Goal: Task Accomplishment & Management: Use online tool/utility

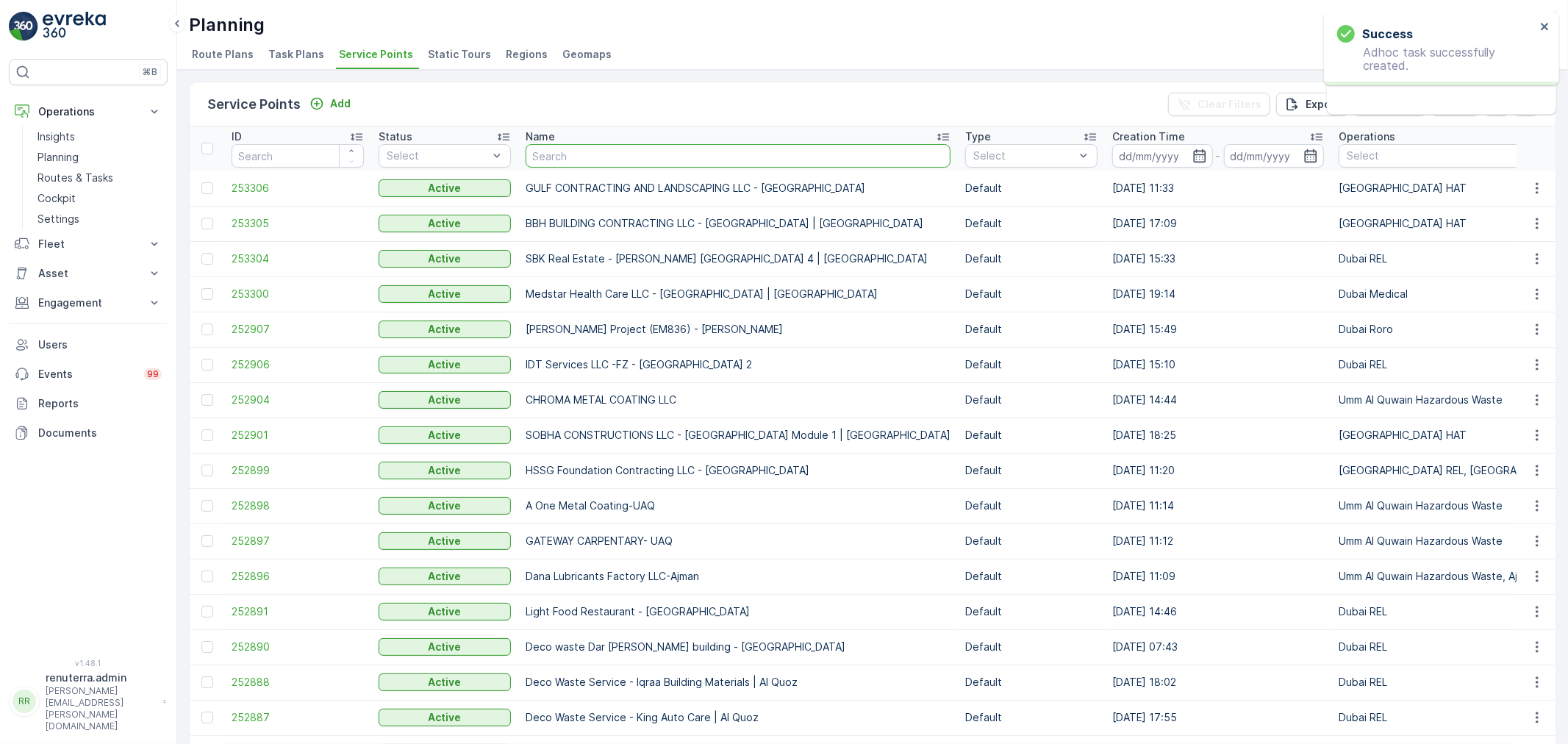
type input "m"
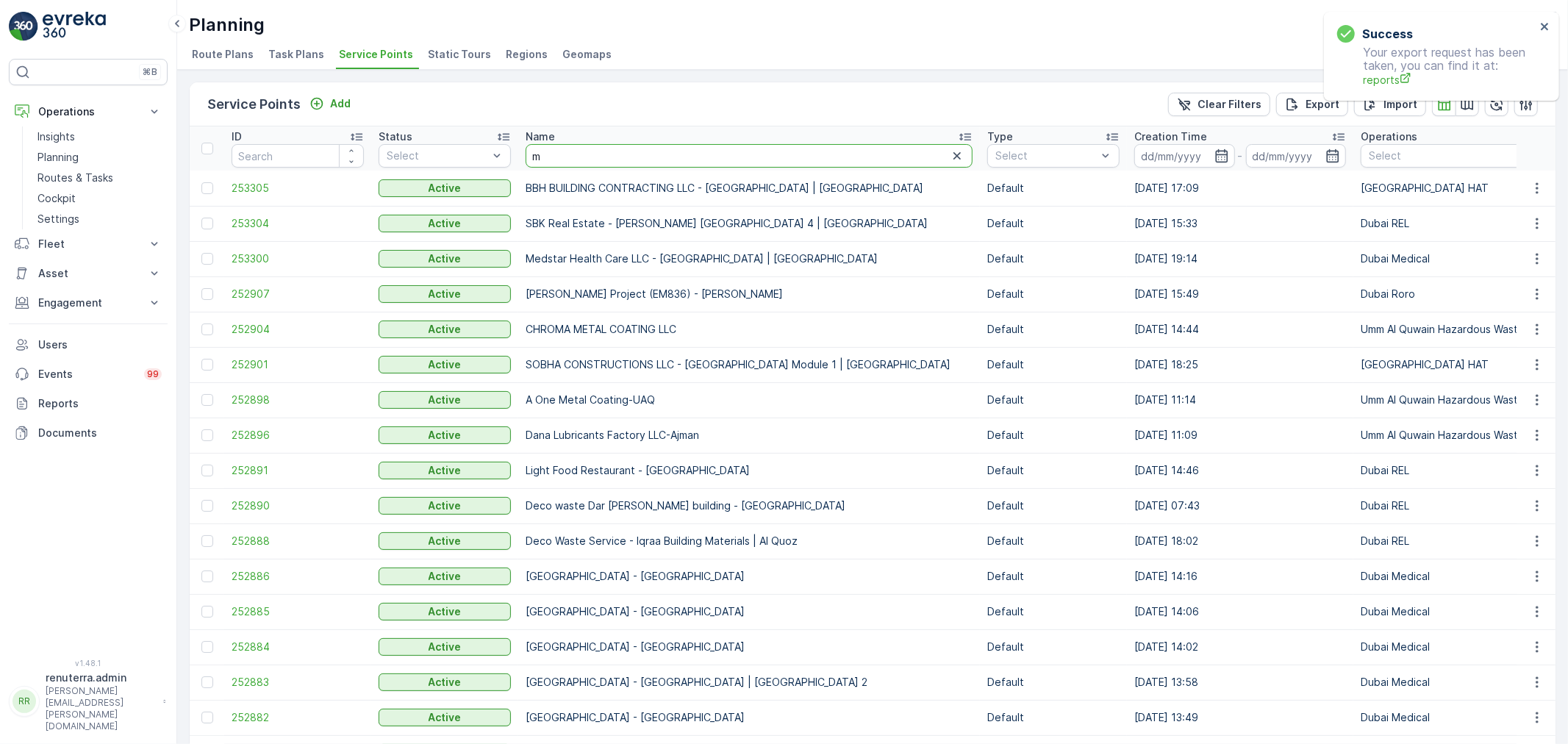
click at [660, 160] on input "m" at bounding box center [749, 156] width 447 height 24
type input "hma"
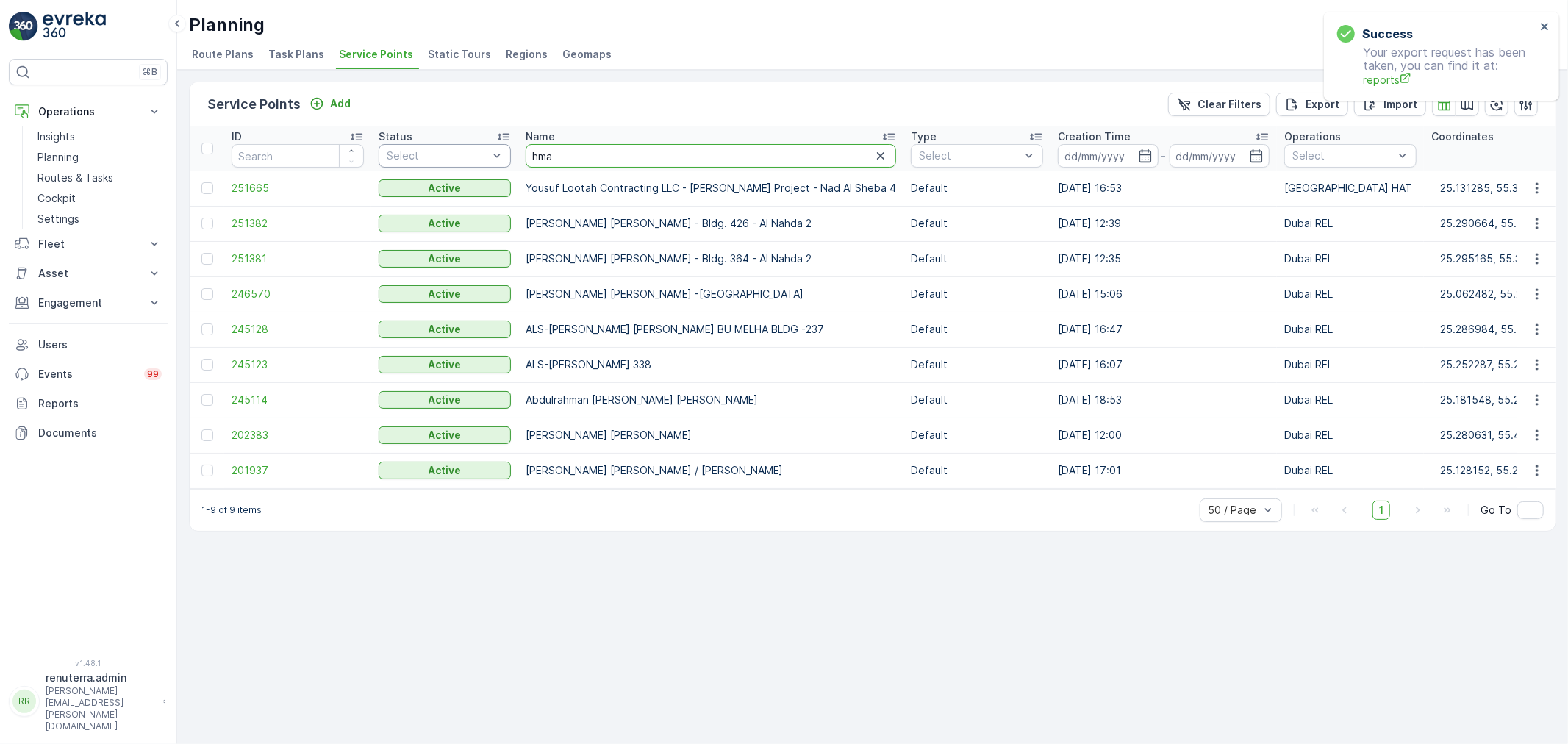
drag, startPoint x: 570, startPoint y: 148, endPoint x: 439, endPoint y: 149, distance: 131.0
paste input "HMA 2 RESIDENCE"
type input "HMA 2 RESIDENCE"
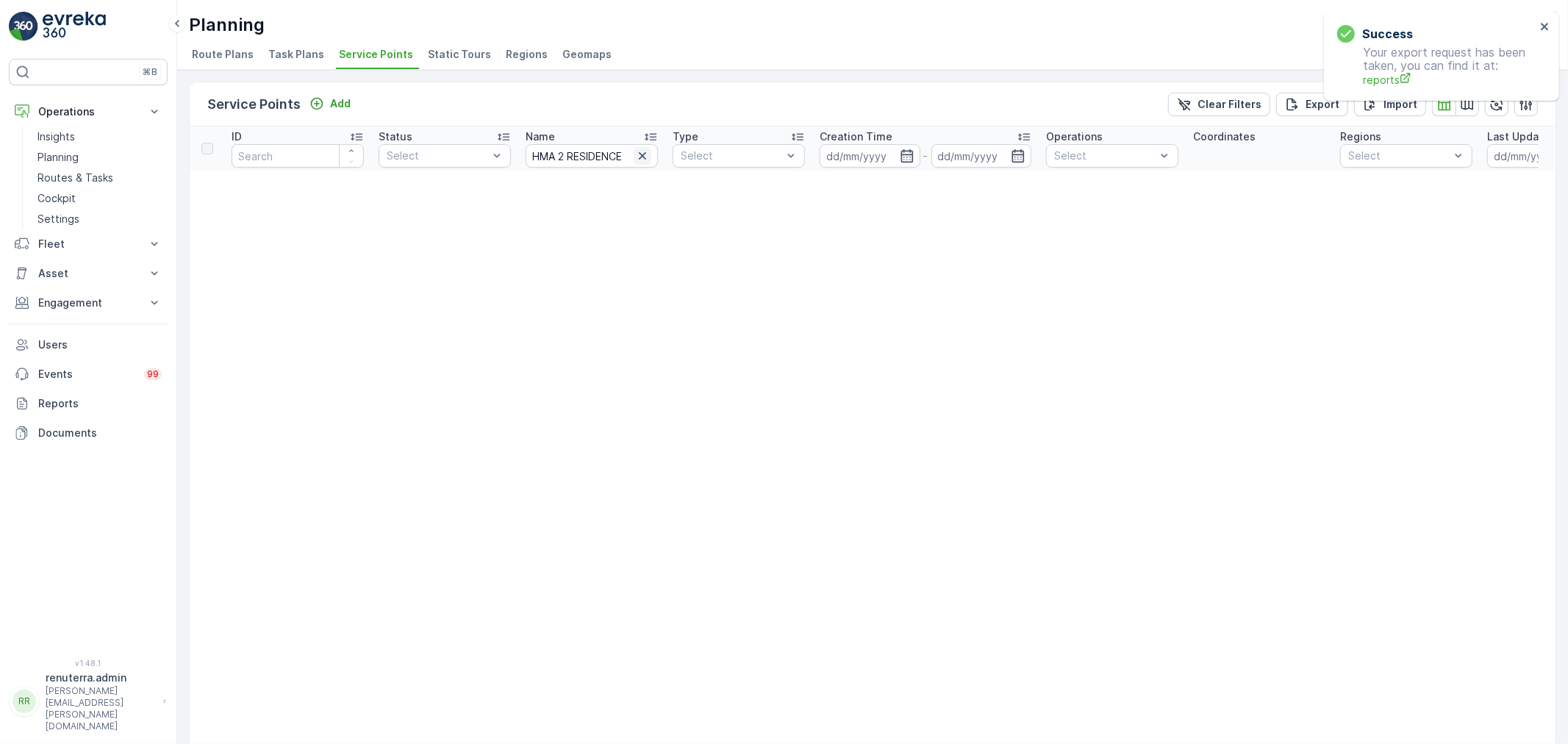
click at [643, 147] on button "button" at bounding box center [642, 156] width 18 height 18
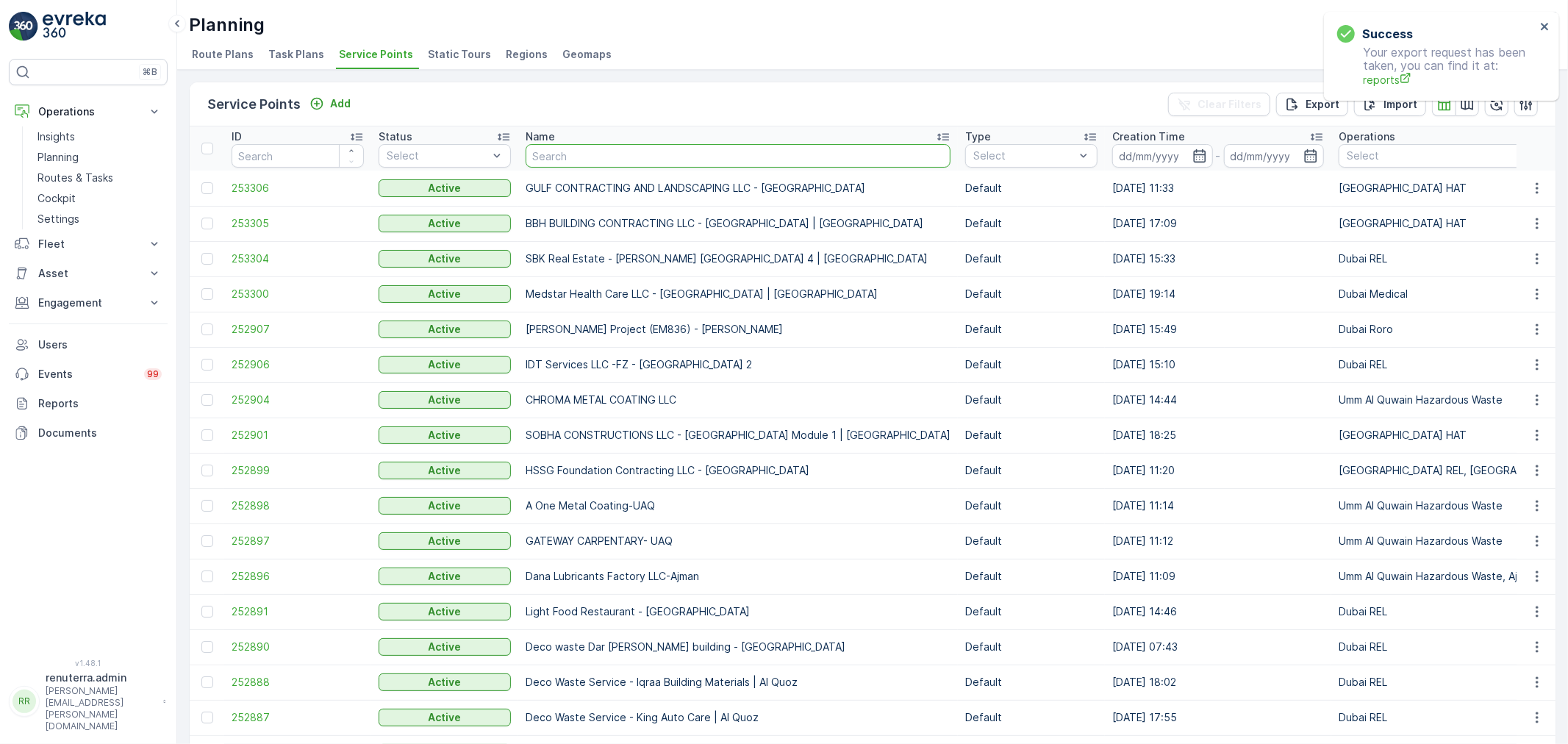
click at [548, 155] on input "text" at bounding box center [738, 156] width 425 height 24
paste input "HMA 2 RESIDENCE"
type input "HMA 2 RESIDENCE"
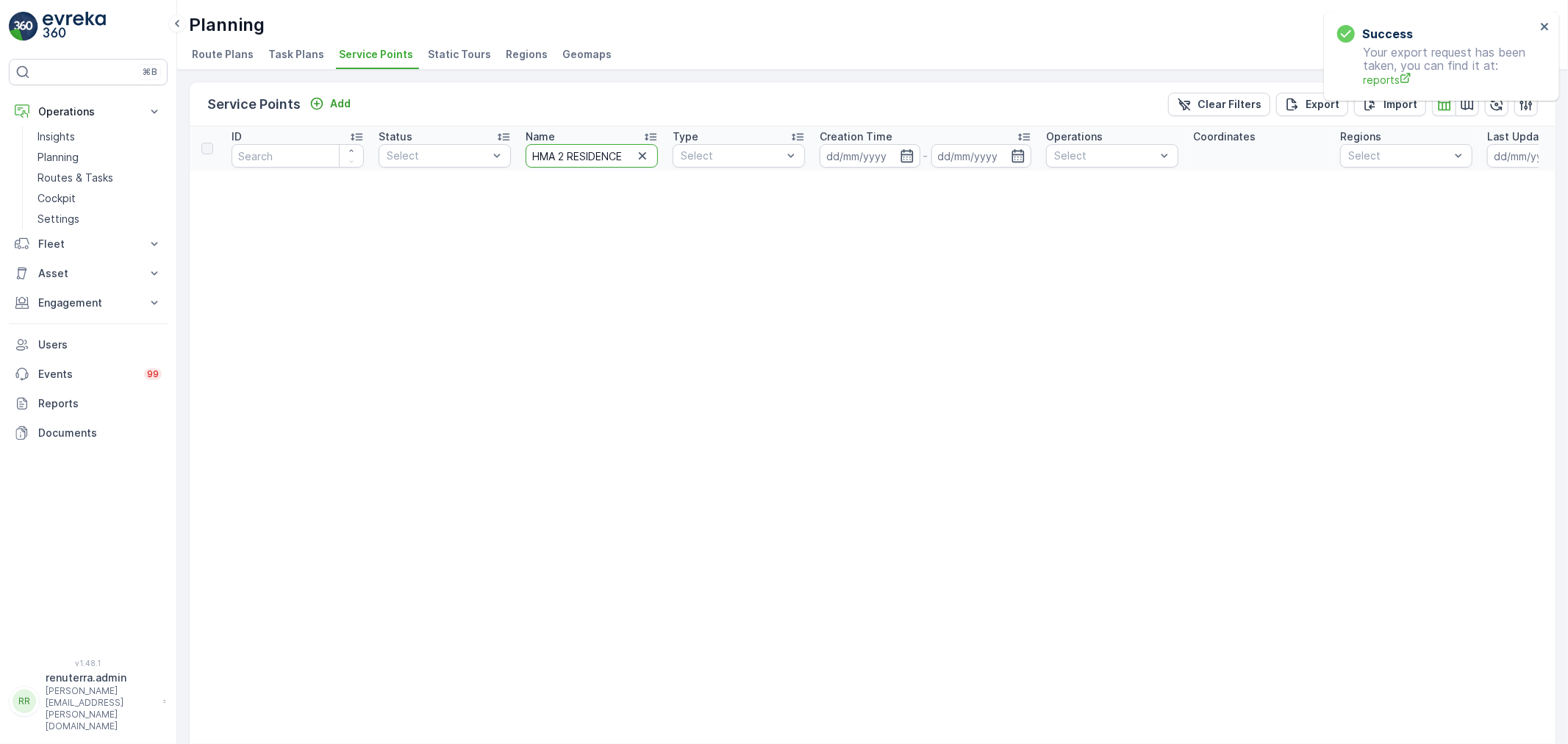
drag, startPoint x: 622, startPoint y: 149, endPoint x: 564, endPoint y: 155, distance: 58.3
click at [564, 155] on input "HMA 2 RESIDENCE" at bounding box center [591, 156] width 132 height 24
type input "HMA 2"
drag, startPoint x: 585, startPoint y: 151, endPoint x: 513, endPoint y: 158, distance: 72.3
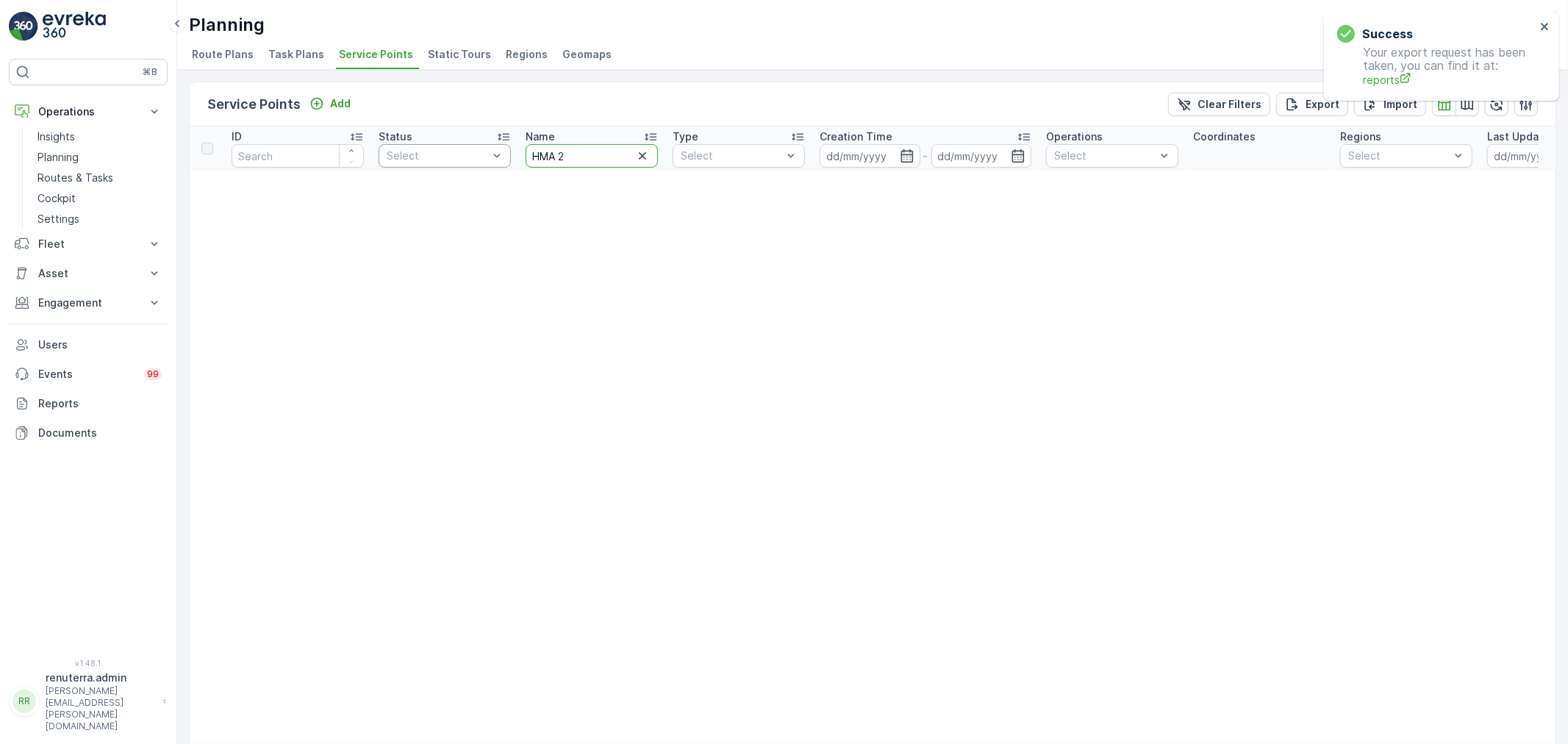
paste input "text"
type input "HMA"
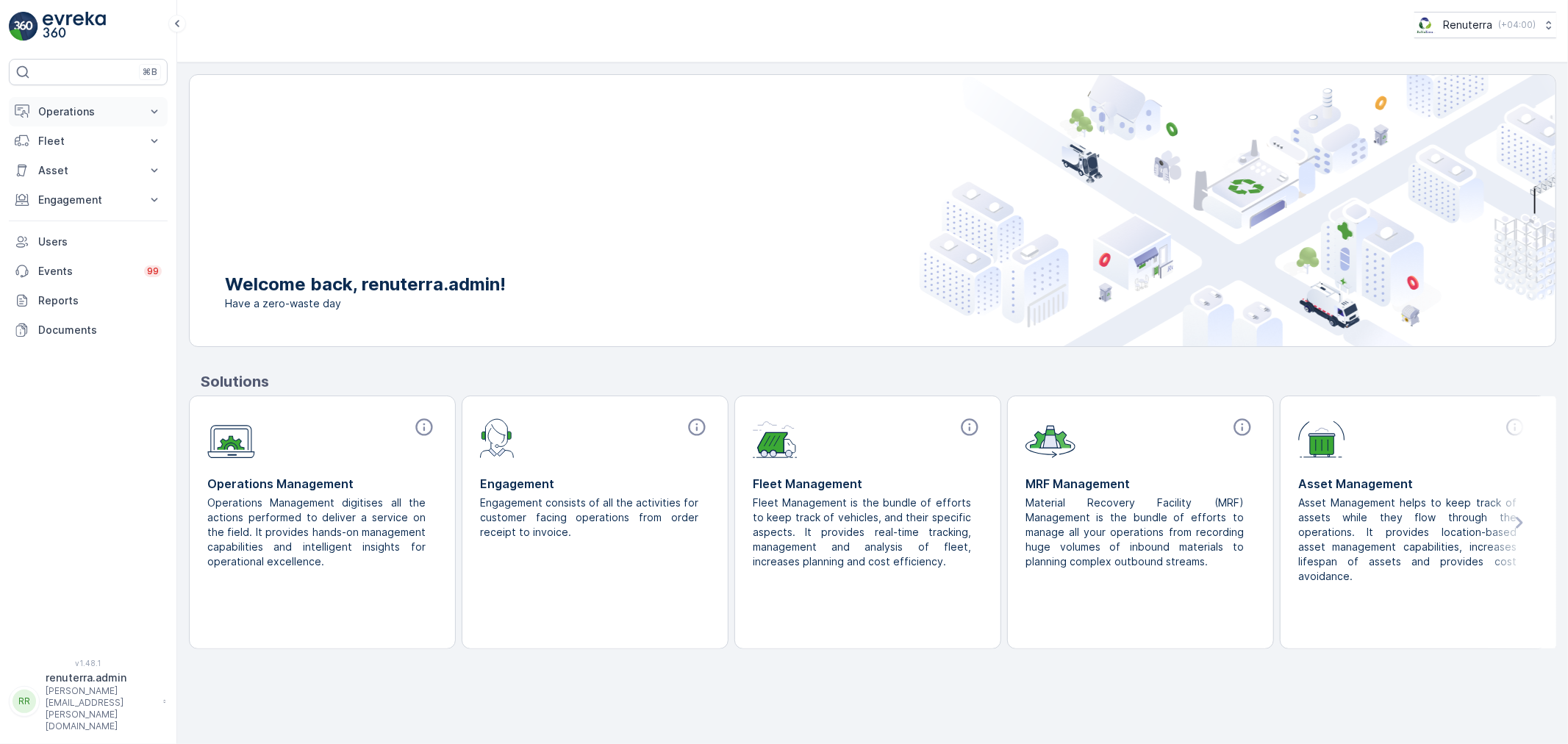
click at [72, 116] on p "Operations" at bounding box center [87, 111] width 100 height 14
click at [72, 173] on p "Routes & Tasks" at bounding box center [76, 178] width 76 height 14
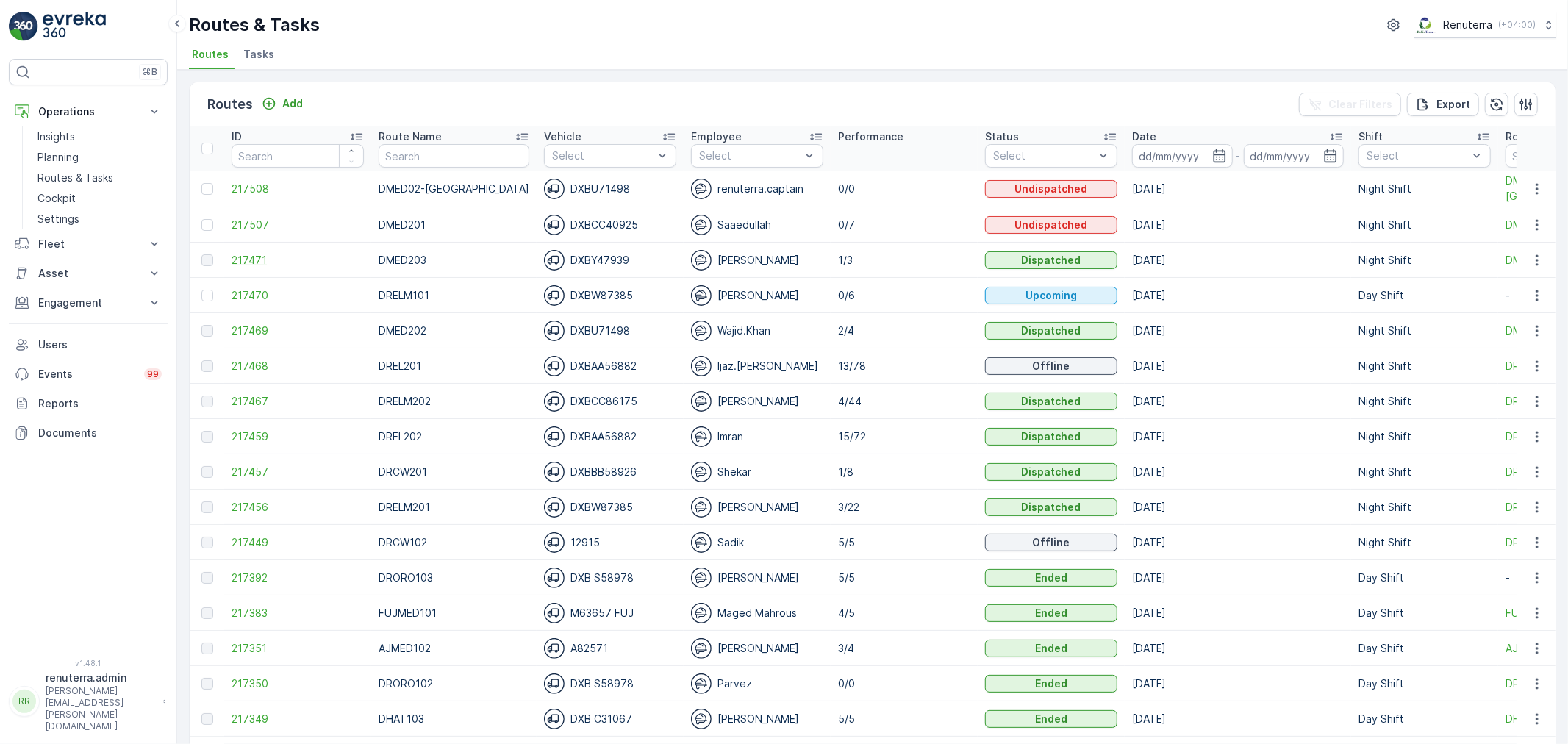
click at [247, 253] on span "217471" at bounding box center [297, 260] width 132 height 14
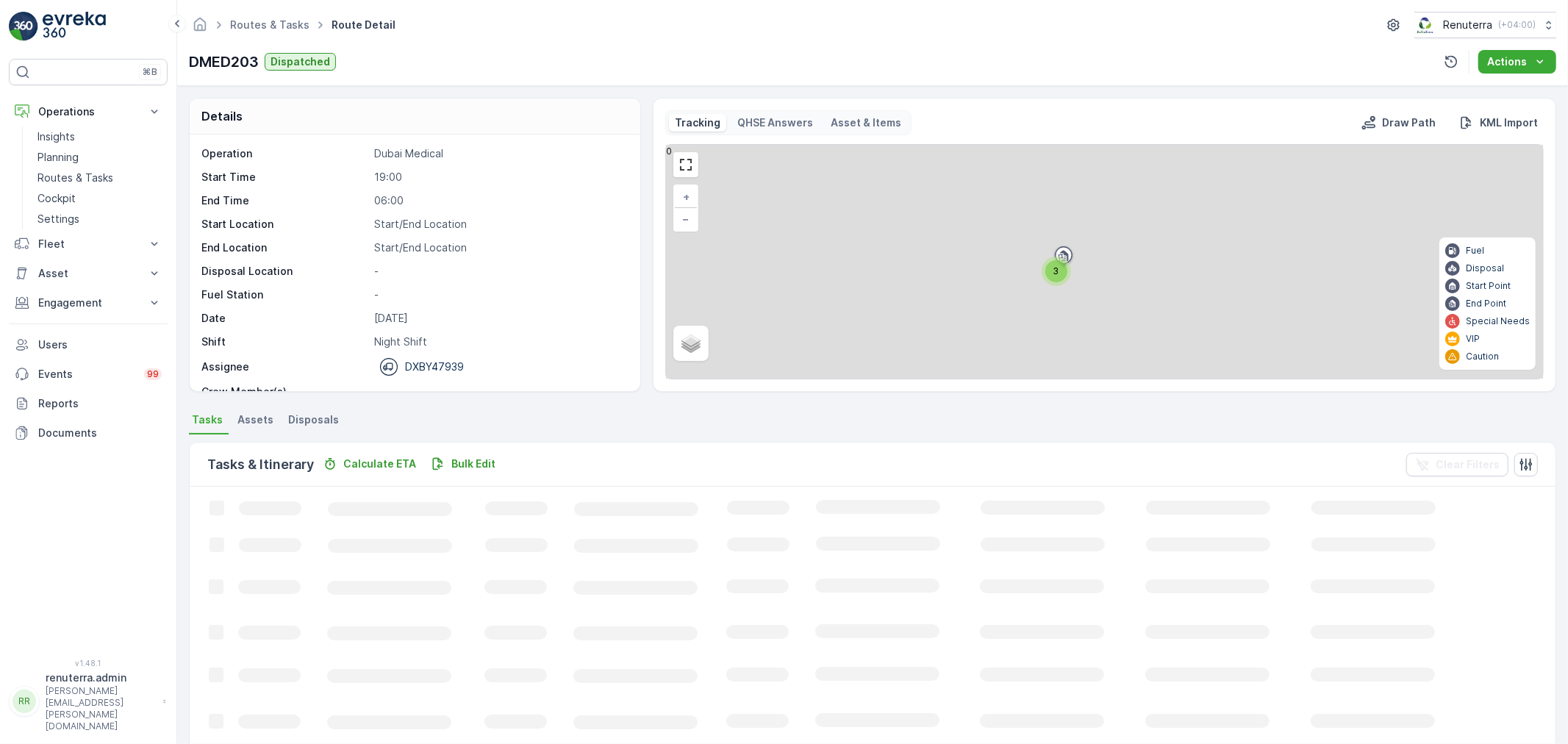
scroll to position [13, 0]
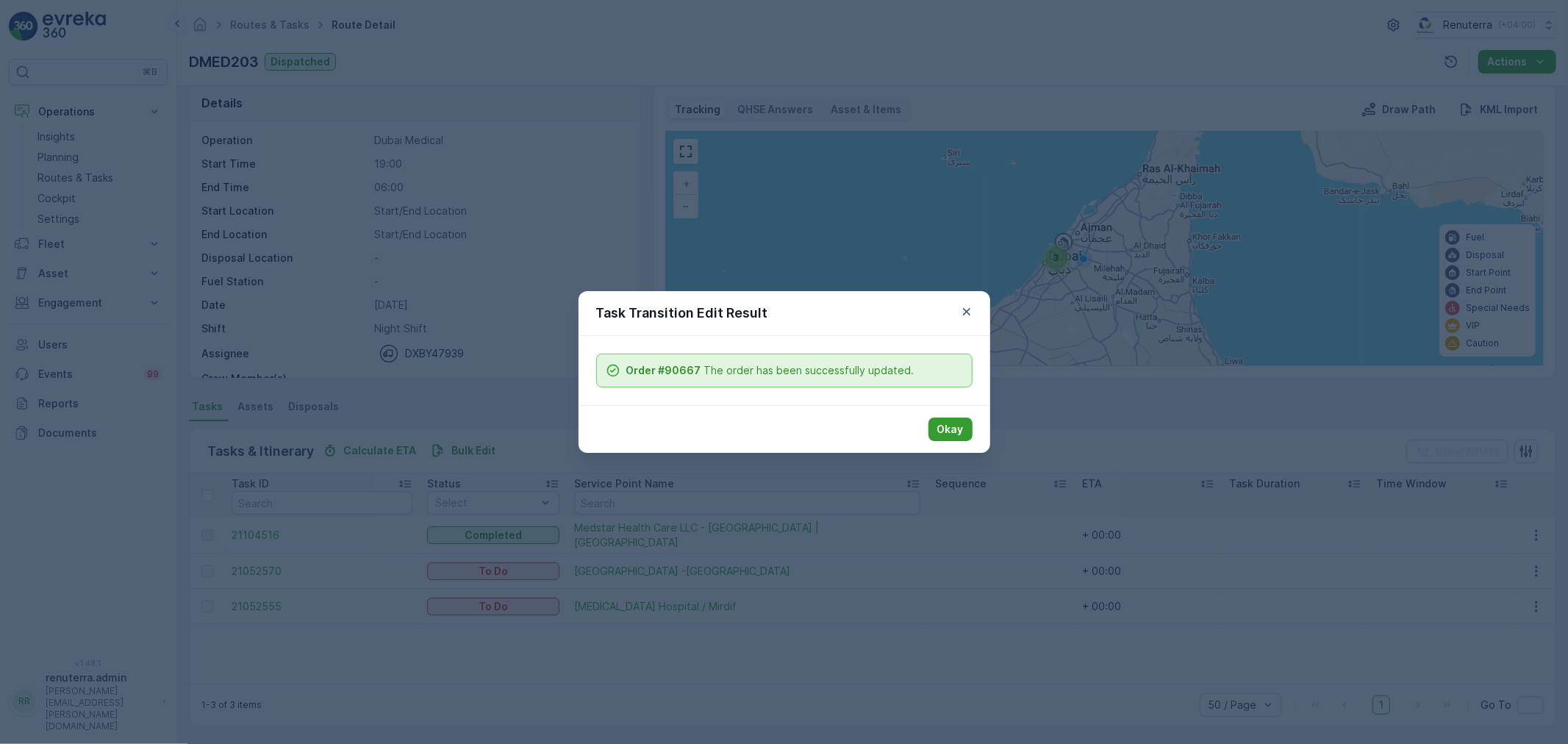
click at [951, 417] on button "Okay" at bounding box center [951, 429] width 44 height 24
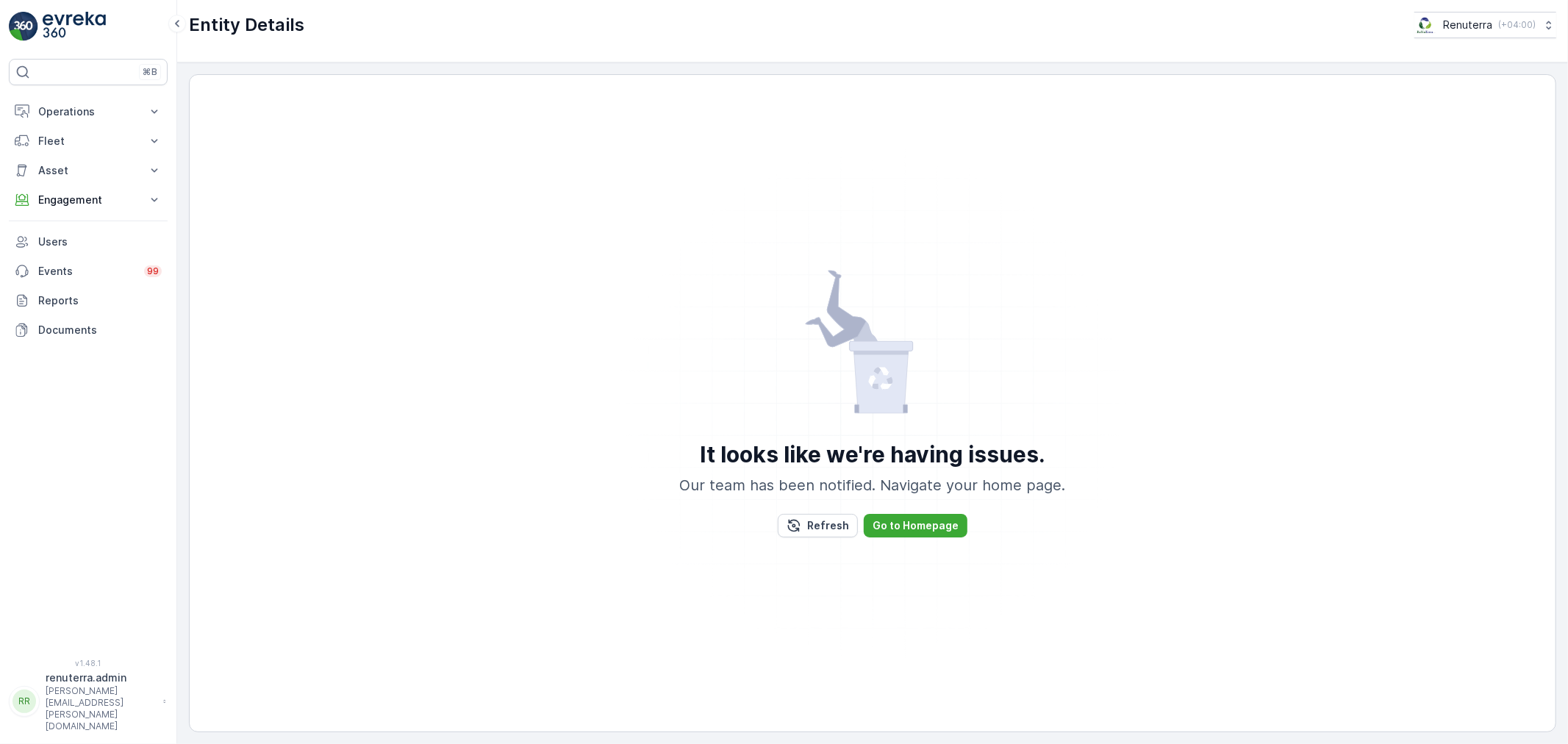
click at [942, 352] on img at bounding box center [872, 404] width 515 height 515
click at [96, 108] on p "Operations" at bounding box center [87, 111] width 100 height 14
click at [90, 173] on p "Routes & Tasks" at bounding box center [76, 178] width 76 height 14
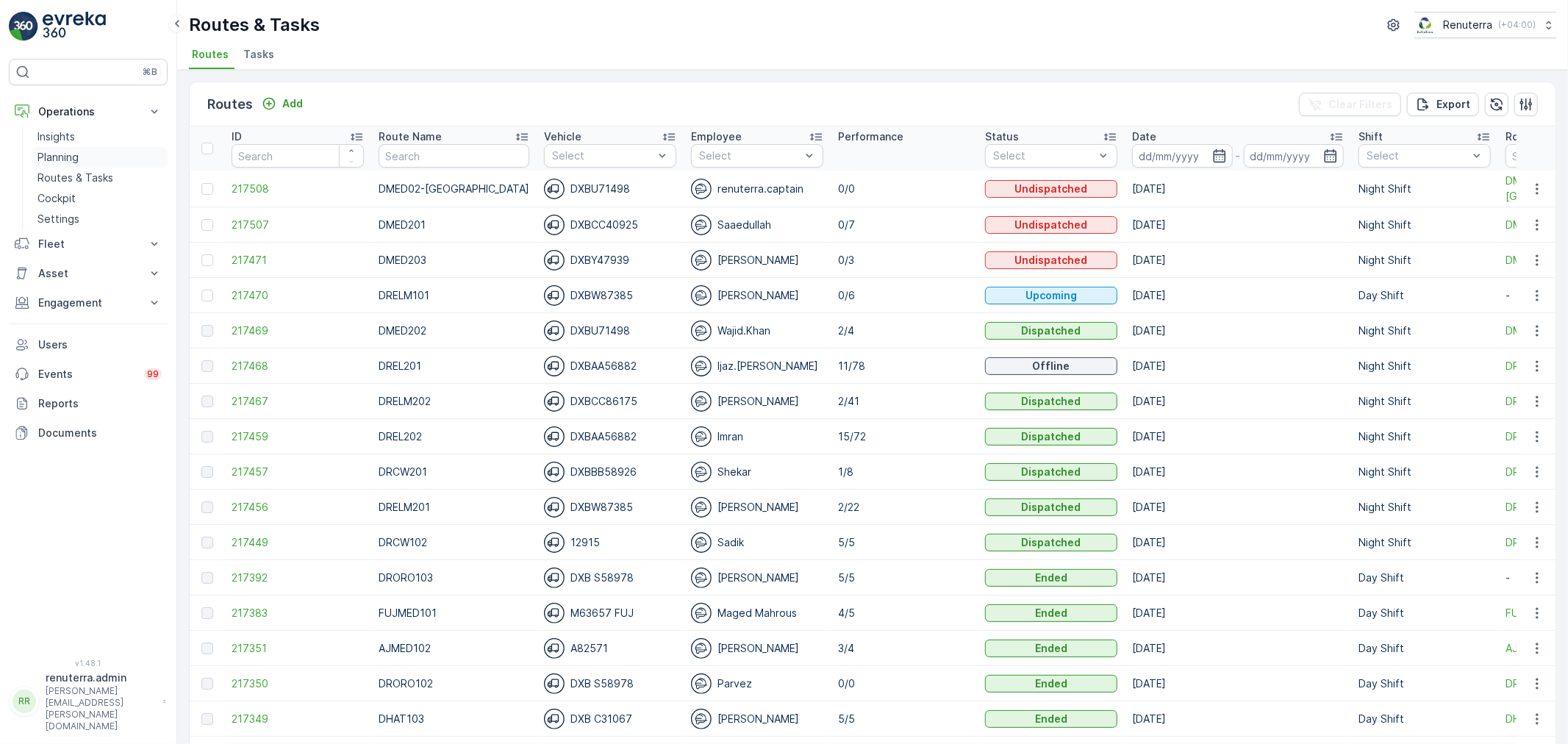
click at [51, 165] on link "Planning" at bounding box center [100, 157] width 136 height 20
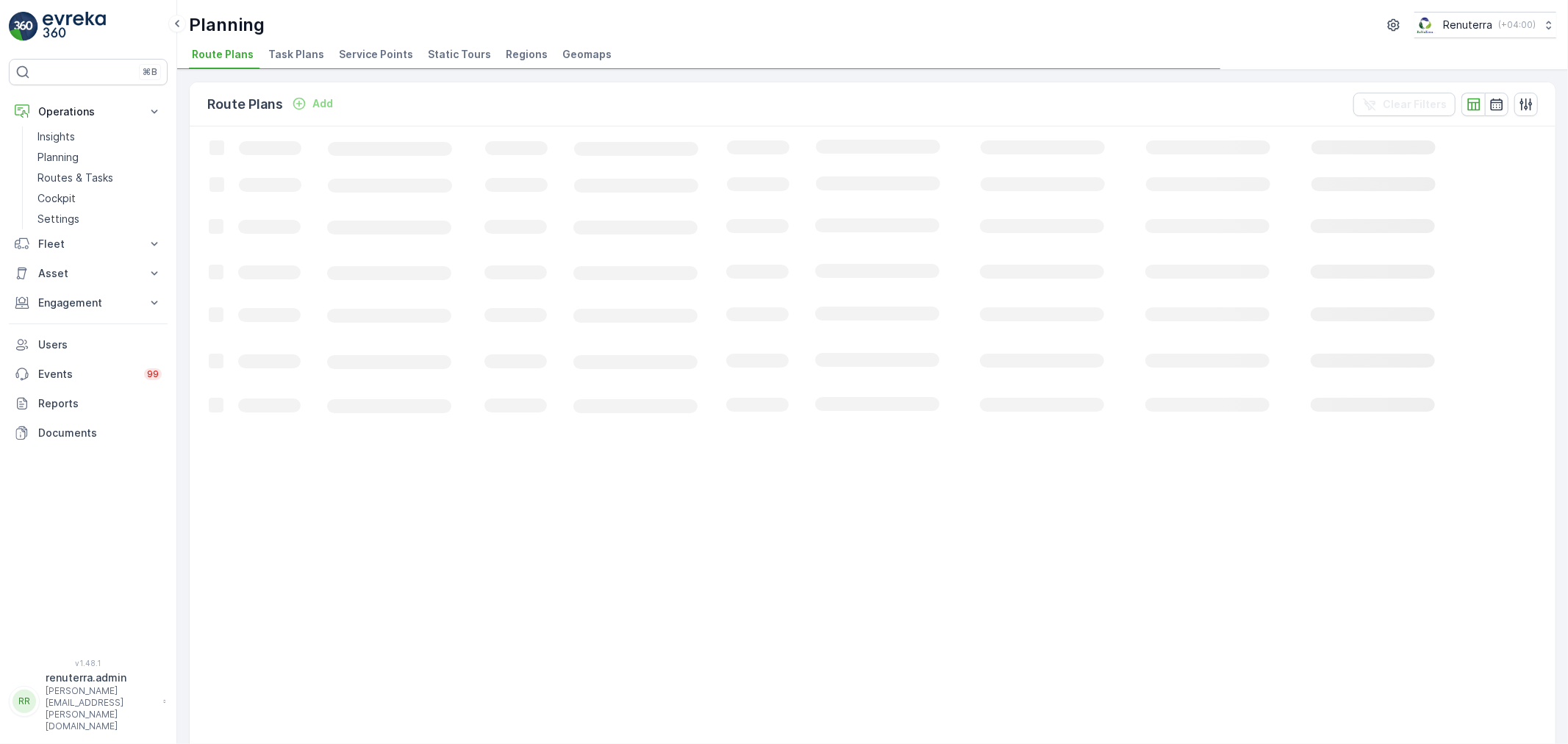
click at [382, 49] on span "Service Points" at bounding box center [376, 54] width 74 height 14
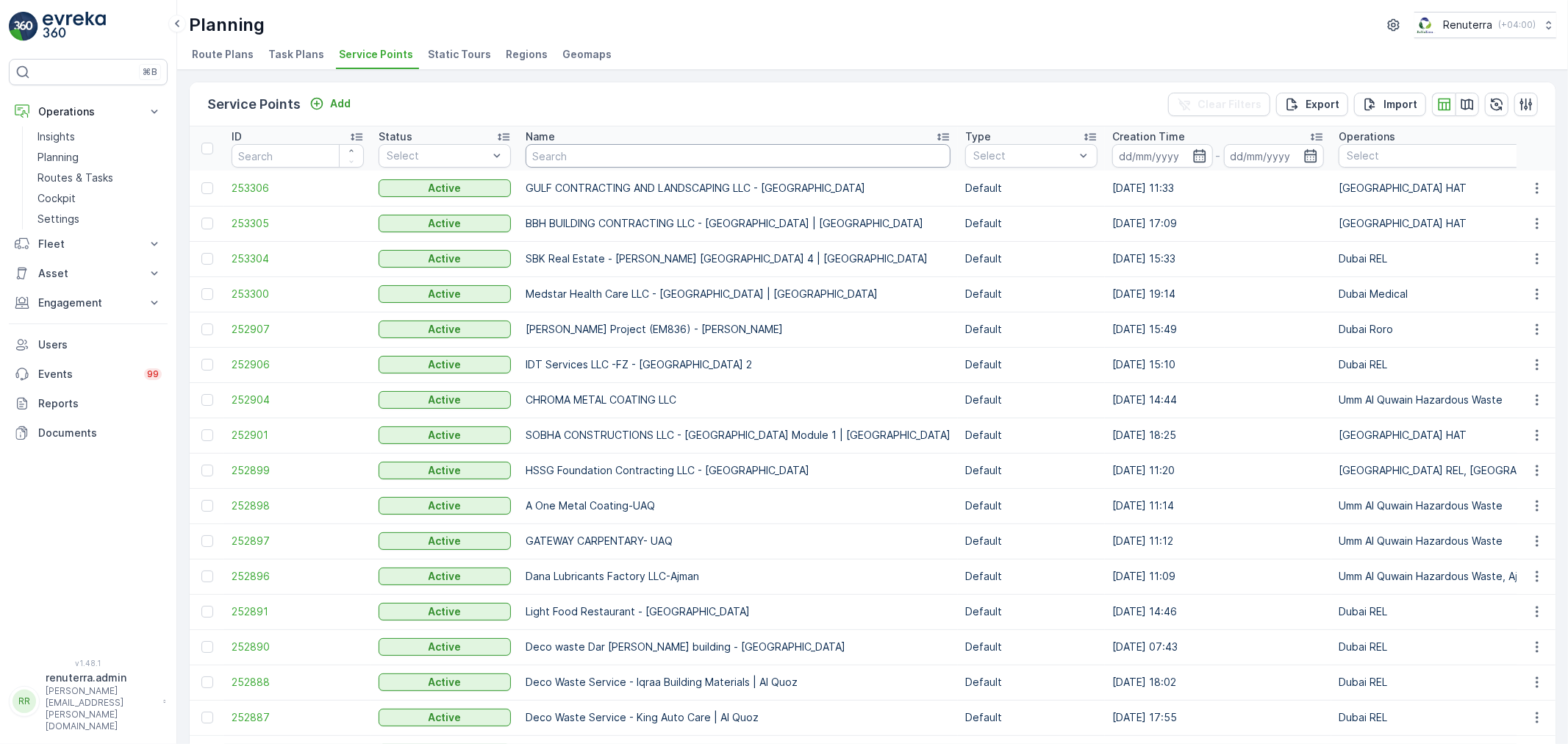
drag, startPoint x: 575, startPoint y: 157, endPoint x: 543, endPoint y: 149, distance: 33.0
click at [574, 155] on input "text" at bounding box center [738, 156] width 425 height 24
type input "Saudi"
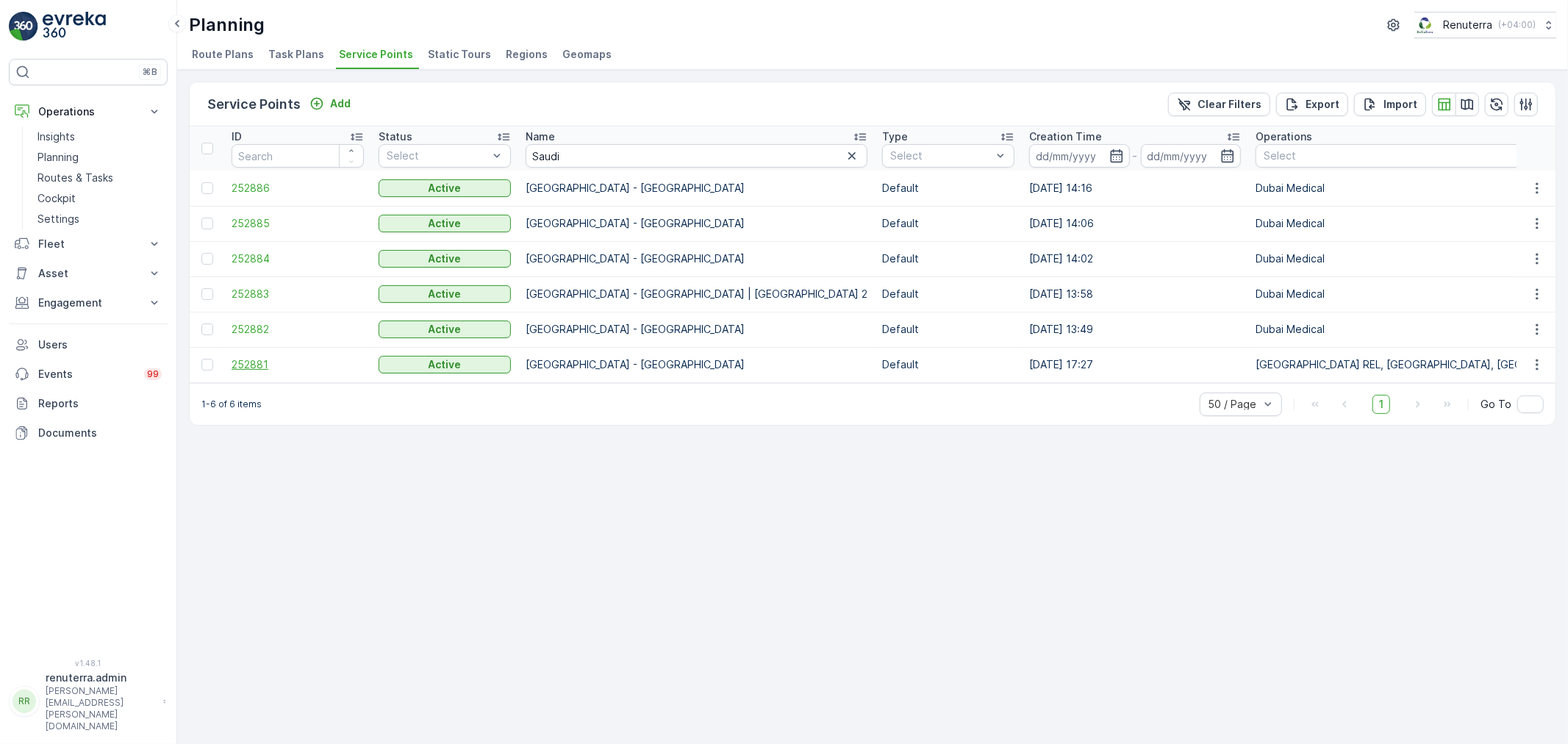
click at [252, 360] on span "252881" at bounding box center [297, 364] width 132 height 14
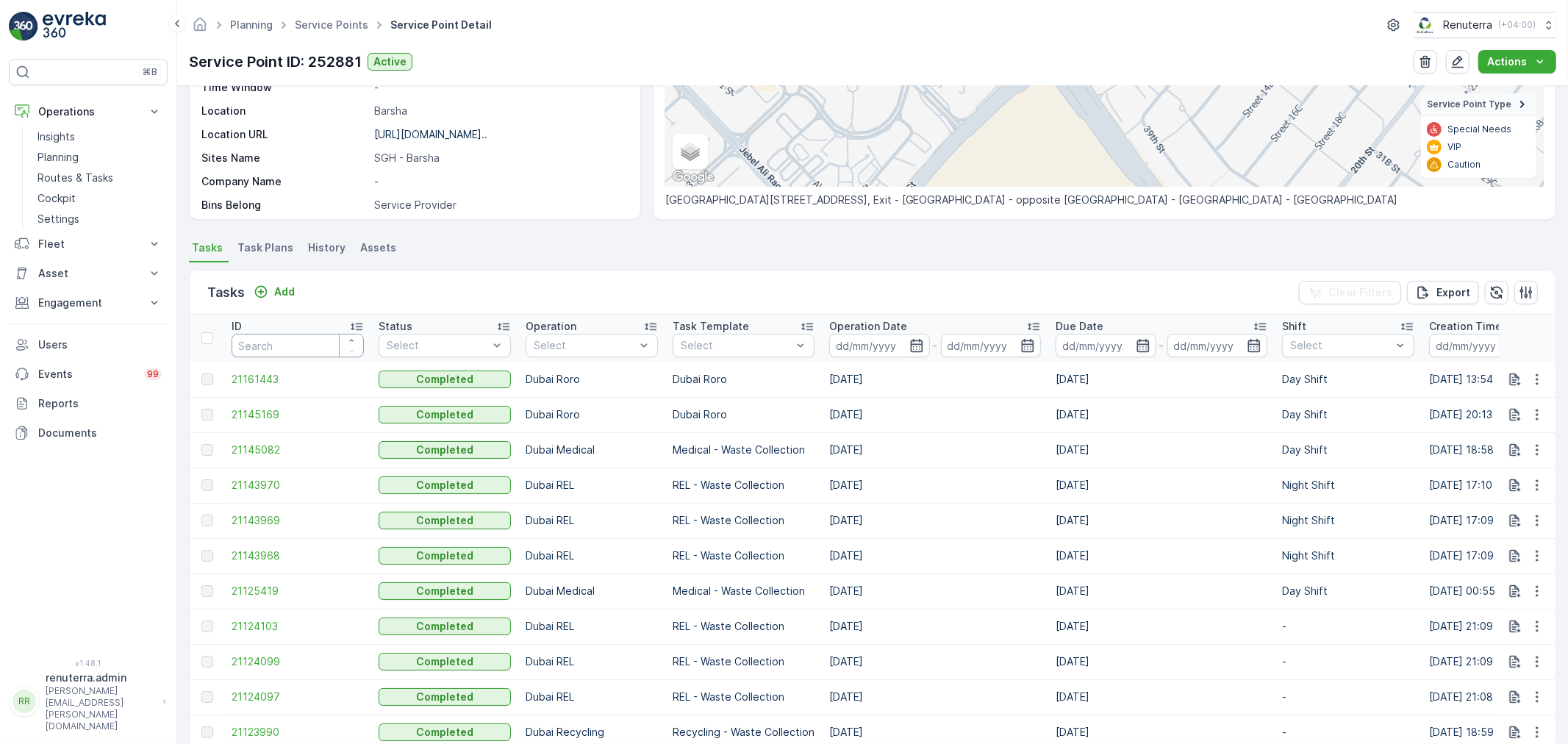
scroll to position [245, 0]
click at [277, 299] on p "Add" at bounding box center [284, 292] width 20 height 14
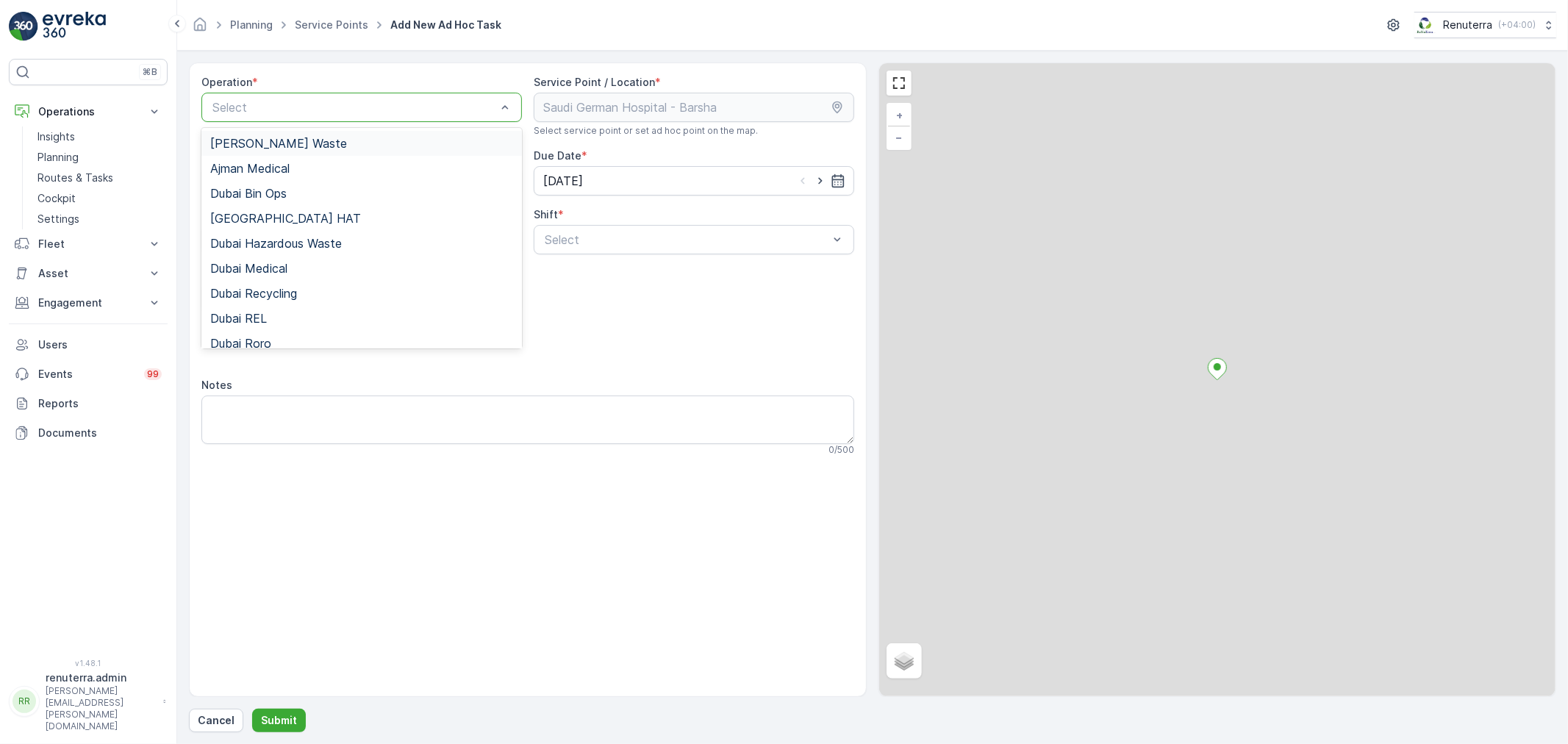
click at [326, 101] on div at bounding box center [354, 108] width 287 height 13
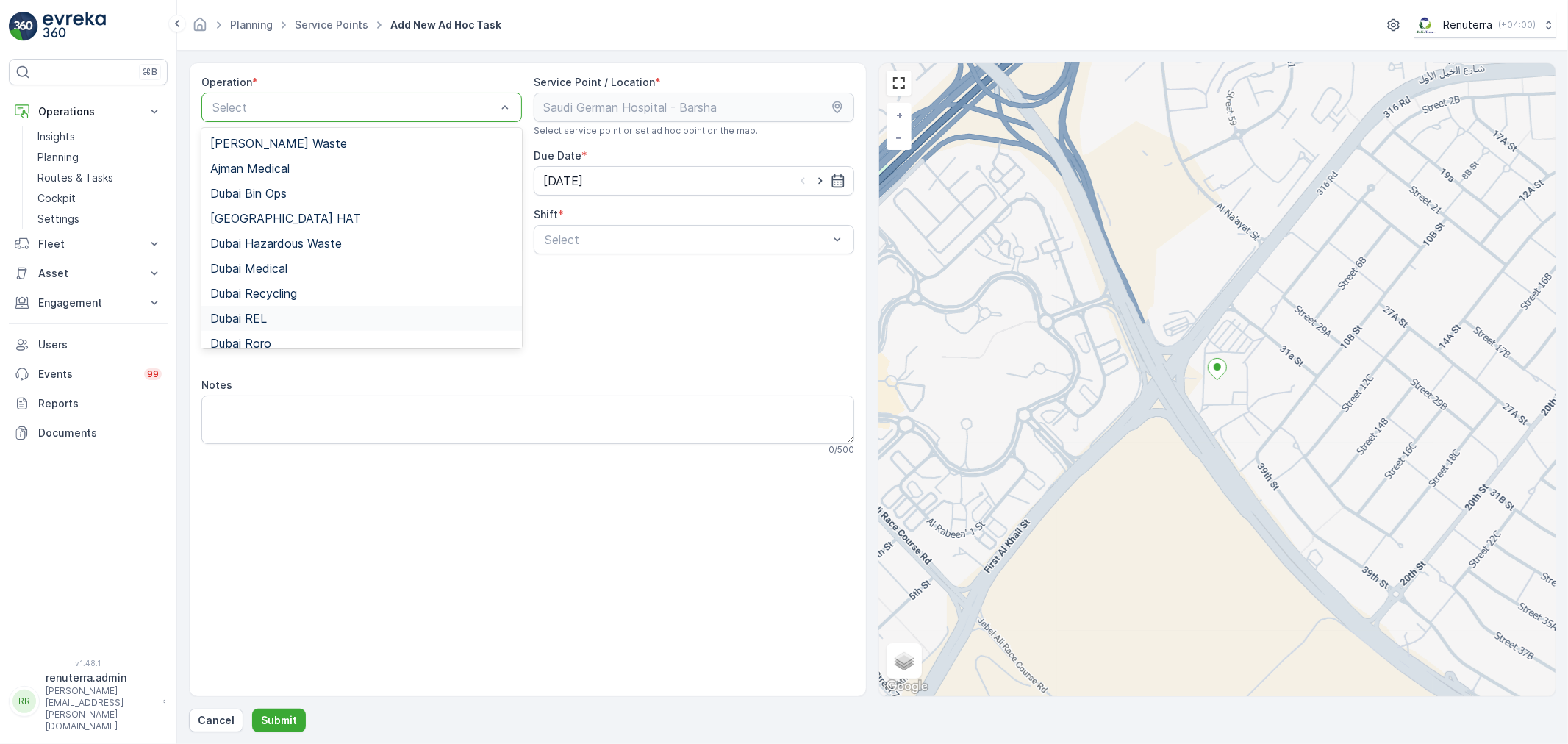
drag, startPoint x: 302, startPoint y: 324, endPoint x: 336, endPoint y: 317, distance: 34.7
click at [302, 322] on div "Dubai REL" at bounding box center [362, 319] width 303 height 13
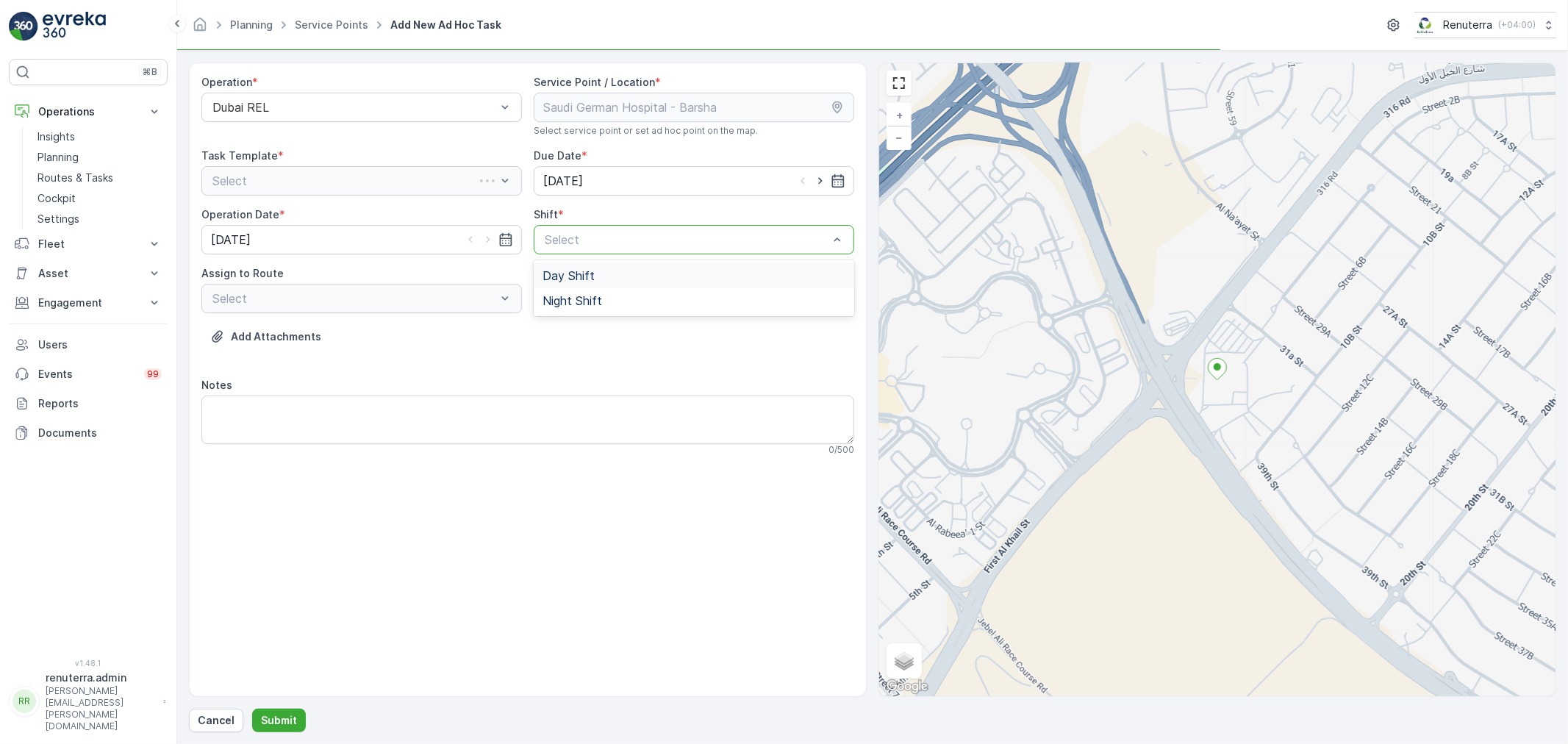
click at [620, 245] on div at bounding box center [686, 240] width 287 height 13
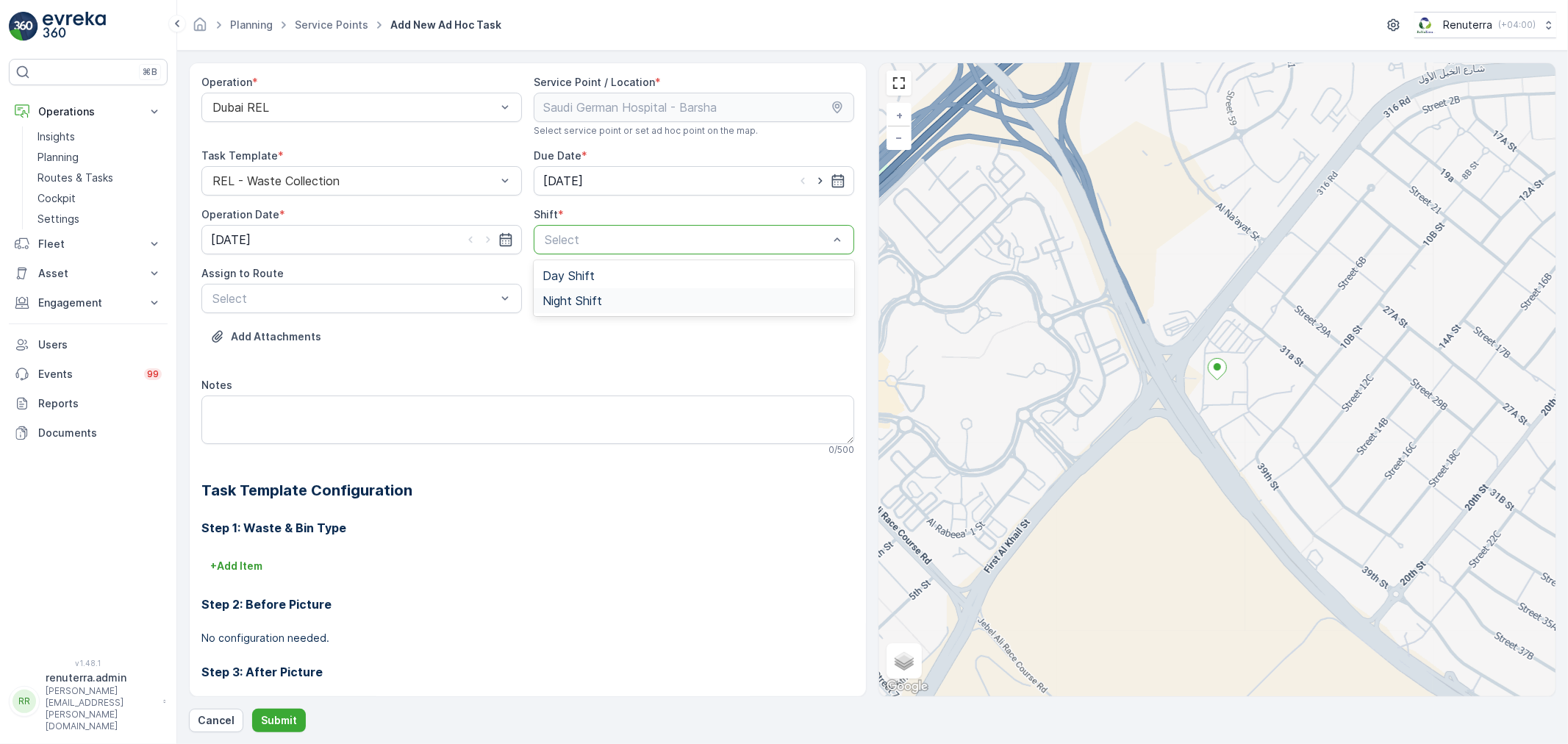
click at [608, 299] on div "Night Shift" at bounding box center [694, 301] width 303 height 13
click at [273, 300] on div at bounding box center [354, 299] width 287 height 13
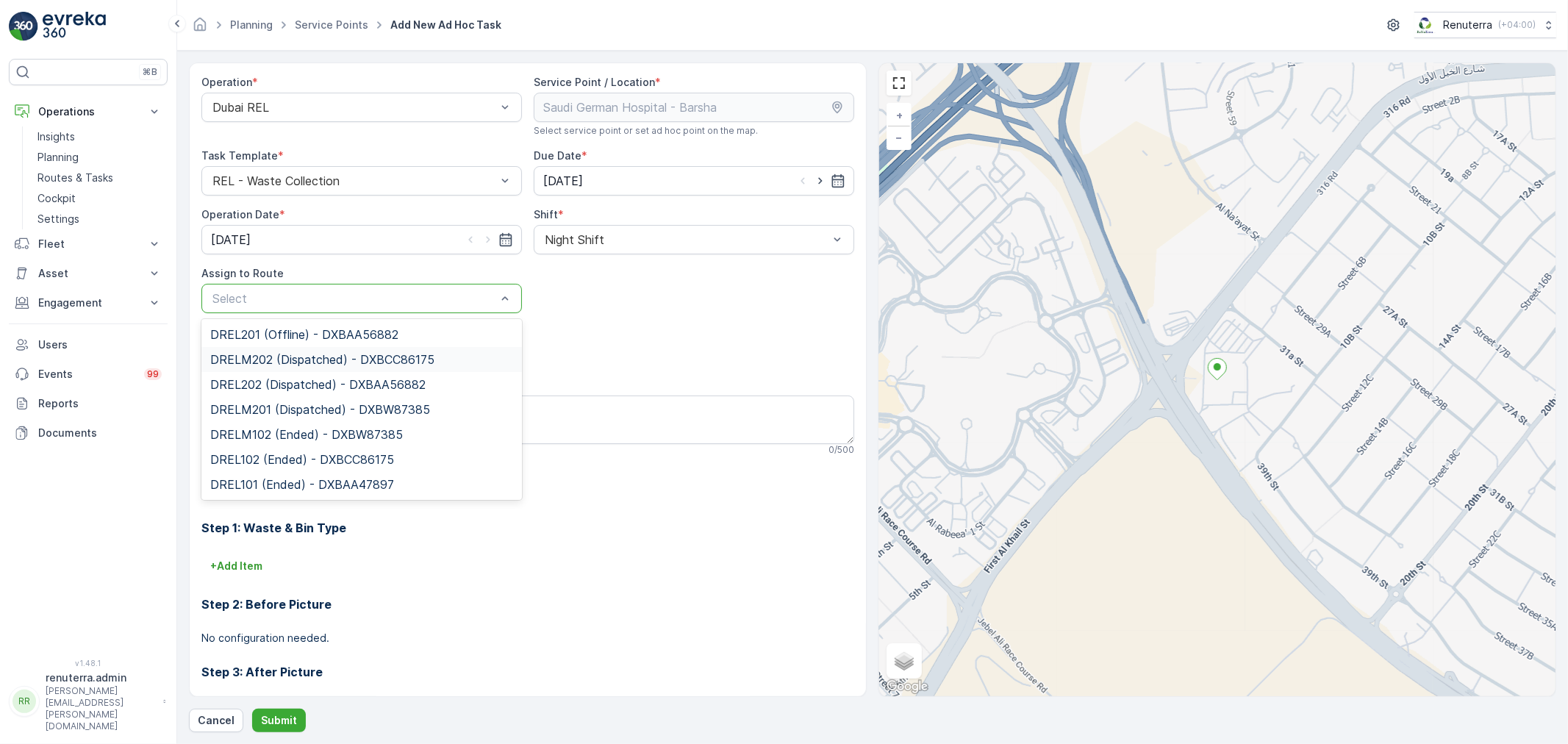
click at [278, 362] on span "DRELM202 (Dispatched) - DXBCC86175" at bounding box center [322, 359] width 225 height 13
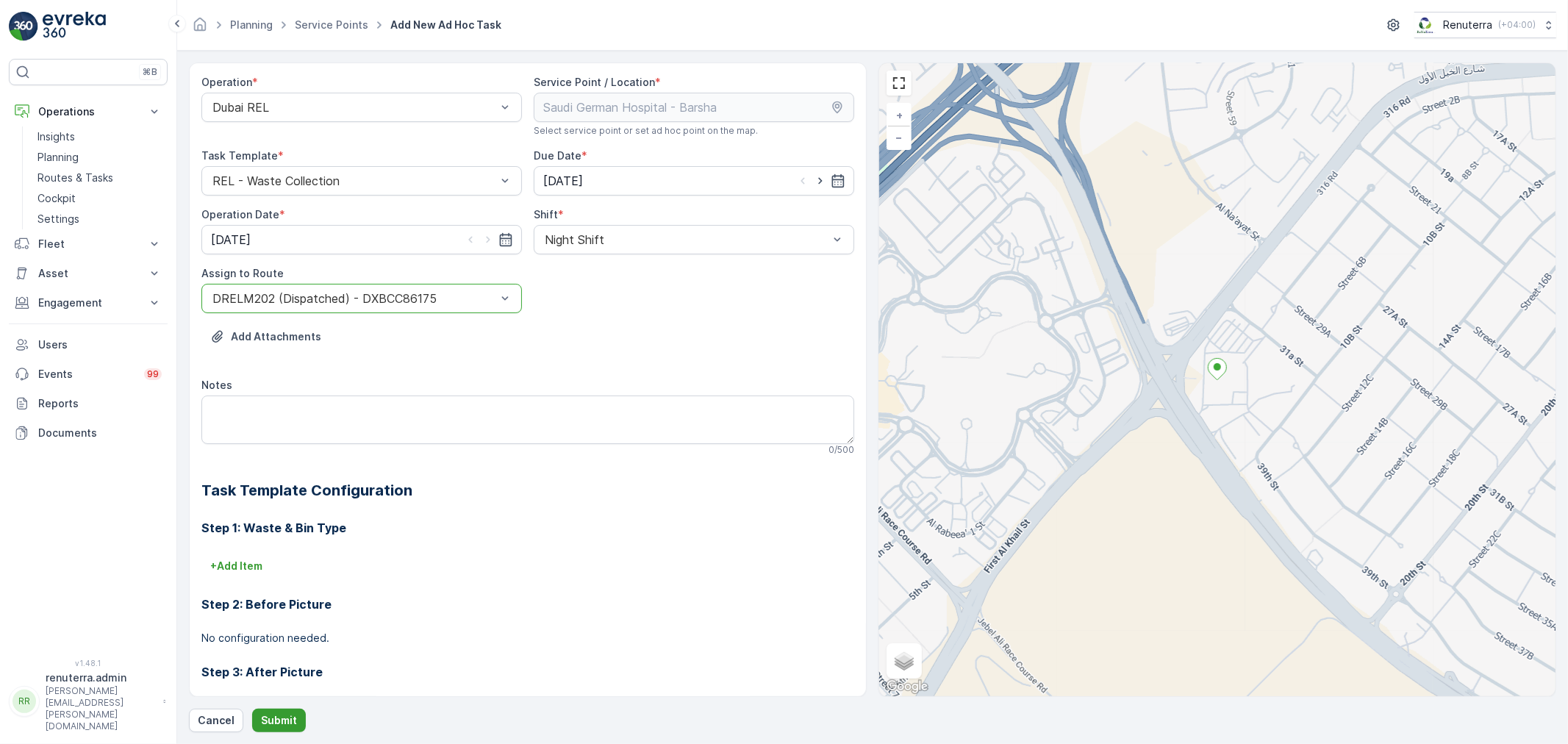
click at [265, 725] on p "Submit" at bounding box center [278, 720] width 36 height 14
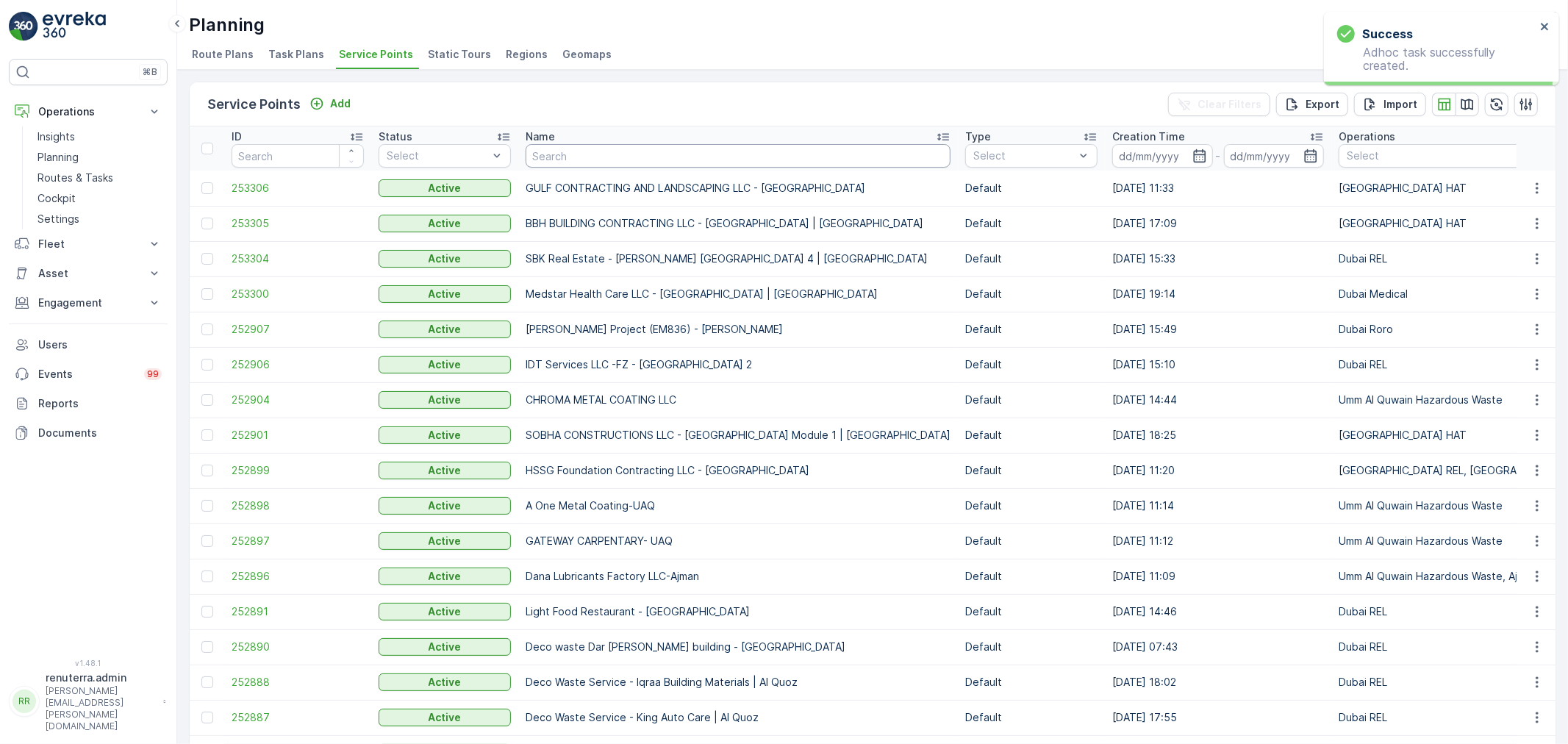
click at [606, 159] on input "text" at bounding box center [738, 156] width 425 height 24
type input "saudi"
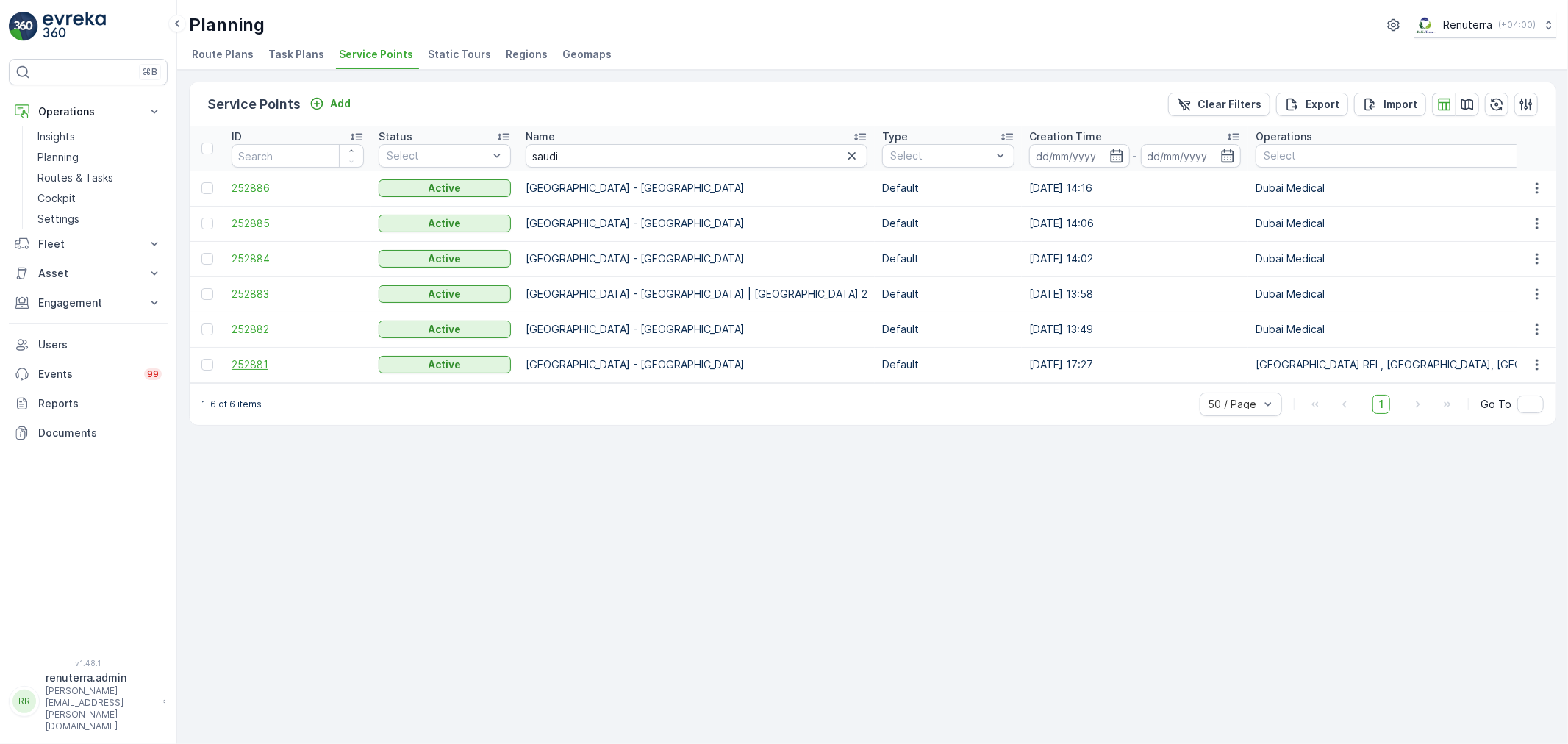
click at [265, 361] on span "252881" at bounding box center [297, 364] width 132 height 14
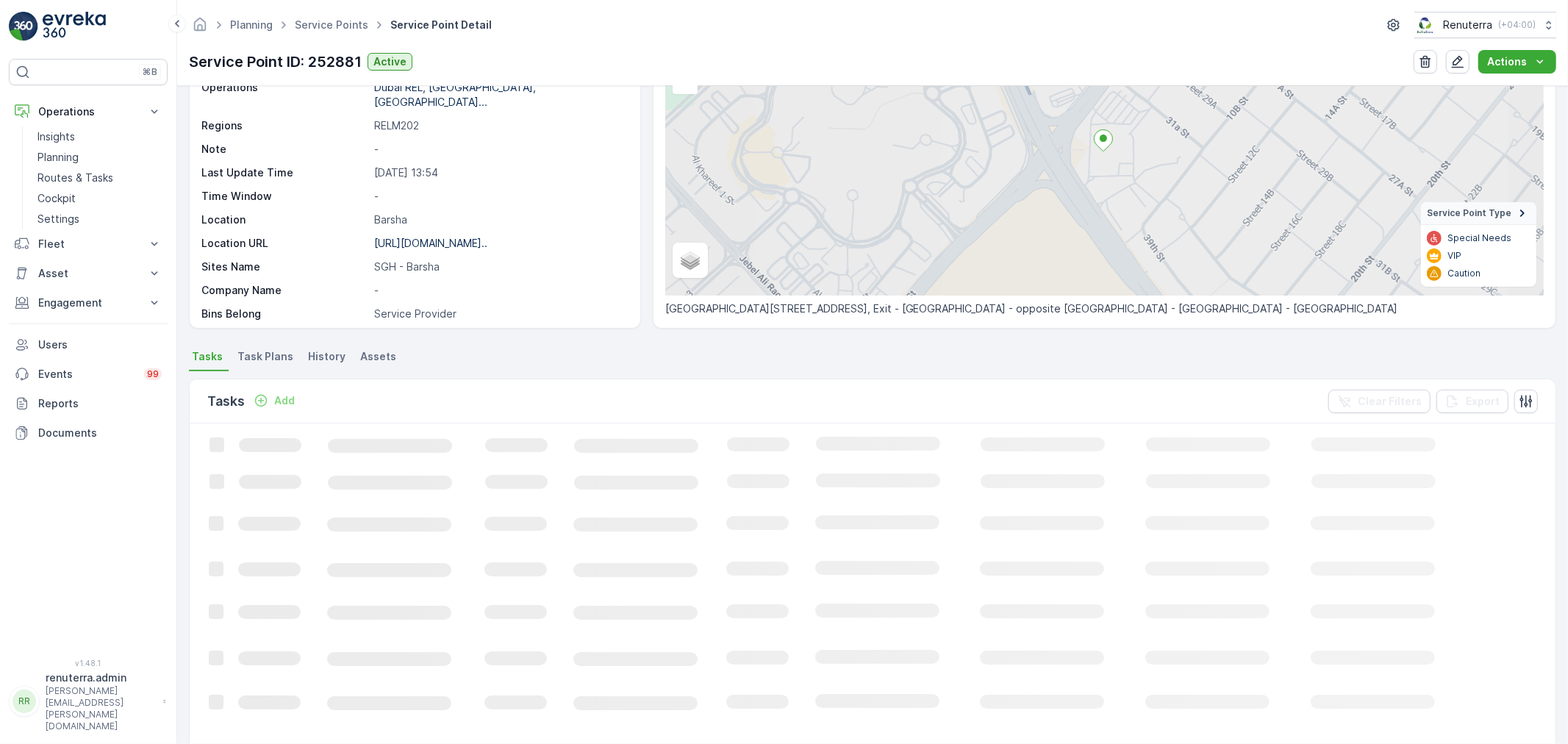
scroll to position [163, 0]
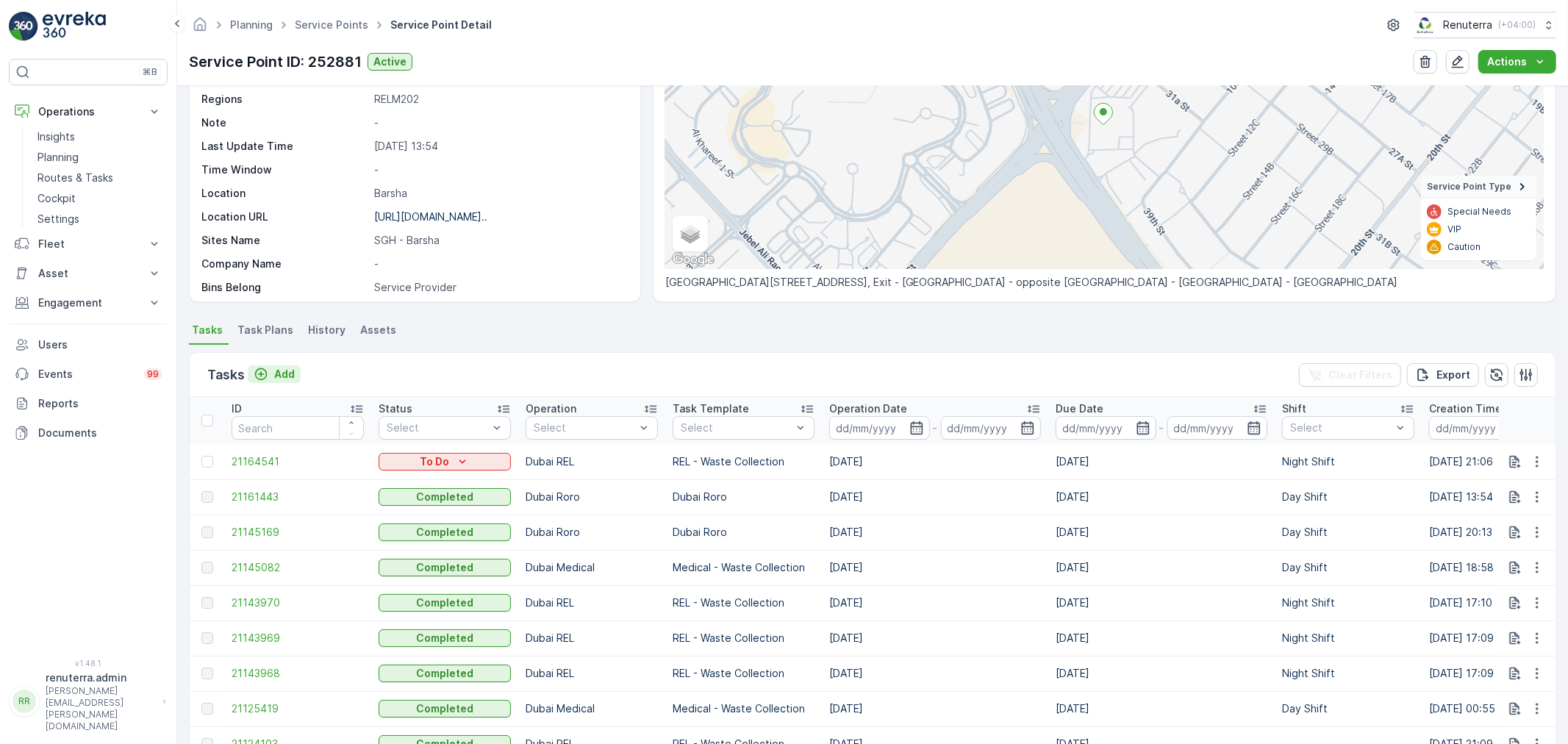
click at [294, 376] on p "Add" at bounding box center [284, 374] width 20 height 14
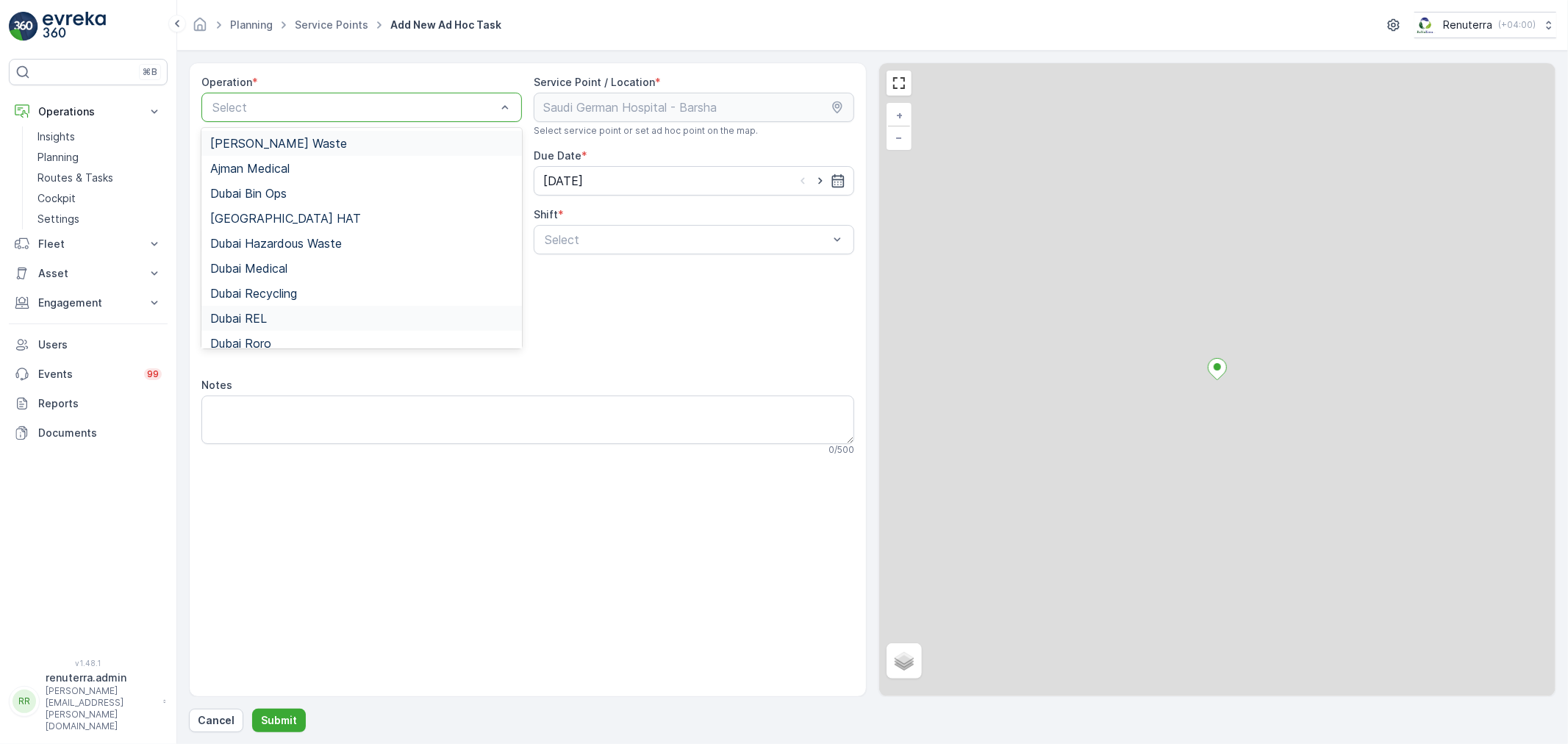
drag, startPoint x: 295, startPoint y: 108, endPoint x: 294, endPoint y: 306, distance: 198.0
click at [295, 114] on div at bounding box center [354, 108] width 287 height 13
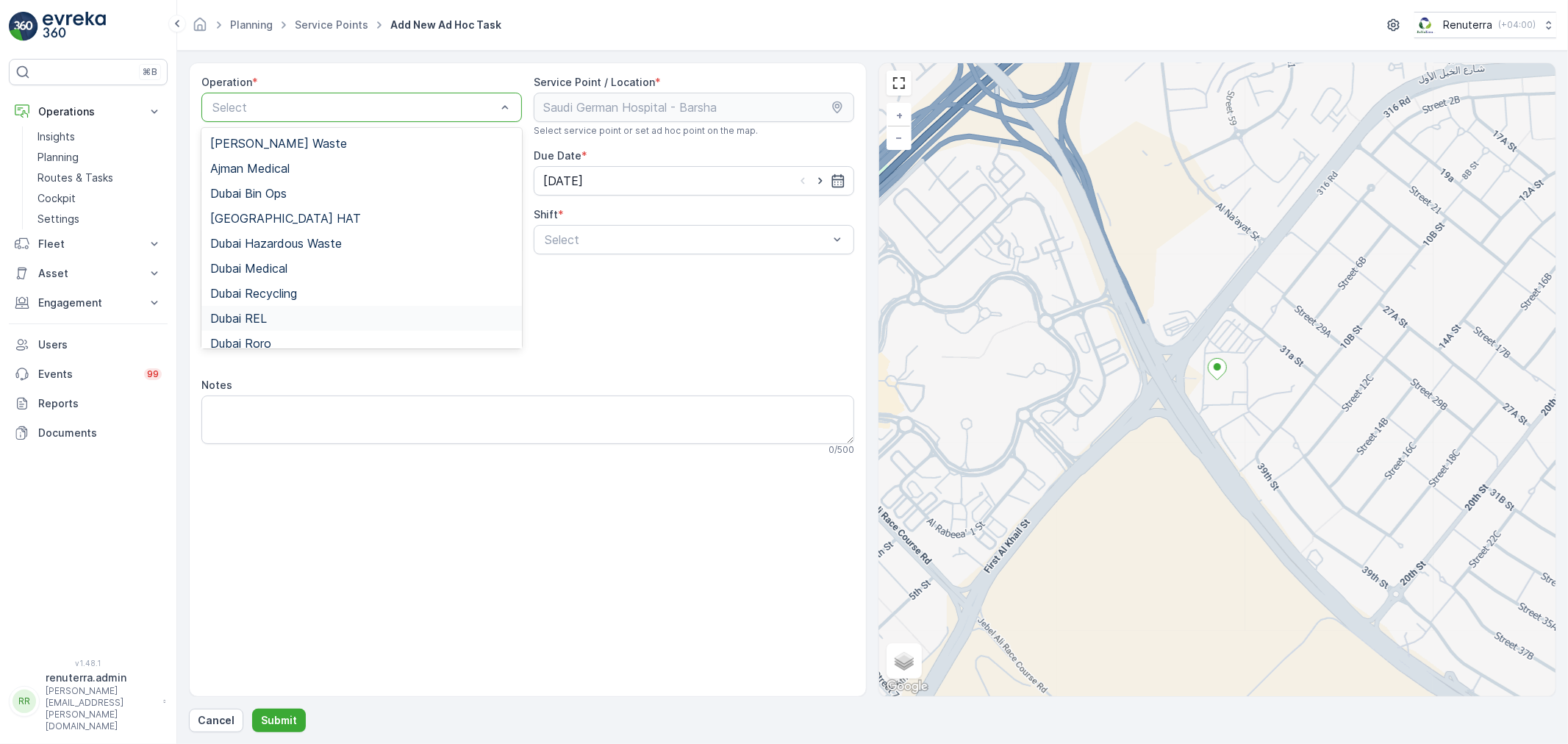
click at [288, 319] on div "Dubai REL" at bounding box center [362, 319] width 303 height 13
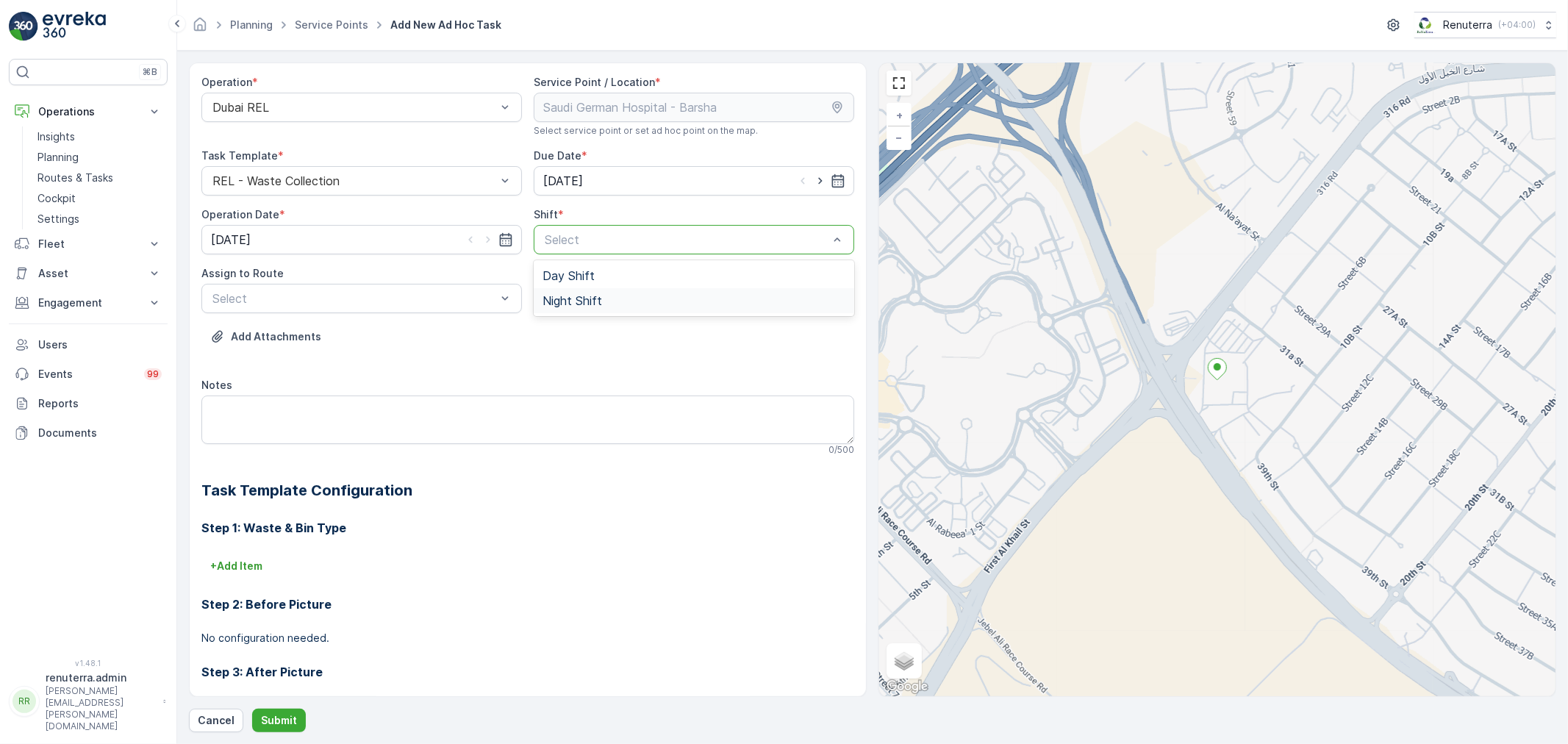
click at [630, 292] on div "Night Shift" at bounding box center [693, 301] width 320 height 25
click at [274, 300] on div at bounding box center [354, 299] width 287 height 13
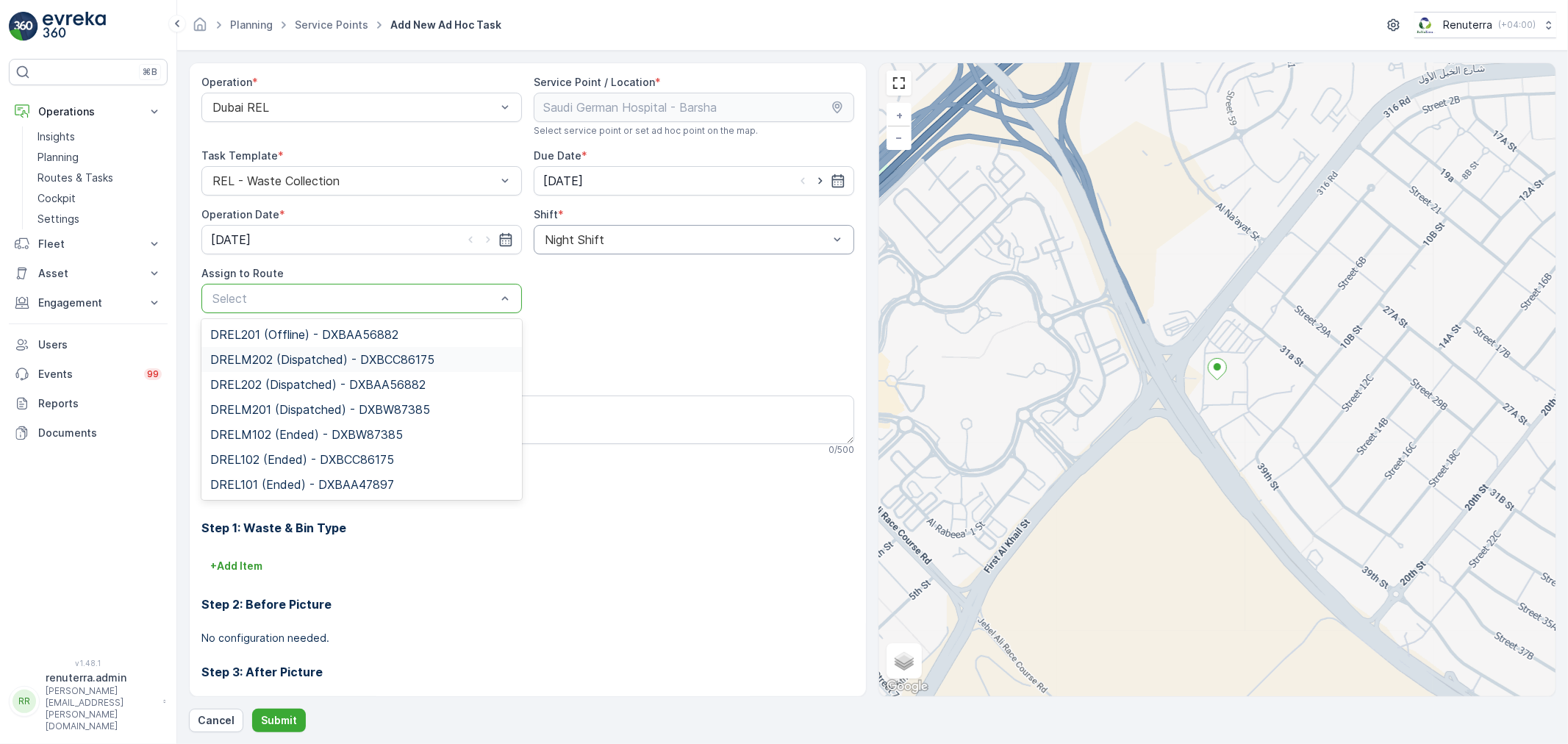
drag, startPoint x: 277, startPoint y: 364, endPoint x: 278, endPoint y: 393, distance: 29.0
click at [278, 364] on span "DRELM202 (Dispatched) - DXBCC86175" at bounding box center [322, 359] width 225 height 13
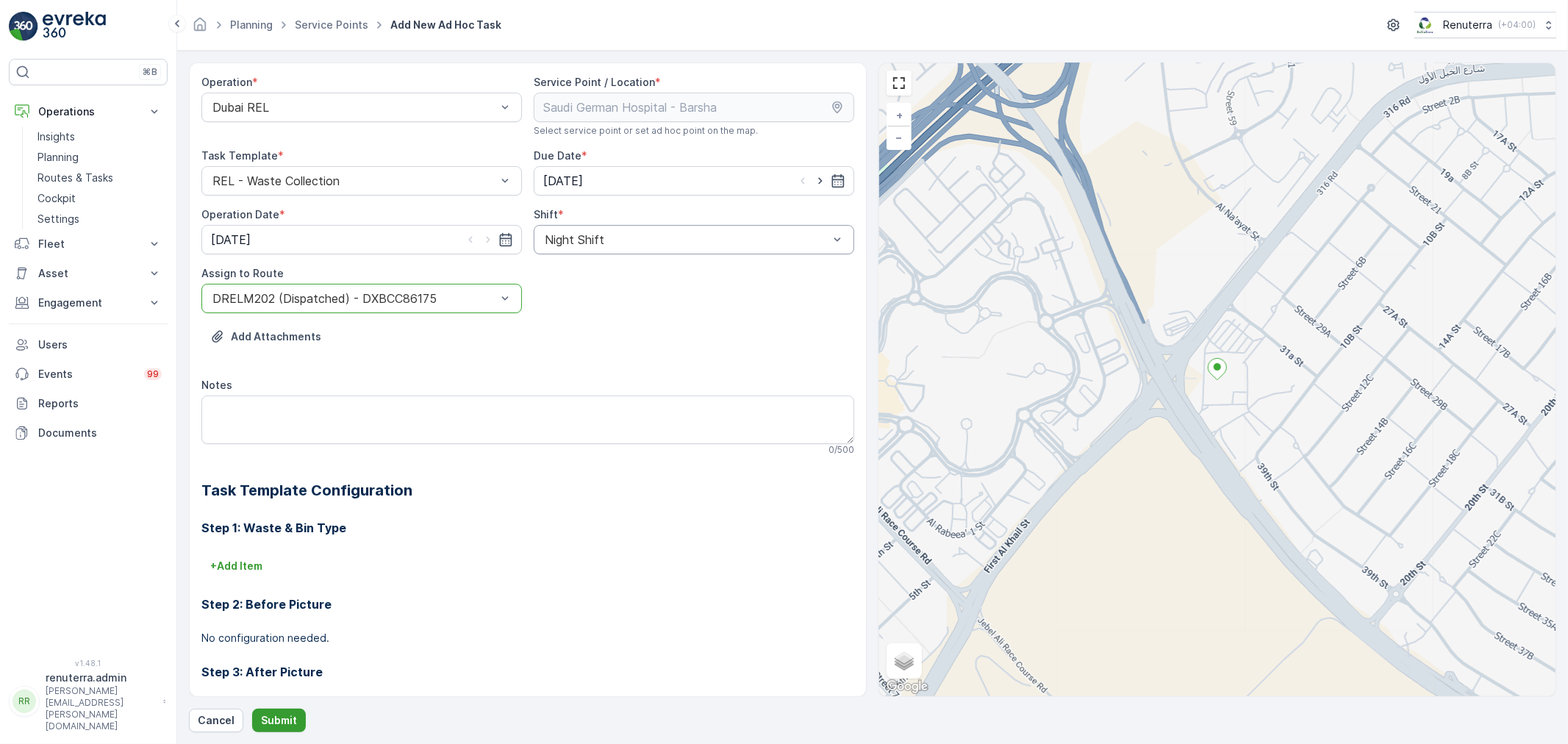
click at [275, 731] on button "Submit" at bounding box center [279, 720] width 54 height 24
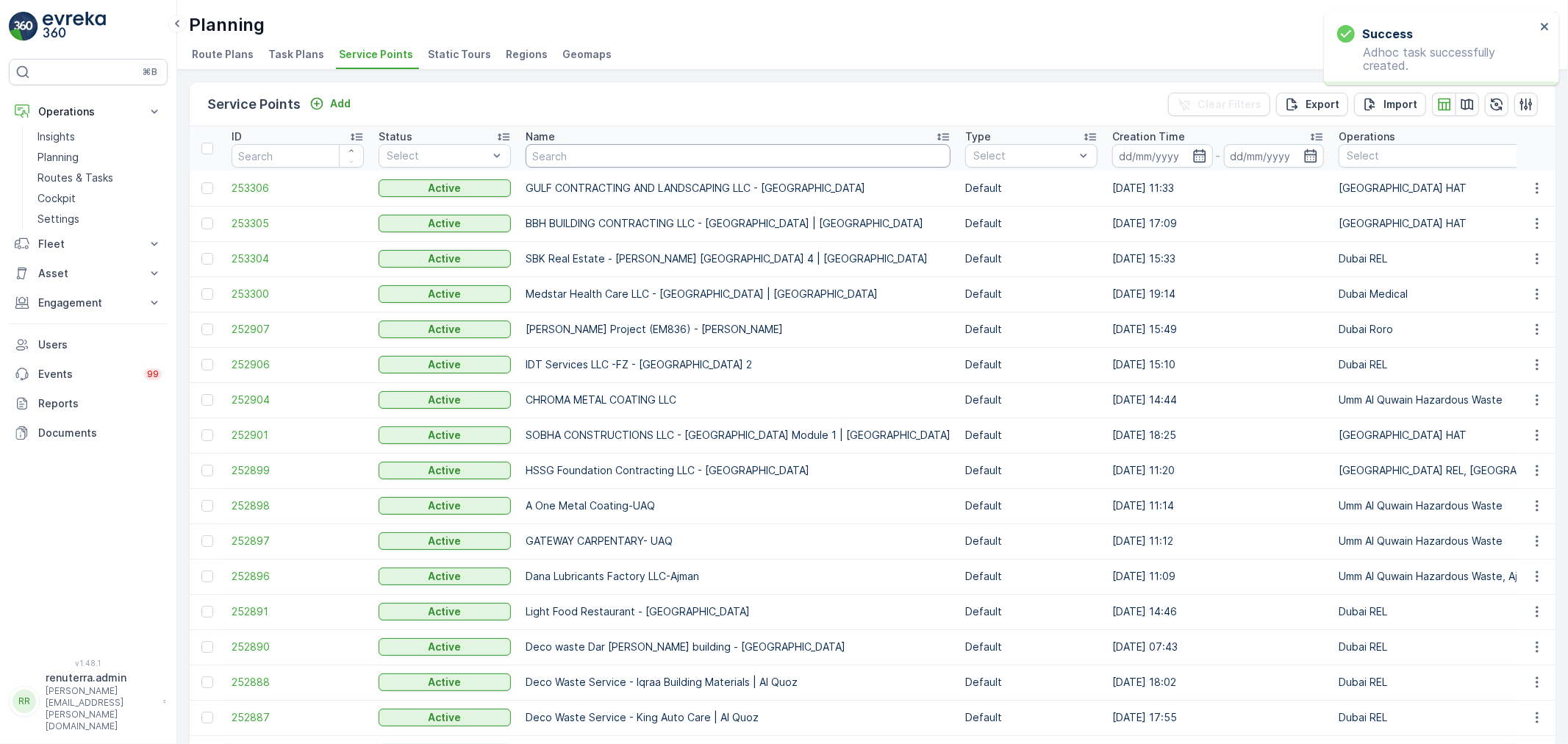
click at [554, 153] on input "text" at bounding box center [738, 156] width 425 height 24
type input "saudi"
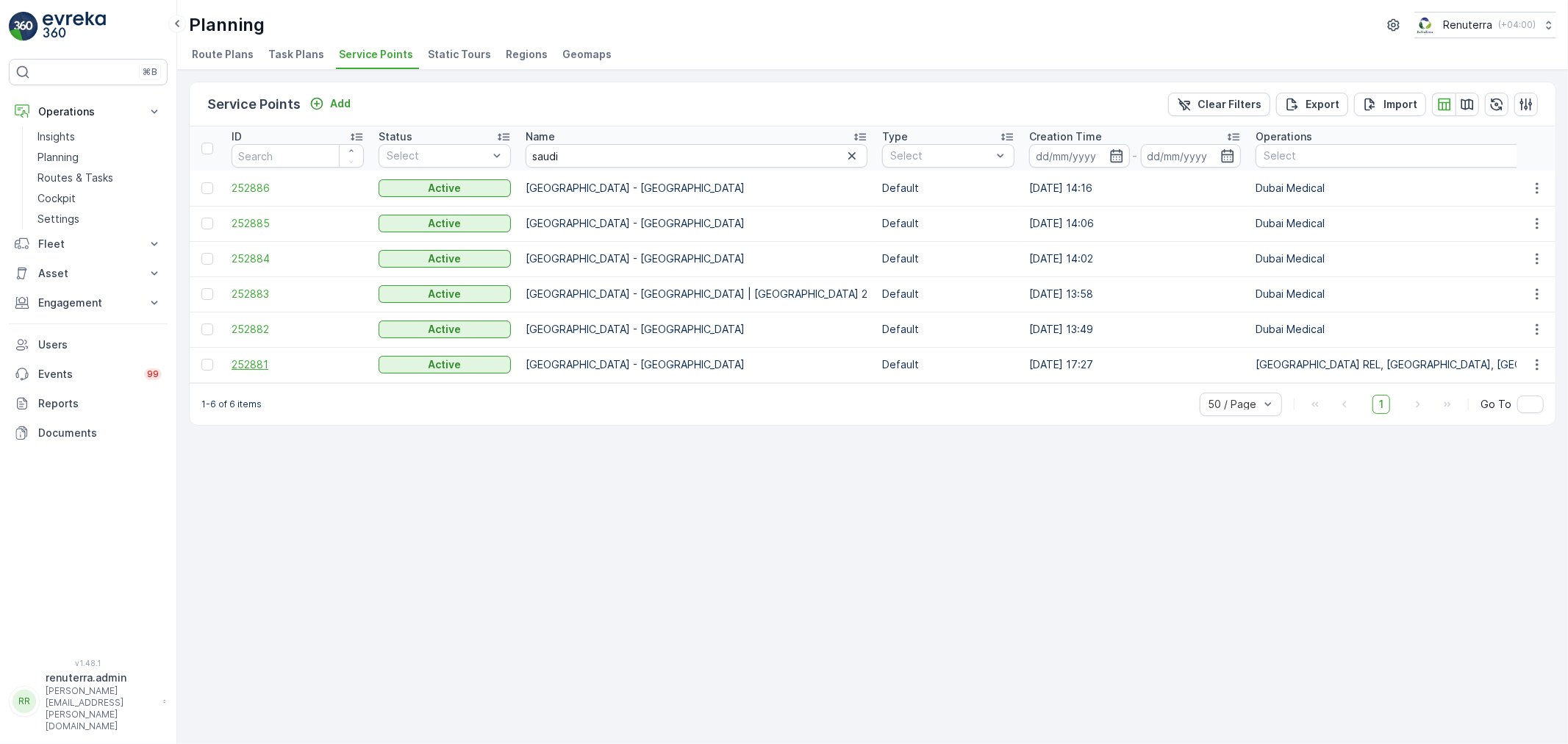
click at [266, 364] on span "252881" at bounding box center [297, 364] width 132 height 14
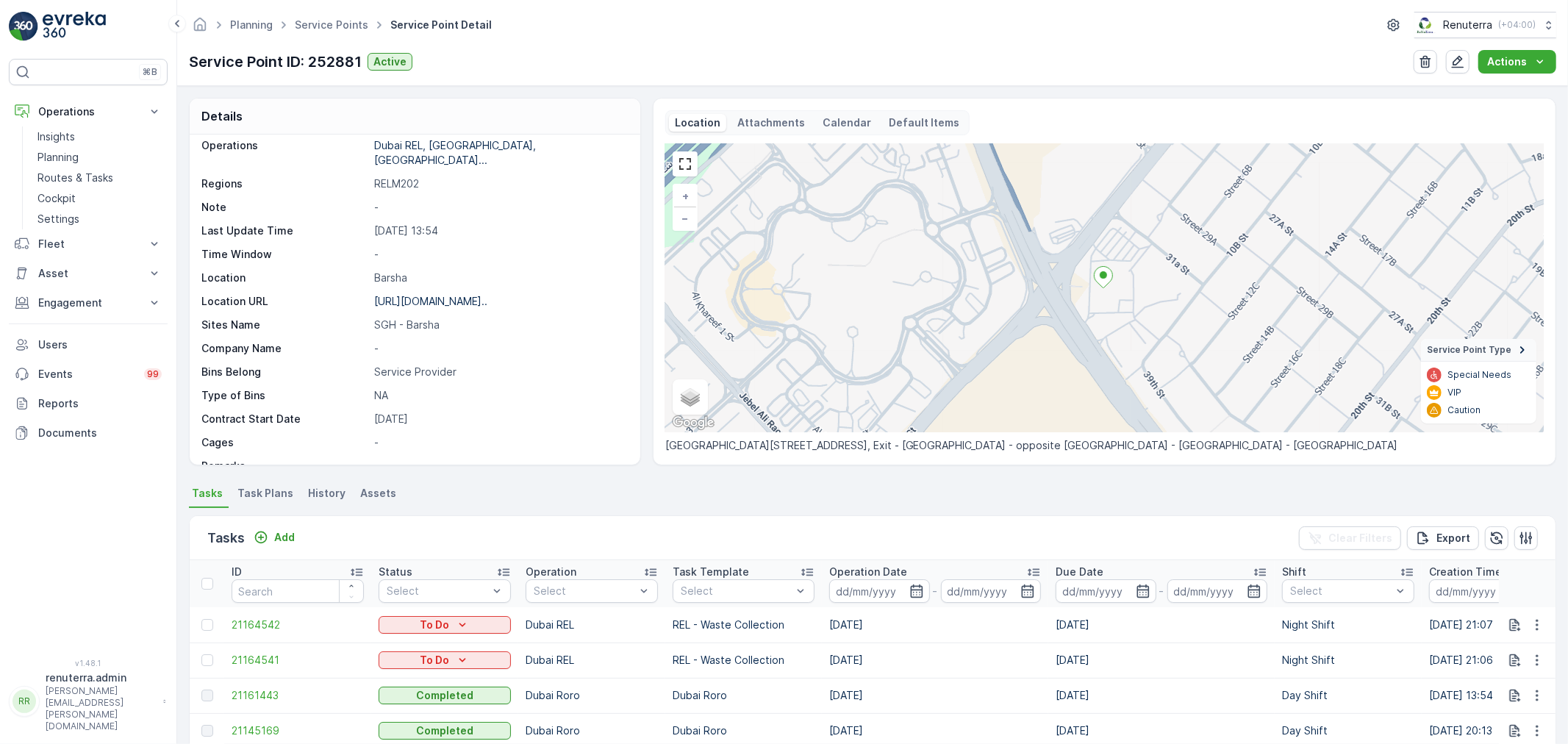
scroll to position [82, 0]
click at [296, 534] on button "Add" at bounding box center [273, 537] width 53 height 18
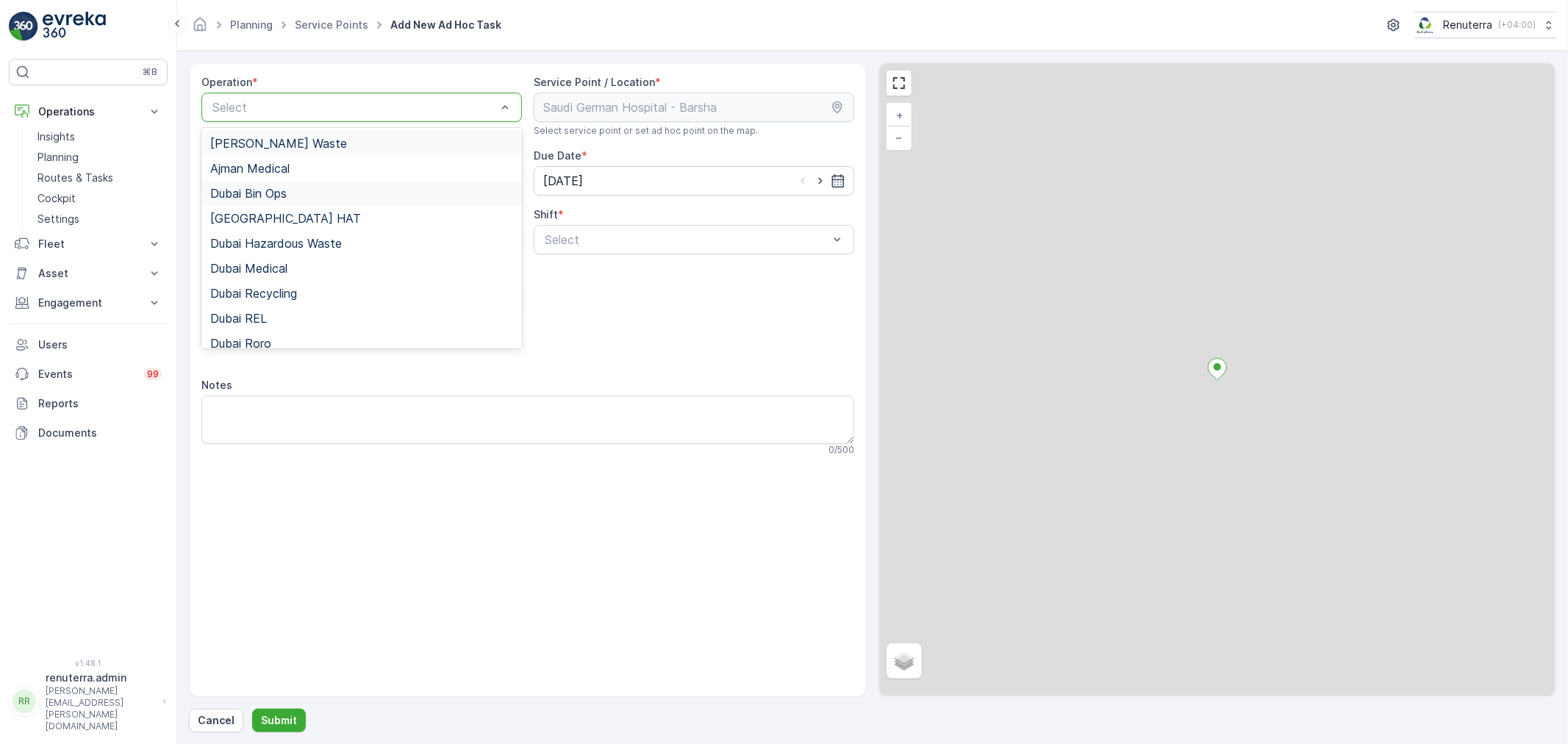
drag, startPoint x: 336, startPoint y: 105, endPoint x: 335, endPoint y: 187, distance: 82.0
click at [336, 104] on div at bounding box center [354, 108] width 287 height 13
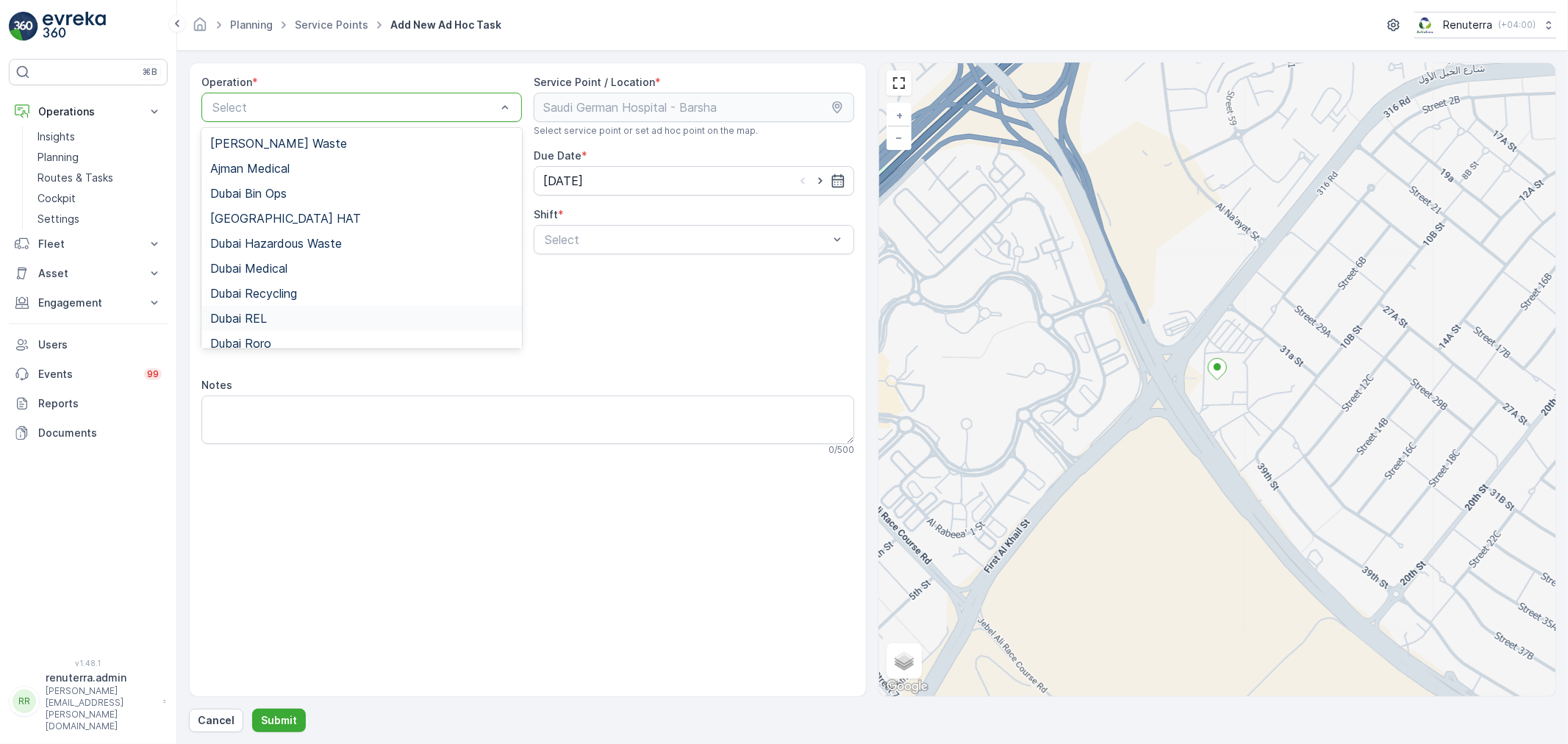
click at [306, 317] on div "Dubai REL" at bounding box center [362, 319] width 303 height 13
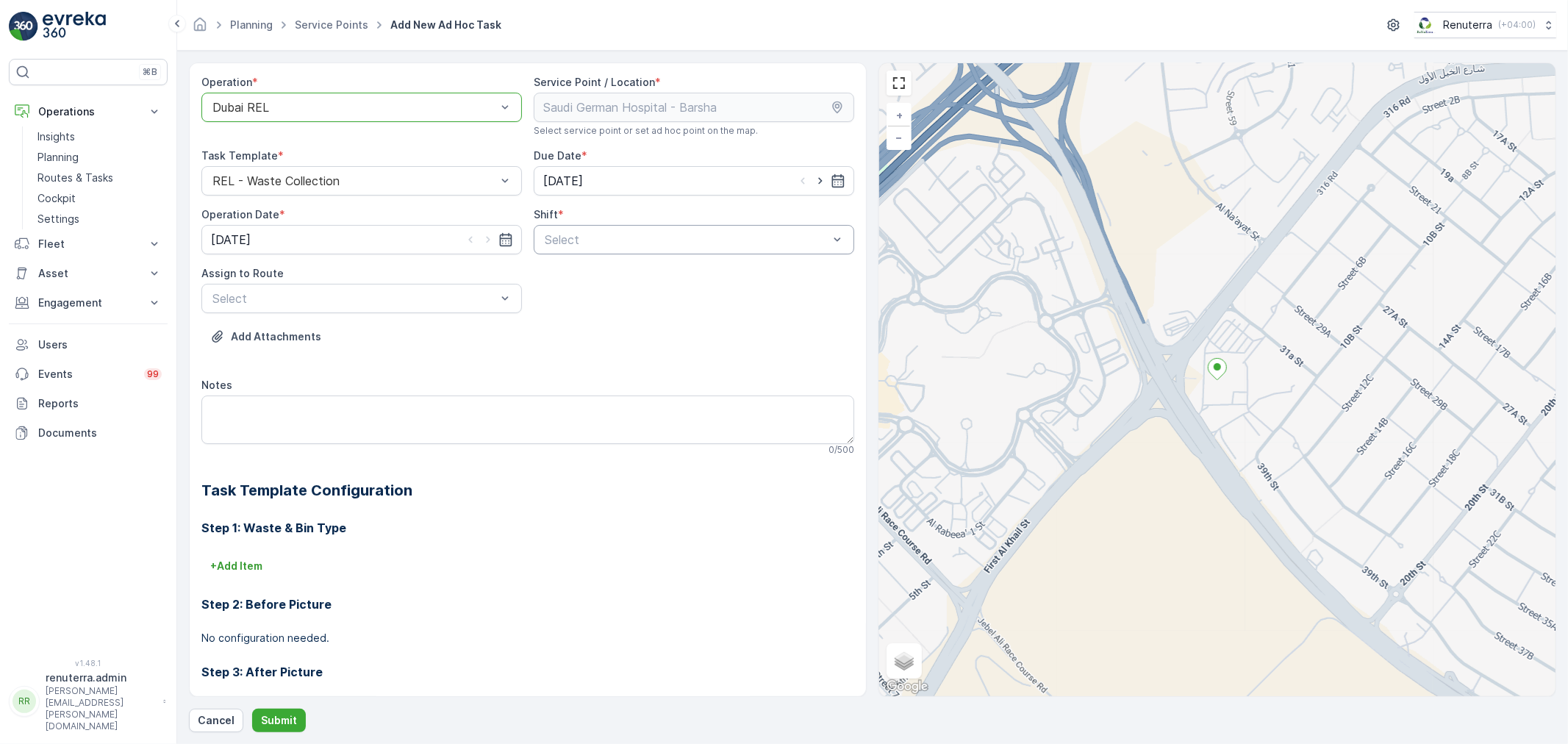
click at [642, 239] on div at bounding box center [686, 240] width 287 height 13
click at [622, 295] on div "Night Shift" at bounding box center [694, 301] width 303 height 13
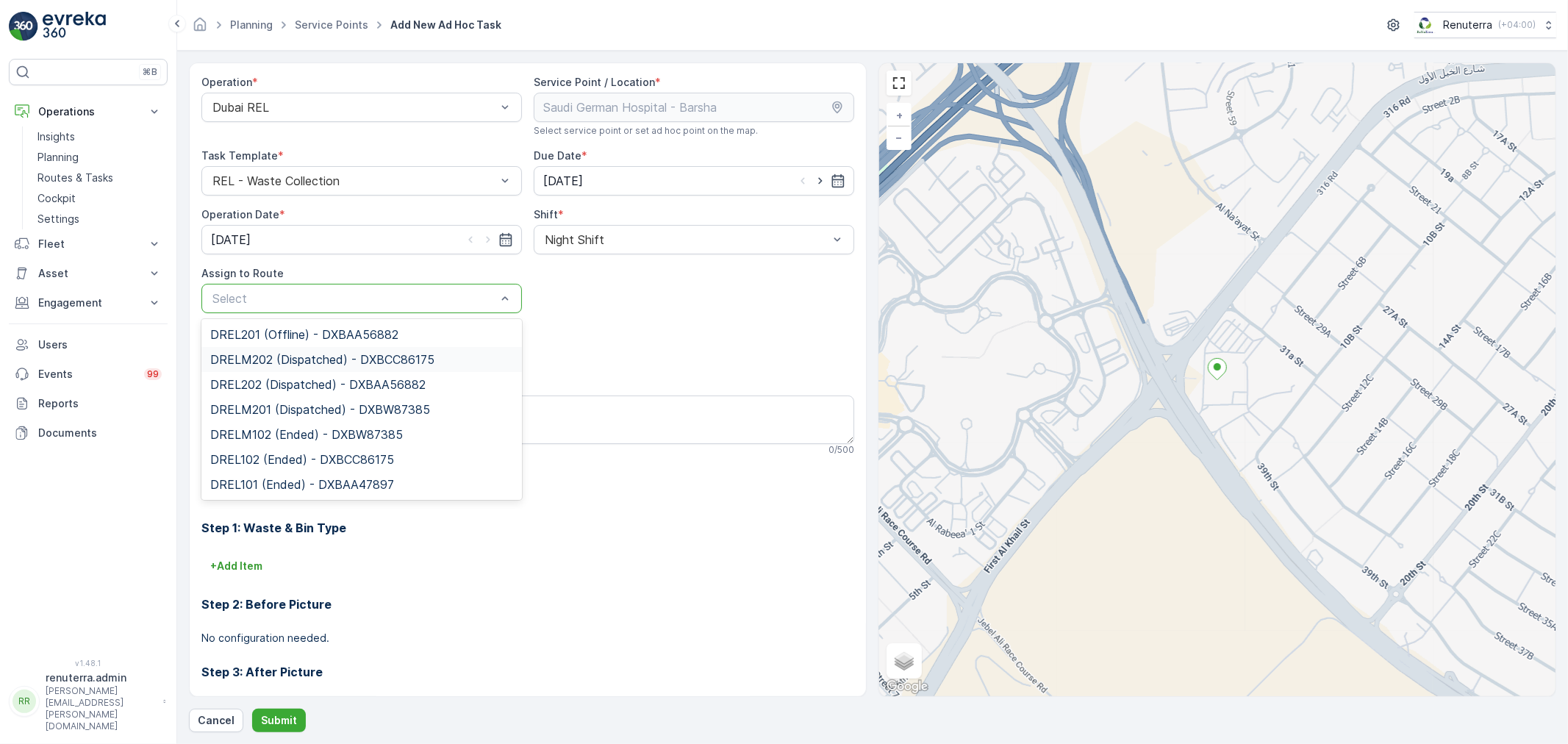
click at [318, 358] on span "DRELM202 (Dispatched) - DXBCC86175" at bounding box center [322, 359] width 225 height 13
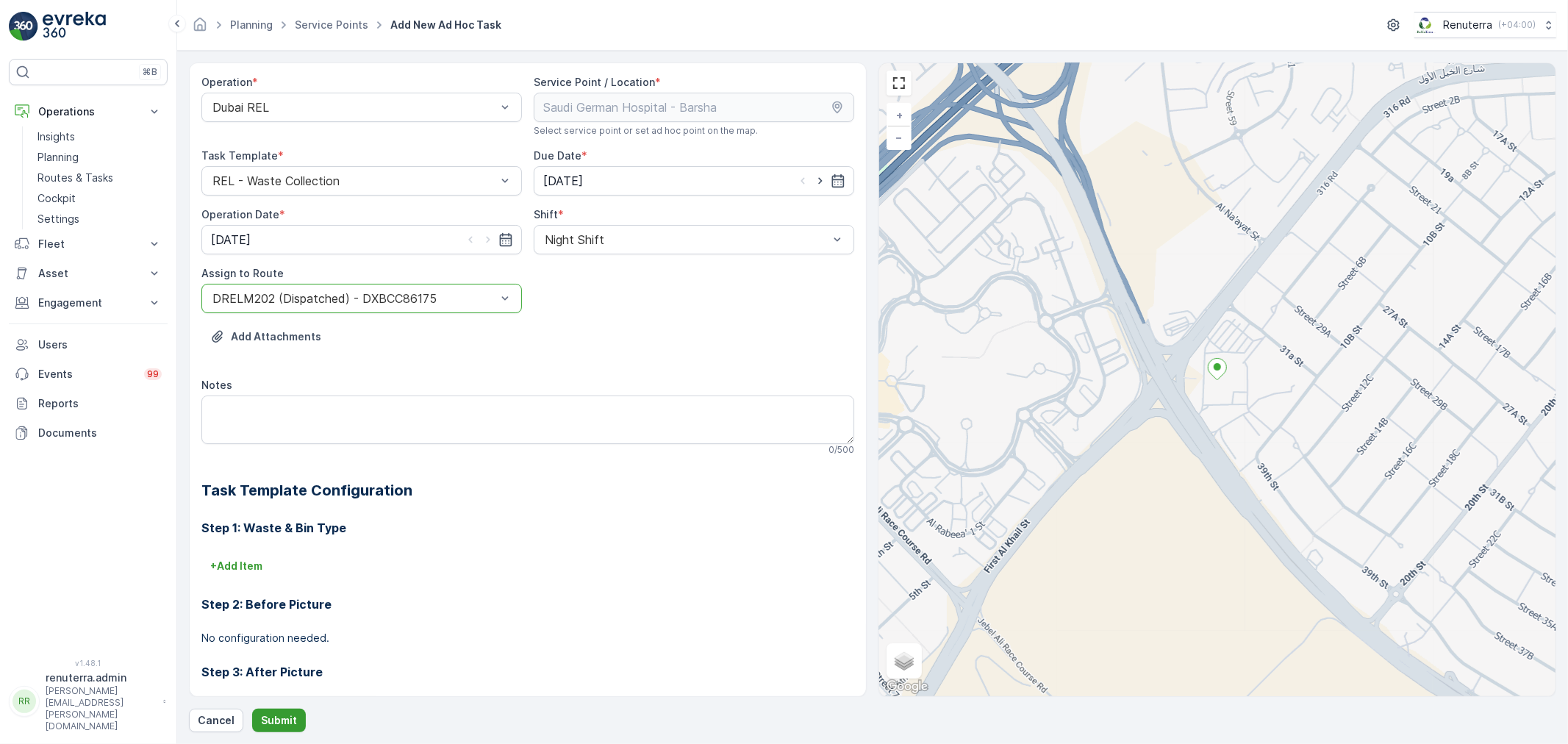
click at [285, 725] on p "Submit" at bounding box center [278, 720] width 36 height 14
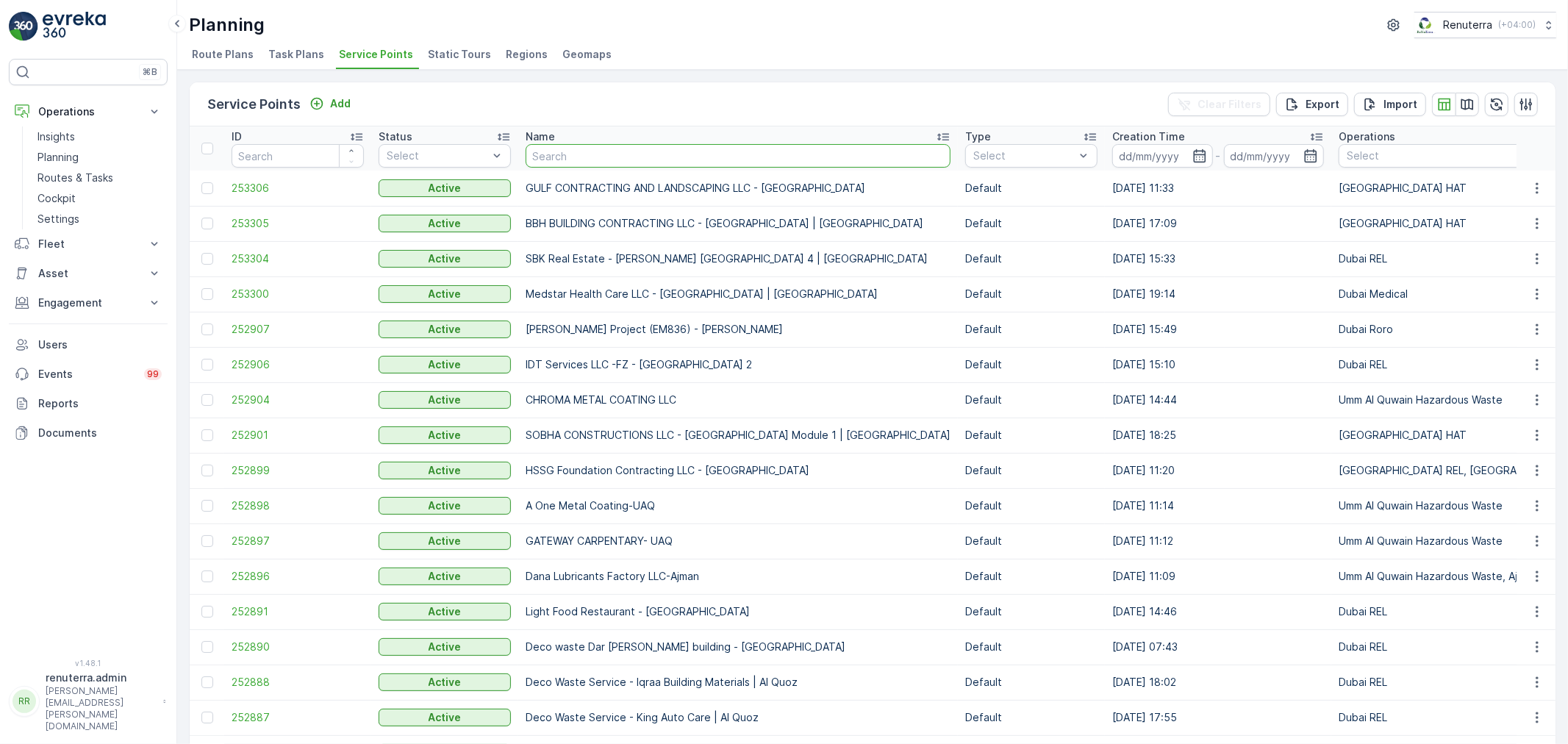
click at [636, 165] on input "text" at bounding box center [738, 156] width 425 height 24
type input "deco"
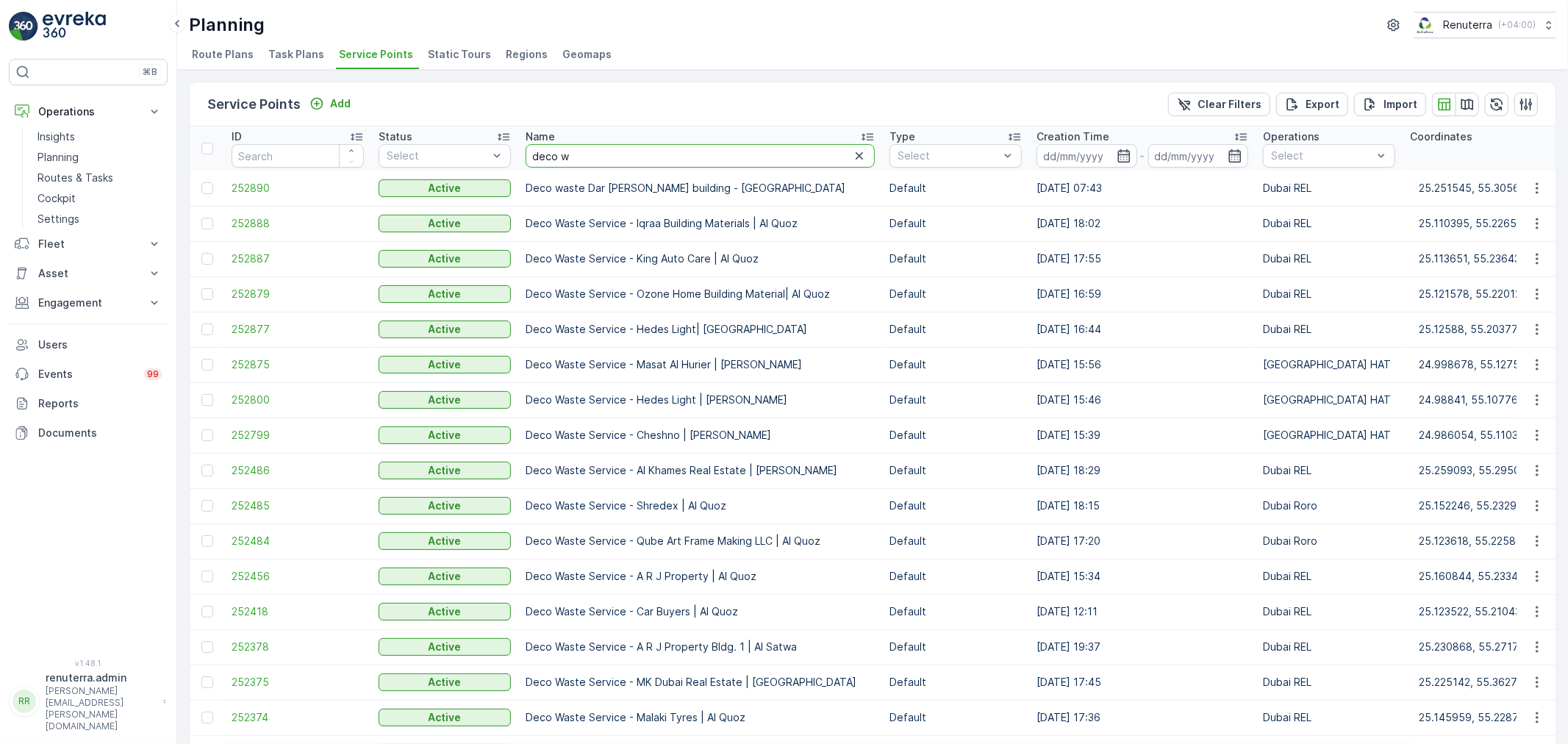
click at [608, 155] on input "deco w" at bounding box center [700, 156] width 349 height 24
type input "deco waste"
click at [601, 156] on input "deco waste" at bounding box center [700, 156] width 349 height 24
type input "deco waste s"
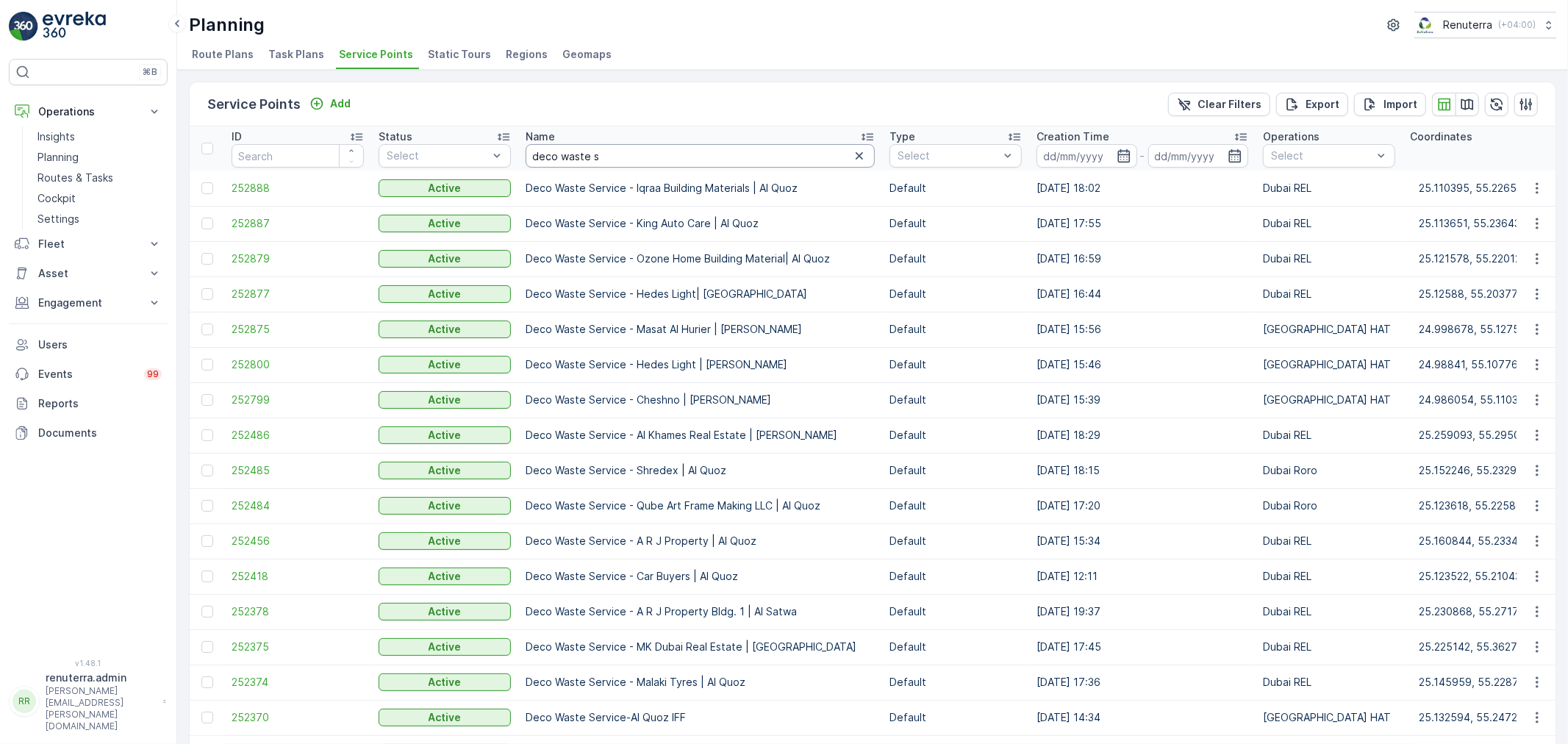
click at [603, 155] on input "deco waste s" at bounding box center [700, 156] width 349 height 24
type input "deco waste sh"
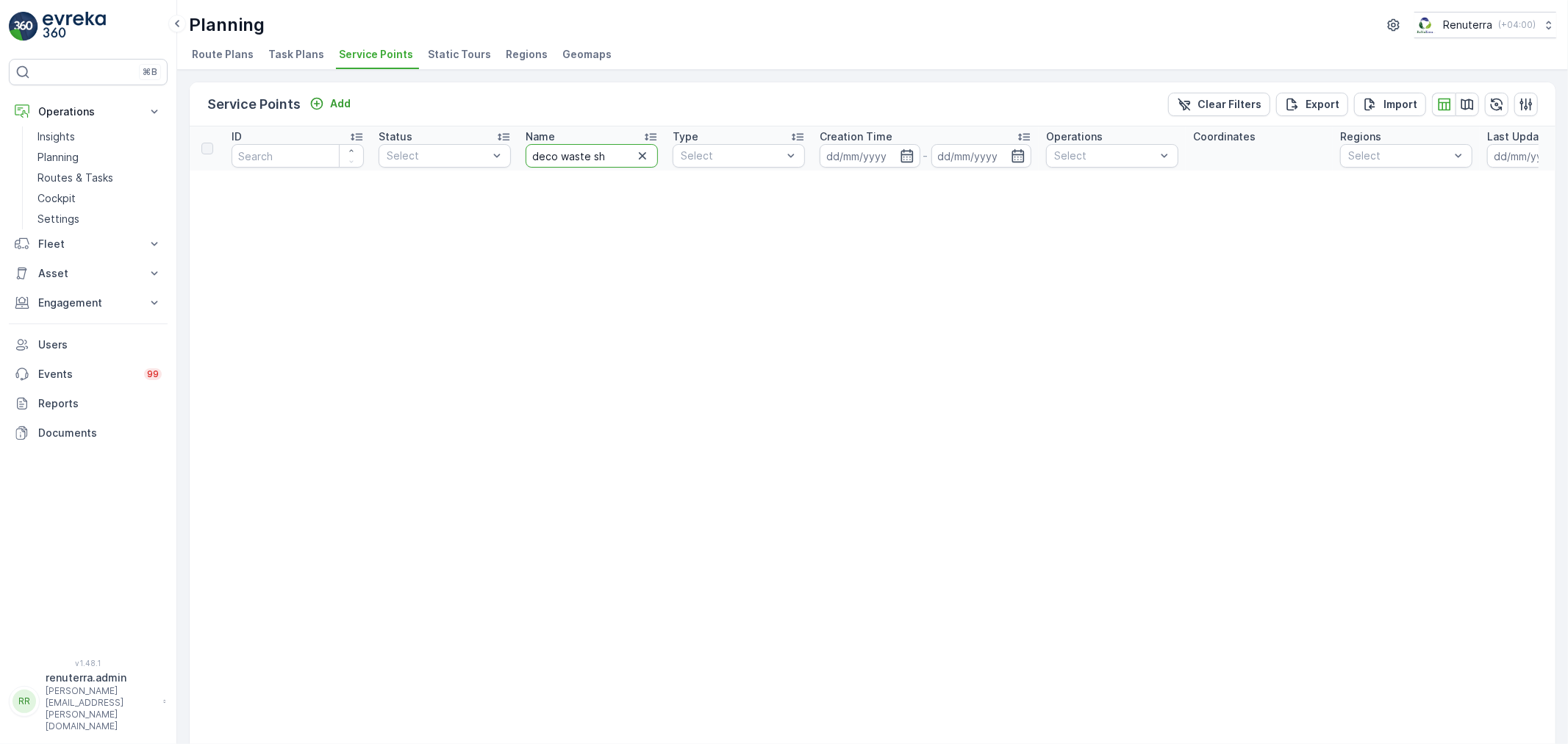
click at [603, 155] on input "deco waste sh" at bounding box center [591, 156] width 132 height 24
type input "deco waste"
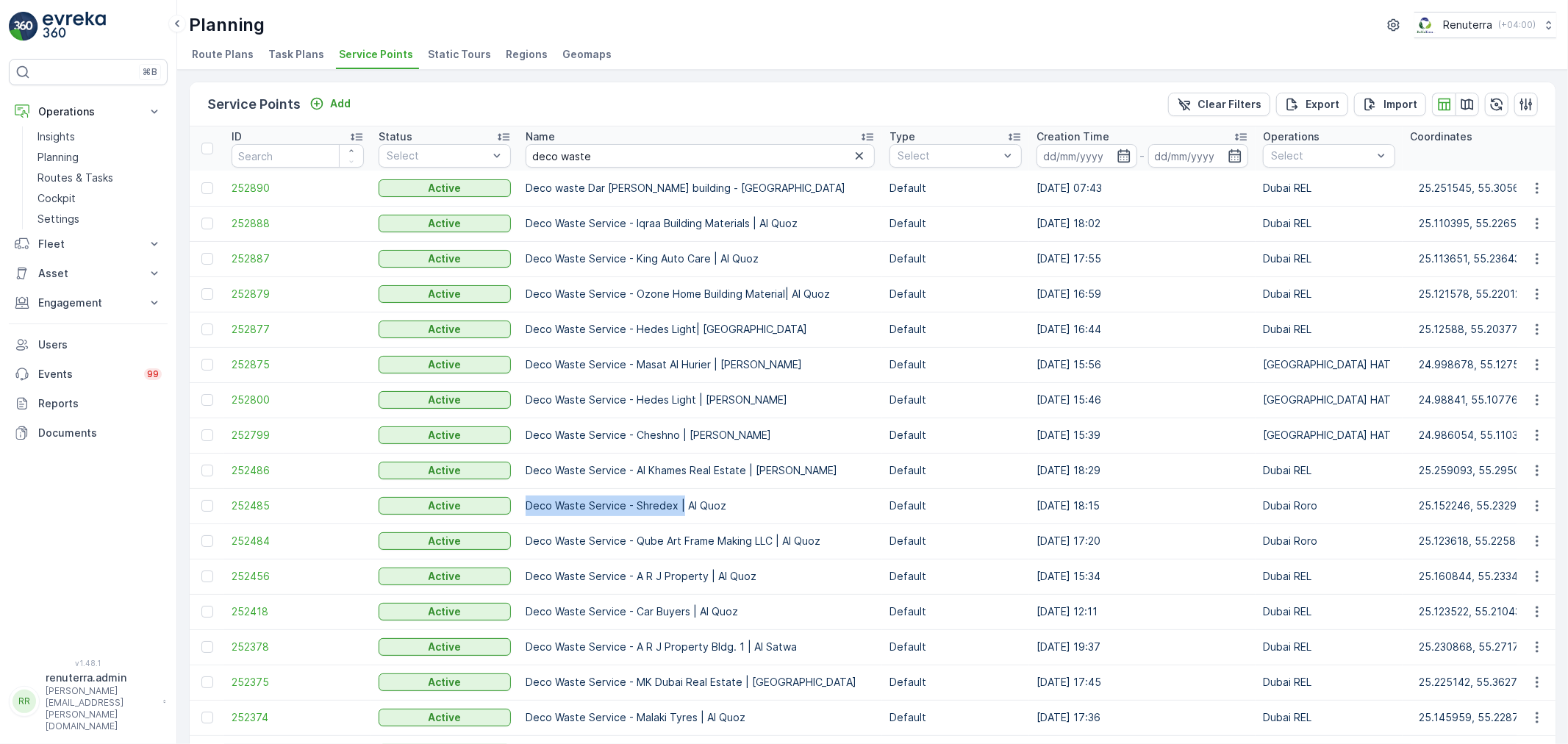
drag, startPoint x: 523, startPoint y: 502, endPoint x: 677, endPoint y: 512, distance: 154.3
click at [678, 511] on td "Deco Waste Service - Shredex | Al Quoz" at bounding box center [700, 506] width 364 height 35
click at [676, 512] on td "Deco Waste Service - Shredex | Al Quoz" at bounding box center [700, 506] width 364 height 35
copy td "Deco Waste Service - Shredex"
click at [882, 38] on div "Planning Renuterra ( +04:00 )" at bounding box center [872, 24] width 1367 height 26
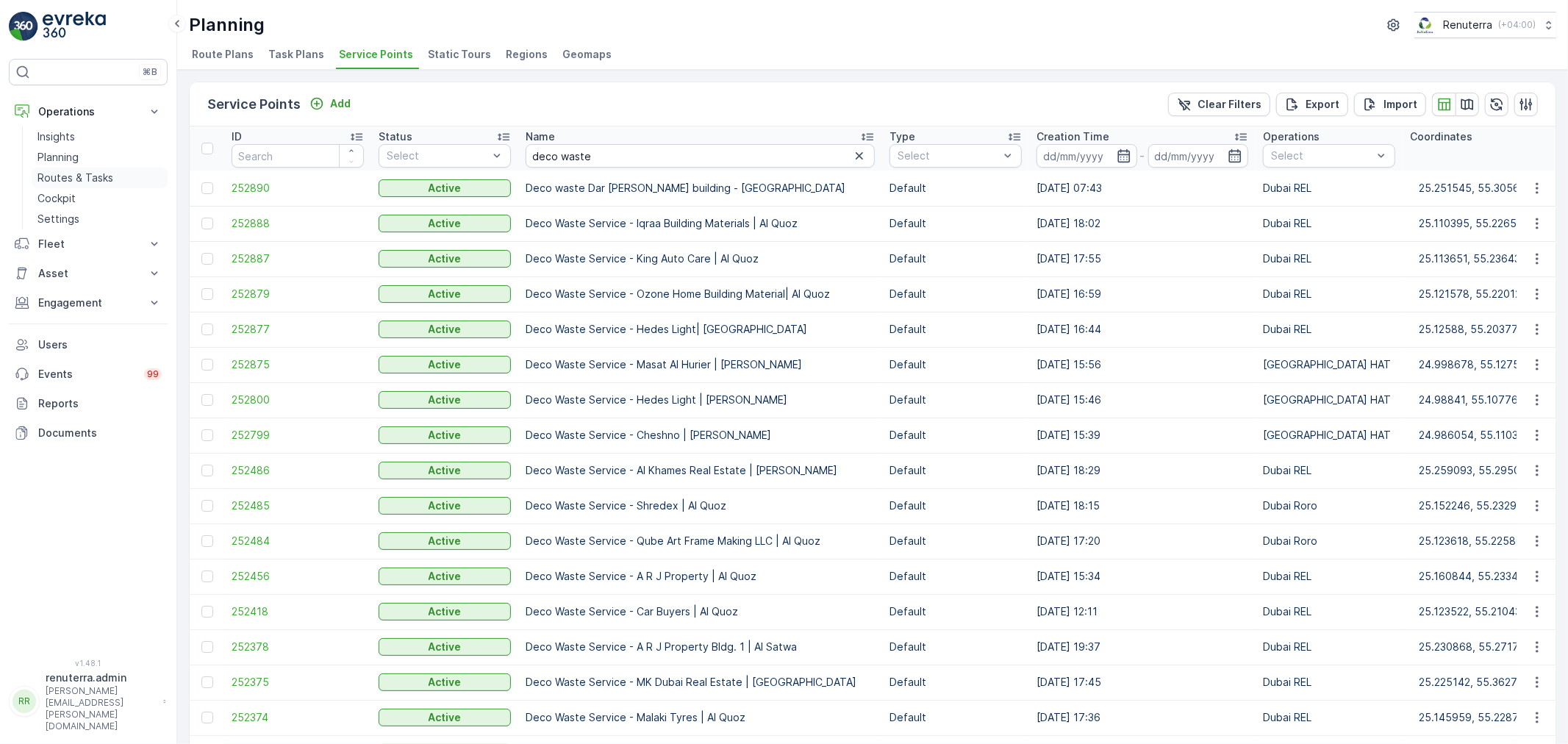
click at [93, 177] on p "Routes & Tasks" at bounding box center [76, 178] width 76 height 14
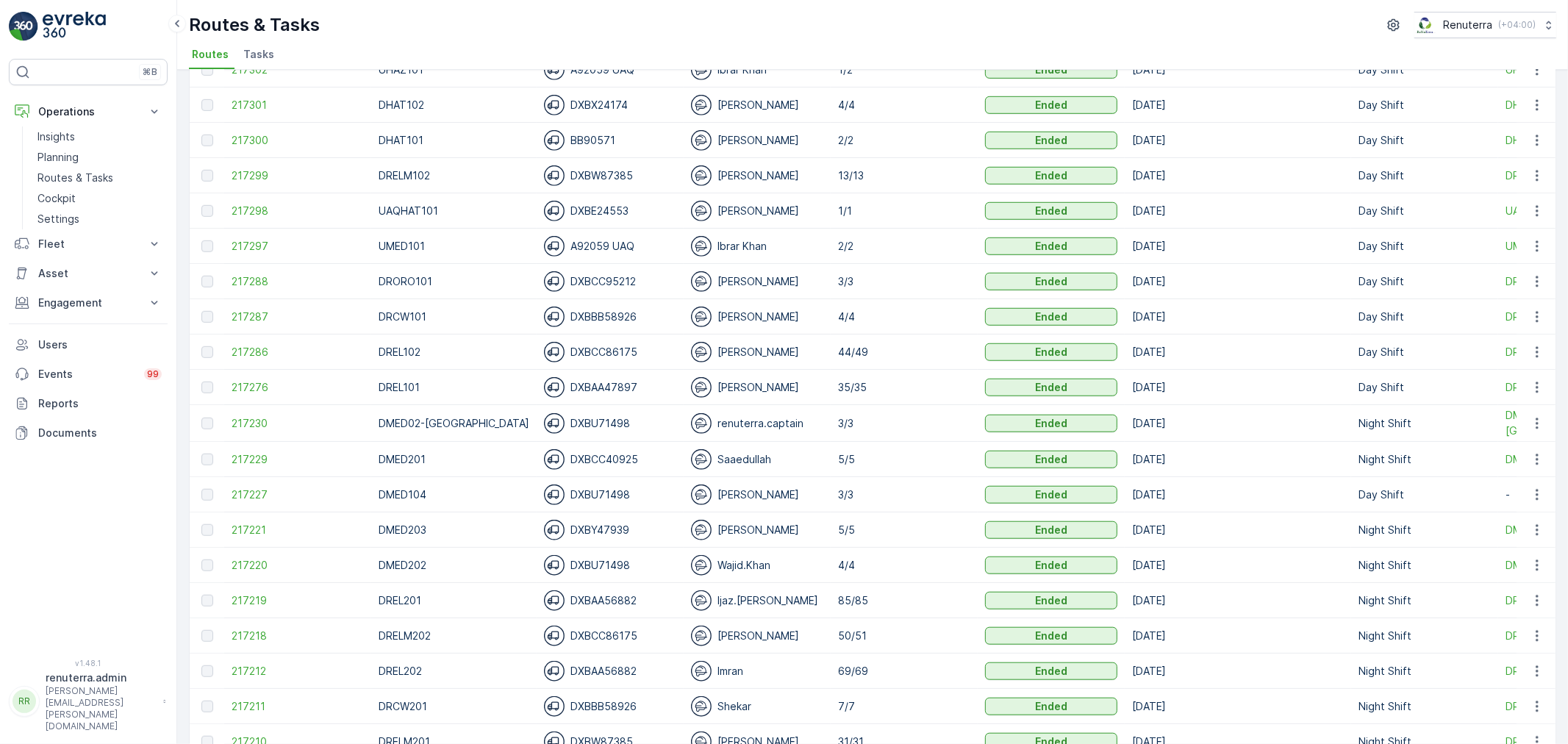
scroll to position [899, 0]
click at [238, 709] on span "217211" at bounding box center [297, 705] width 132 height 14
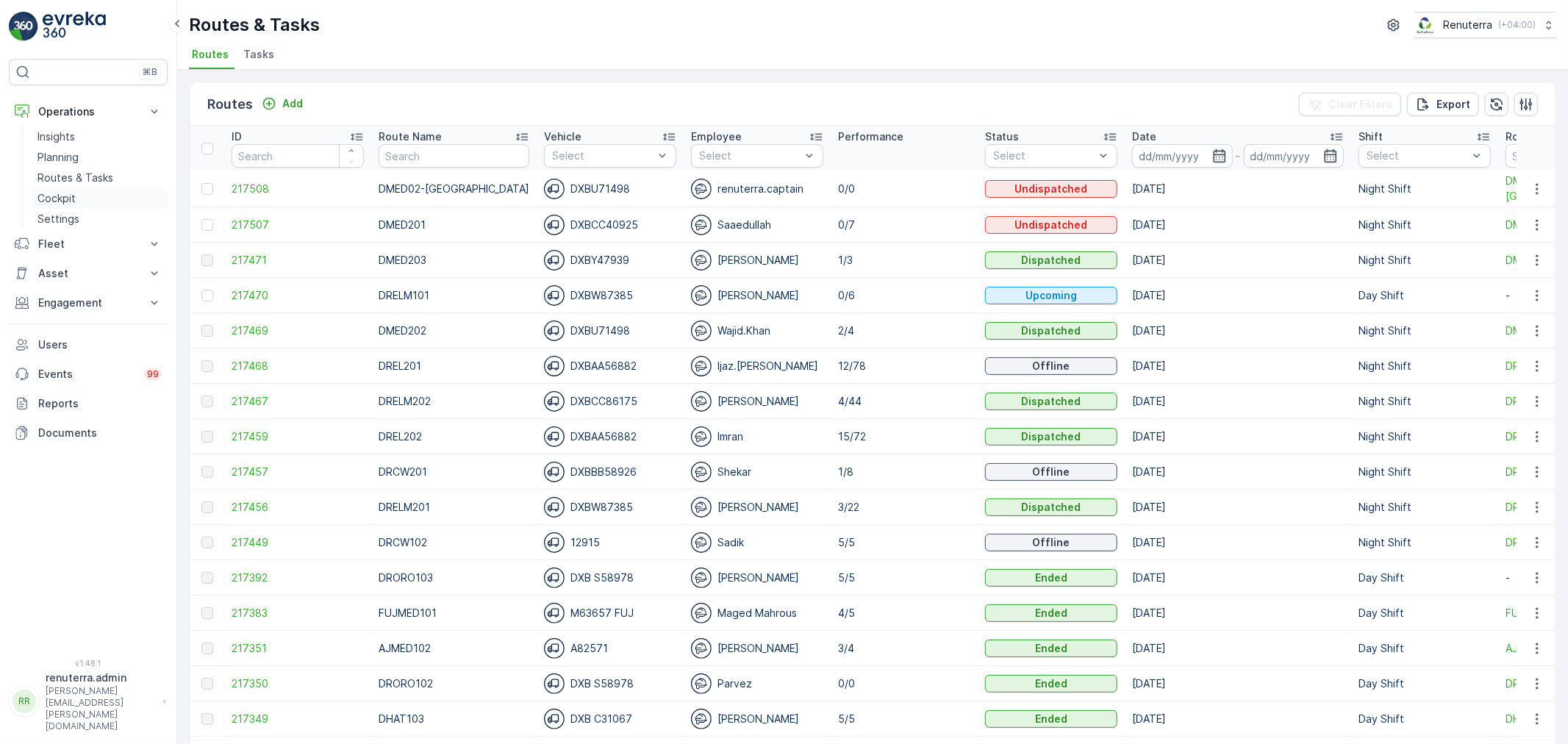
click at [111, 191] on link "Cockpit" at bounding box center [100, 199] width 136 height 20
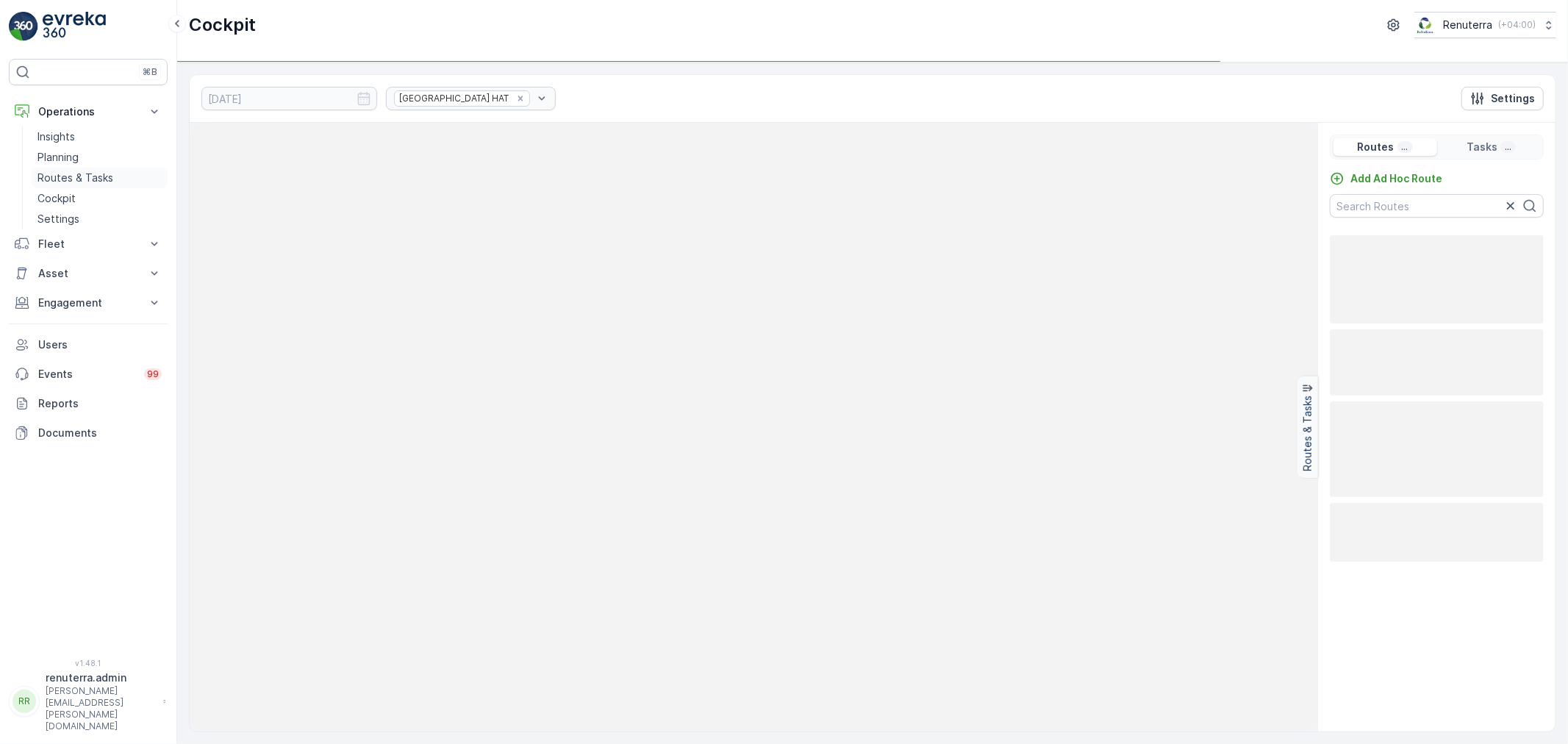
click at [111, 187] on link "Routes & Tasks" at bounding box center [100, 178] width 136 height 20
click at [111, 182] on p "Routes & Tasks" at bounding box center [76, 178] width 76 height 14
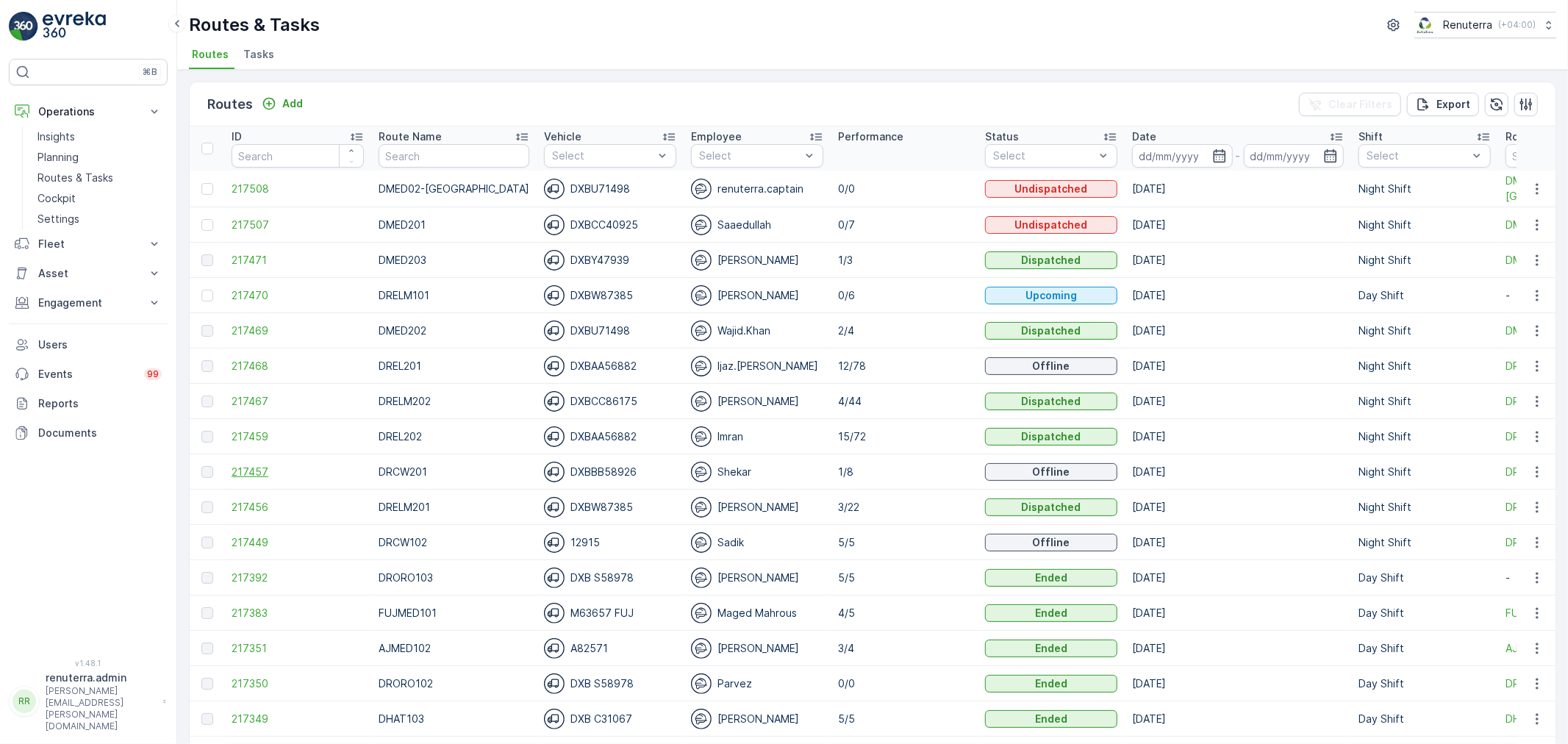
click at [252, 465] on span "217457" at bounding box center [297, 471] width 132 height 14
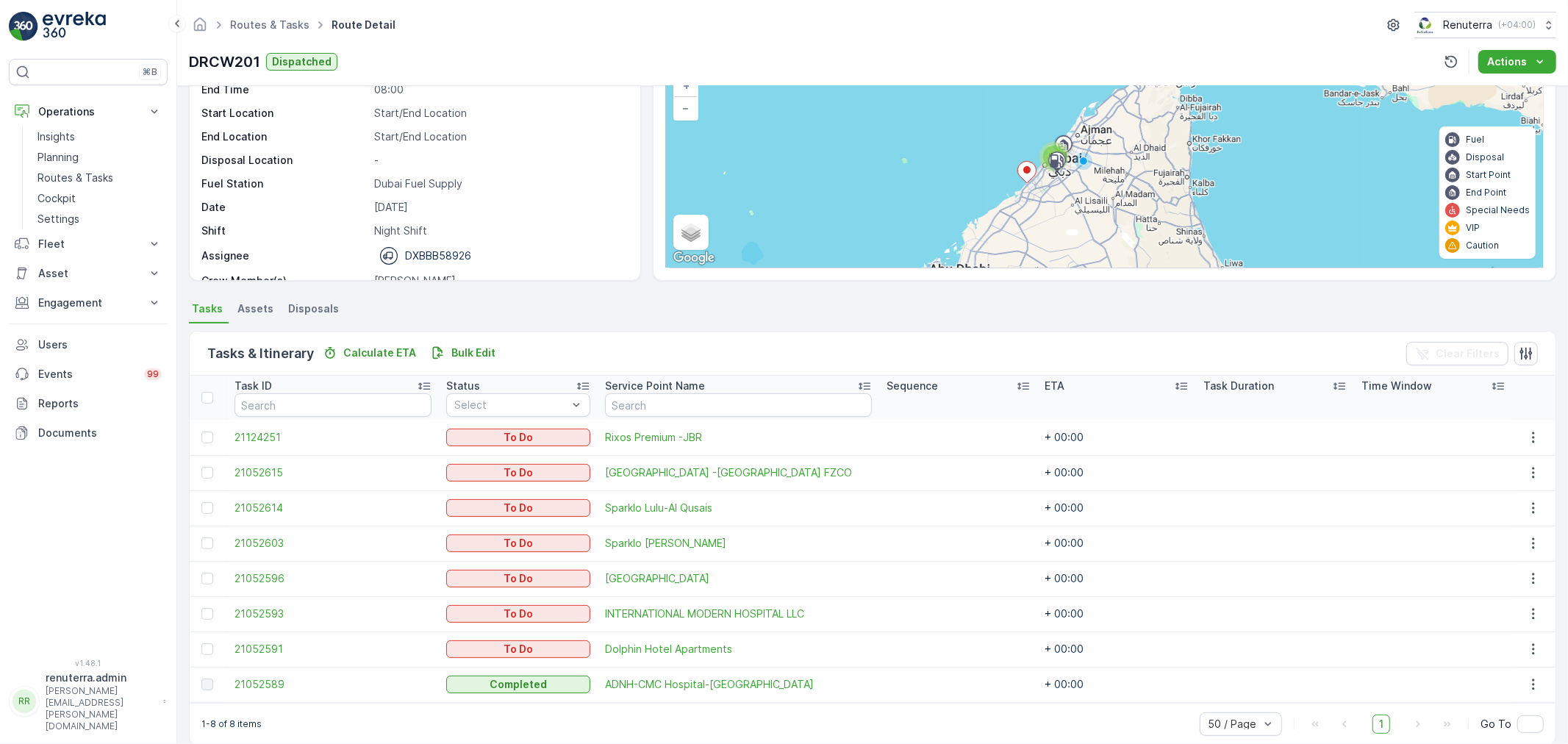
scroll to position [130, 0]
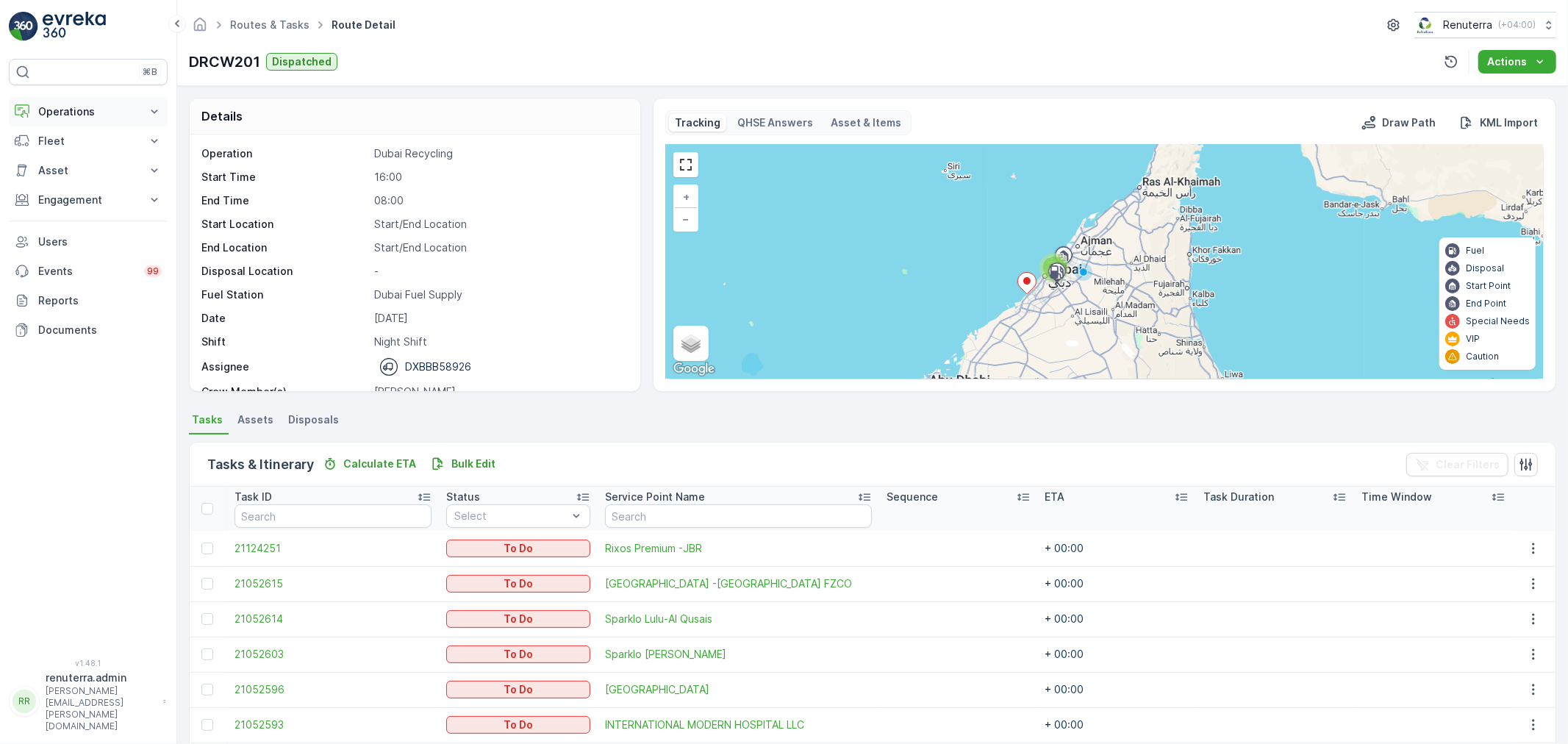
click at [45, 120] on button "Operations" at bounding box center [87, 111] width 159 height 29
click at [67, 184] on p "Routes & Tasks" at bounding box center [76, 178] width 76 height 14
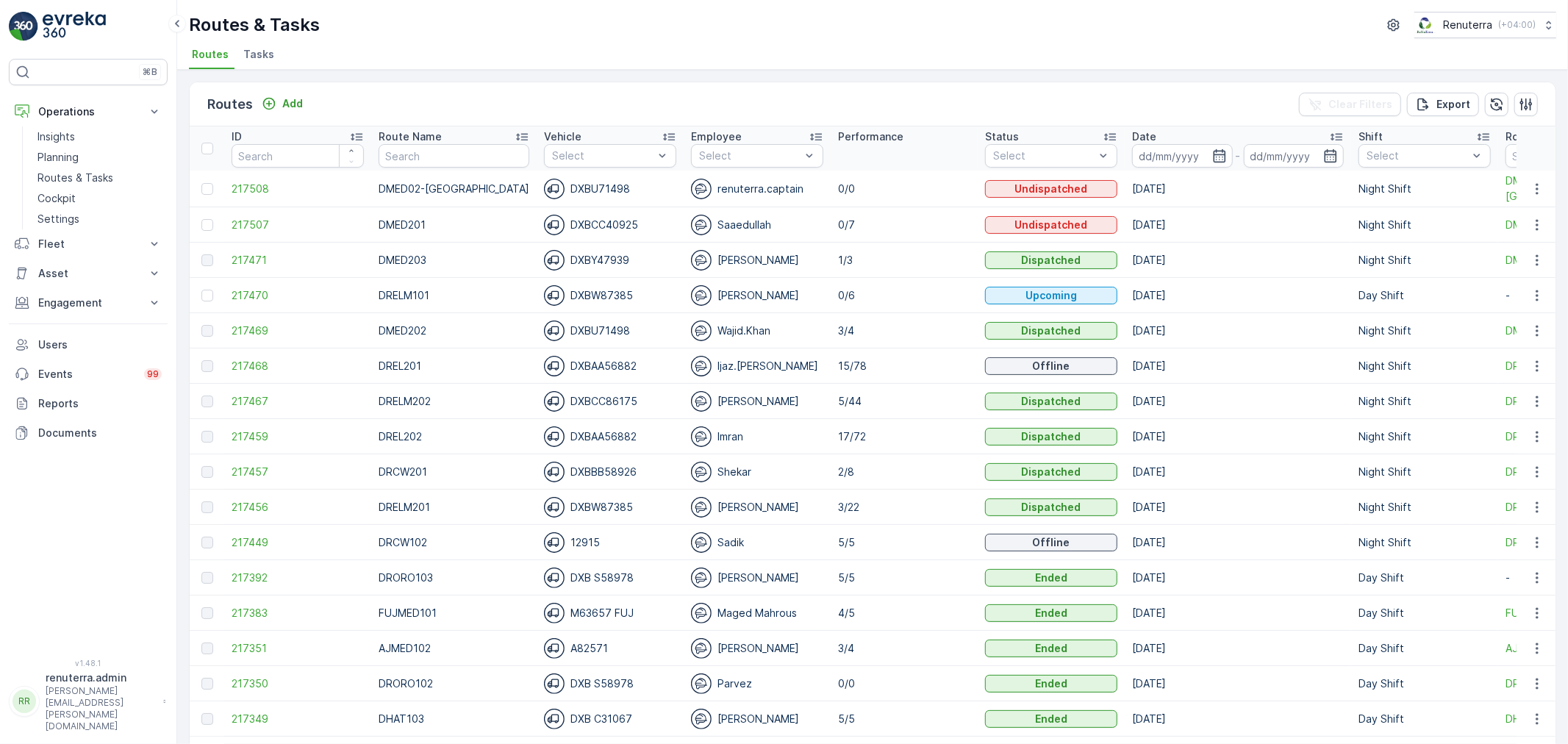
click at [723, 167] on th "Employee Select" at bounding box center [757, 148] width 147 height 44
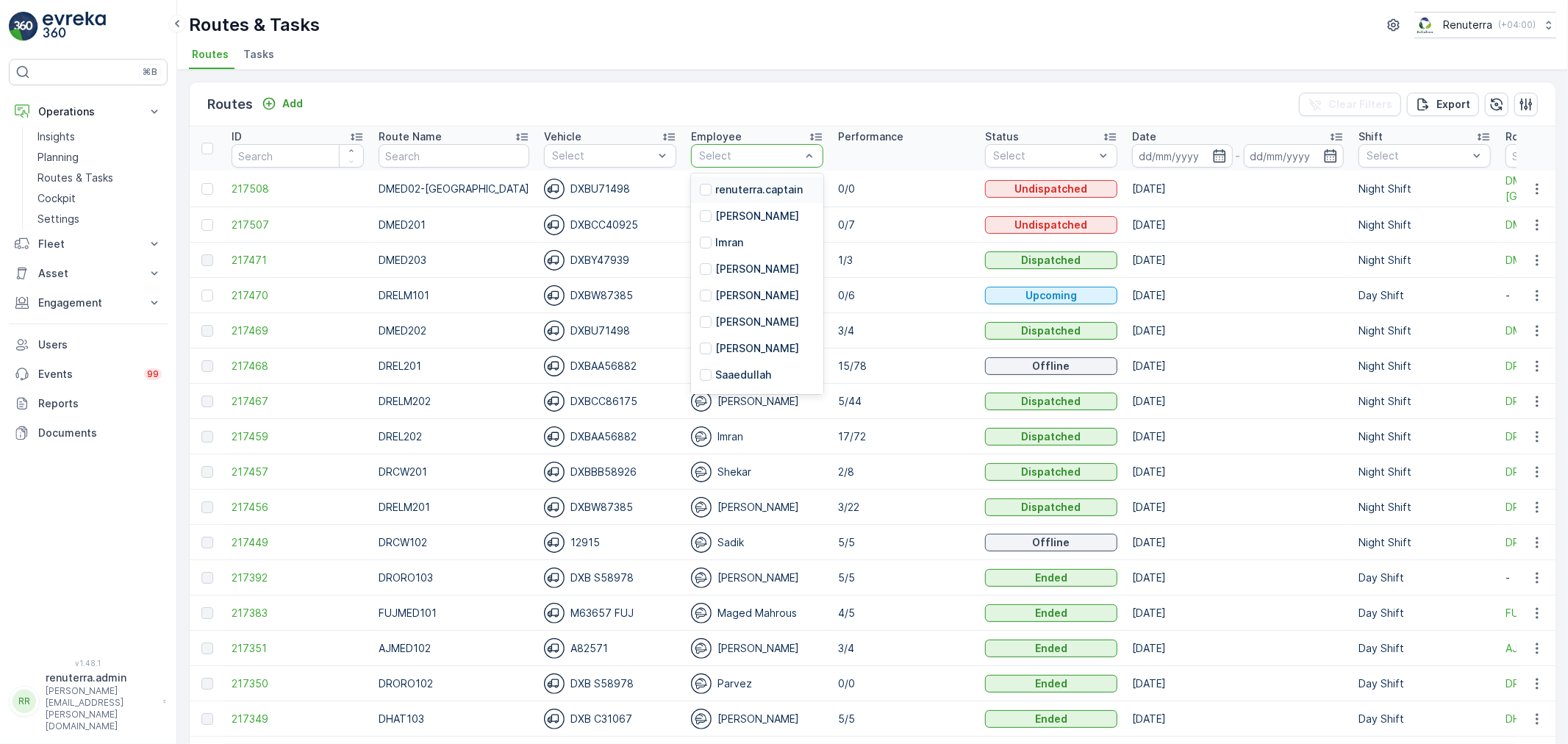
drag, startPoint x: 718, startPoint y: 159, endPoint x: 709, endPoint y: 151, distance: 12.0
click at [712, 151] on div at bounding box center [750, 156] width 104 height 12
type input "sadi"
click at [713, 178] on div "Sadik" at bounding box center [756, 189] width 132 height 26
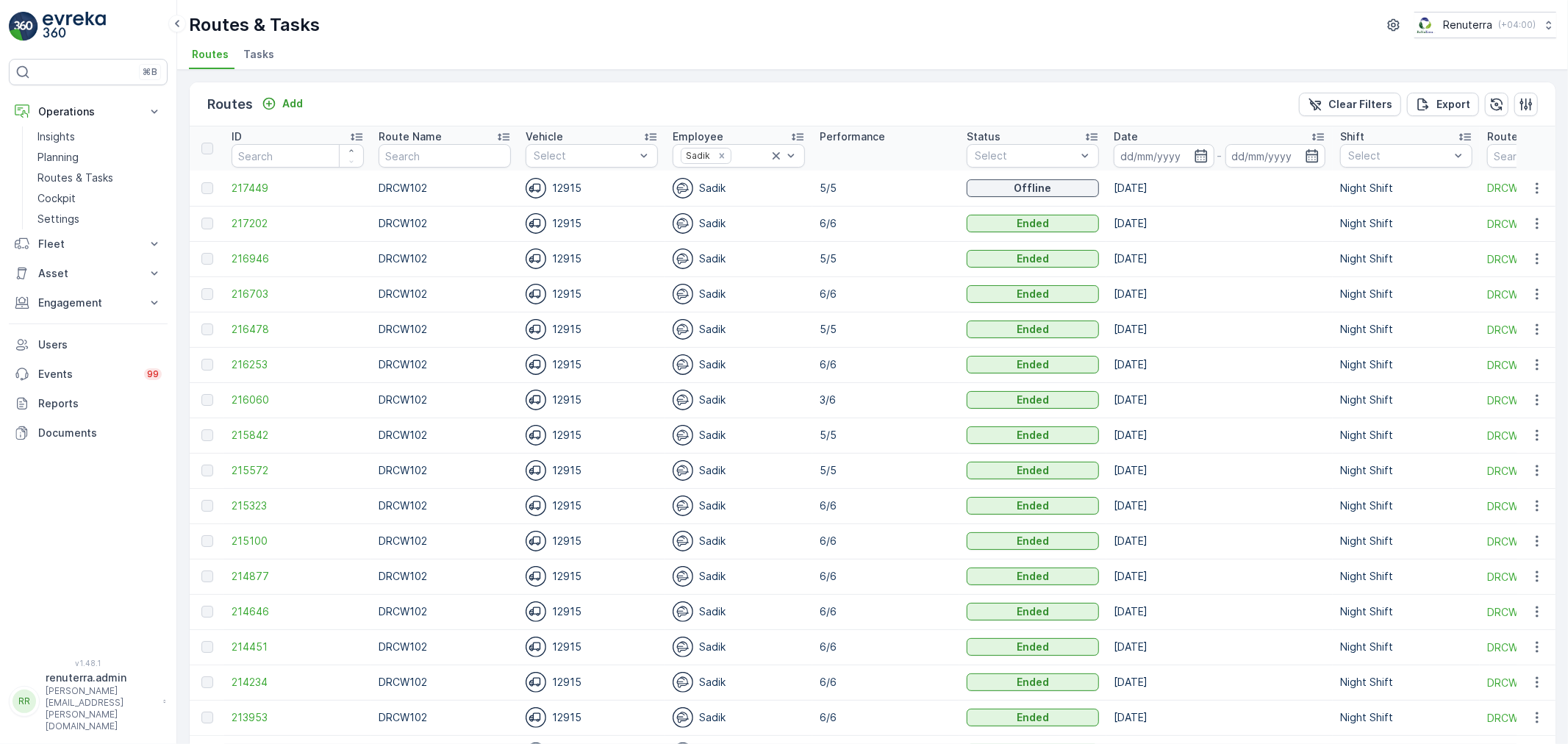
click at [241, 195] on td "217449" at bounding box center [298, 189] width 147 height 35
click at [246, 187] on span "217449" at bounding box center [297, 188] width 132 height 14
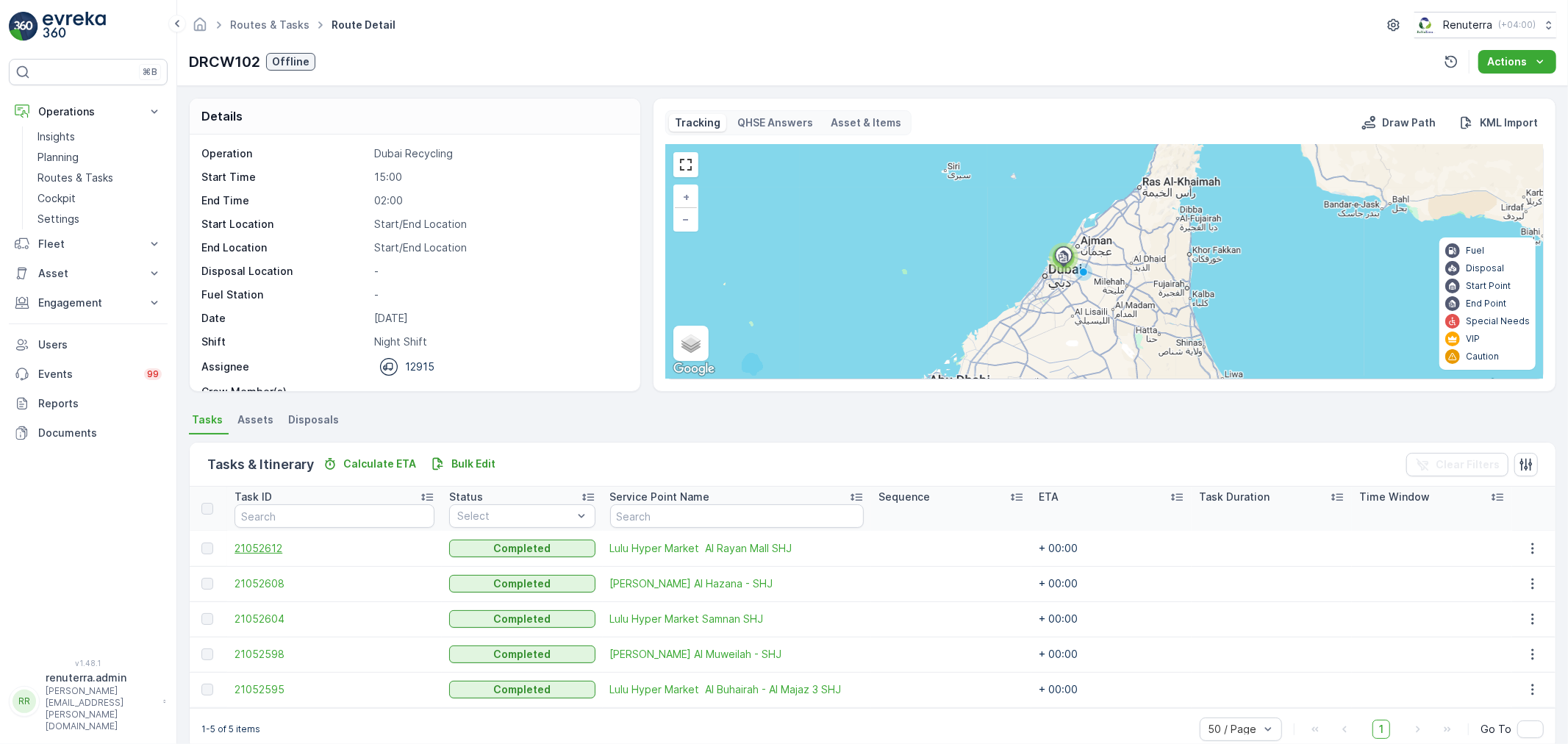
click at [271, 549] on span "21052612" at bounding box center [335, 548] width 200 height 14
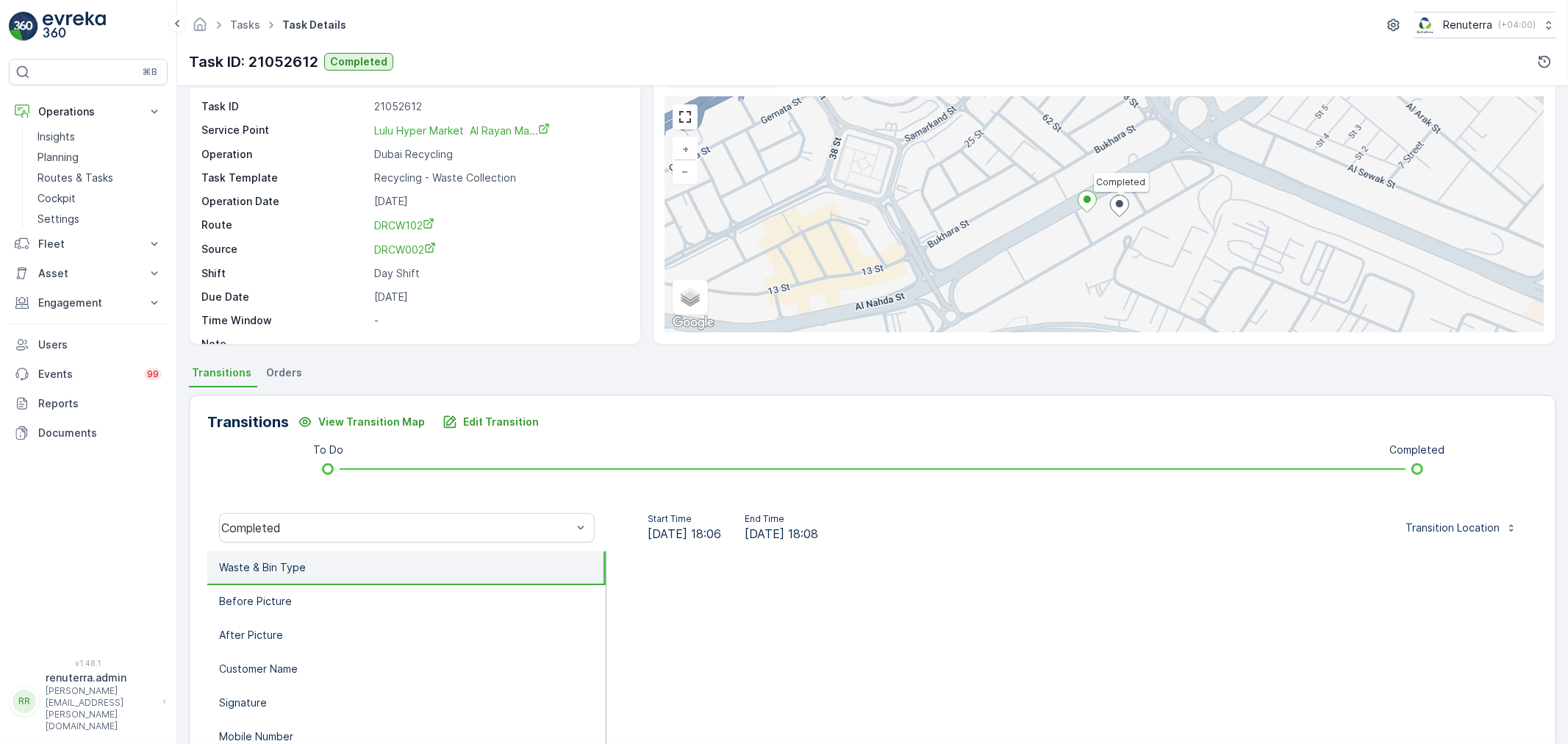
scroll to position [163, 0]
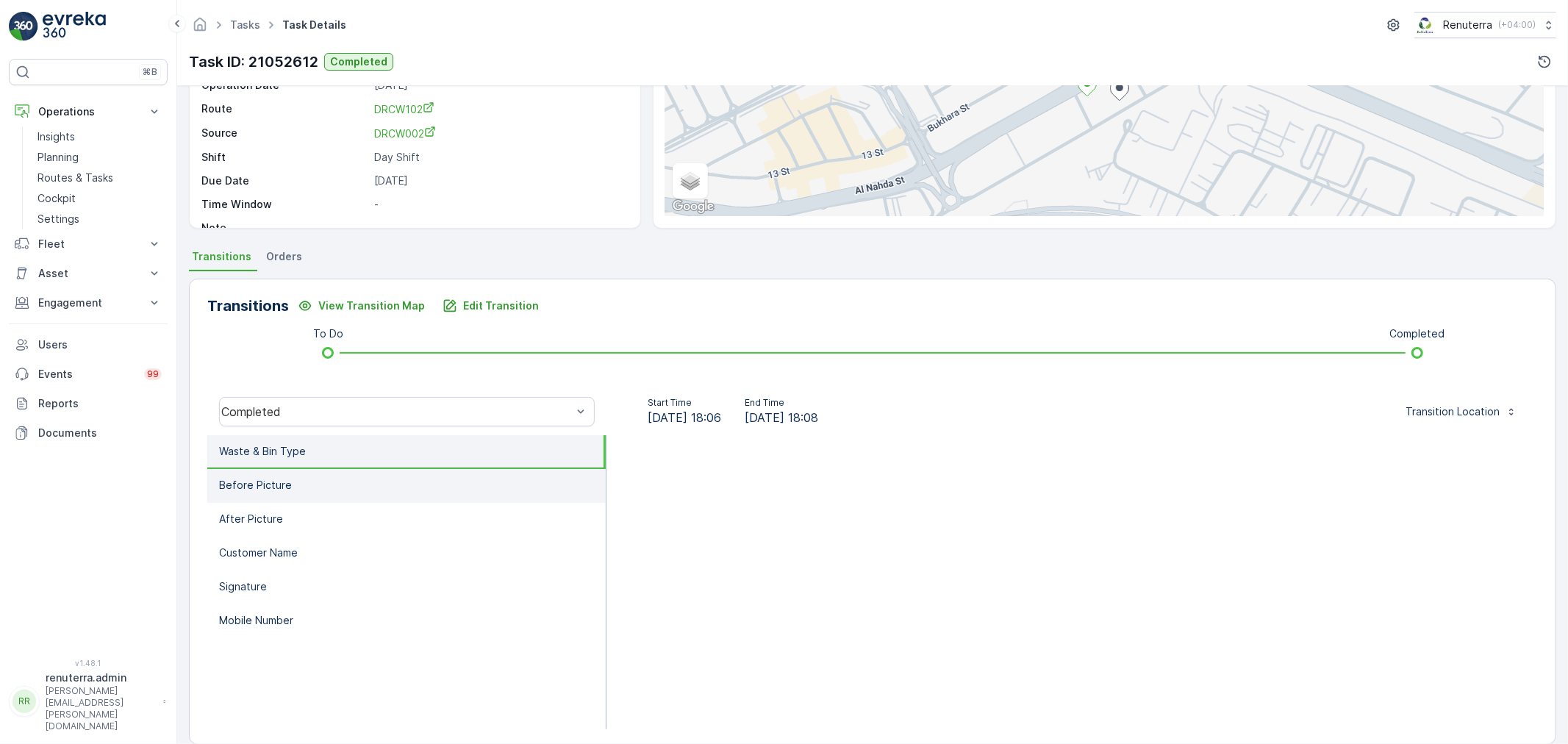
click at [331, 492] on li "Before Picture" at bounding box center [406, 486] width 399 height 34
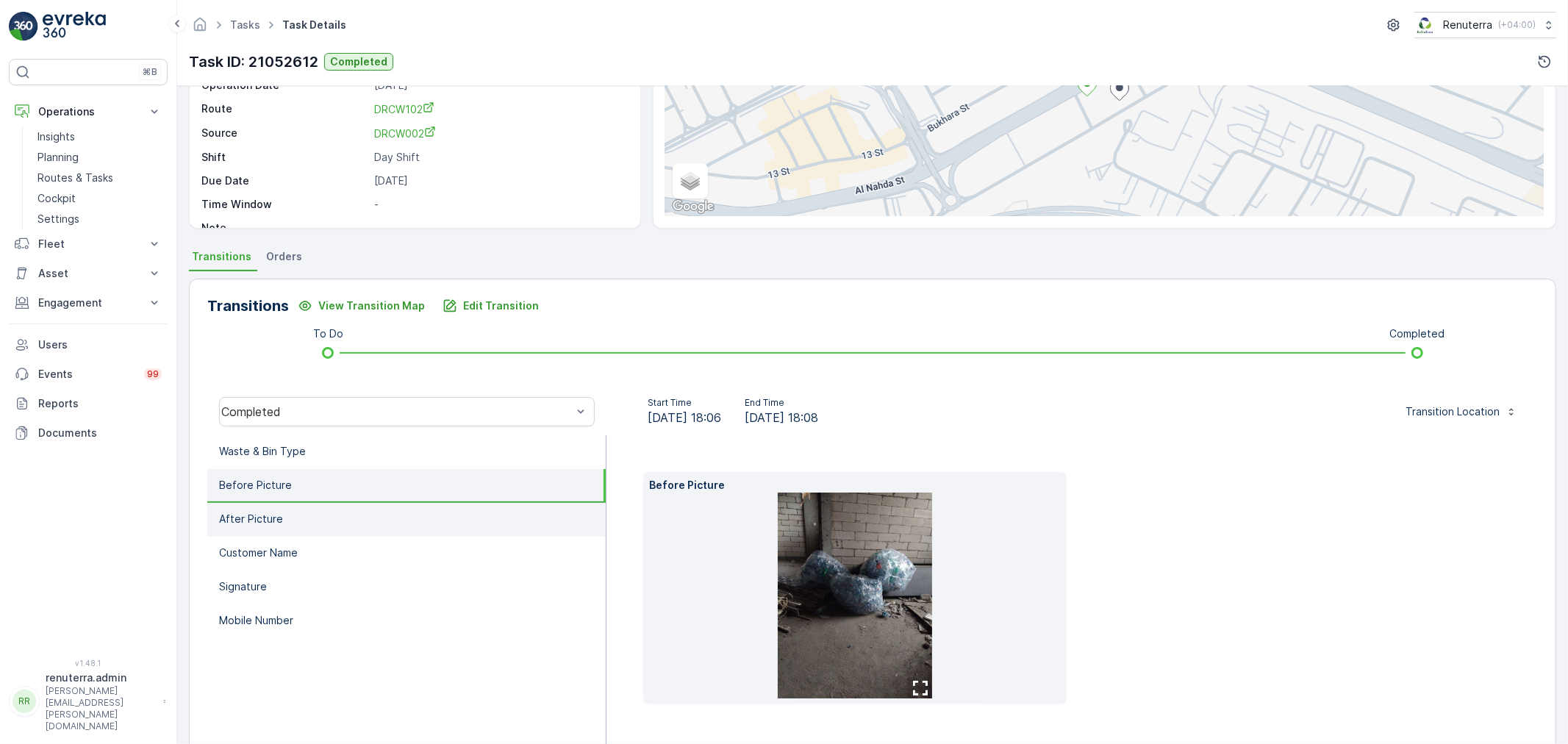
click at [334, 528] on li "After Picture" at bounding box center [406, 520] width 399 height 34
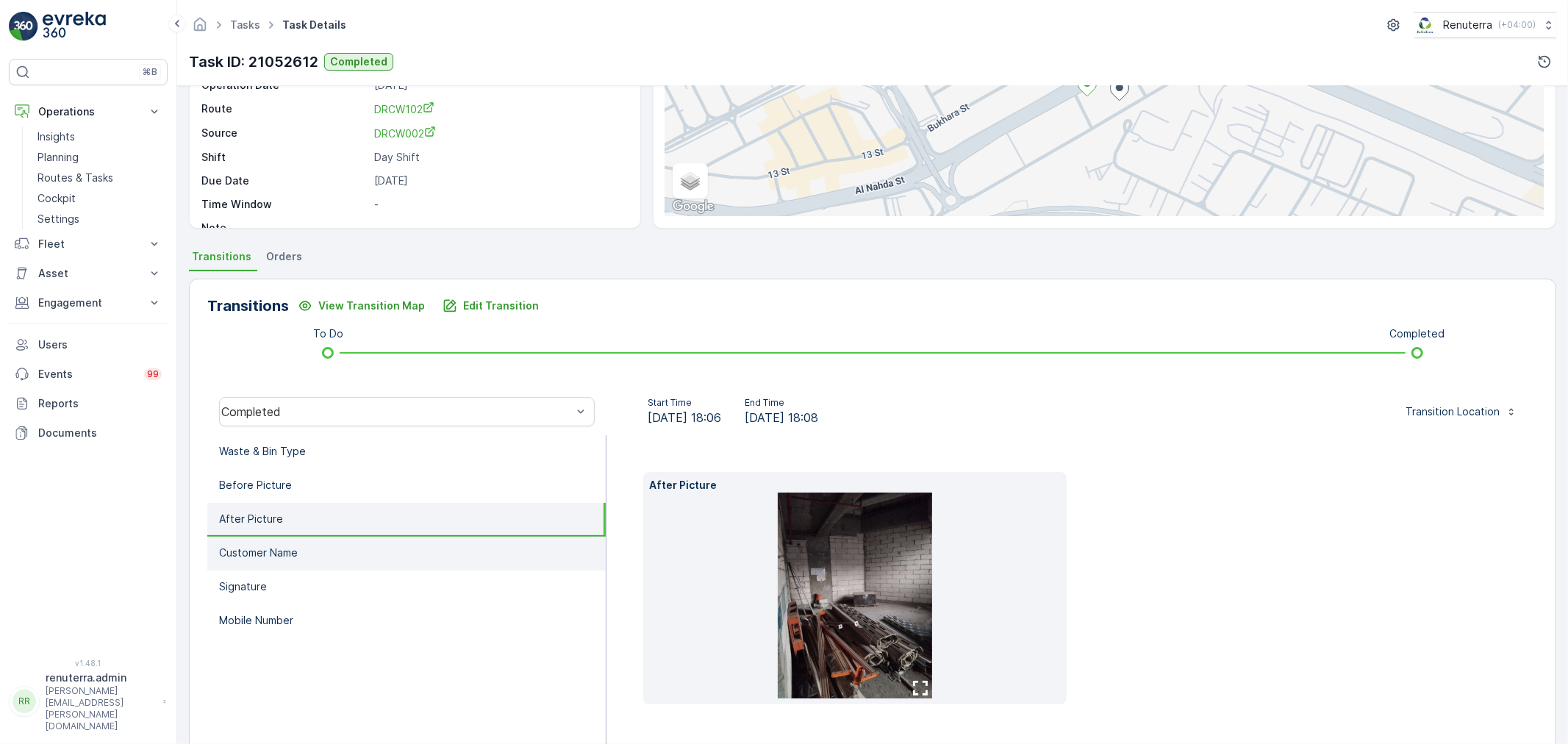
click at [335, 553] on li "Customer Name" at bounding box center [406, 554] width 399 height 34
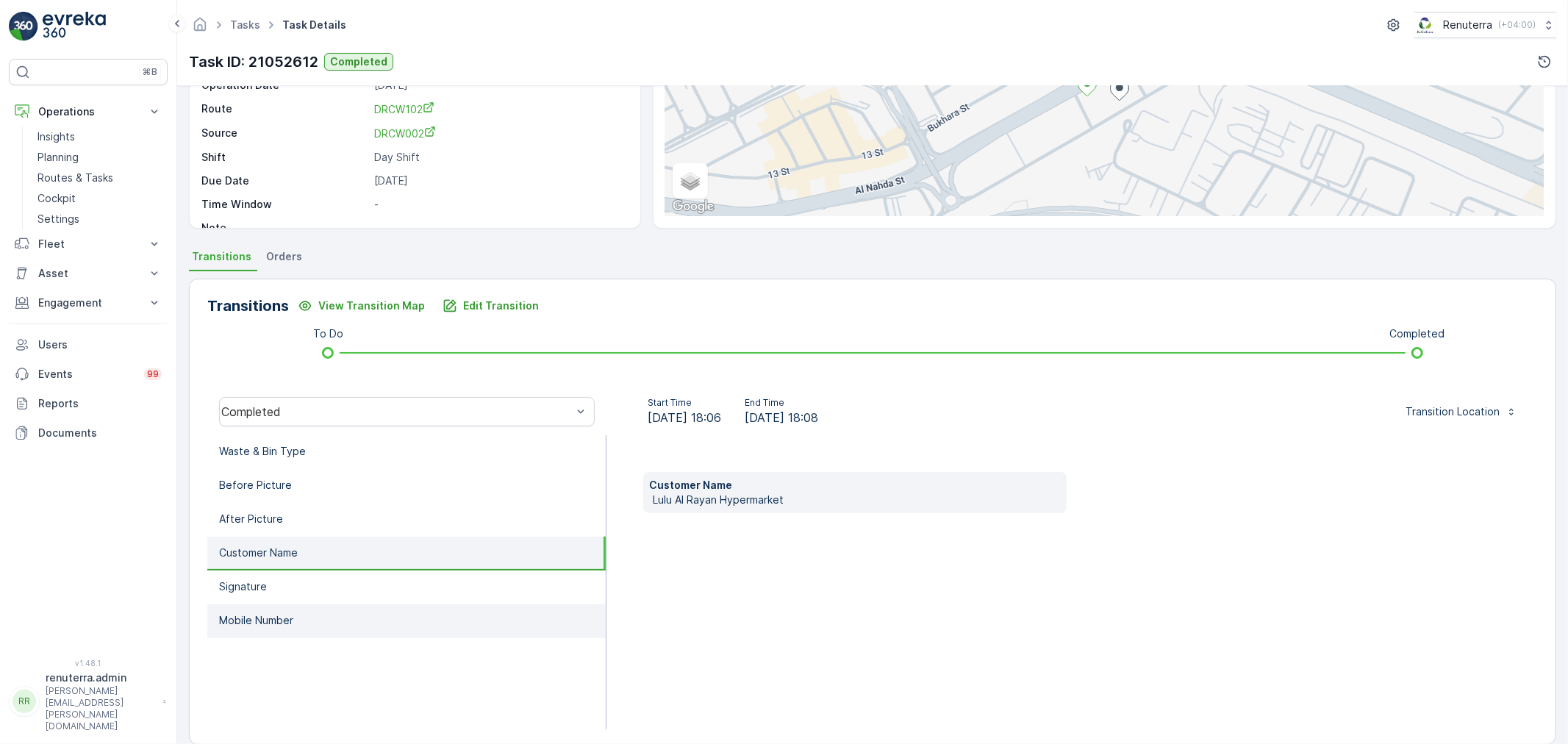
click at [328, 614] on li "Mobile Number" at bounding box center [406, 621] width 399 height 34
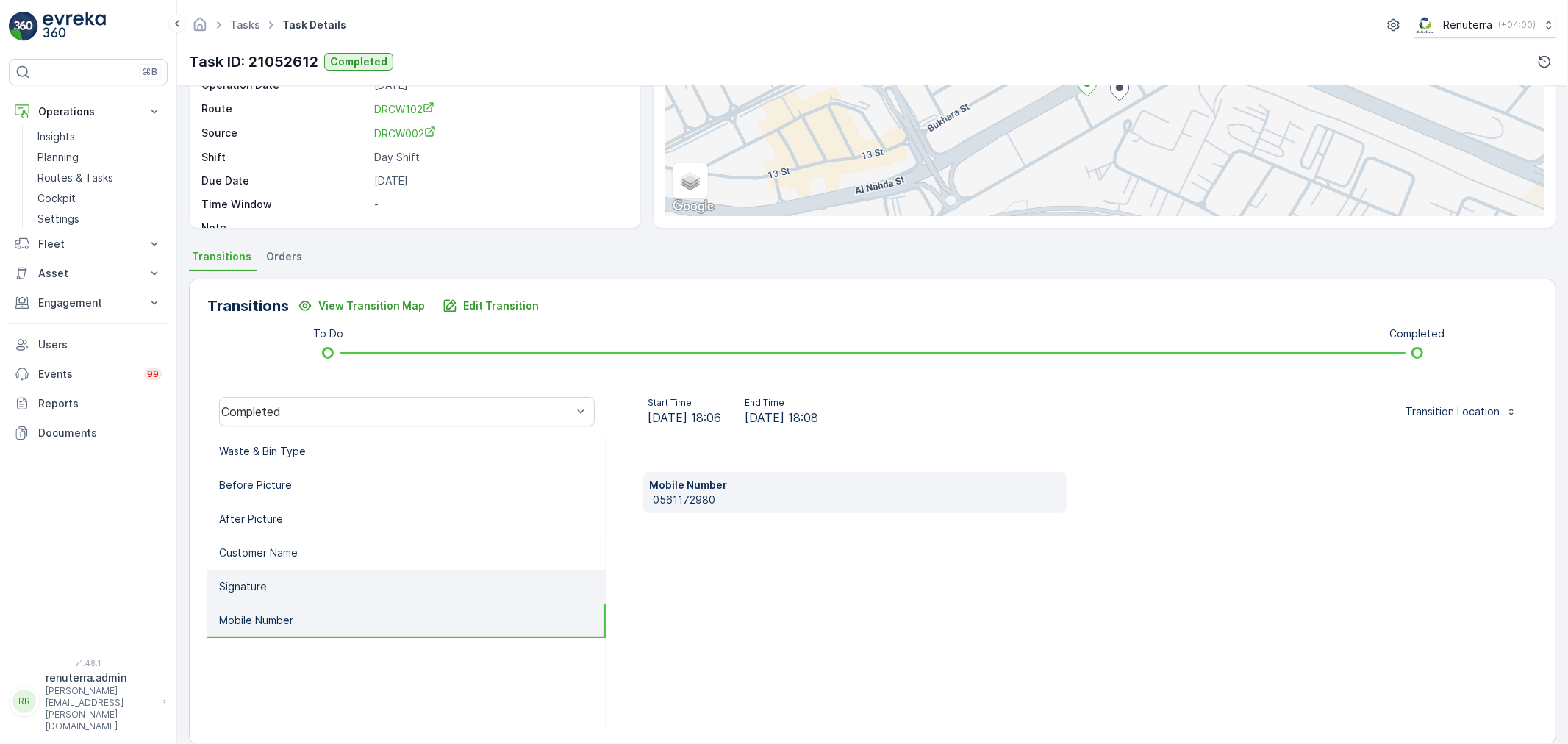
click at [323, 588] on li "Signature" at bounding box center [406, 587] width 399 height 34
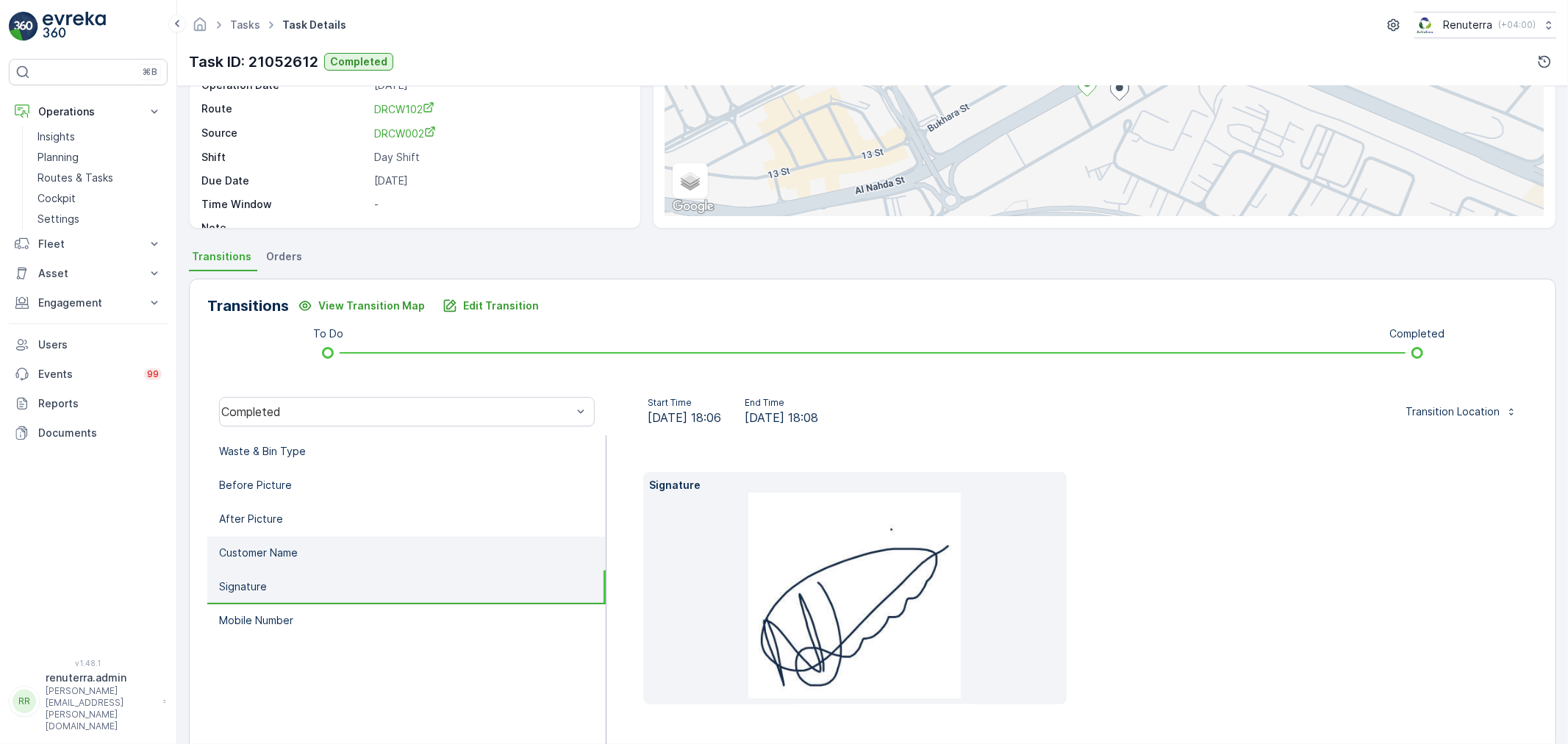
click at [327, 557] on li "Customer Name" at bounding box center [406, 554] width 399 height 34
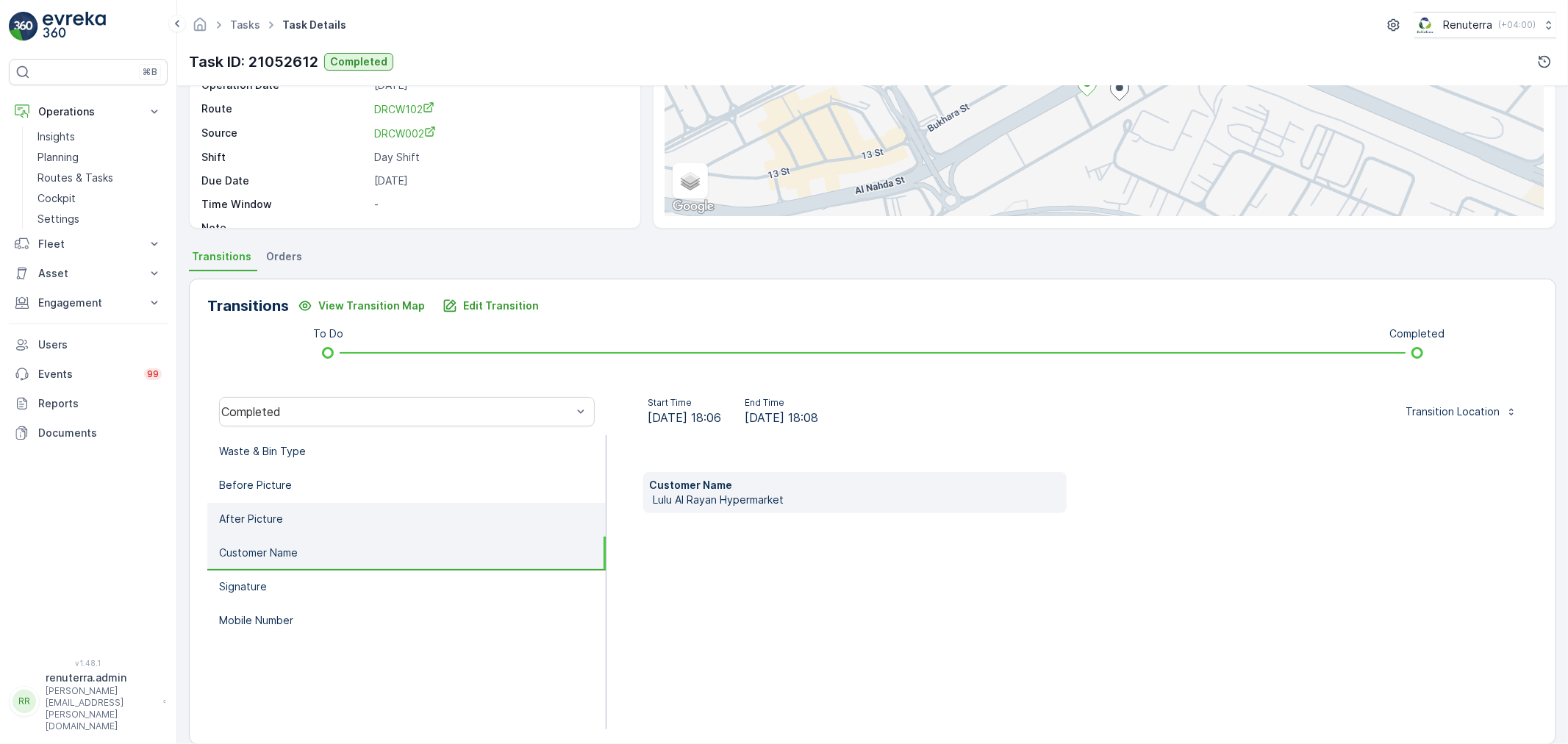
drag, startPoint x: 333, startPoint y: 532, endPoint x: 333, endPoint y: 517, distance: 15.0
click at [333, 529] on li "After Picture" at bounding box center [406, 520] width 399 height 34
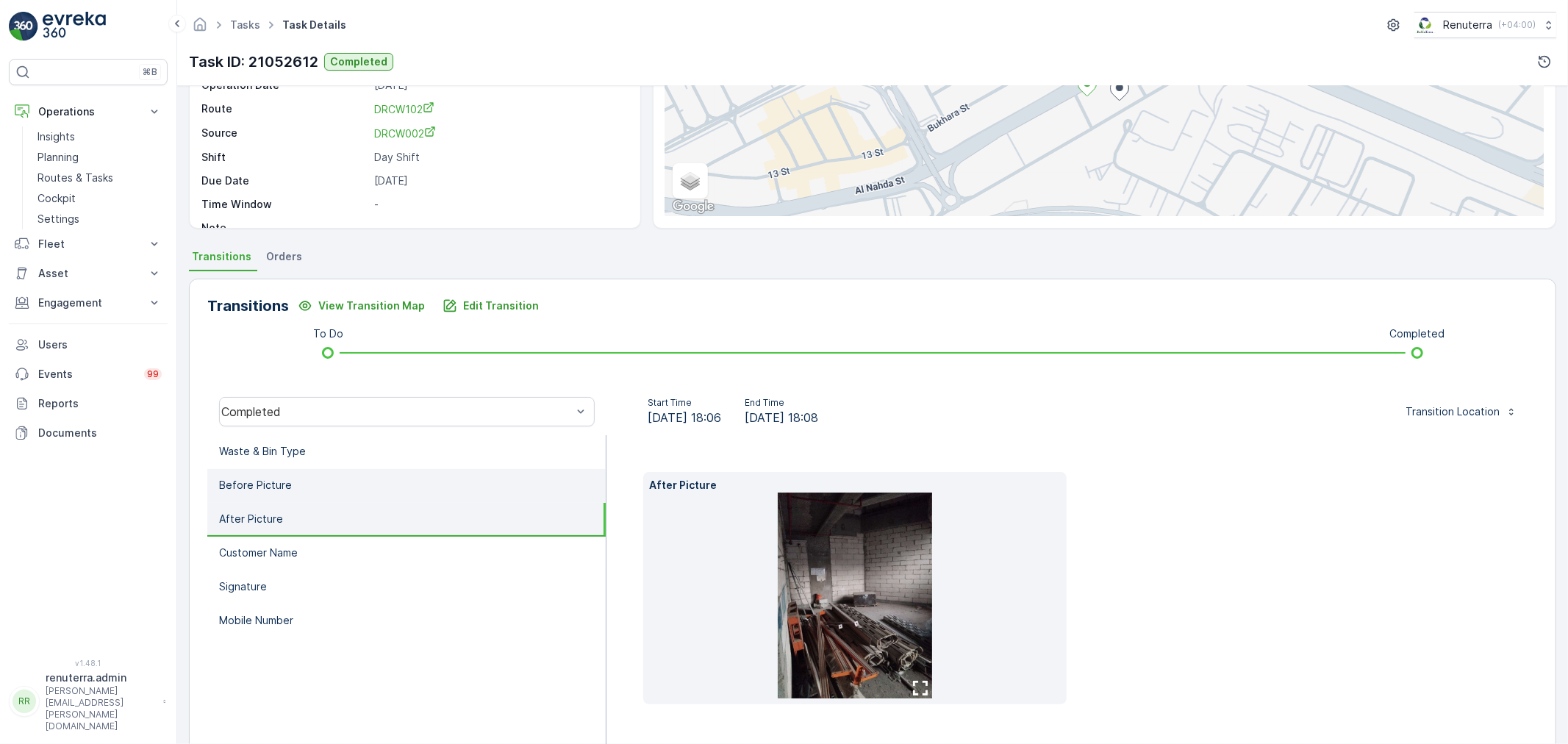
click at [335, 496] on li "Before Picture" at bounding box center [406, 486] width 399 height 34
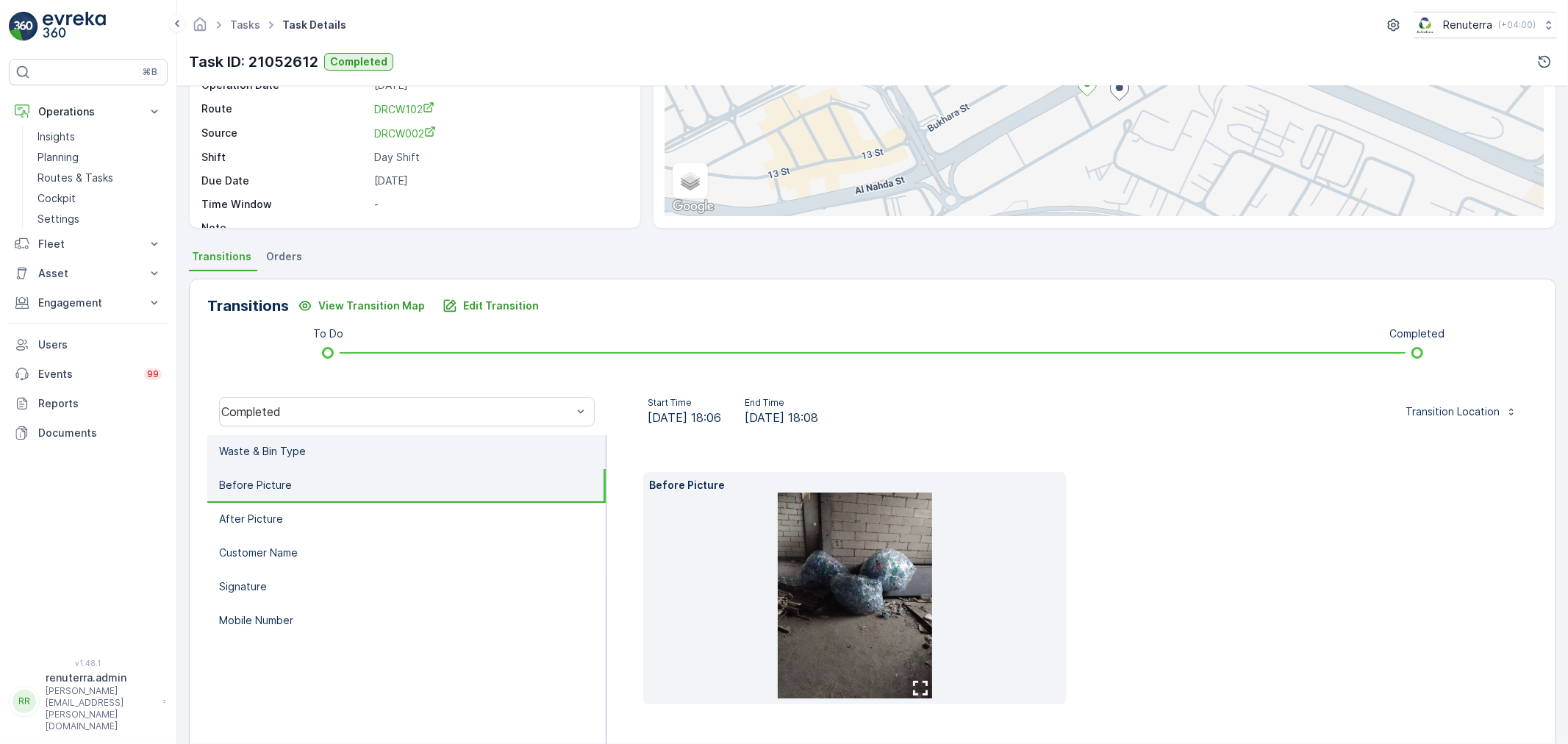
click at [340, 456] on li "Waste & Bin Type" at bounding box center [406, 452] width 399 height 34
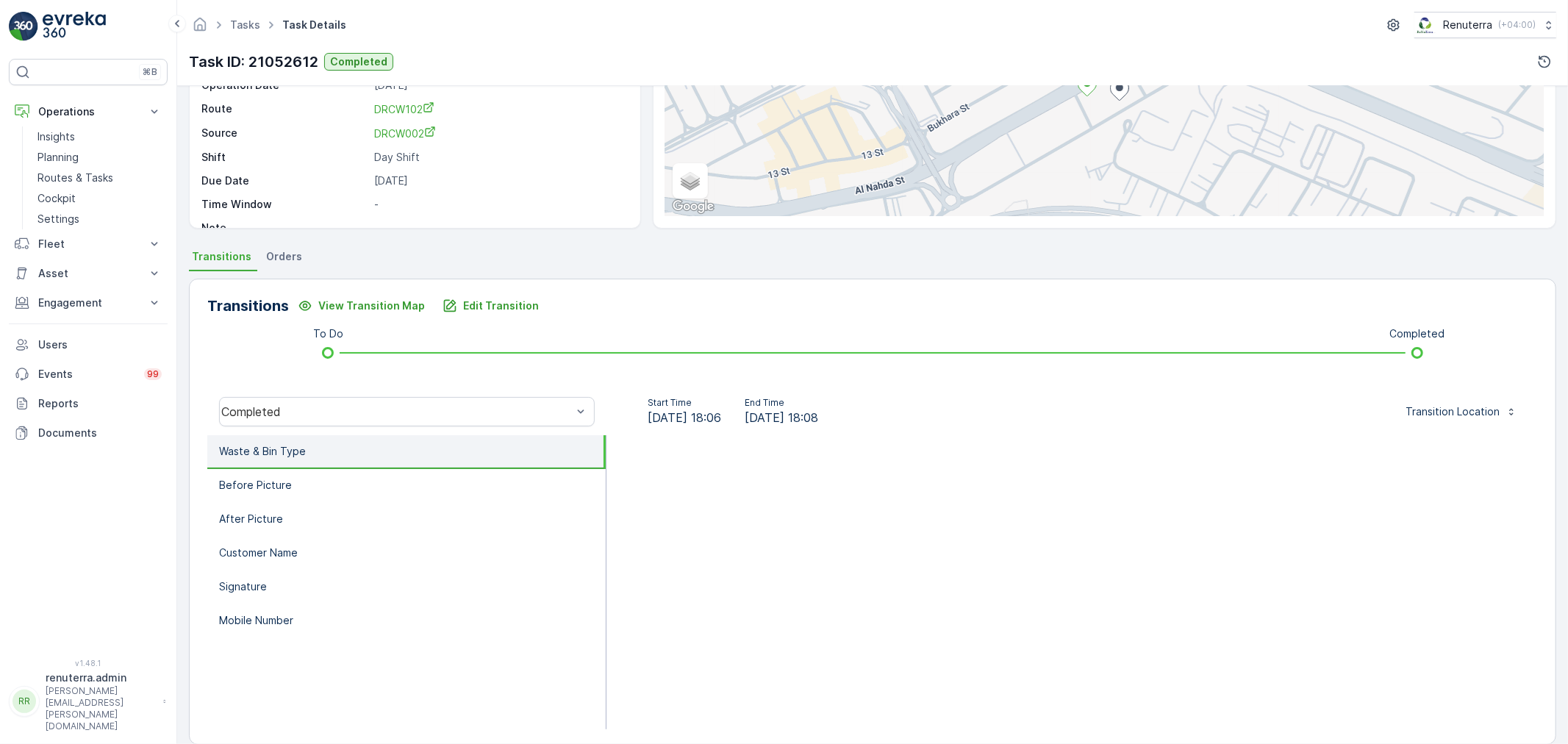
drag, startPoint x: 361, startPoint y: 625, endPoint x: 373, endPoint y: 637, distance: 17.0
click at [361, 621] on li "Mobile Number" at bounding box center [406, 621] width 399 height 34
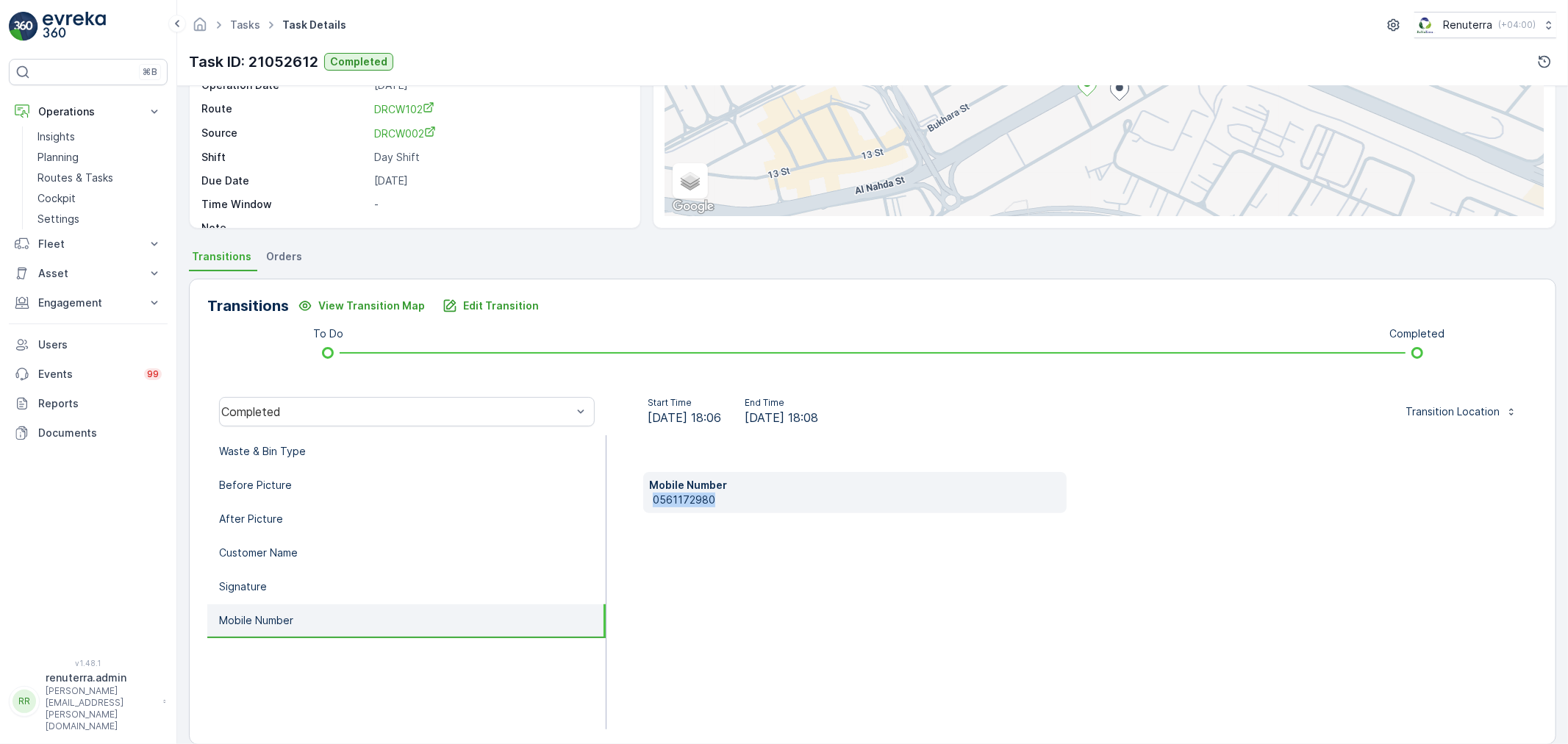
drag, startPoint x: 752, startPoint y: 493, endPoint x: 667, endPoint y: 493, distance: 85.0
click at [648, 495] on div "Mobile Number 0561172980" at bounding box center [855, 492] width 423 height 41
copy p "0561172980"
click at [323, 446] on li "Waste & Bin Type" at bounding box center [406, 452] width 399 height 34
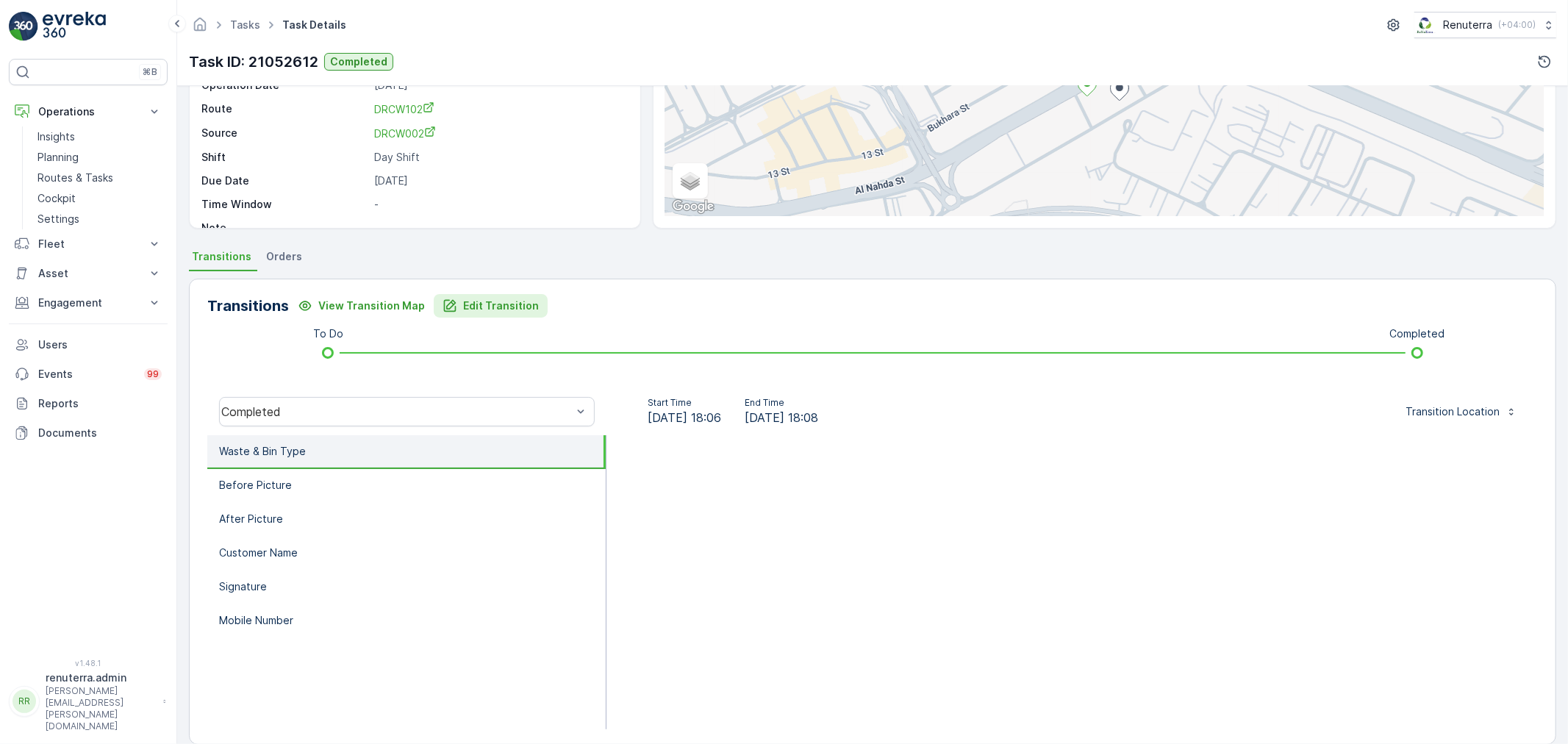
click at [490, 312] on button "Edit Transition" at bounding box center [490, 306] width 114 height 24
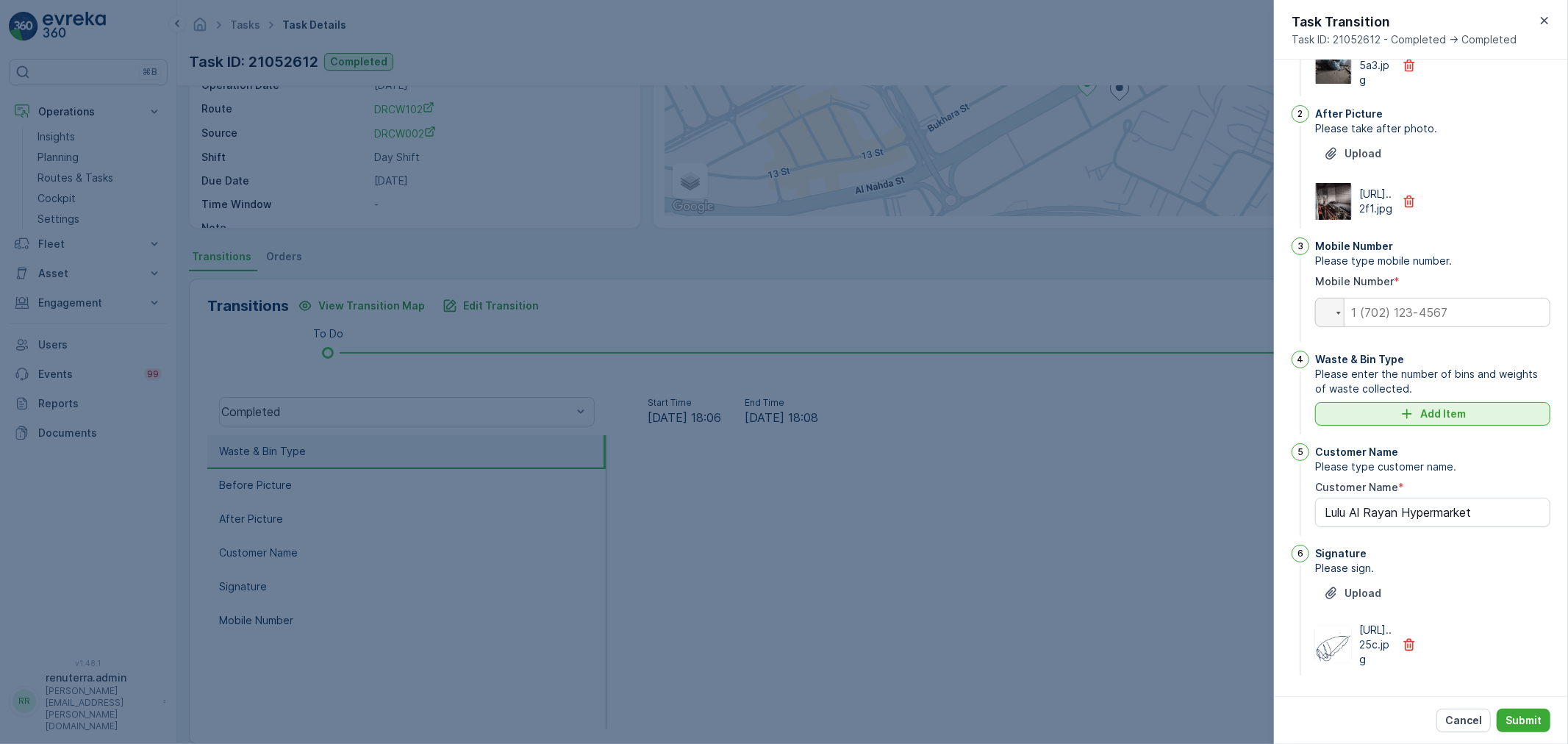
click at [1453, 420] on button "Add Item" at bounding box center [1433, 414] width 236 height 24
type Name "Lulu Al Rayan Hypermarket"
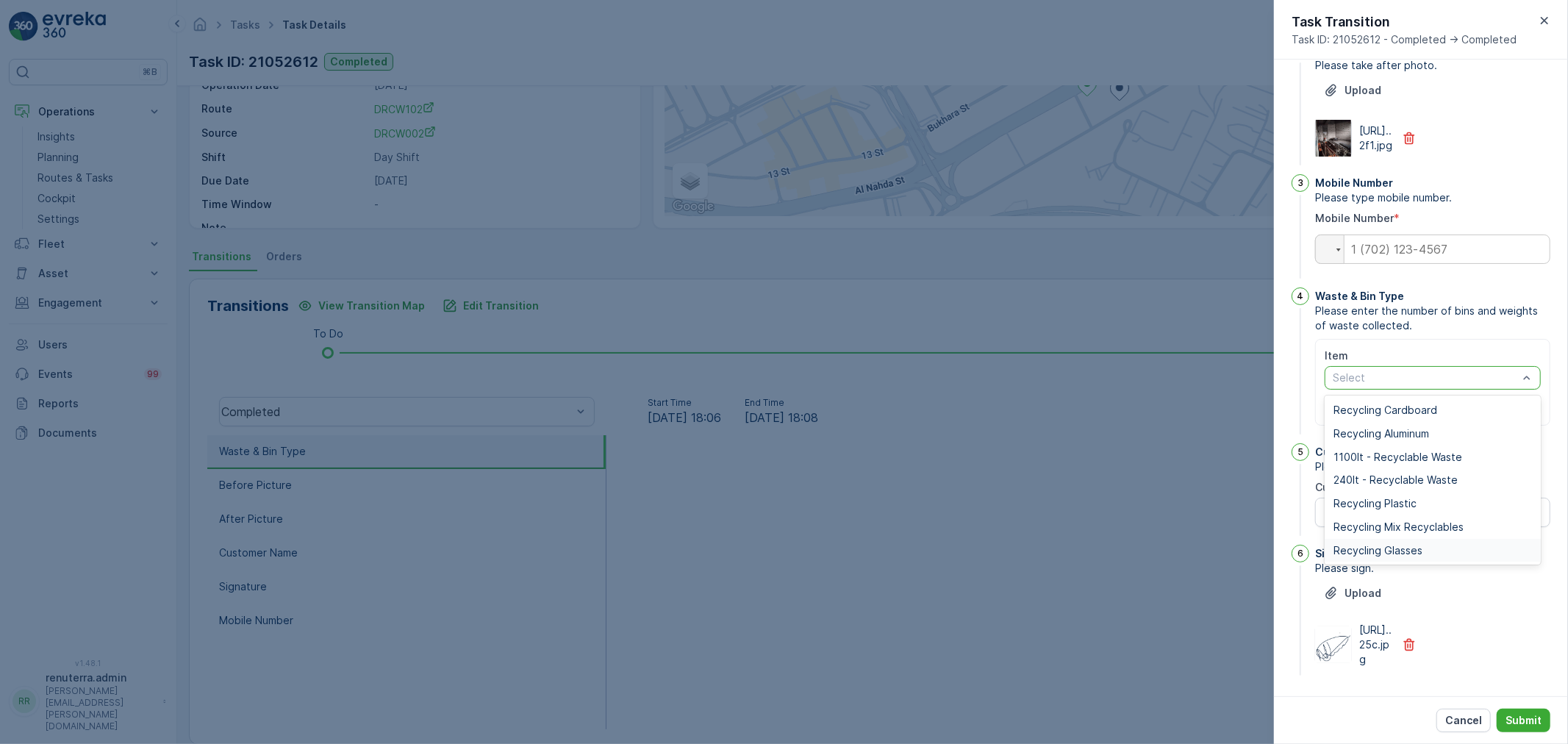
scroll to position [245, 0]
click at [1410, 498] on span "Recycling Plastic" at bounding box center [1375, 504] width 83 height 12
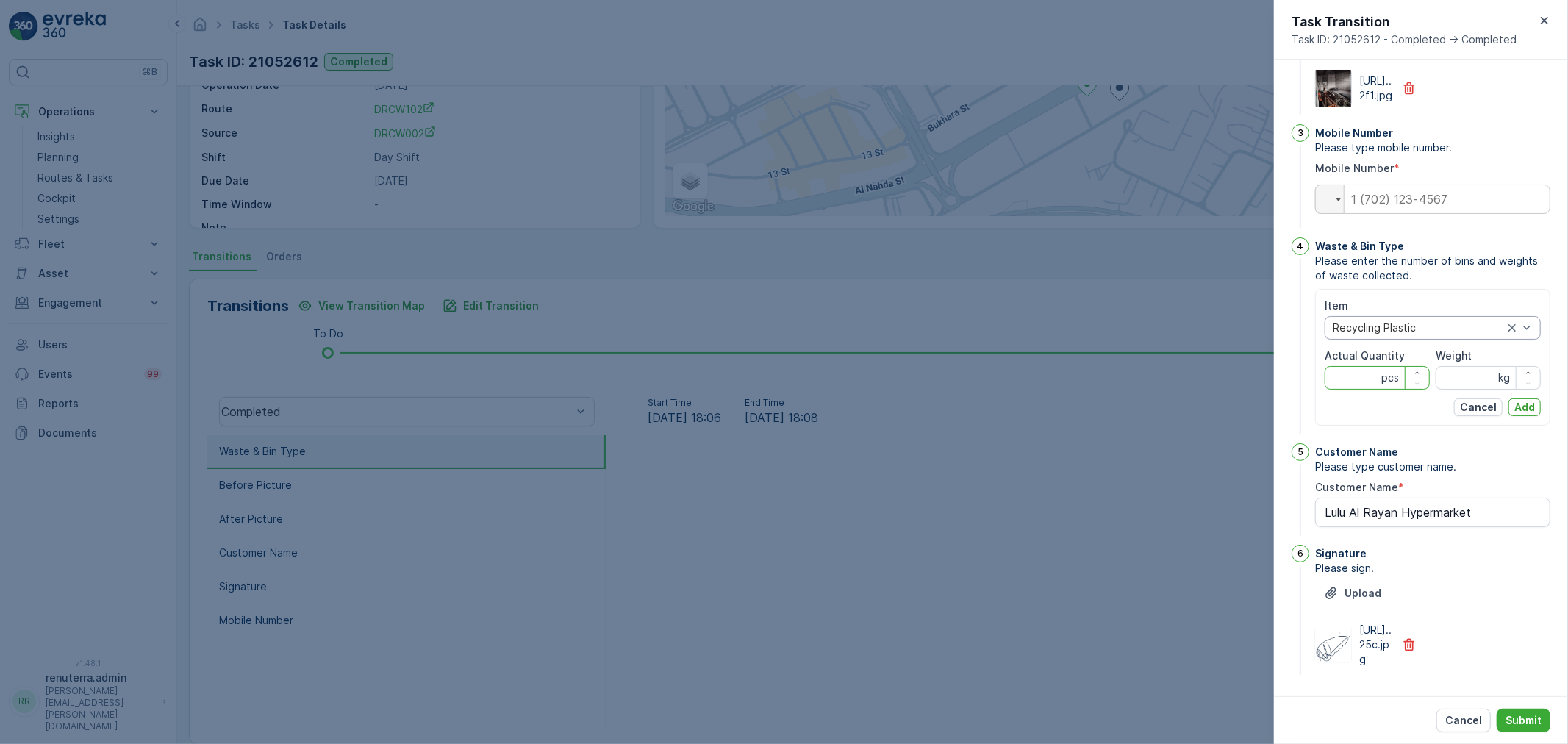
click at [1361, 390] on Quantity "Actual Quantity" at bounding box center [1377, 378] width 105 height 24
type Quantity "3"
click at [1461, 390] on input "Weight" at bounding box center [1488, 378] width 105 height 24
type input "19"
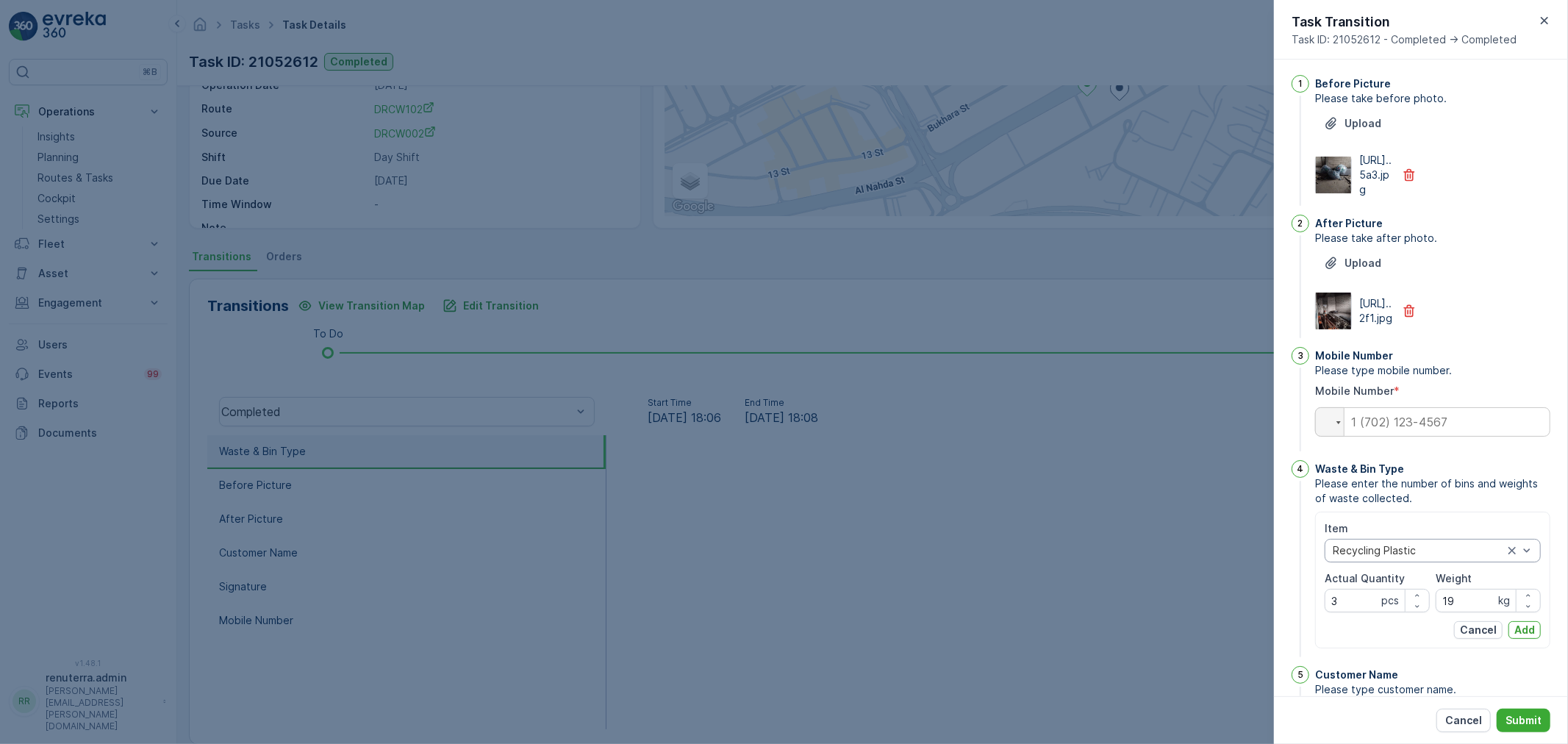
scroll to position [0, 0]
click at [1417, 439] on input "tel" at bounding box center [1433, 424] width 236 height 29
paste input "0561172980"
type input "0561172980"
type Name "Lulu Al Rayan Hypermarket"
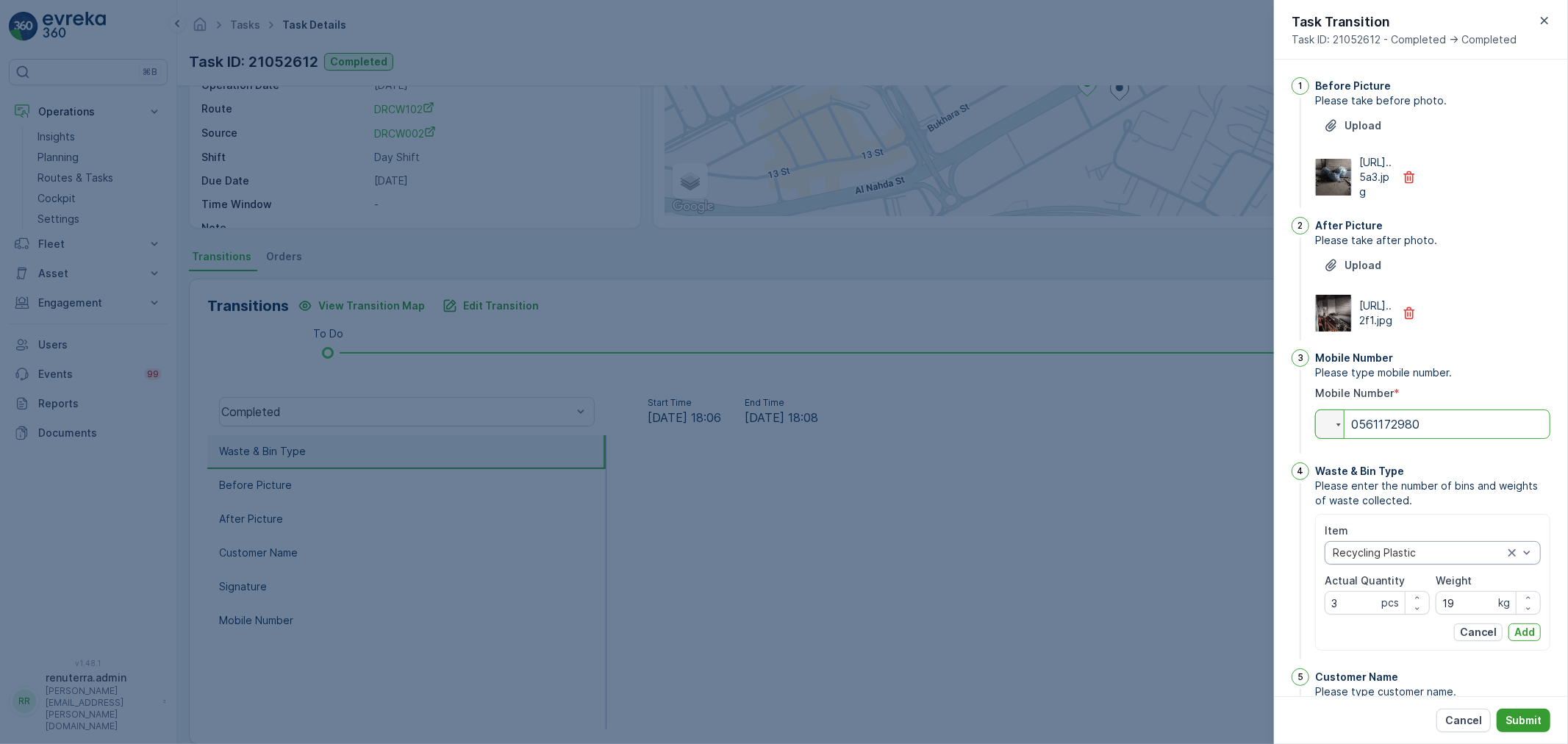
type input "0561172980"
click at [1533, 712] on button "Submit" at bounding box center [1523, 720] width 54 height 24
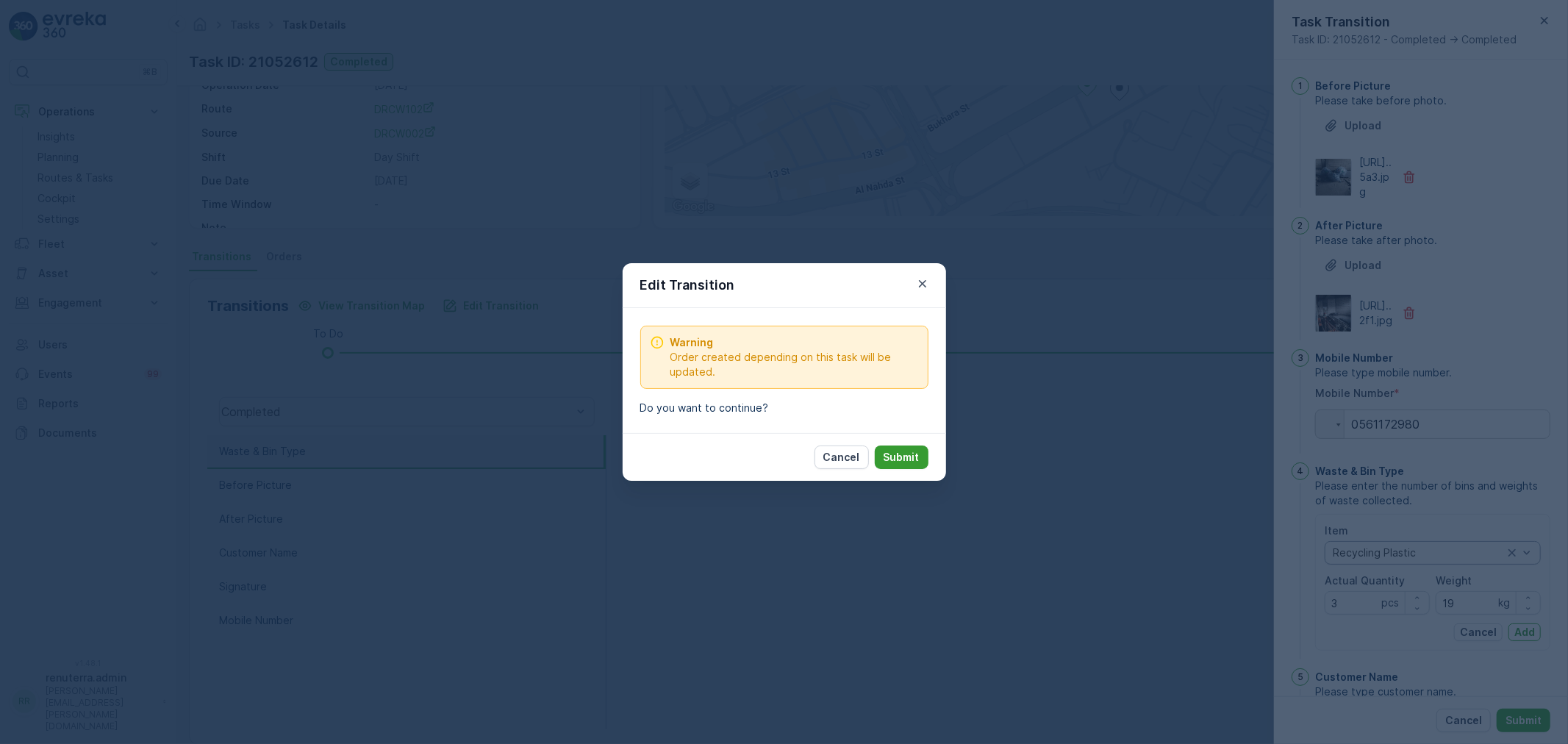
click at [922, 458] on button "Submit" at bounding box center [902, 458] width 54 height 24
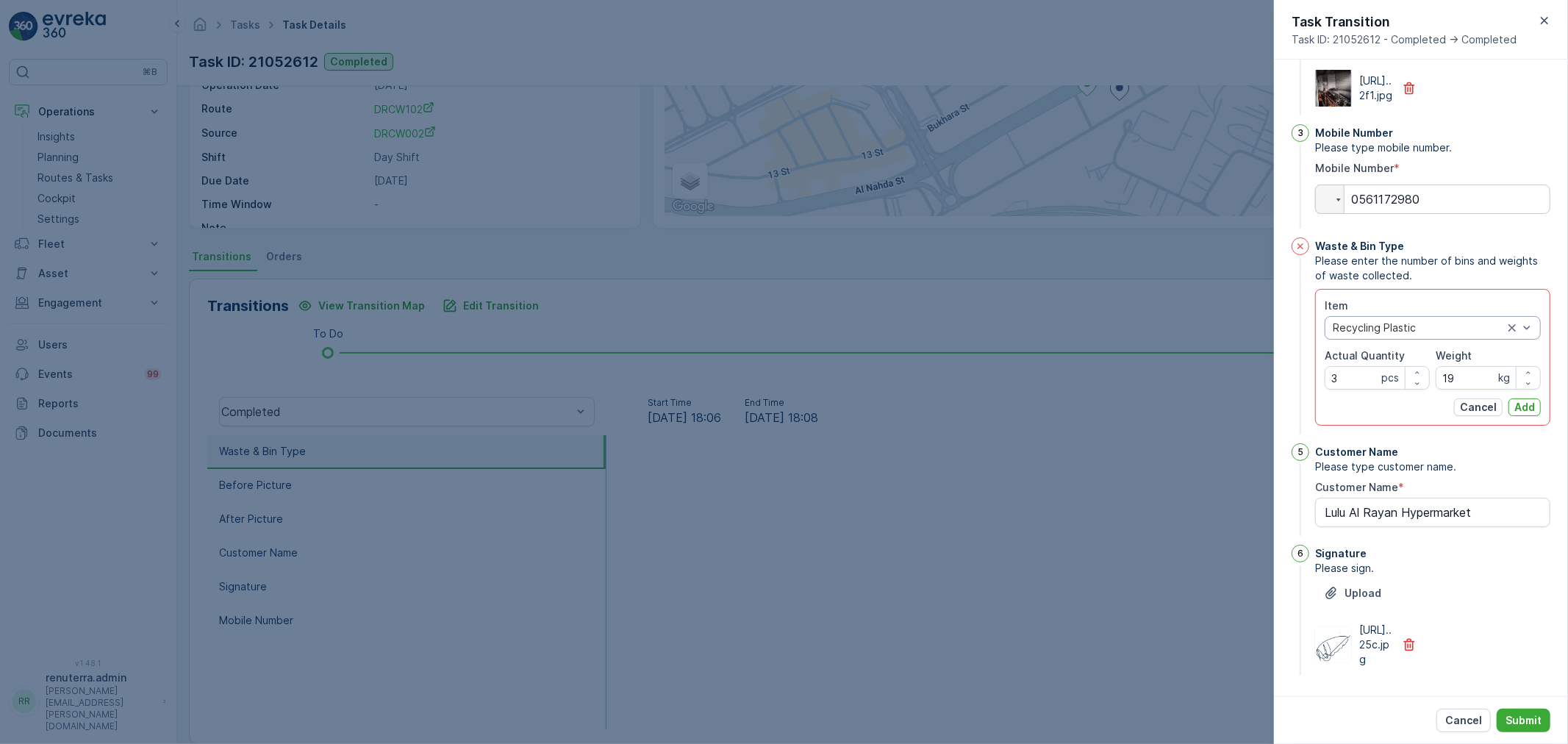
drag, startPoint x: 1515, startPoint y: 383, endPoint x: 1516, endPoint y: 476, distance: 93.0
click at [1515, 400] on p "Add" at bounding box center [1524, 407] width 20 height 14
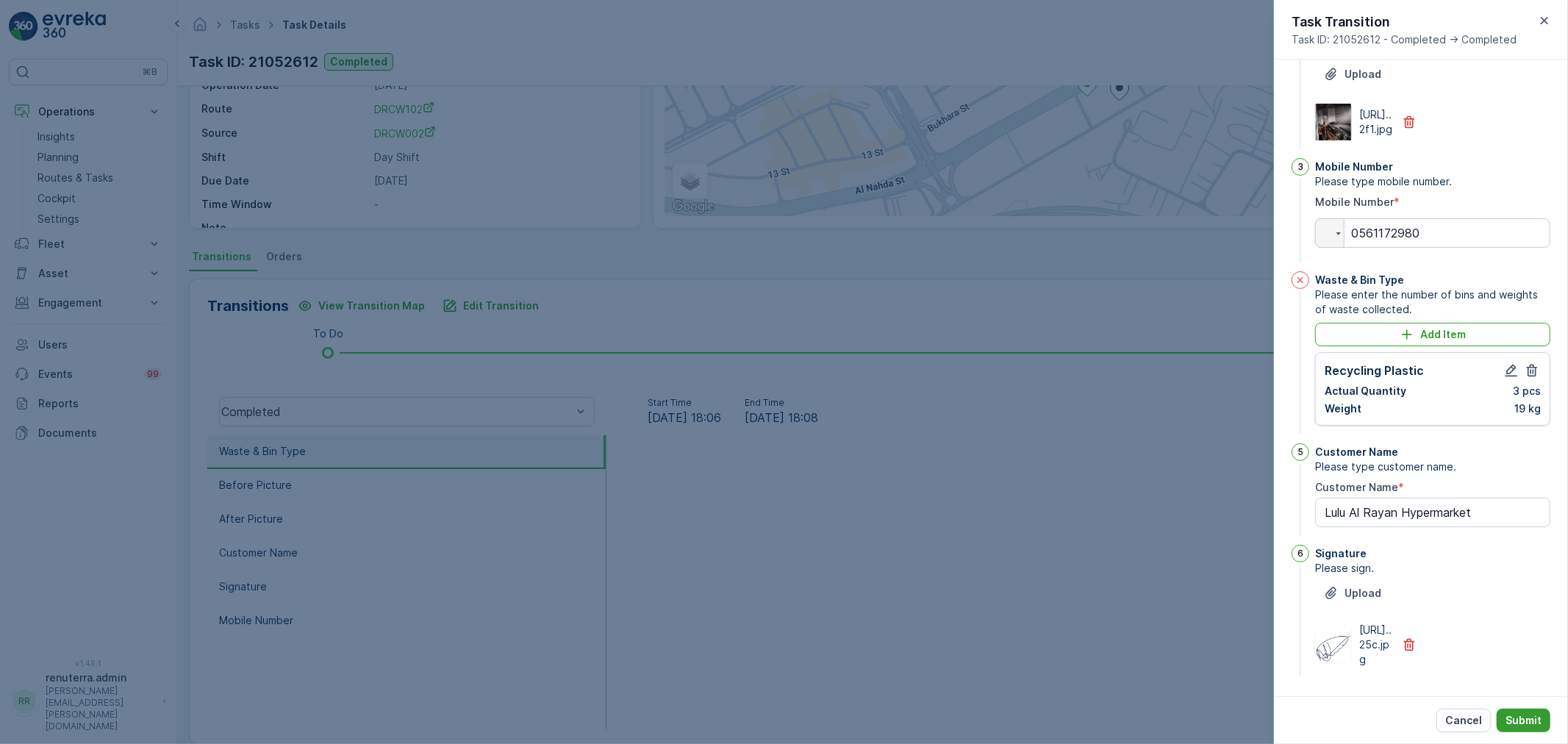
click at [1512, 717] on p "Submit" at bounding box center [1523, 720] width 36 height 14
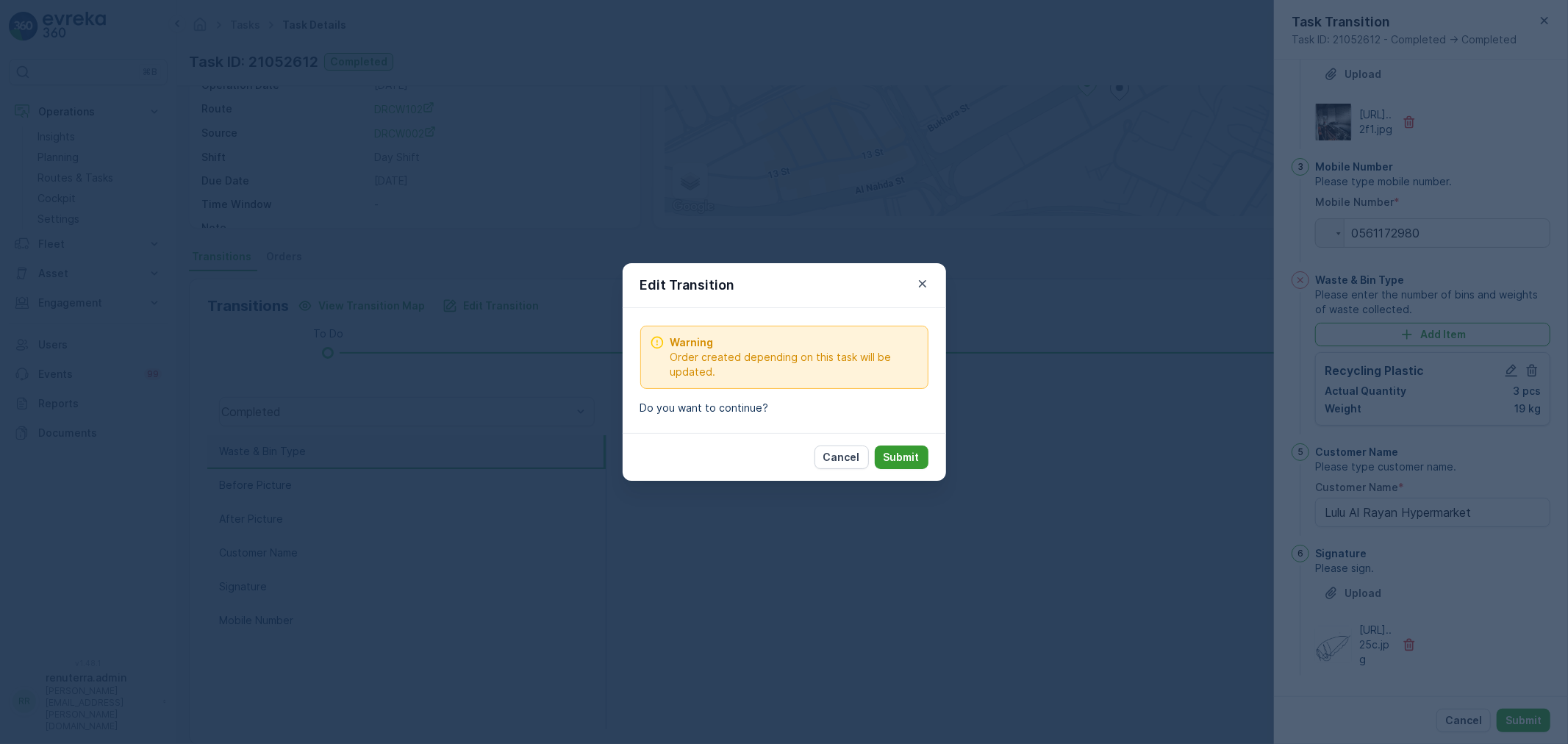
click at [882, 452] on button "Submit" at bounding box center [902, 458] width 54 height 24
type Name "Lulu Al Rayan Hypermarket"
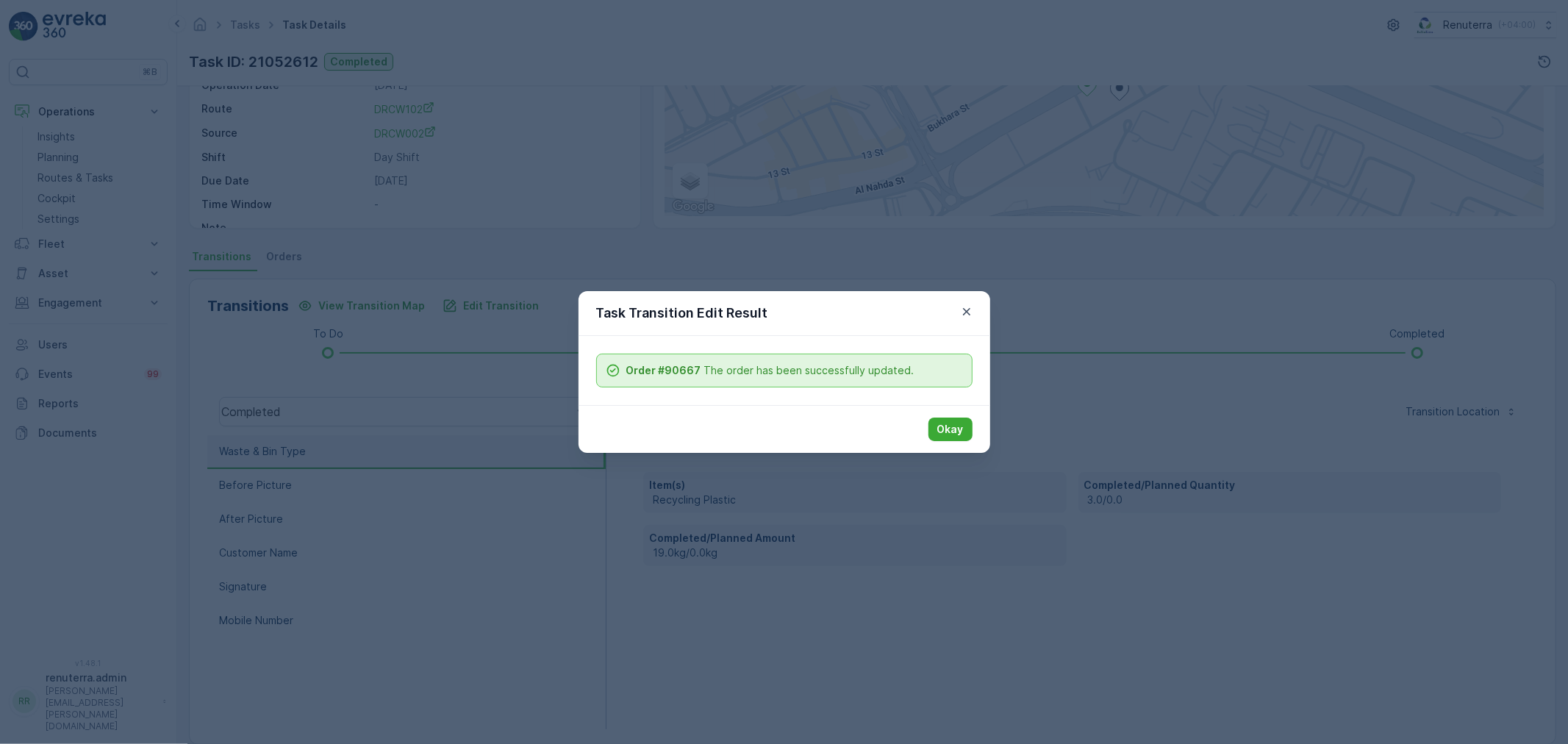
drag, startPoint x: 949, startPoint y: 422, endPoint x: 917, endPoint y: 417, distance: 32.4
click at [949, 422] on p "Okay" at bounding box center [950, 429] width 26 height 14
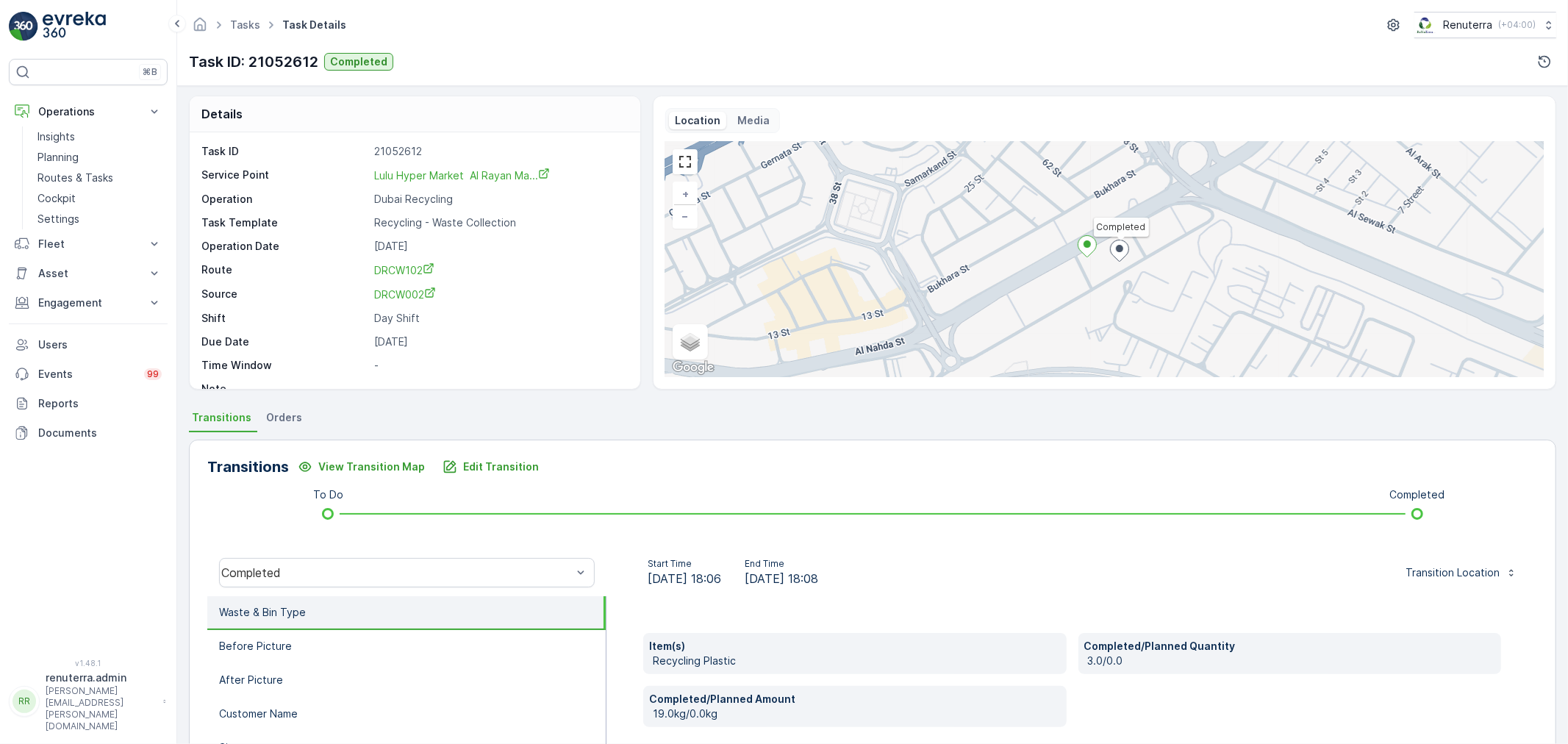
scroll to position [0, 0]
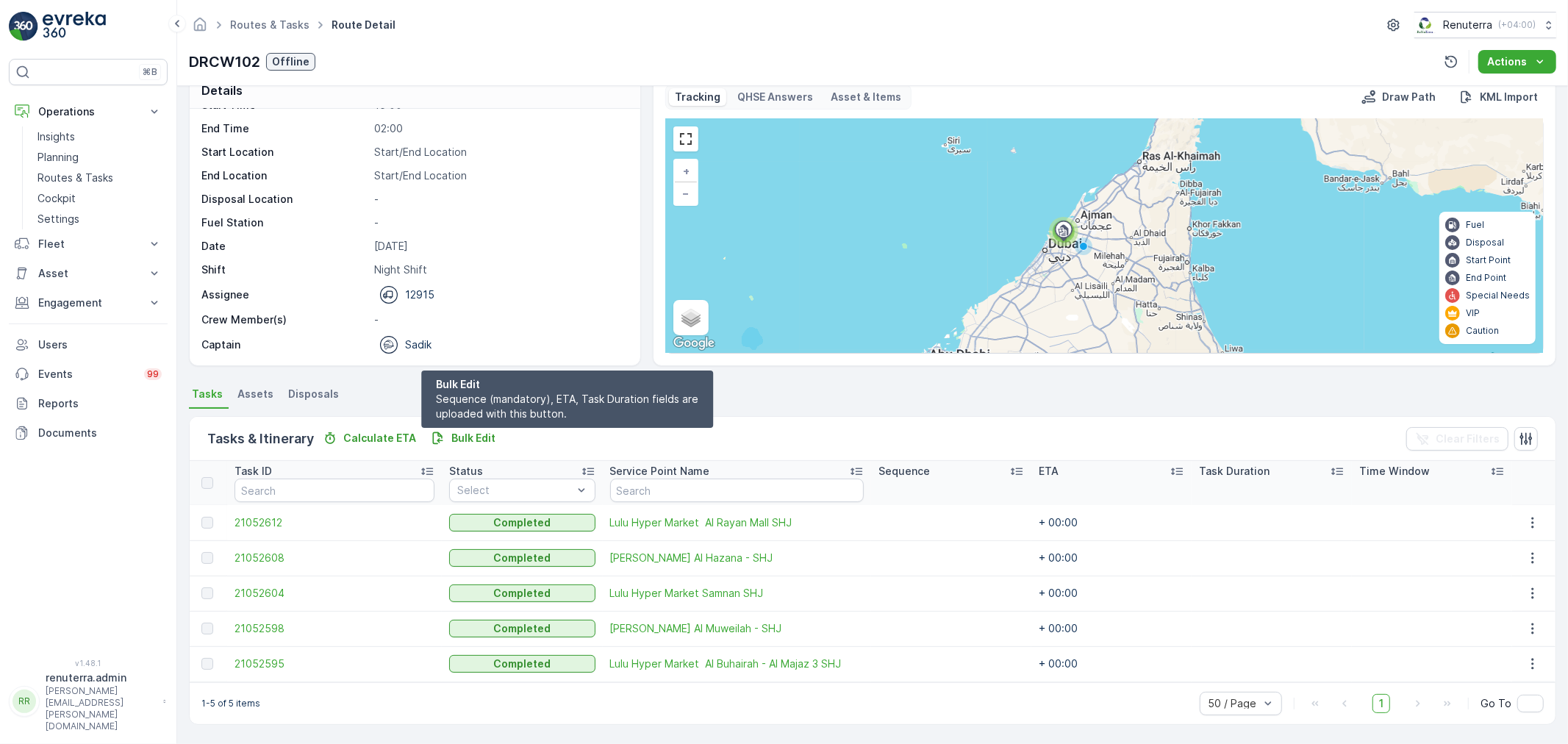
scroll to position [25, 0]
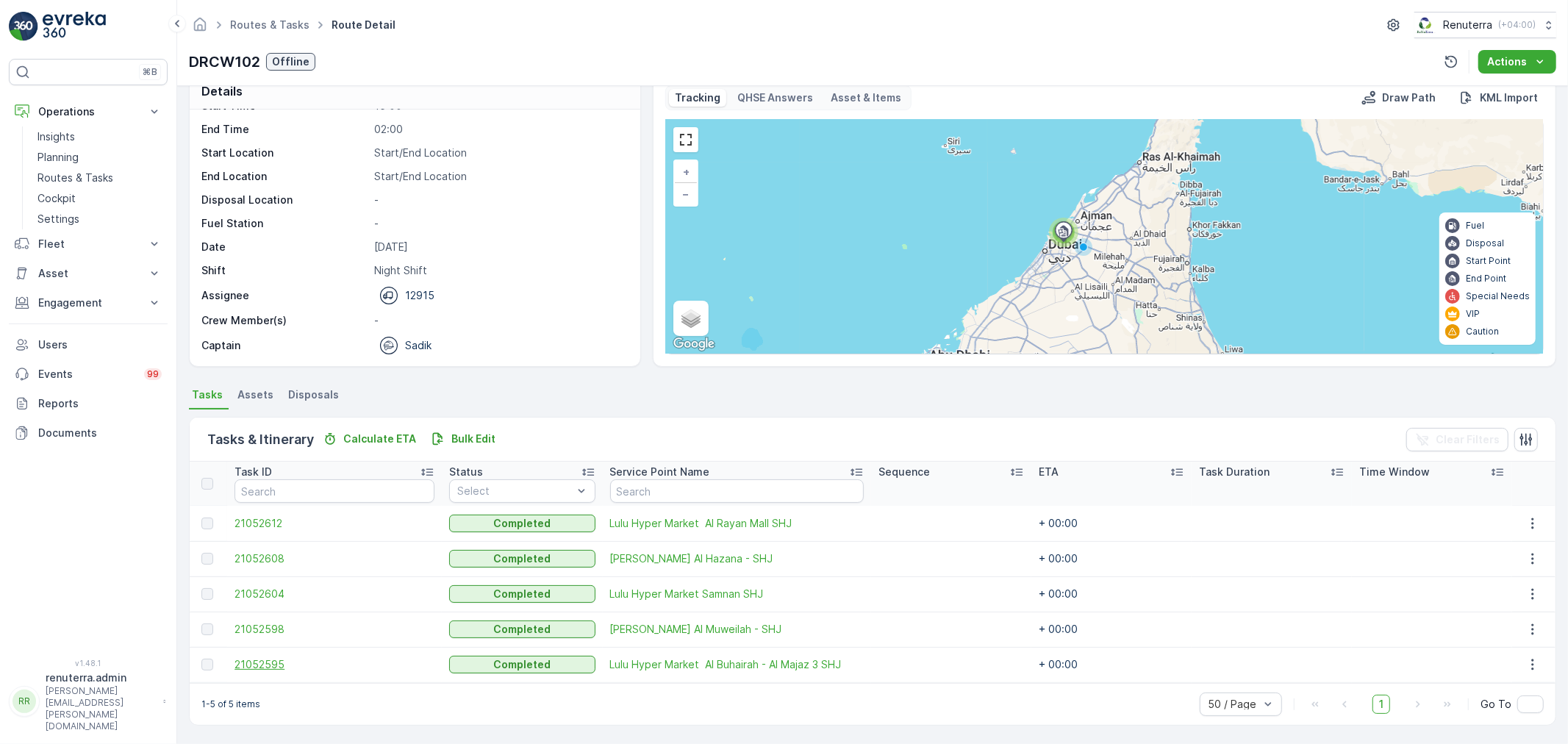
click at [259, 665] on span "21052595" at bounding box center [335, 664] width 200 height 14
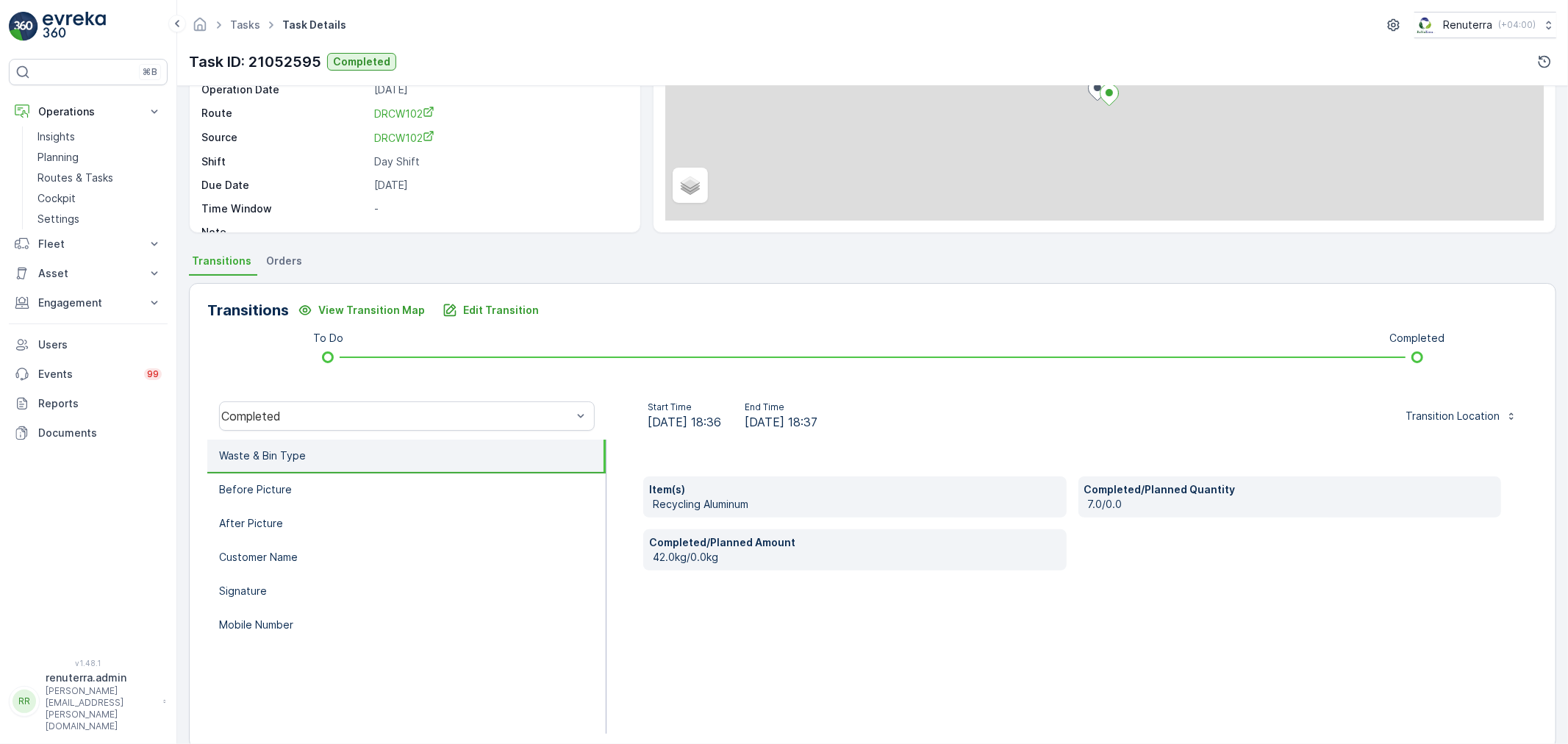
scroll to position [163, 0]
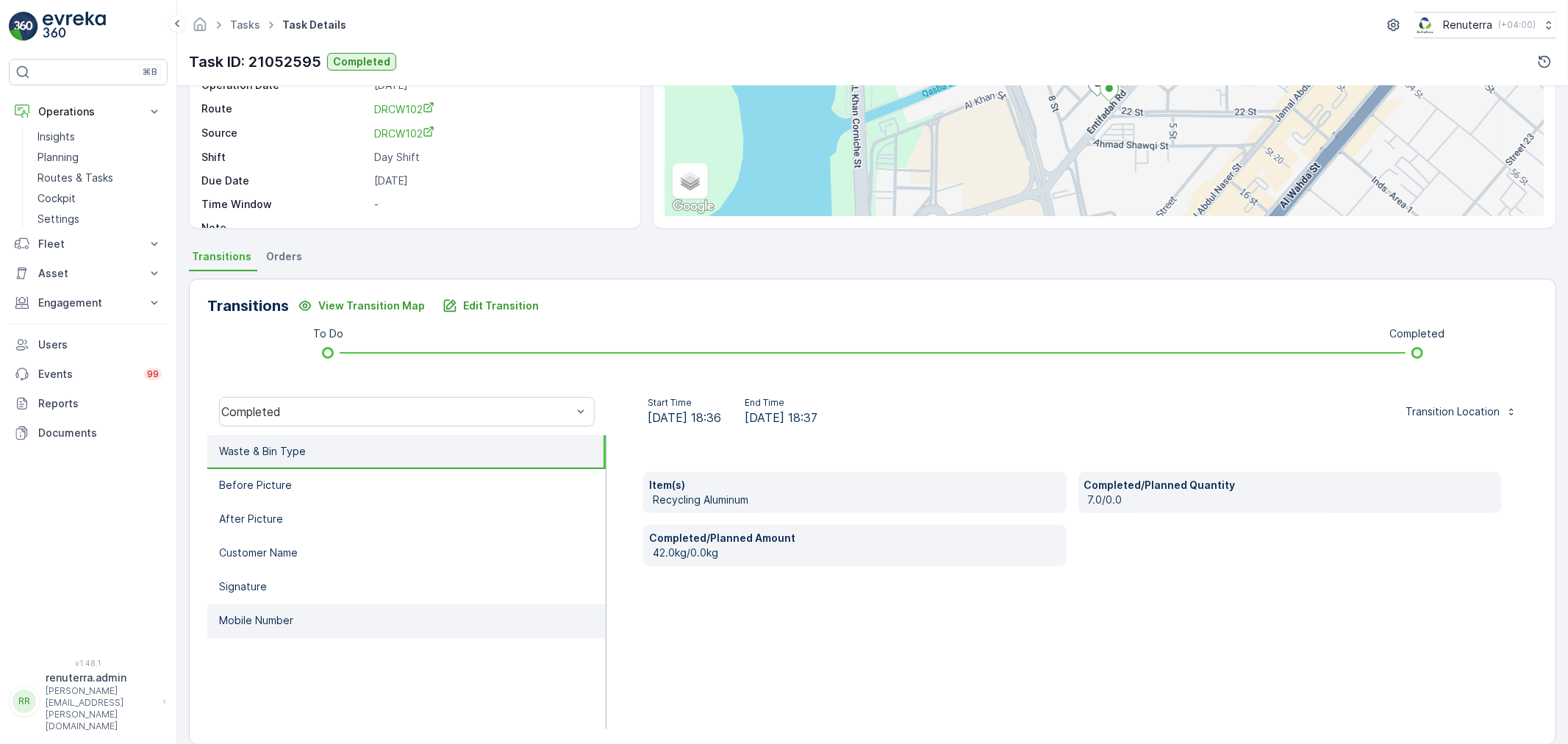
drag, startPoint x: 405, startPoint y: 636, endPoint x: 405, endPoint y: 624, distance: 12.0
click at [405, 633] on ul "Waste & Bin Type Before Picture After Picture Customer Name Signature Mobile Nu…" at bounding box center [406, 582] width 399 height 295
click at [405, 623] on li "Mobile Number" at bounding box center [406, 621] width 399 height 34
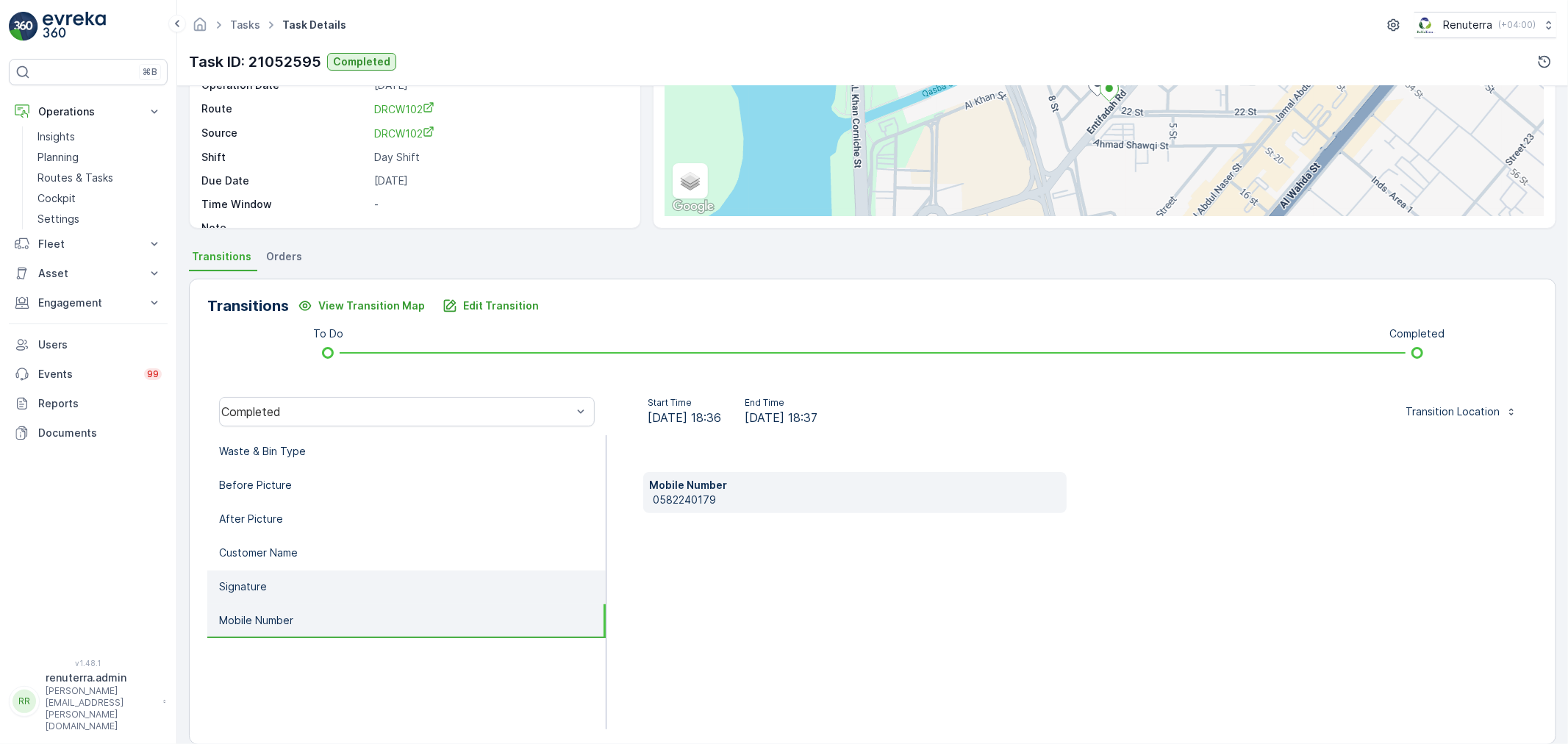
drag, startPoint x: 393, startPoint y: 586, endPoint x: 388, endPoint y: 574, distance: 13.0
click at [391, 582] on li "Signature" at bounding box center [406, 587] width 399 height 34
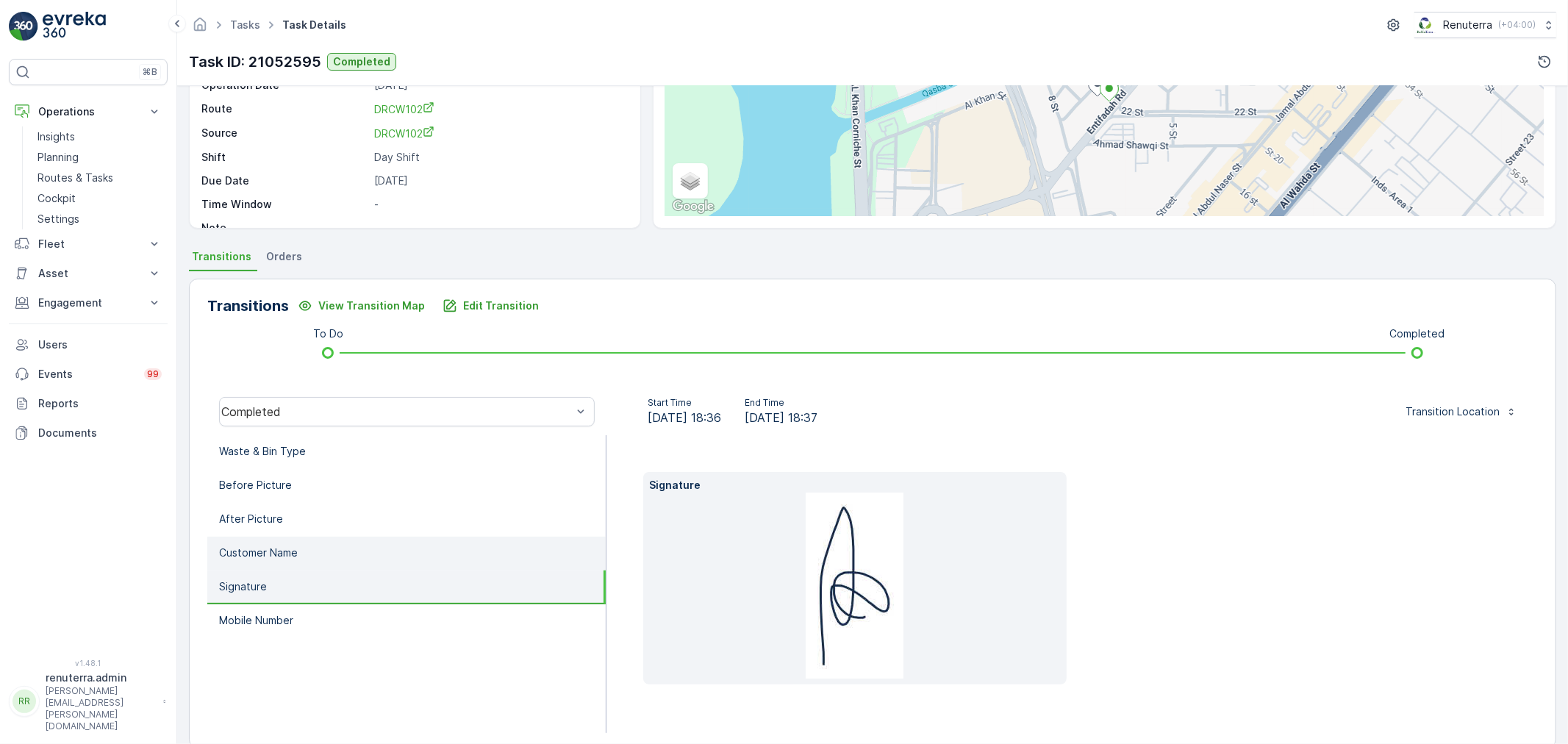
click at [390, 548] on li "Customer Name" at bounding box center [406, 554] width 399 height 34
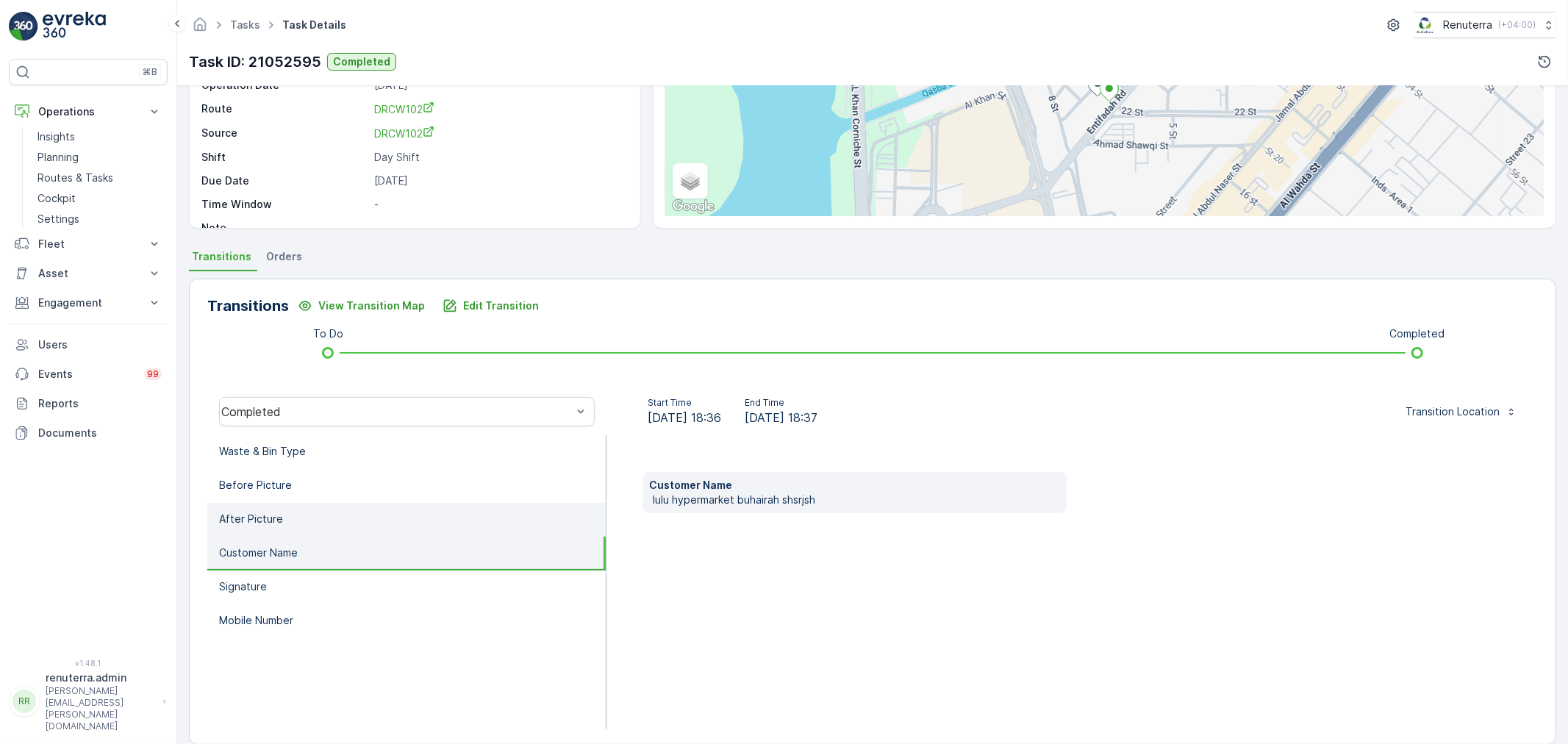
click at [381, 513] on li "After Picture" at bounding box center [406, 520] width 399 height 34
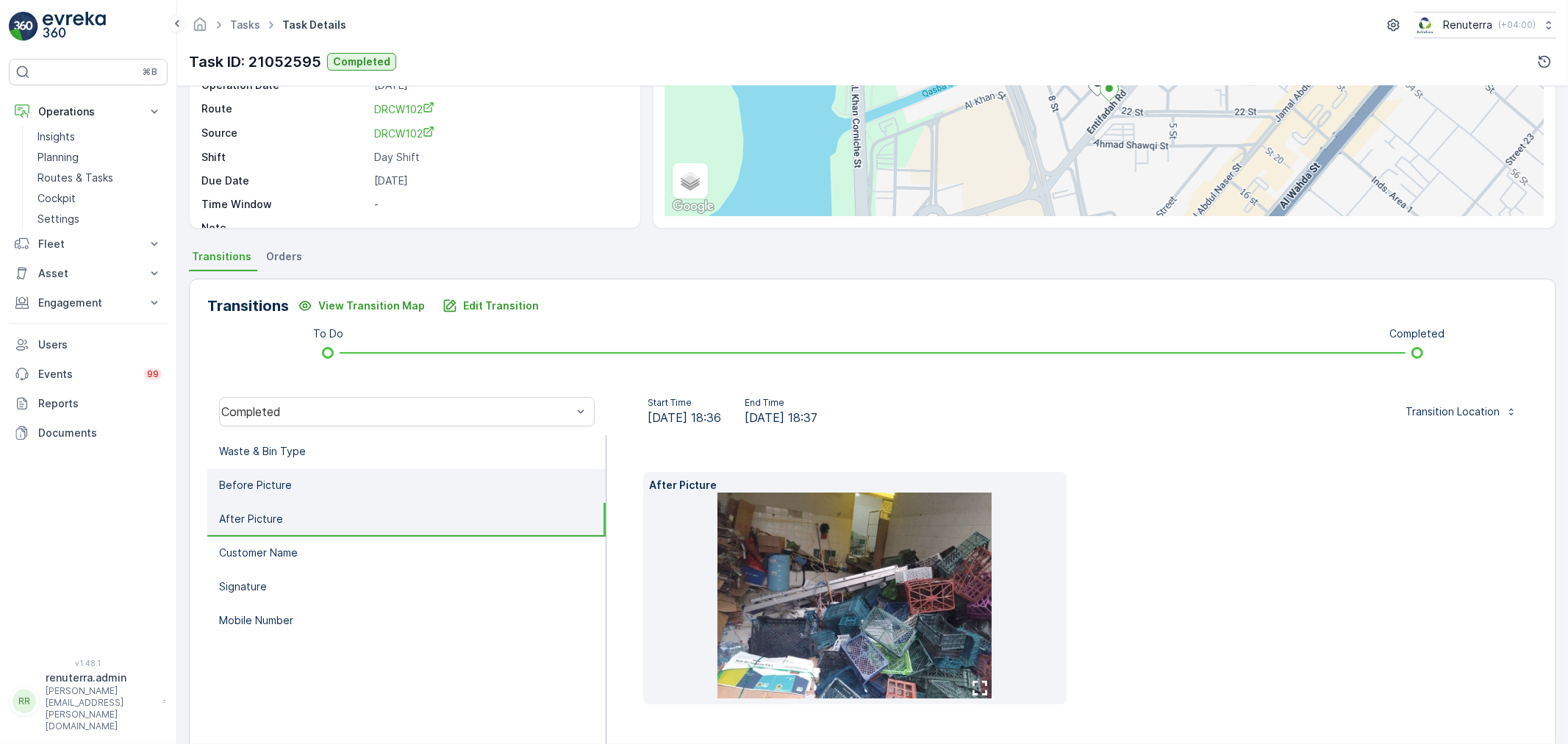
click at [381, 497] on li "Before Picture" at bounding box center [406, 486] width 399 height 34
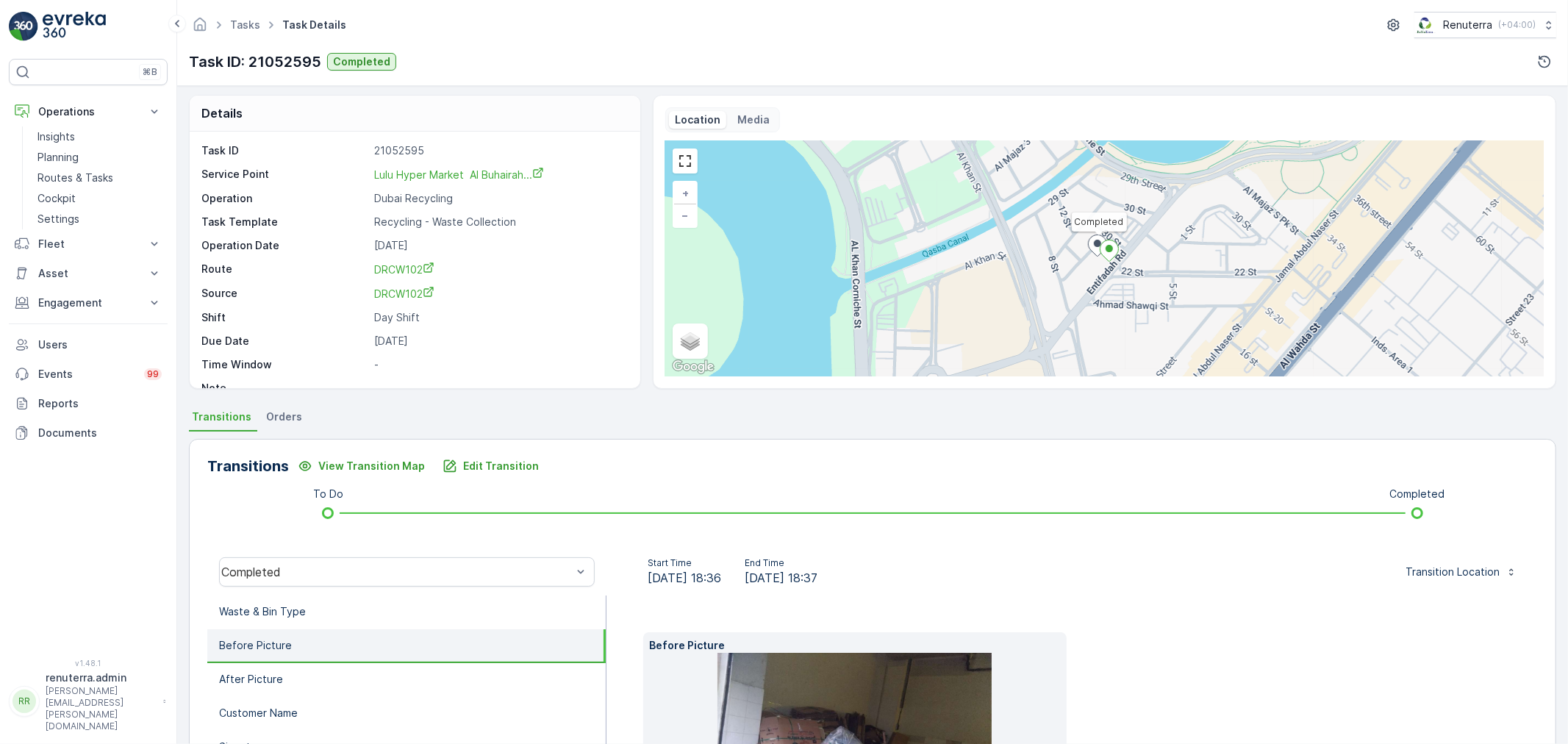
scroll to position [0, 0]
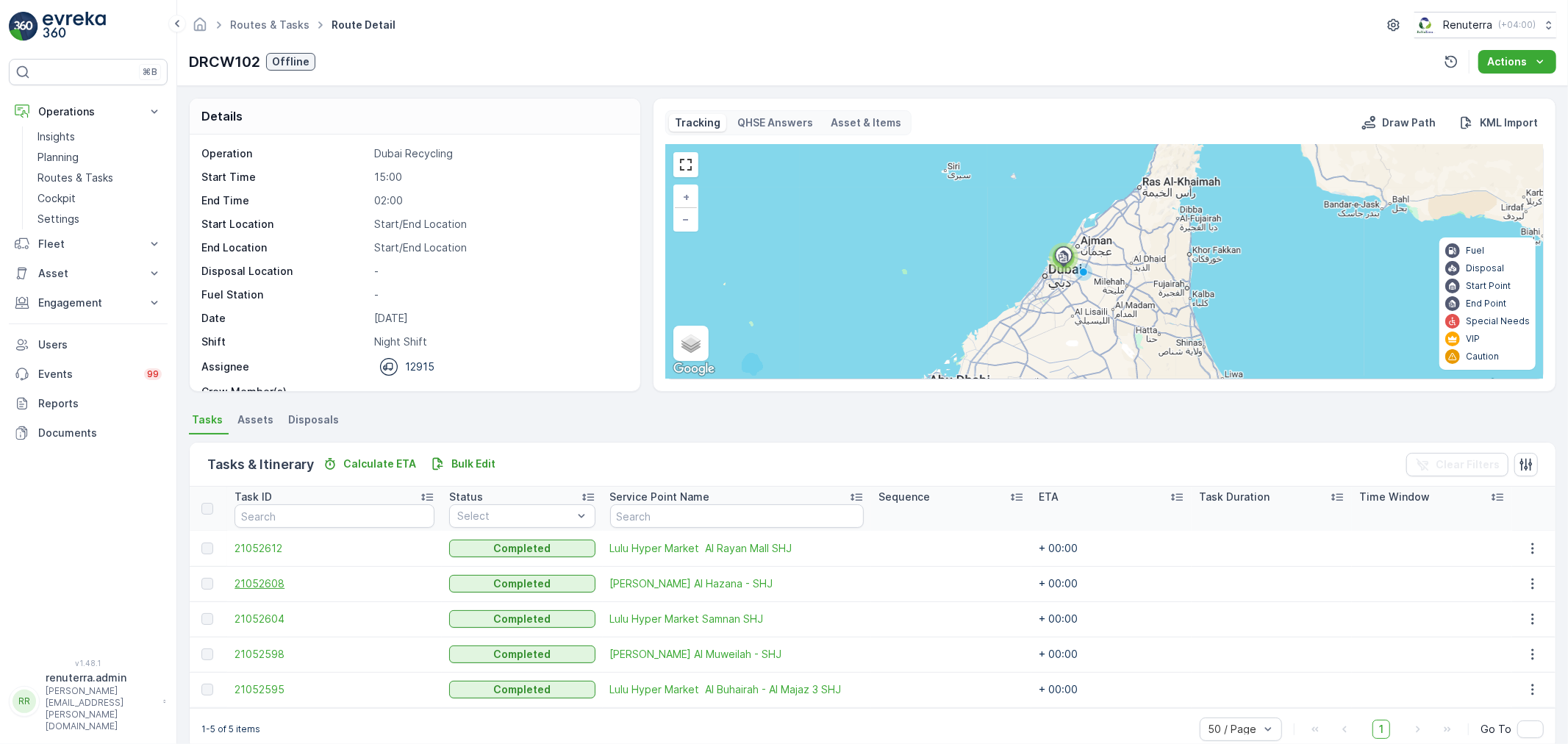
drag, startPoint x: 262, startPoint y: 575, endPoint x: 262, endPoint y: 584, distance: 9.0
click at [262, 578] on td "21052608" at bounding box center [334, 584] width 215 height 35
click at [263, 584] on span "21052608" at bounding box center [335, 583] width 200 height 14
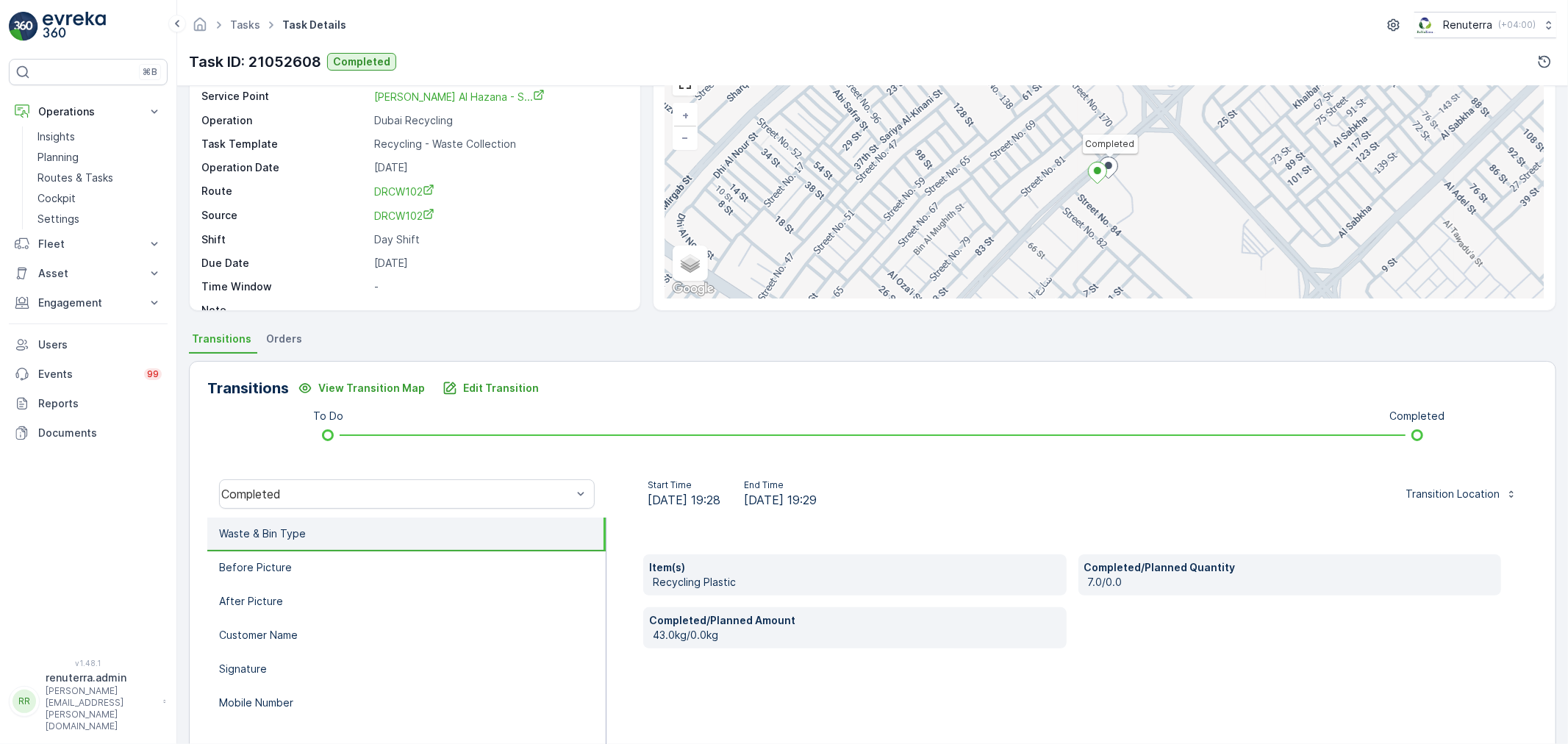
scroll to position [82, 0]
click at [289, 687] on li "Mobile Number" at bounding box center [406, 703] width 399 height 34
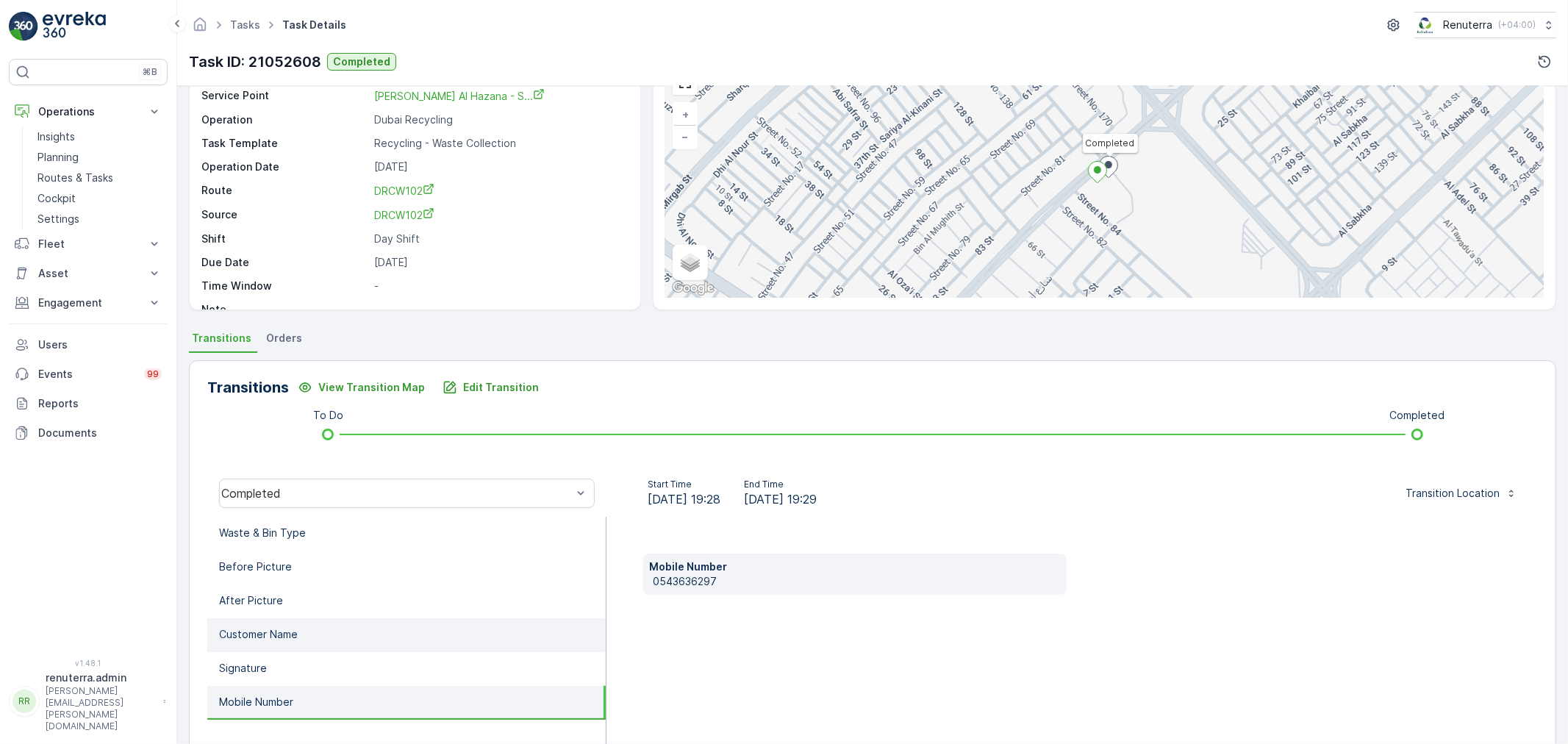
drag, startPoint x: 285, startPoint y: 667, endPoint x: 287, endPoint y: 640, distance: 27.1
click at [285, 666] on li "Signature" at bounding box center [406, 669] width 399 height 34
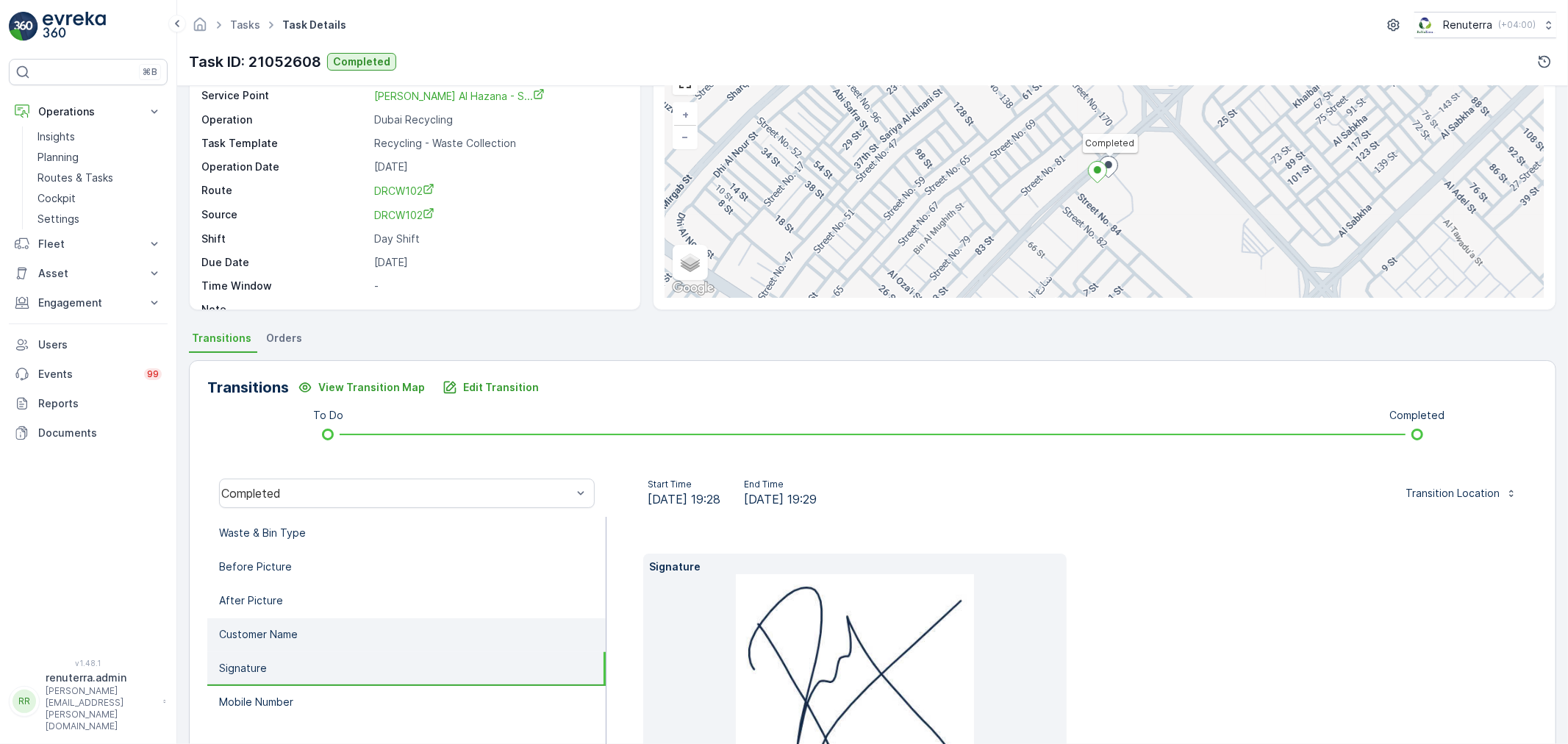
click at [288, 635] on p "Customer Name" at bounding box center [258, 634] width 79 height 14
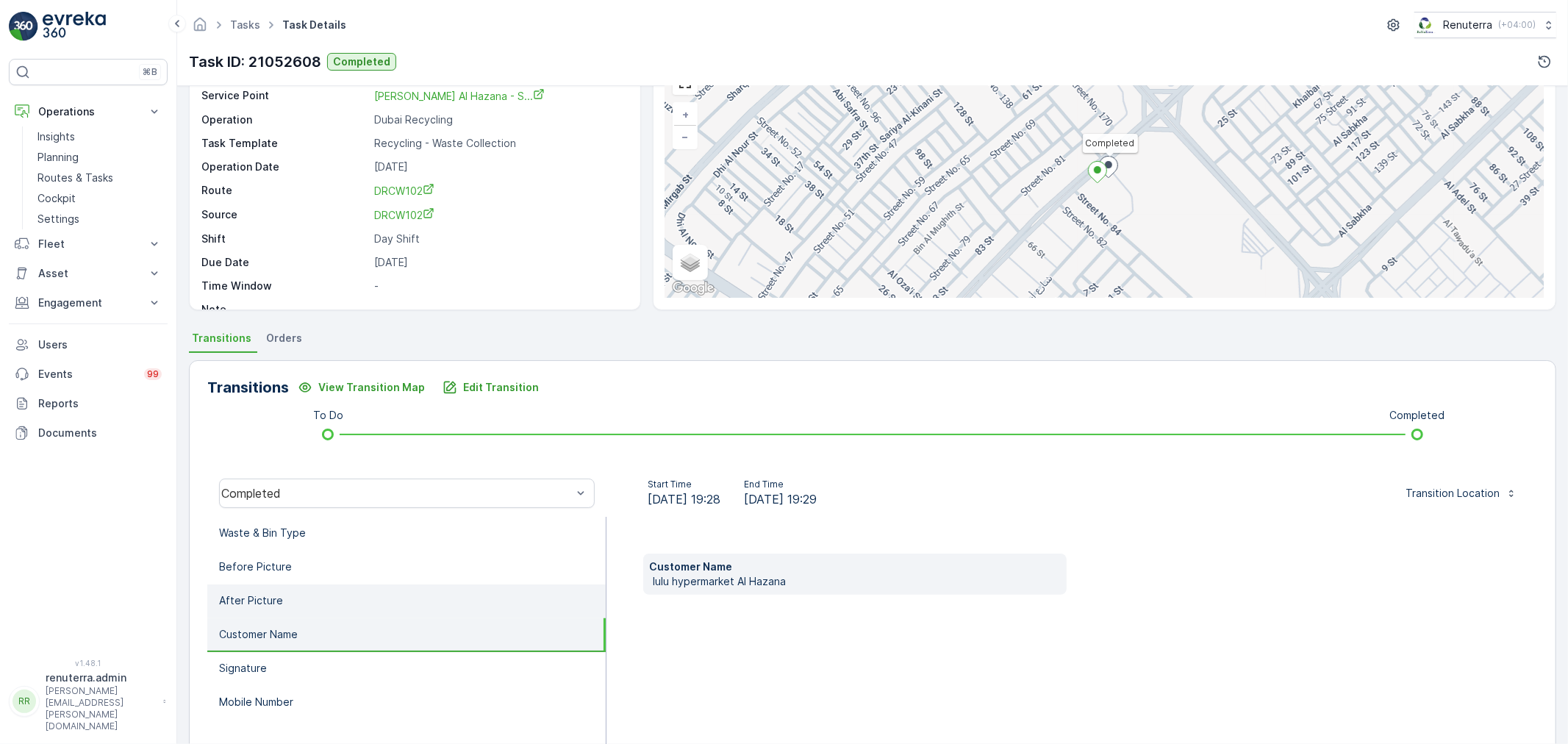
click at [289, 598] on li "After Picture" at bounding box center [406, 602] width 399 height 34
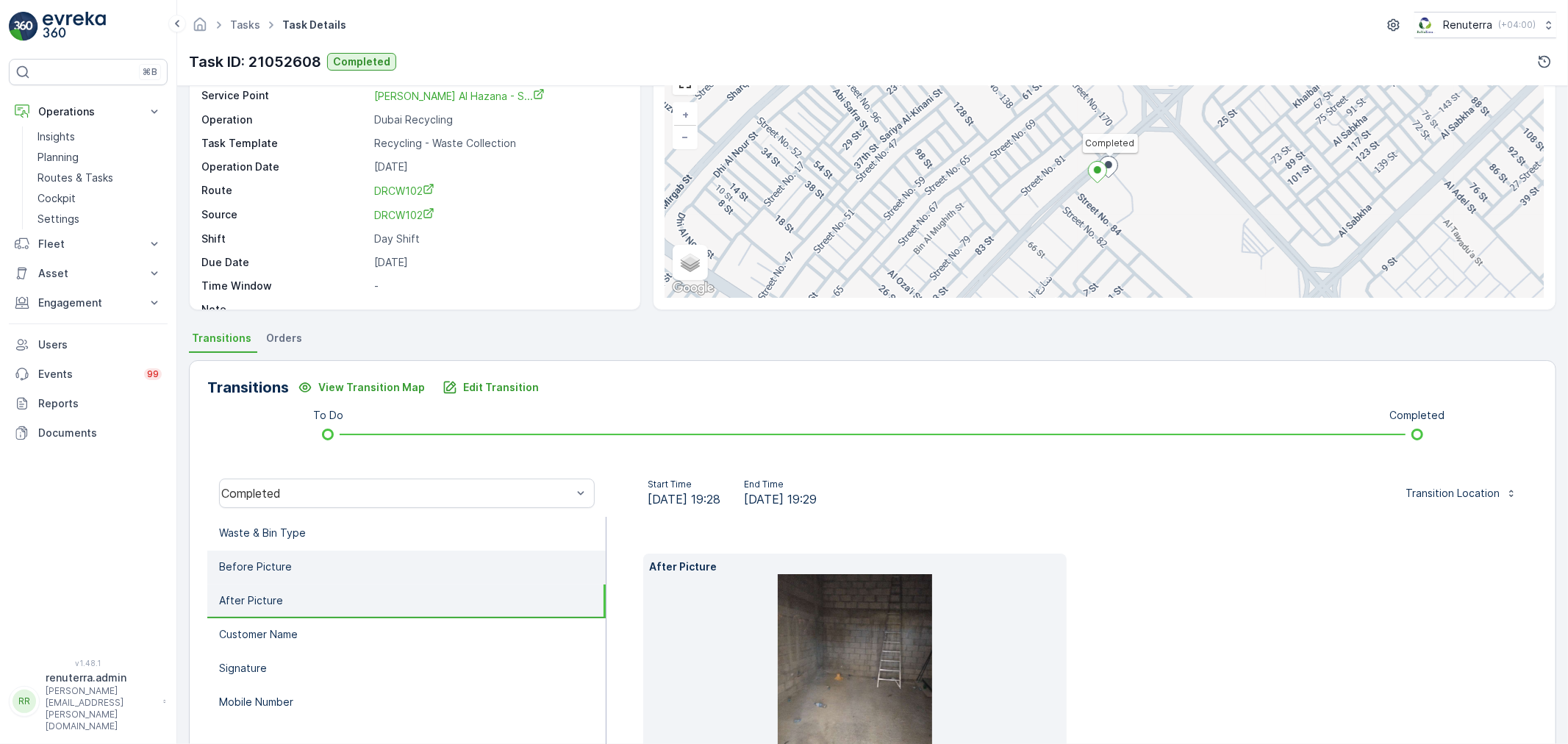
click at [294, 571] on li "Before Picture" at bounding box center [406, 568] width 399 height 34
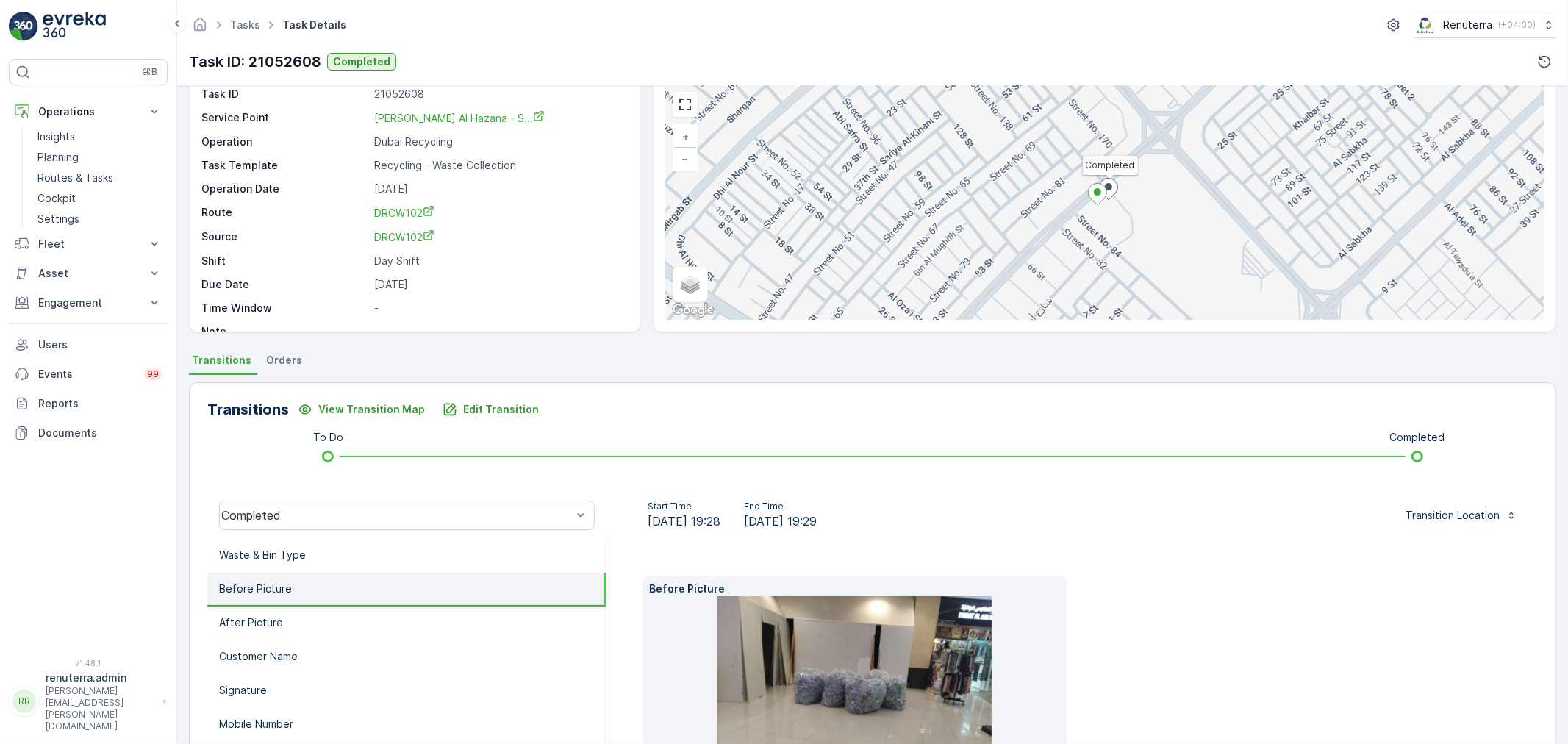
scroll to position [0, 0]
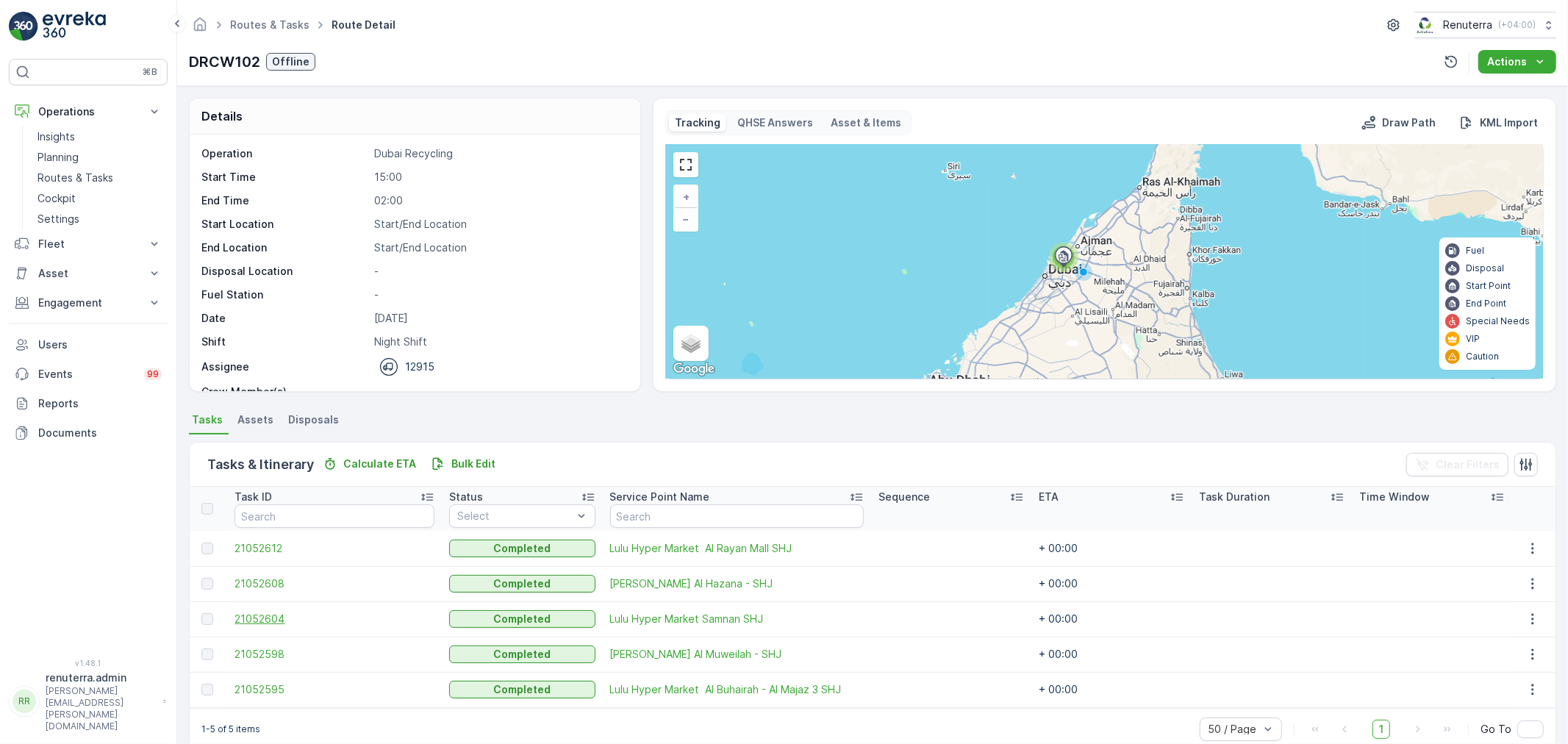
click at [261, 621] on span "21052604" at bounding box center [335, 619] width 200 height 14
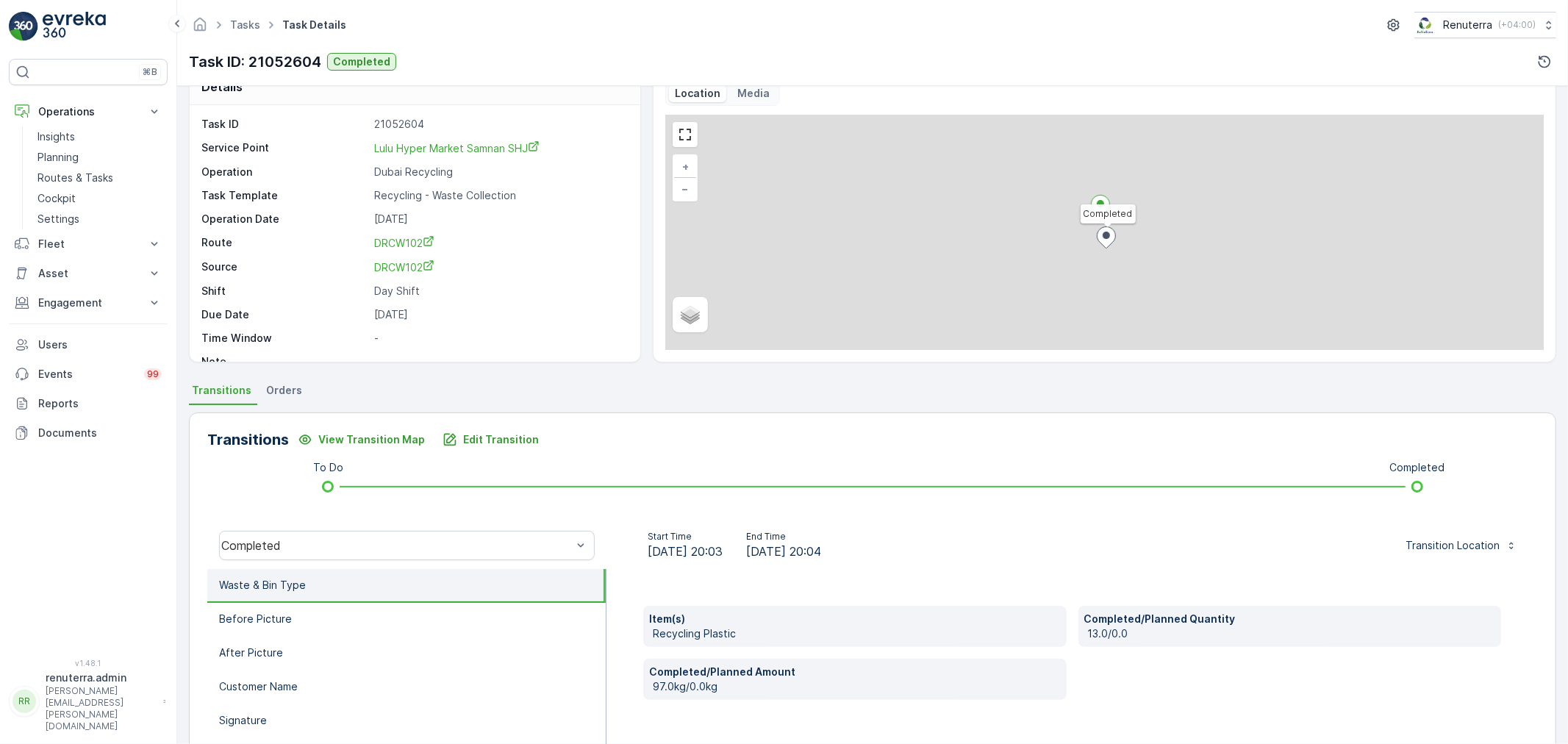
scroll to position [82, 0]
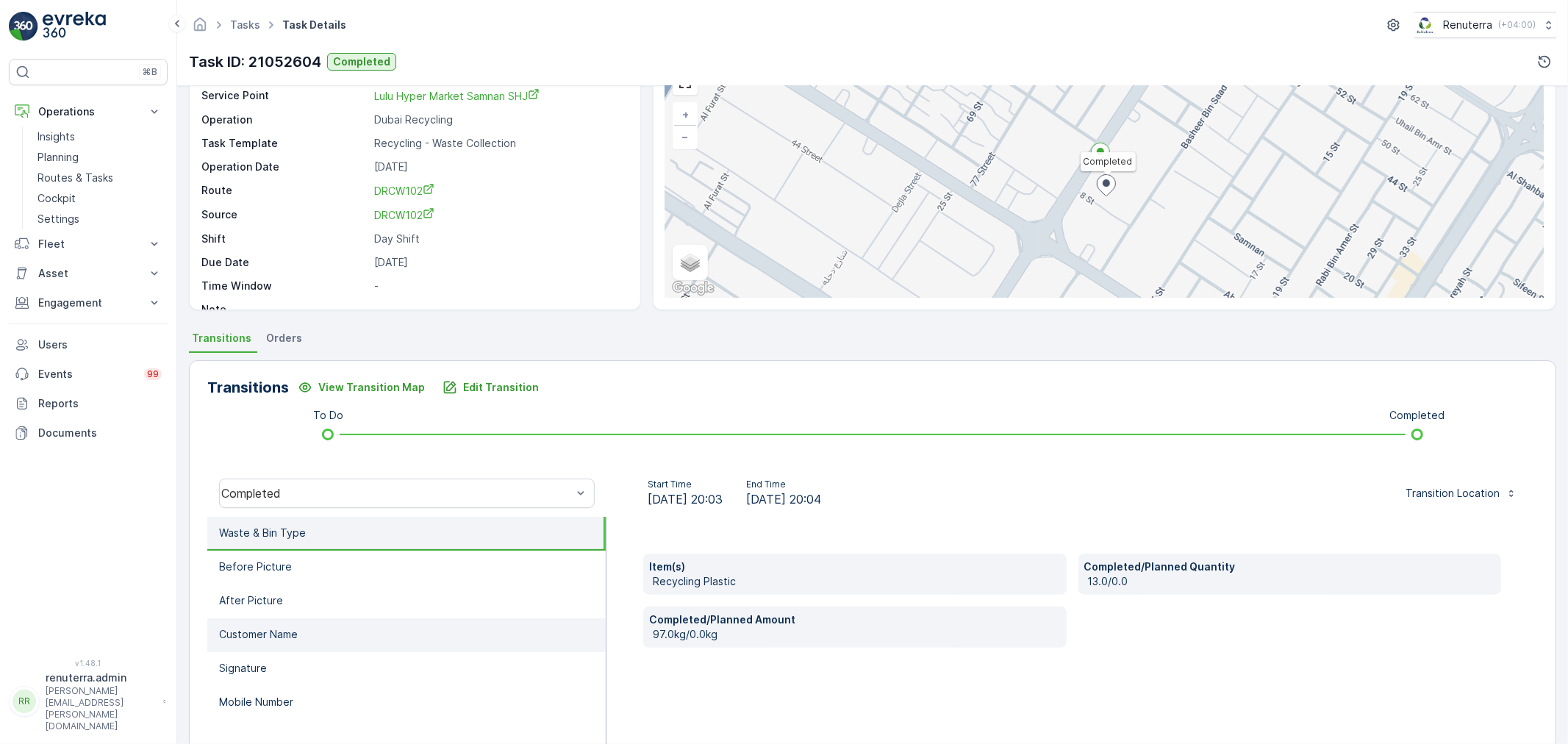
drag, startPoint x: 258, startPoint y: 570, endPoint x: 259, endPoint y: 625, distance: 55.0
click at [259, 571] on p "Before Picture" at bounding box center [255, 566] width 73 height 14
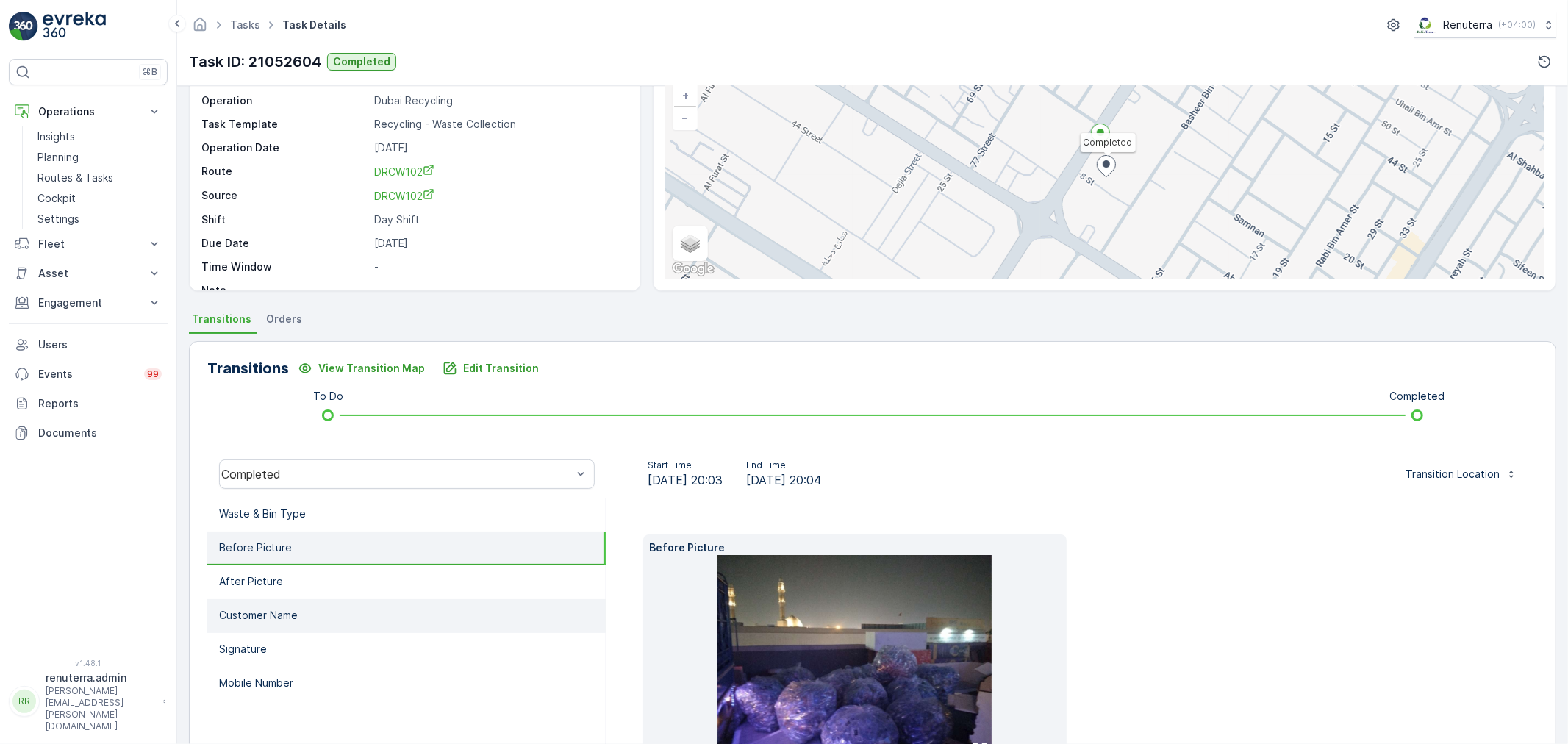
scroll to position [182, 0]
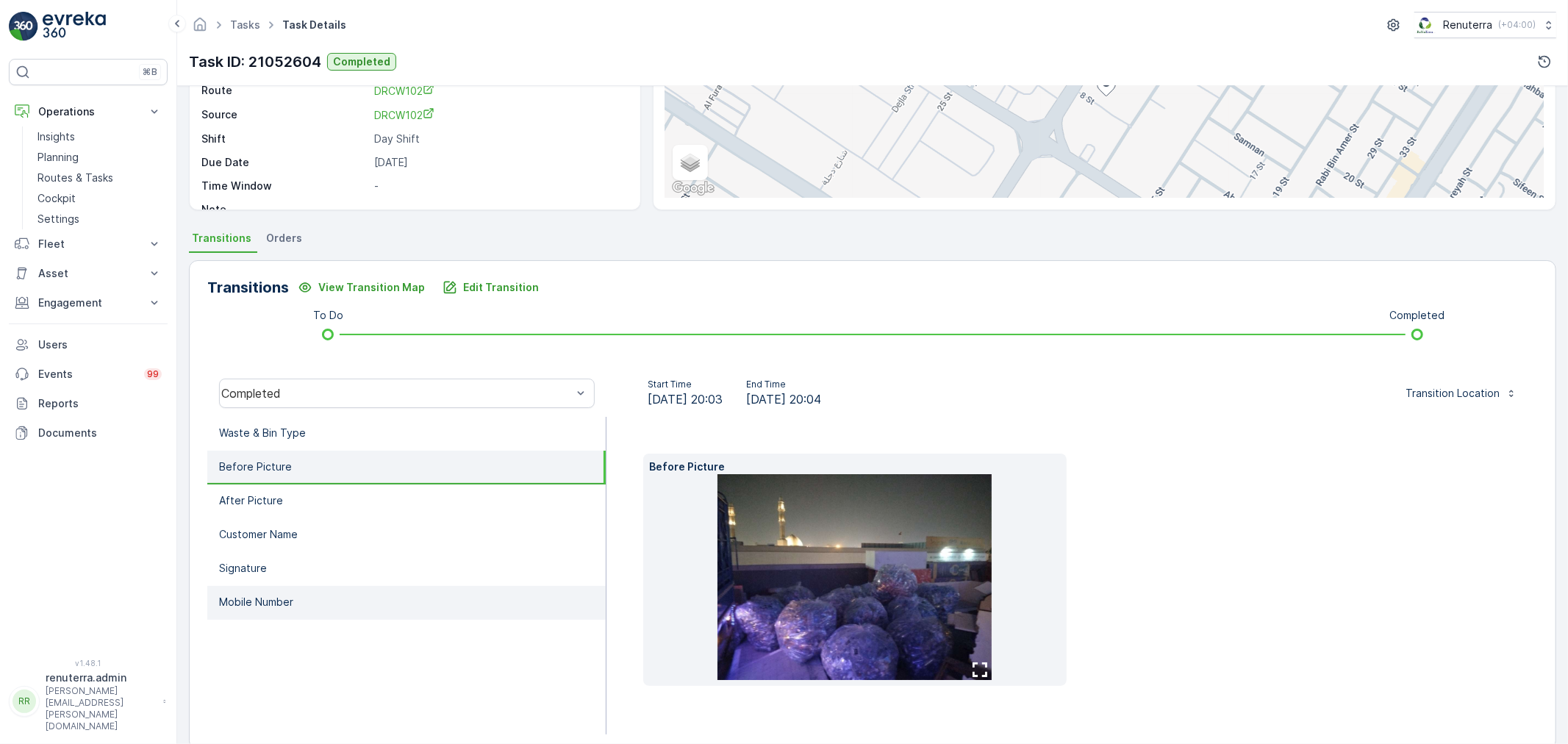
click at [281, 598] on p "Mobile Number" at bounding box center [256, 602] width 74 height 14
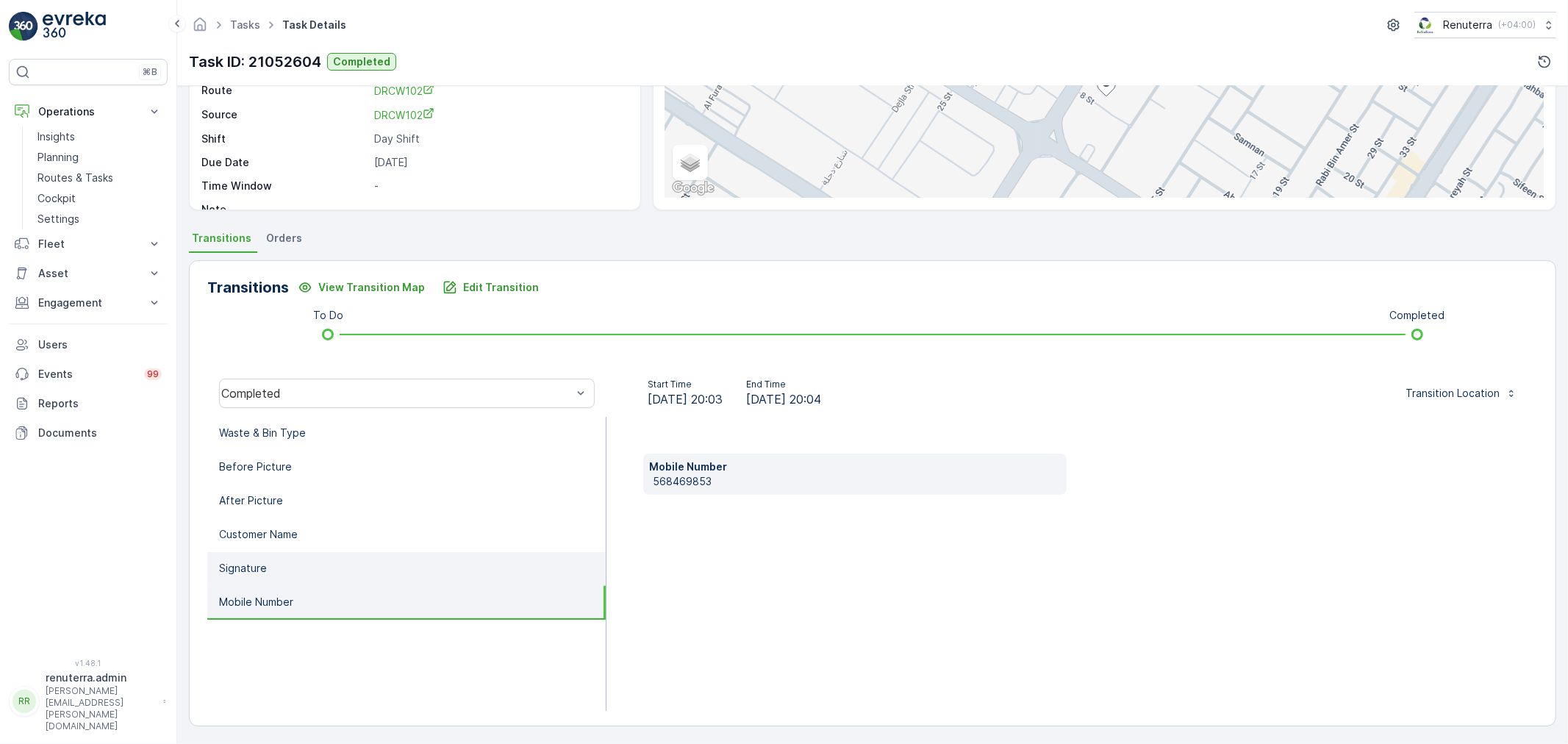
click at [274, 571] on li "Signature" at bounding box center [406, 569] width 399 height 34
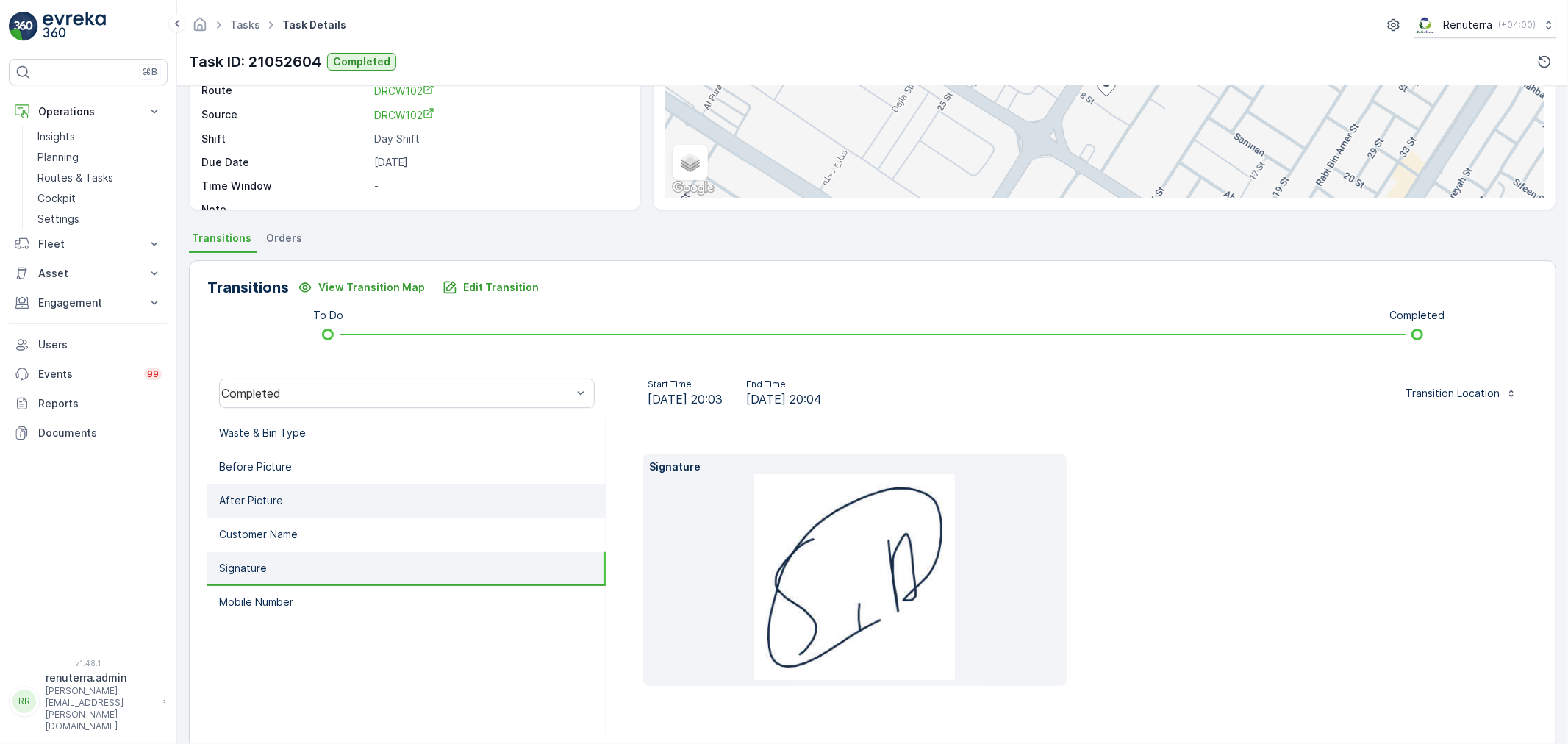
drag, startPoint x: 273, startPoint y: 524, endPoint x: 274, endPoint y: 491, distance: 33.0
click at [274, 518] on li "Customer Name" at bounding box center [406, 535] width 399 height 34
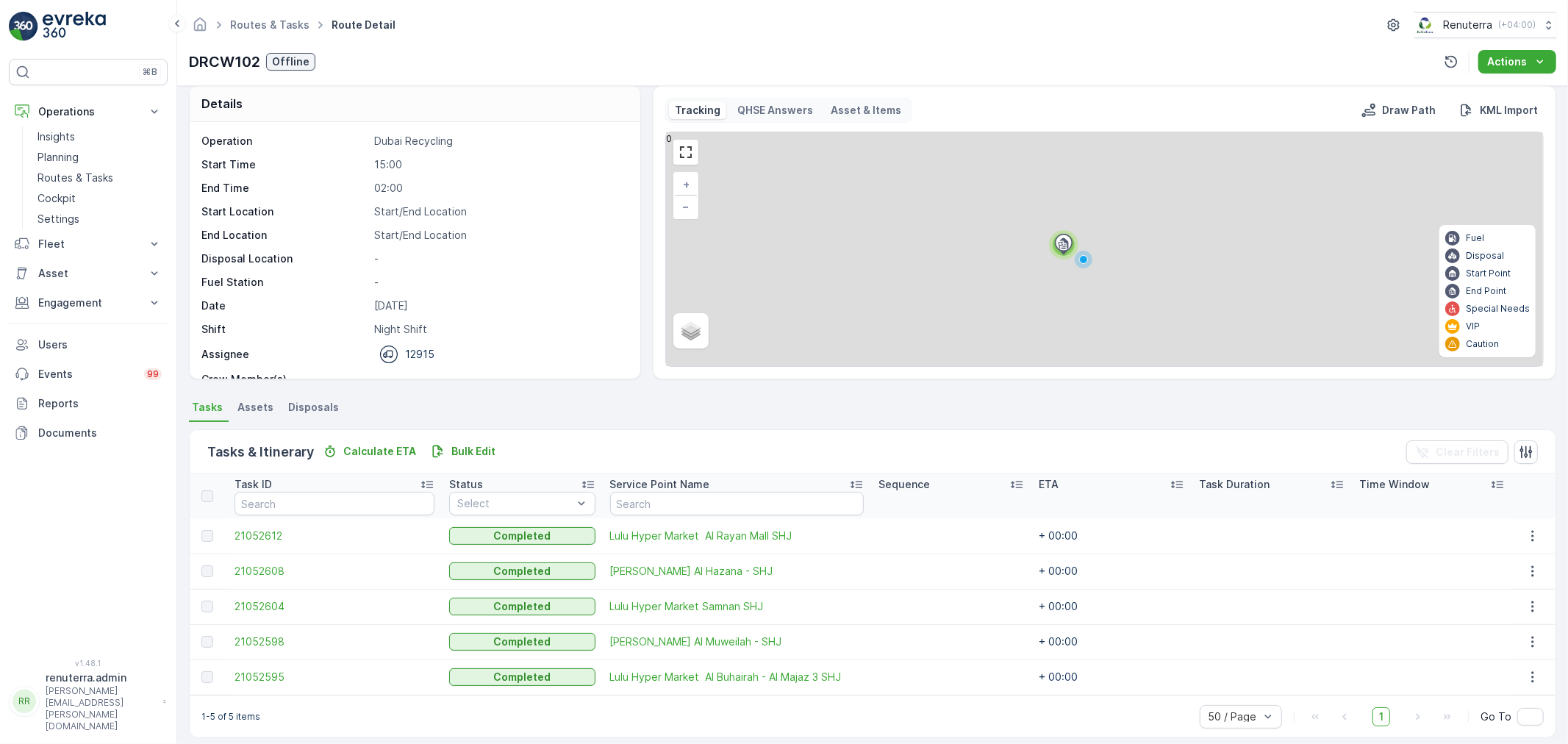
scroll to position [25, 0]
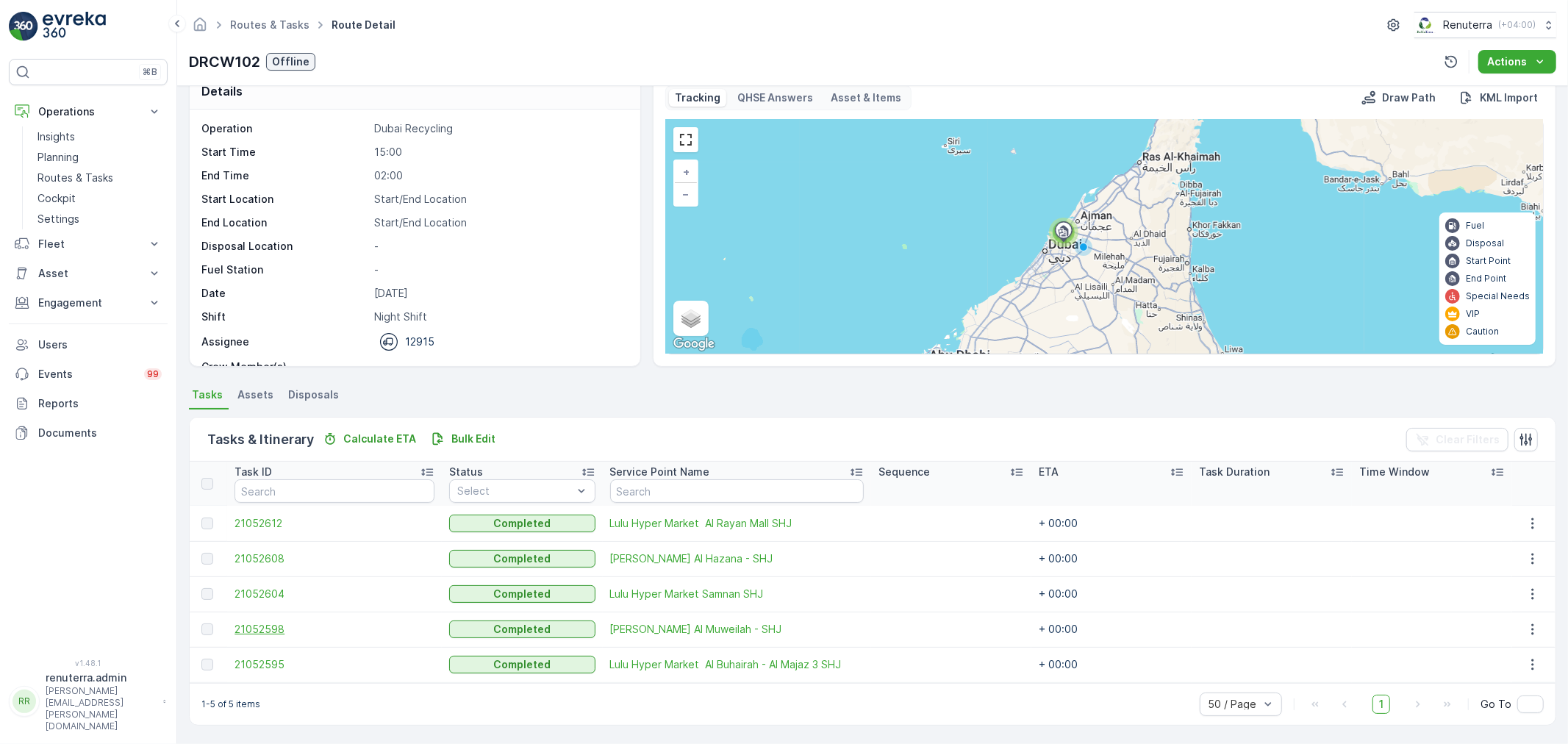
click at [250, 626] on span "21052598" at bounding box center [335, 629] width 200 height 14
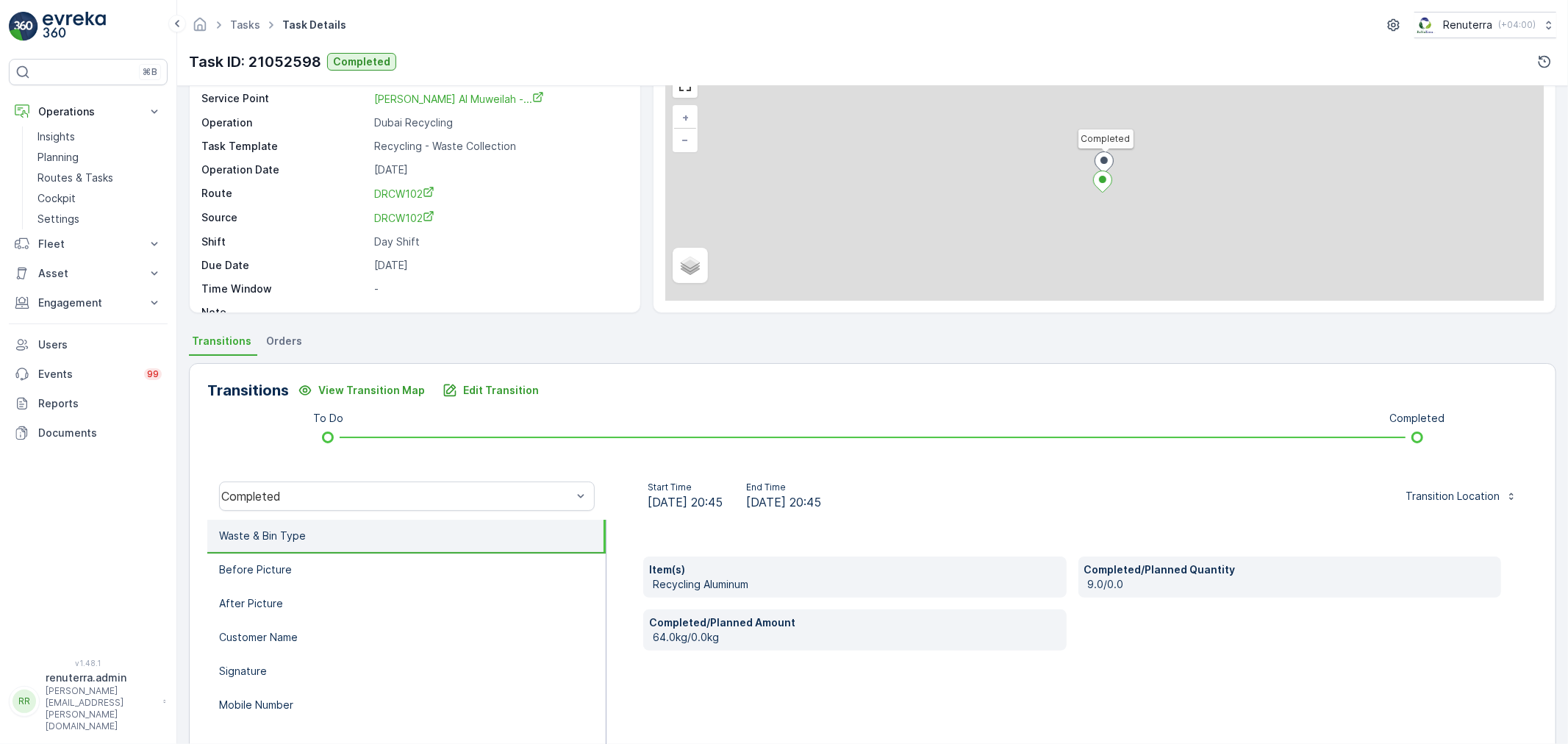
scroll to position [82, 0]
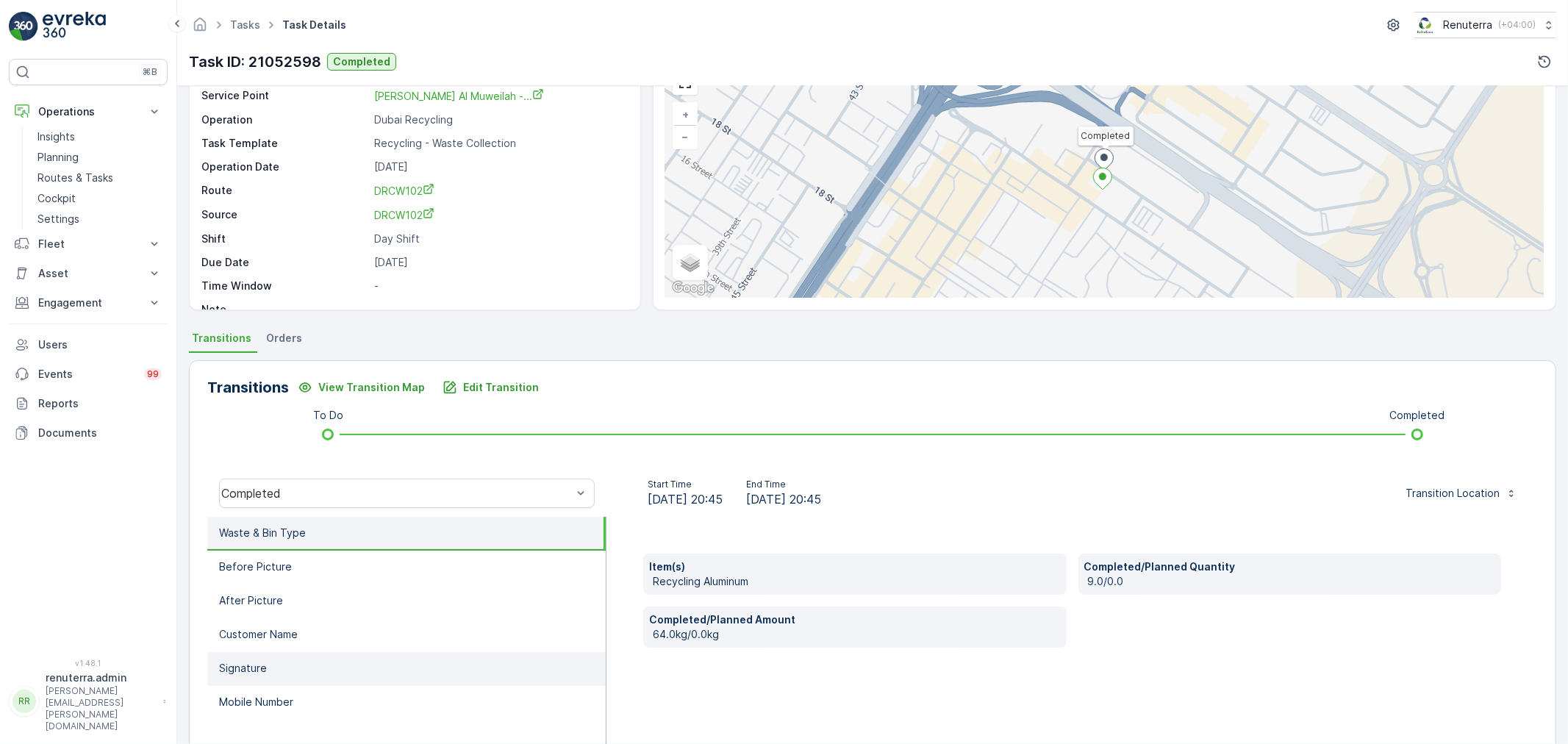
click at [289, 665] on li "Signature" at bounding box center [406, 669] width 399 height 34
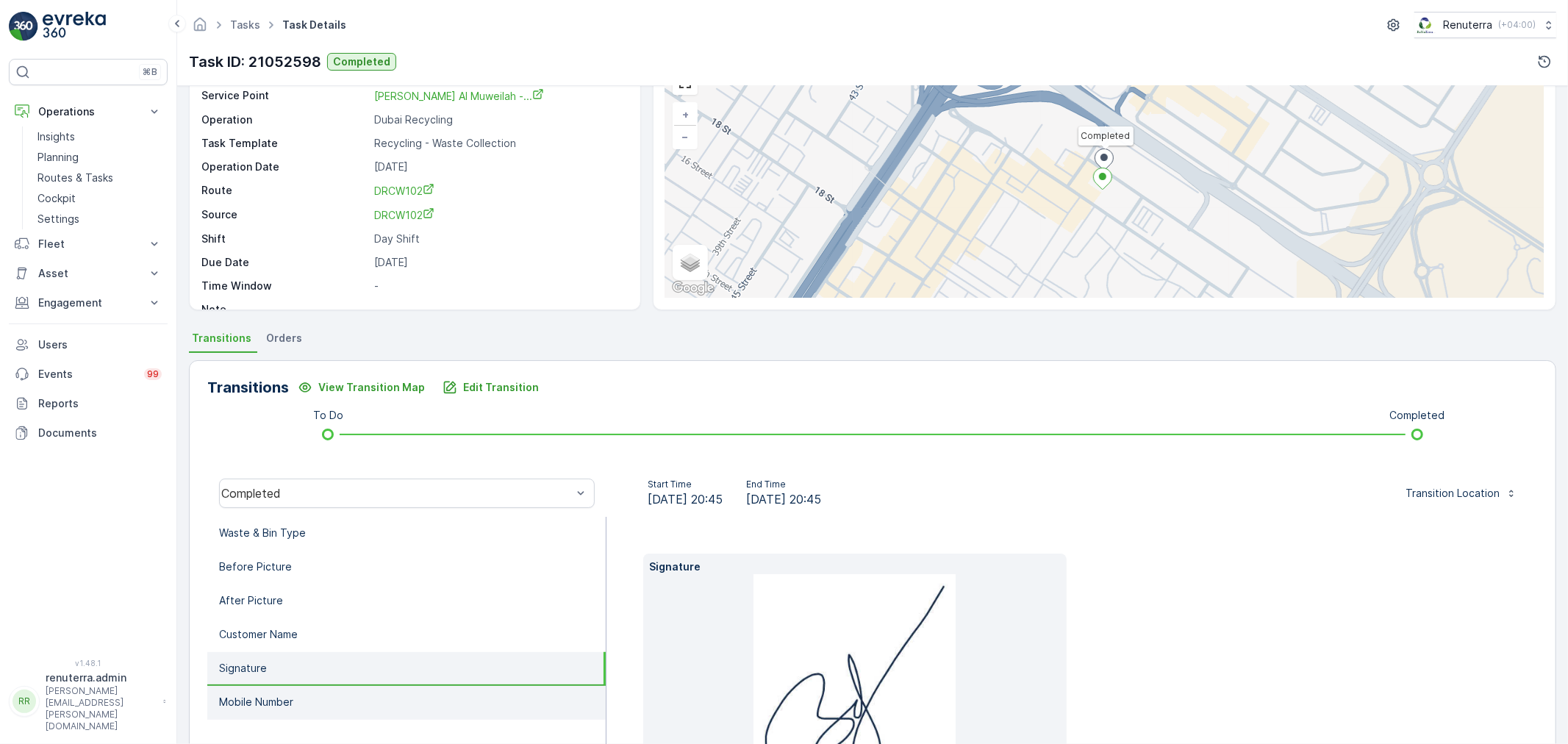
click at [293, 702] on p "Mobile Number" at bounding box center [256, 702] width 74 height 14
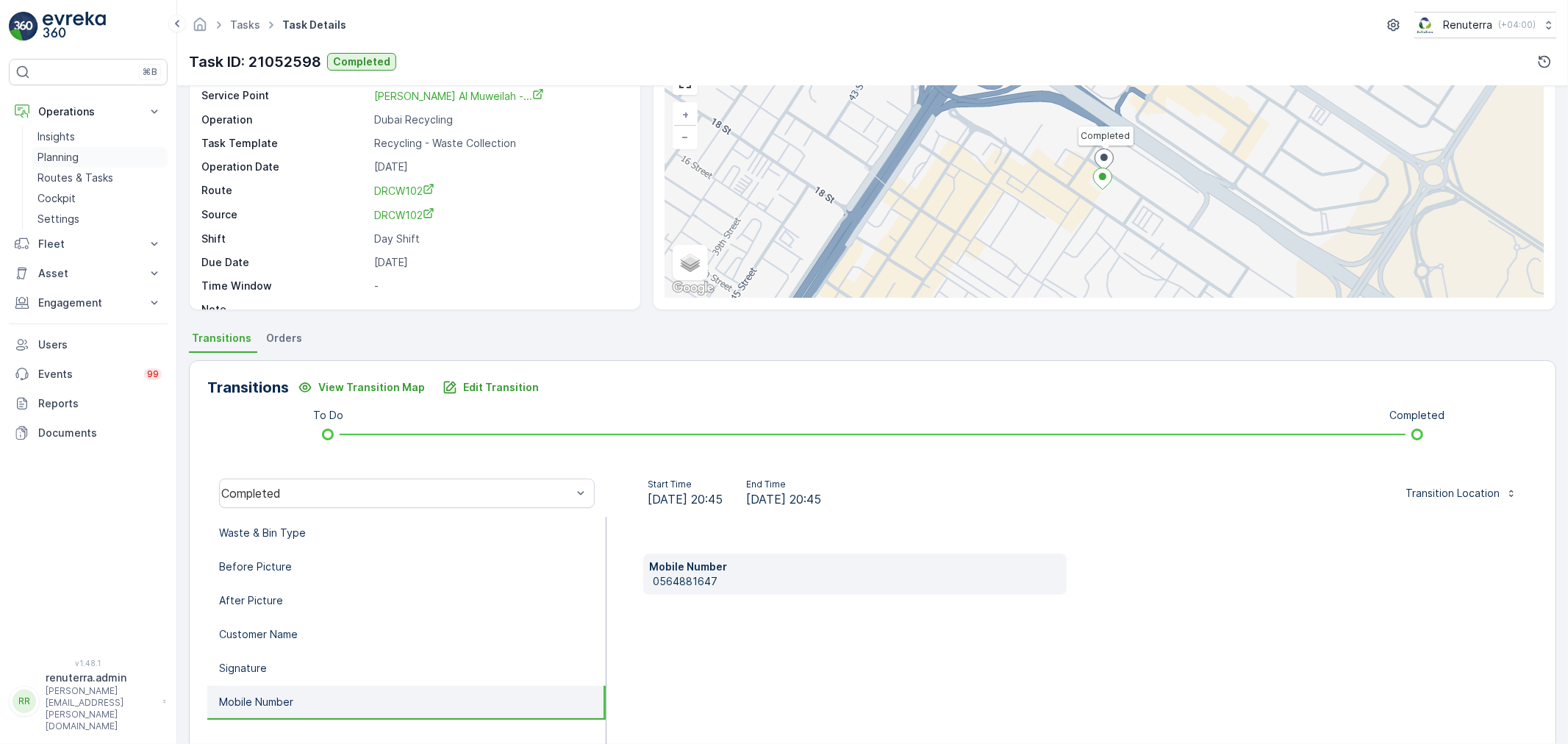
click at [66, 152] on p "Planning" at bounding box center [58, 157] width 41 height 14
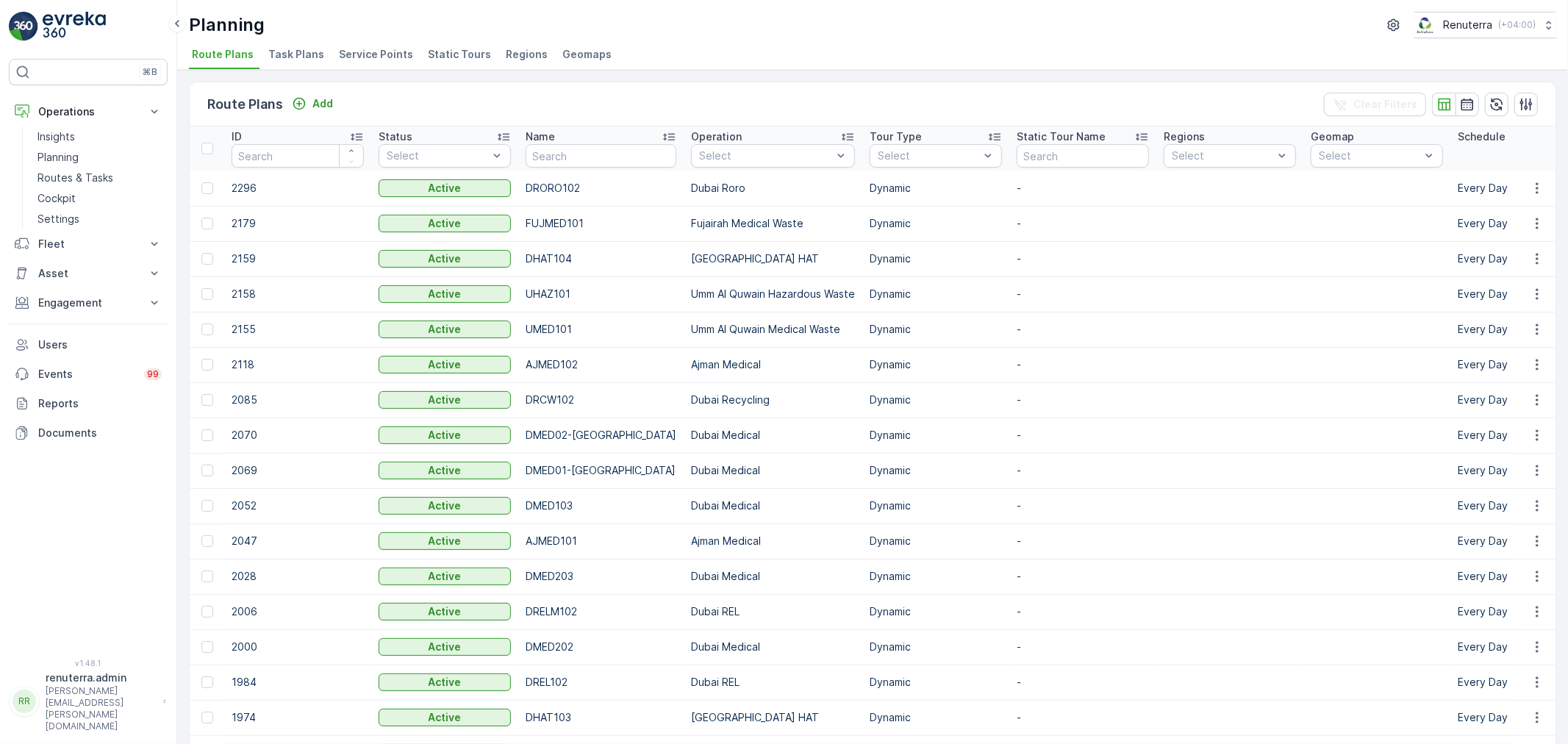
click at [379, 62] on li "Service Points" at bounding box center [377, 56] width 83 height 25
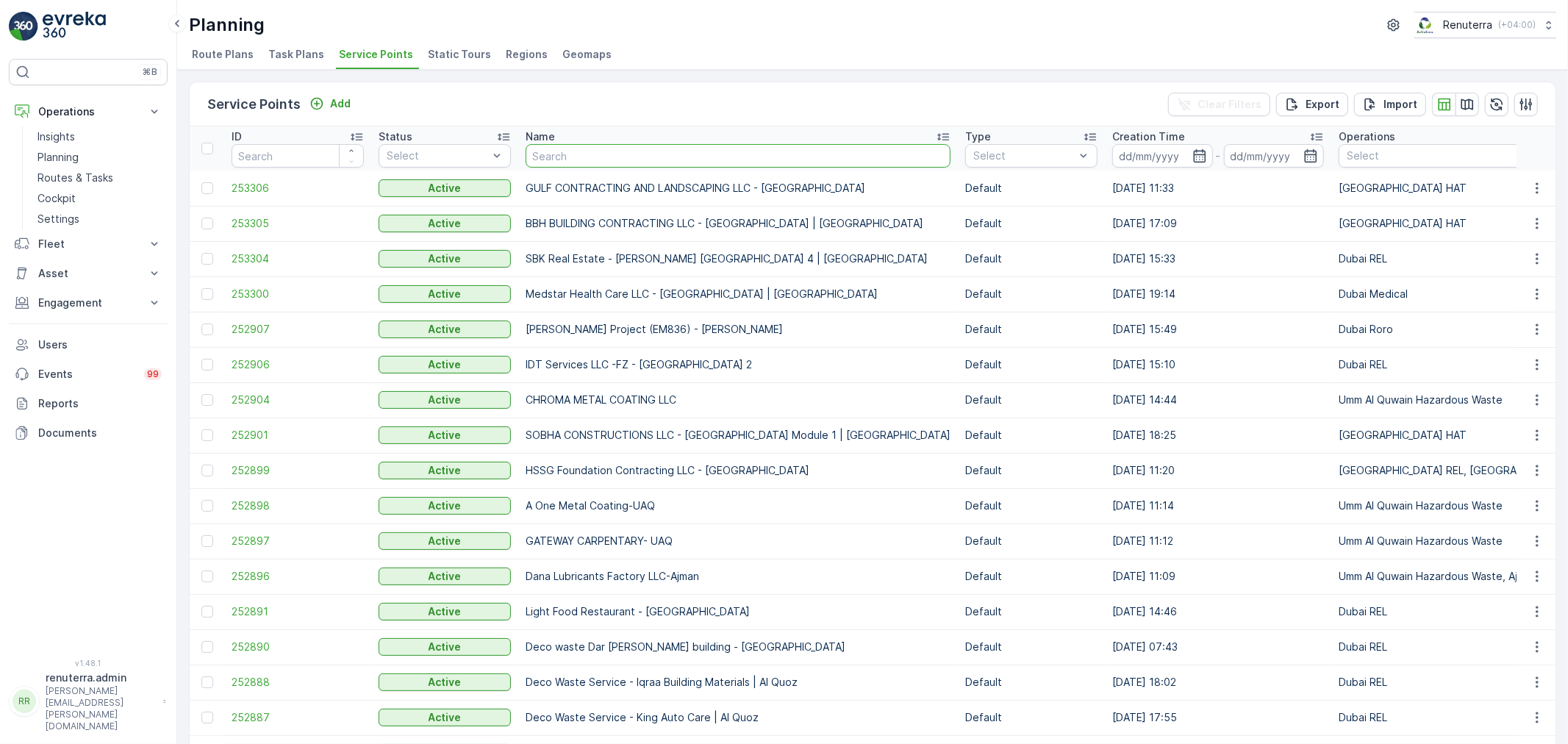
drag, startPoint x: 575, startPoint y: 162, endPoint x: 588, endPoint y: 152, distance: 16.4
click at [588, 152] on input "text" at bounding box center [738, 156] width 425 height 24
type input "Salam"
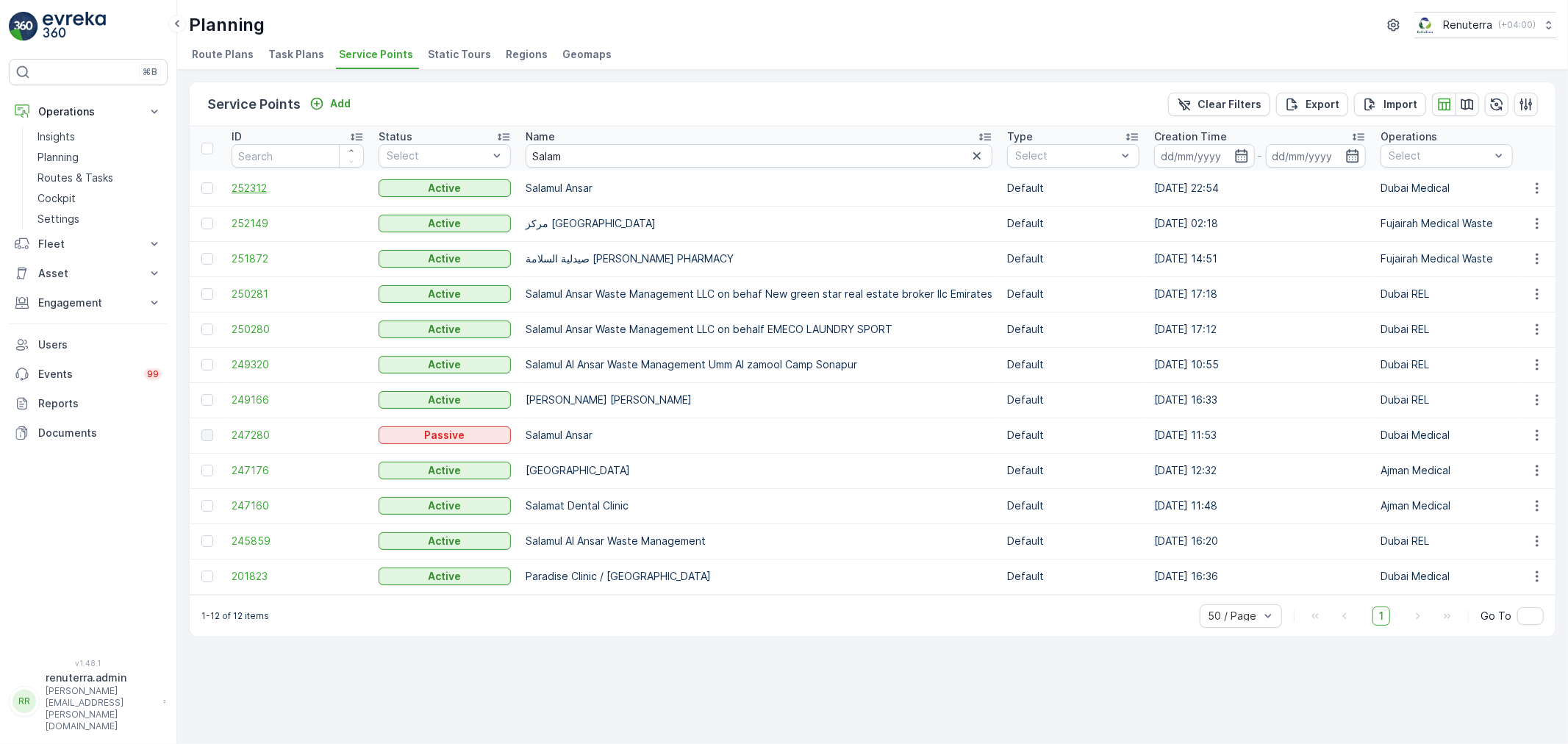
click at [246, 187] on span "252312" at bounding box center [297, 188] width 132 height 14
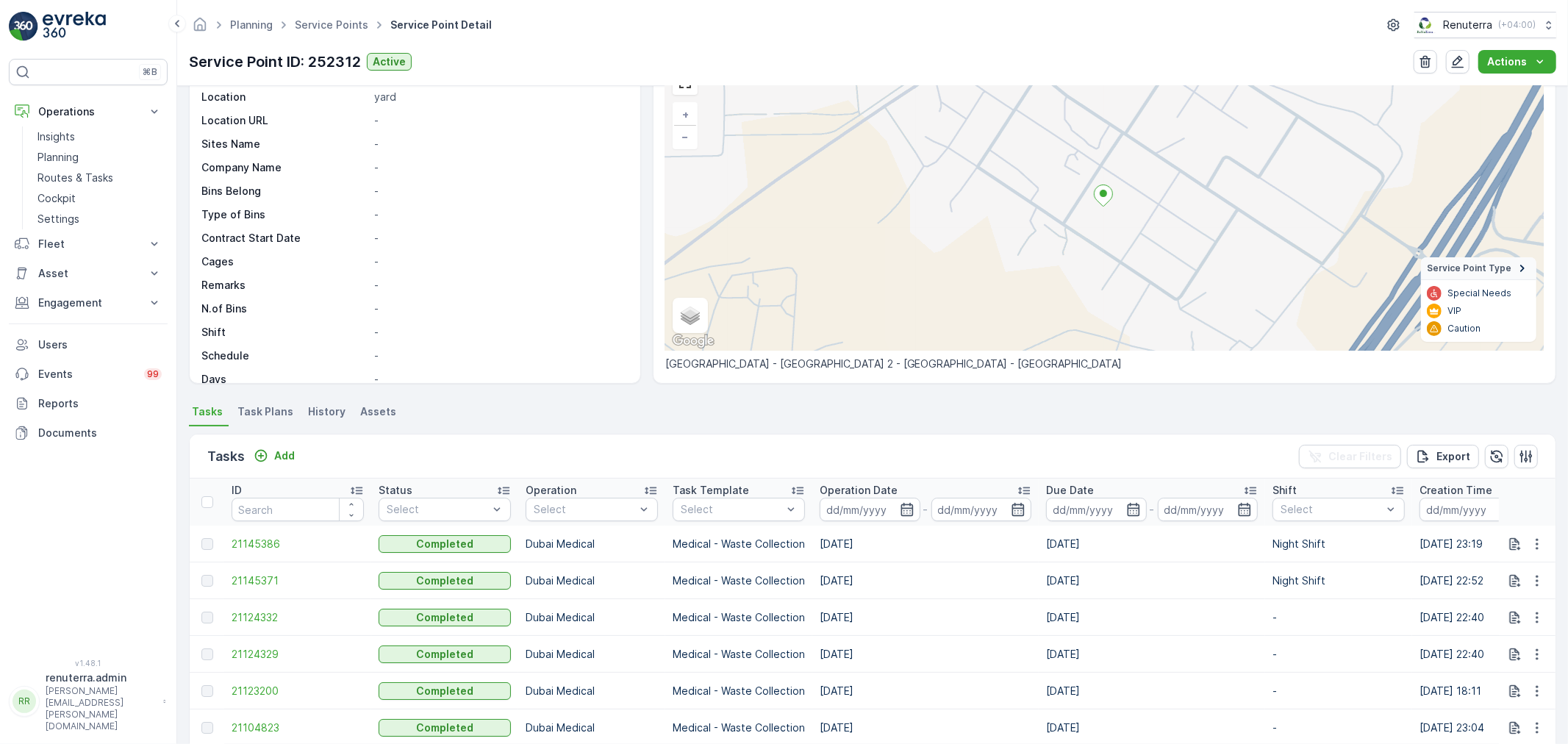
scroll to position [163, 0]
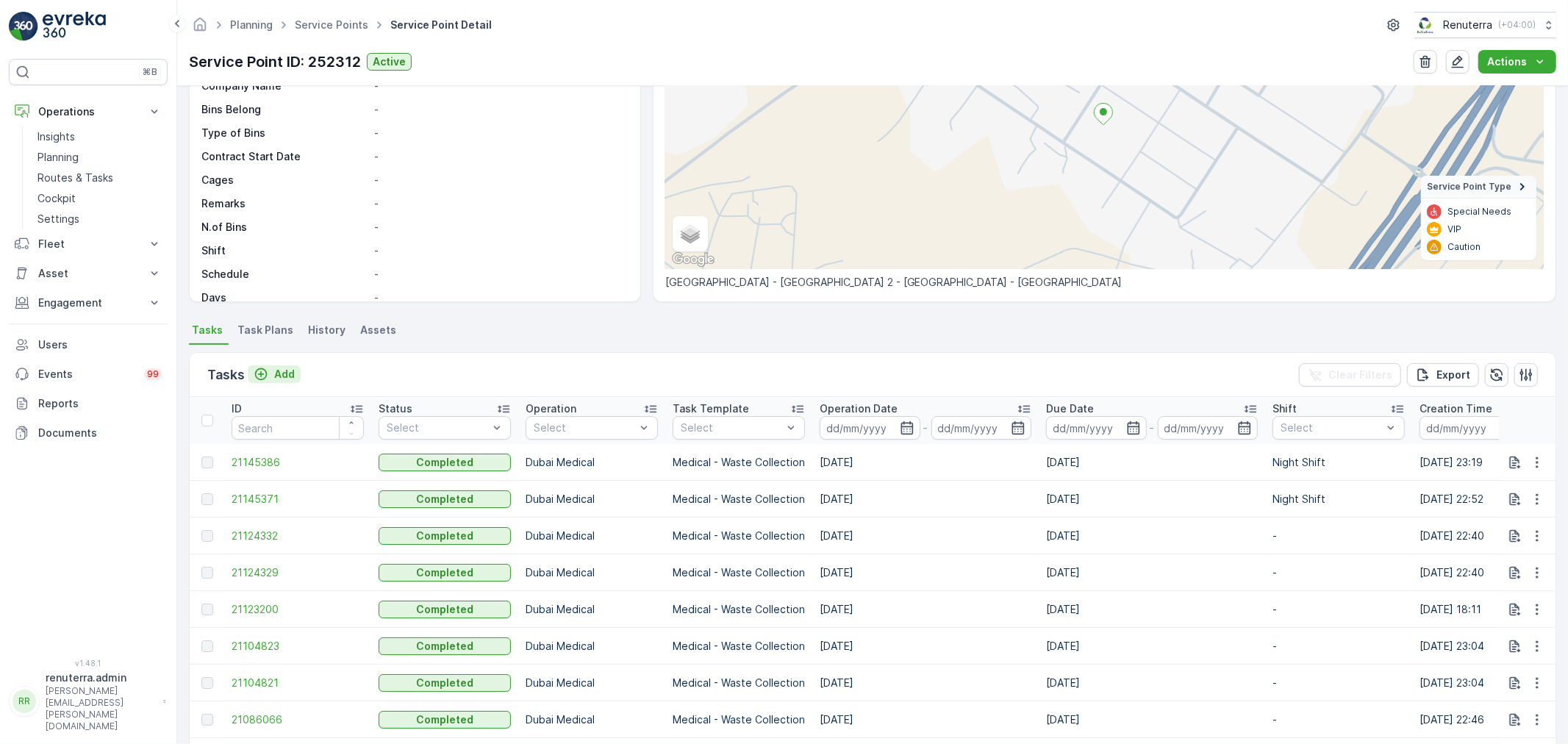
click at [289, 365] on button "Add" at bounding box center [273, 374] width 53 height 18
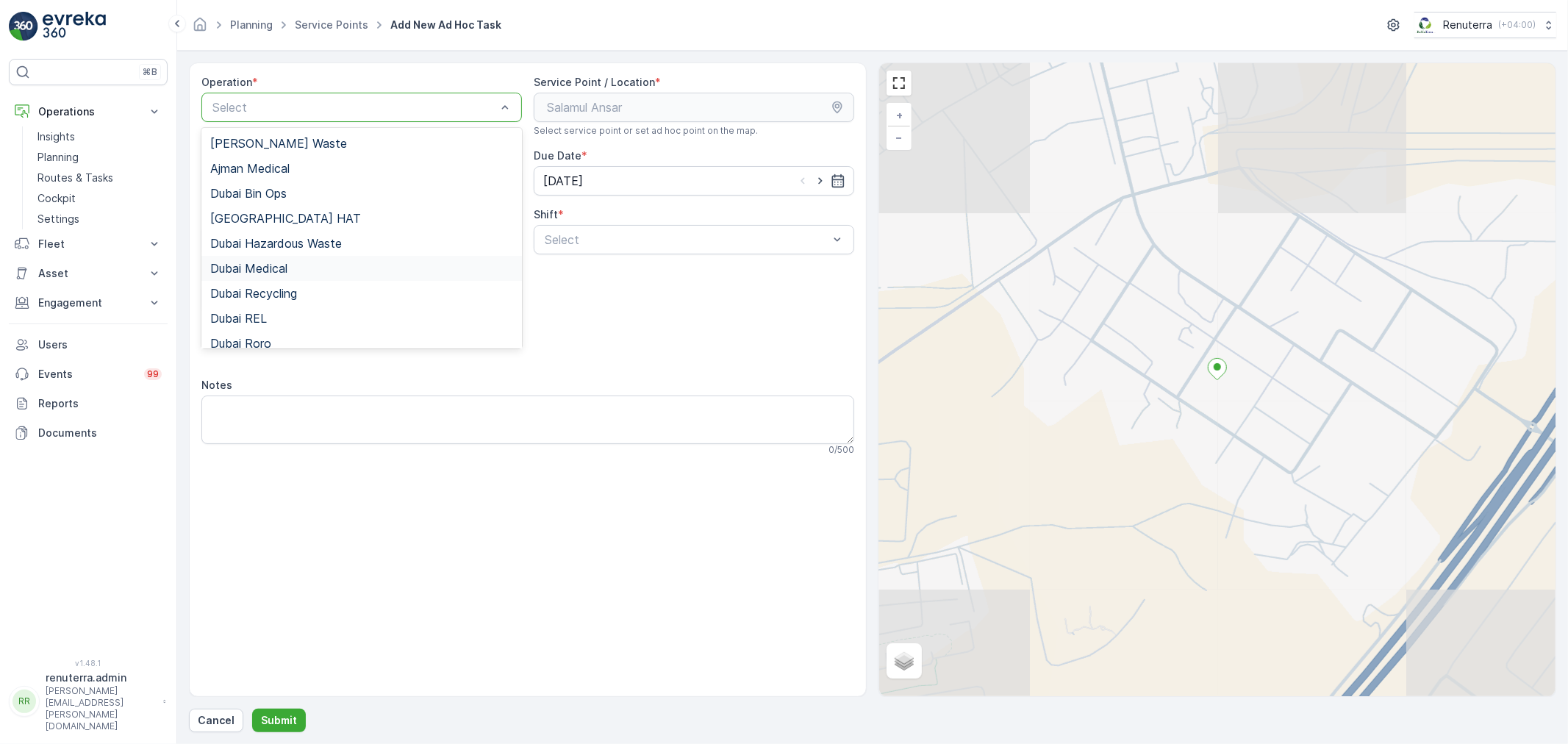
drag, startPoint x: 329, startPoint y: 275, endPoint x: 360, endPoint y: 267, distance: 32.0
click at [329, 274] on div "Dubai Medical" at bounding box center [361, 268] width 320 height 25
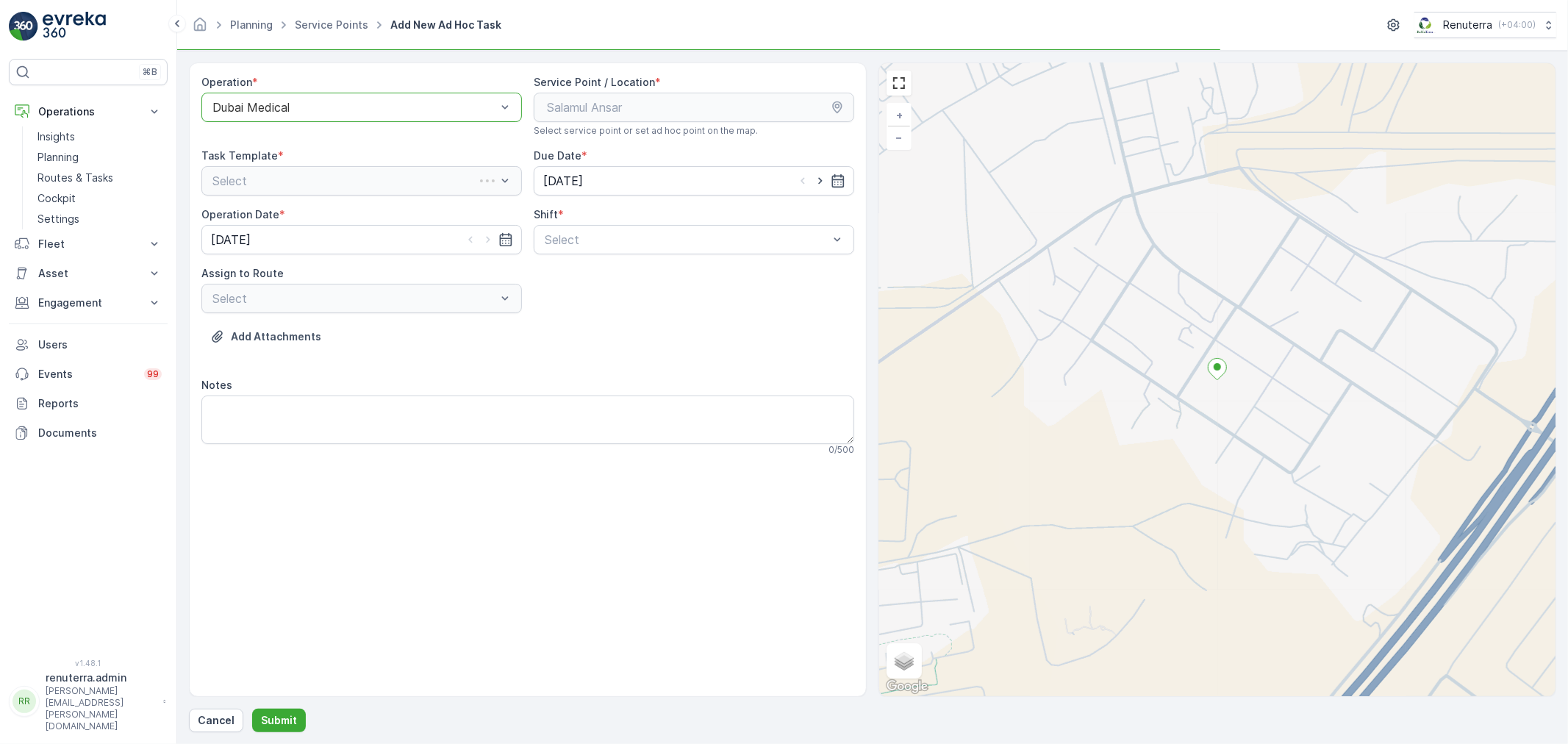
drag, startPoint x: 547, startPoint y: 247, endPoint x: 552, endPoint y: 255, distance: 9.4
click at [560, 297] on span "Night Shift" at bounding box center [572, 301] width 60 height 13
click at [381, 296] on div at bounding box center [354, 299] width 287 height 13
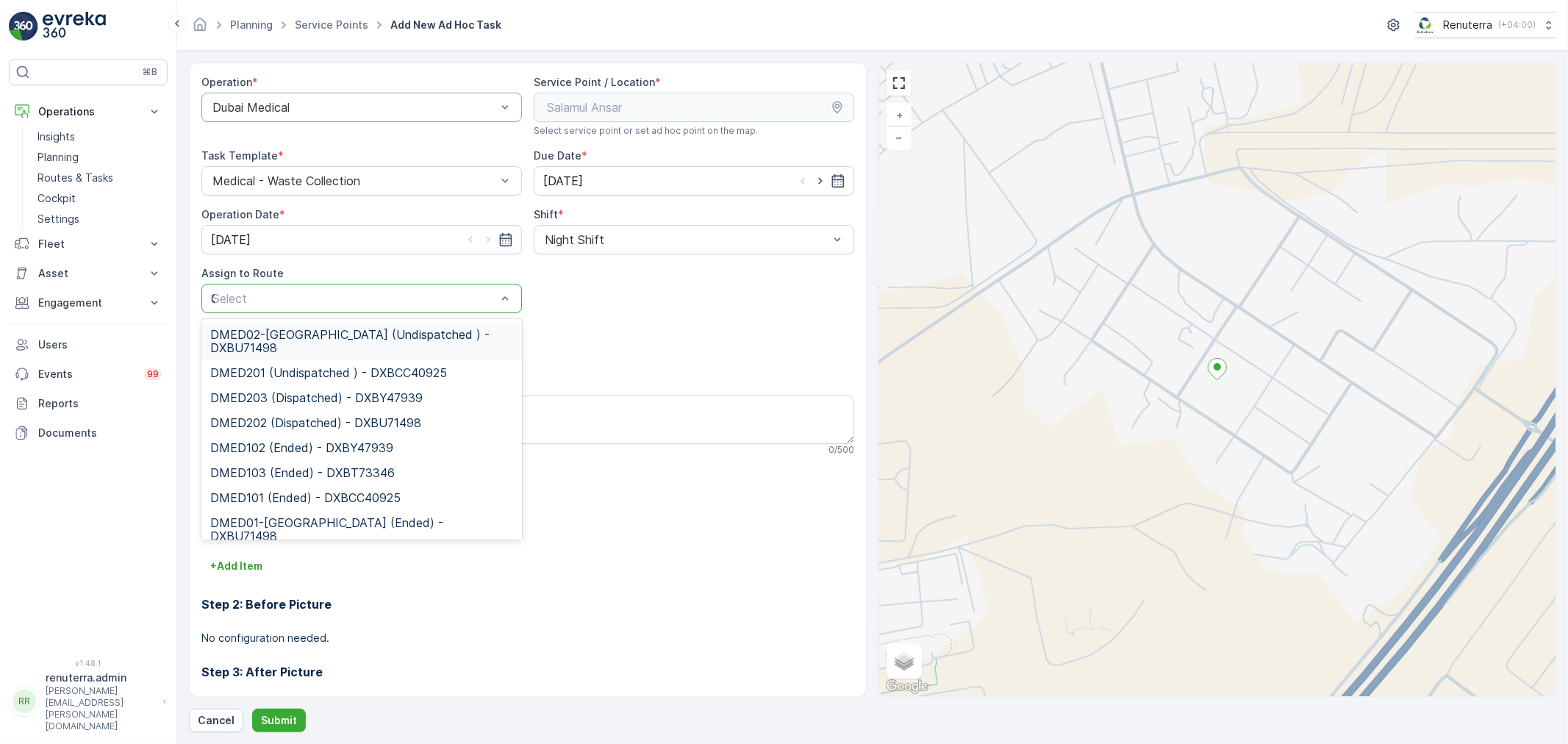
type input "02"
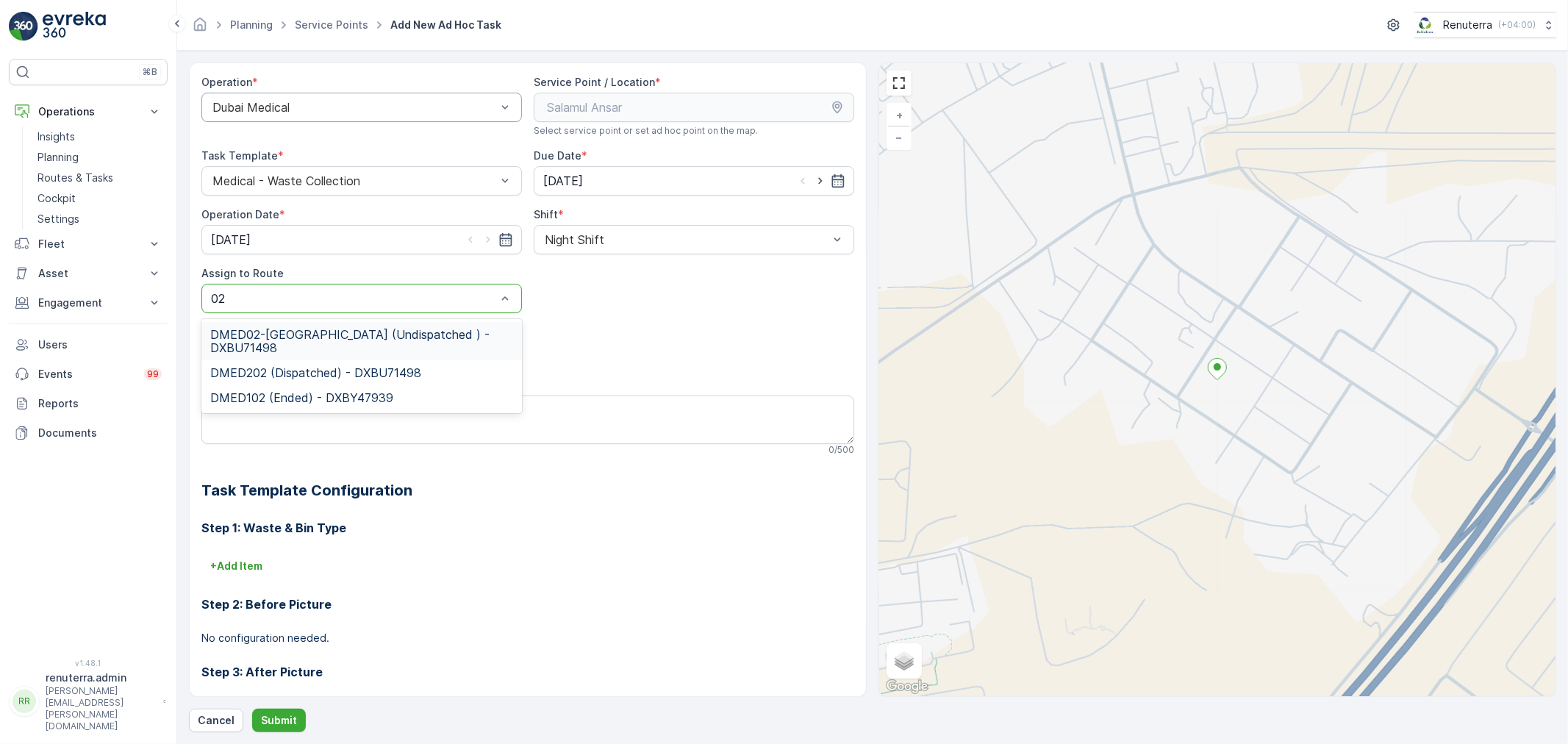
click at [333, 343] on span "DMED02-Khawaneej Yard (Undispatched ) - DXBU71498" at bounding box center [362, 341] width 303 height 26
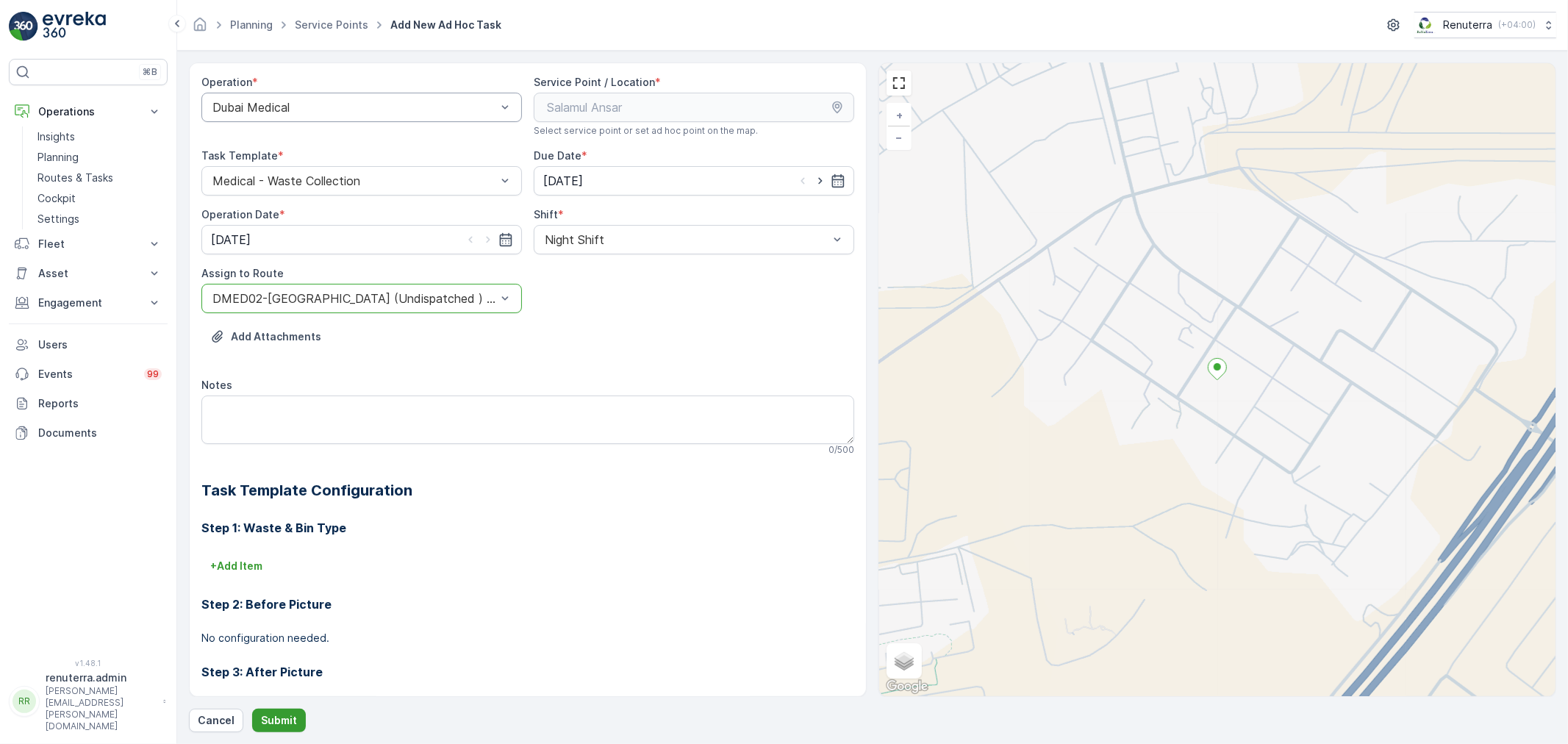
click at [277, 722] on p "Submit" at bounding box center [278, 720] width 36 height 14
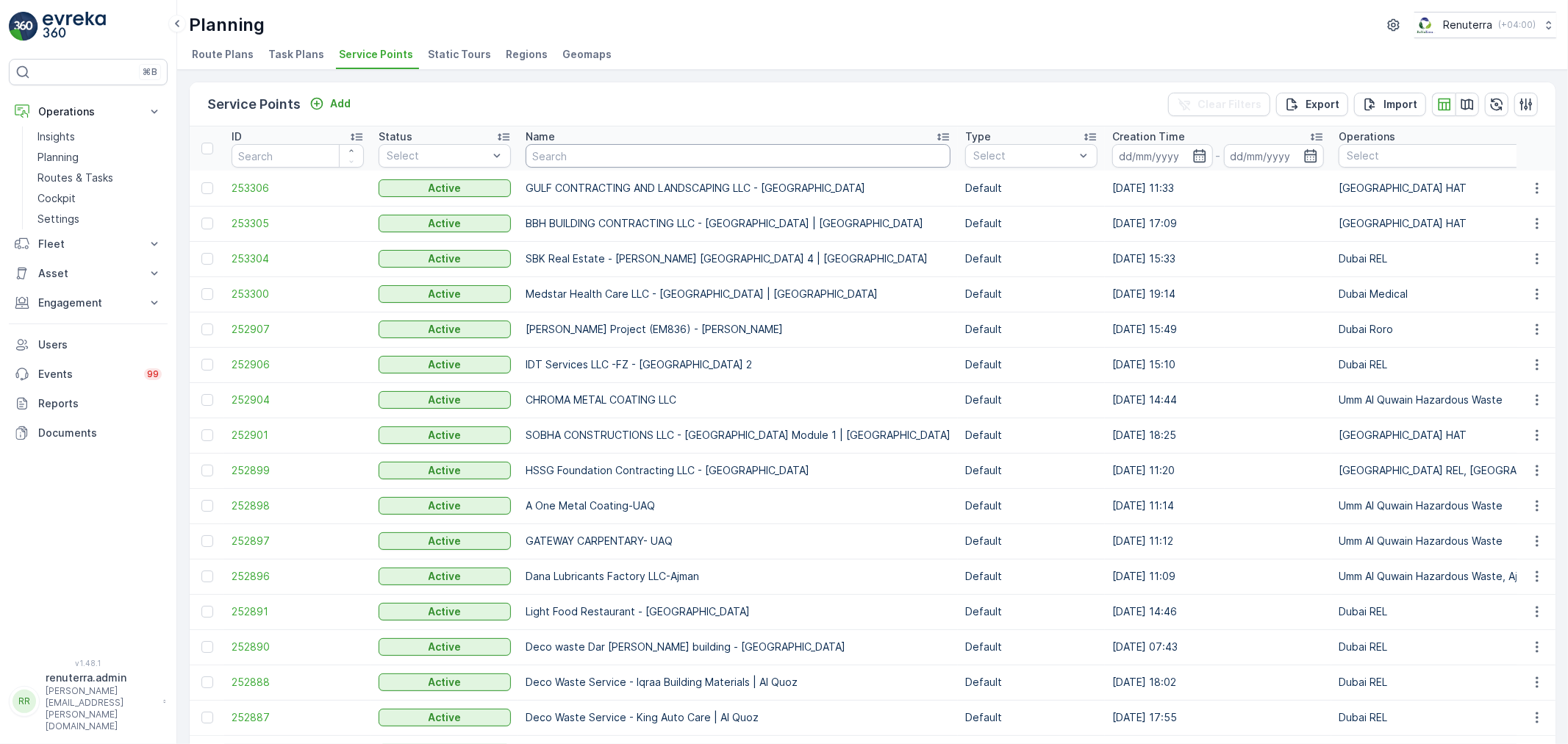
click at [659, 151] on input "text" at bounding box center [738, 156] width 425 height 24
type input "aak"
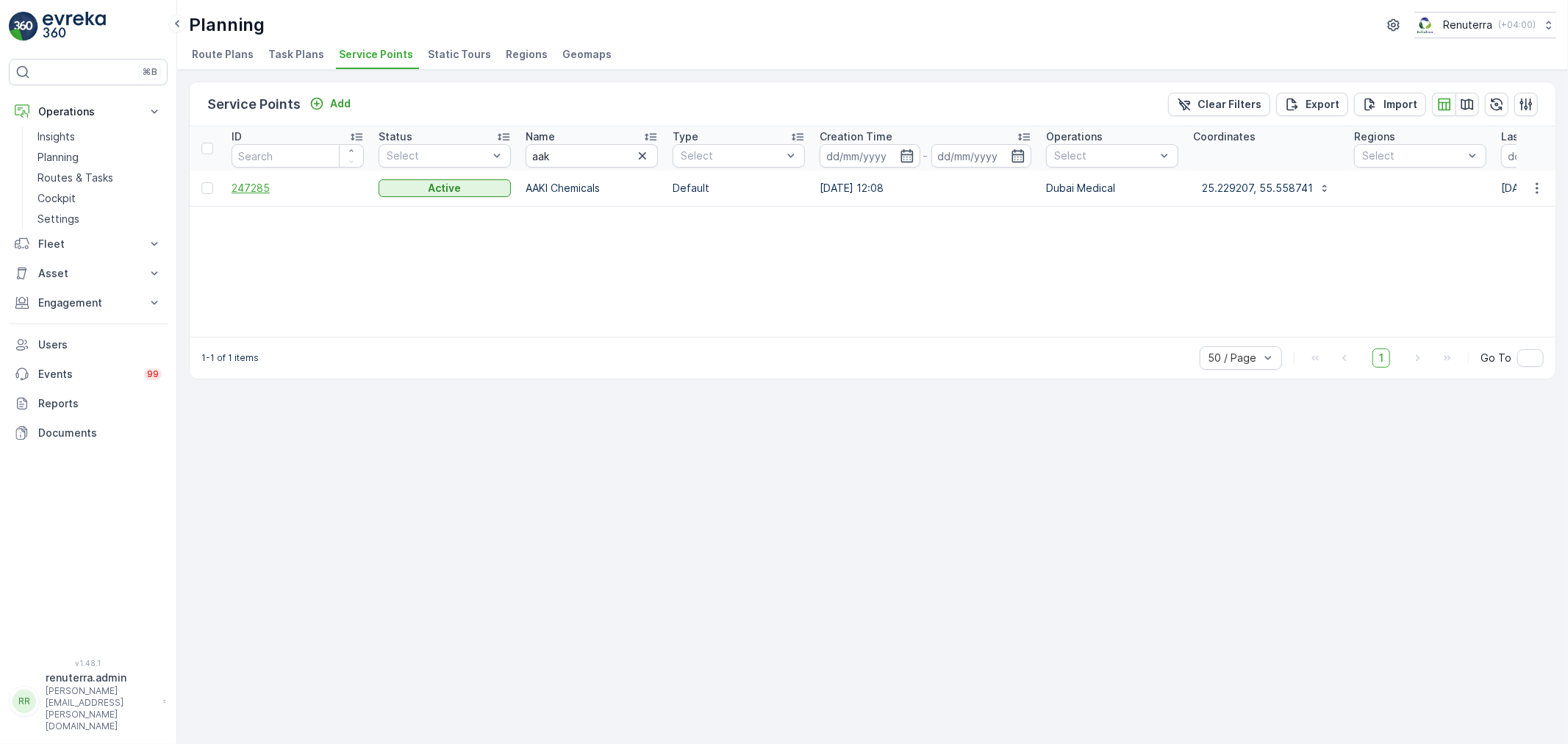
click at [246, 185] on span "247285" at bounding box center [297, 188] width 132 height 14
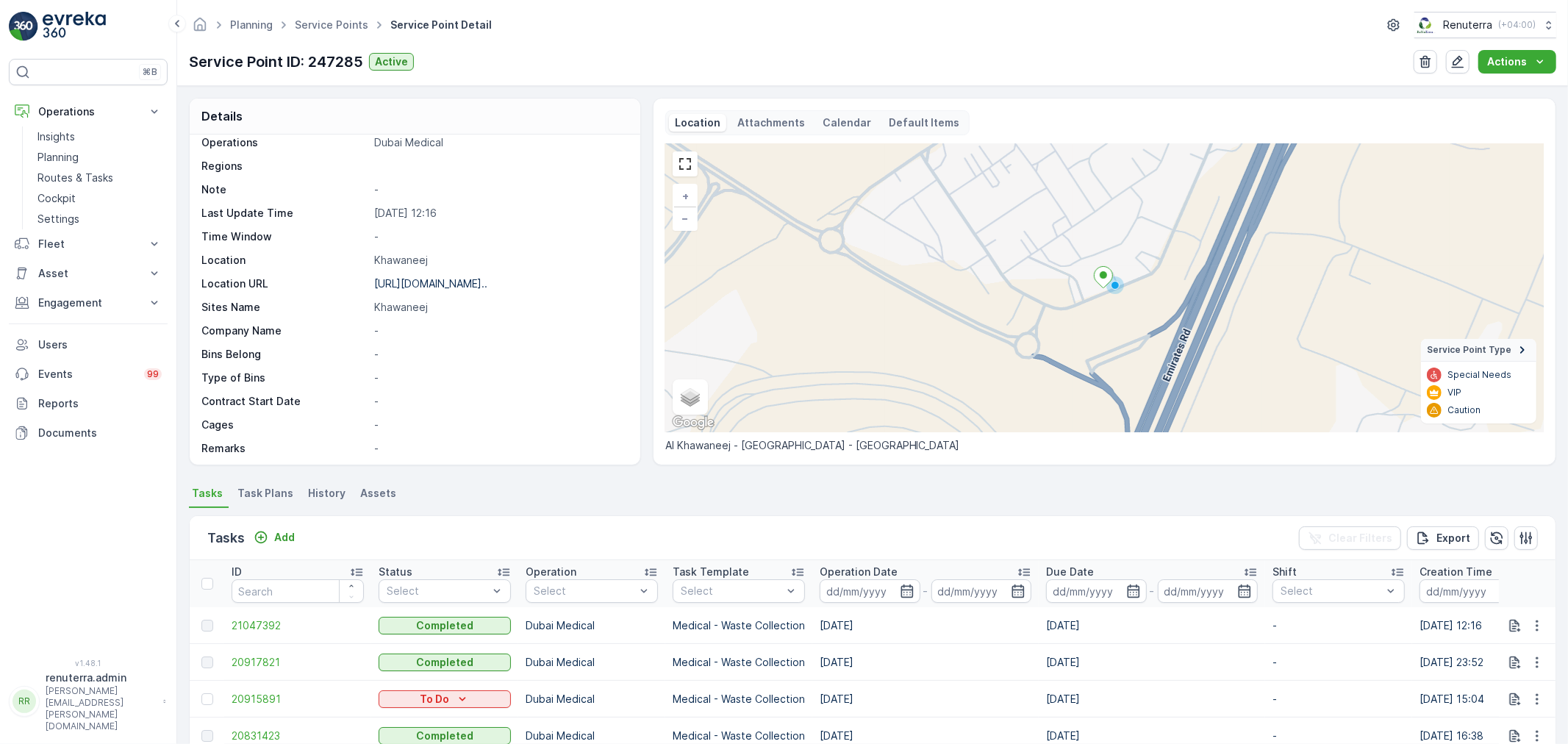
scroll to position [82, 0]
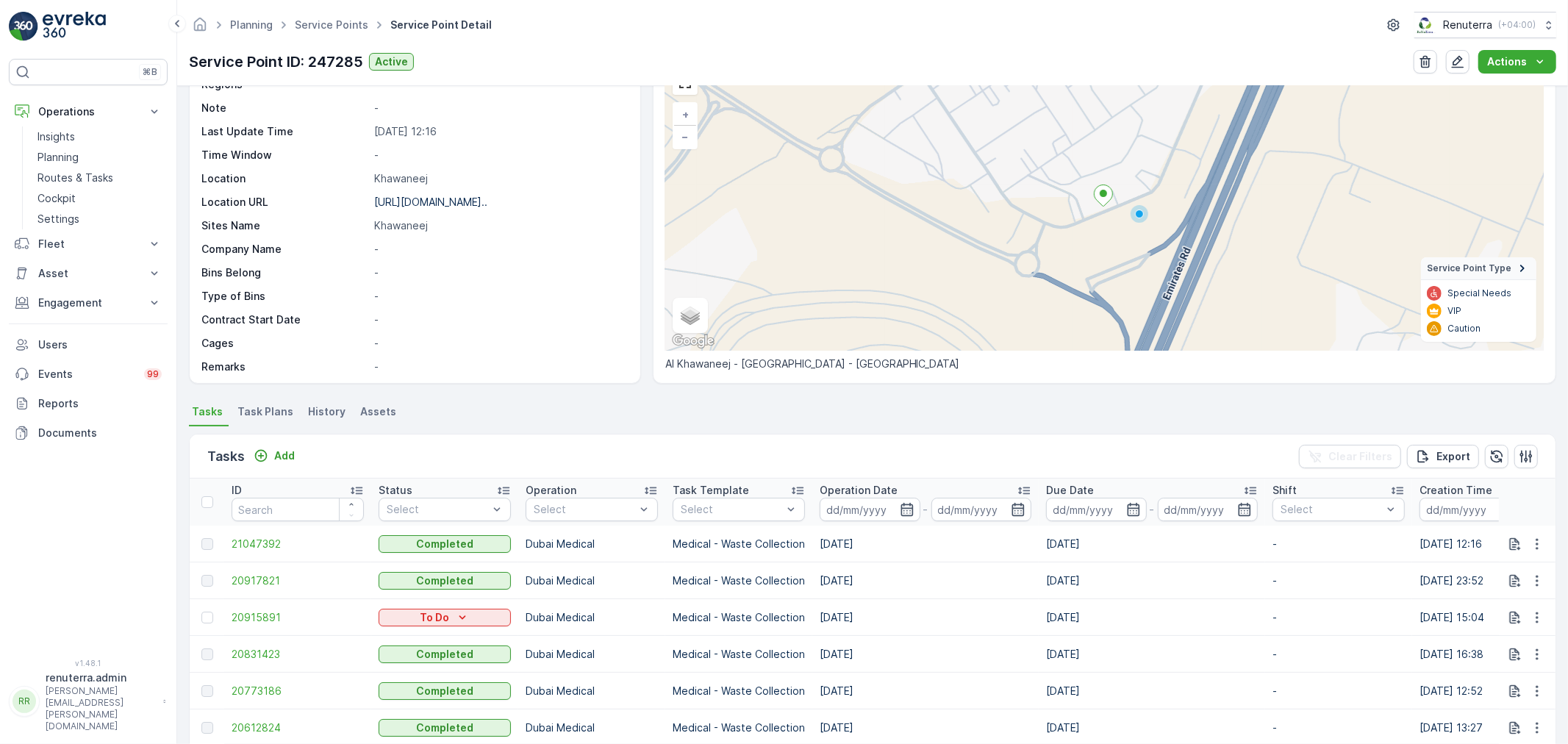
click at [302, 460] on div "Tasks Add Clear Filters Export" at bounding box center [872, 456] width 1366 height 44
click at [299, 459] on button "Add" at bounding box center [273, 455] width 53 height 18
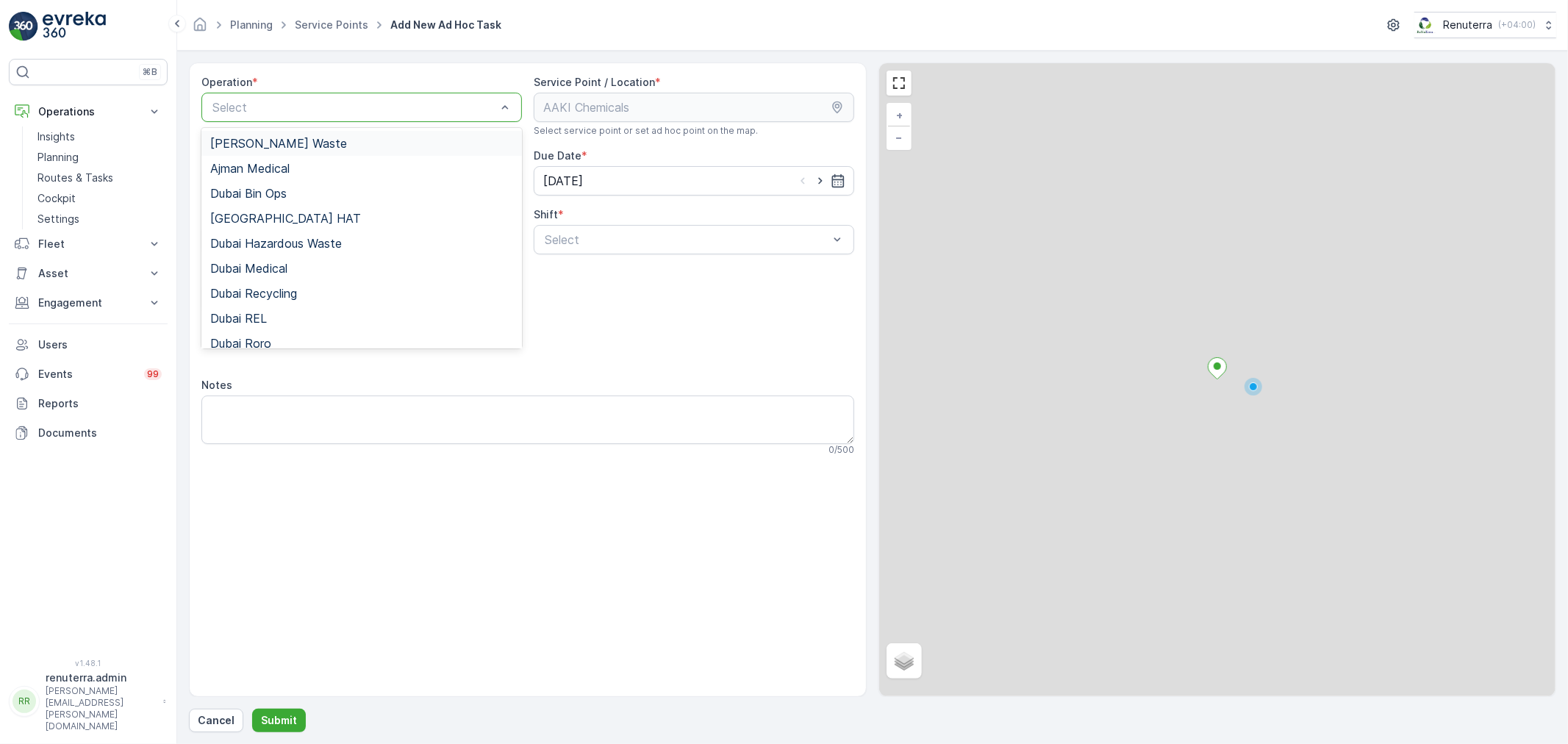
click at [300, 103] on div at bounding box center [354, 108] width 287 height 13
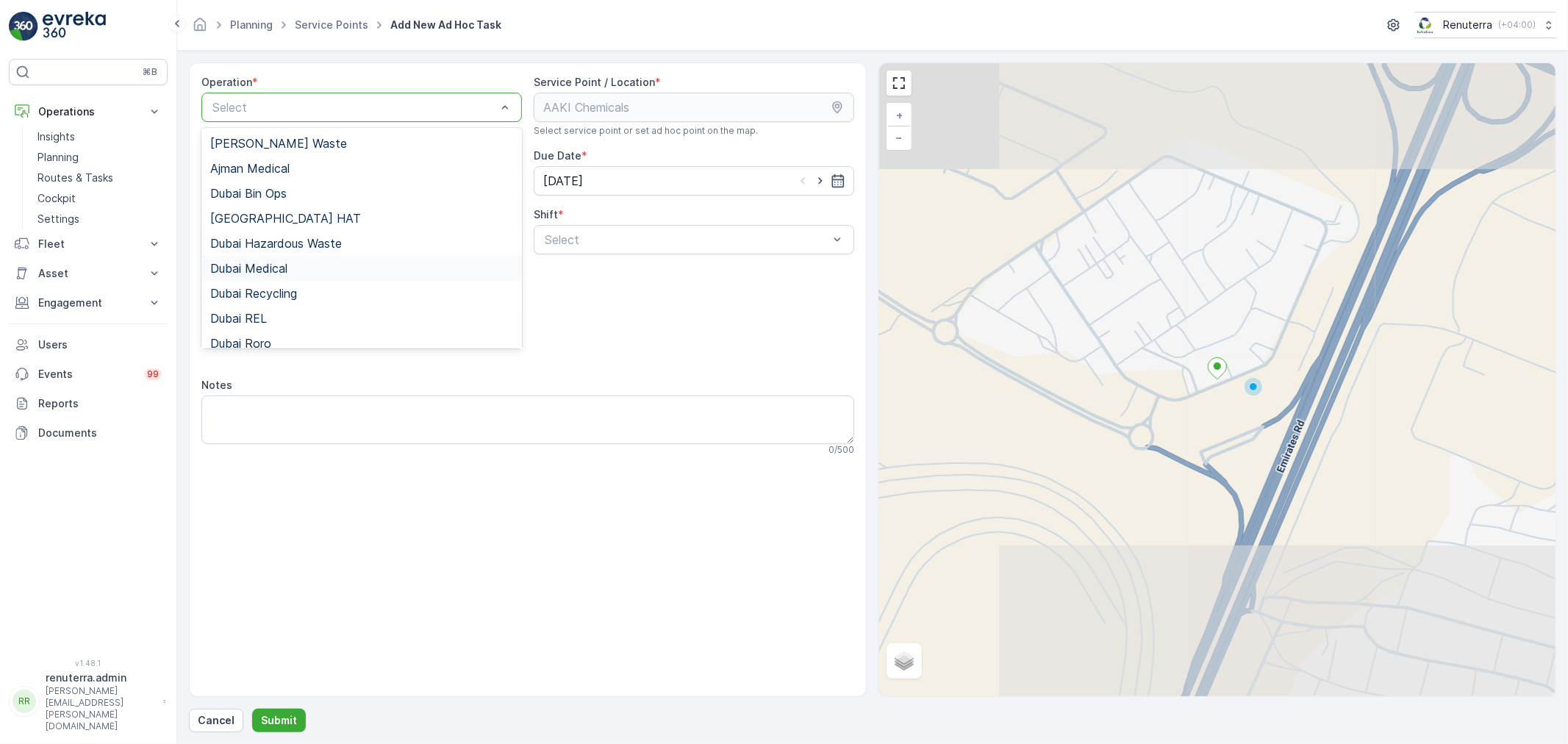
click at [278, 268] on span "Dubai Medical" at bounding box center [249, 268] width 77 height 13
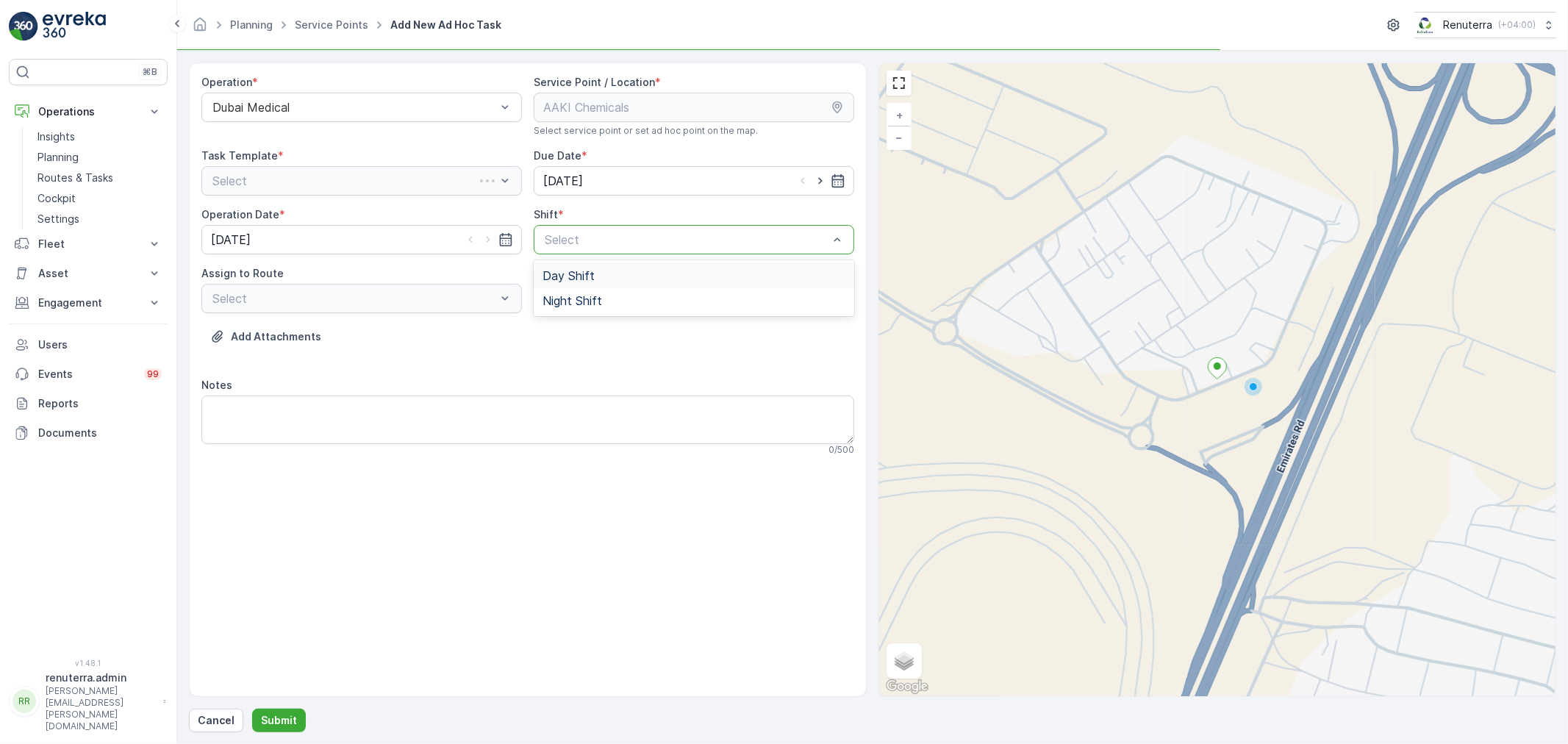
click at [599, 251] on div "Select" at bounding box center [693, 239] width 320 height 29
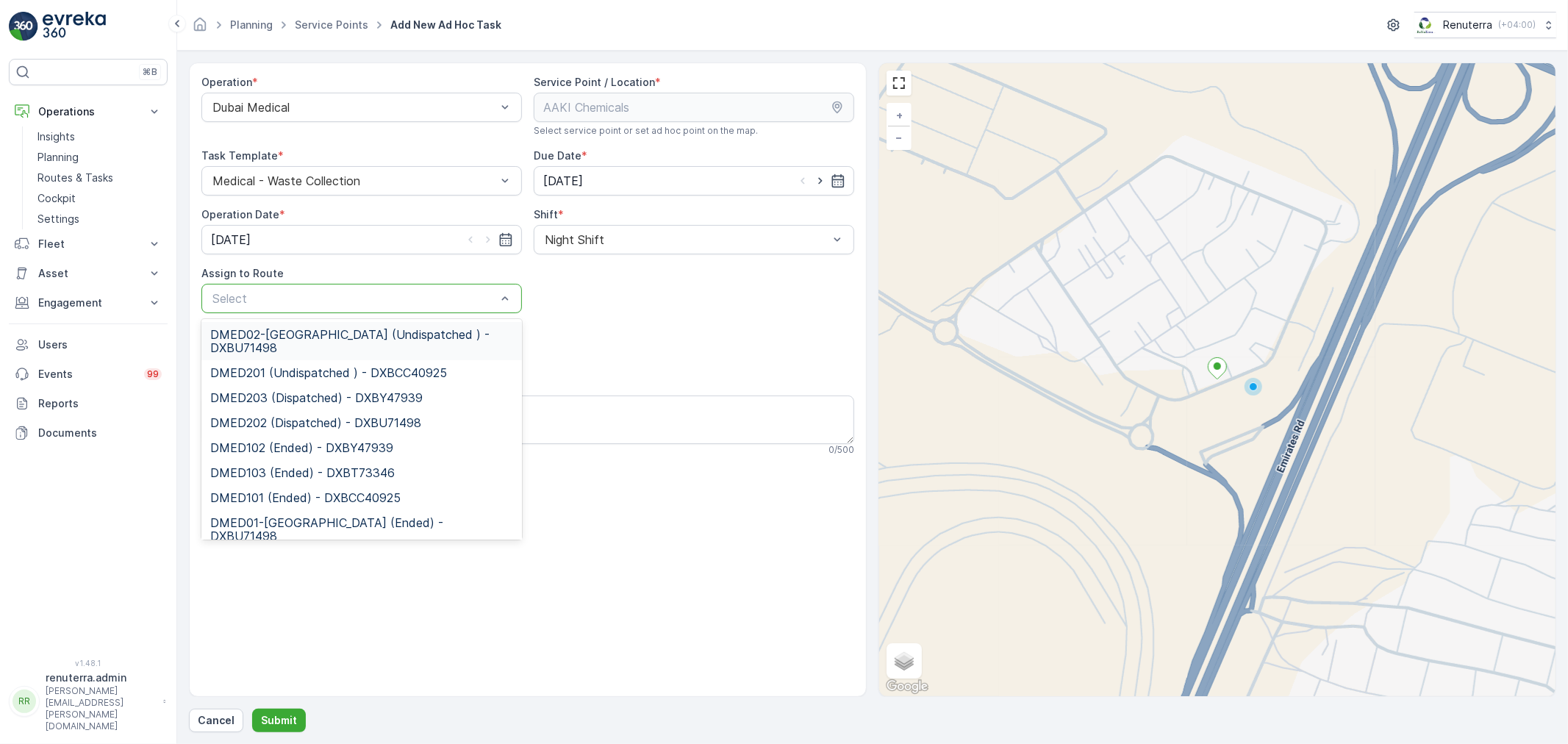
click at [333, 295] on div at bounding box center [354, 299] width 287 height 13
click at [332, 329] on span "DMED02-Khawaneej Yard (Undispatched ) - DXBU71498" at bounding box center [362, 341] width 303 height 26
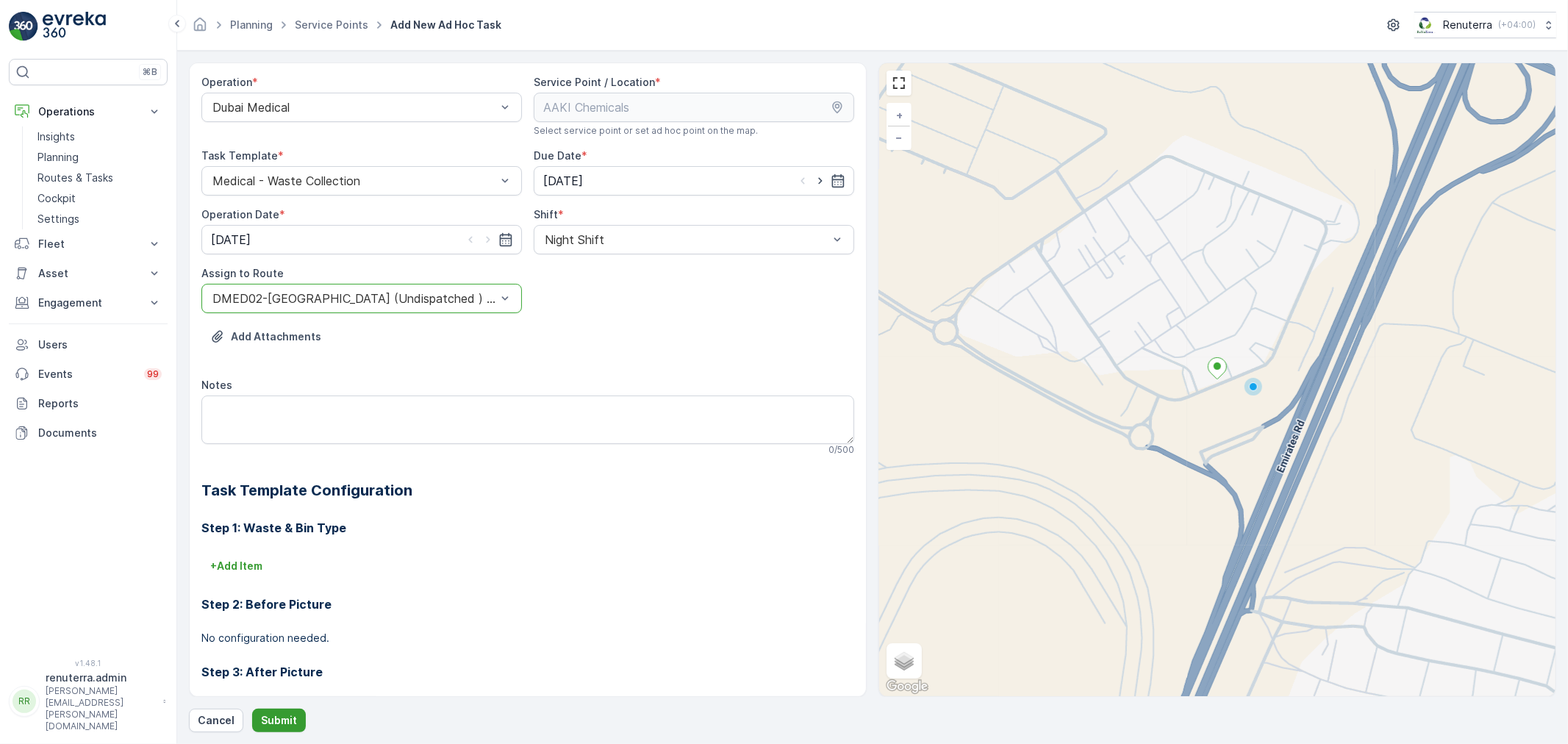
click at [289, 716] on p "Submit" at bounding box center [278, 720] width 36 height 14
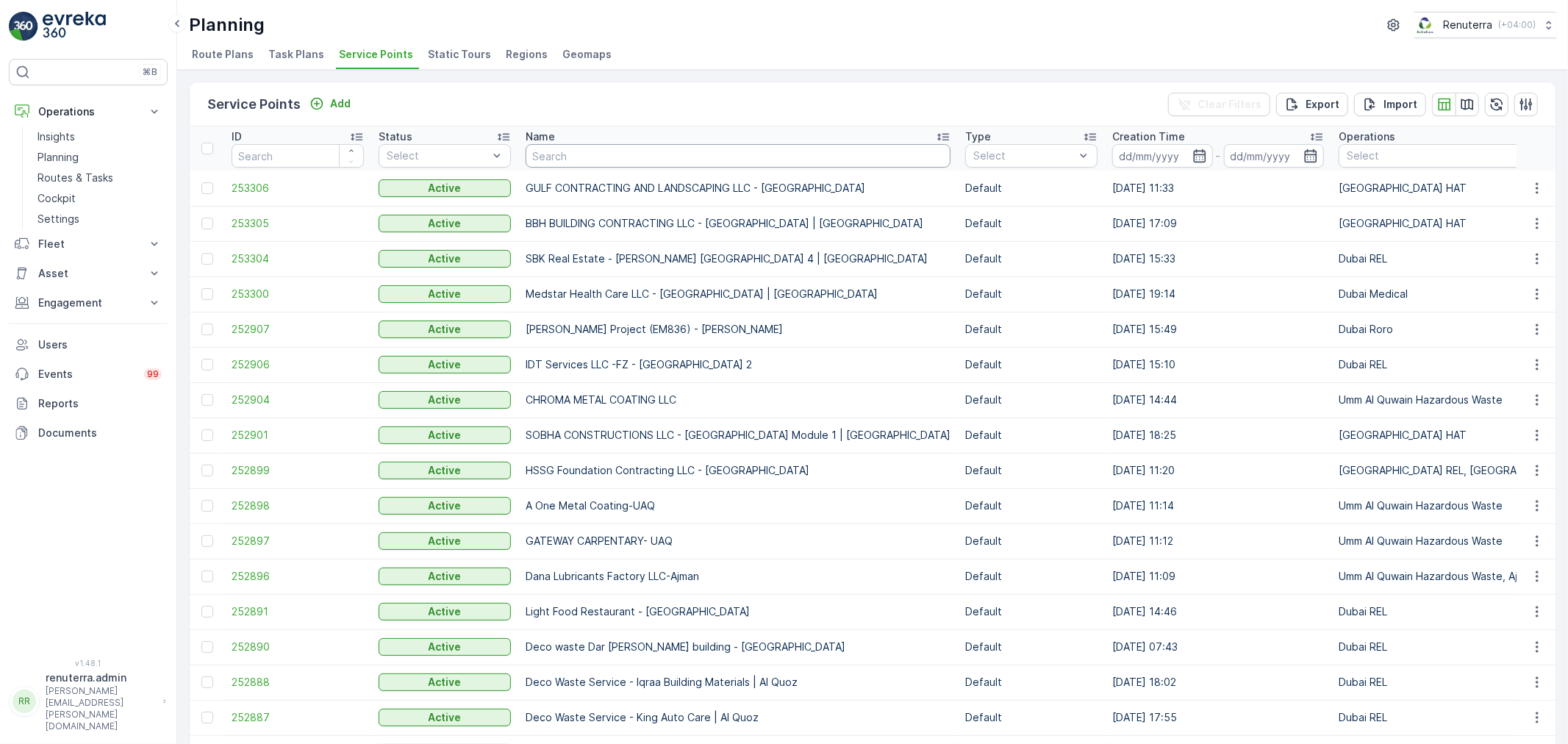
click at [559, 169] on th "Name" at bounding box center [738, 148] width 440 height 44
drag, startPoint x: 559, startPoint y: 159, endPoint x: 560, endPoint y: 143, distance: 16.0
click at [560, 145] on input "text" at bounding box center [738, 156] width 425 height 24
type input "h"
type input "khalifa"
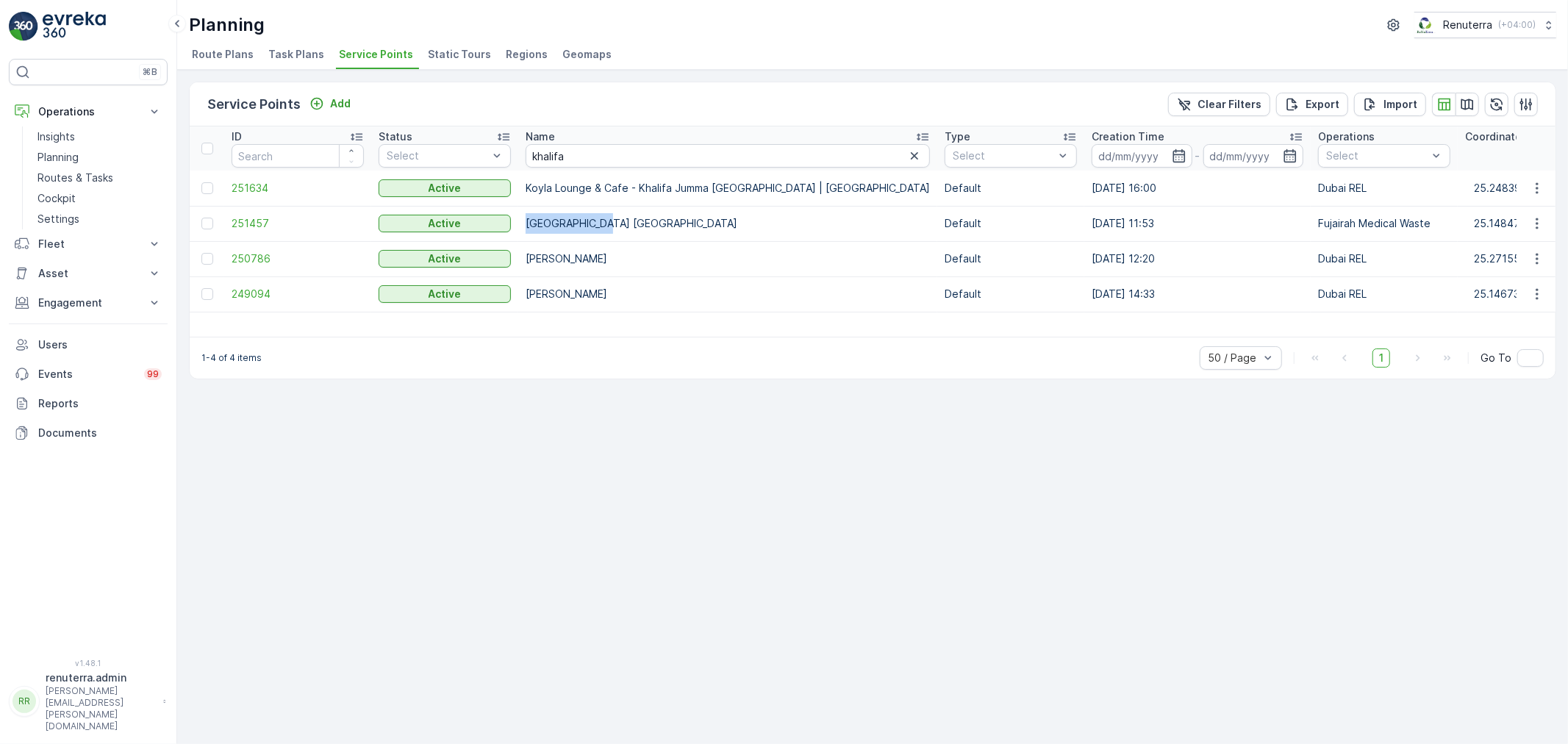
drag, startPoint x: 526, startPoint y: 222, endPoint x: 593, endPoint y: 225, distance: 67.1
click at [593, 225] on td "Sheikh Khalifa Hospital Fujairah" at bounding box center [728, 224] width 419 height 35
copy td "Sheikh Khalifa"
drag, startPoint x: 563, startPoint y: 144, endPoint x: 574, endPoint y: 153, distance: 14.2
click at [567, 149] on input "khalifa" at bounding box center [728, 156] width 405 height 24
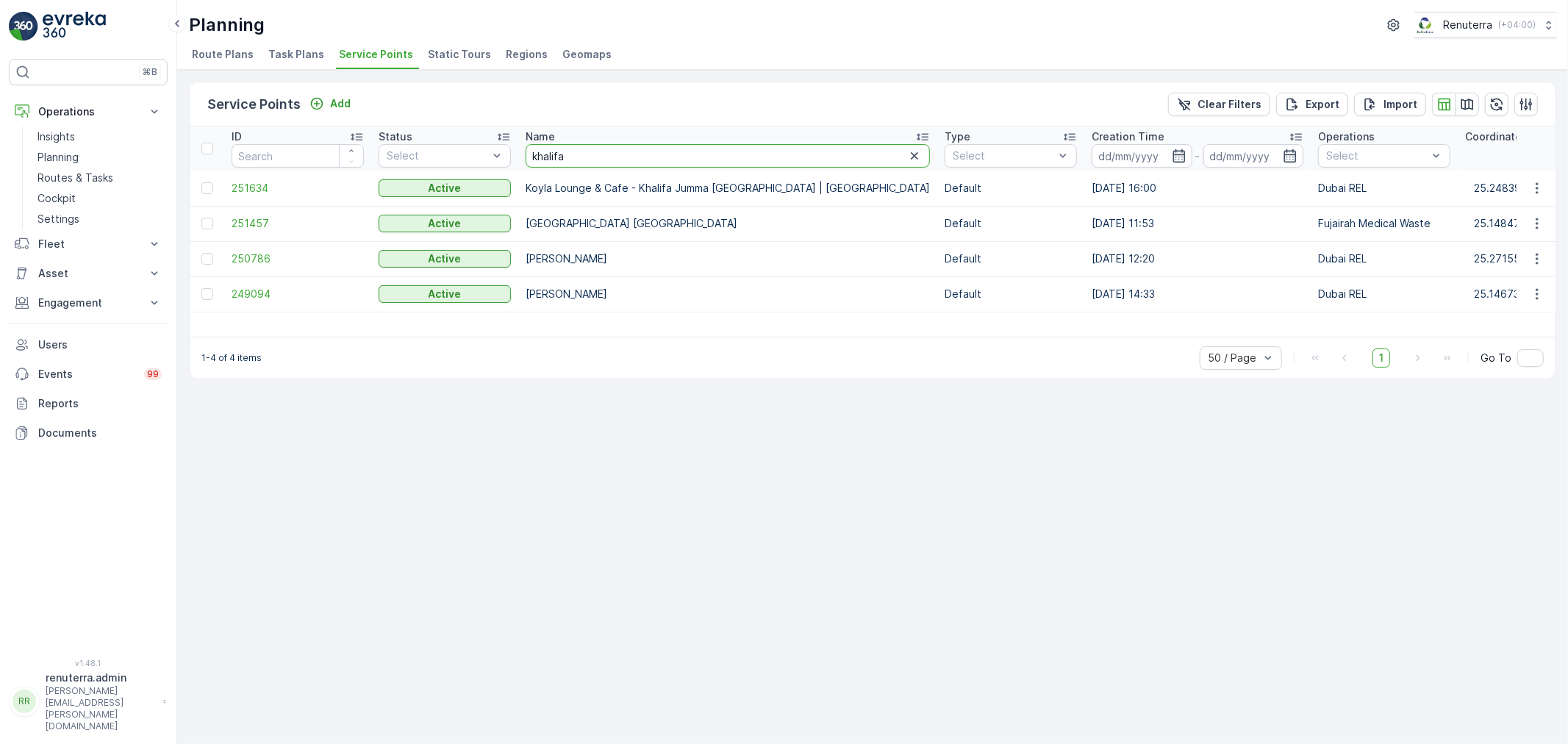
drag, startPoint x: 574, startPoint y: 153, endPoint x: 527, endPoint y: 162, distance: 47.9
click at [527, 162] on input "khalifa" at bounding box center [728, 156] width 405 height 24
paste input "Sheikh K"
type input "Sheikh Khalifa"
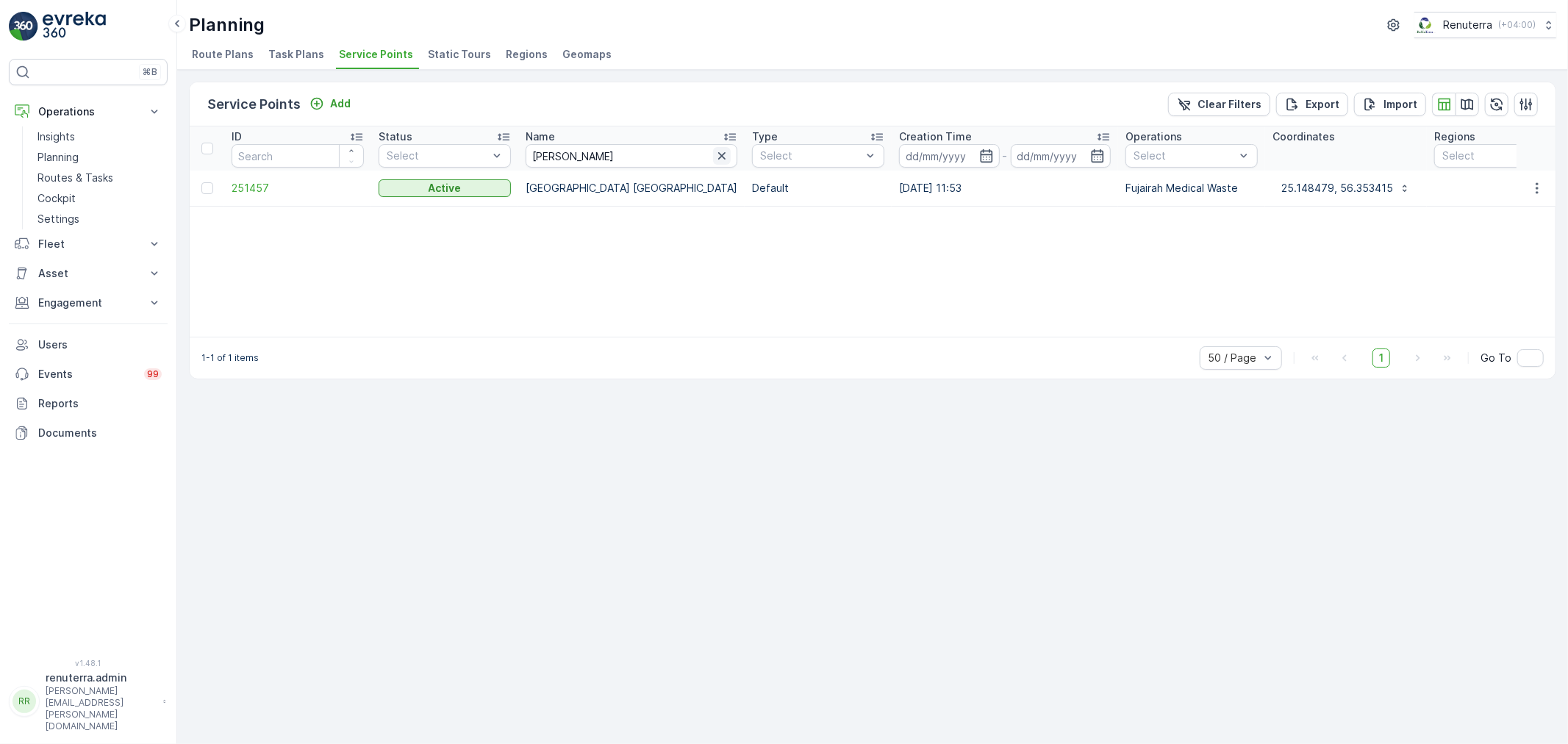
click at [718, 152] on icon "button" at bounding box center [722, 156] width 8 height 8
click at [618, 156] on input "text" at bounding box center [632, 156] width 212 height 24
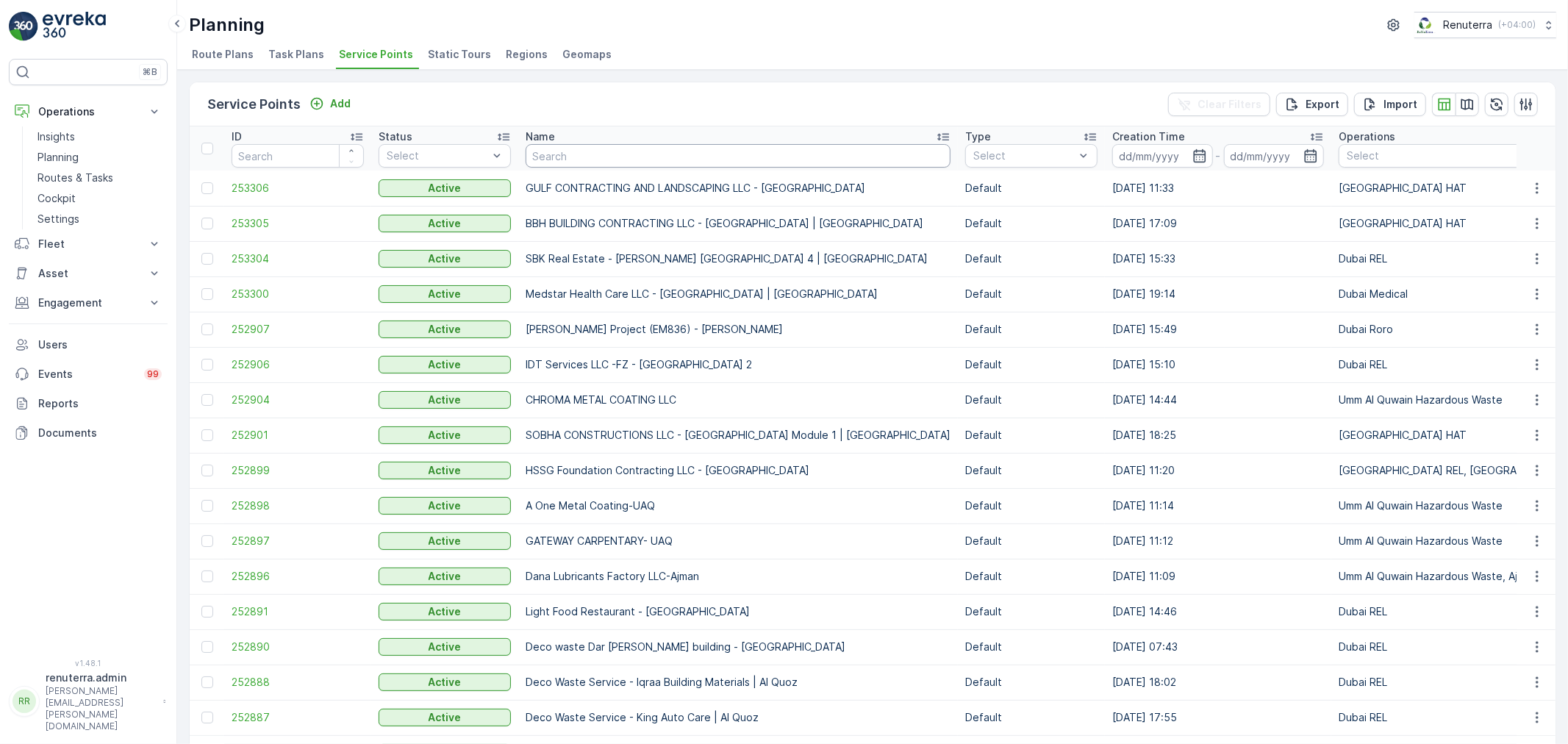
click at [654, 151] on input "text" at bounding box center [738, 156] width 425 height 24
paste input "HMA 2 RESIDENCE"
type input "HMA 2 RESIDENCE"
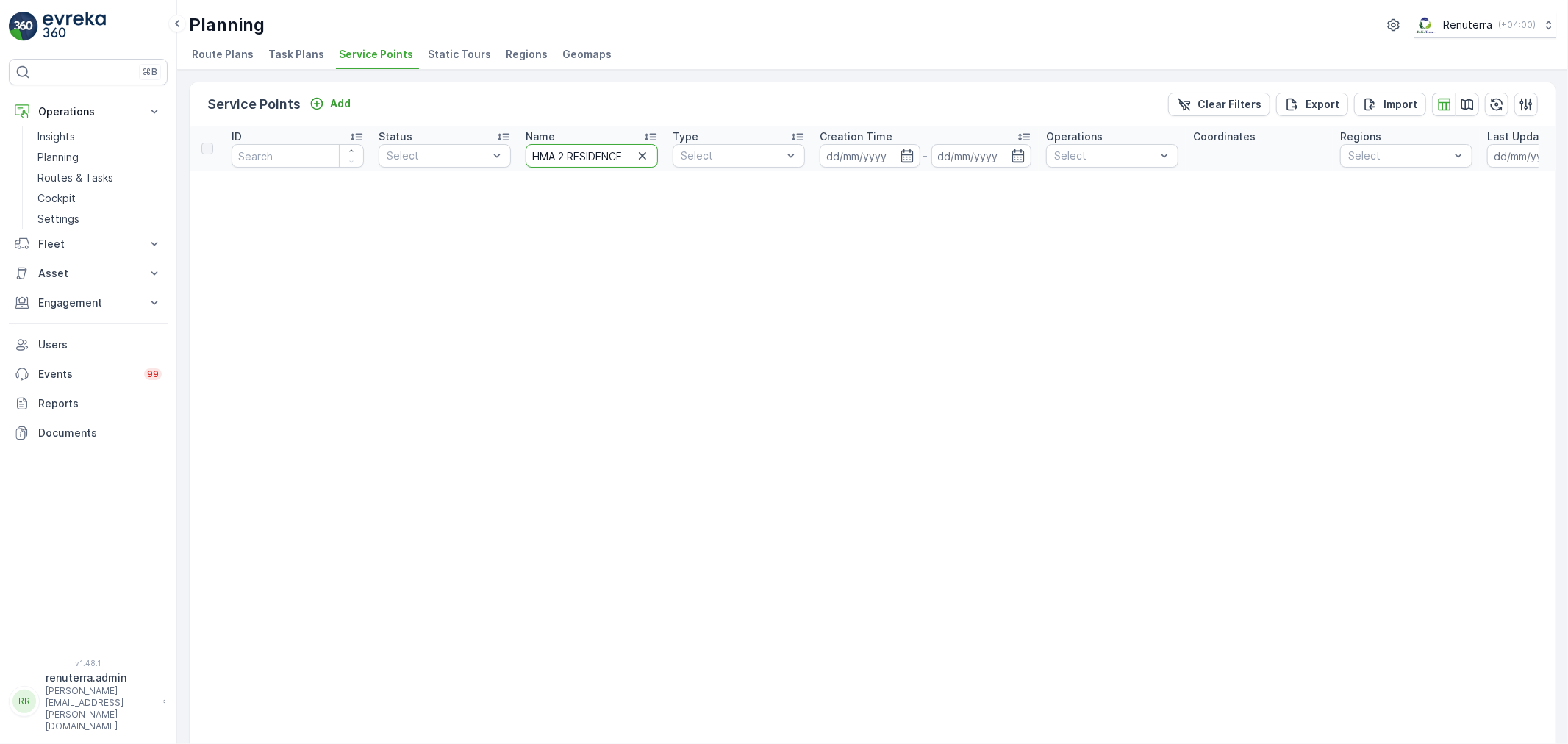
click at [627, 153] on input "HMA 2 RESIDENCE" at bounding box center [591, 156] width 132 height 24
type input "HMA"
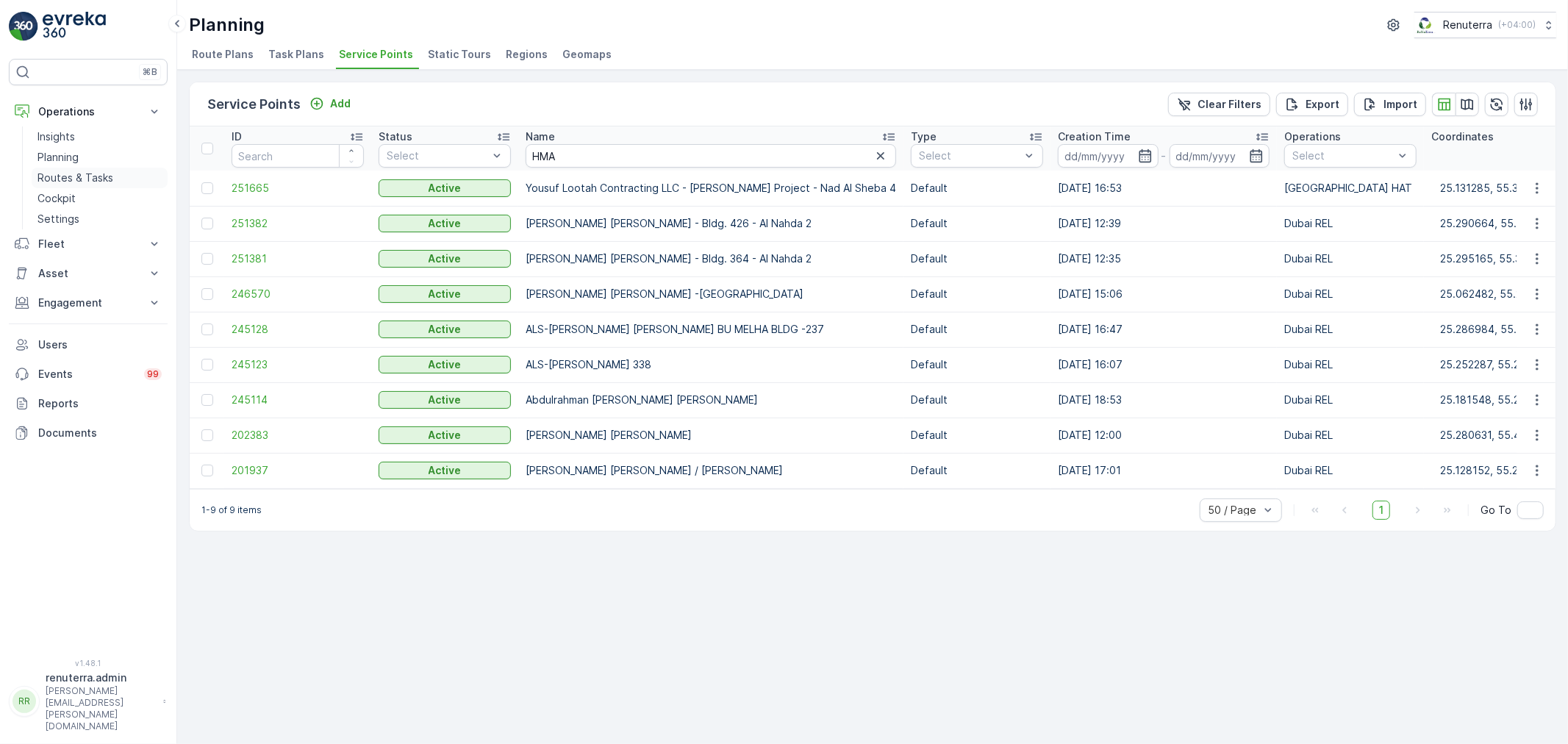
click at [62, 171] on p "Routes & Tasks" at bounding box center [76, 178] width 76 height 14
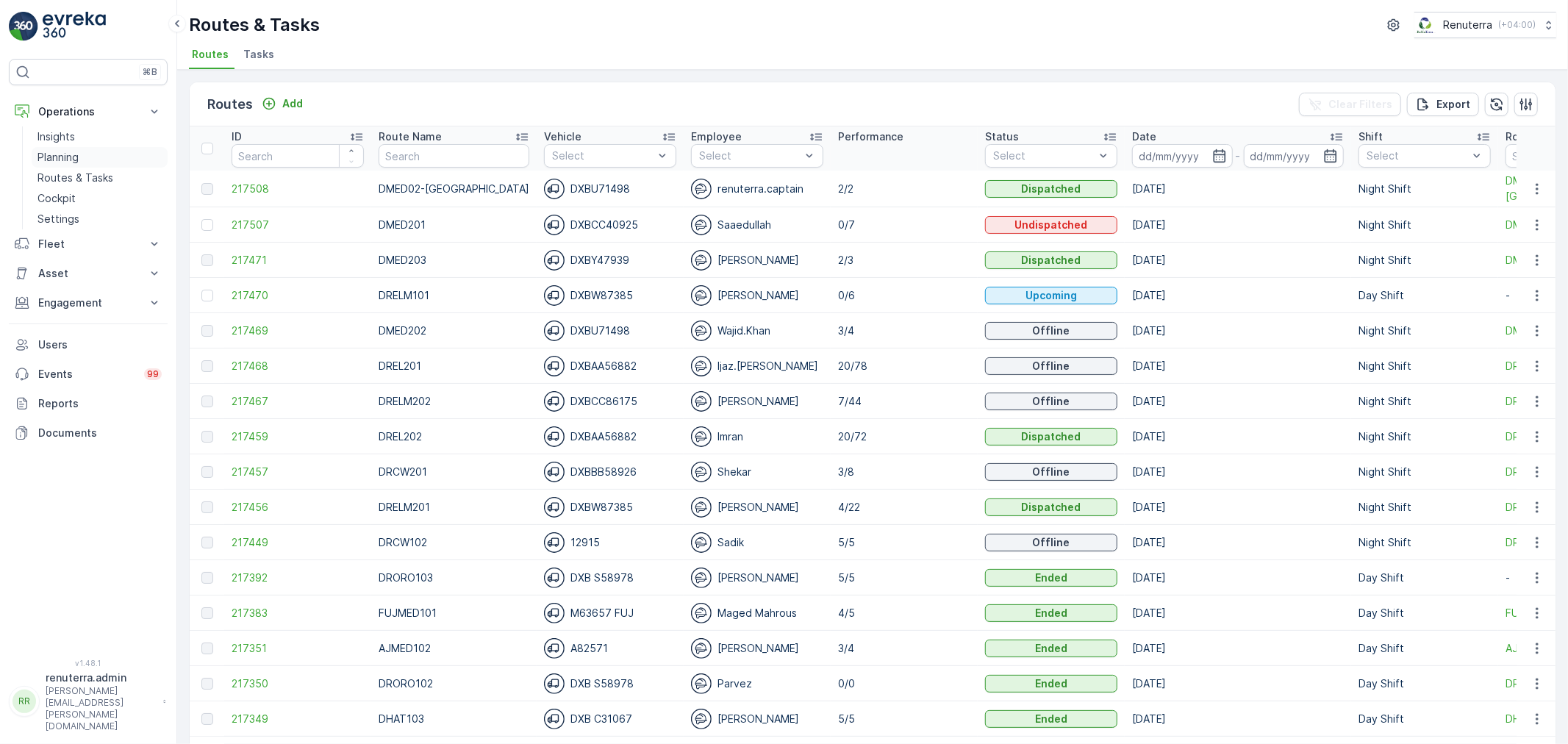
click at [64, 157] on p "Planning" at bounding box center [58, 157] width 41 height 14
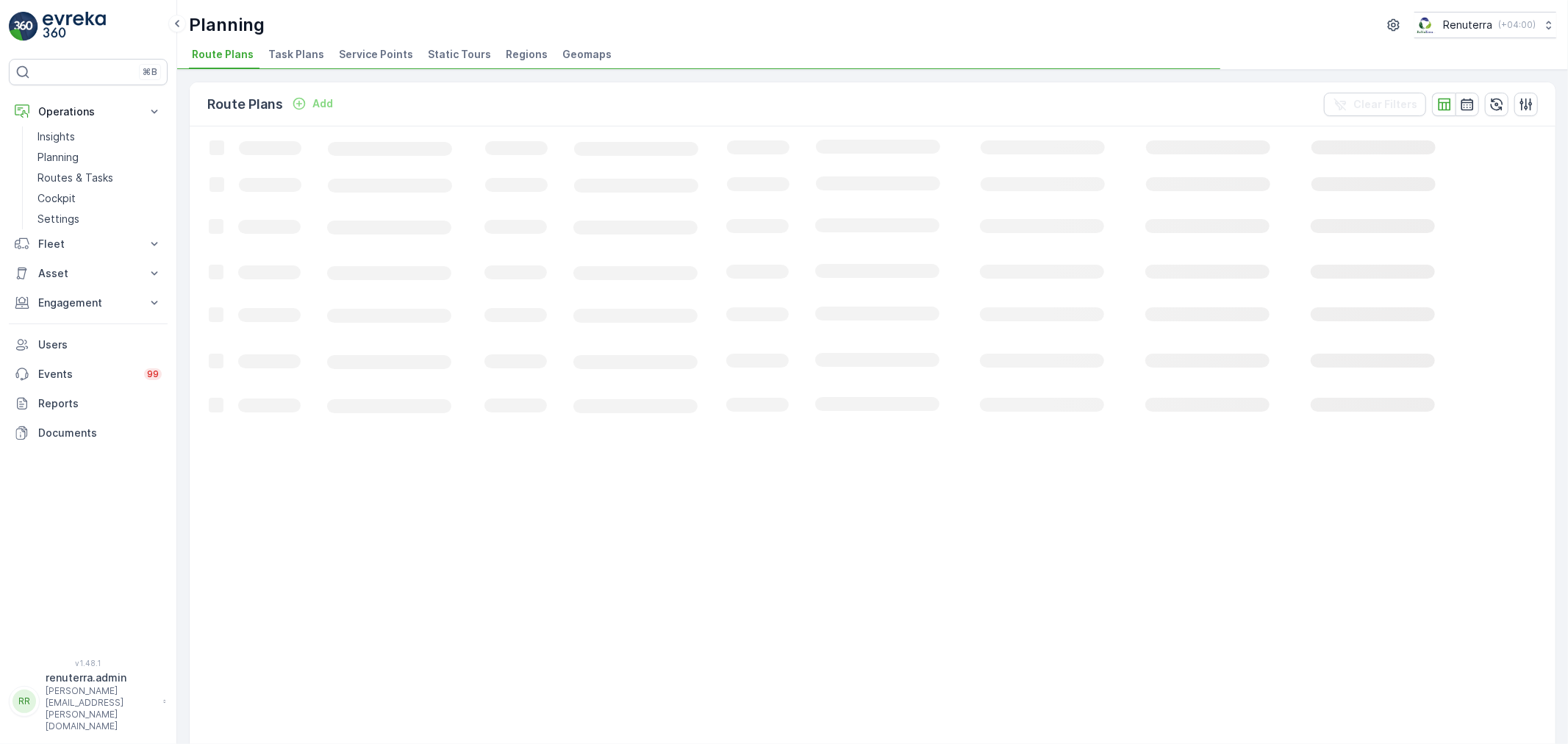
click at [341, 56] on span "Service Points" at bounding box center [376, 54] width 74 height 14
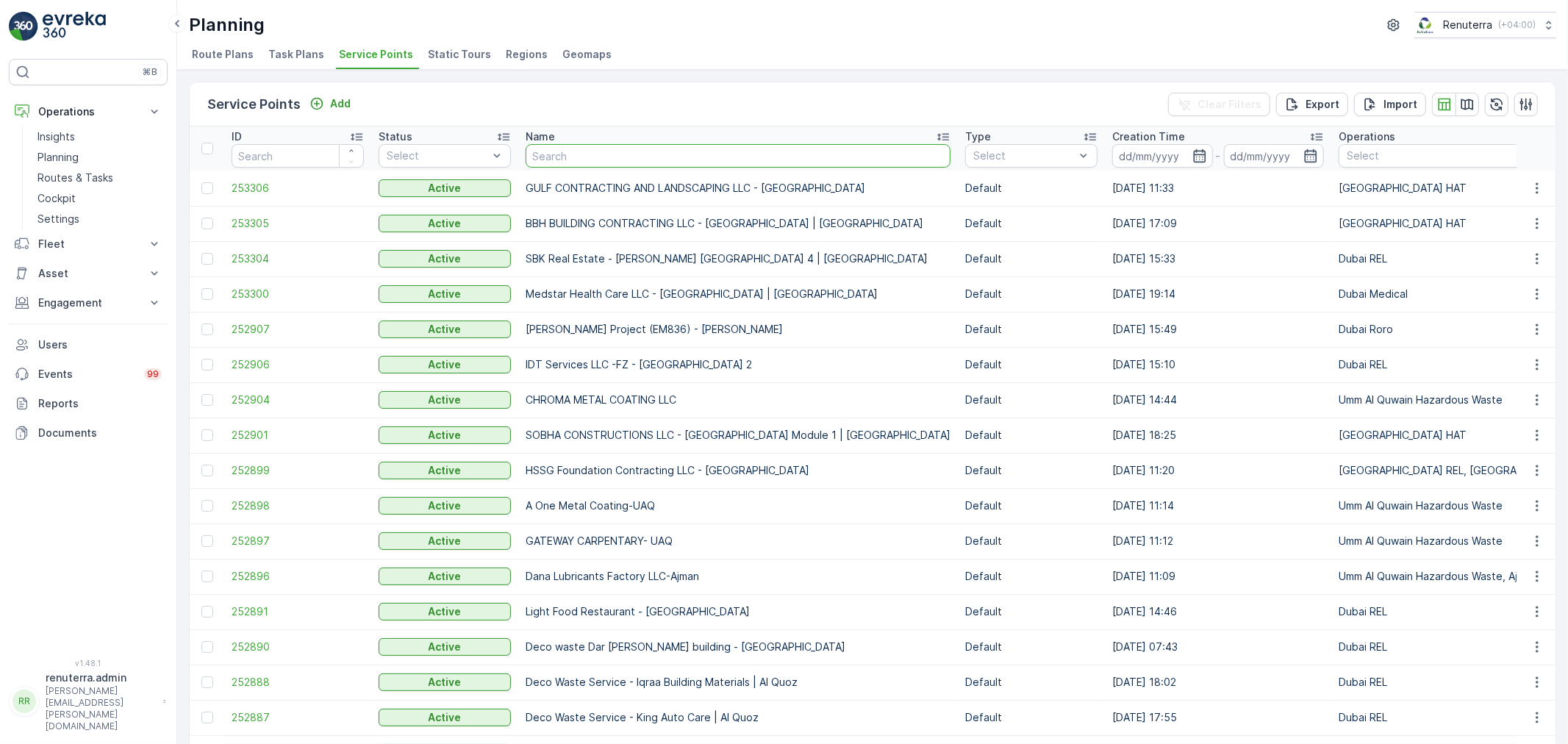
click at [576, 148] on input "text" at bounding box center [738, 156] width 425 height 24
type input "Al khitav"
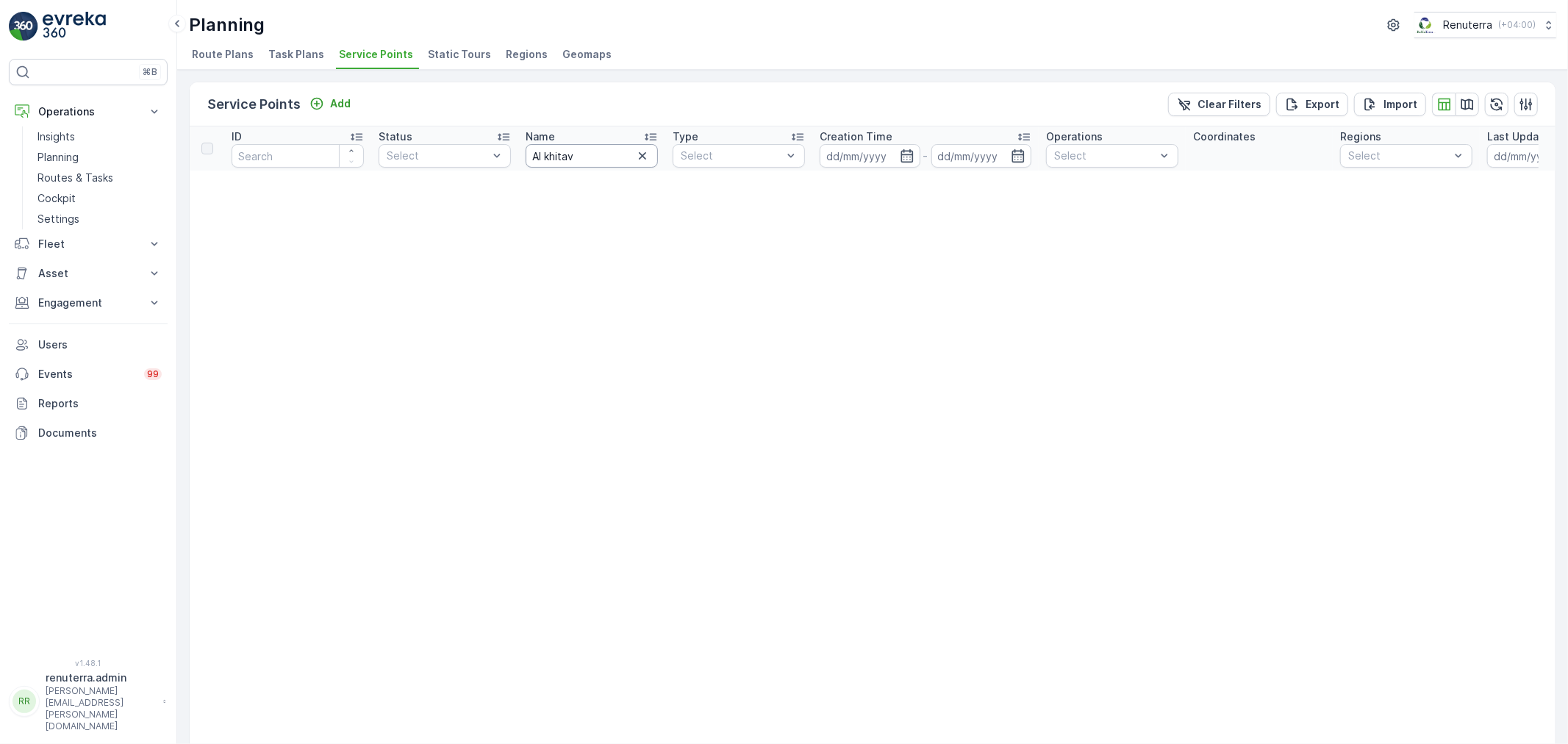
click at [576, 148] on input "Al khitav" at bounding box center [591, 156] width 132 height 24
type input "Al khitab"
click at [598, 151] on input "Al khitab" at bounding box center [591, 156] width 132 height 24
type input "Al khitib"
click at [546, 156] on input "Al khitib" at bounding box center [591, 156] width 132 height 24
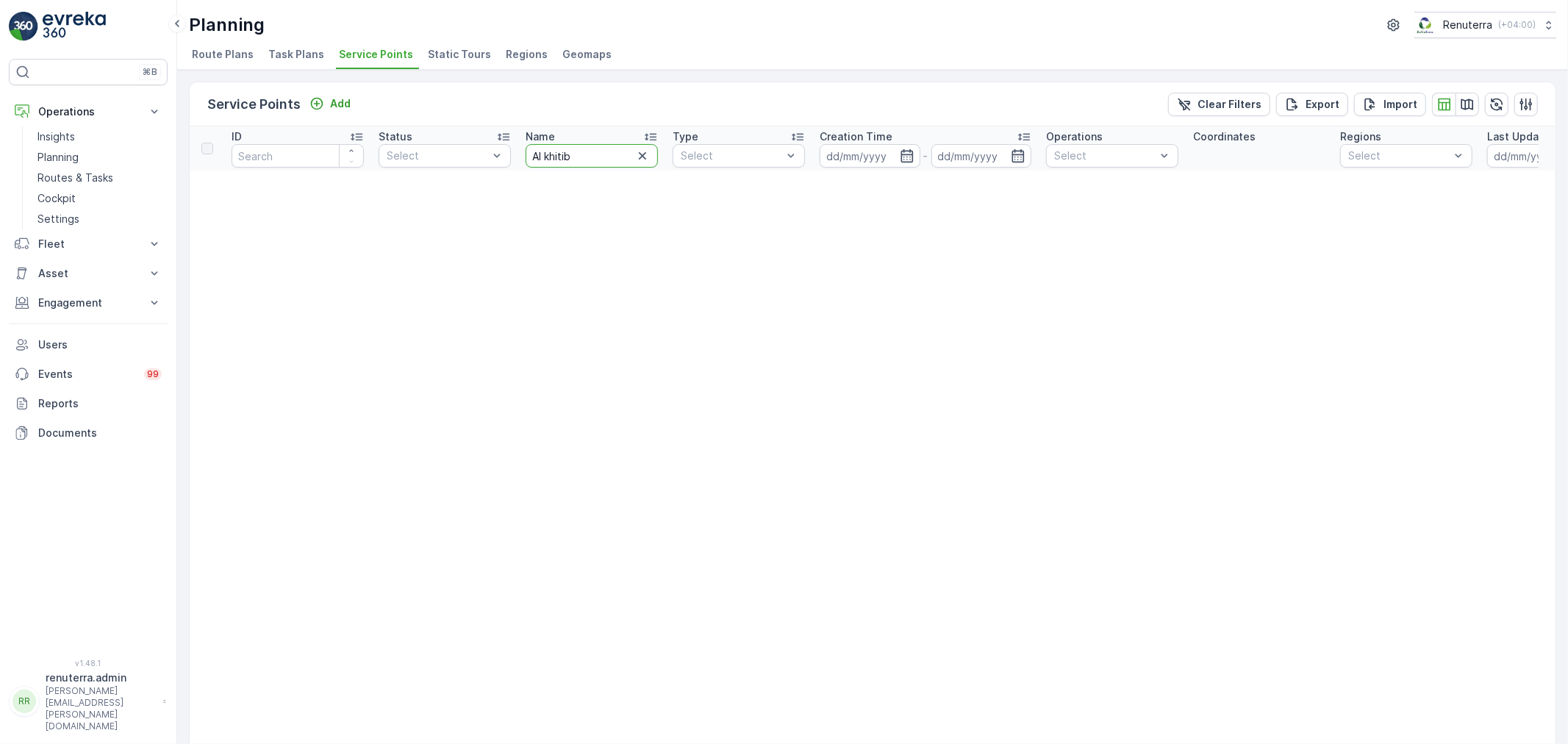
click at [561, 156] on input "Al khitib" at bounding box center [591, 156] width 132 height 24
type input "Al khatib"
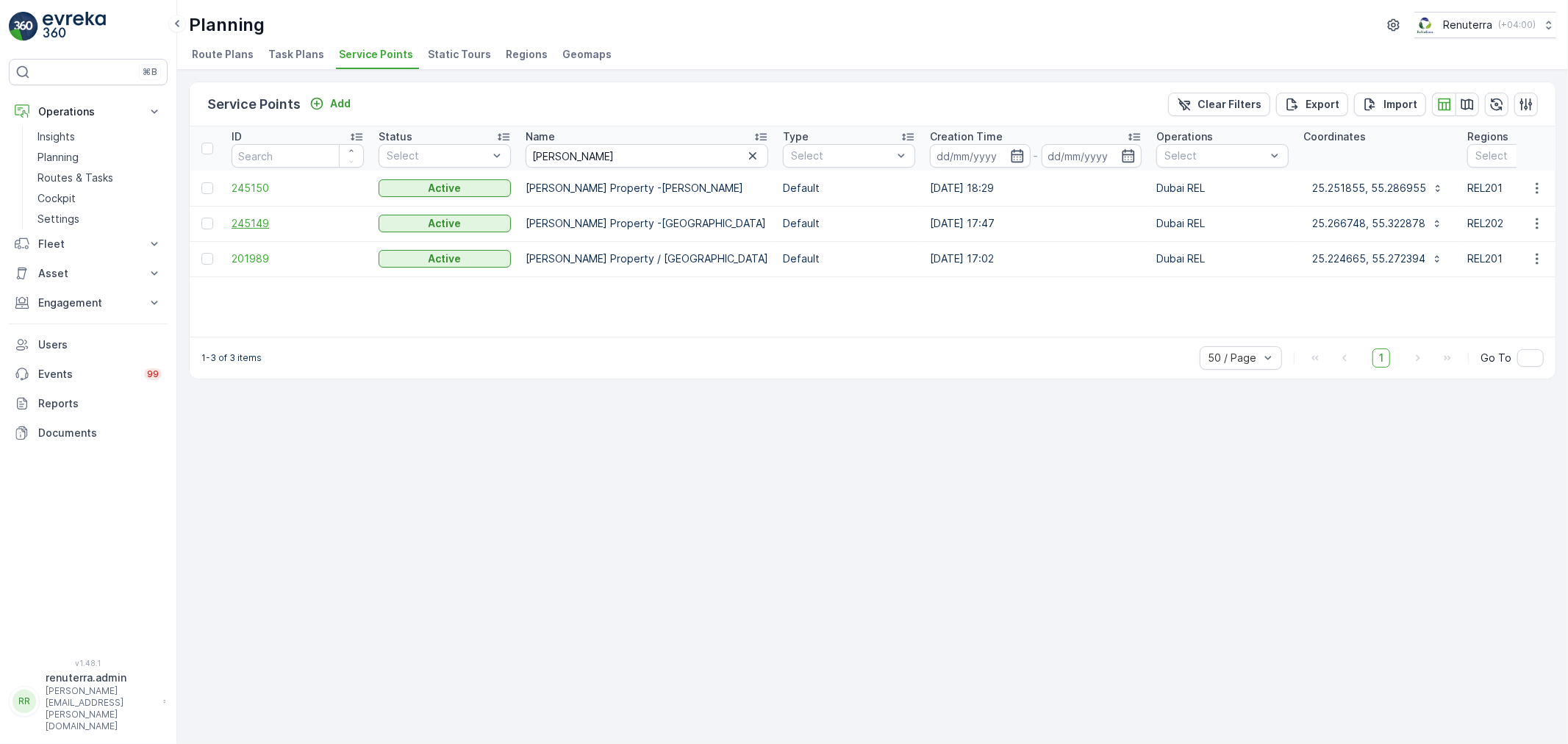
click at [254, 229] on span "245149" at bounding box center [297, 223] width 132 height 14
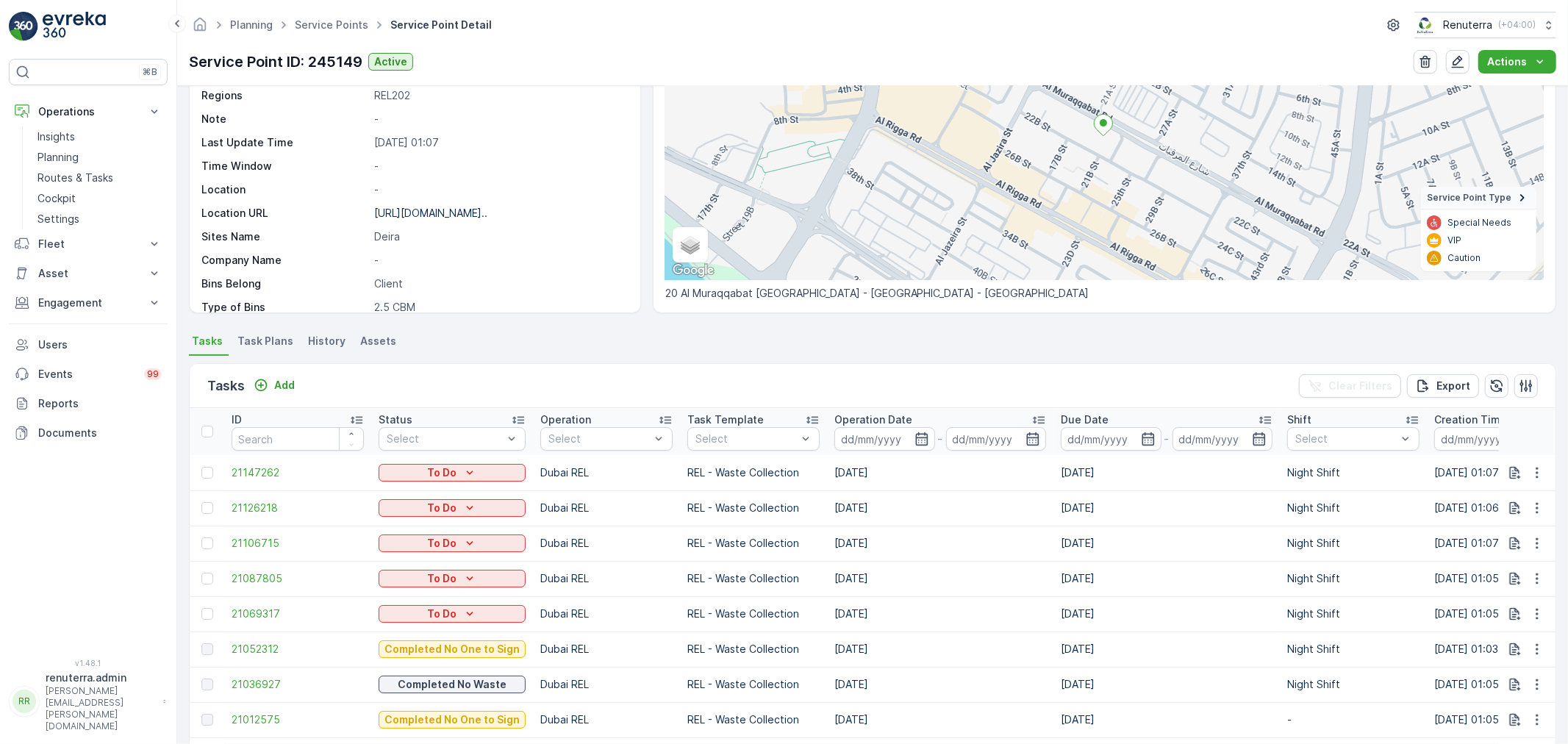
scroll to position [327, 0]
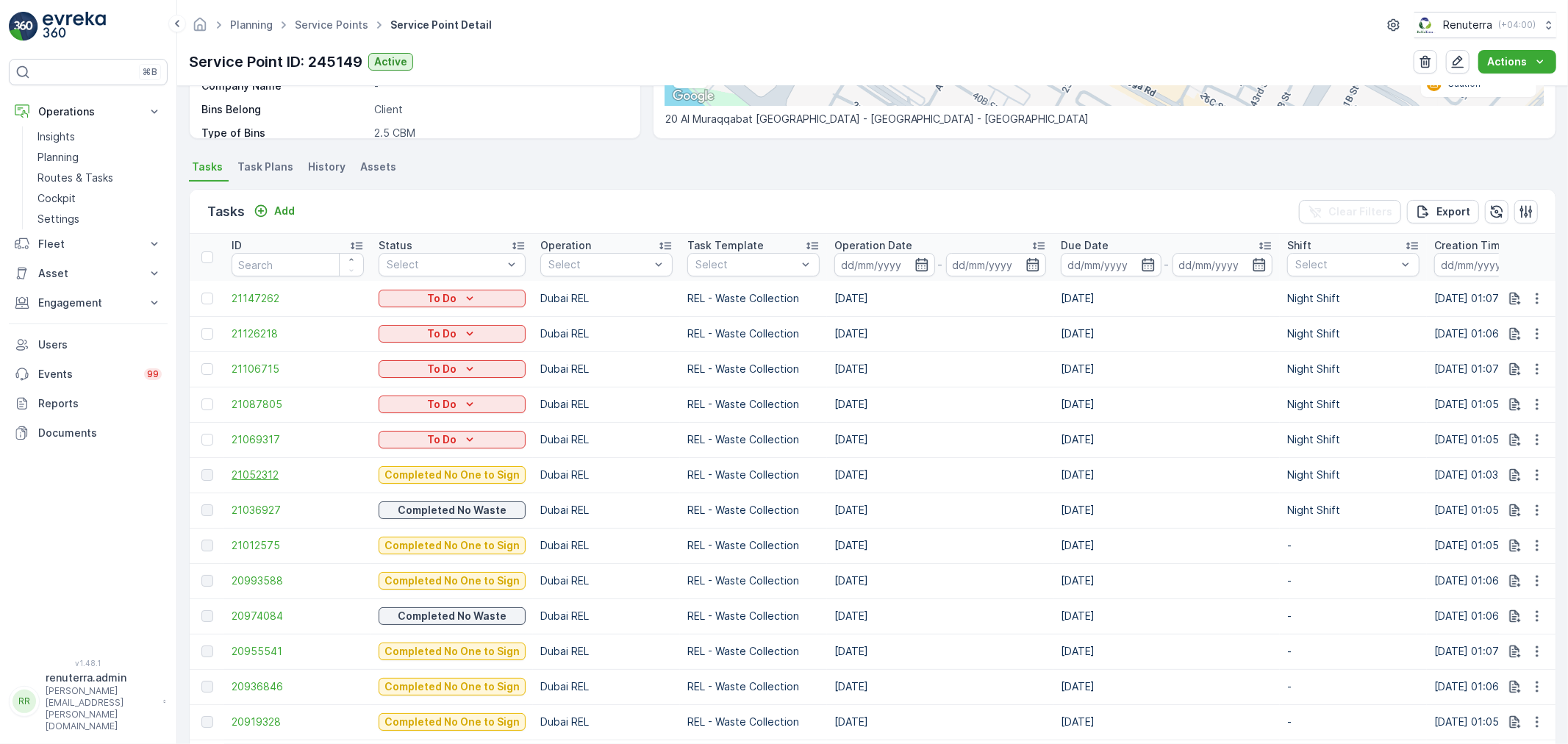
click at [261, 475] on span "21052312" at bounding box center [297, 475] width 132 height 14
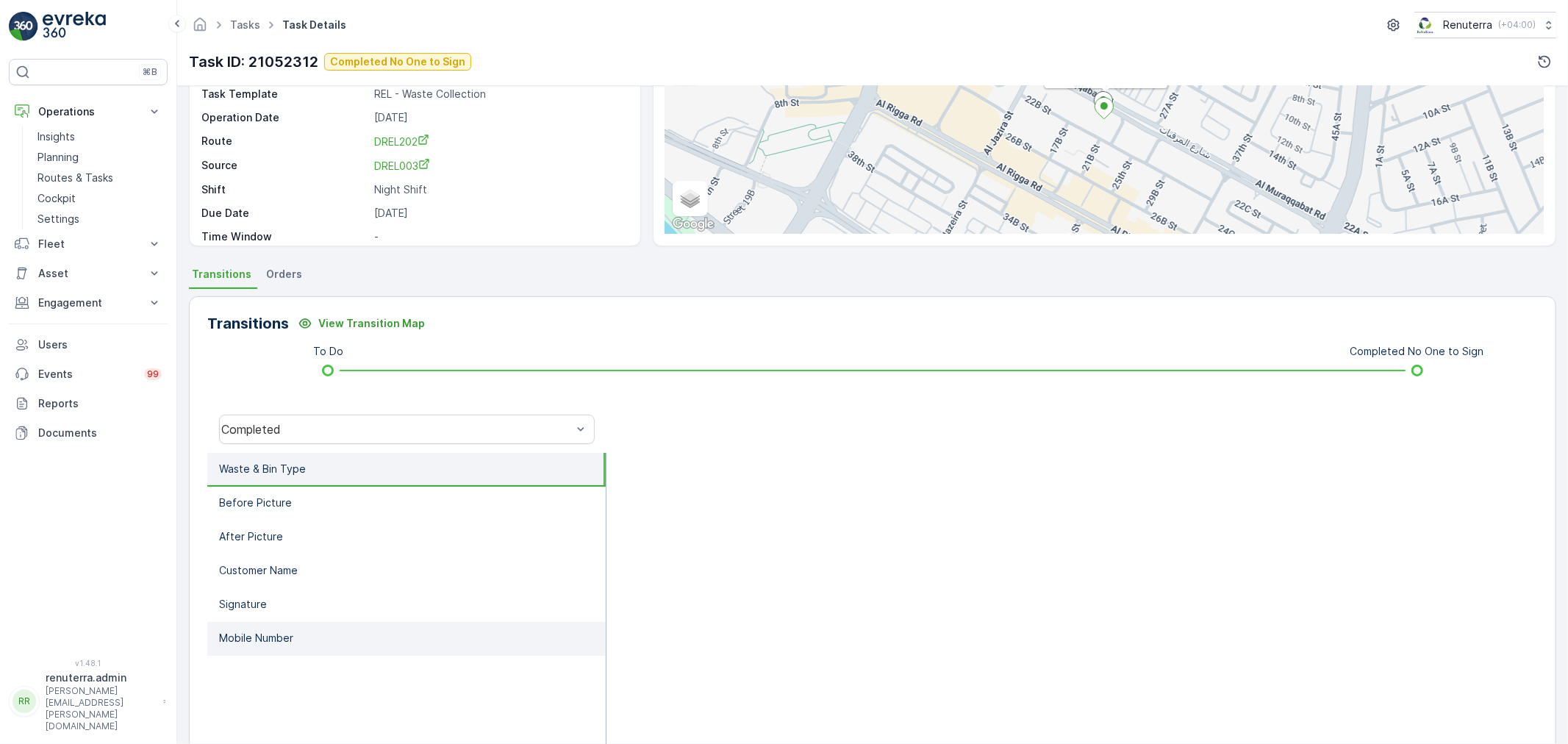
scroll to position [182, 0]
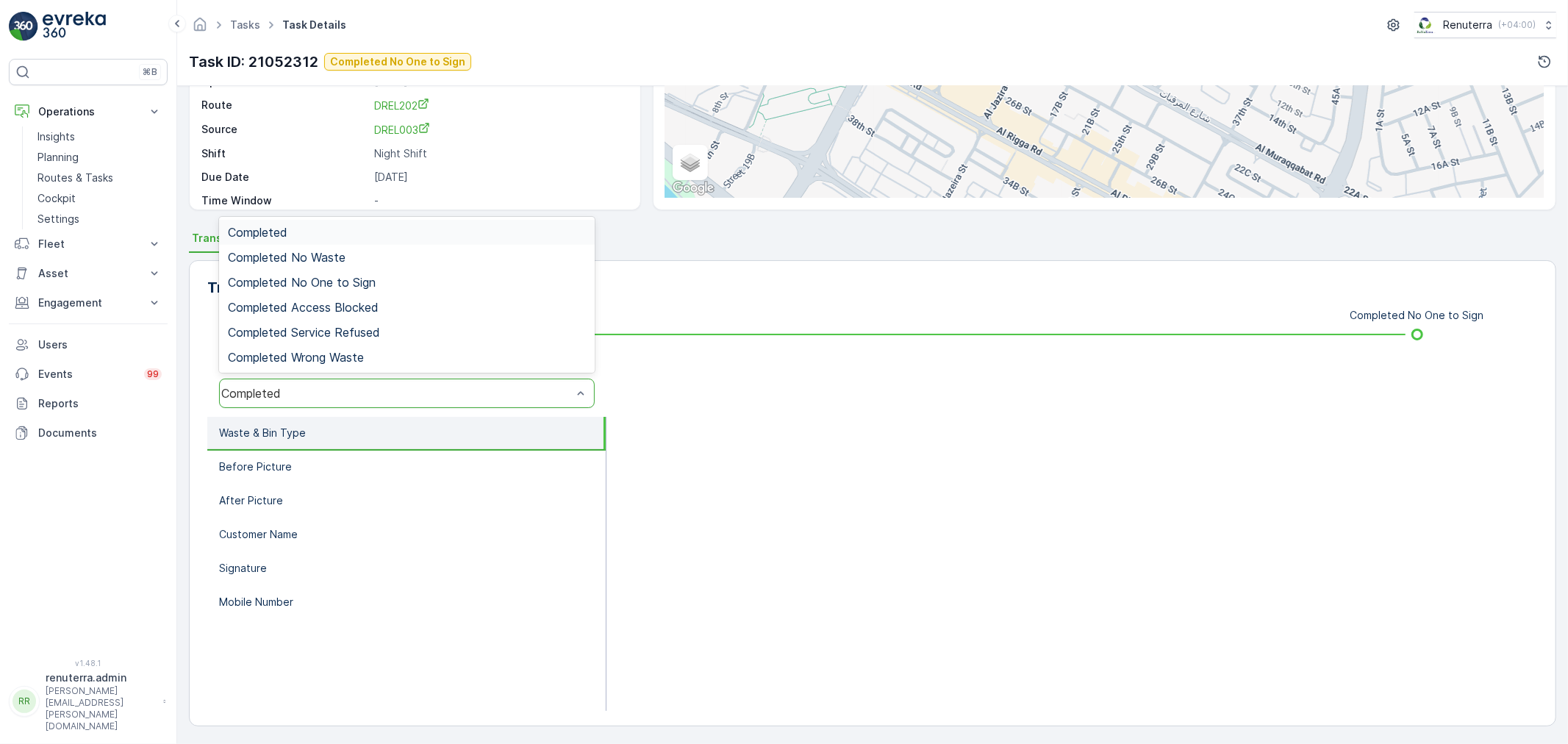
click at [302, 401] on div "Completed" at bounding box center [406, 393] width 376 height 29
click at [329, 278] on span "Completed No One to Sign" at bounding box center [302, 283] width 148 height 13
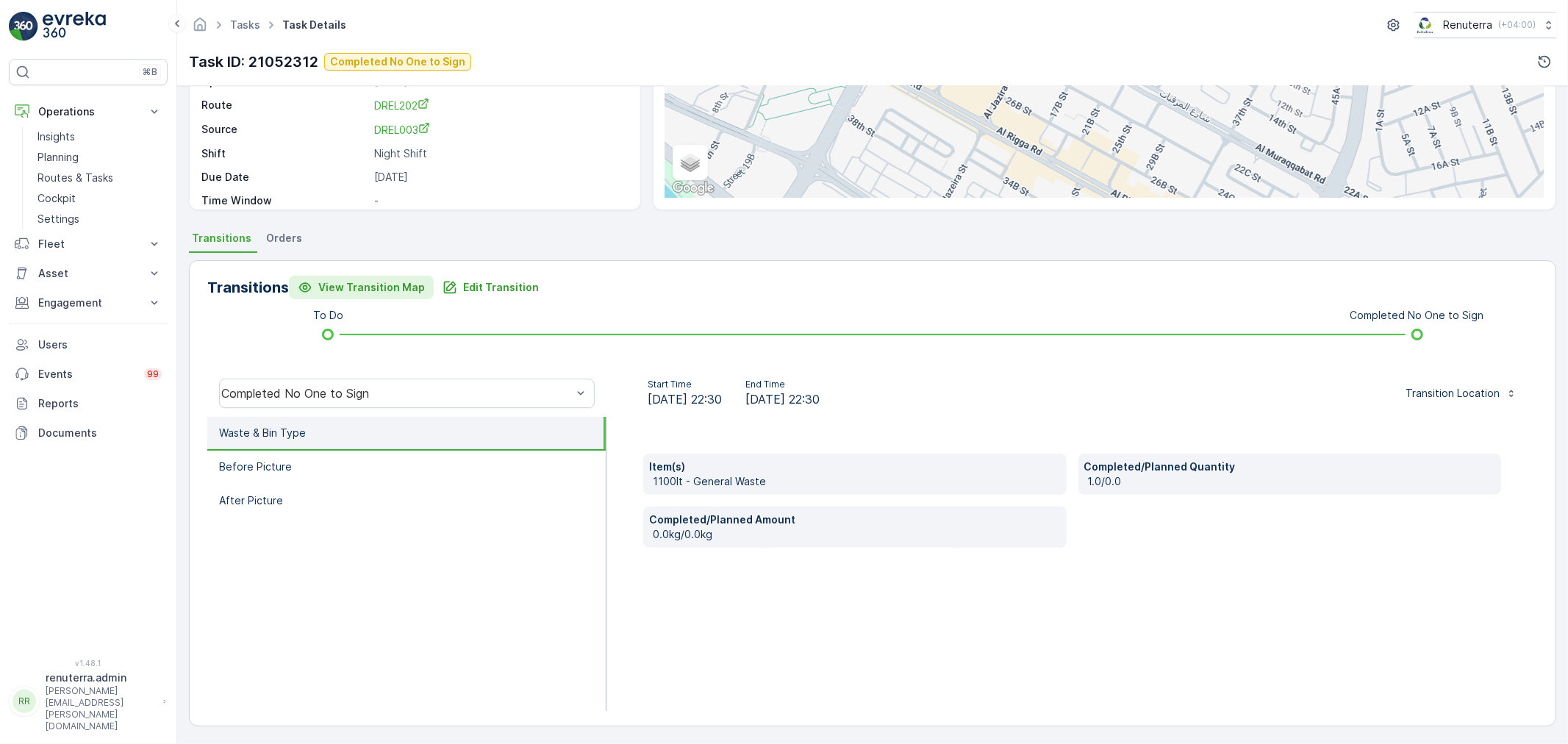
click at [424, 284] on button "View Transition Map" at bounding box center [361, 288] width 145 height 24
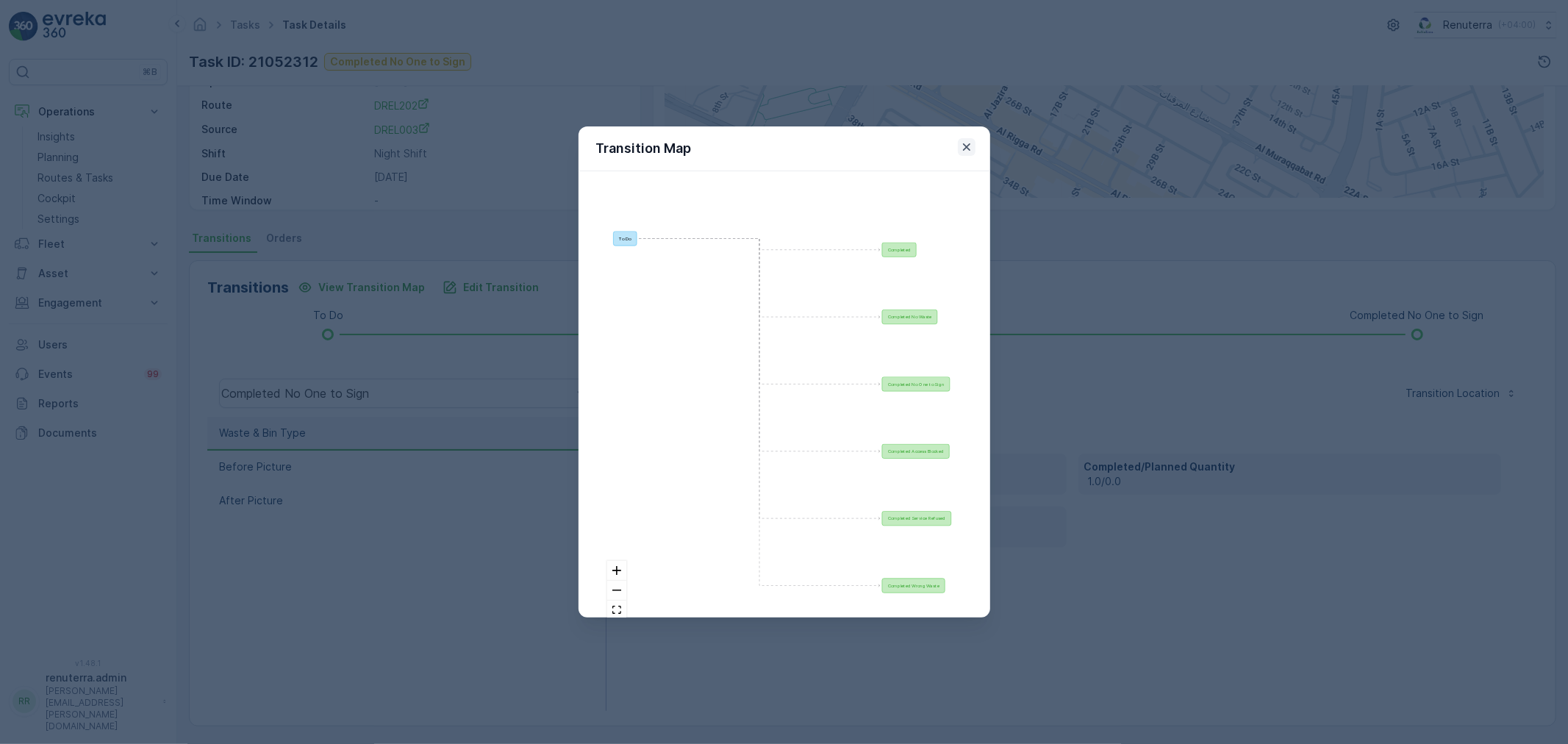
click at [961, 149] on icon "button" at bounding box center [966, 146] width 14 height 14
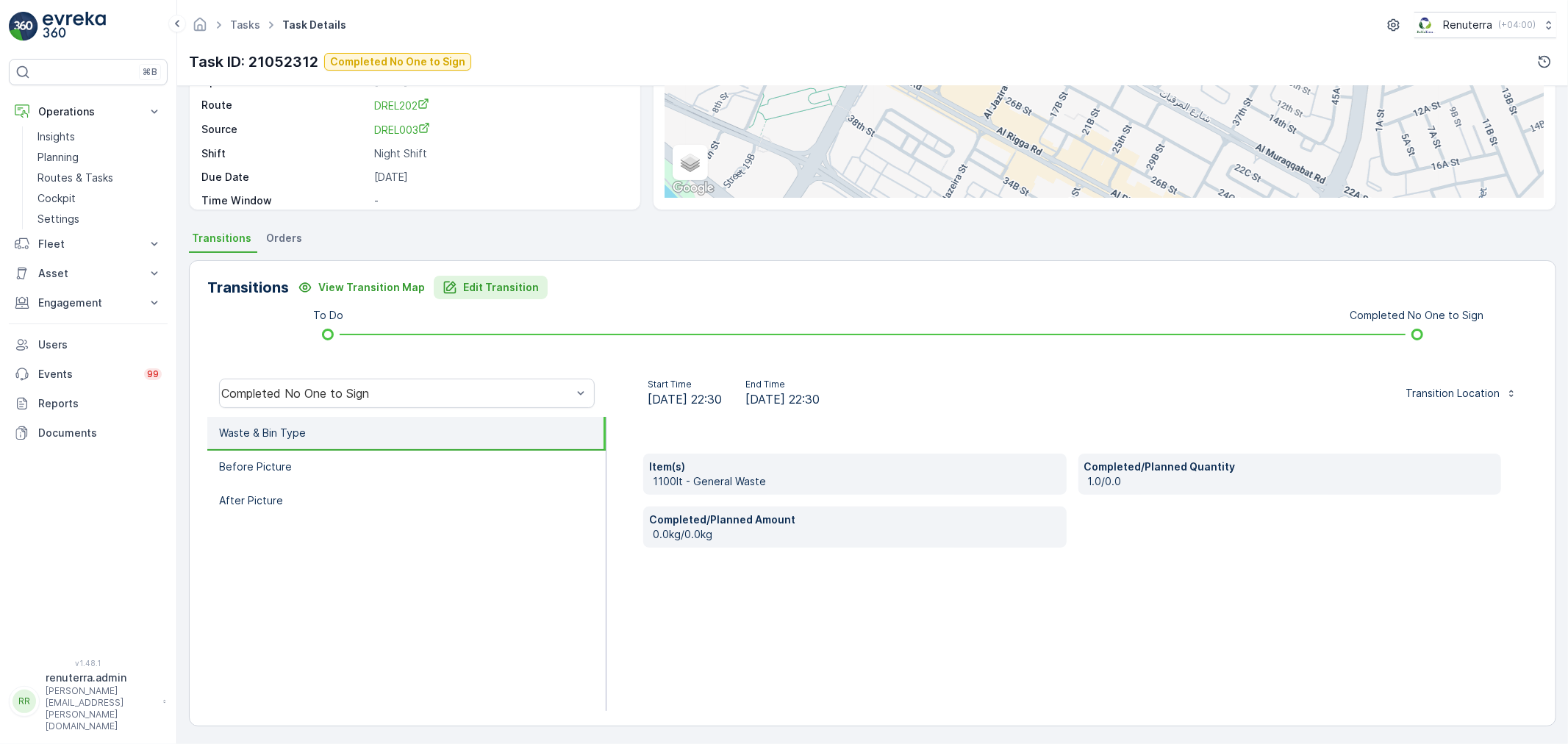
click at [480, 277] on button "Edit Transition" at bounding box center [490, 288] width 114 height 24
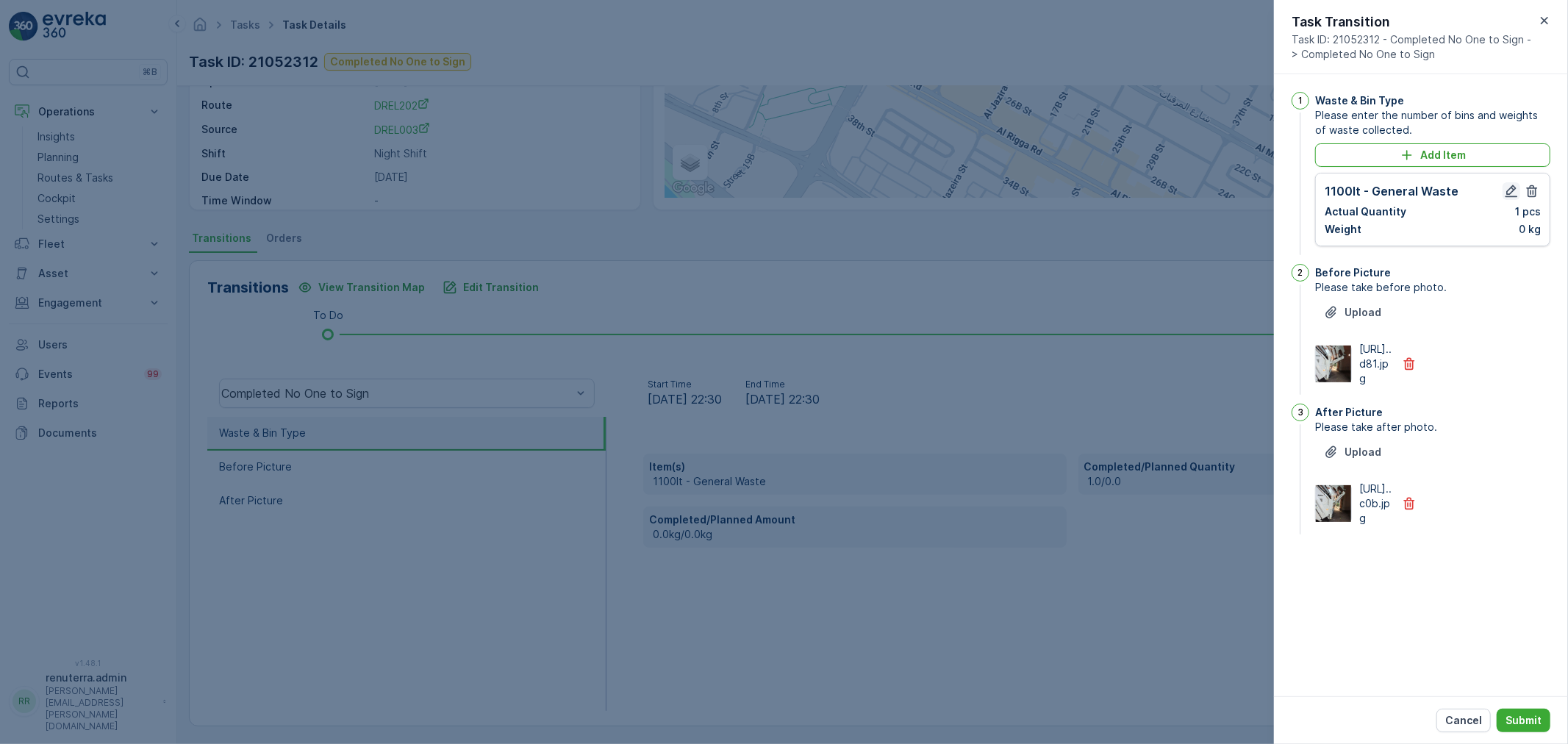
click at [1516, 187] on icon "button" at bounding box center [1511, 190] width 14 height 14
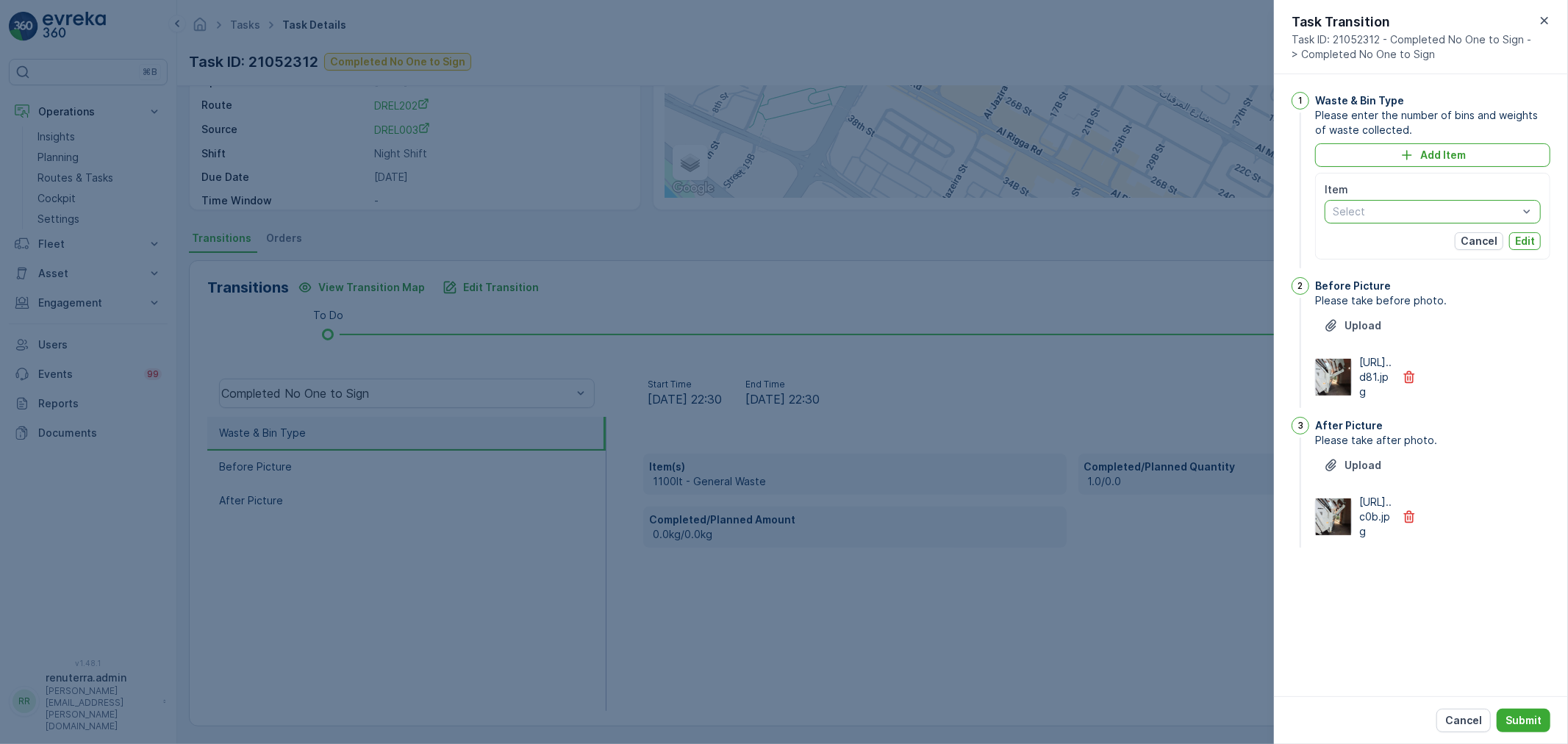
drag, startPoint x: 1511, startPoint y: 214, endPoint x: 1483, endPoint y: 222, distance: 29.1
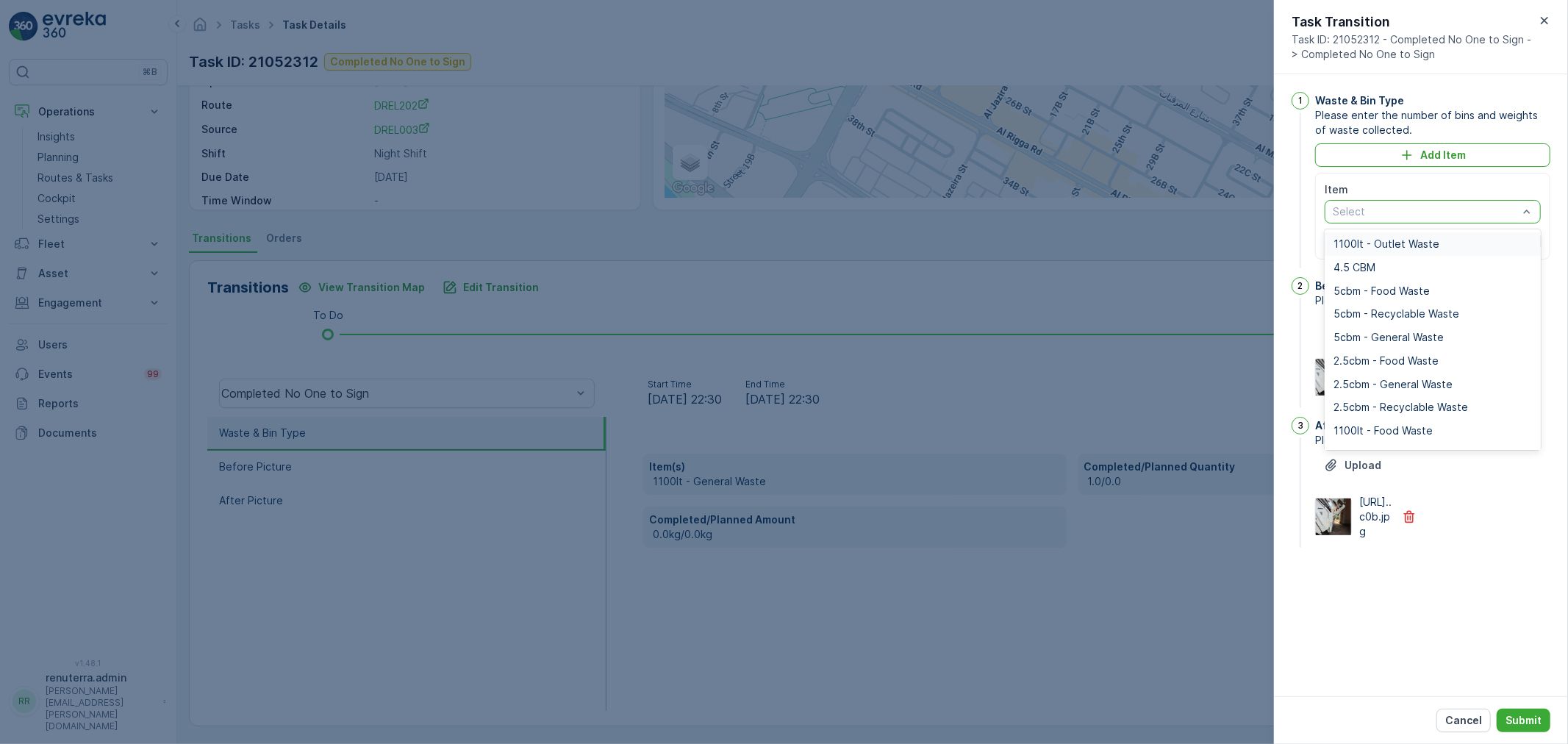
click at [1391, 219] on p "Select" at bounding box center [1425, 211] width 185 height 14
click at [1382, 380] on span "2.5cbm - General Waste" at bounding box center [1393, 385] width 119 height 12
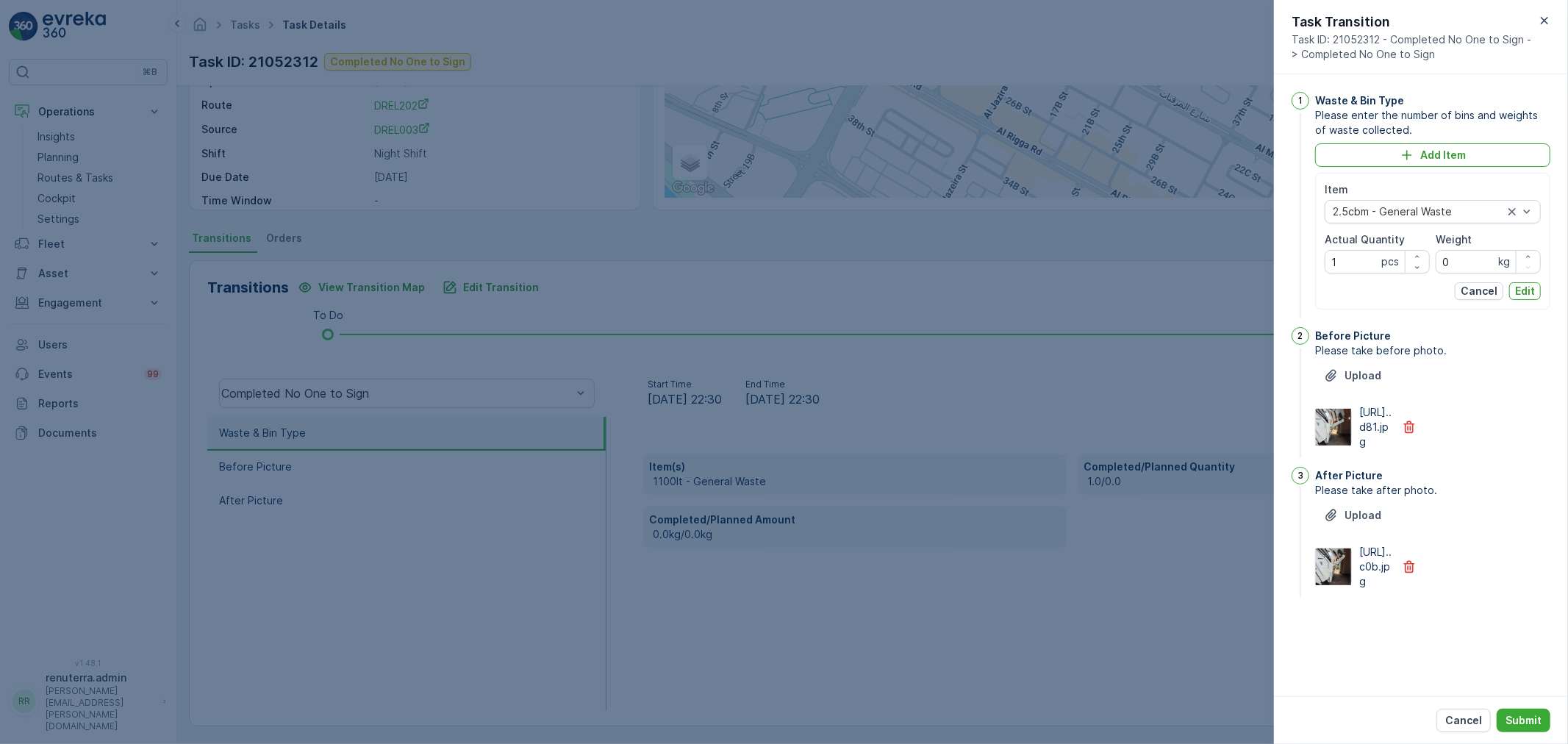
click at [1536, 292] on button "Edit" at bounding box center [1525, 291] width 32 height 18
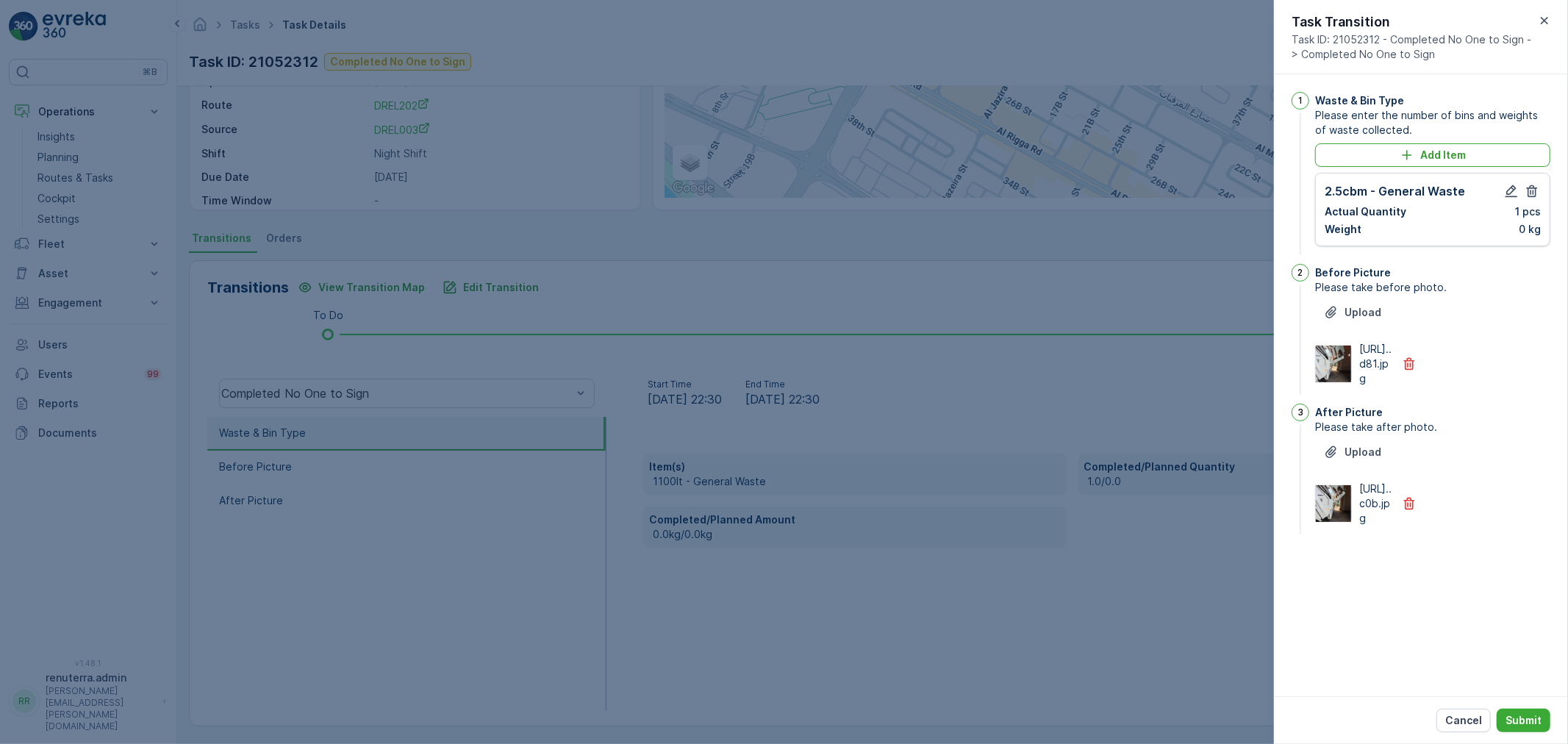
click at [1520, 704] on div "Cancel Submit" at bounding box center [1421, 720] width 294 height 48
click at [1515, 715] on p "Submit" at bounding box center [1523, 720] width 36 height 14
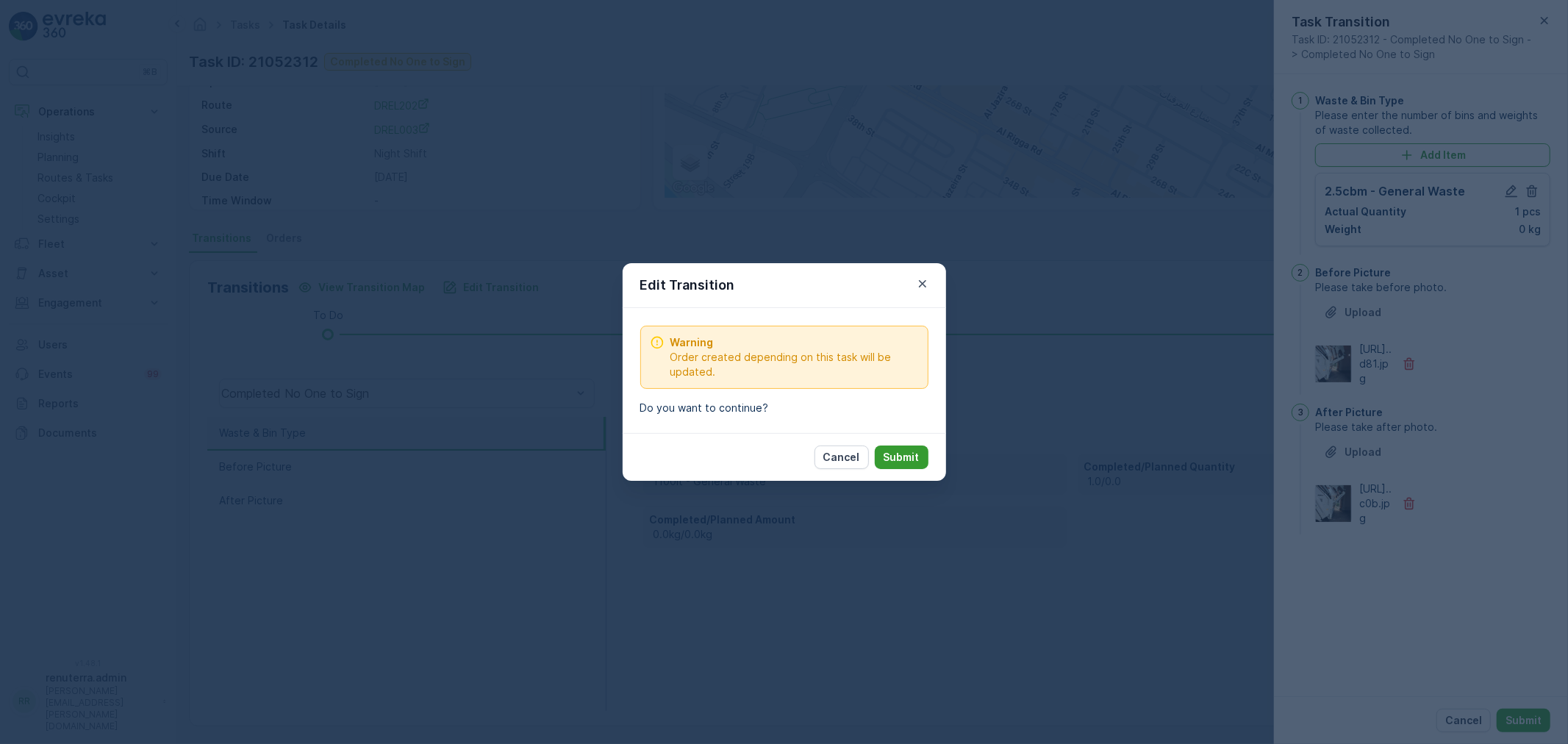
click at [907, 454] on p "Submit" at bounding box center [901, 457] width 36 height 14
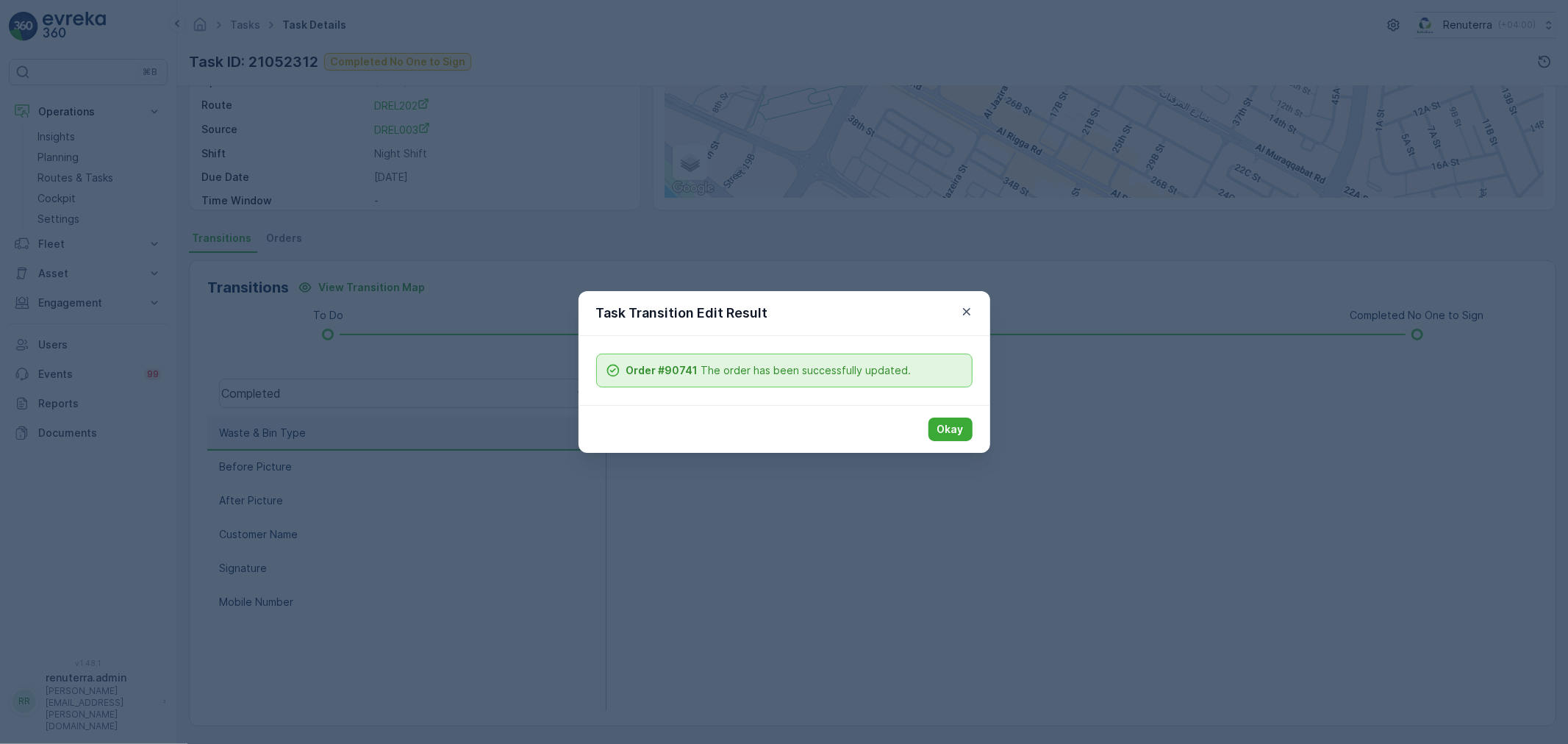
click at [946, 434] on button "Okay" at bounding box center [951, 429] width 44 height 24
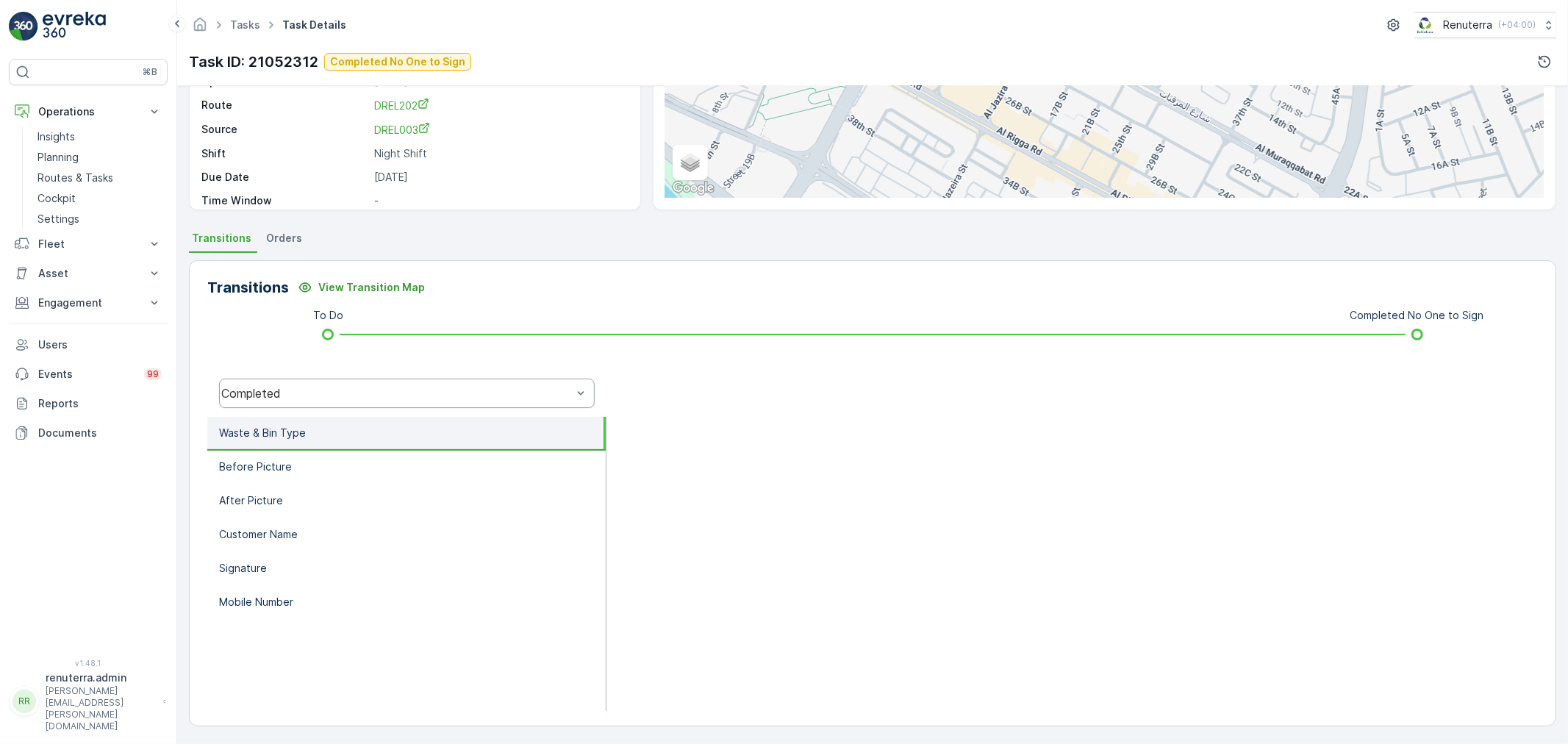
click at [335, 381] on div "Completed" at bounding box center [406, 393] width 376 height 29
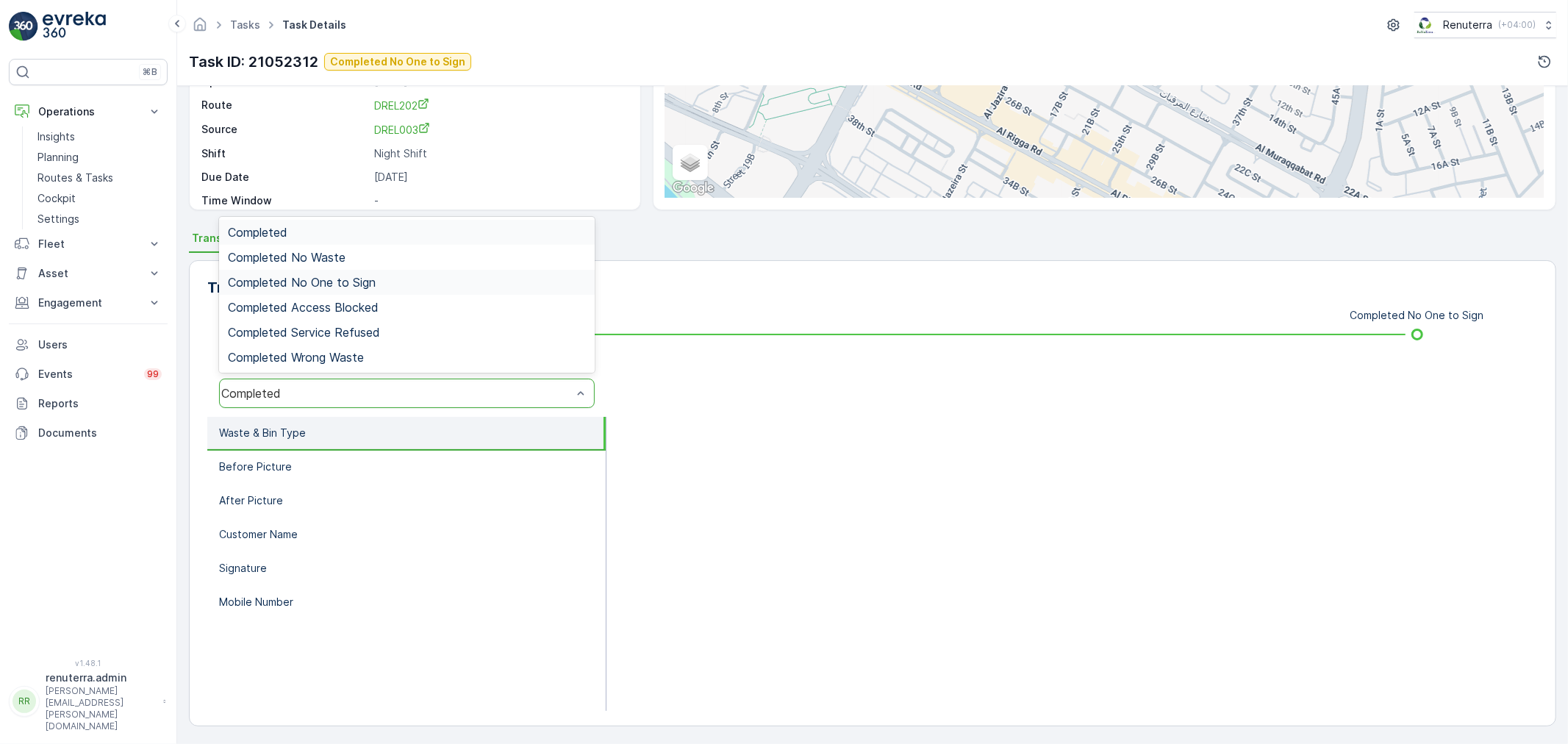
click at [323, 277] on span "Completed No One to Sign" at bounding box center [302, 283] width 148 height 13
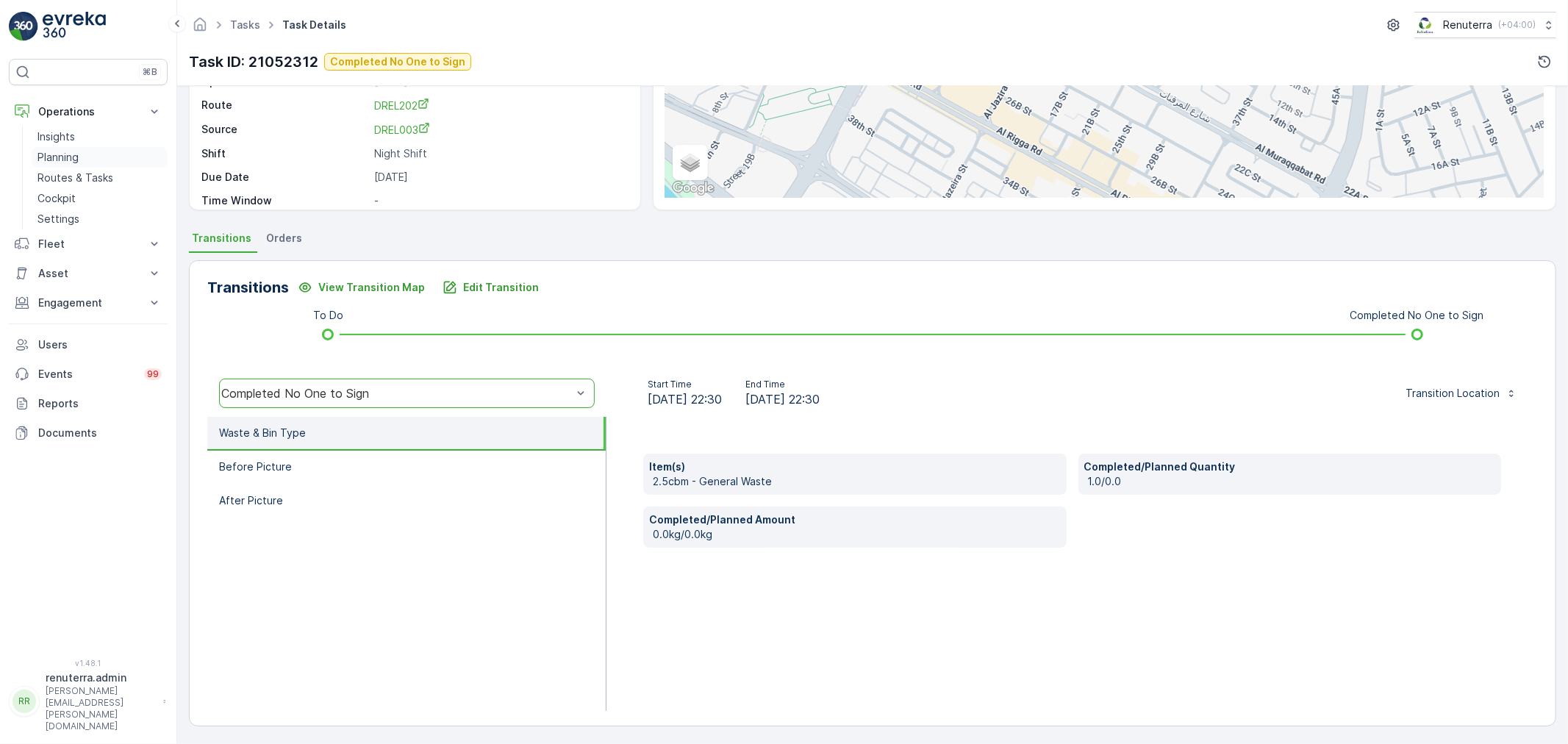
click at [77, 162] on p "Planning" at bounding box center [58, 157] width 41 height 14
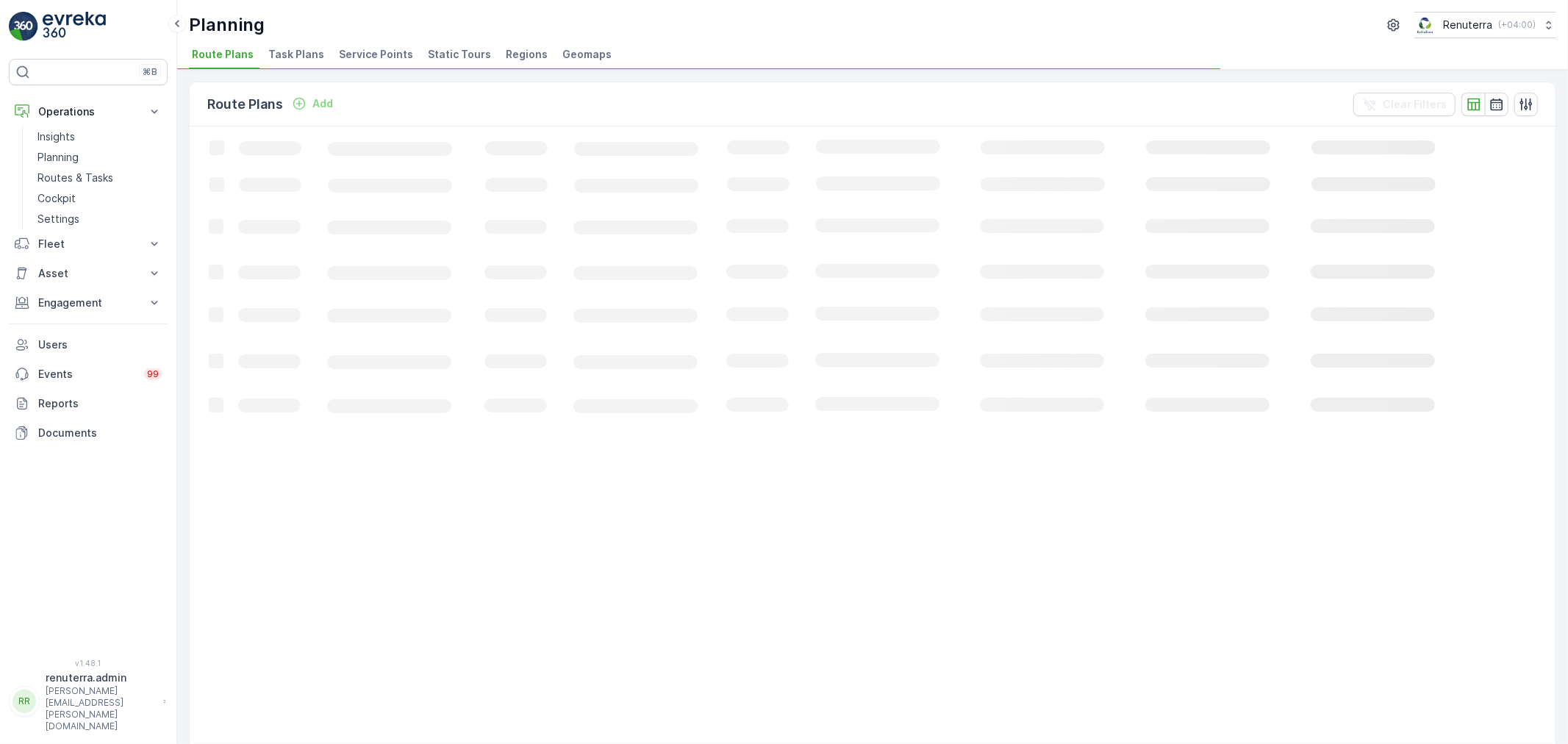
drag, startPoint x: 370, startPoint y: 44, endPoint x: 368, endPoint y: 71, distance: 27.1
click at [368, 47] on li "Service Points" at bounding box center [377, 56] width 83 height 25
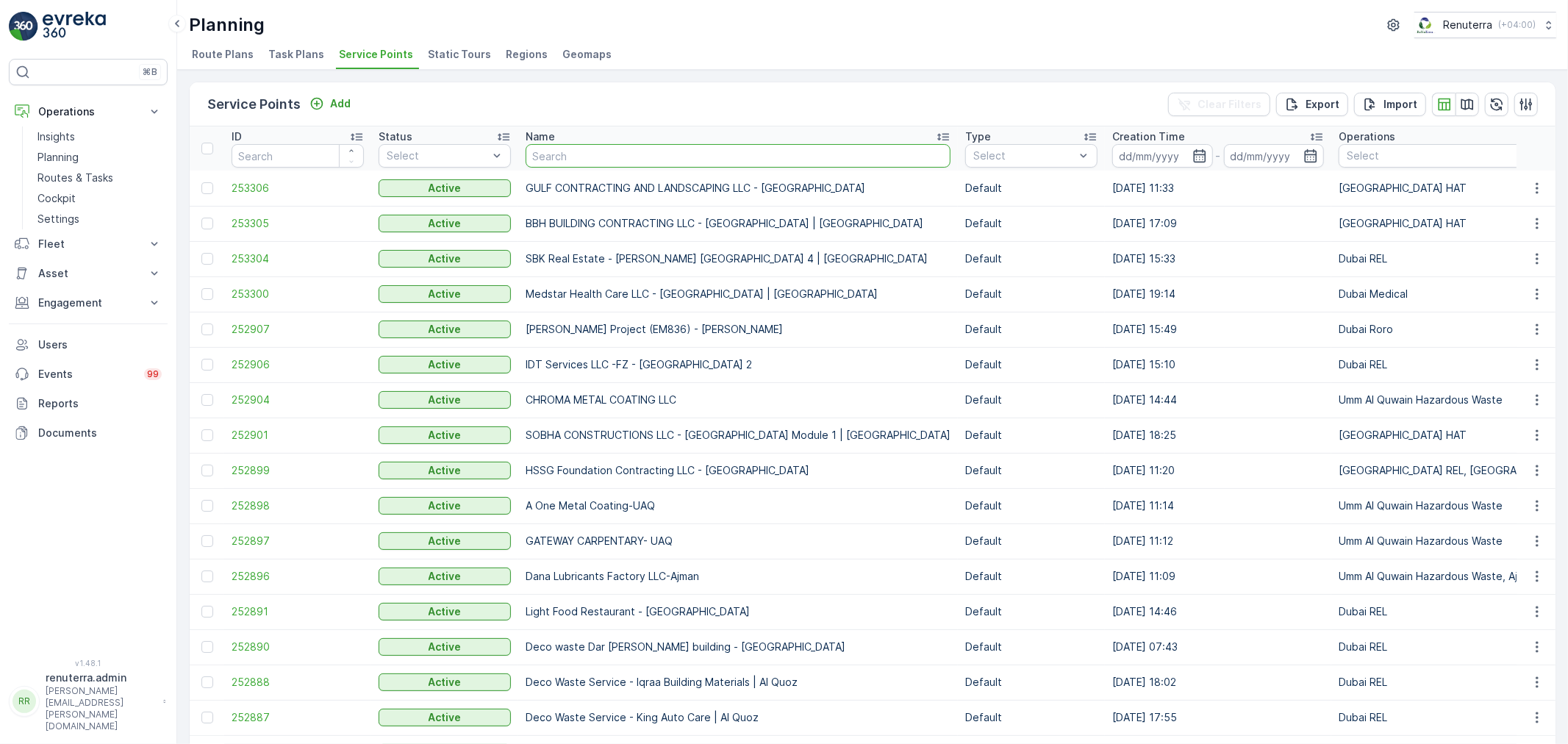
drag, startPoint x: 580, startPoint y: 157, endPoint x: 554, endPoint y: 150, distance: 26.9
click at [575, 151] on input "text" at bounding box center [738, 156] width 425 height 24
type input "pak"
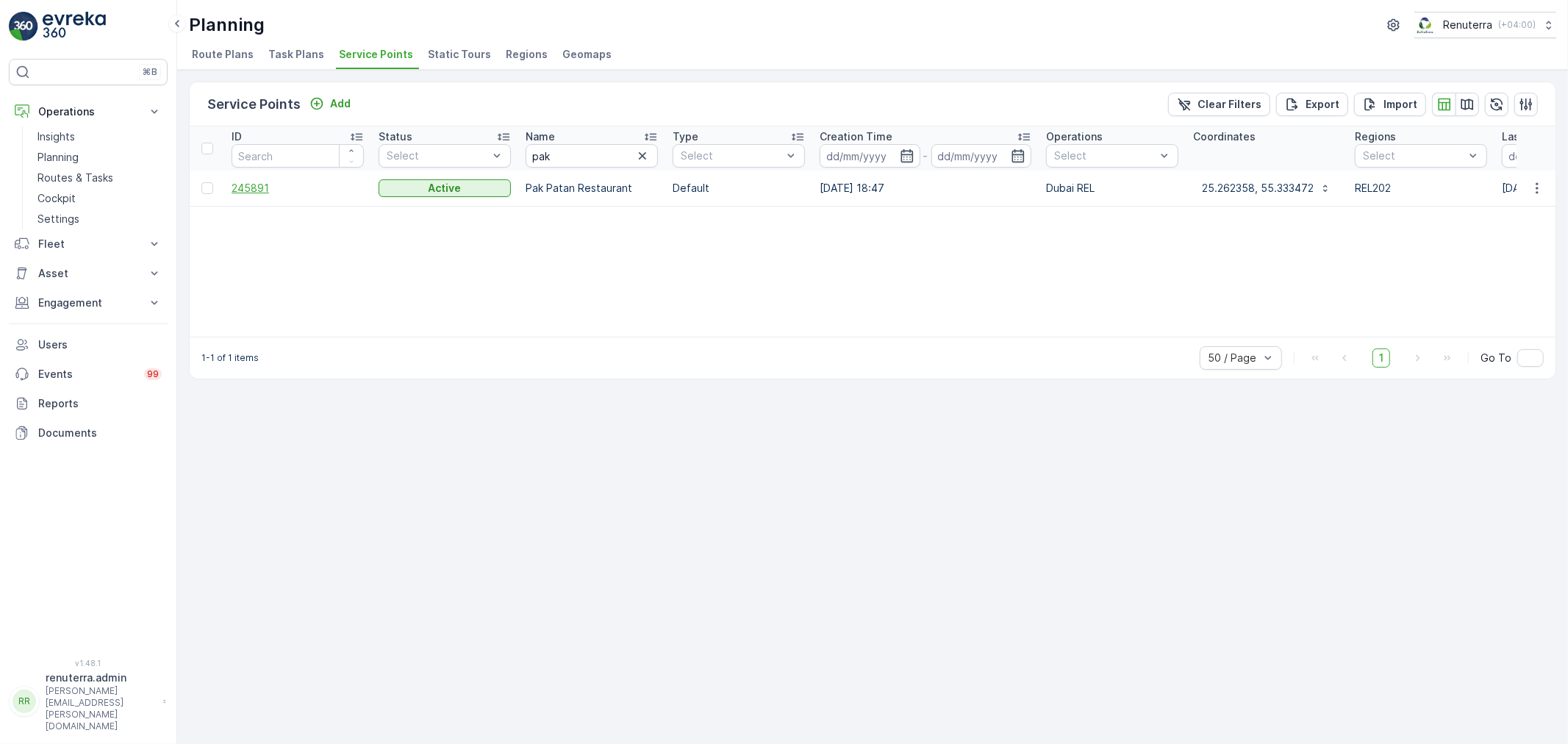
click at [250, 189] on span "245891" at bounding box center [297, 188] width 132 height 14
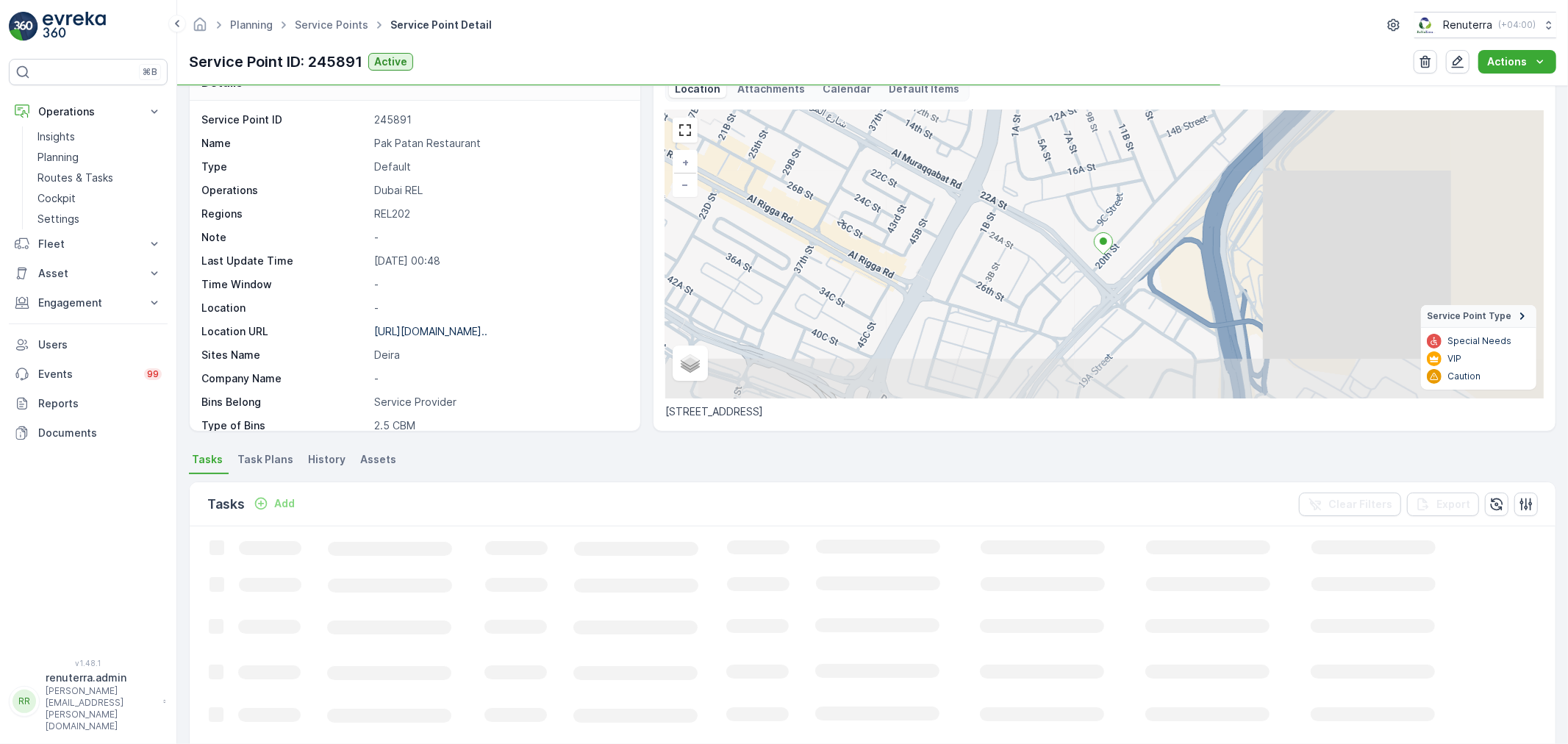
scroll to position [82, 0]
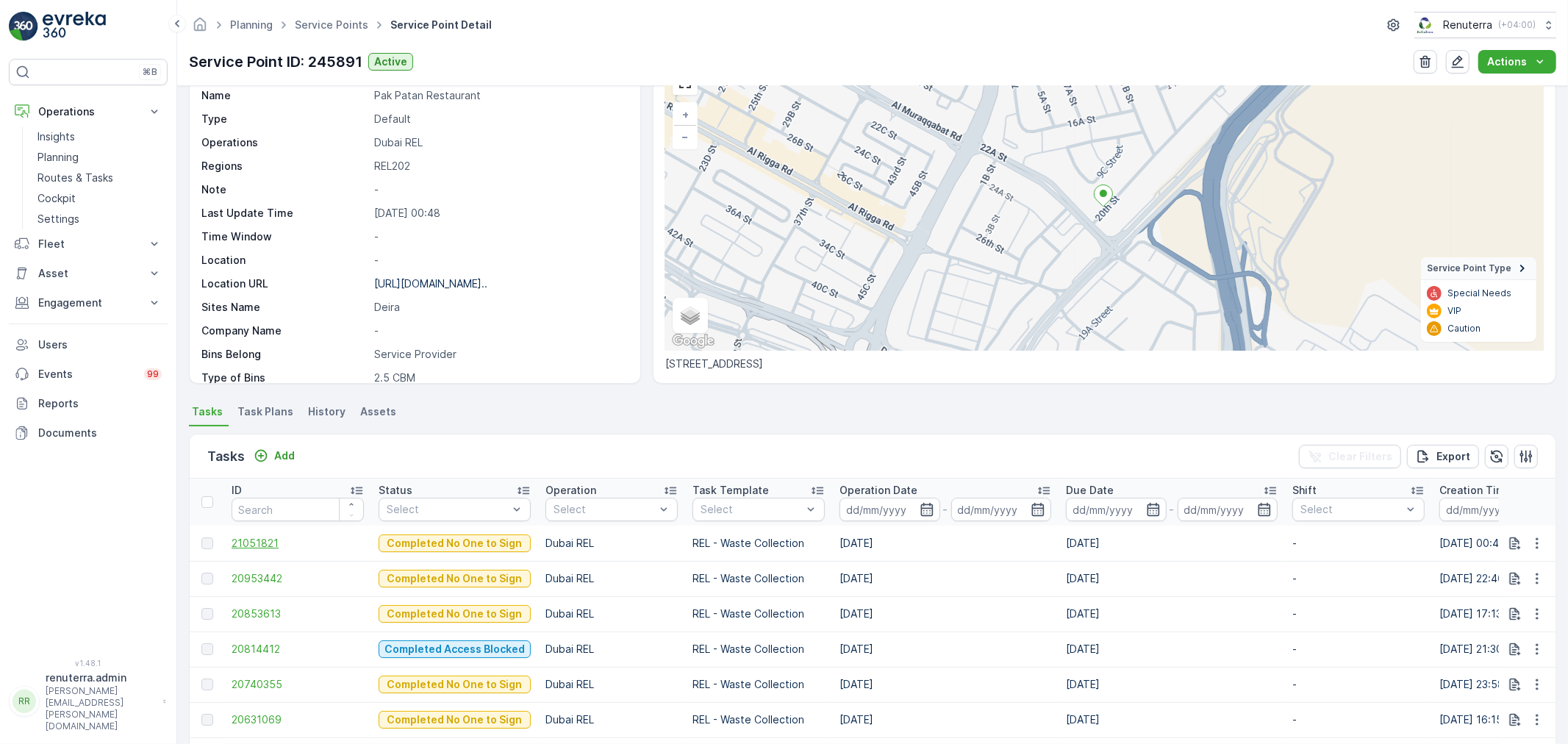
click at [270, 538] on span "21051821" at bounding box center [297, 543] width 132 height 14
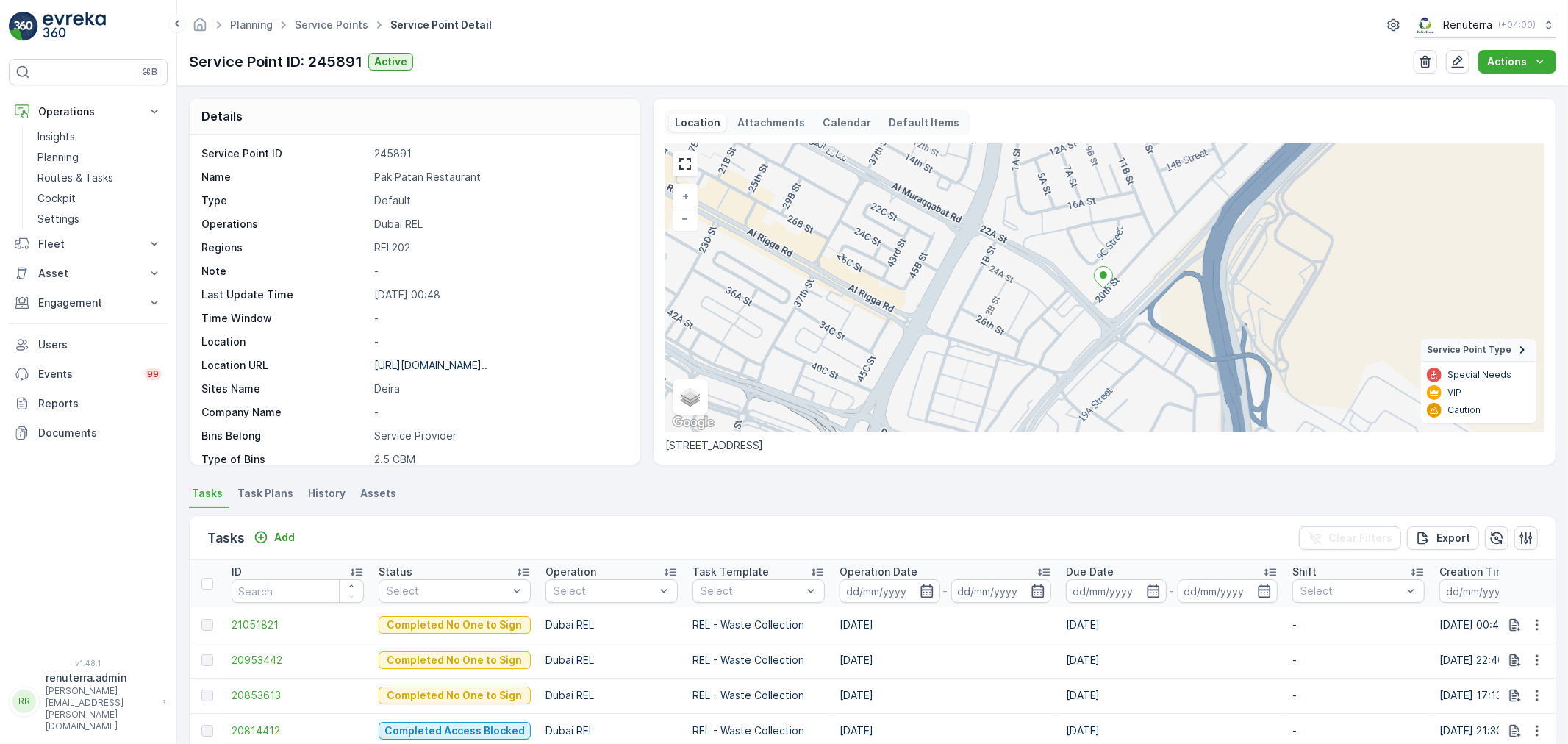
click at [280, 545] on div "Add" at bounding box center [273, 538] width 53 height 19
click at [281, 539] on p "Add" at bounding box center [284, 537] width 20 height 14
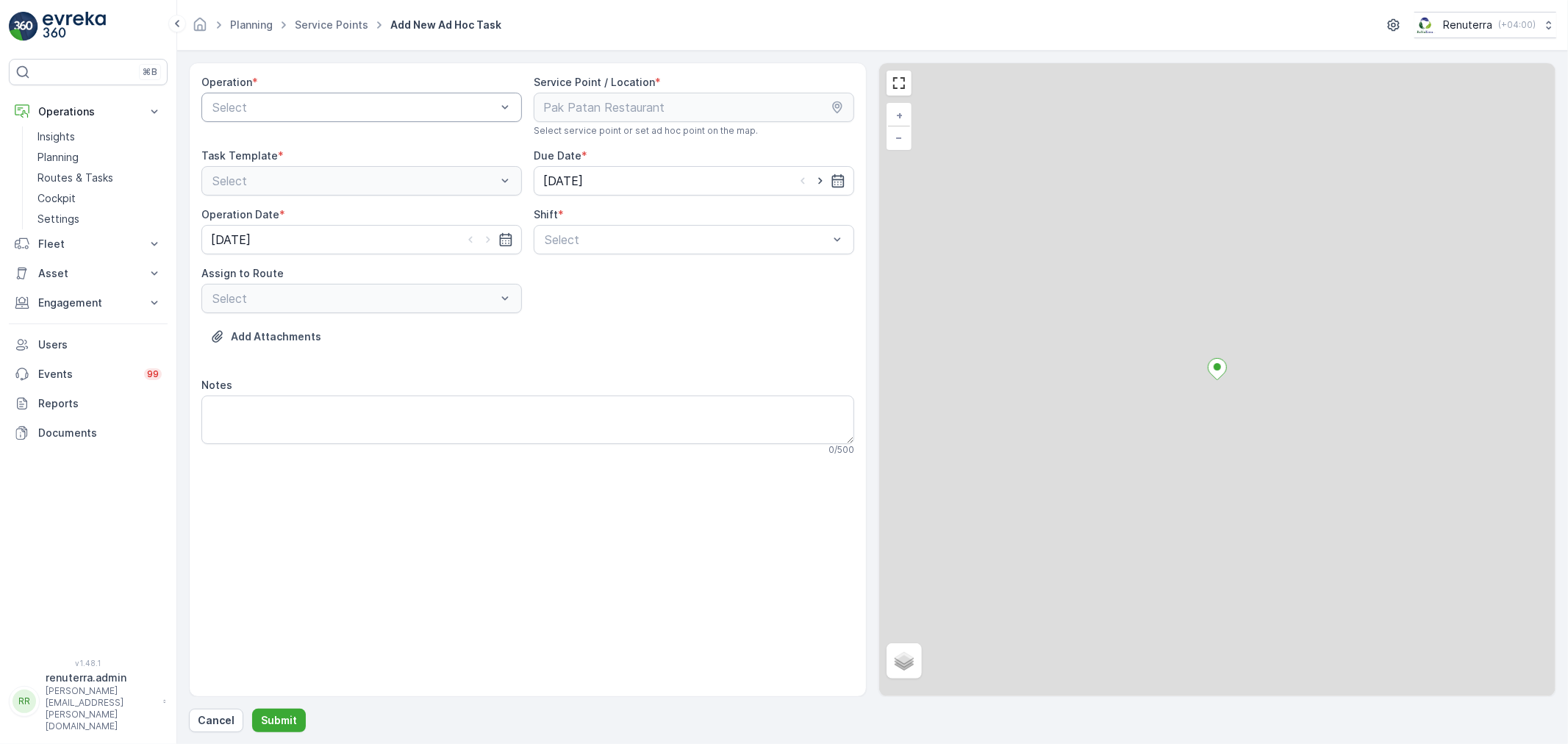
click at [289, 113] on div at bounding box center [354, 108] width 287 height 13
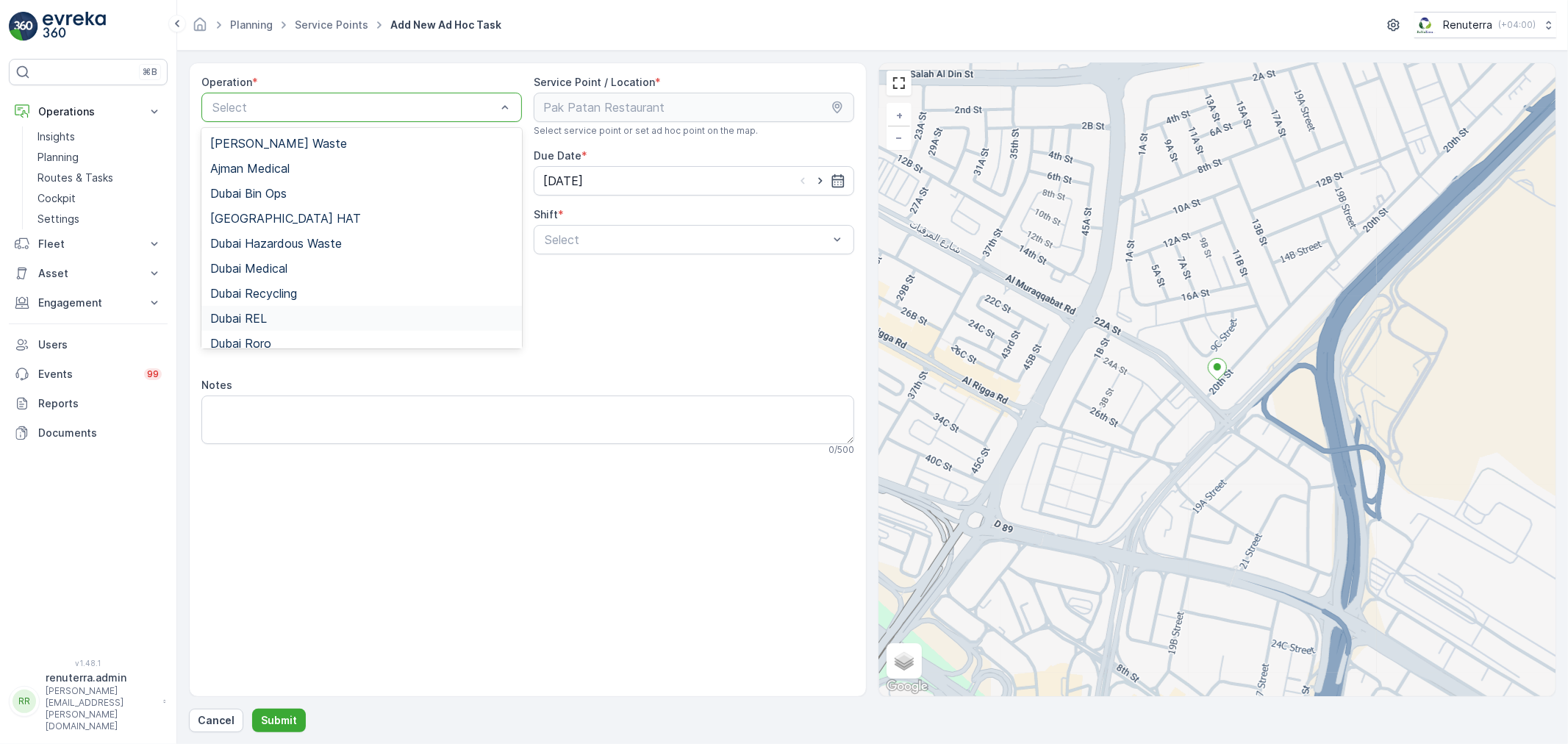
click at [277, 317] on div "Dubai REL" at bounding box center [362, 319] width 303 height 13
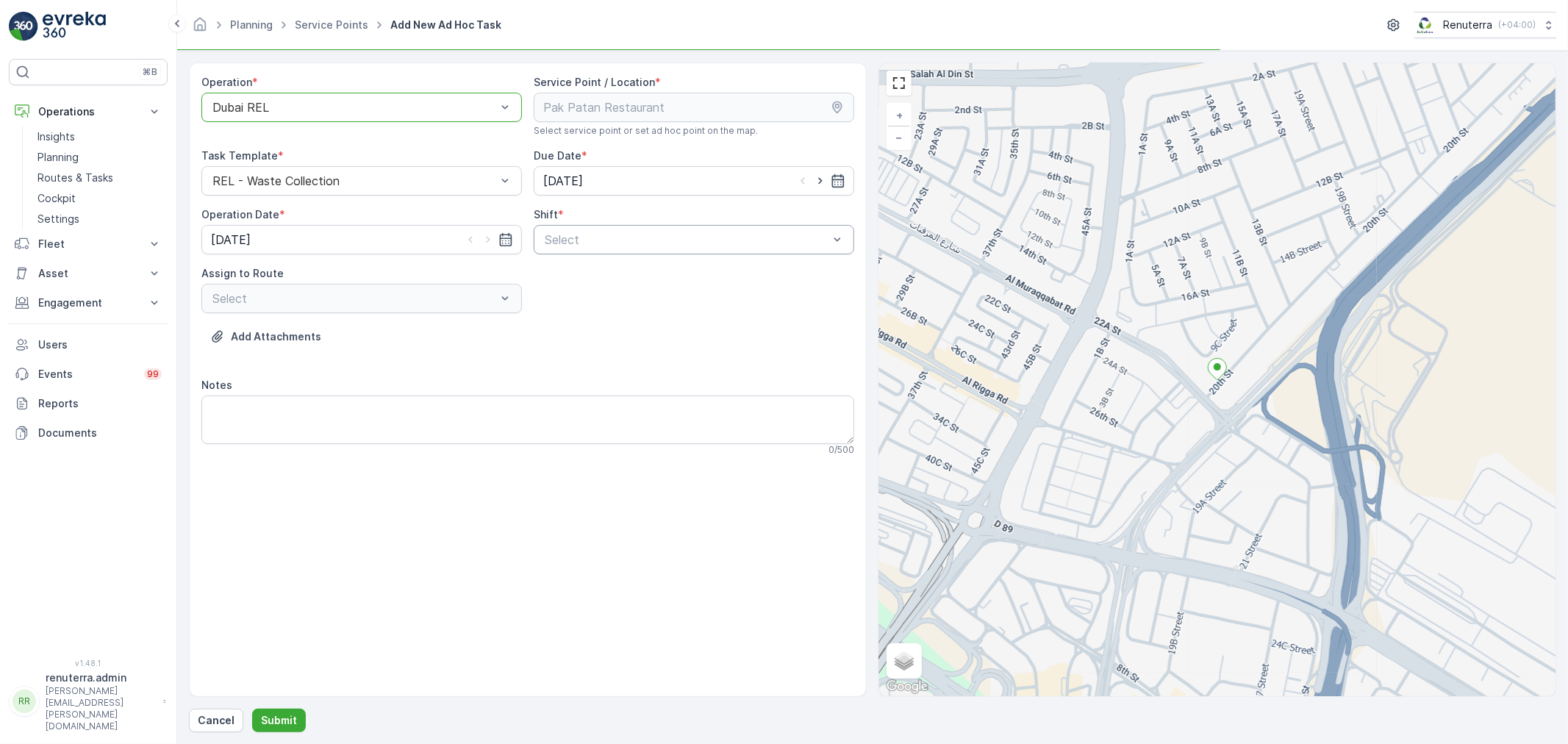
click at [618, 241] on div at bounding box center [686, 240] width 287 height 13
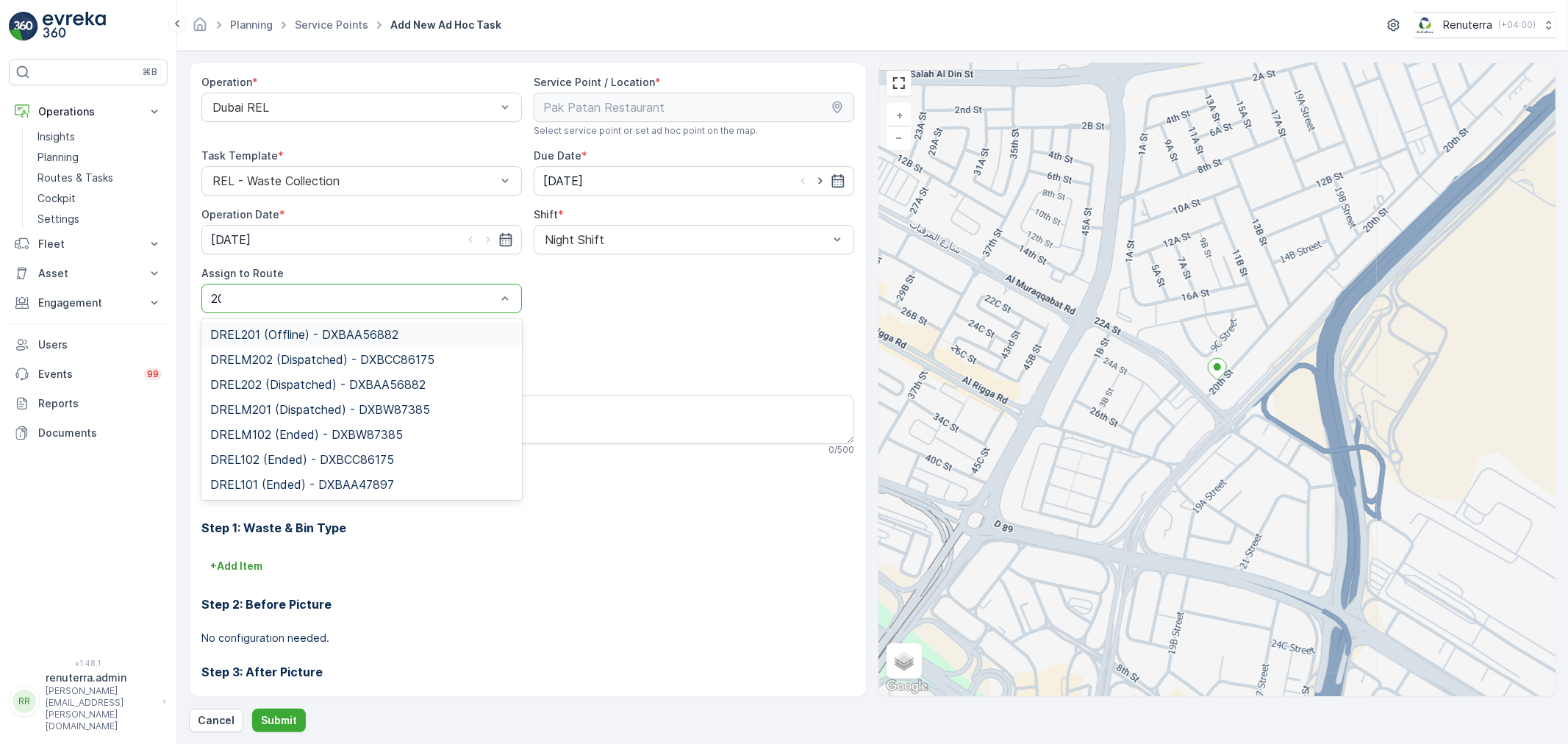
type input "202"
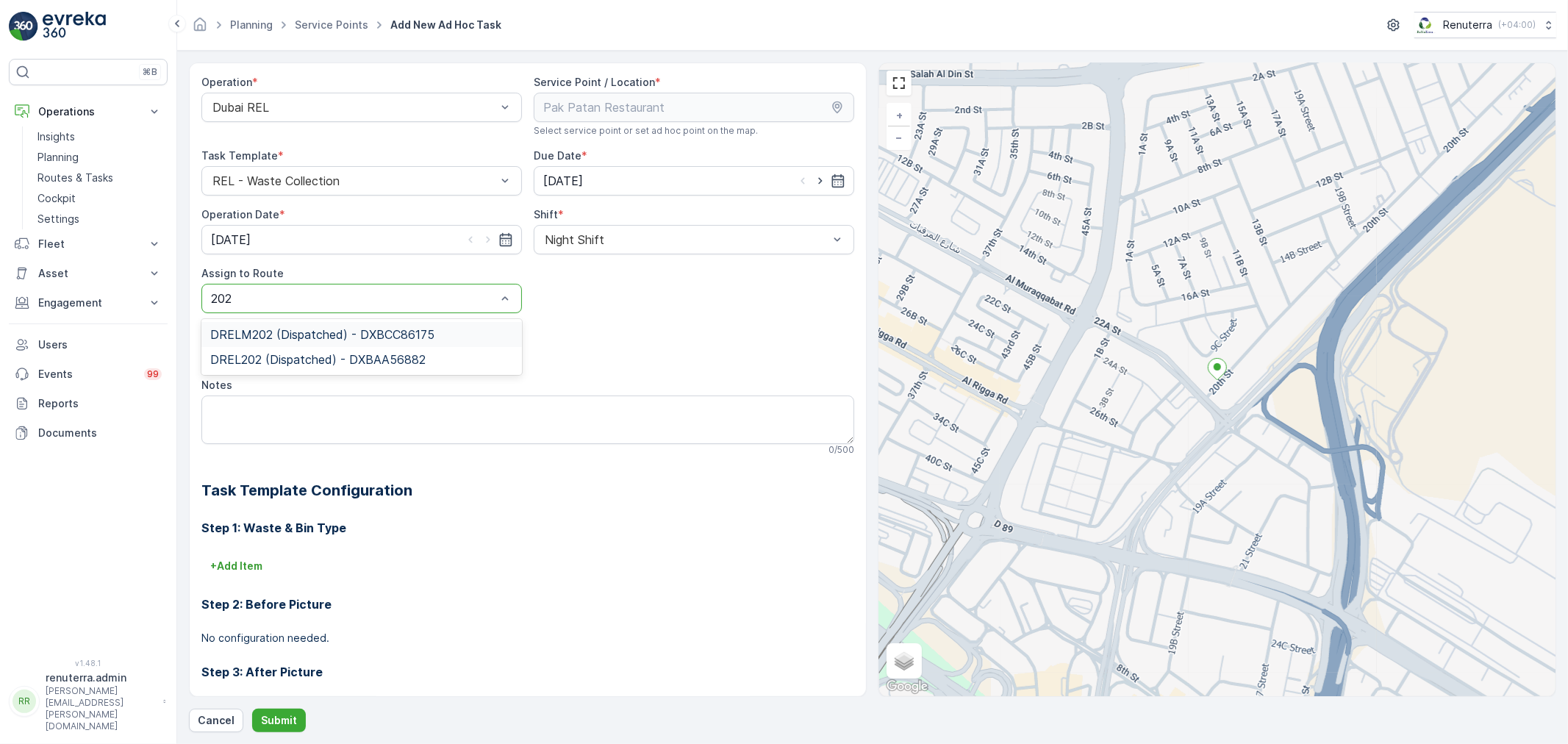
click at [304, 334] on span "DRELM202 (Dispatched) - DXBCC86175" at bounding box center [322, 335] width 225 height 13
click at [446, 307] on div "DRELM202 (Dispatched) - DXBCC86175" at bounding box center [361, 298] width 320 height 29
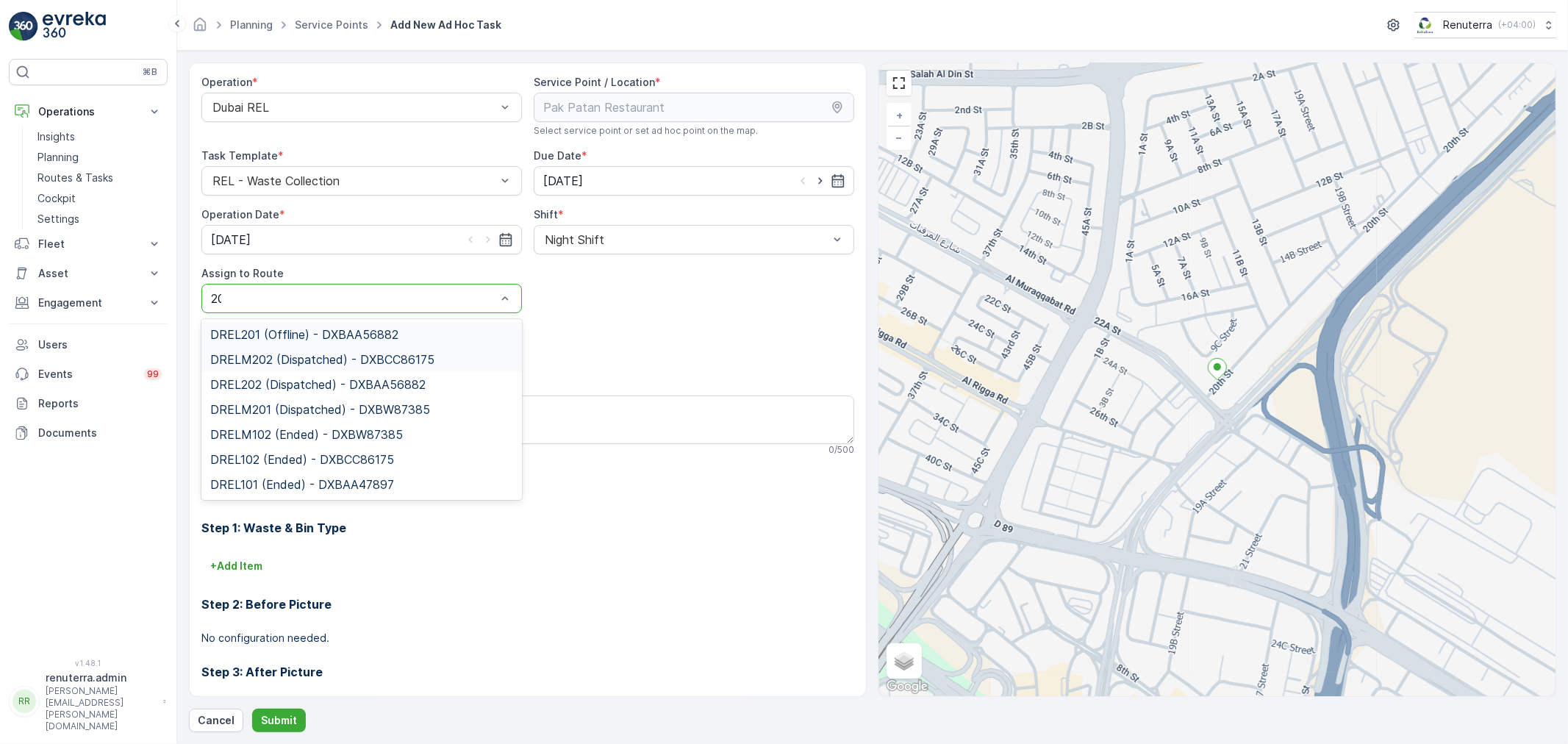
type input "202"
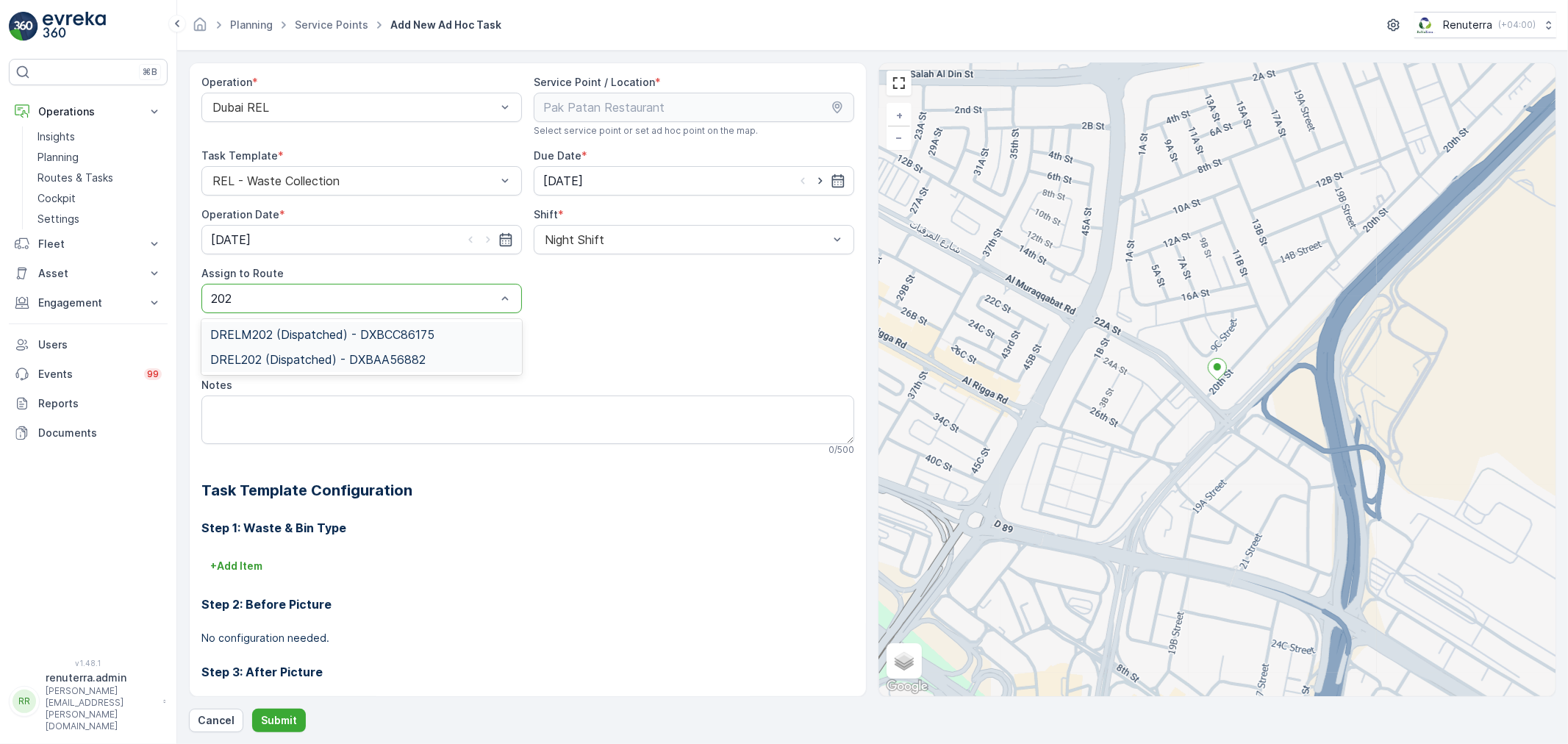
click at [294, 362] on span "DREL202 (Dispatched) - DXBAA56882" at bounding box center [318, 359] width 215 height 13
click at [273, 717] on p "Submit" at bounding box center [278, 720] width 36 height 14
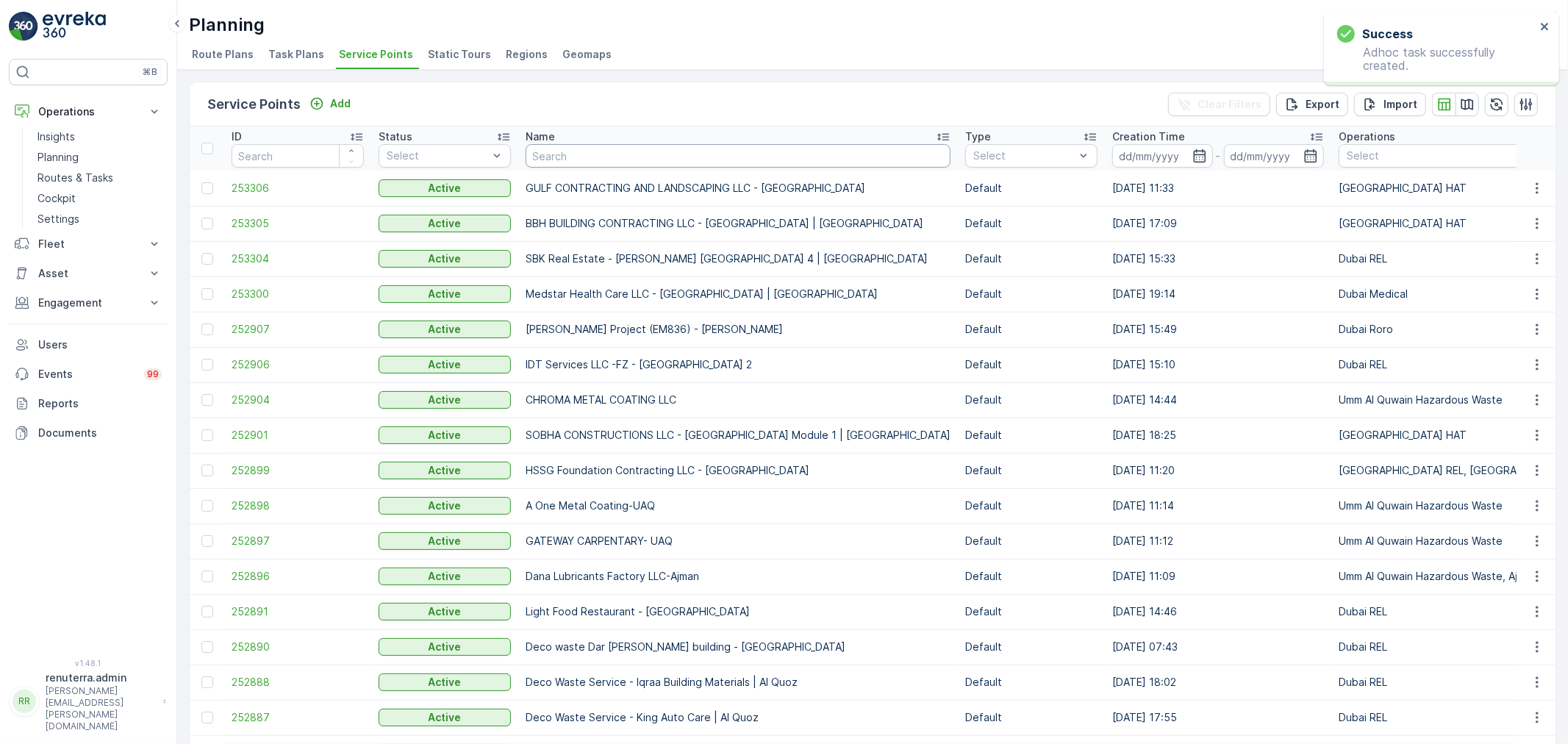
click at [601, 162] on input "text" at bounding box center [738, 156] width 425 height 24
type input "pak p"
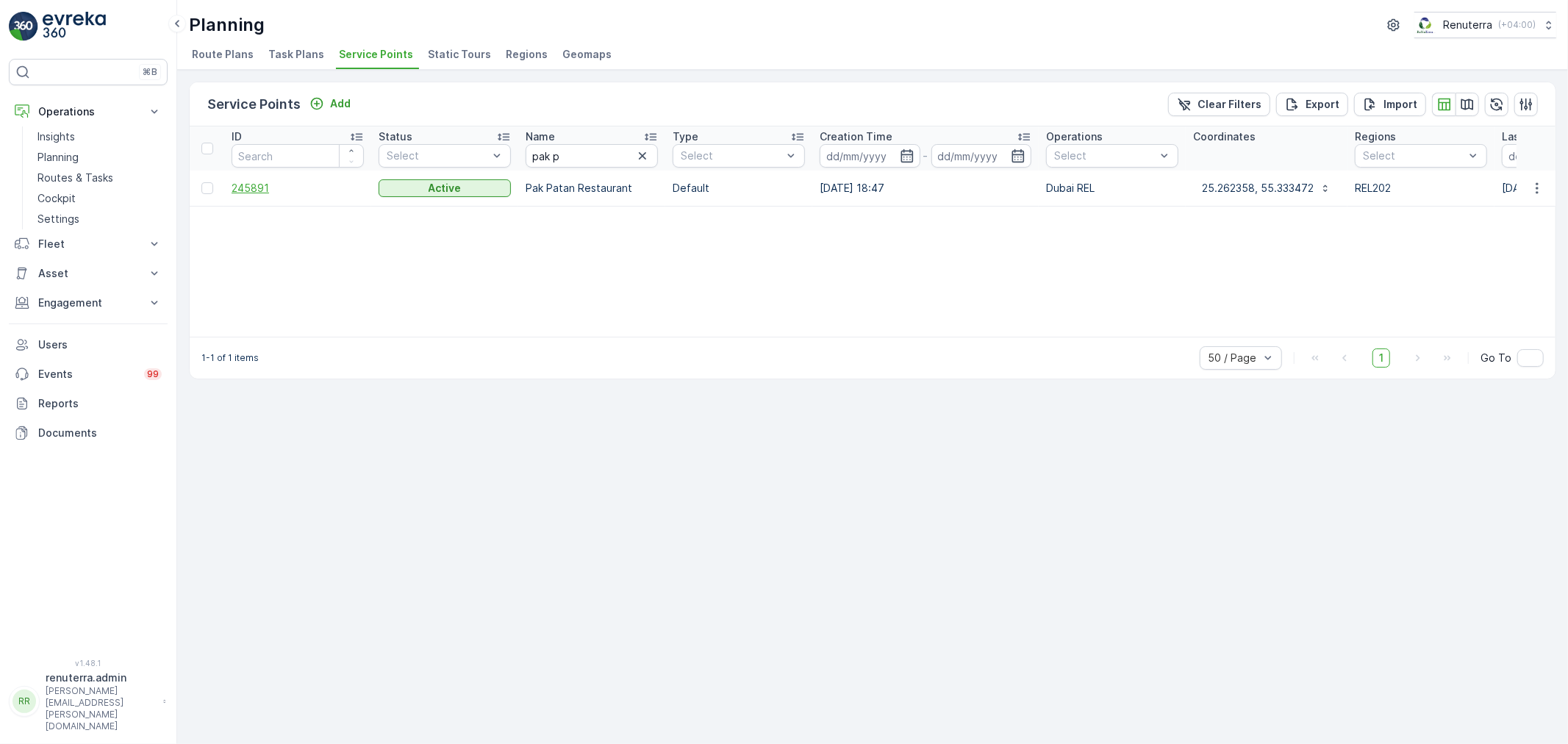
drag, startPoint x: 229, startPoint y: 174, endPoint x: 239, endPoint y: 183, distance: 13.5
click at [233, 178] on td "245891" at bounding box center [298, 189] width 147 height 35
click at [242, 185] on span "245891" at bounding box center [297, 188] width 132 height 14
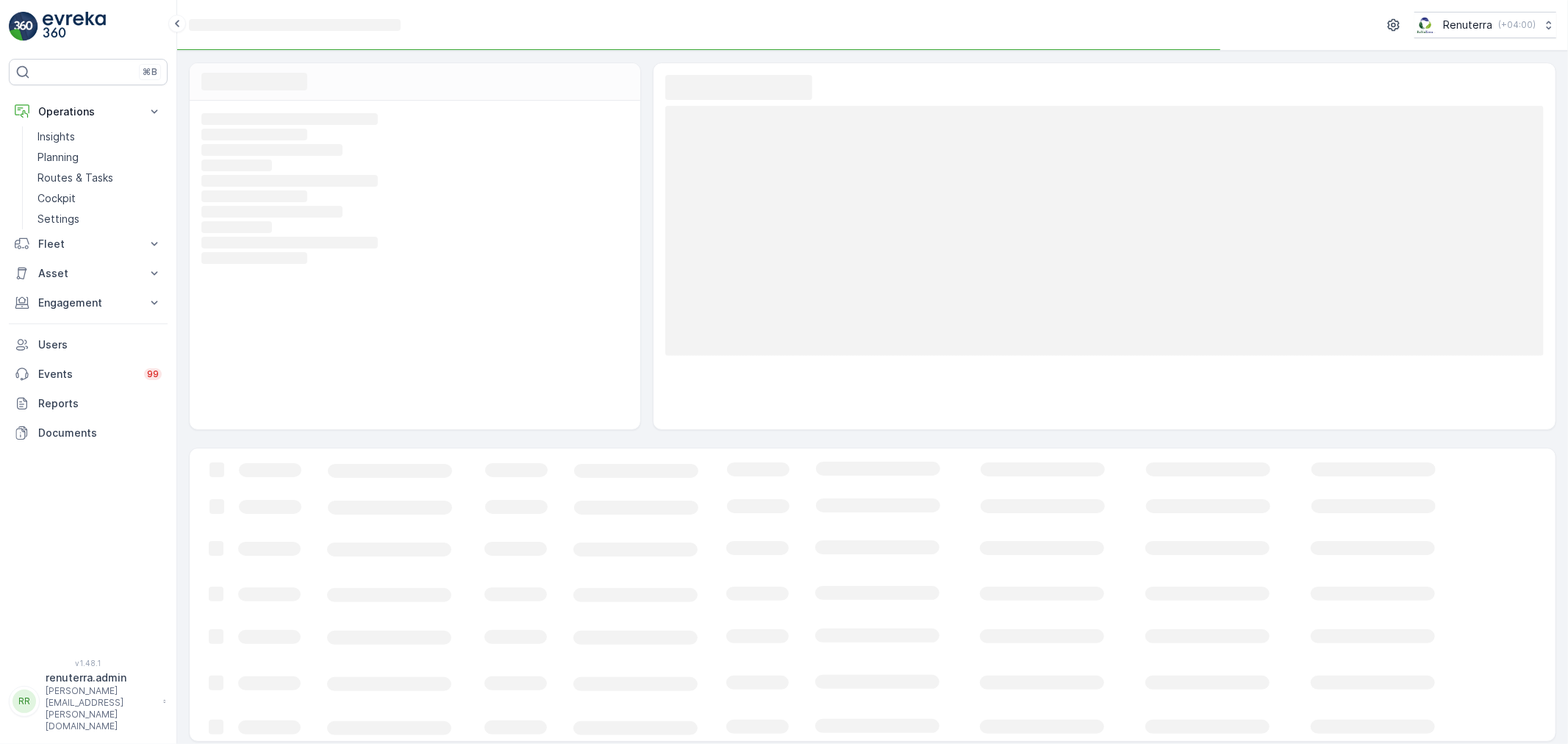
scroll to position [5, 0]
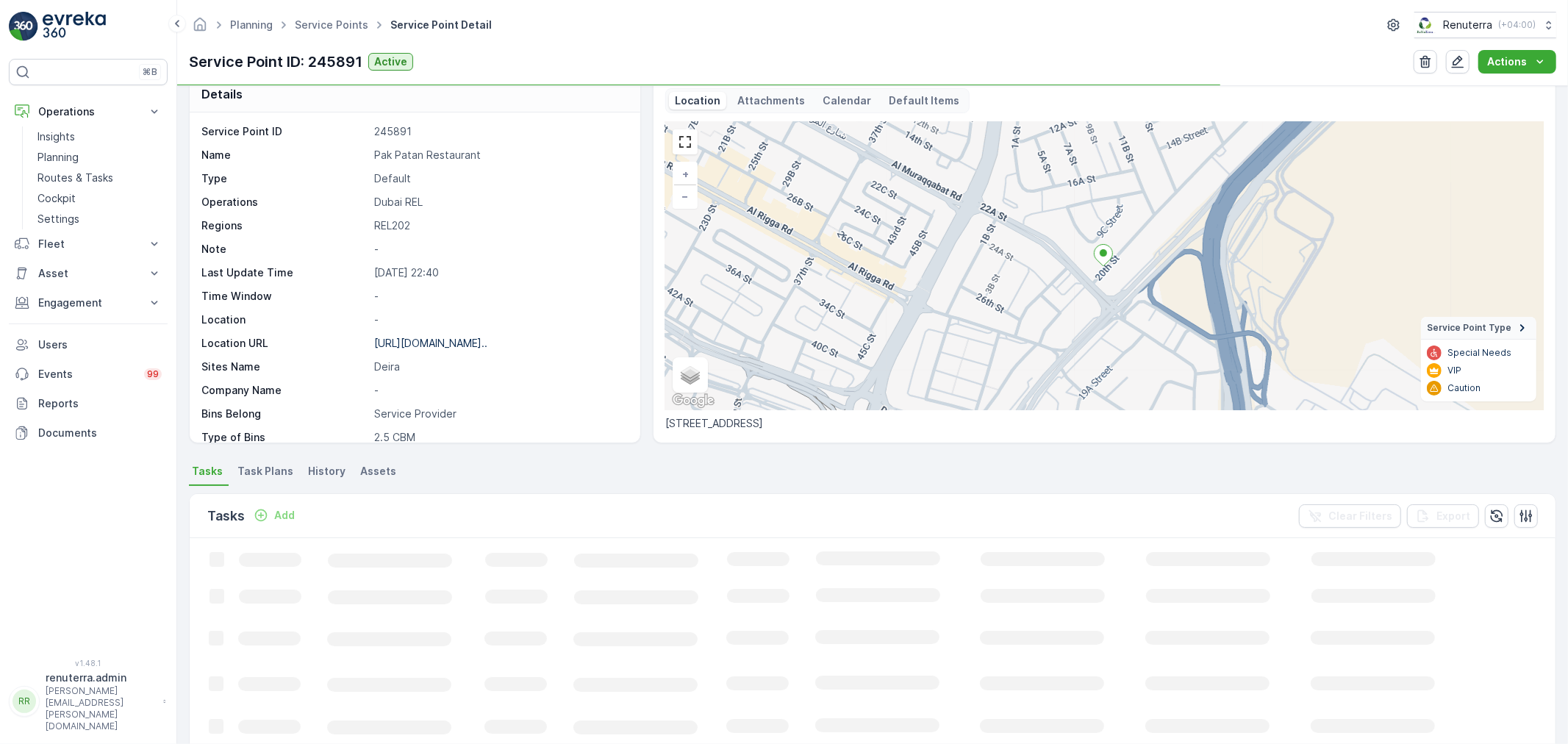
scroll to position [82, 0]
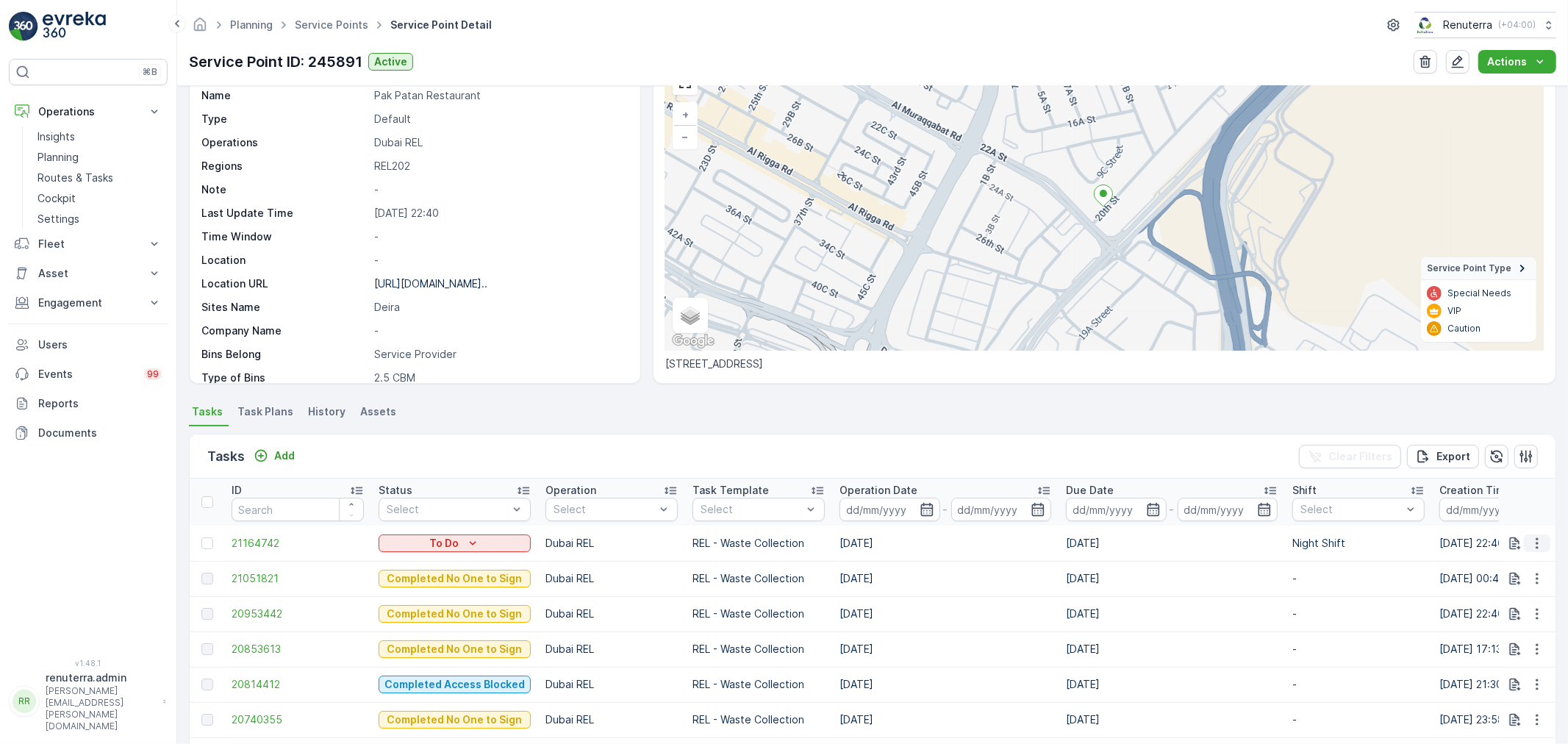
click at [1544, 538] on button "button" at bounding box center [1536, 543] width 26 height 18
click at [1508, 598] on span "Change Route" at bounding box center [1499, 605] width 72 height 14
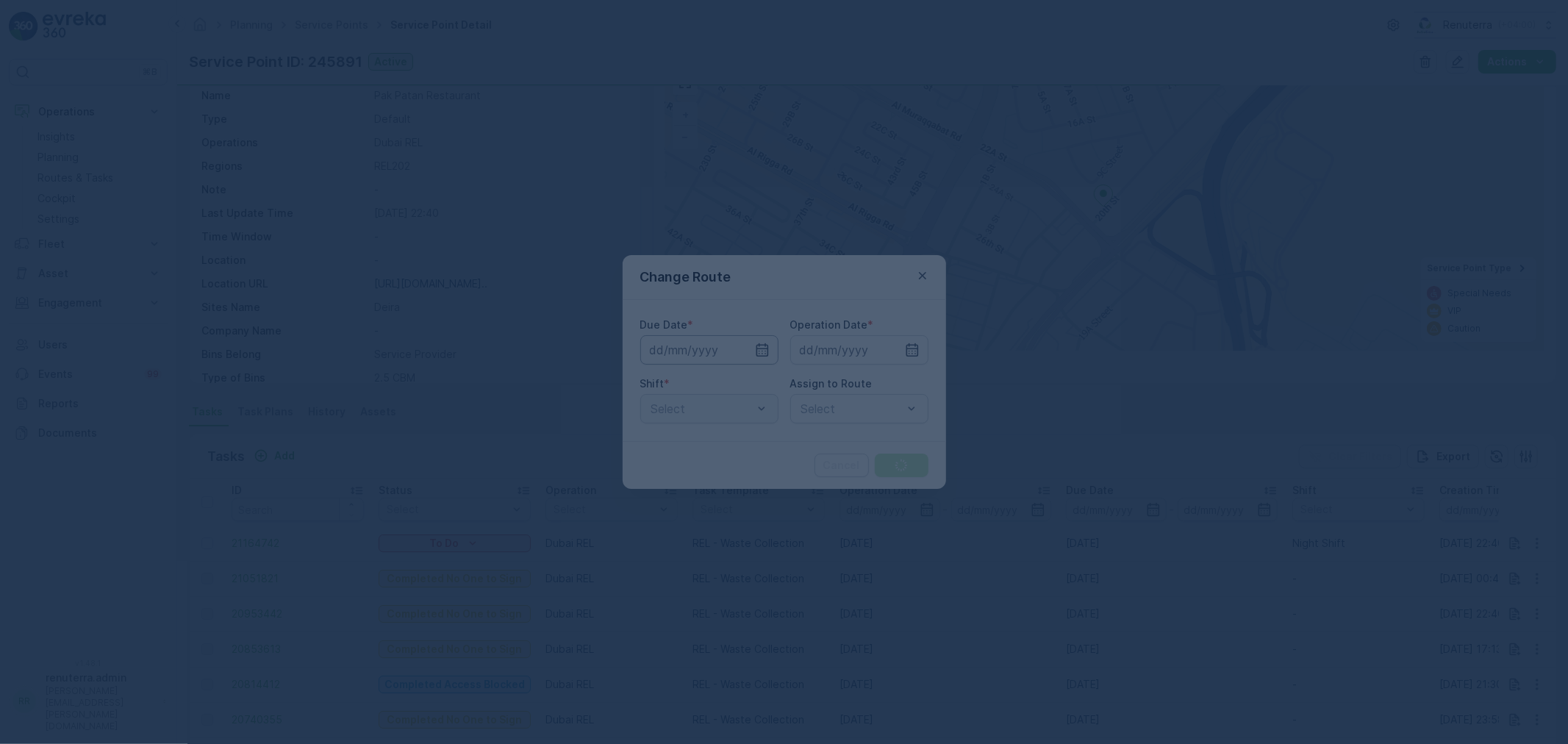
type input "[DATE]"
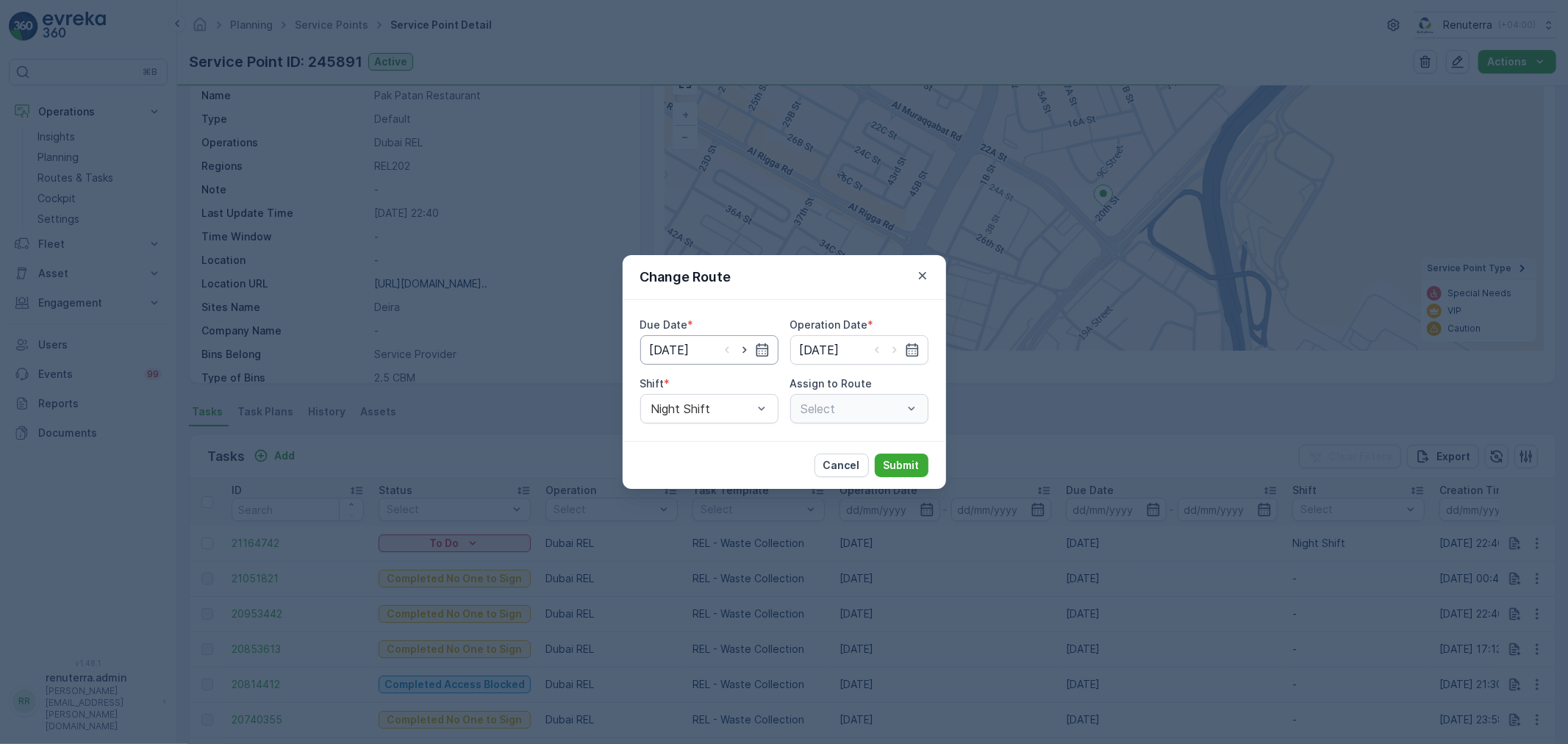
drag, startPoint x: 739, startPoint y: 354, endPoint x: 761, endPoint y: 360, distance: 22.8
click at [741, 353] on icon "button" at bounding box center [744, 349] width 14 height 14
type input "[DATE]"
drag, startPoint x: 890, startPoint y: 351, endPoint x: 879, endPoint y: 364, distance: 17.0
click at [891, 349] on icon "button" at bounding box center [894, 349] width 14 height 14
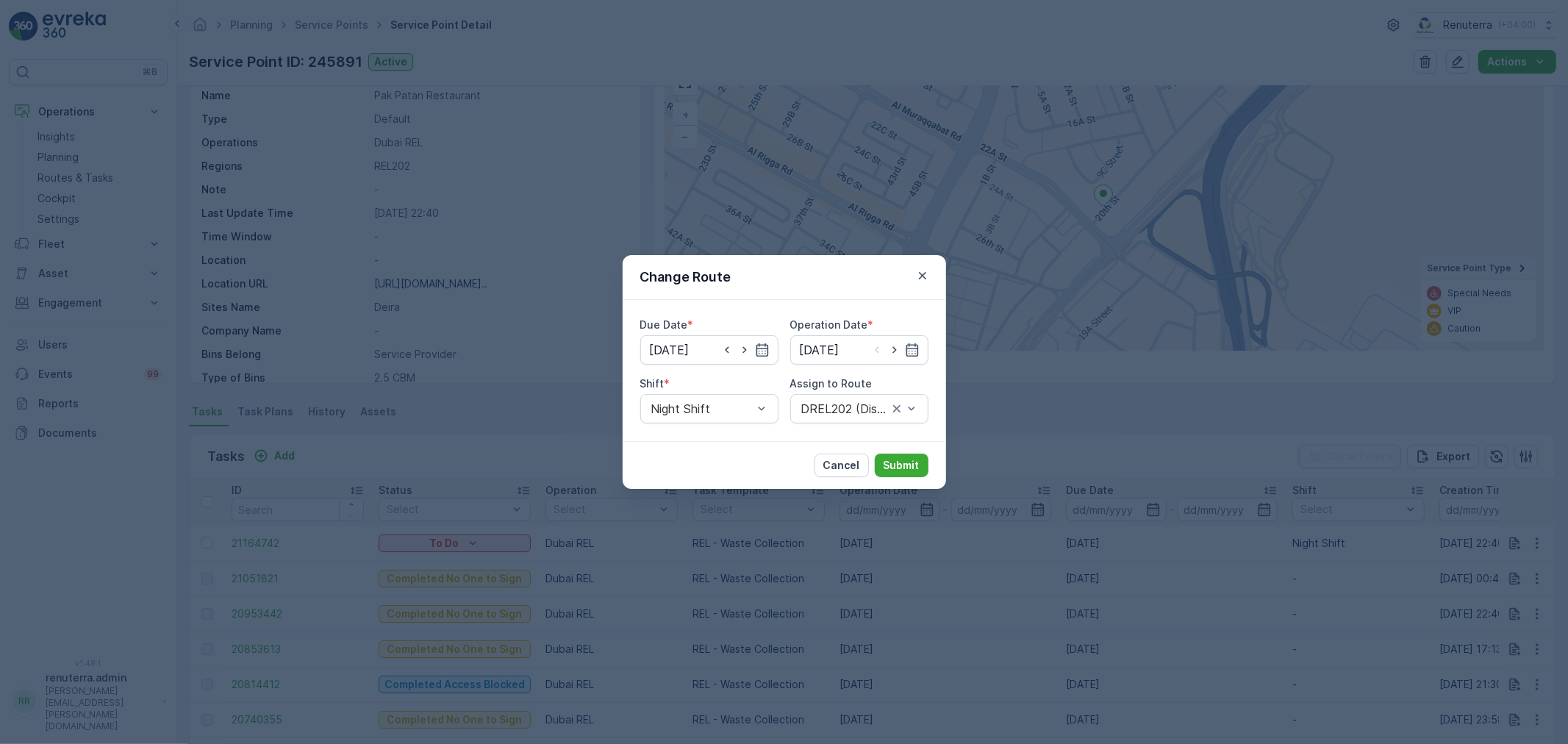
type input "[DATE]"
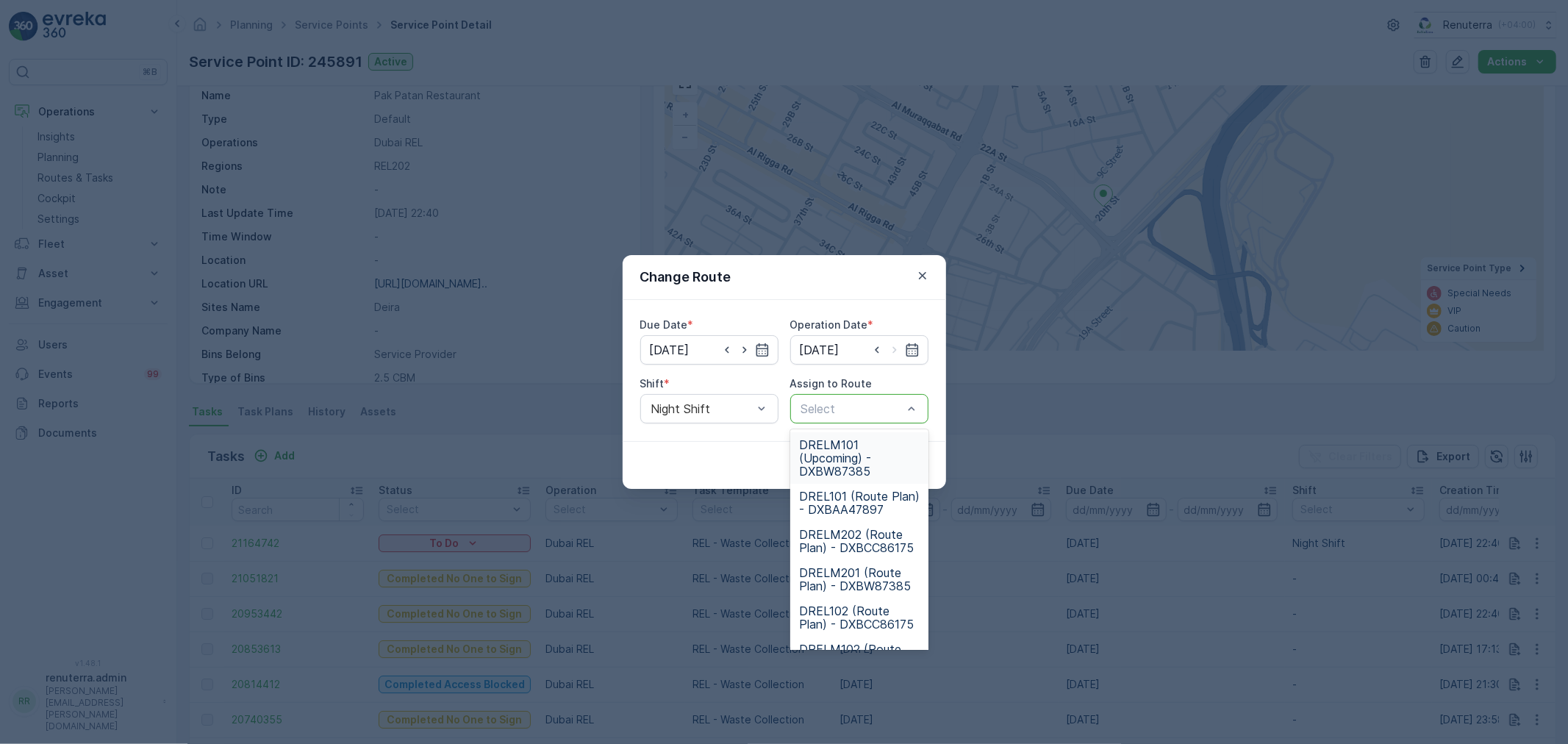
click at [879, 412] on div at bounding box center [852, 409] width 104 height 13
type input "202"
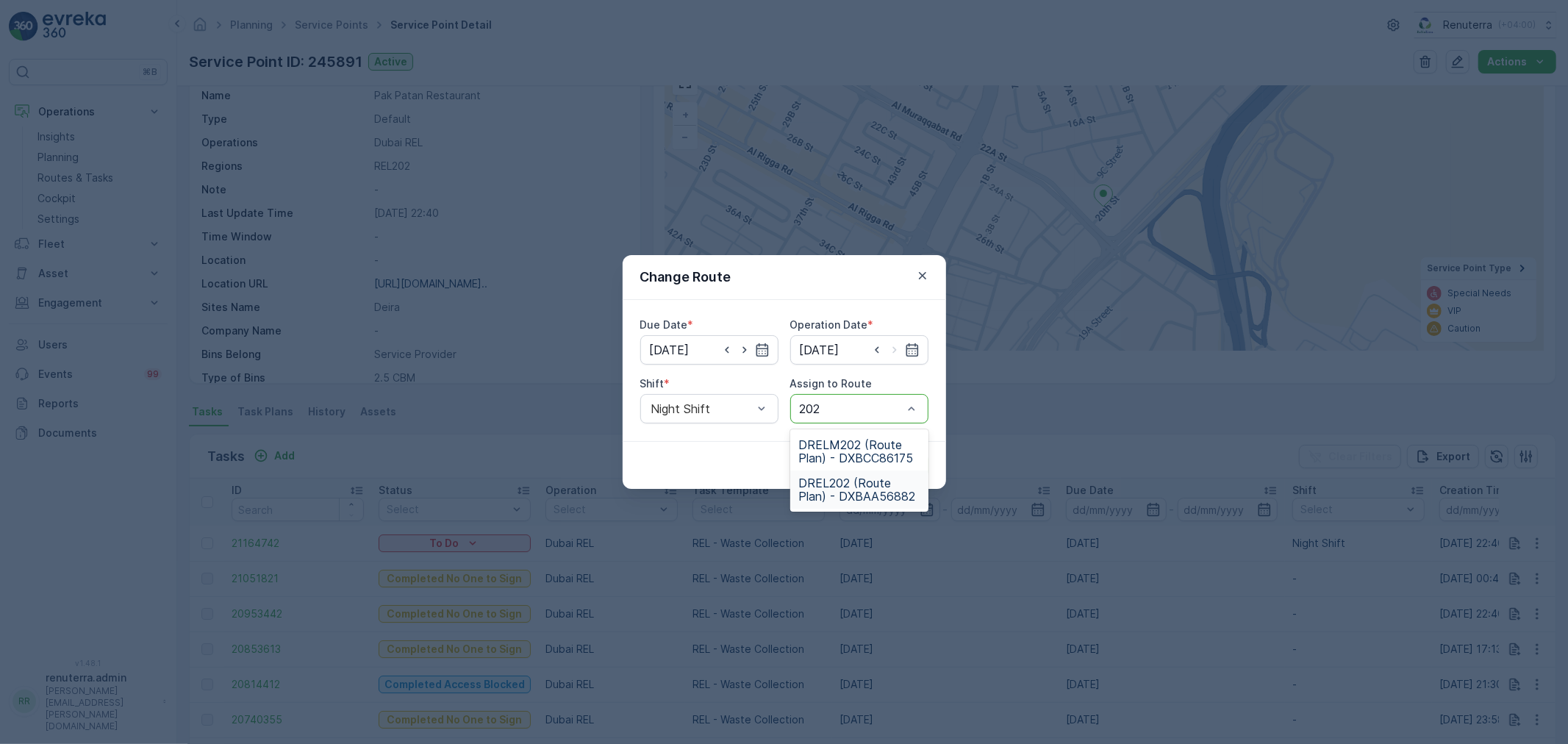
click at [840, 481] on span "DREL202 (Route Plan) - DXBAA56882" at bounding box center [859, 489] width 120 height 26
click at [900, 466] on p "Submit" at bounding box center [901, 465] width 36 height 14
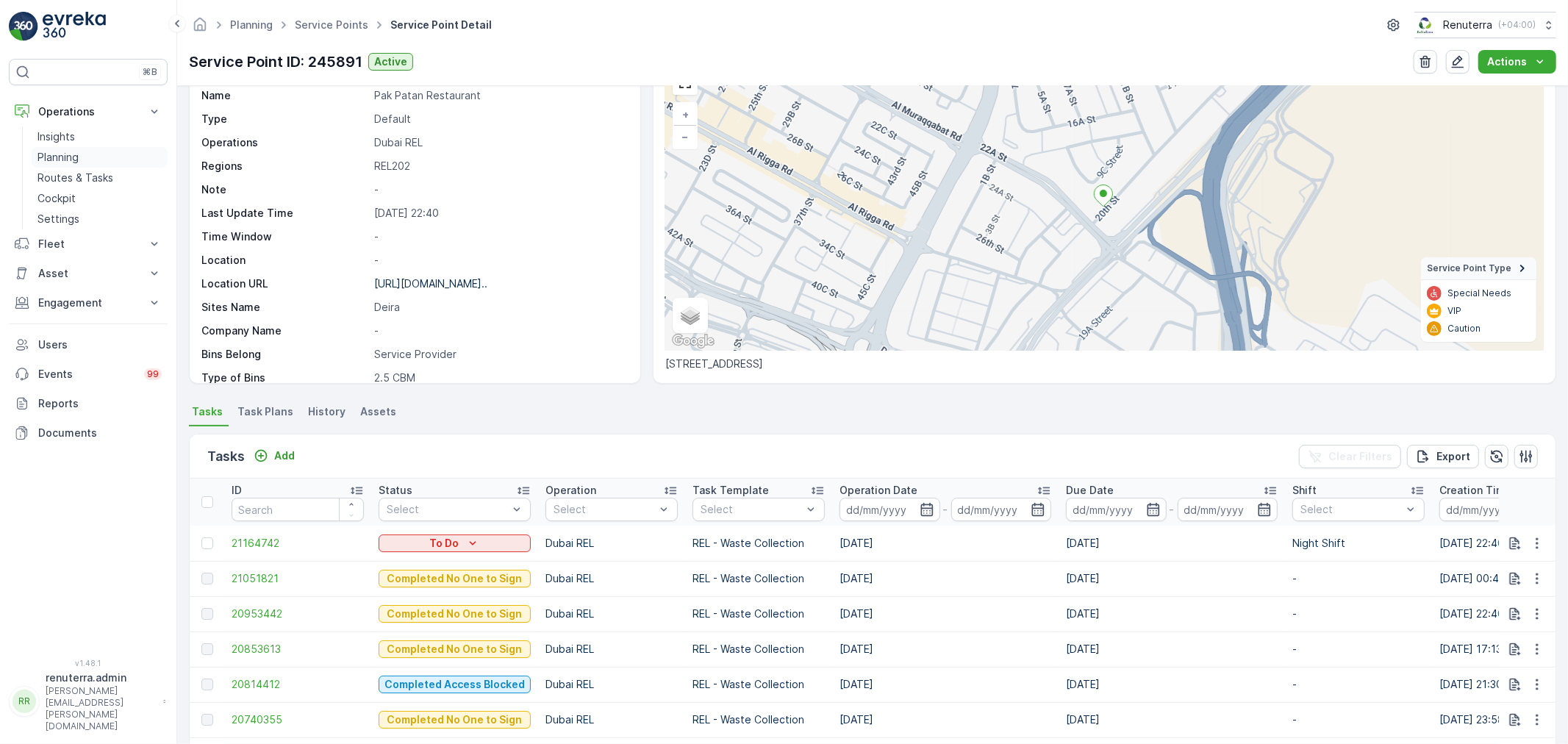
click at [85, 157] on link "Planning" at bounding box center [100, 157] width 136 height 20
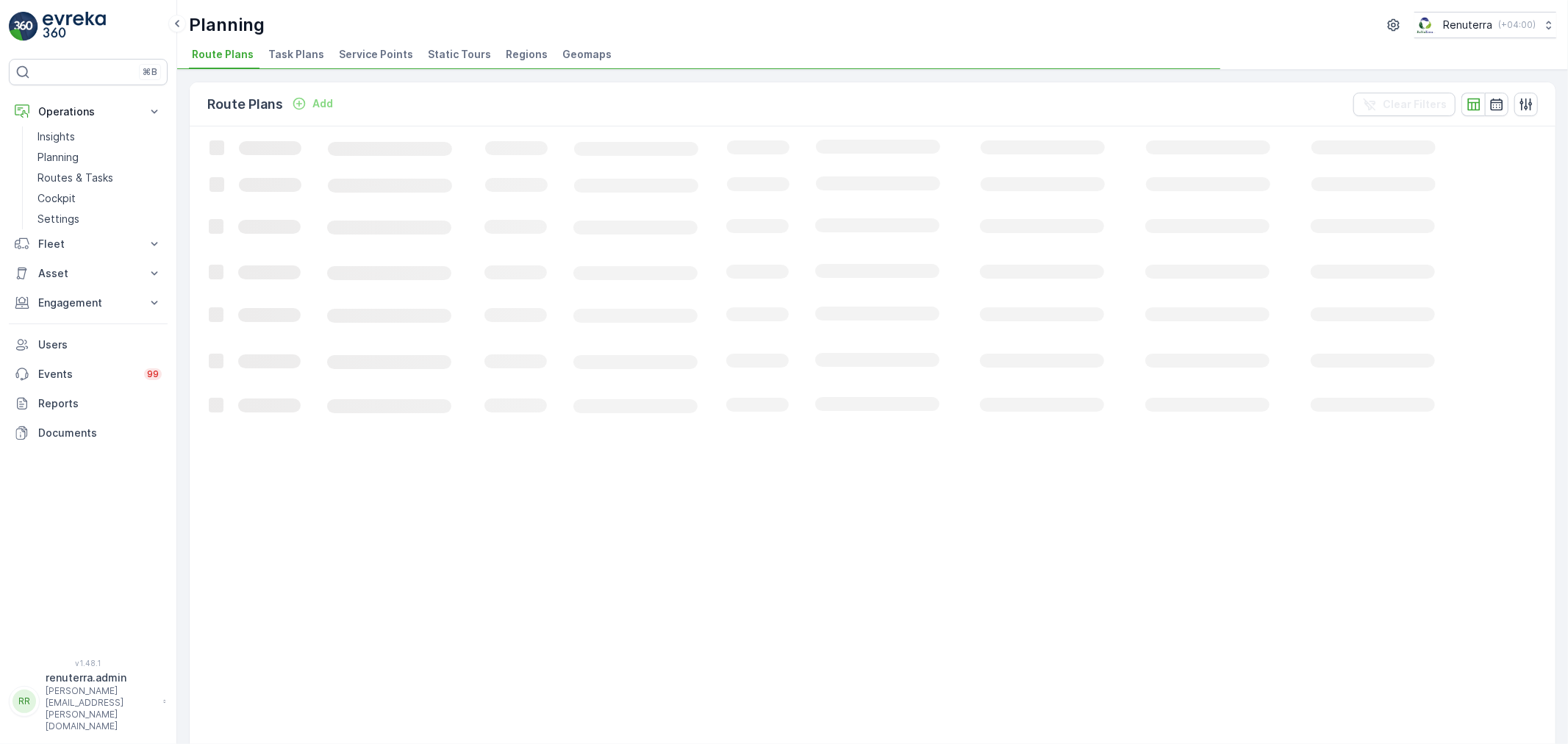
click at [373, 54] on span "Service Points" at bounding box center [376, 54] width 74 height 14
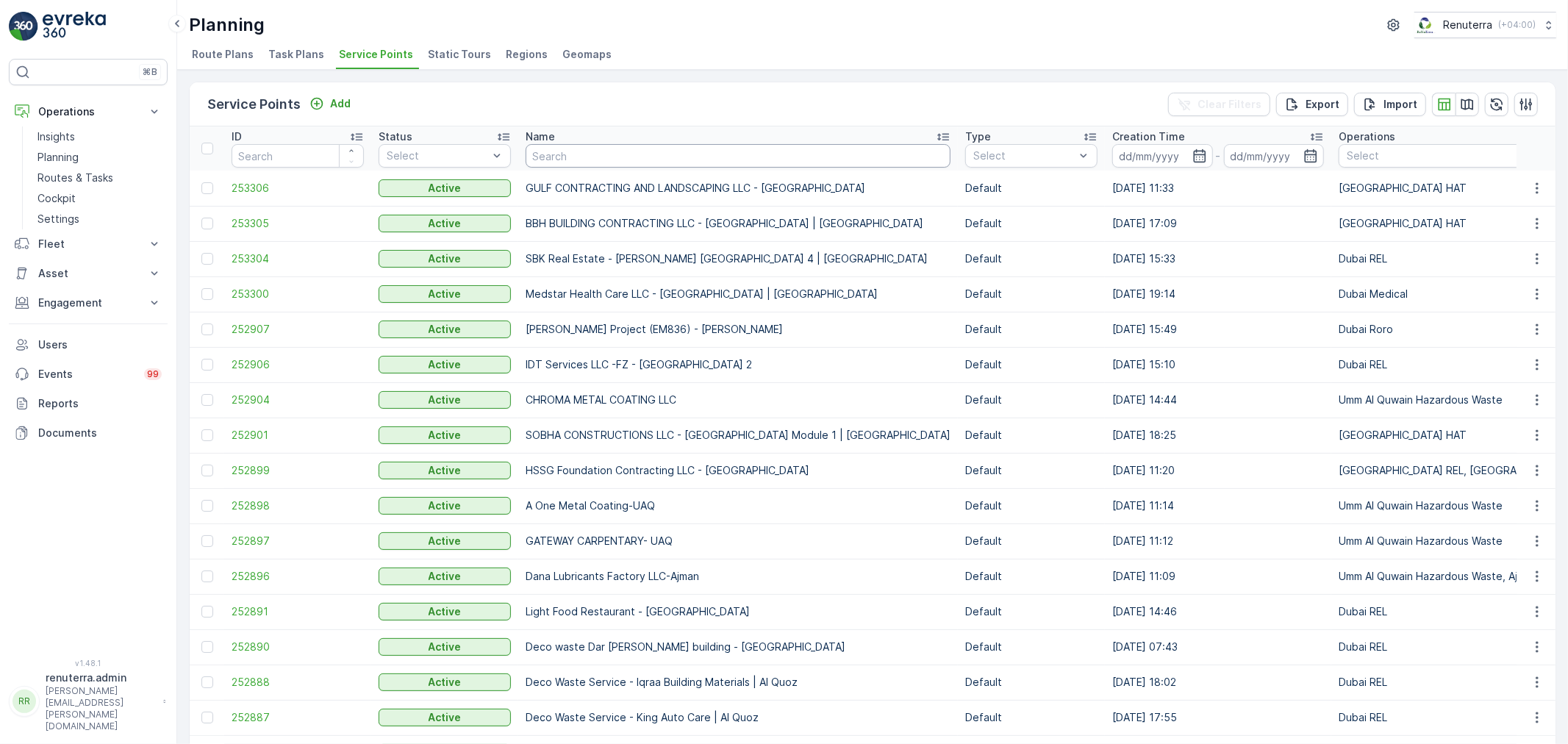
click at [569, 163] on input "text" at bounding box center [738, 156] width 425 height 24
type input "d"
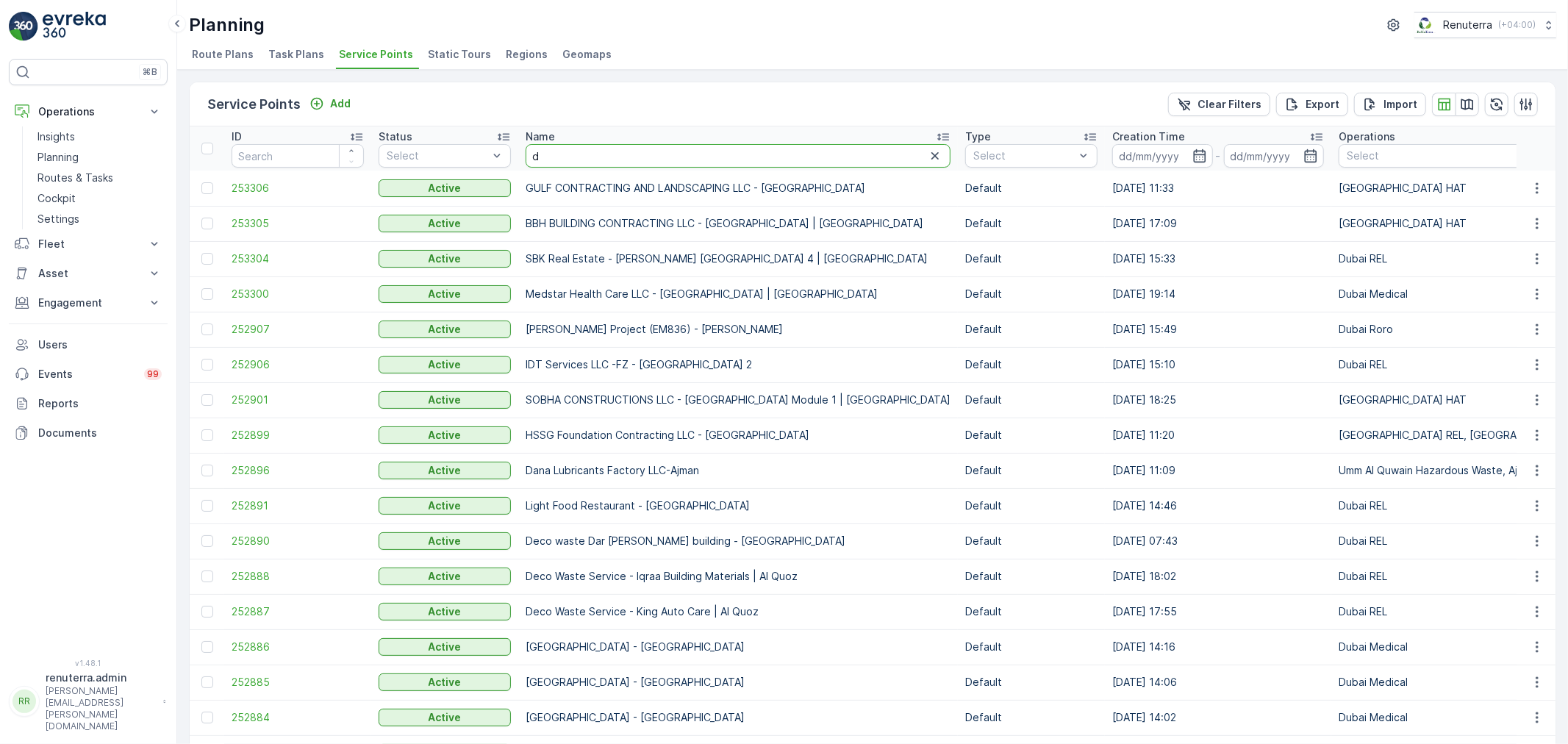
click at [547, 146] on input "d" at bounding box center [738, 156] width 425 height 24
type input "dott"
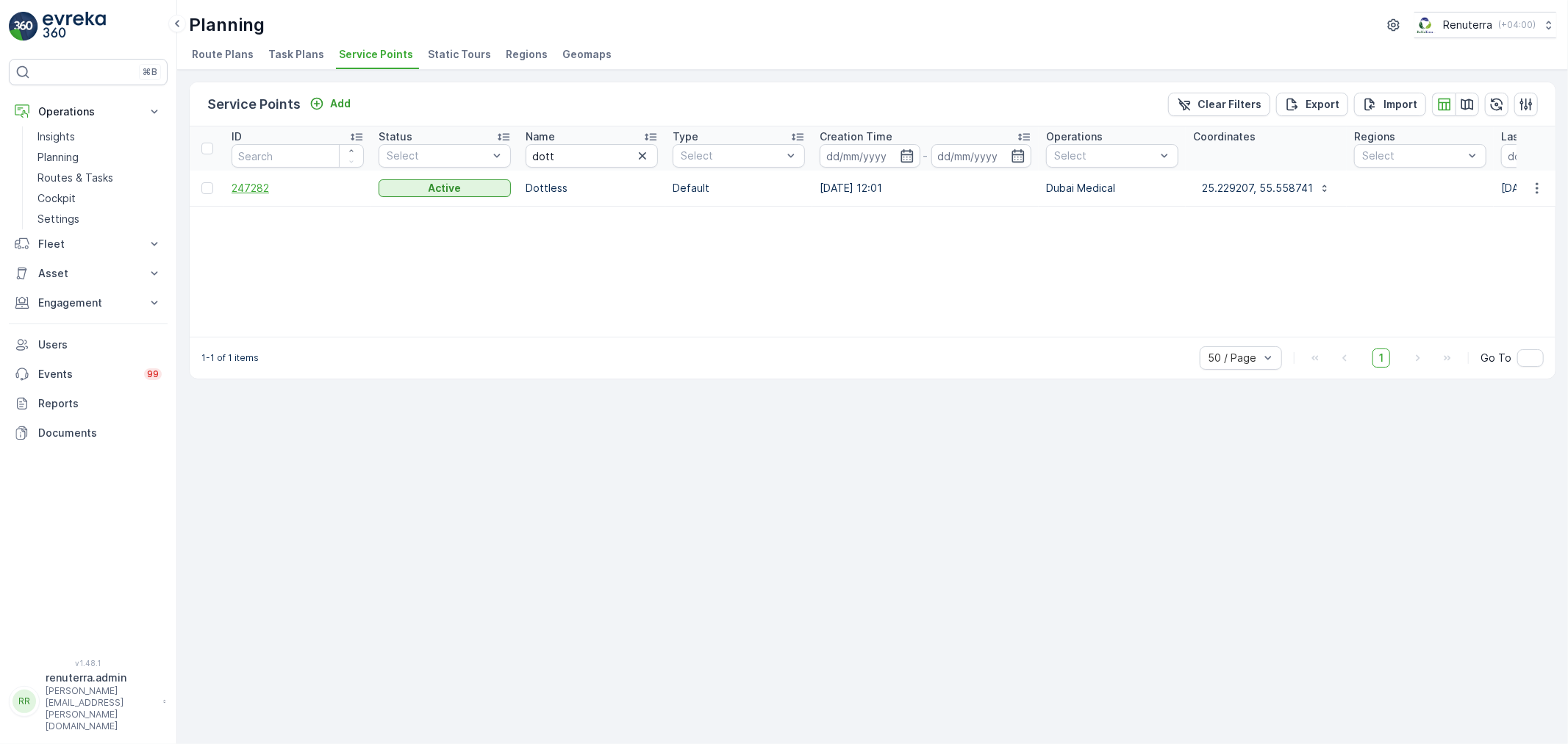
click at [273, 186] on span "247282" at bounding box center [297, 188] width 132 height 14
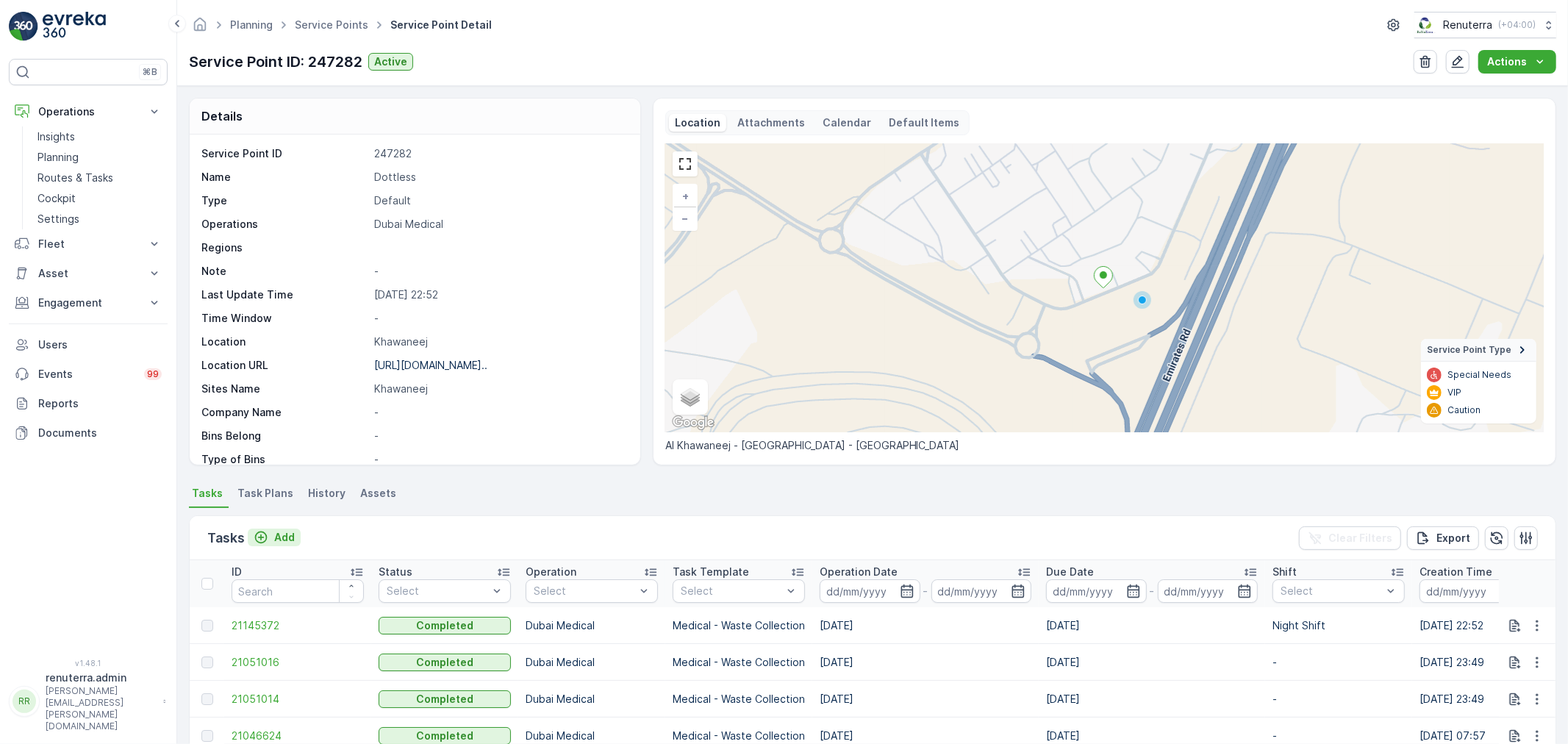
click at [287, 537] on p "Add" at bounding box center [284, 537] width 20 height 14
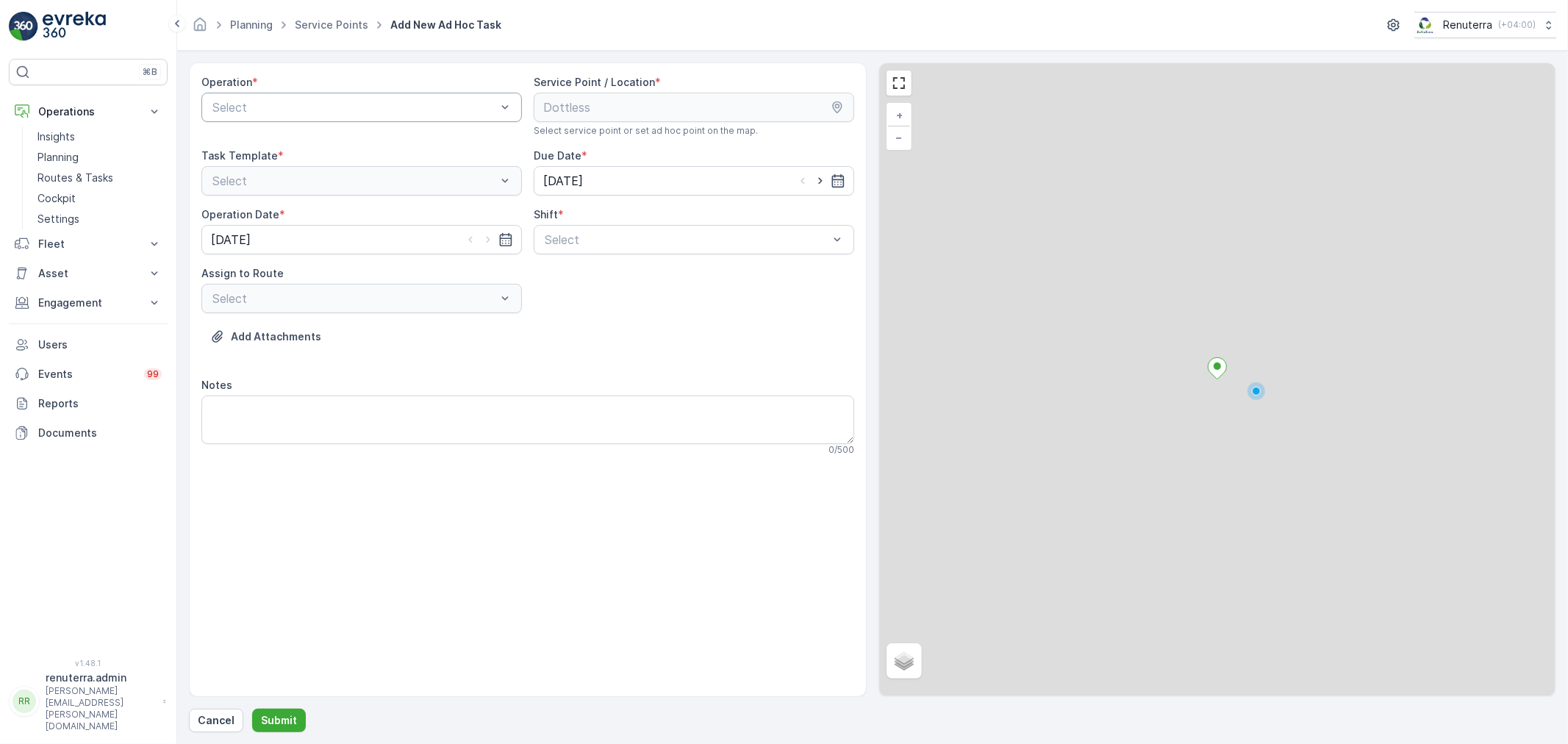
drag, startPoint x: 328, startPoint y: 164, endPoint x: 358, endPoint y: 120, distance: 53.3
click at [357, 120] on div "Operation * Select" at bounding box center [361, 105] width 320 height 61
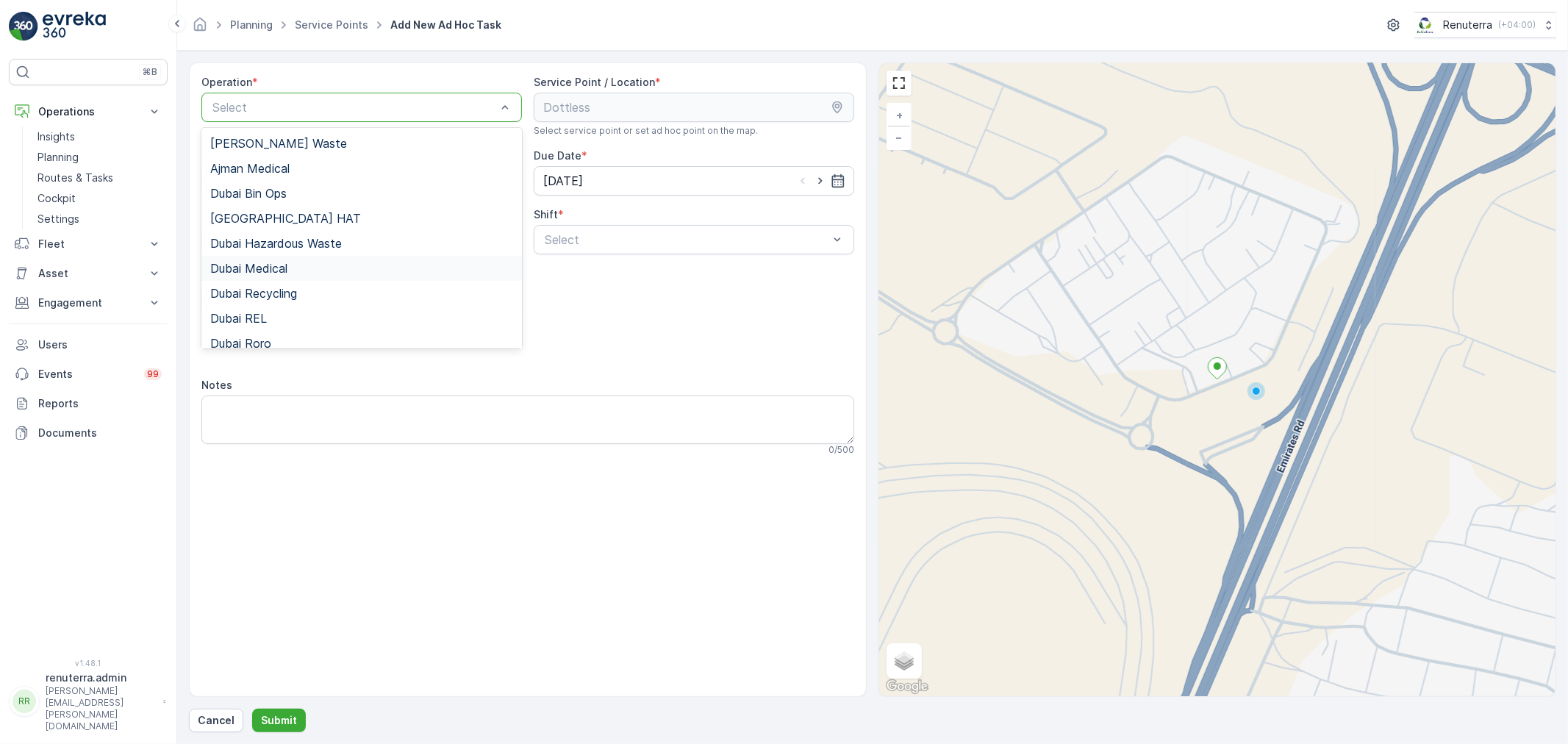
click at [309, 270] on div "Dubai Medical" at bounding box center [362, 268] width 303 height 13
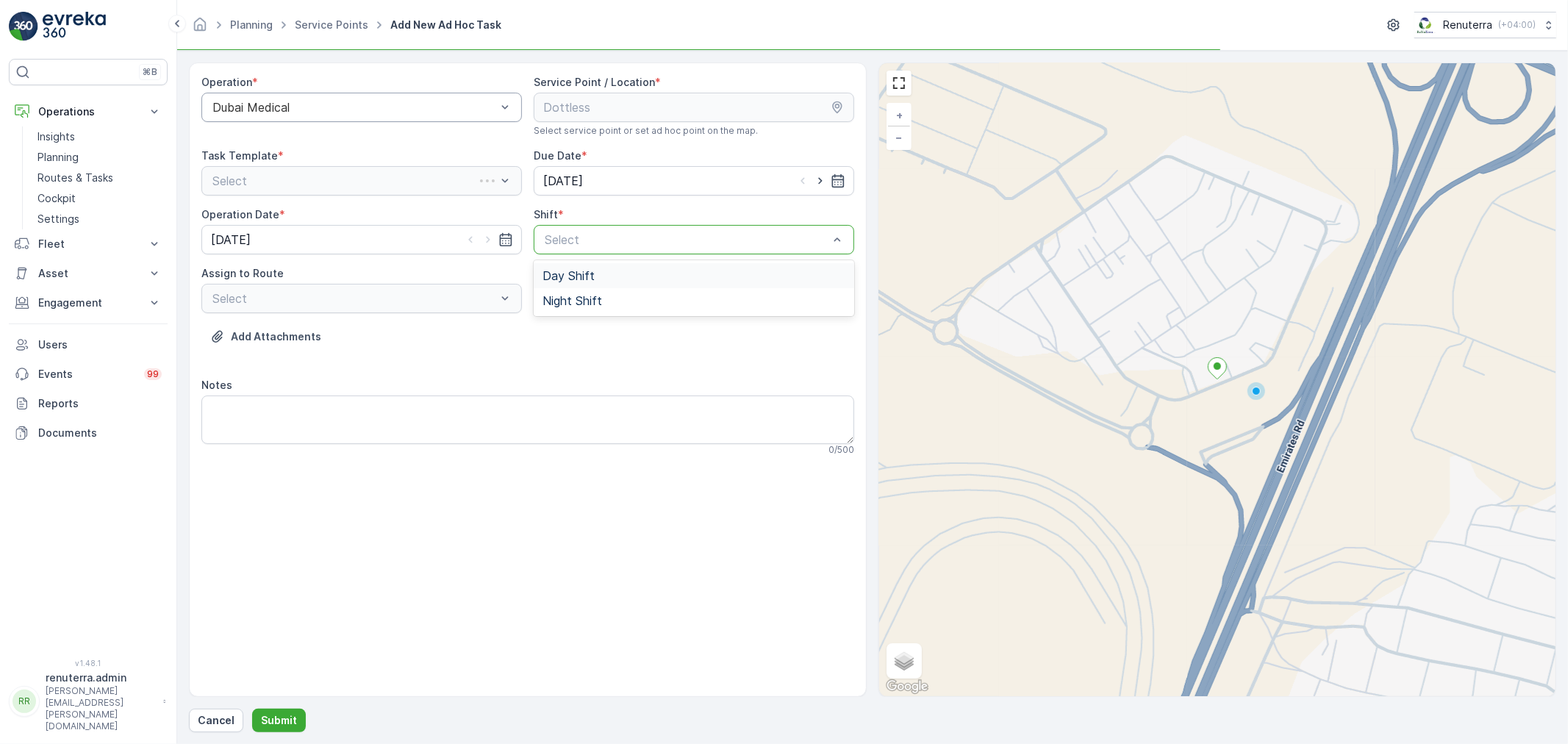
click at [613, 253] on div "Select" at bounding box center [693, 239] width 320 height 29
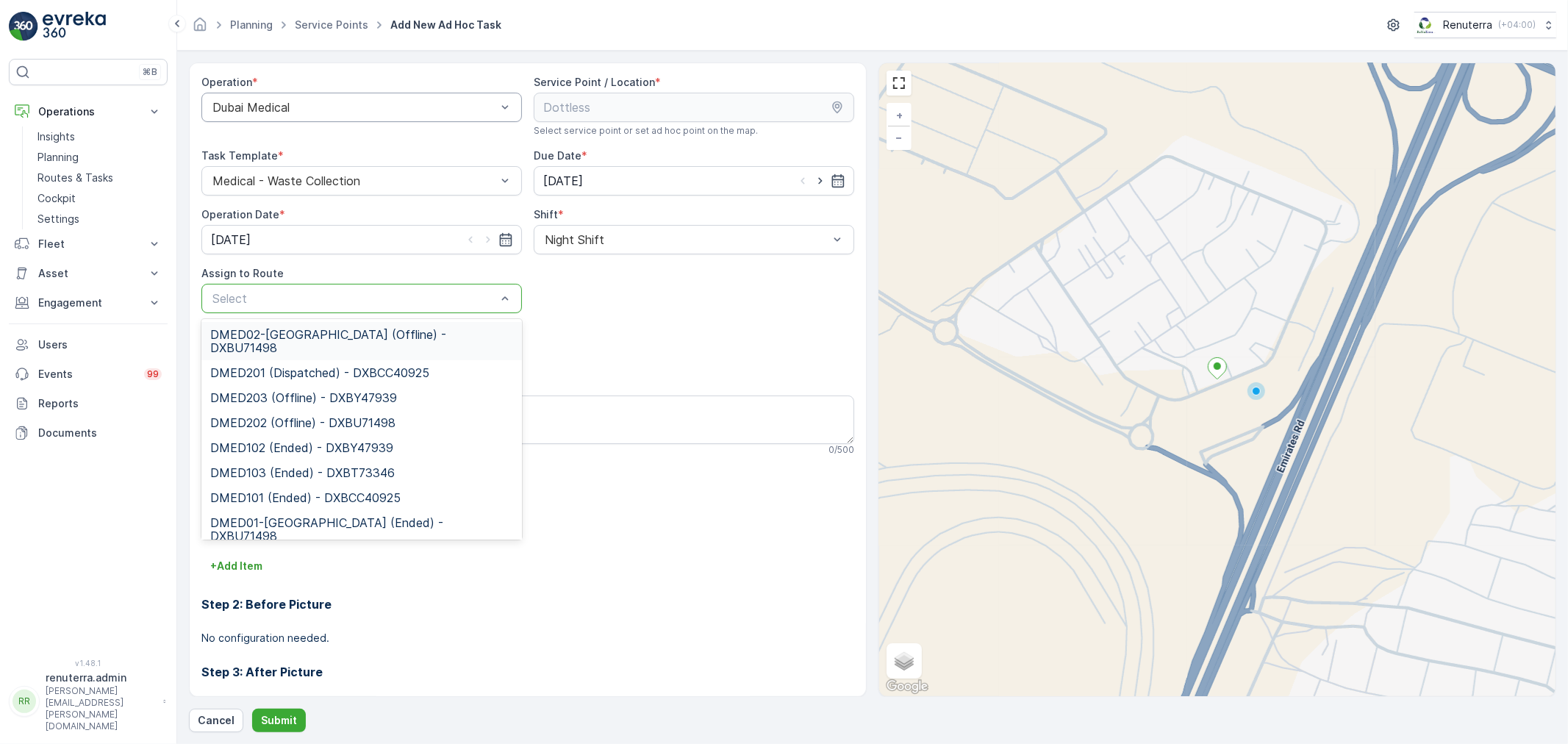
click at [297, 332] on span "DMED02-Khawaneej Yard (Offline) - DXBU71498" at bounding box center [362, 341] width 303 height 26
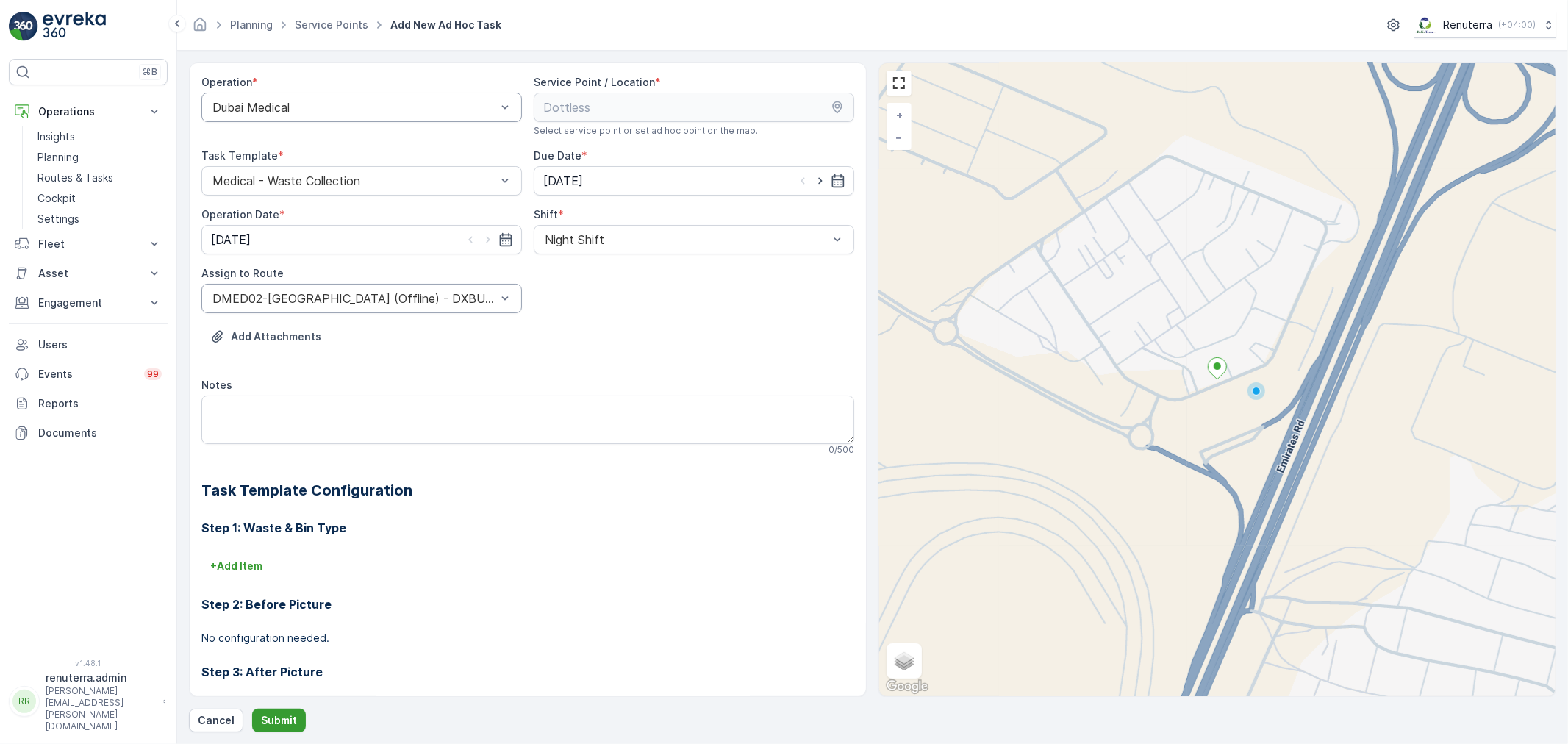
click at [284, 720] on p "Submit" at bounding box center [278, 720] width 36 height 14
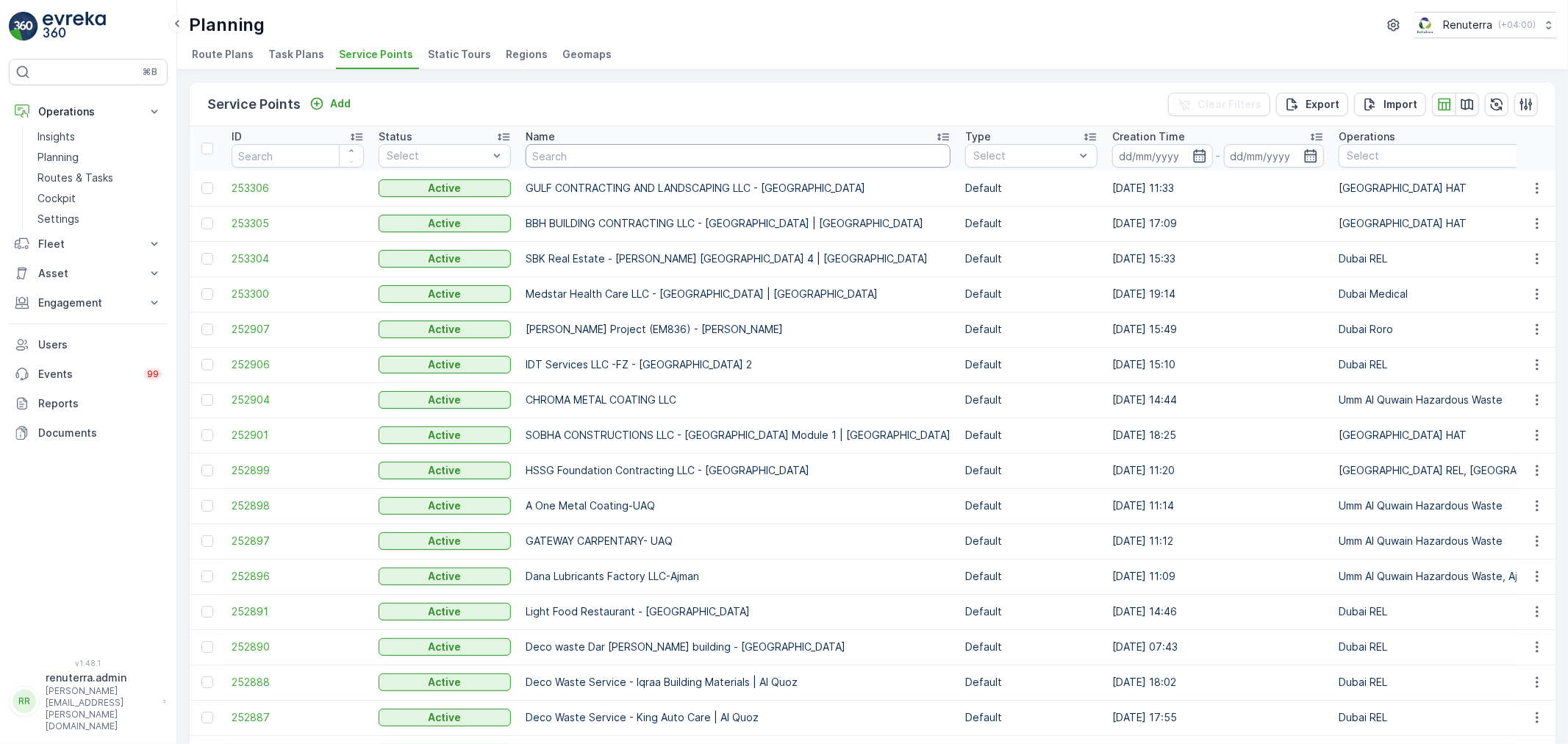
click at [628, 144] on input "text" at bounding box center [738, 156] width 425 height 24
click at [654, 157] on input "text" at bounding box center [738, 156] width 425 height 24
type input "sbk"
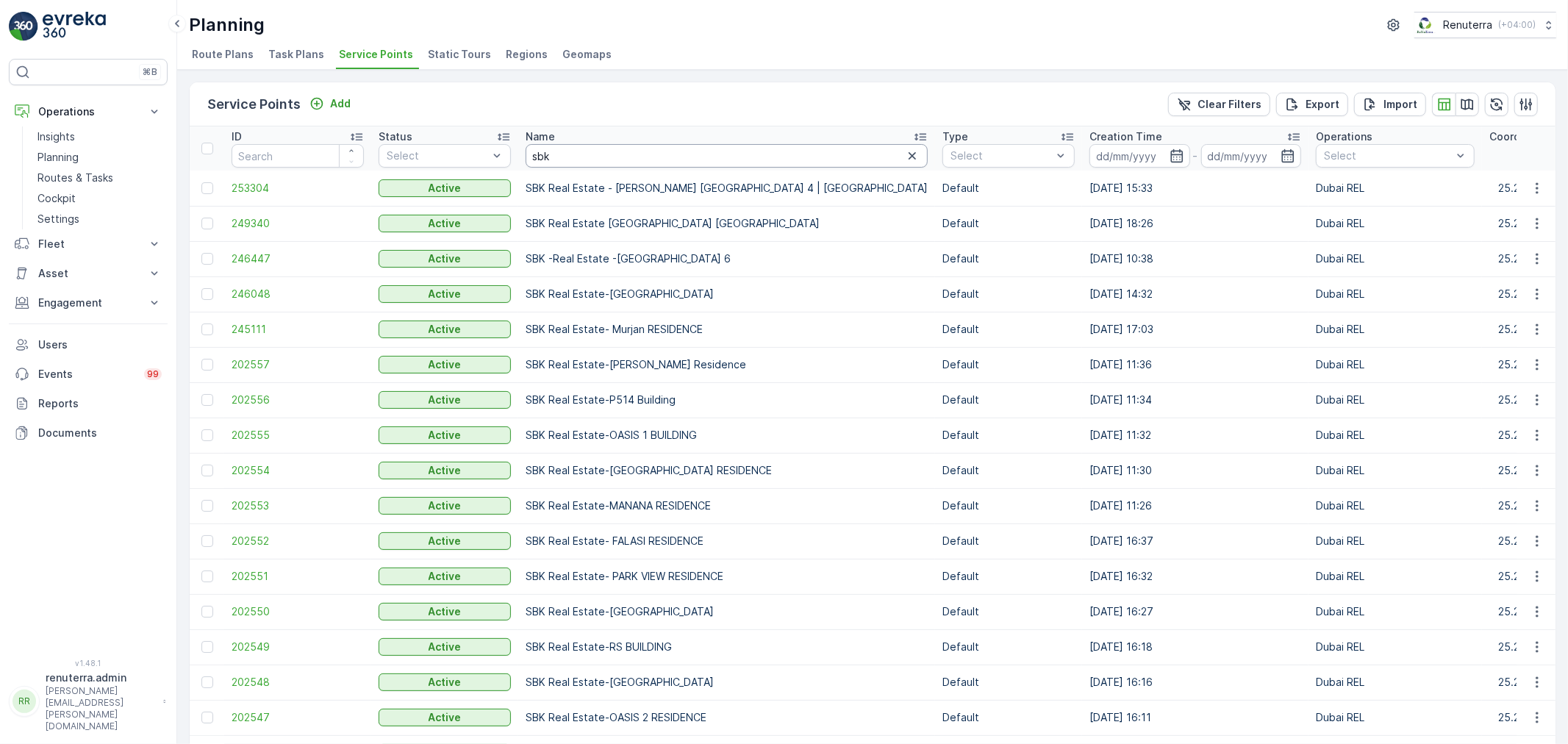
click at [596, 147] on input "sbk" at bounding box center [727, 156] width 402 height 24
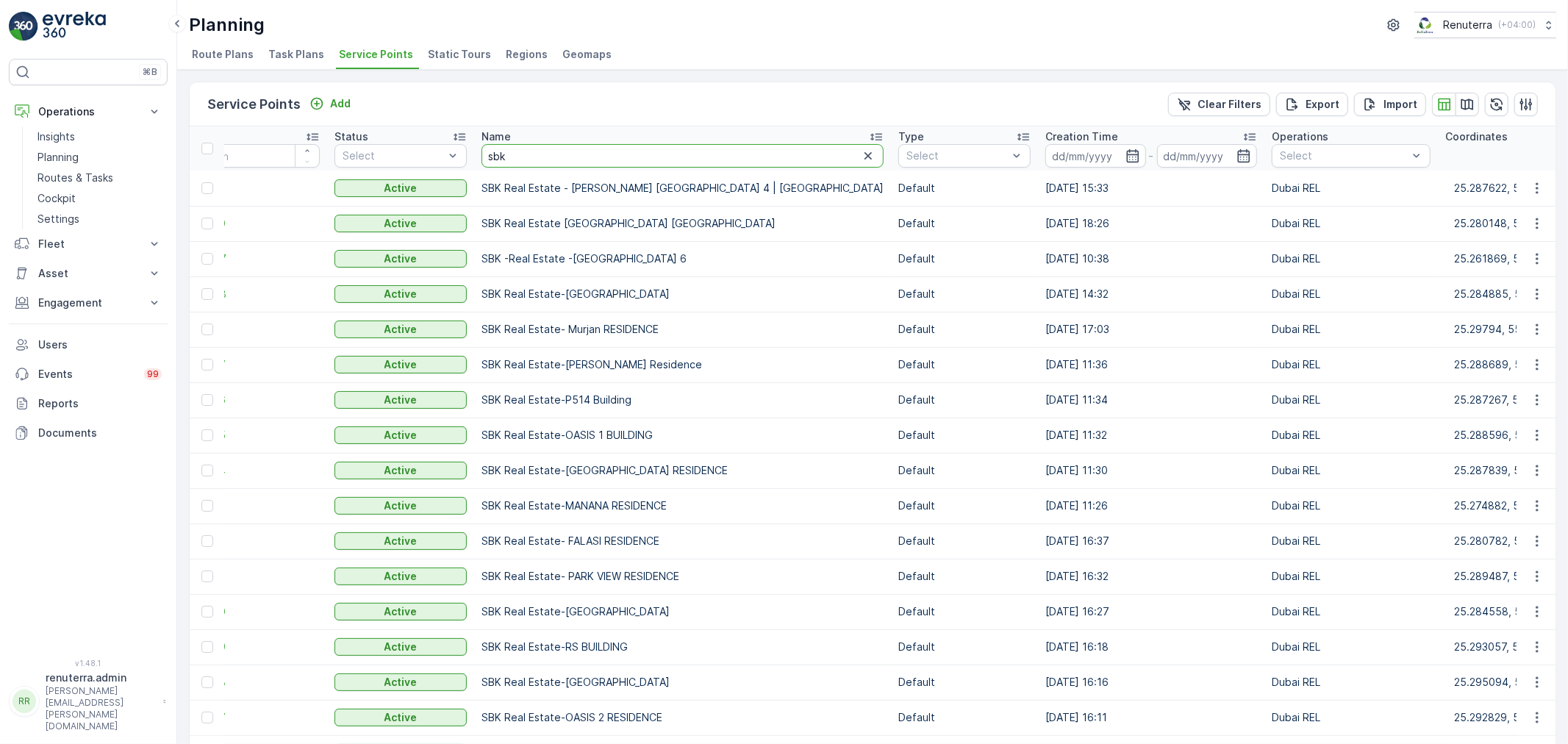
click at [575, 164] on input "sbk" at bounding box center [682, 156] width 402 height 24
click at [574, 147] on input "sbk" at bounding box center [682, 156] width 402 height 24
type input "sbk m"
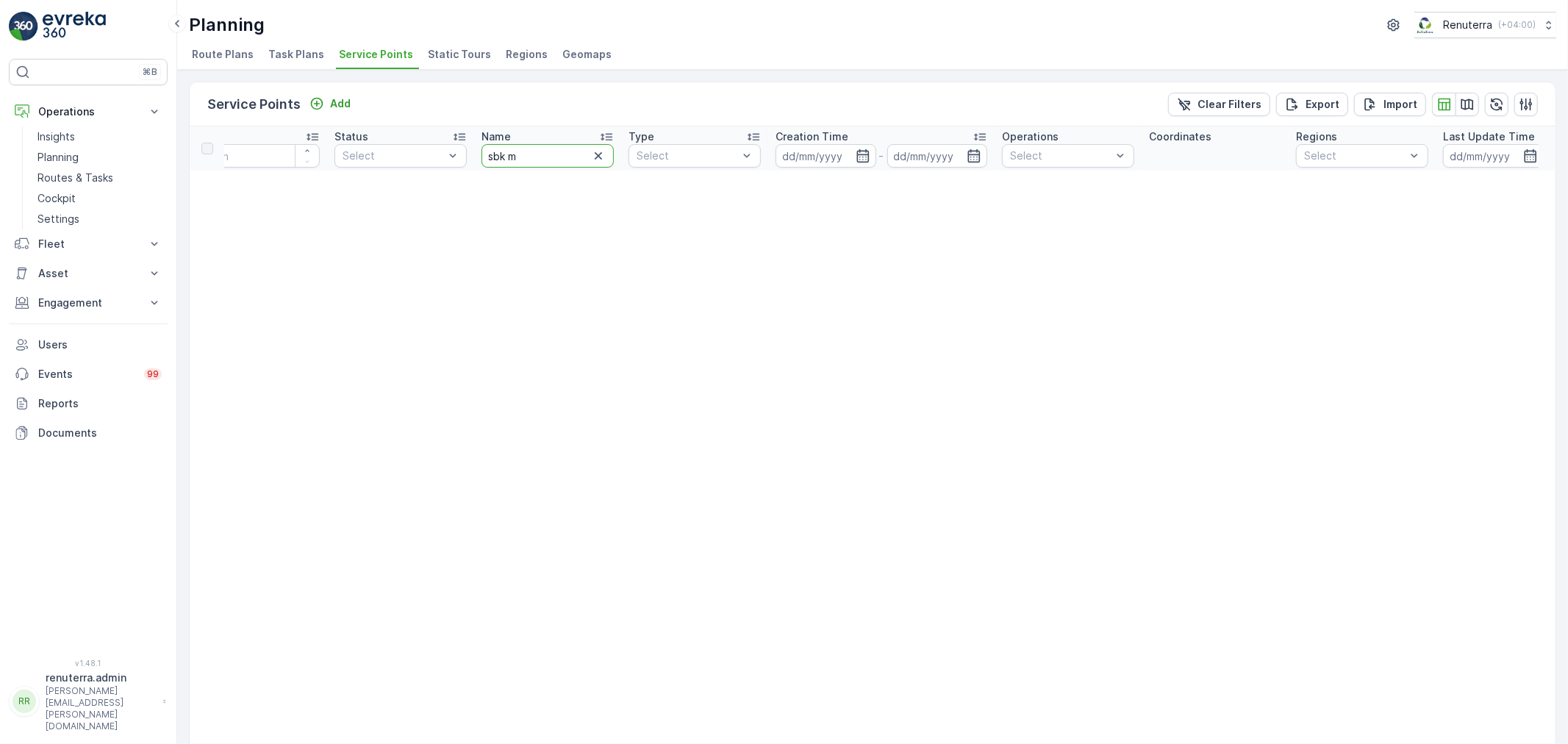
click at [566, 164] on input "sbk m" at bounding box center [547, 156] width 132 height 24
type input "sbk"
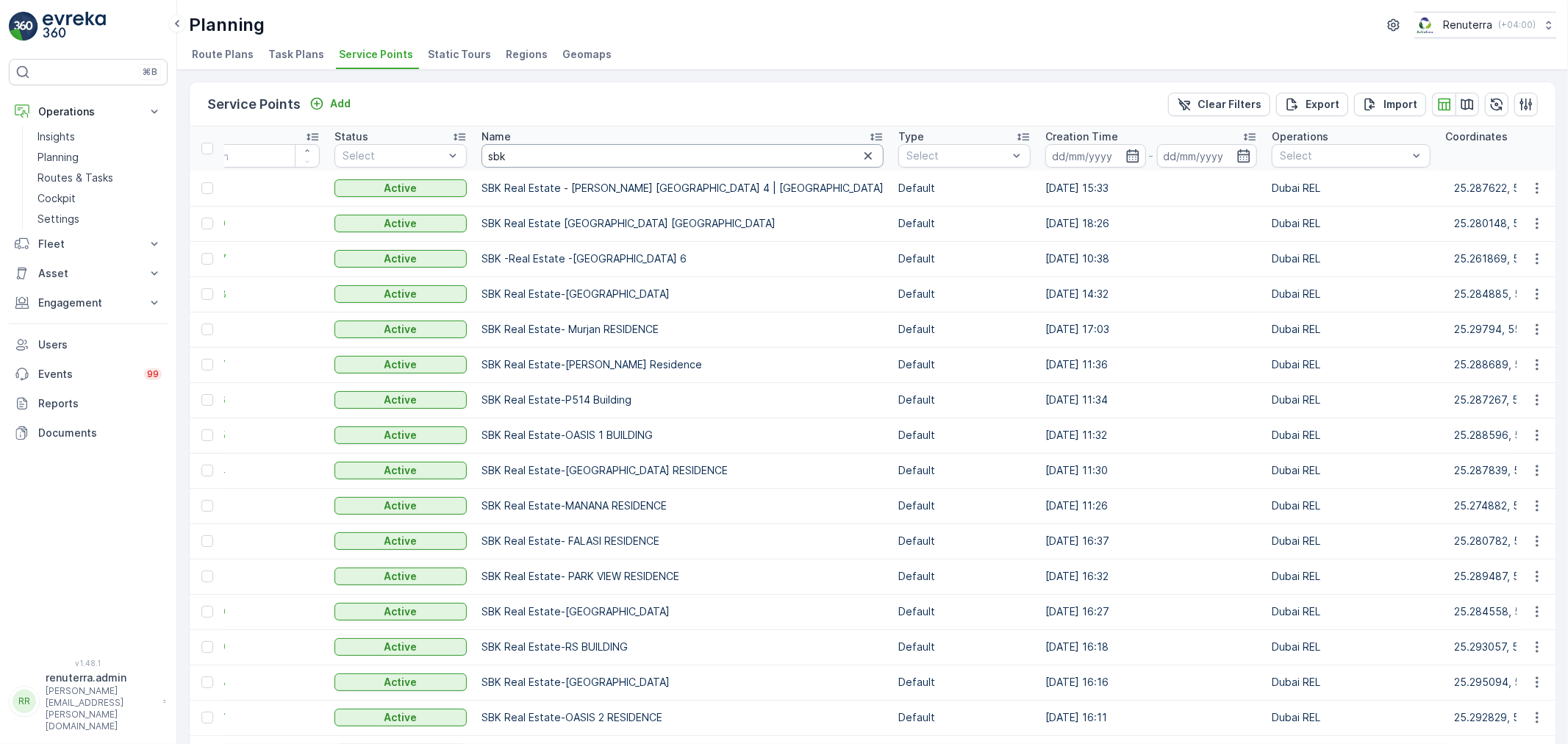
click at [526, 163] on input "sbk" at bounding box center [682, 156] width 402 height 24
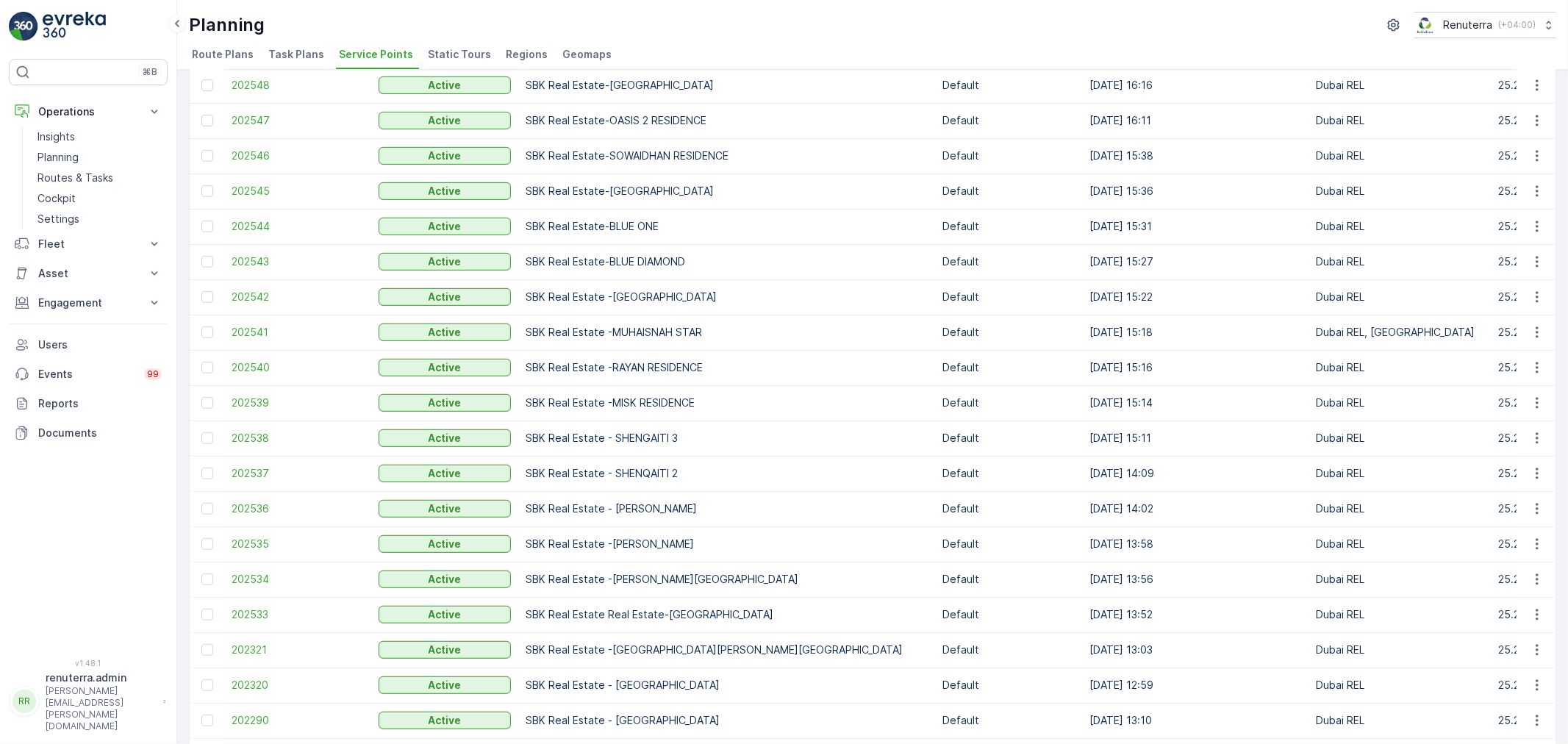
scroll to position [560, 0]
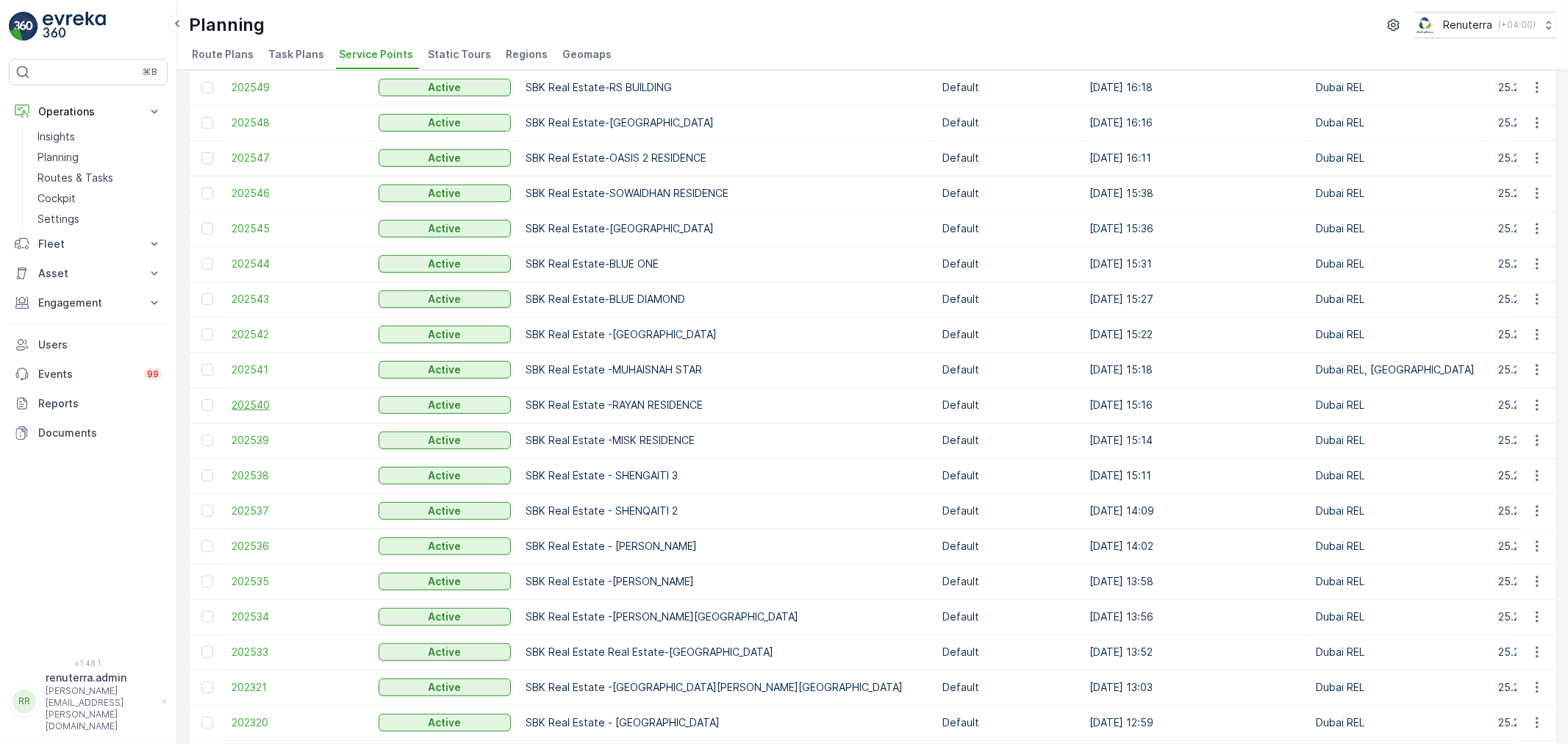
click at [270, 403] on span "202540" at bounding box center [297, 405] width 132 height 14
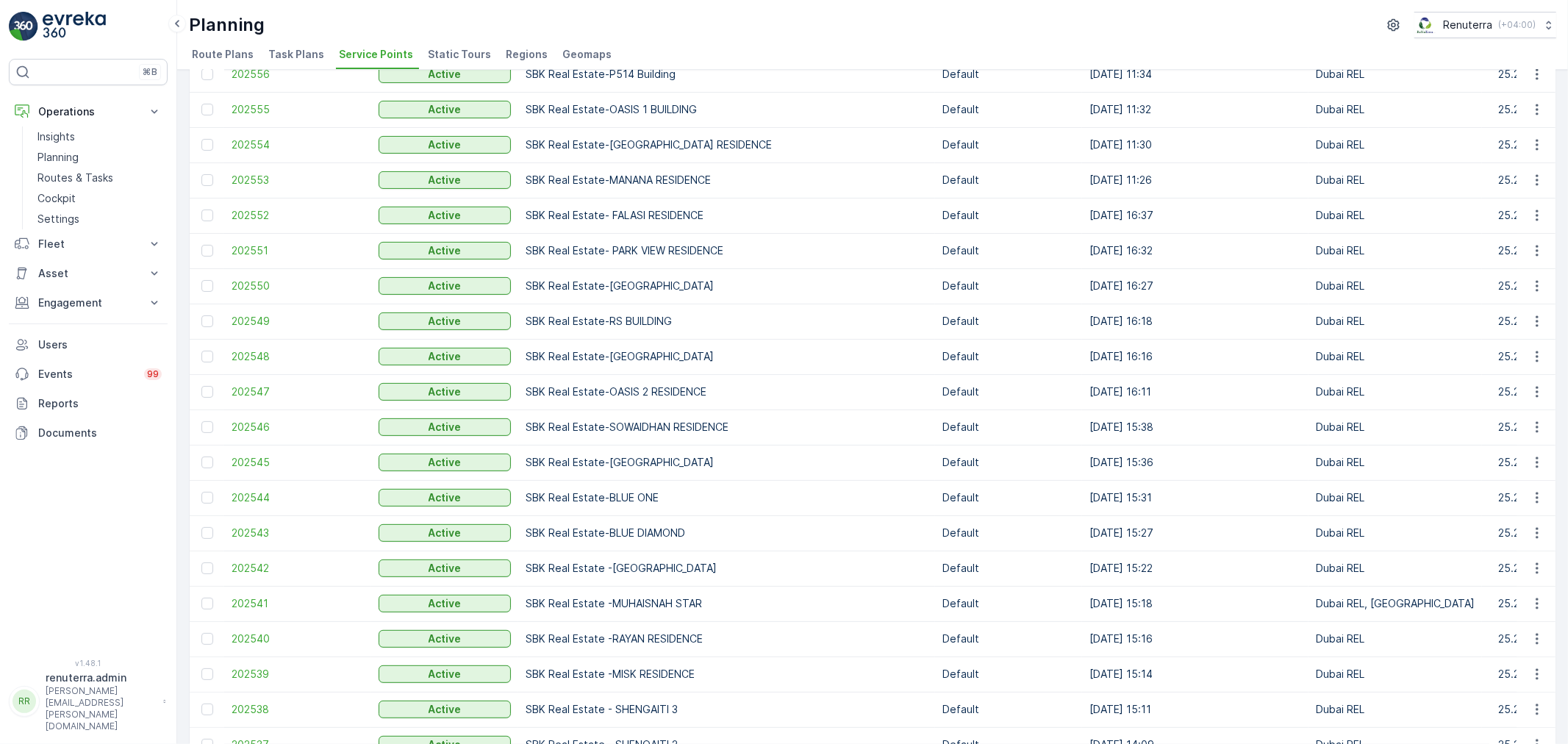
scroll to position [327, 0]
click at [261, 598] on span "202541" at bounding box center [297, 603] width 132 height 14
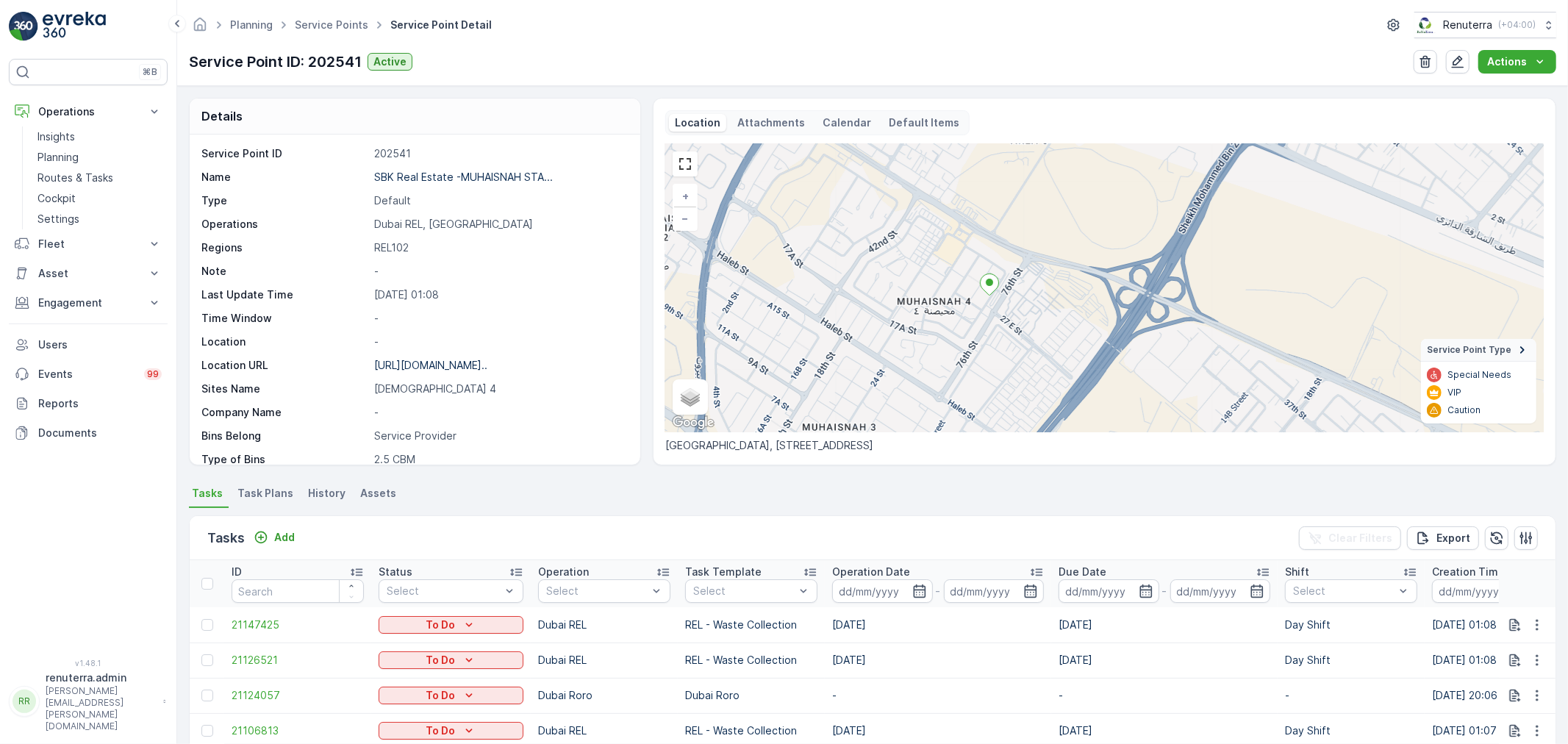
drag, startPoint x: 1089, startPoint y: 380, endPoint x: 980, endPoint y: 381, distance: 109.0
click at [980, 381] on div "+ − Satellite Roadmap Terrain Hybrid Leaflet Keyboard shortcuts Map Data Map da…" at bounding box center [1104, 288] width 878 height 289
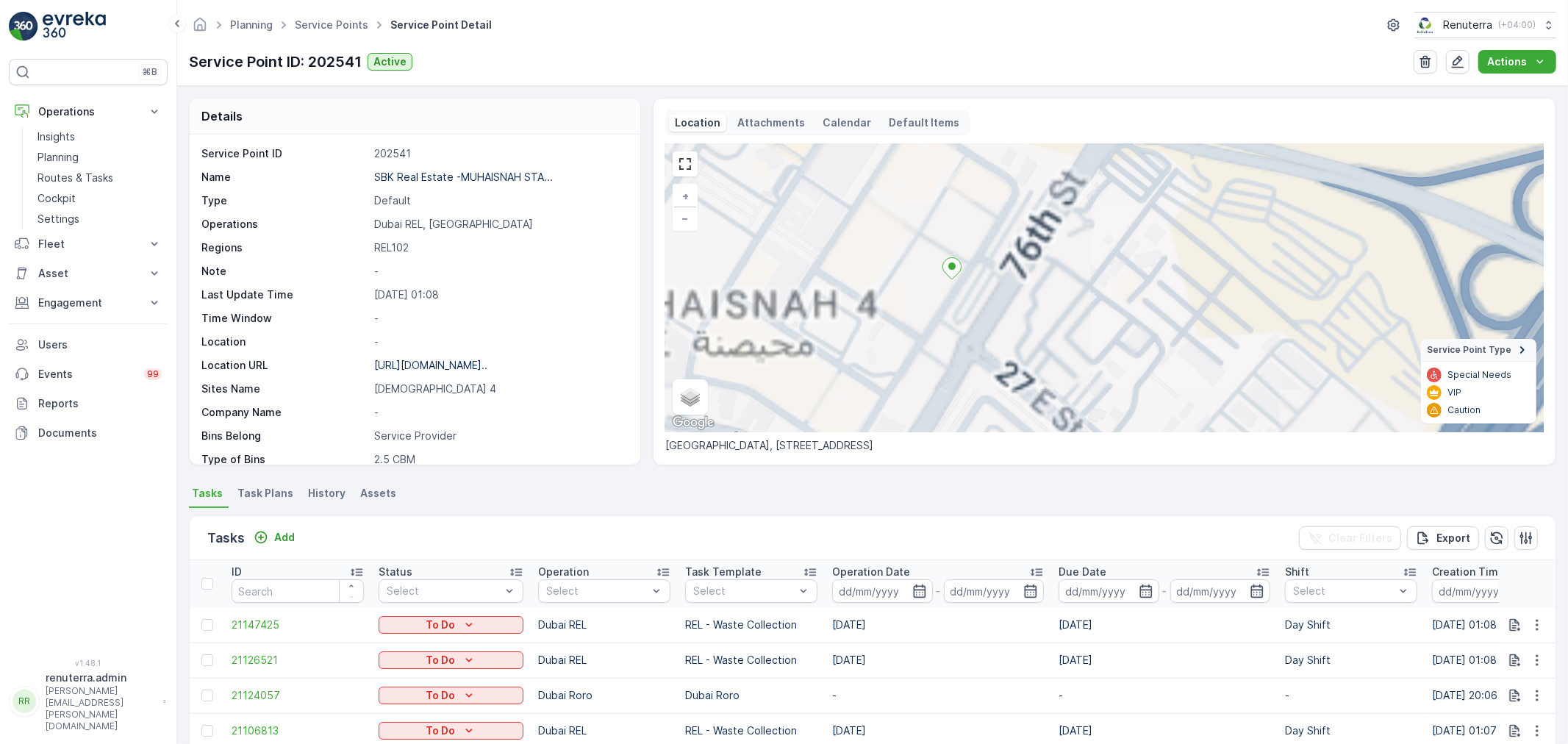
drag, startPoint x: 945, startPoint y: 240, endPoint x: 948, endPoint y: 297, distance: 57.1
click at [948, 297] on div "+ − Satellite Roadmap Terrain Hybrid Leaflet Keyboard shortcuts Map Data Map da…" at bounding box center [1104, 288] width 878 height 289
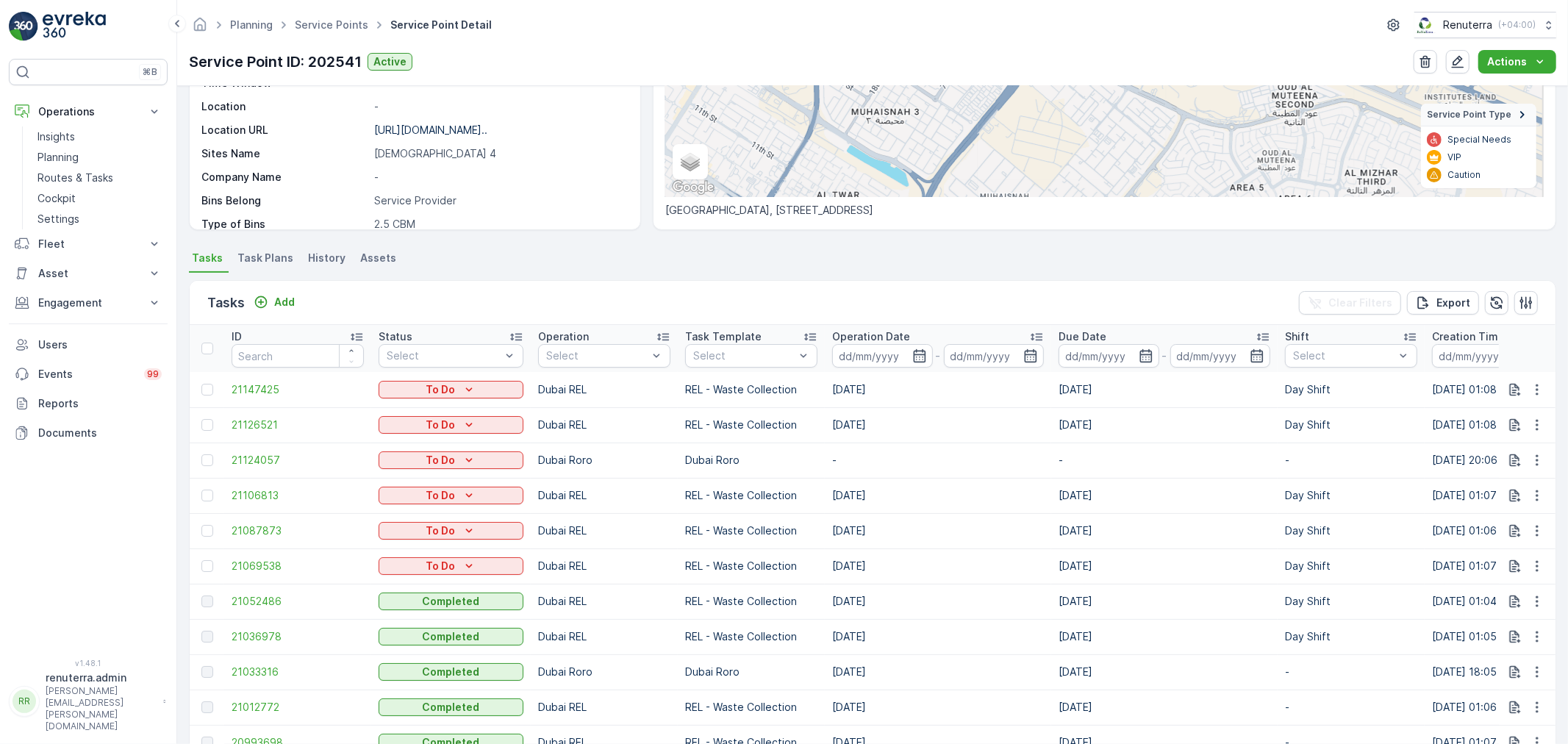
scroll to position [245, 0]
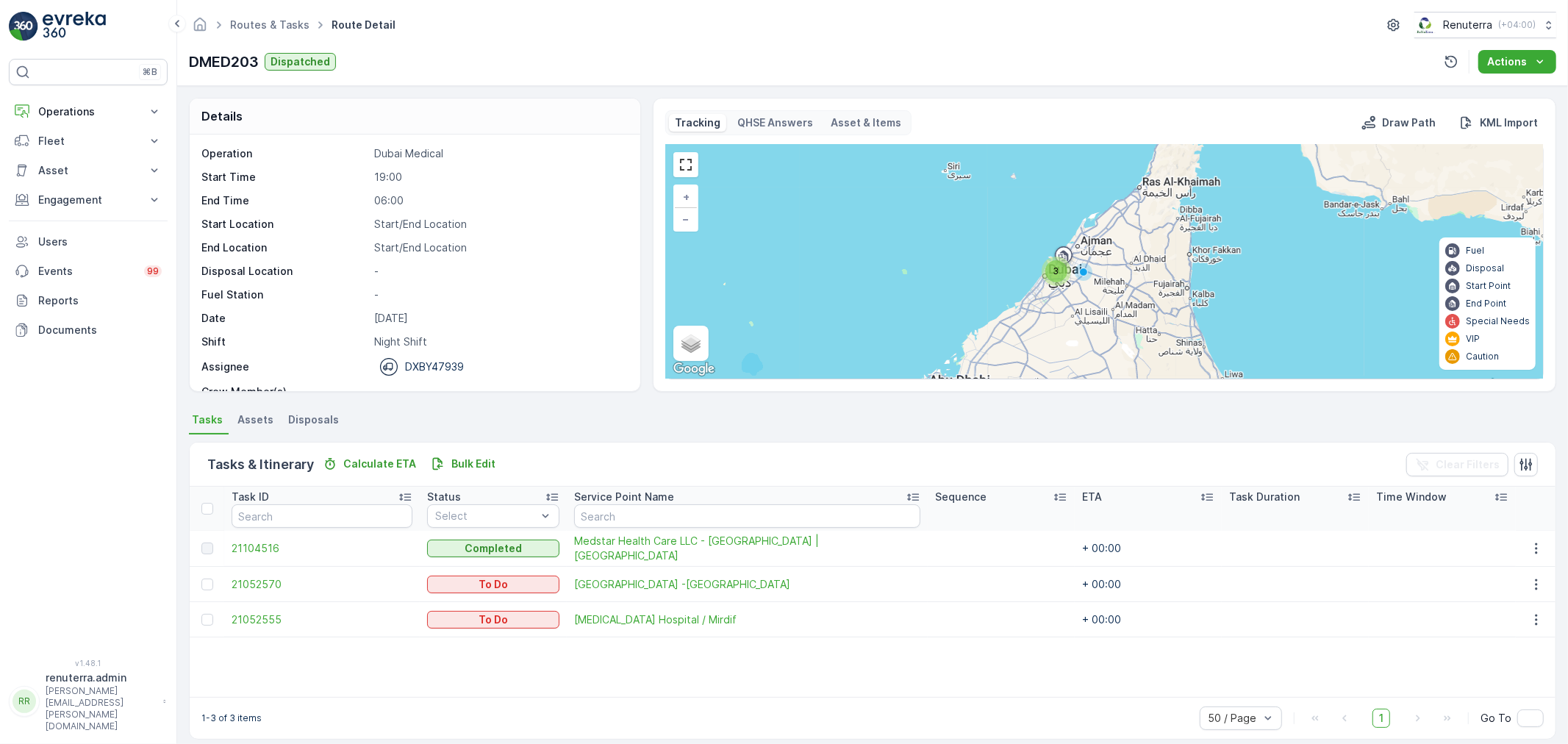
drag, startPoint x: 78, startPoint y: 120, endPoint x: 76, endPoint y: 167, distance: 47.0
click at [78, 120] on button "Operations" at bounding box center [87, 111] width 159 height 29
click at [76, 167] on link "Routes & Tasks" at bounding box center [100, 178] width 136 height 20
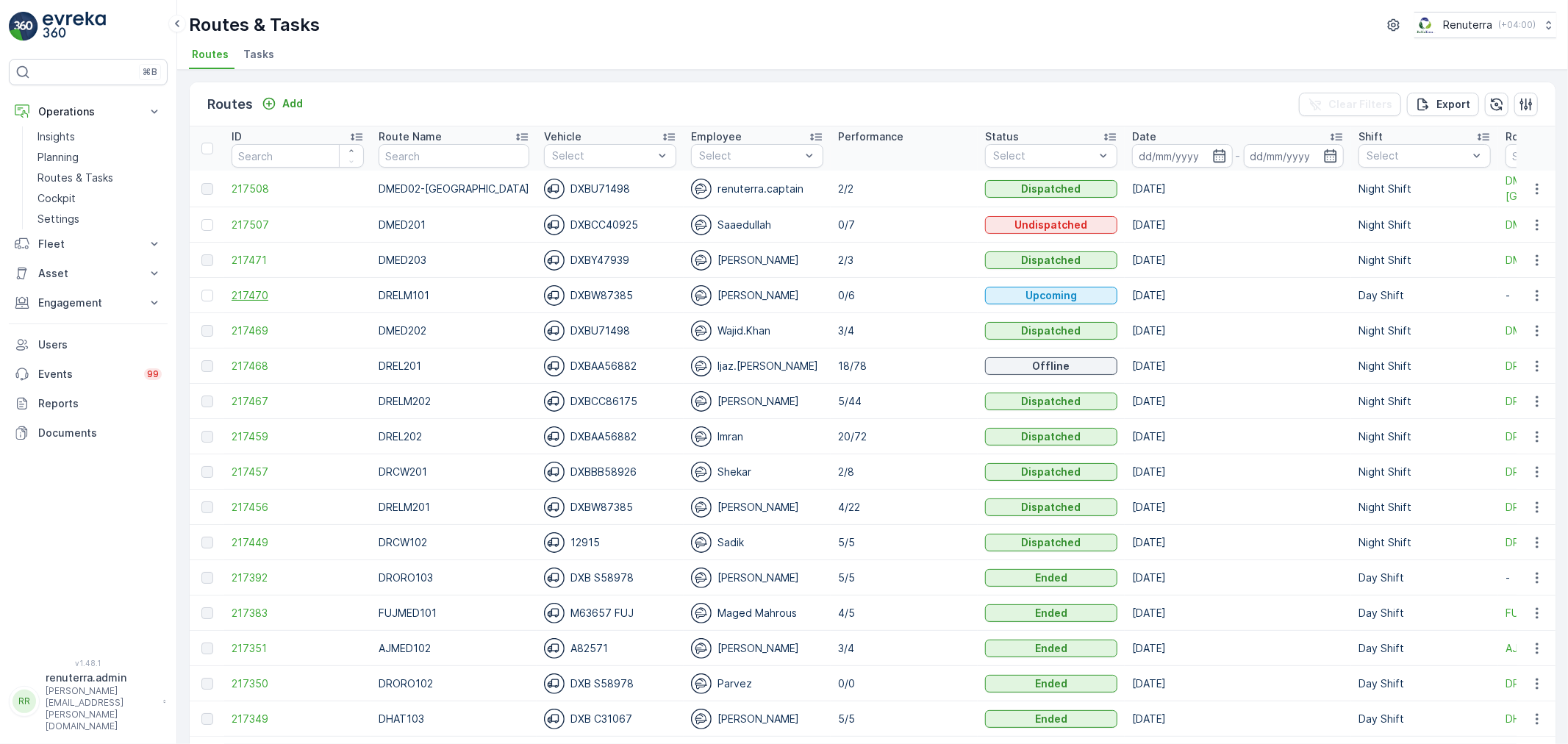
click at [252, 295] on span "217470" at bounding box center [297, 295] width 132 height 14
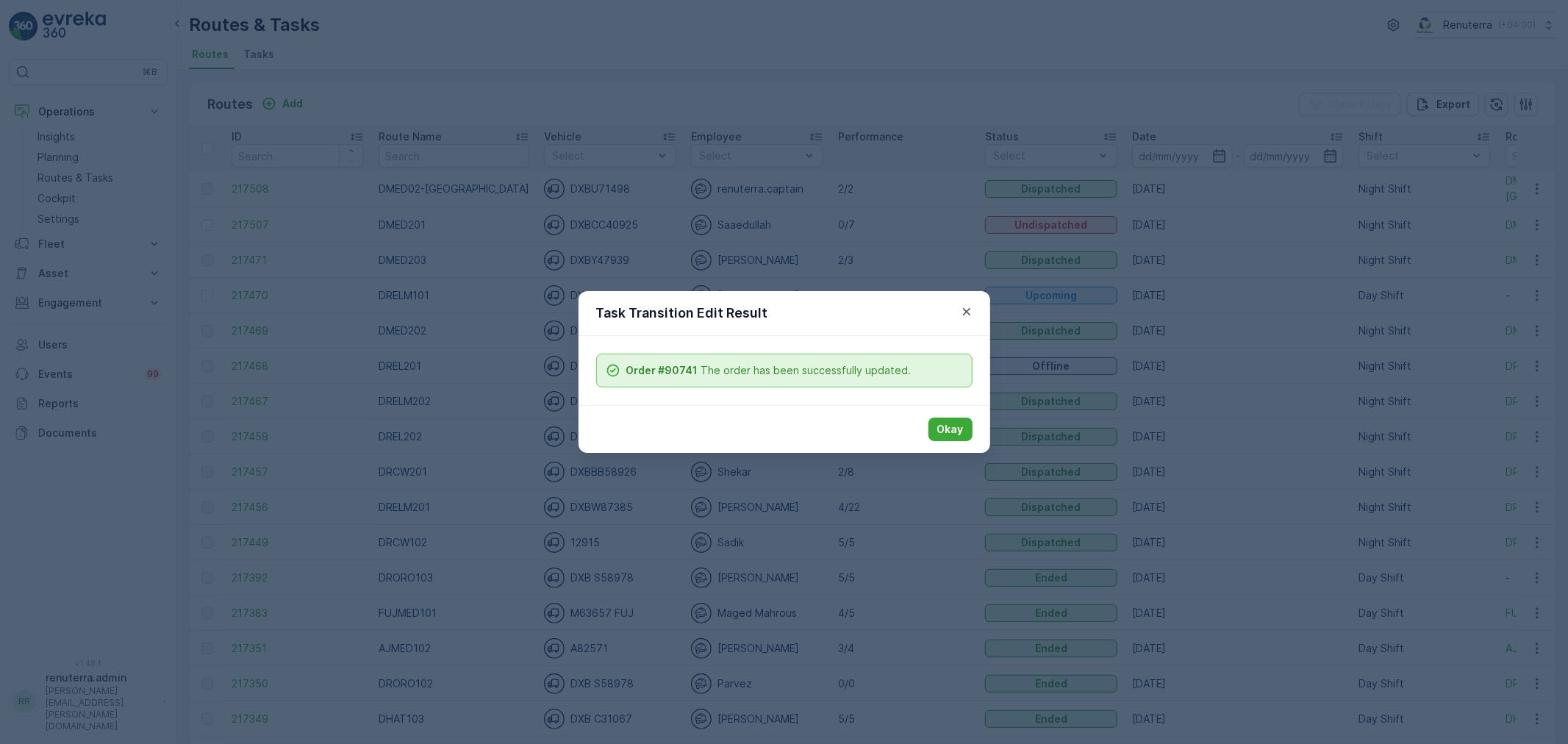
click at [941, 412] on div "Okay" at bounding box center [784, 428] width 411 height 48
click at [952, 427] on p "Okay" at bounding box center [950, 429] width 26 height 14
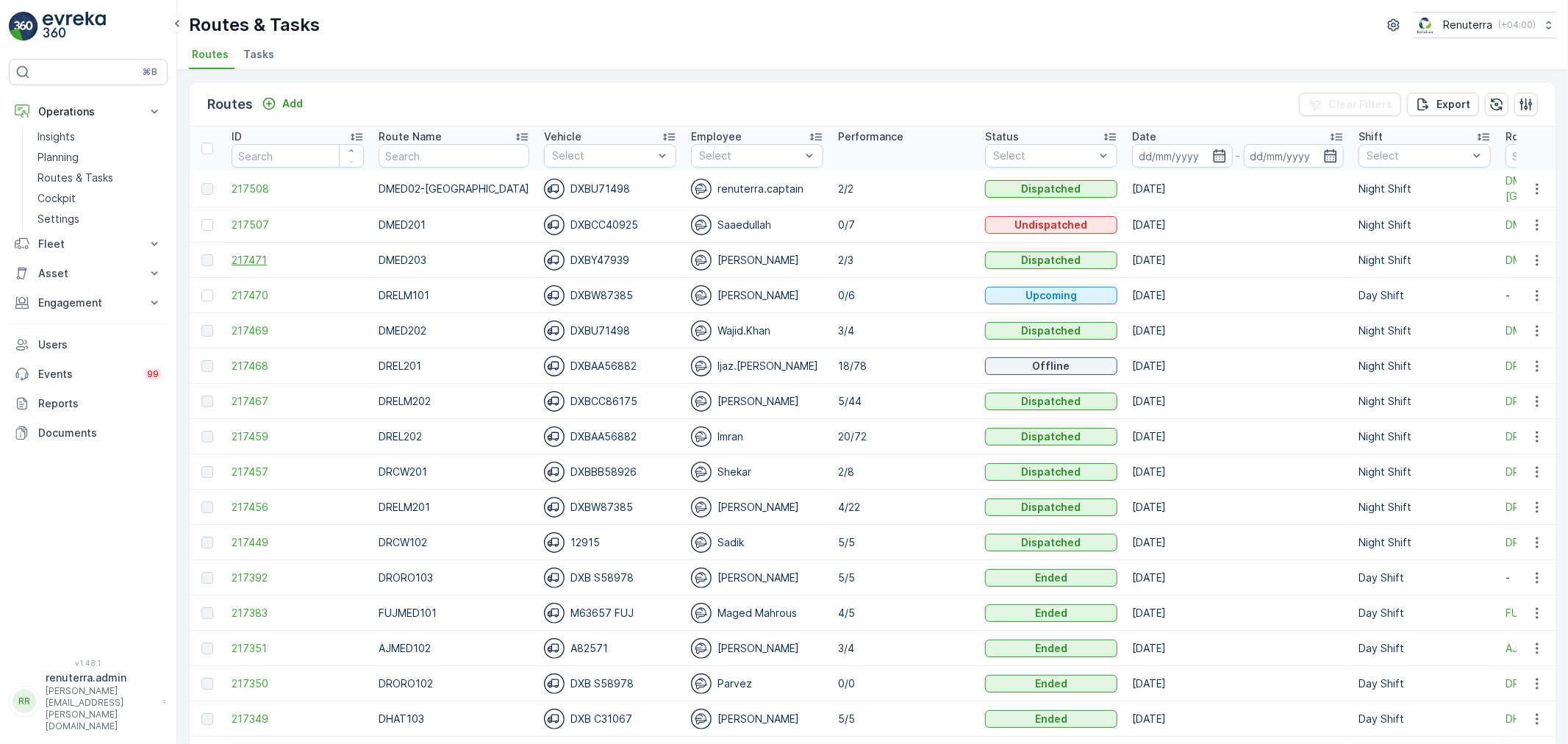
click at [233, 258] on span "217471" at bounding box center [297, 260] width 132 height 14
click at [262, 333] on span "217469" at bounding box center [297, 330] width 132 height 14
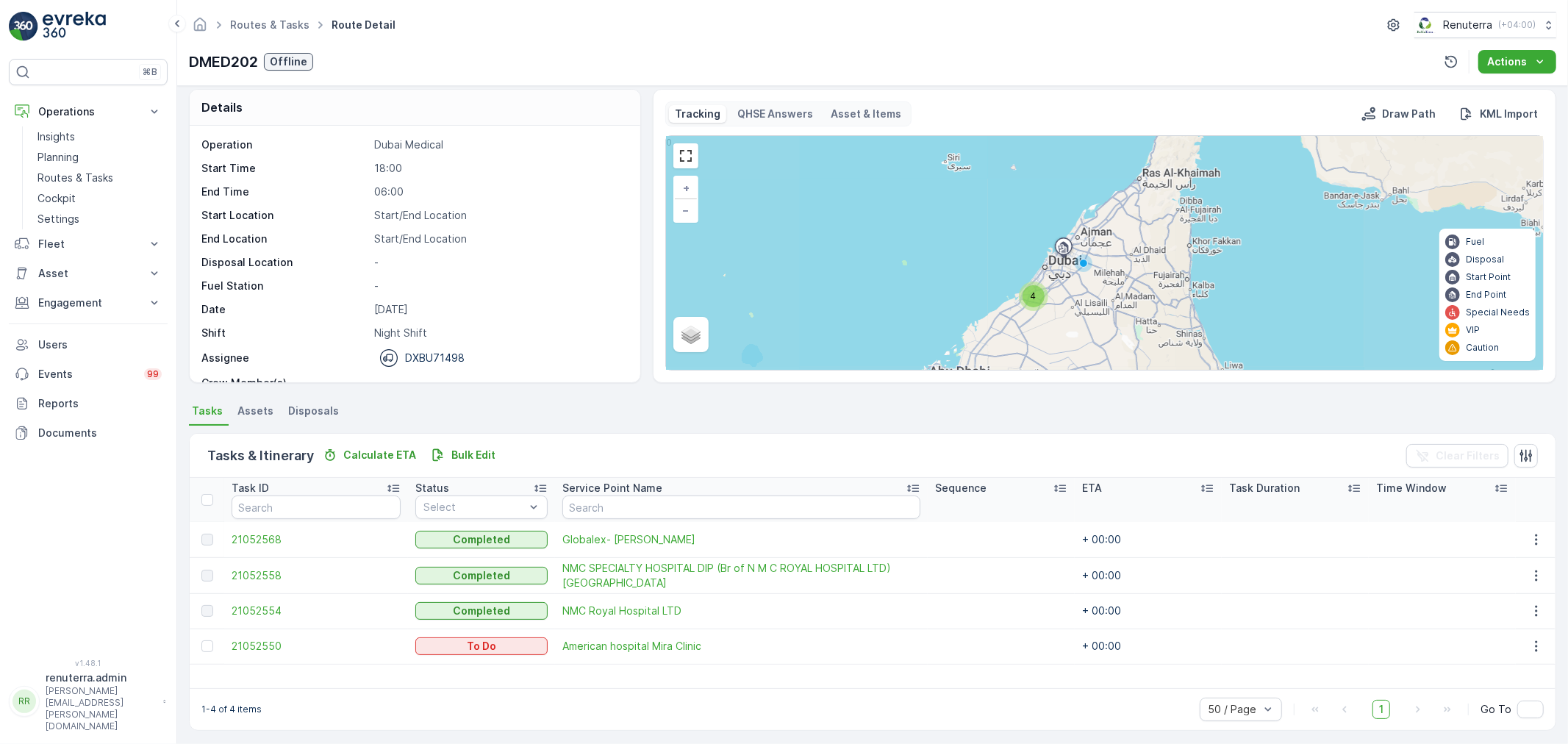
scroll to position [13, 0]
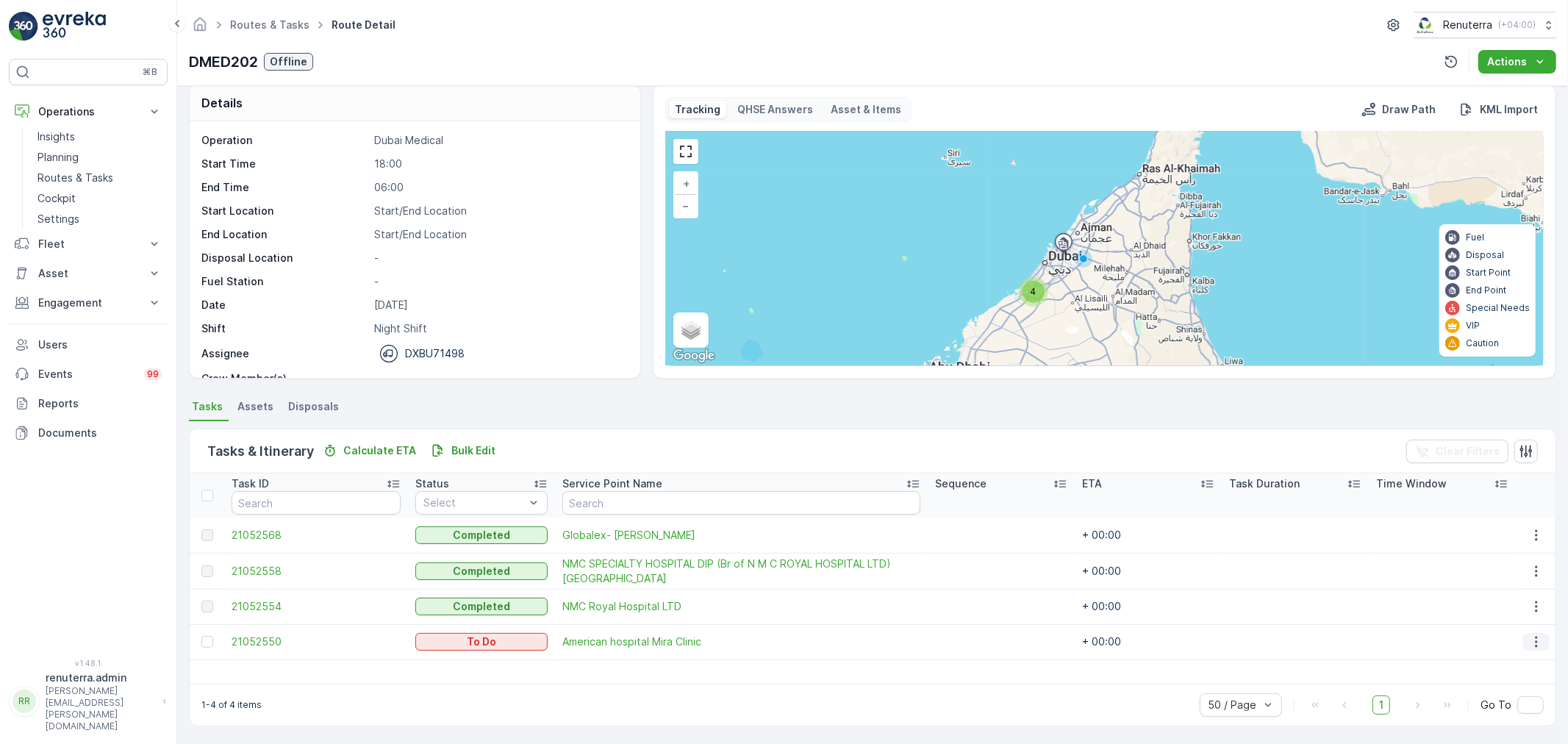
click at [1529, 638] on icon "button" at bounding box center [1536, 641] width 14 height 14
click at [1479, 618] on span "Delete" at bounding box center [1481, 619] width 34 height 14
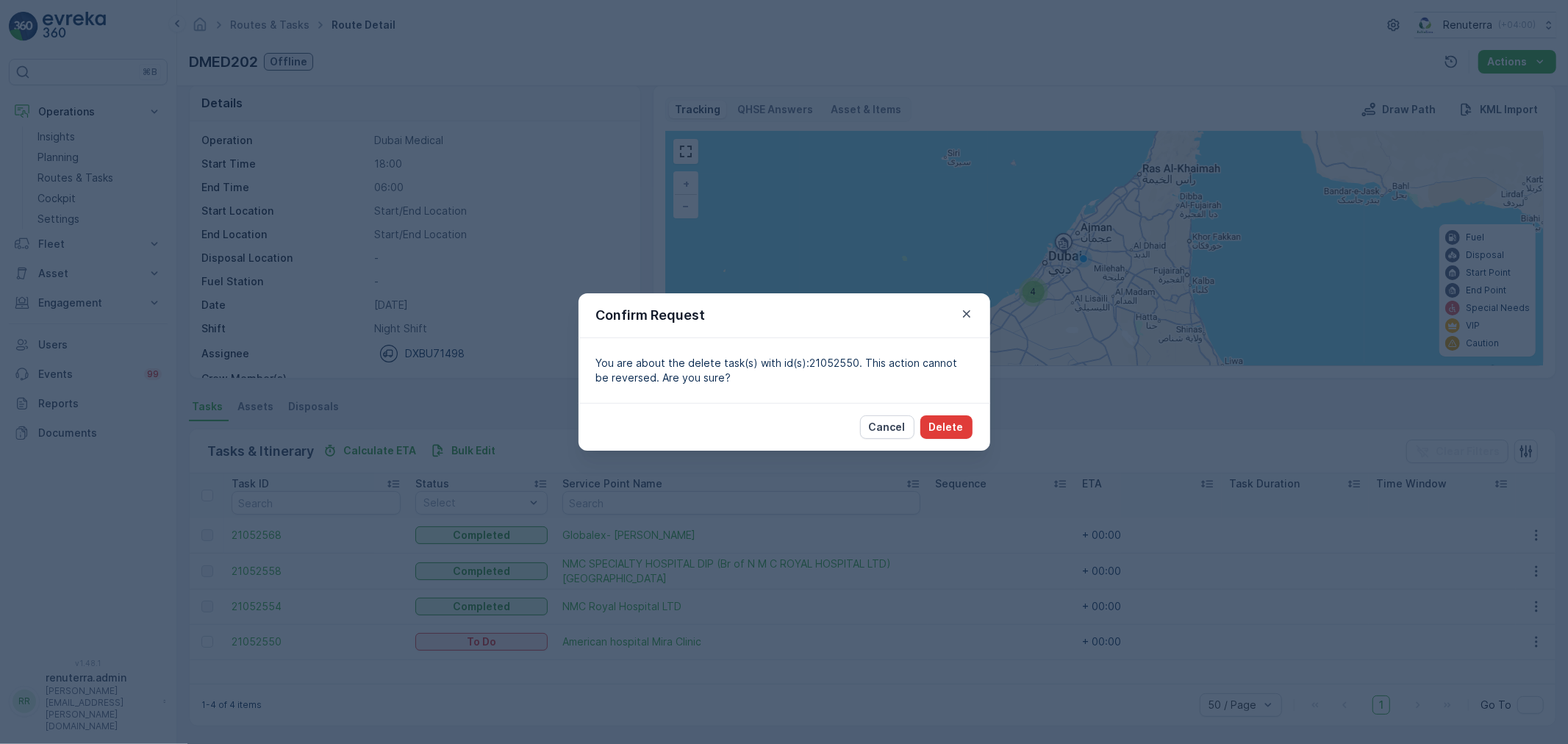
click at [969, 422] on button "Delete" at bounding box center [946, 428] width 52 height 24
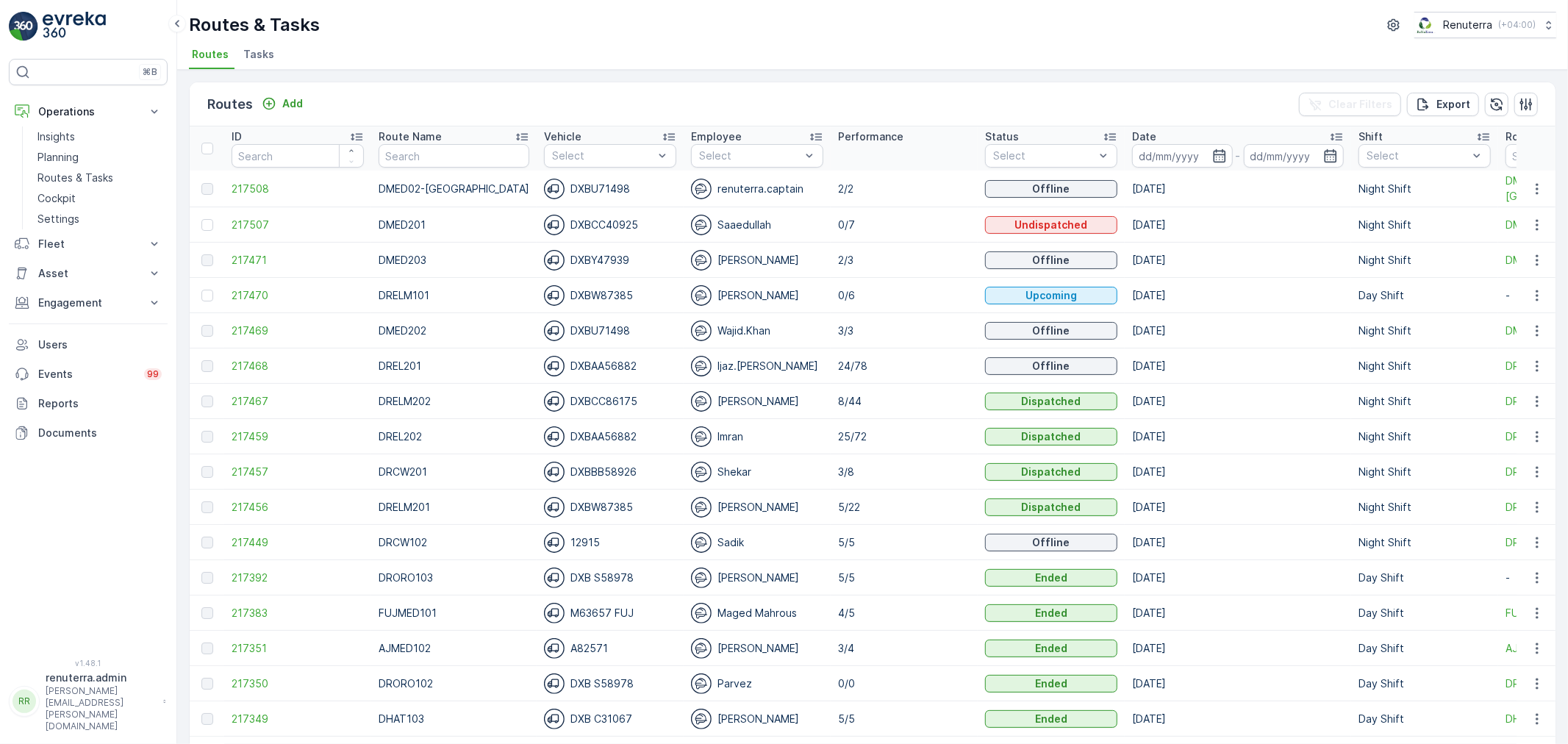
click at [90, 177] on p "Routes & Tasks" at bounding box center [76, 178] width 76 height 14
click at [78, 148] on link "Planning" at bounding box center [100, 157] width 136 height 20
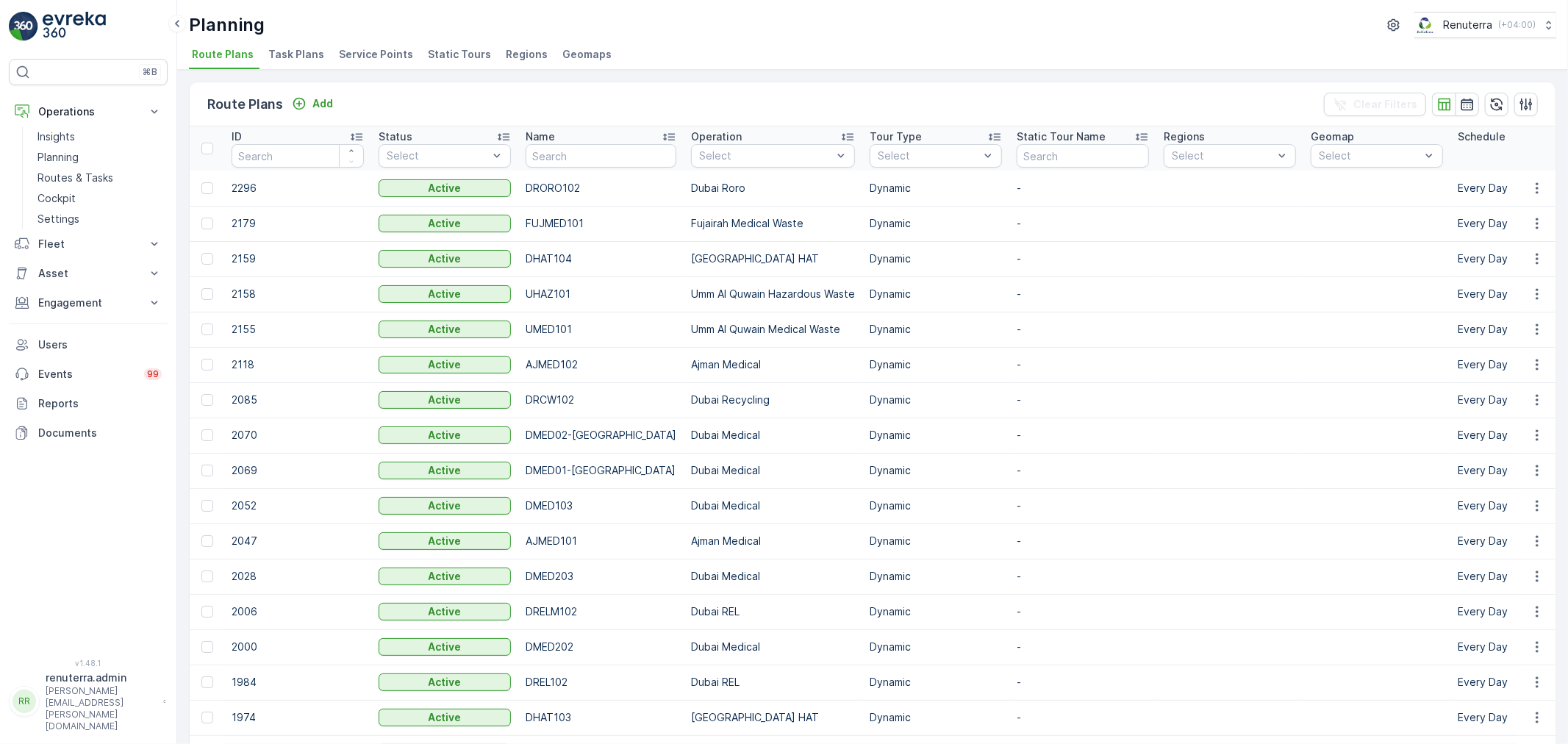
click at [385, 56] on span "Service Points" at bounding box center [376, 54] width 74 height 14
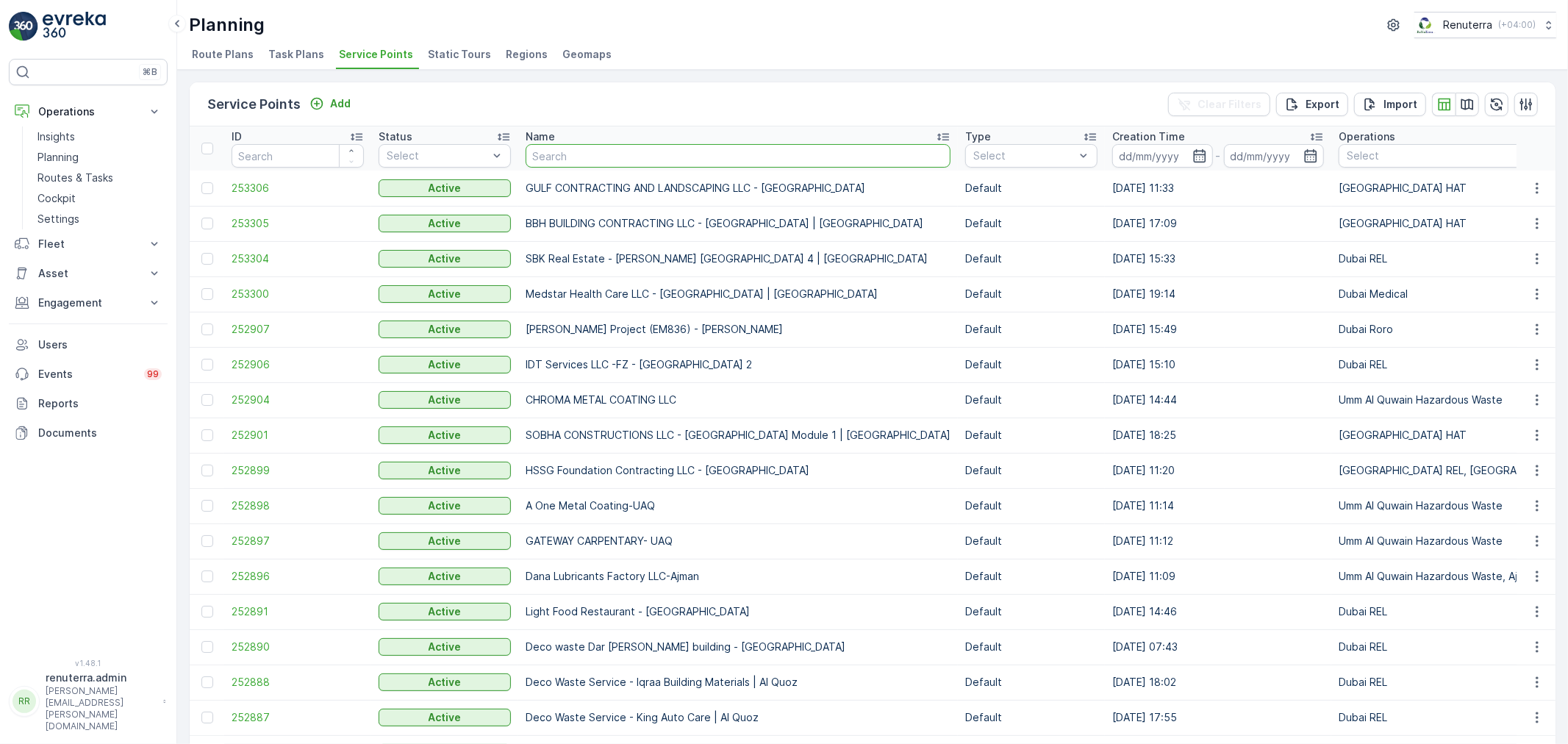
click at [606, 152] on input "text" at bounding box center [738, 156] width 425 height 24
type input "fo"
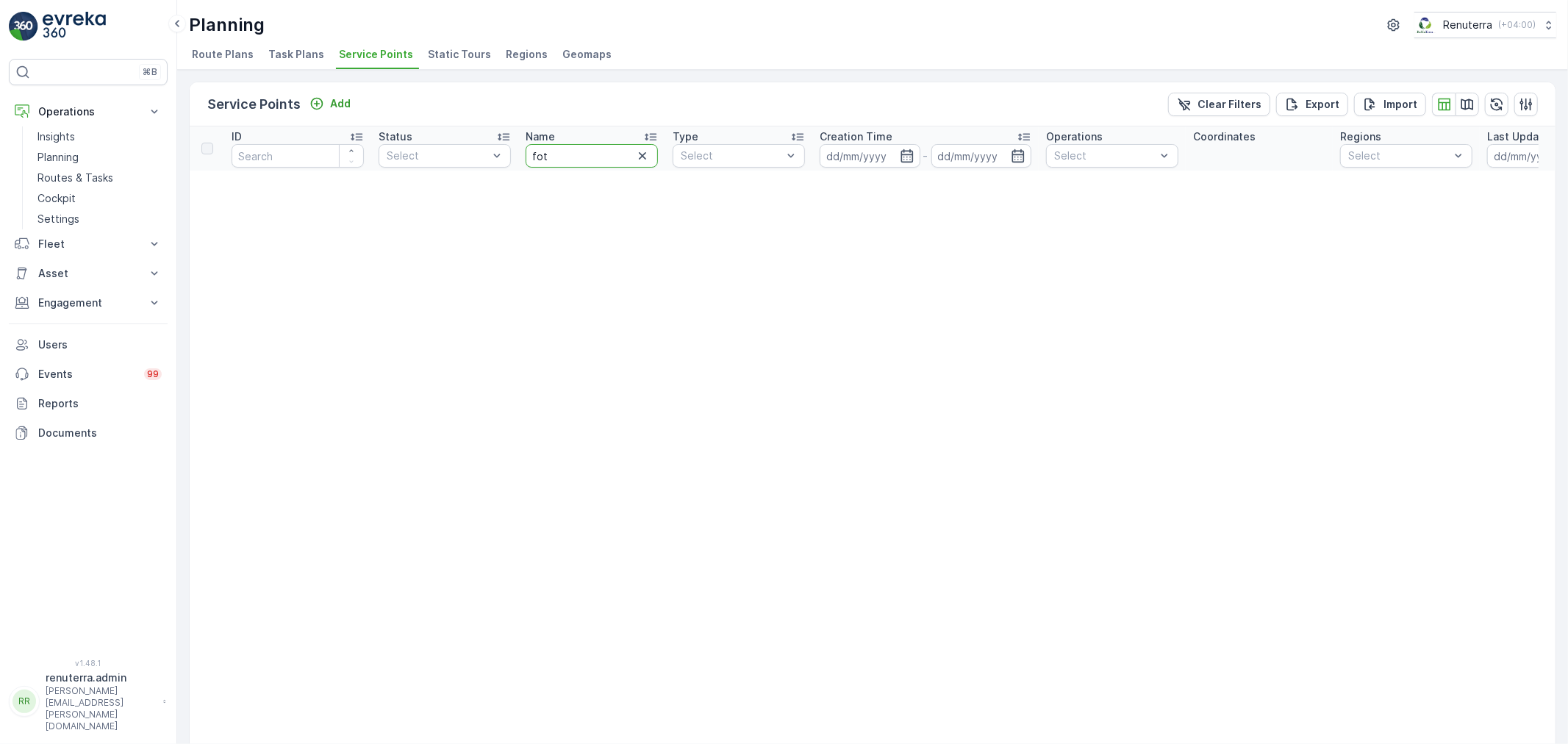
click at [548, 159] on input "fot" at bounding box center [591, 156] width 132 height 24
type input "dott"
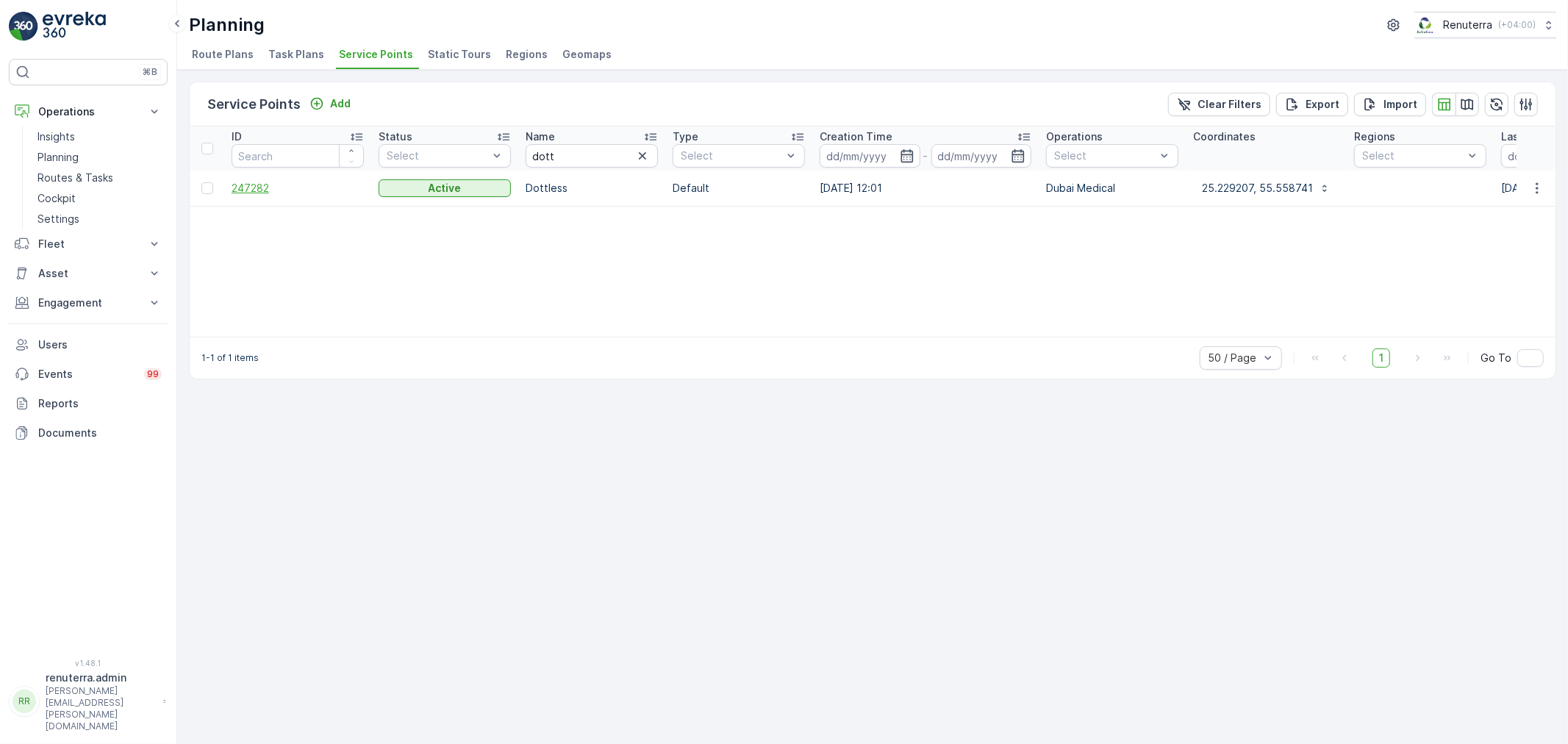
click at [240, 194] on span "247282" at bounding box center [297, 188] width 132 height 14
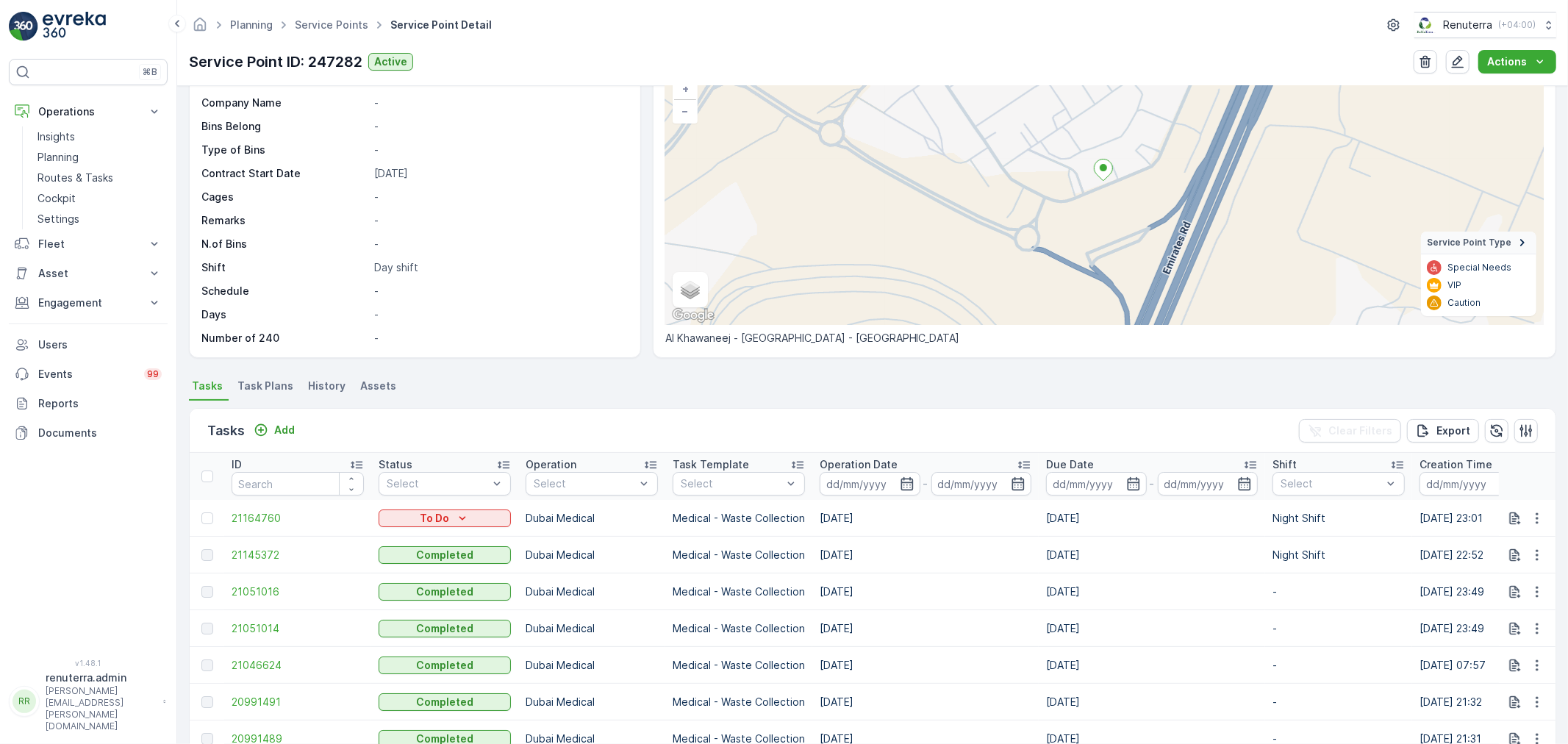
scroll to position [245, 0]
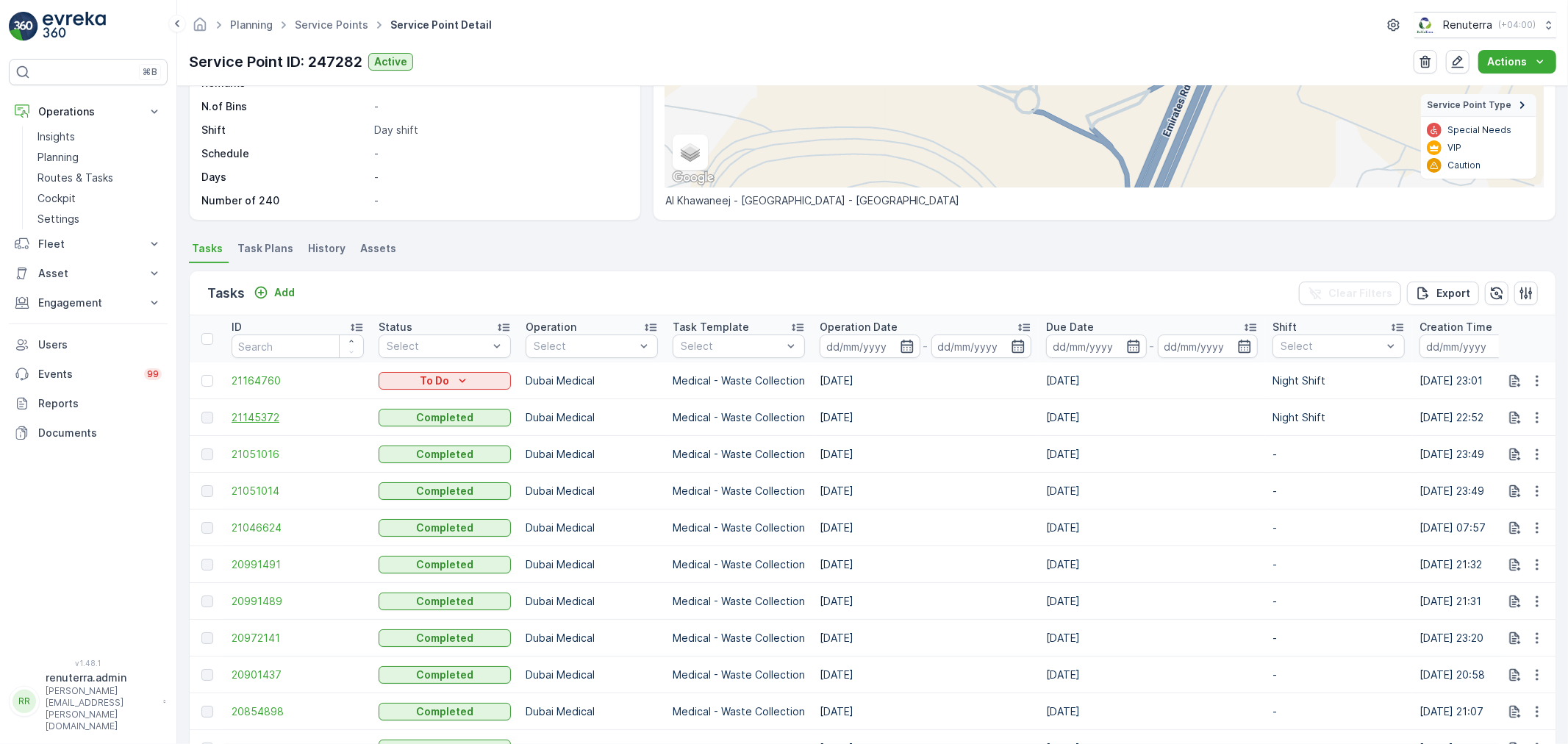
click at [262, 422] on span "21145372" at bounding box center [297, 417] width 132 height 14
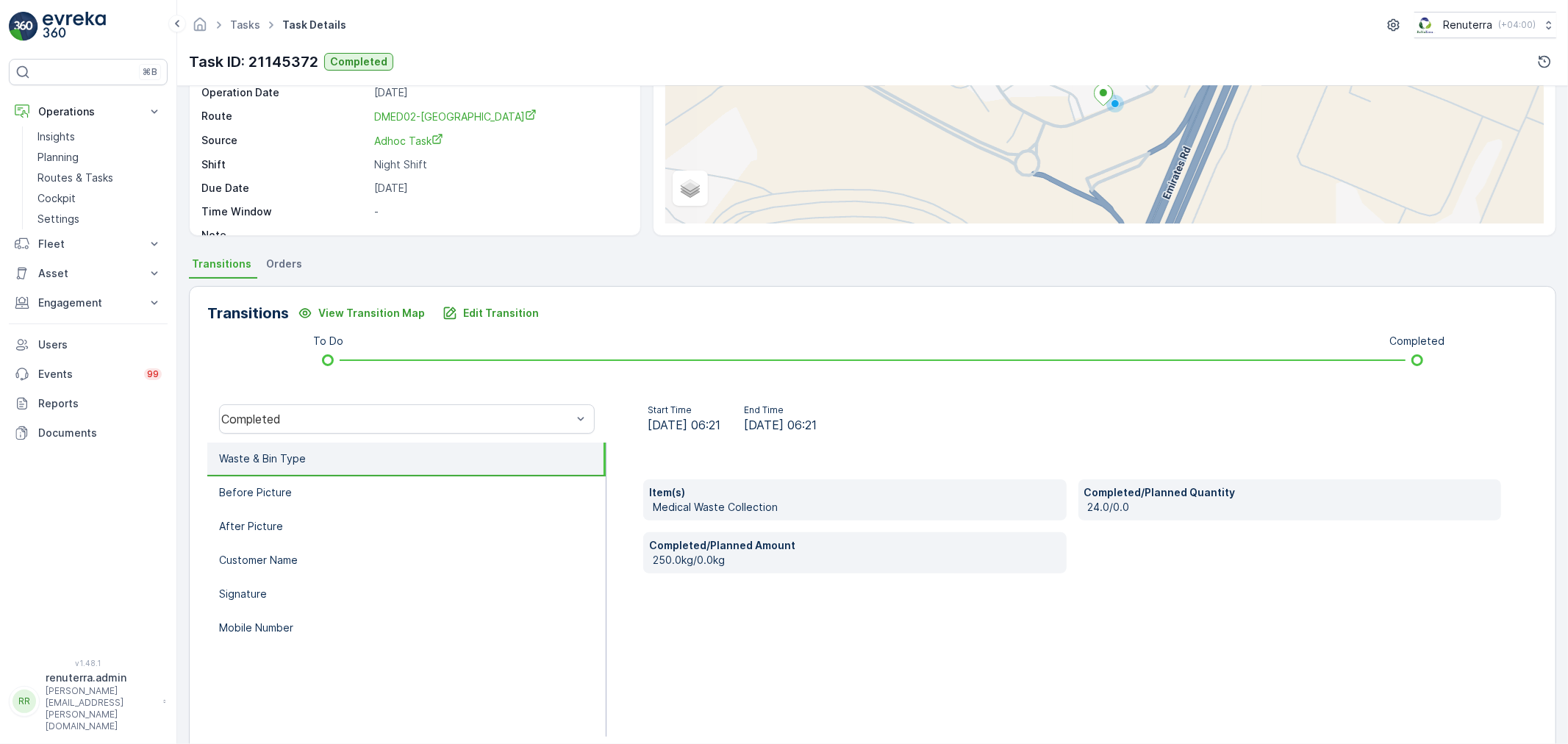
scroll to position [182, 0]
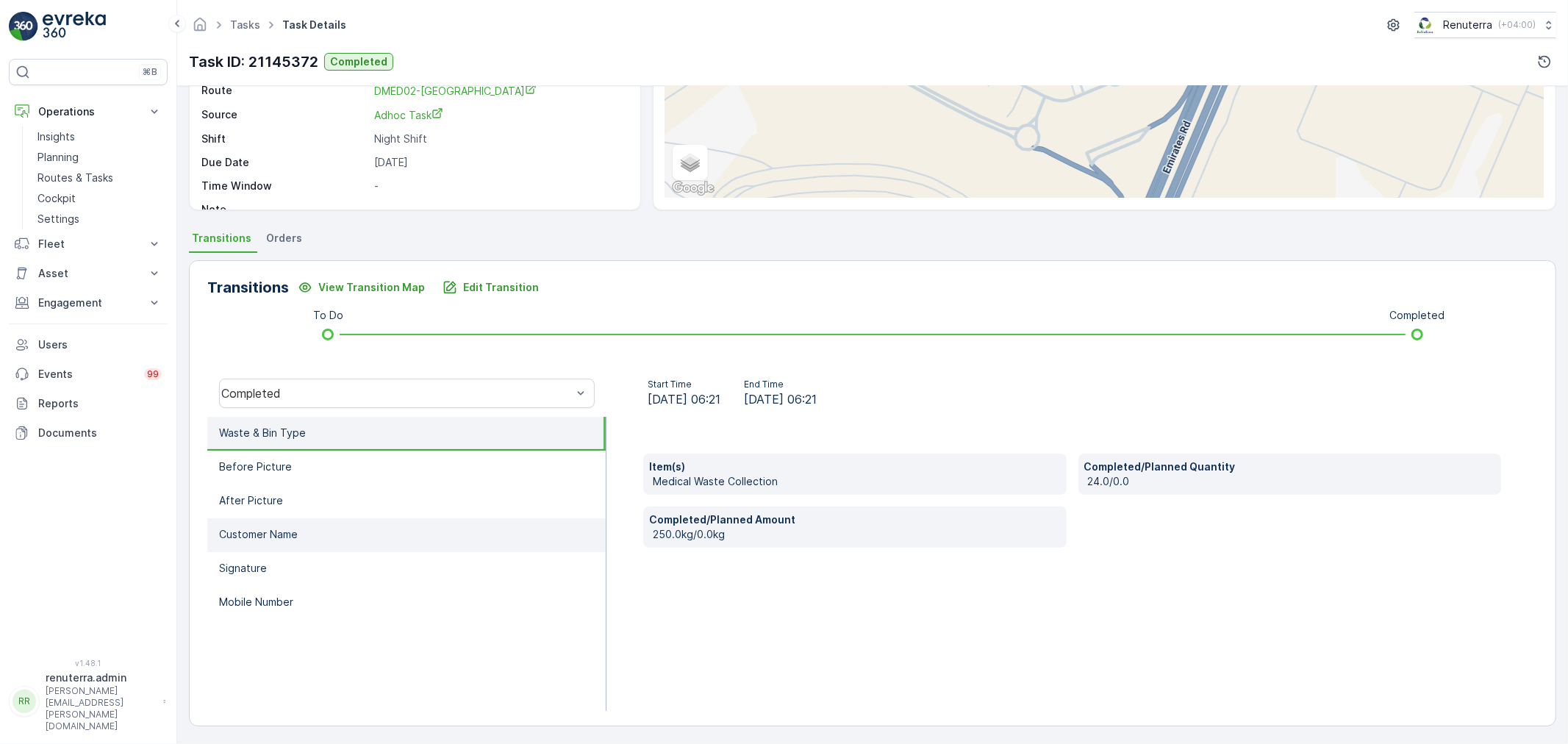
click at [341, 533] on li "Customer Name" at bounding box center [406, 535] width 399 height 34
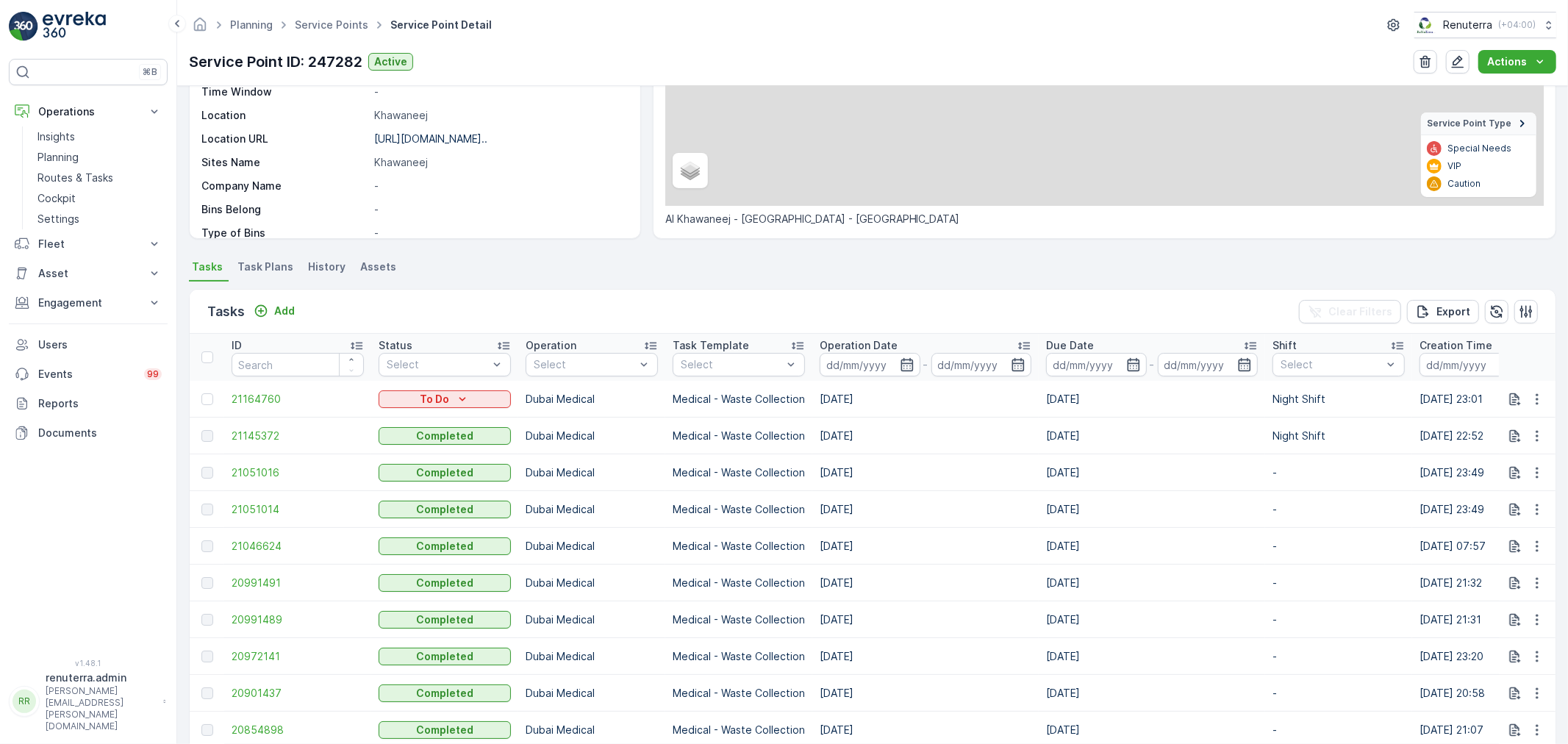
scroll to position [245, 0]
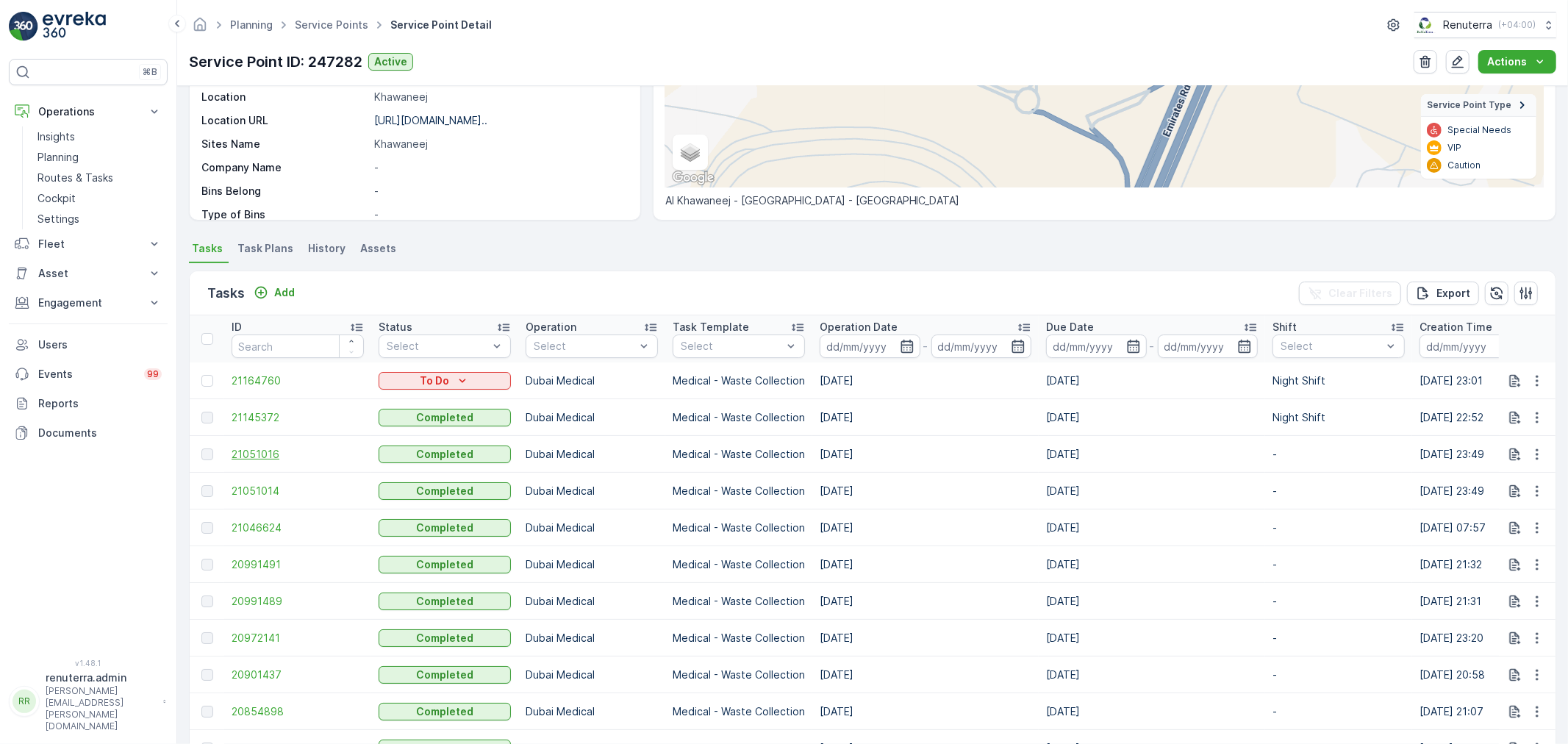
click at [259, 453] on span "21051016" at bounding box center [297, 454] width 132 height 14
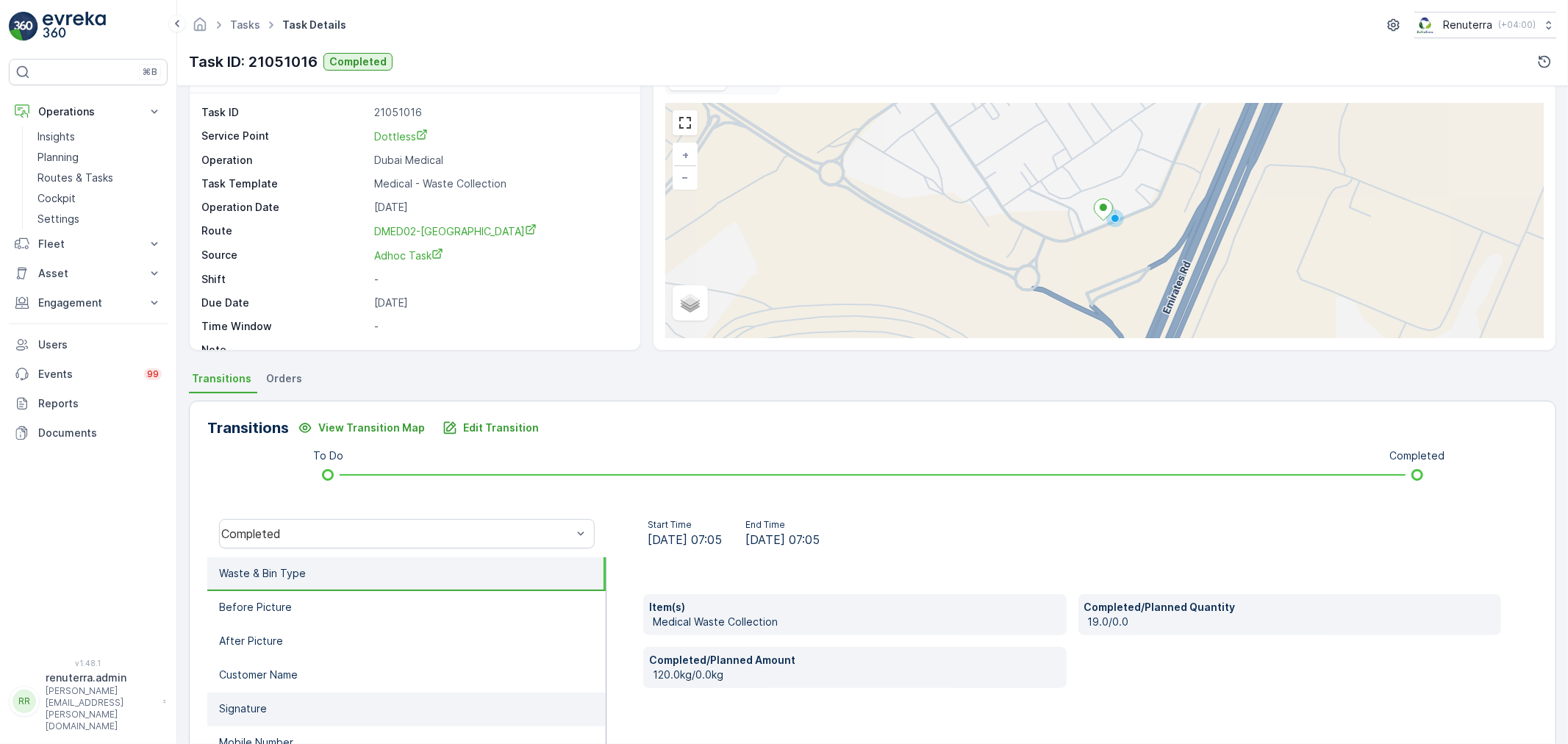
scroll to position [182, 0]
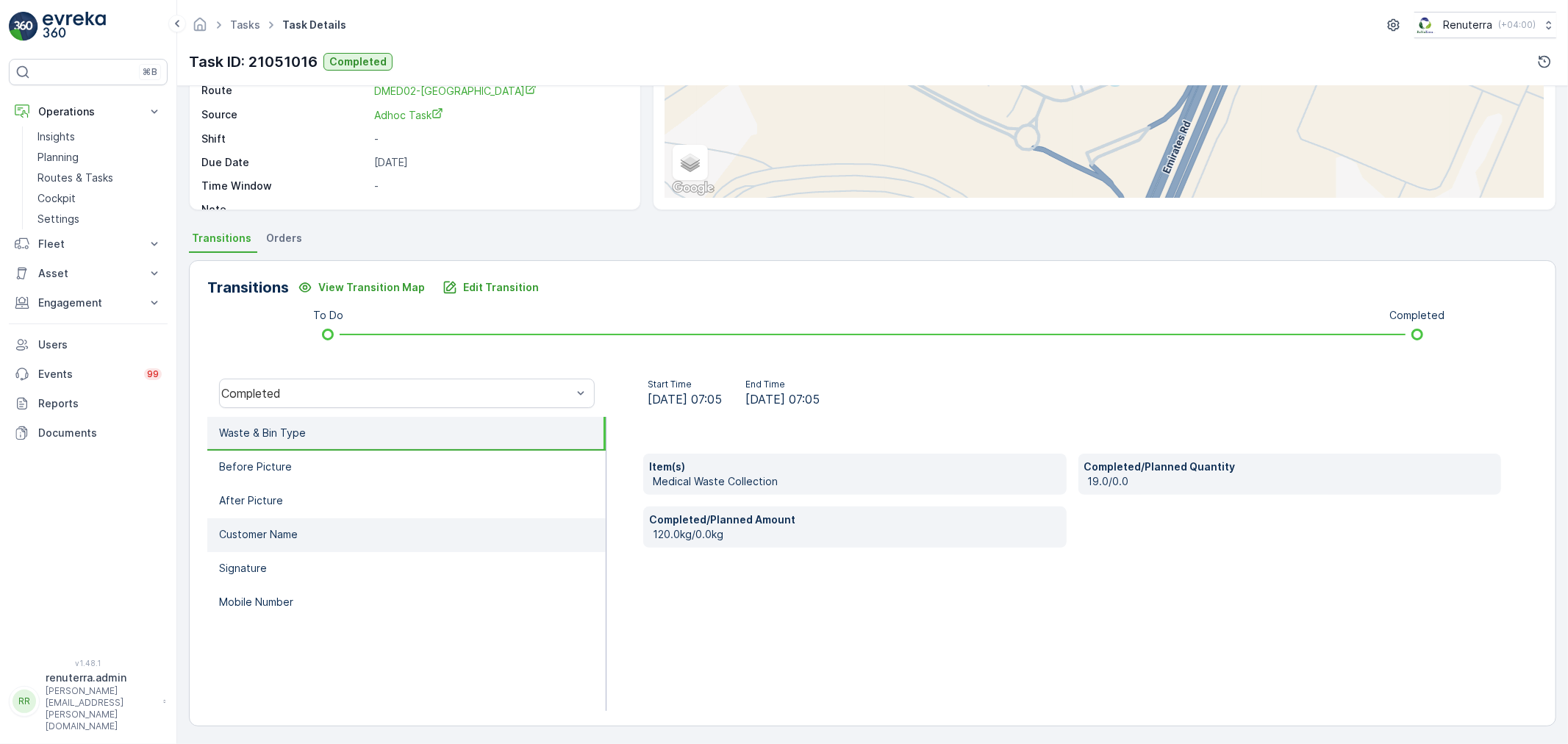
click at [300, 545] on li "Customer Name" at bounding box center [406, 535] width 399 height 34
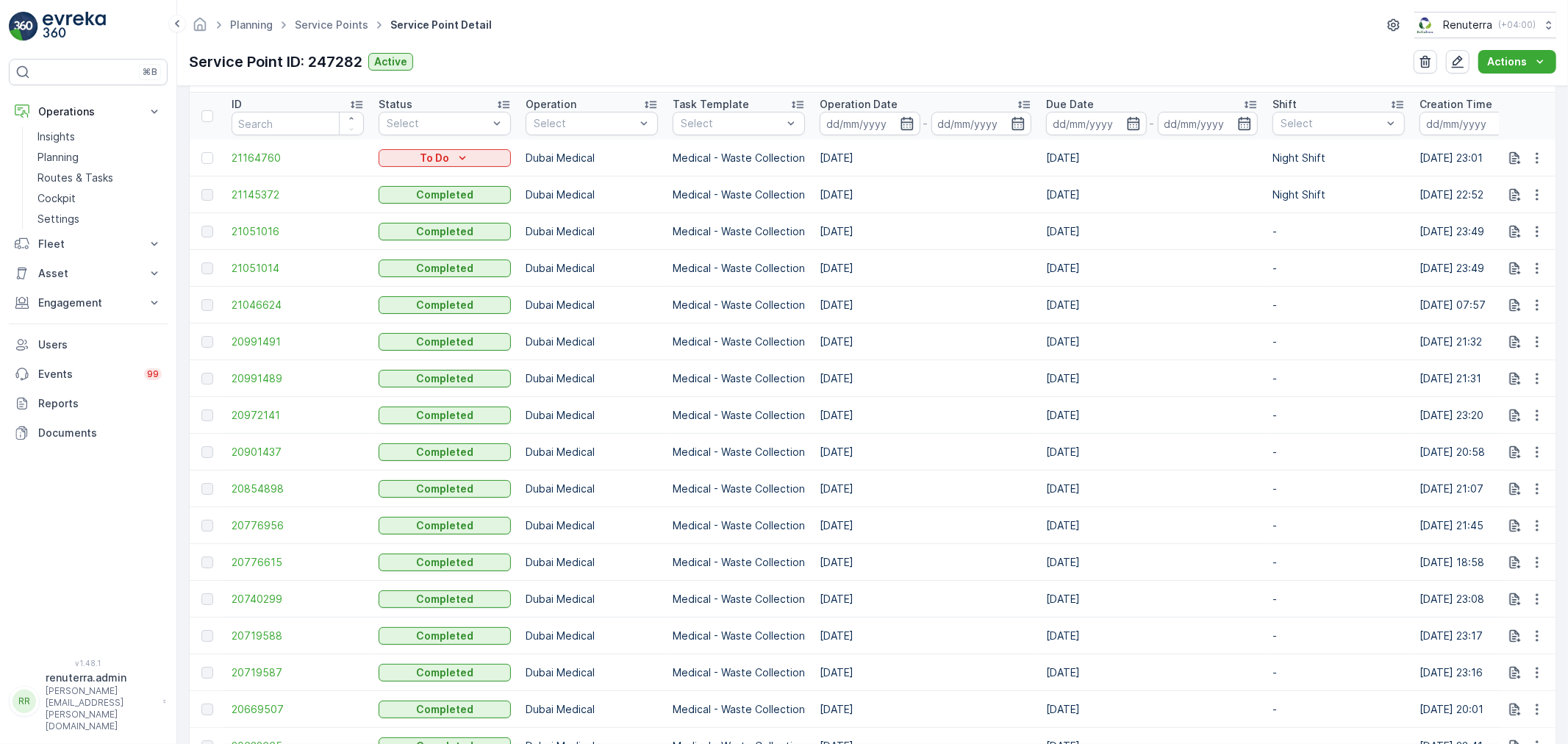
scroll to position [408, 0]
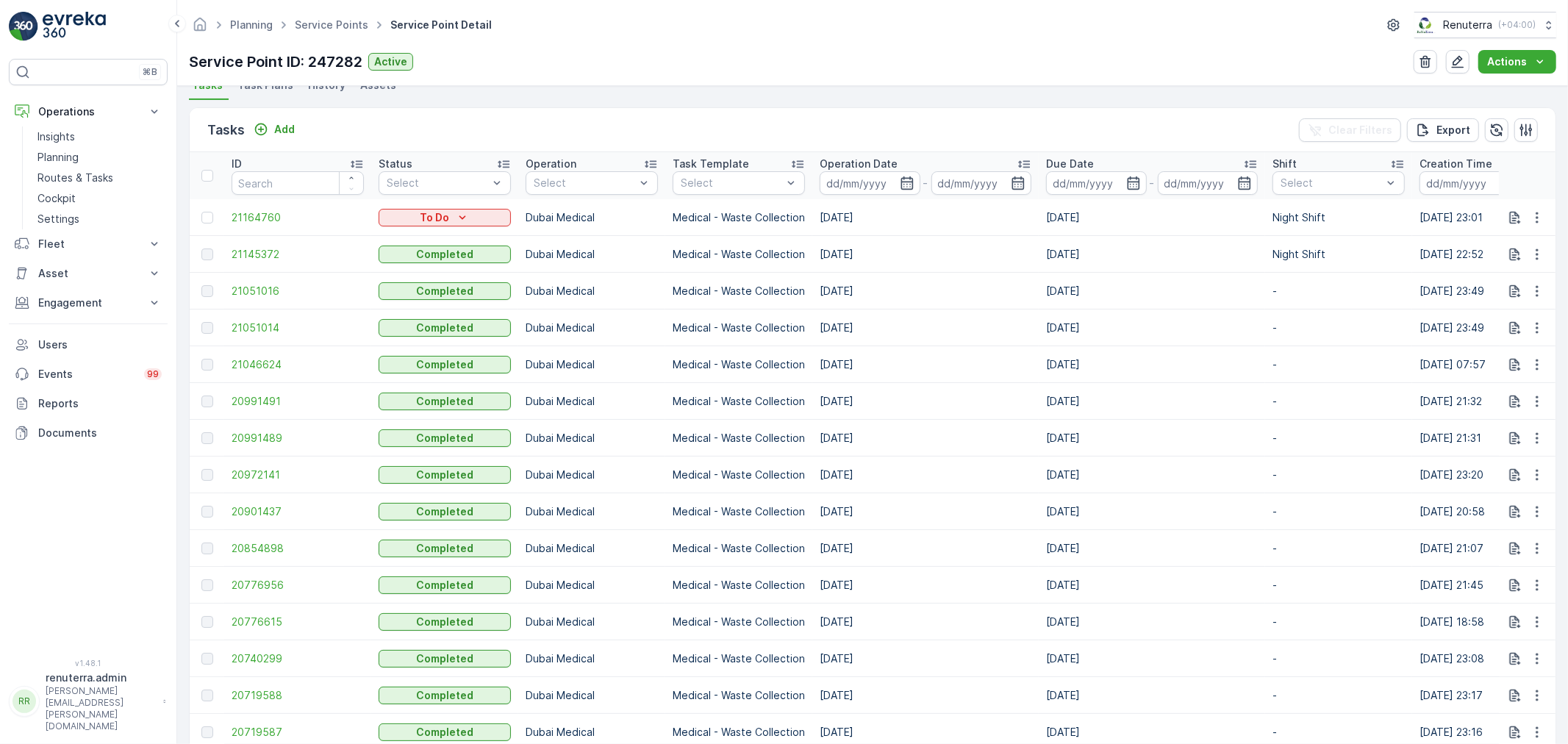
click at [265, 337] on td "21051014" at bounding box center [298, 328] width 147 height 37
click at [270, 331] on span "21051014" at bounding box center [297, 327] width 132 height 14
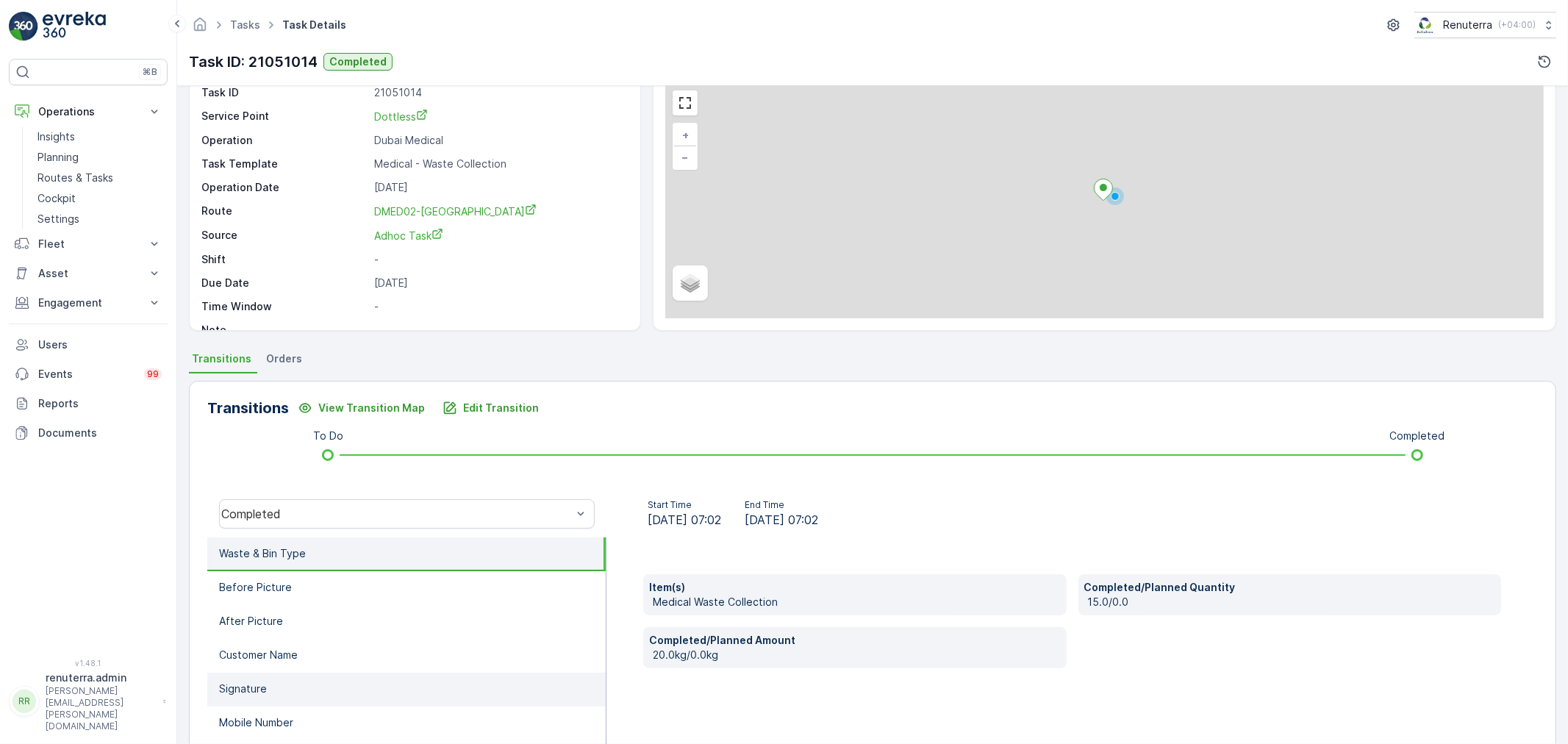
scroll to position [182, 0]
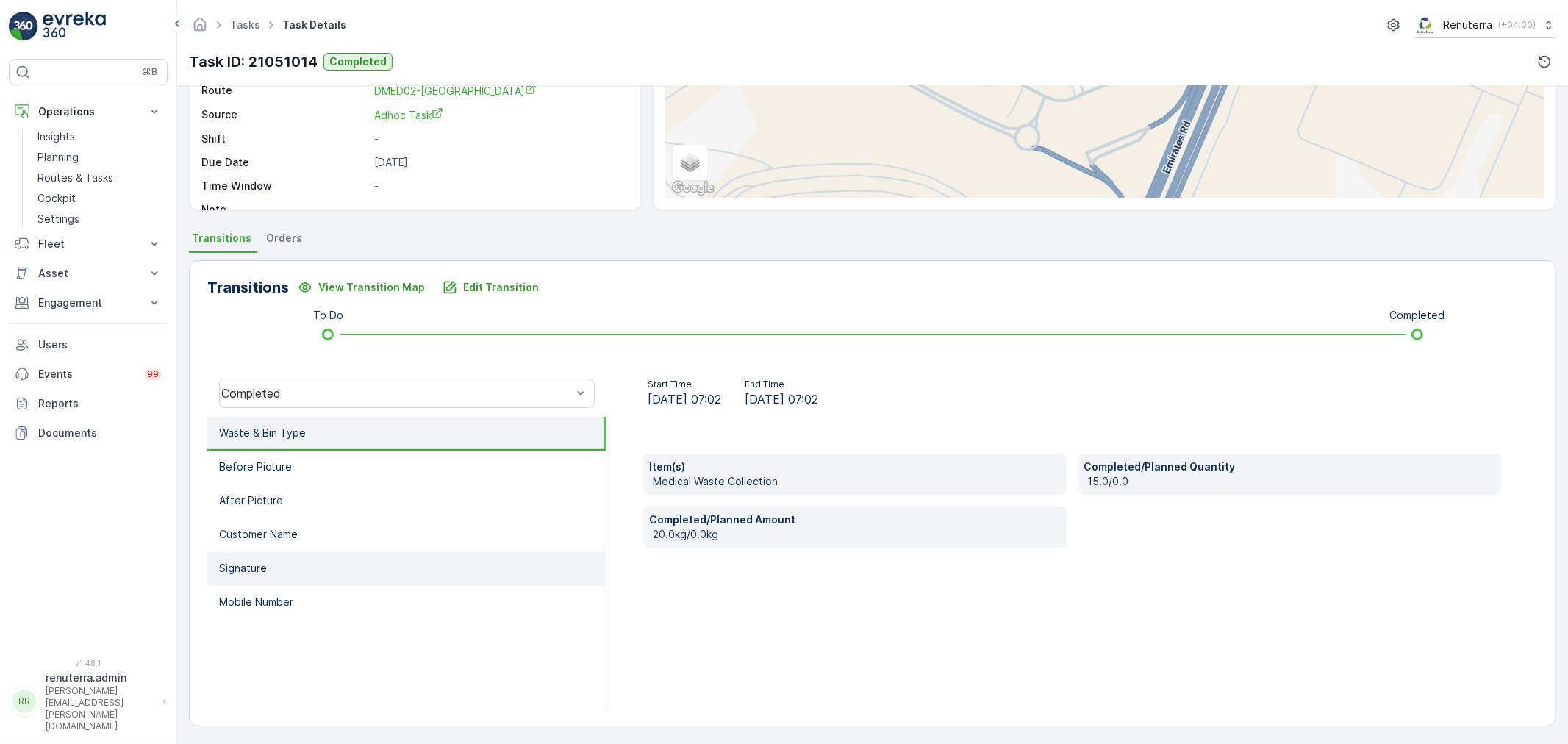
click at [289, 554] on li "Signature" at bounding box center [406, 569] width 399 height 34
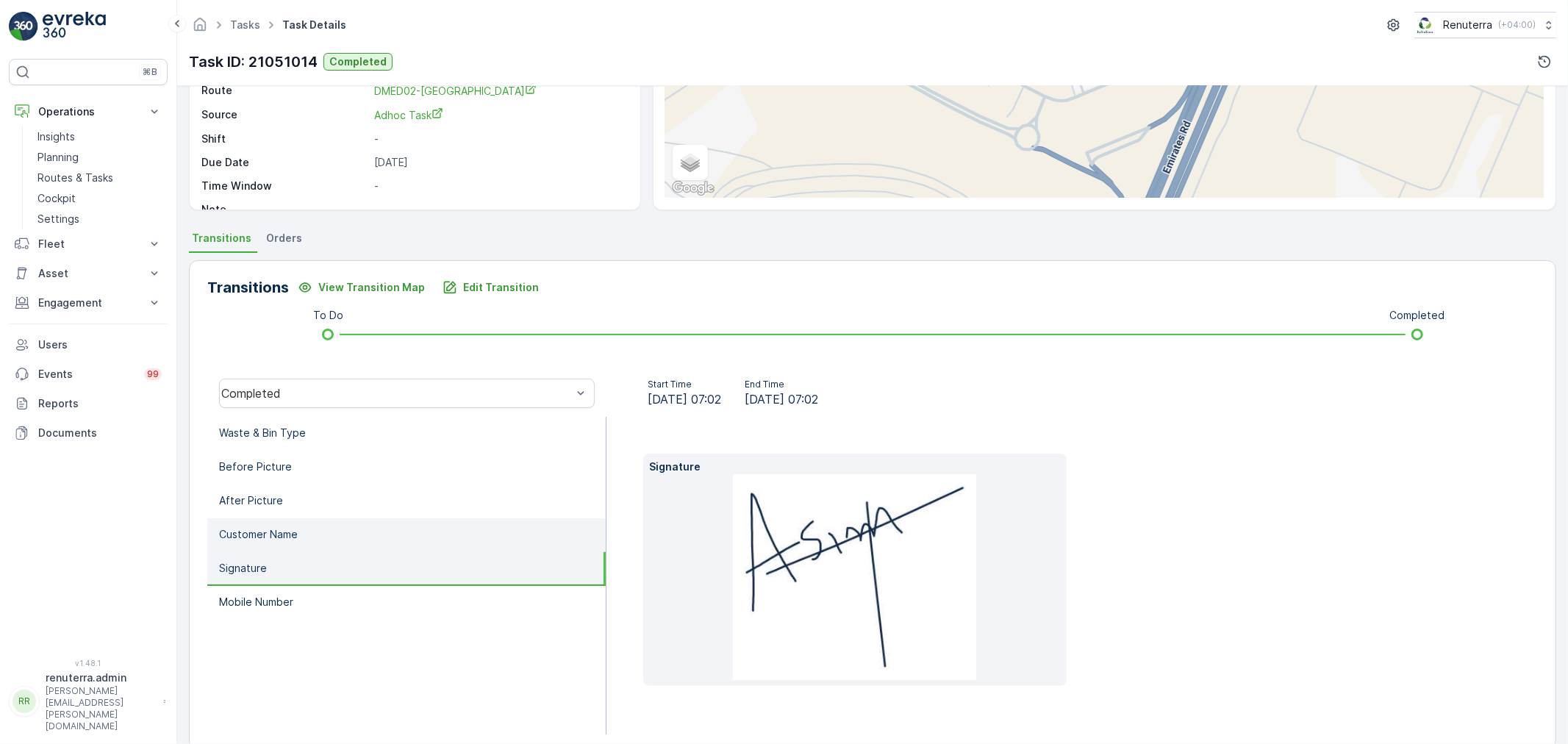
click at [300, 529] on li "Customer Name" at bounding box center [406, 535] width 399 height 34
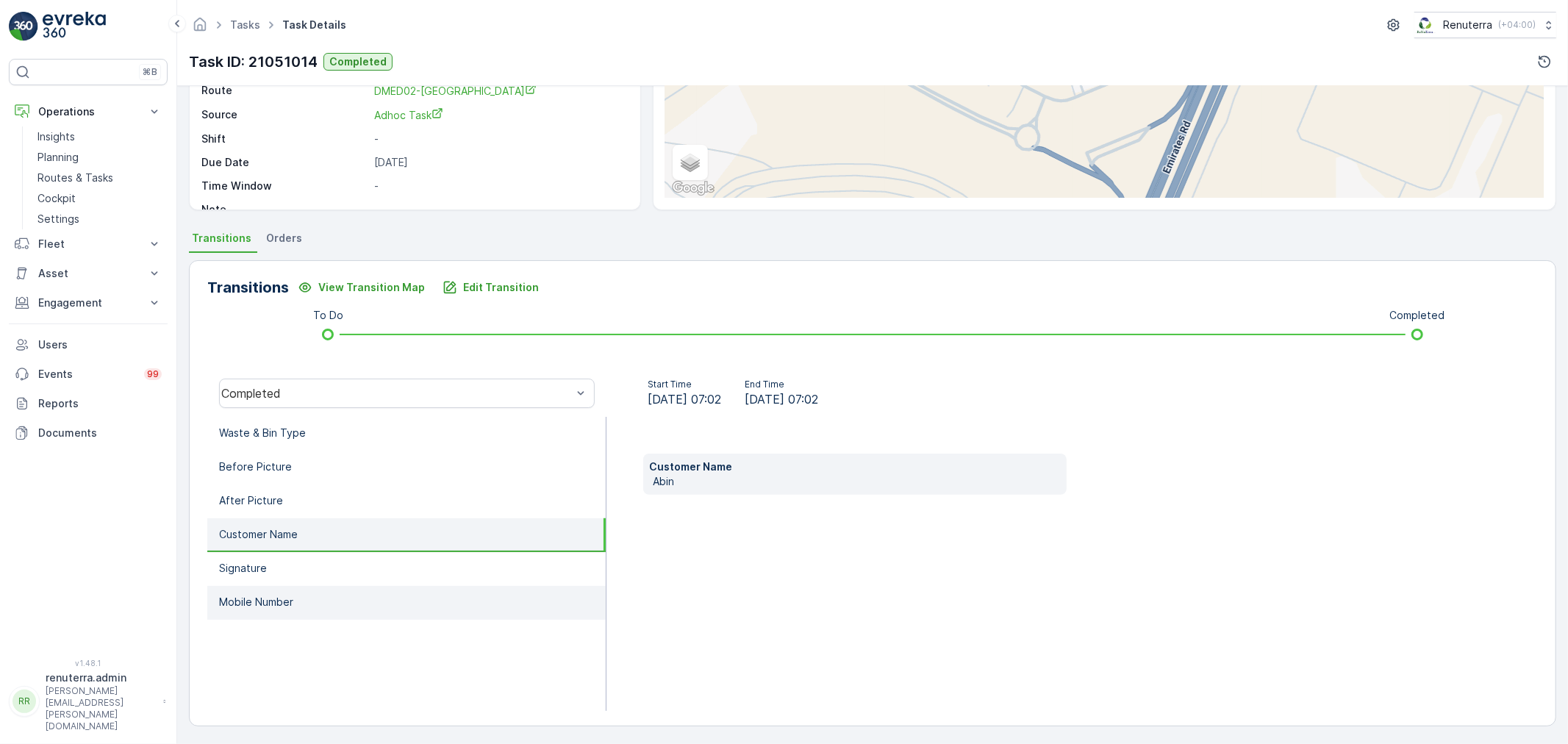
click at [271, 586] on li "Mobile Number" at bounding box center [406, 603] width 399 height 34
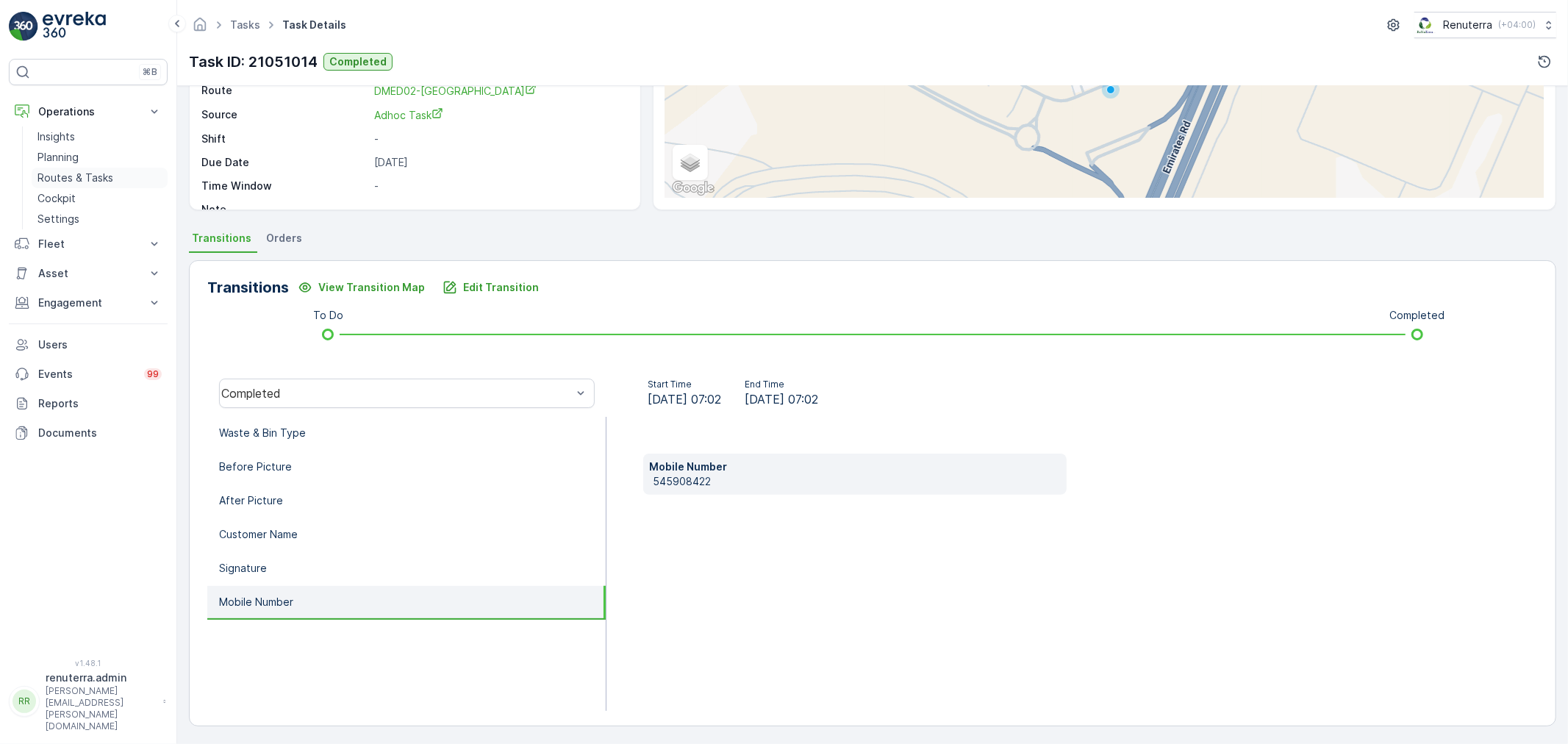
click at [73, 178] on p "Routes & Tasks" at bounding box center [76, 178] width 76 height 14
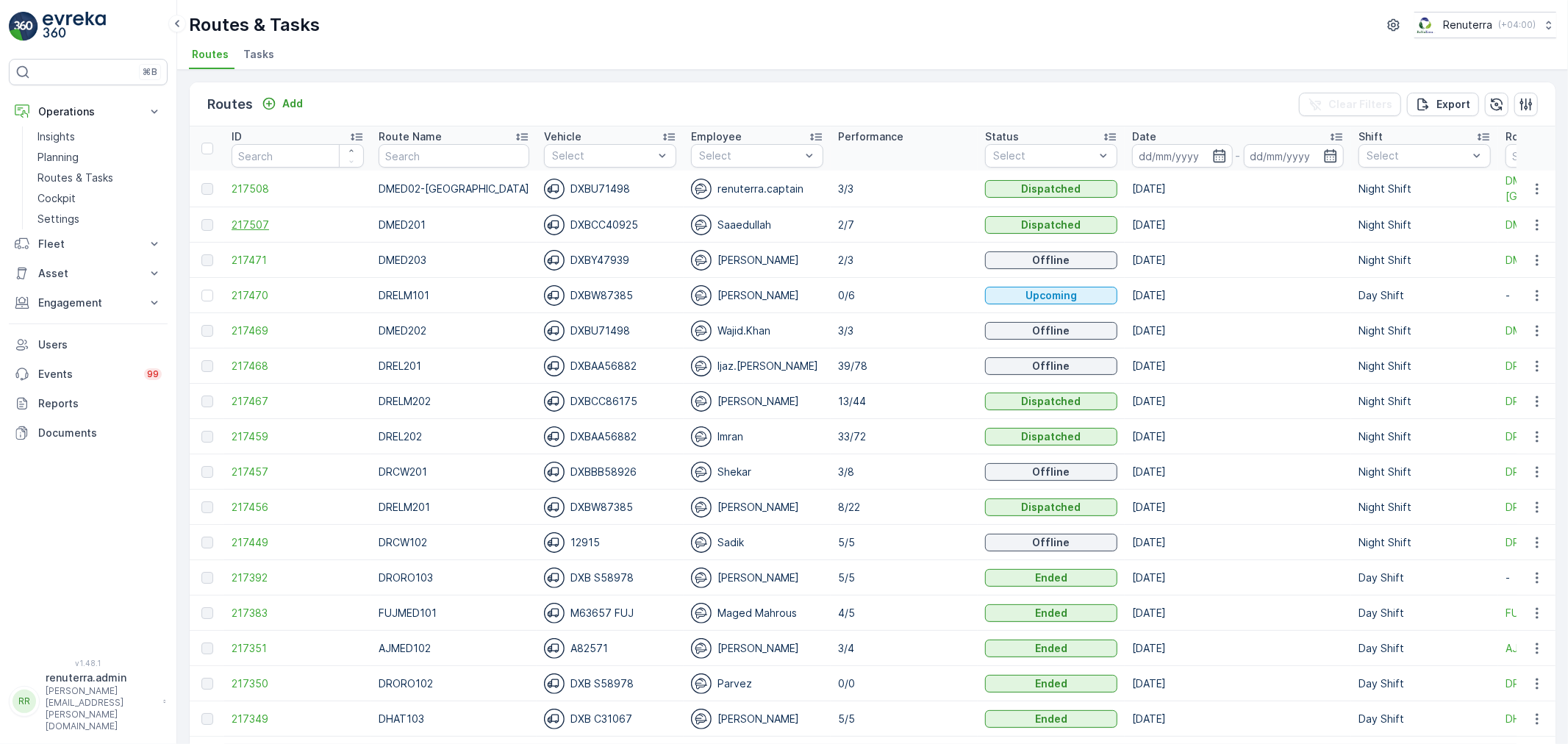
click at [260, 222] on span "217507" at bounding box center [297, 225] width 132 height 14
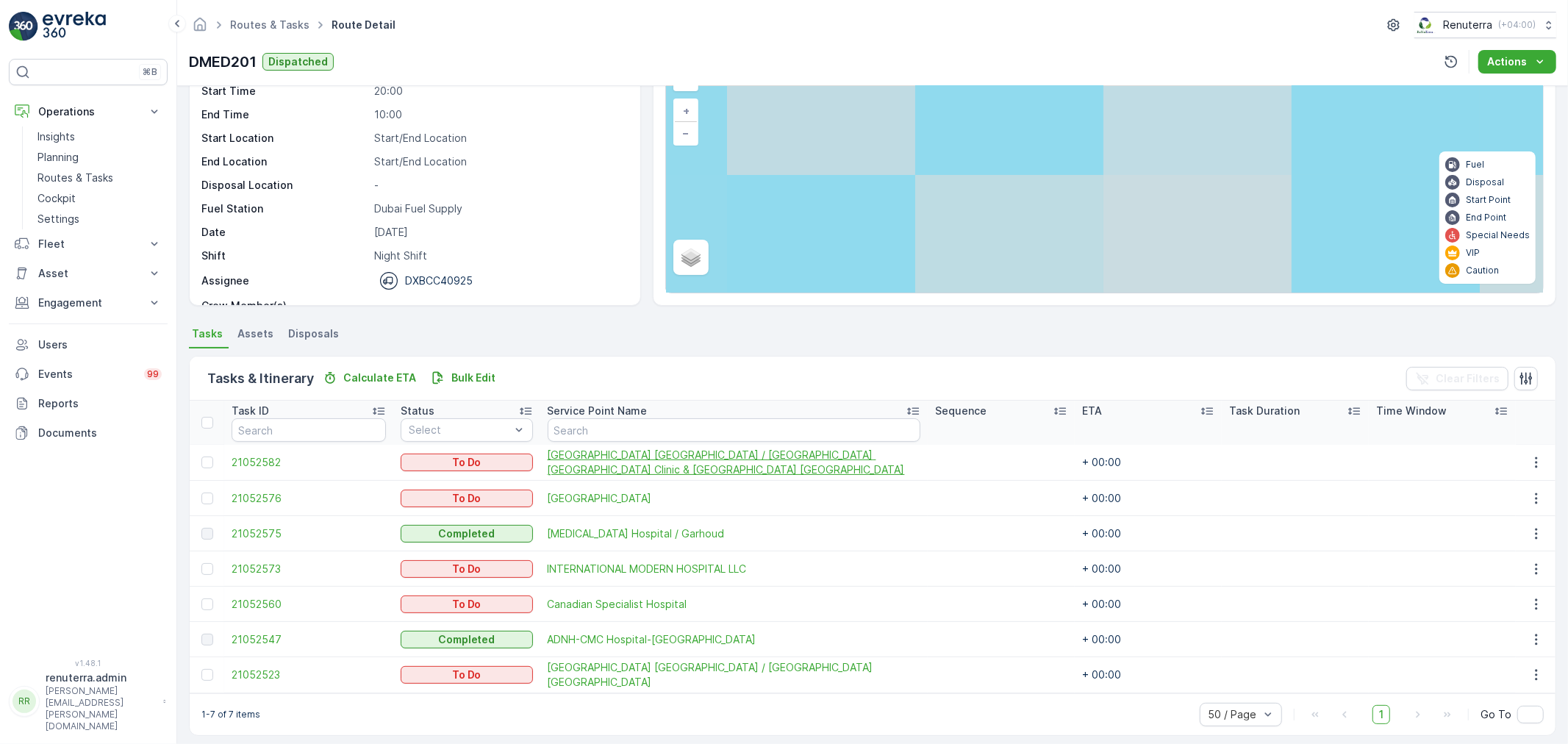
scroll to position [96, 0]
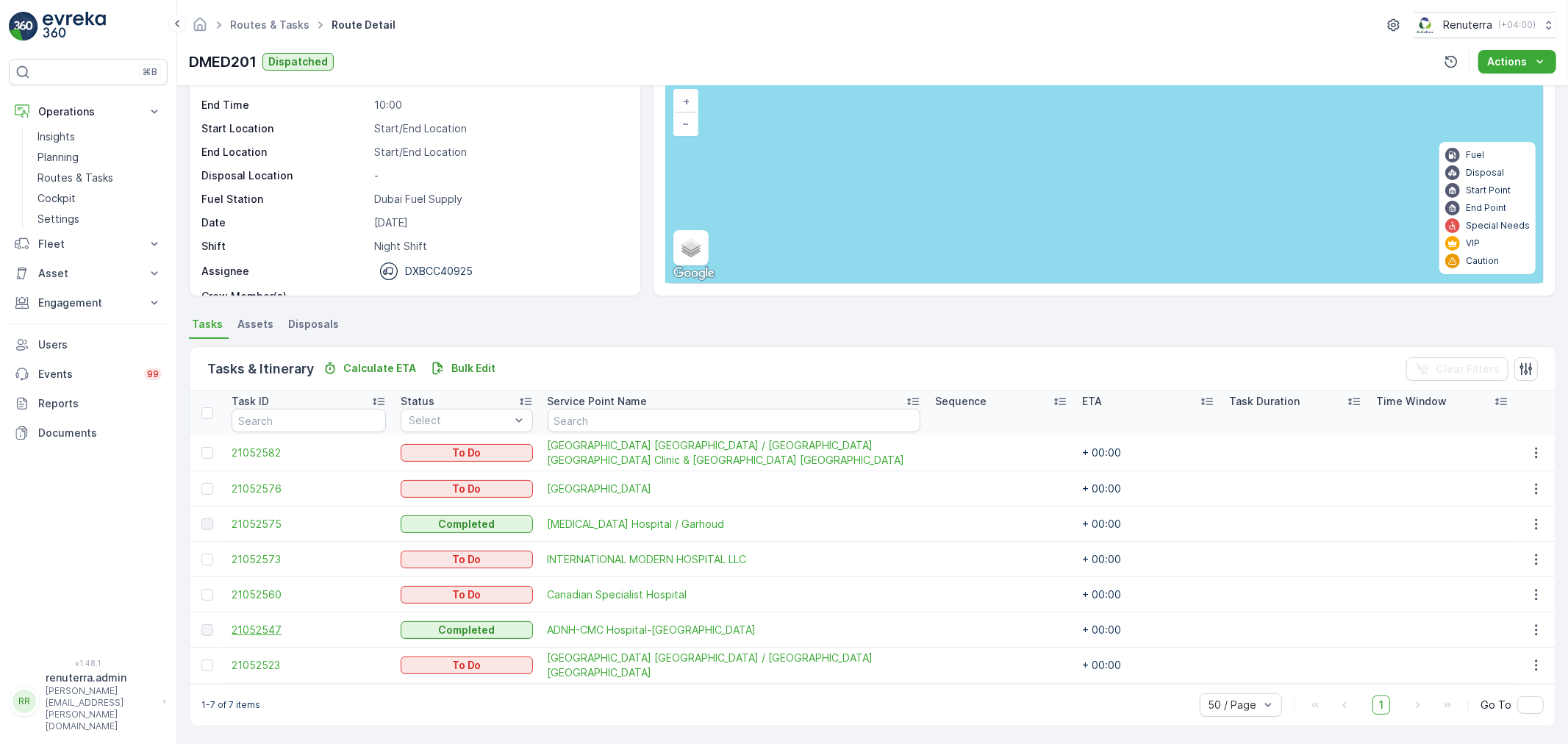
click at [261, 635] on span "21052547" at bounding box center [309, 630] width 155 height 14
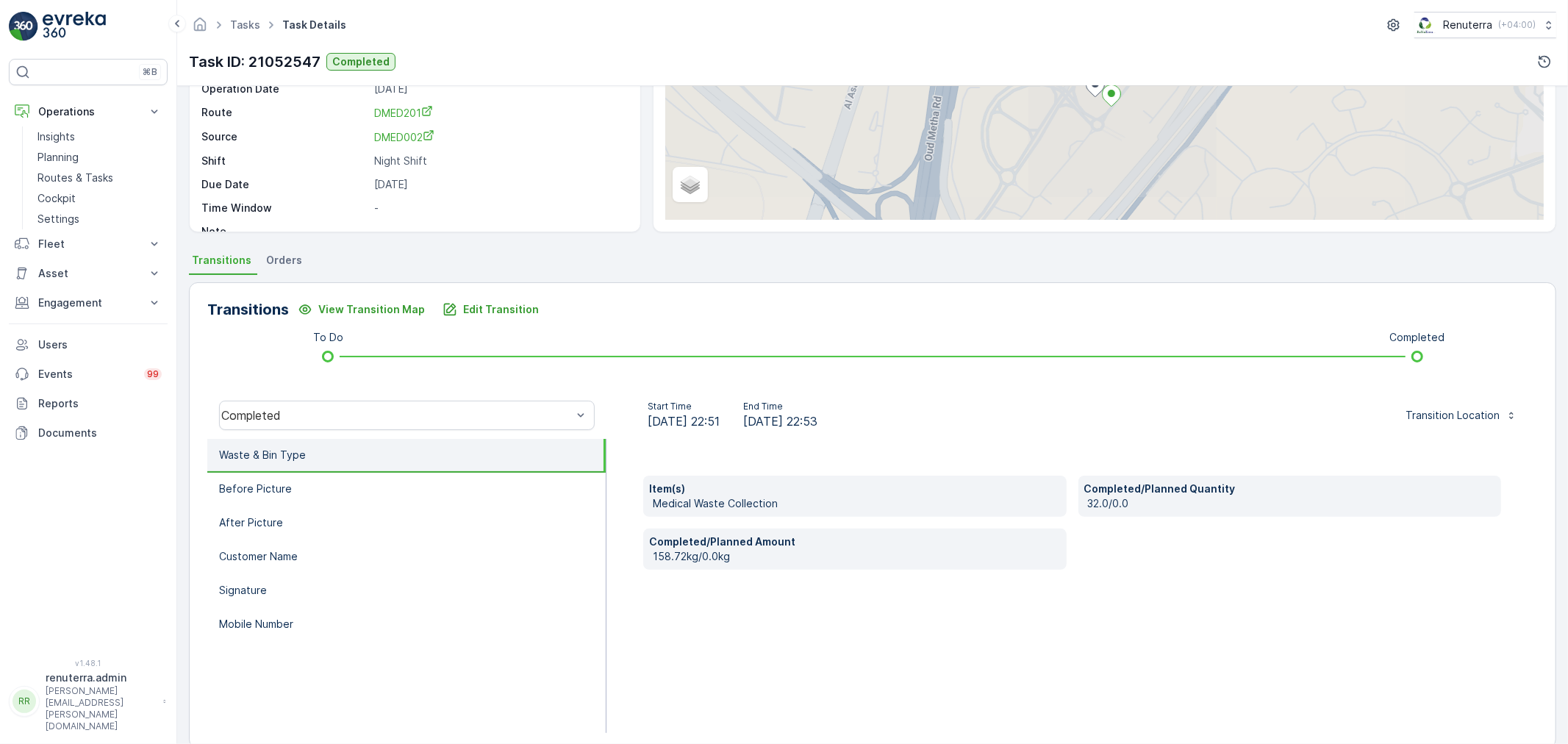
scroll to position [163, 0]
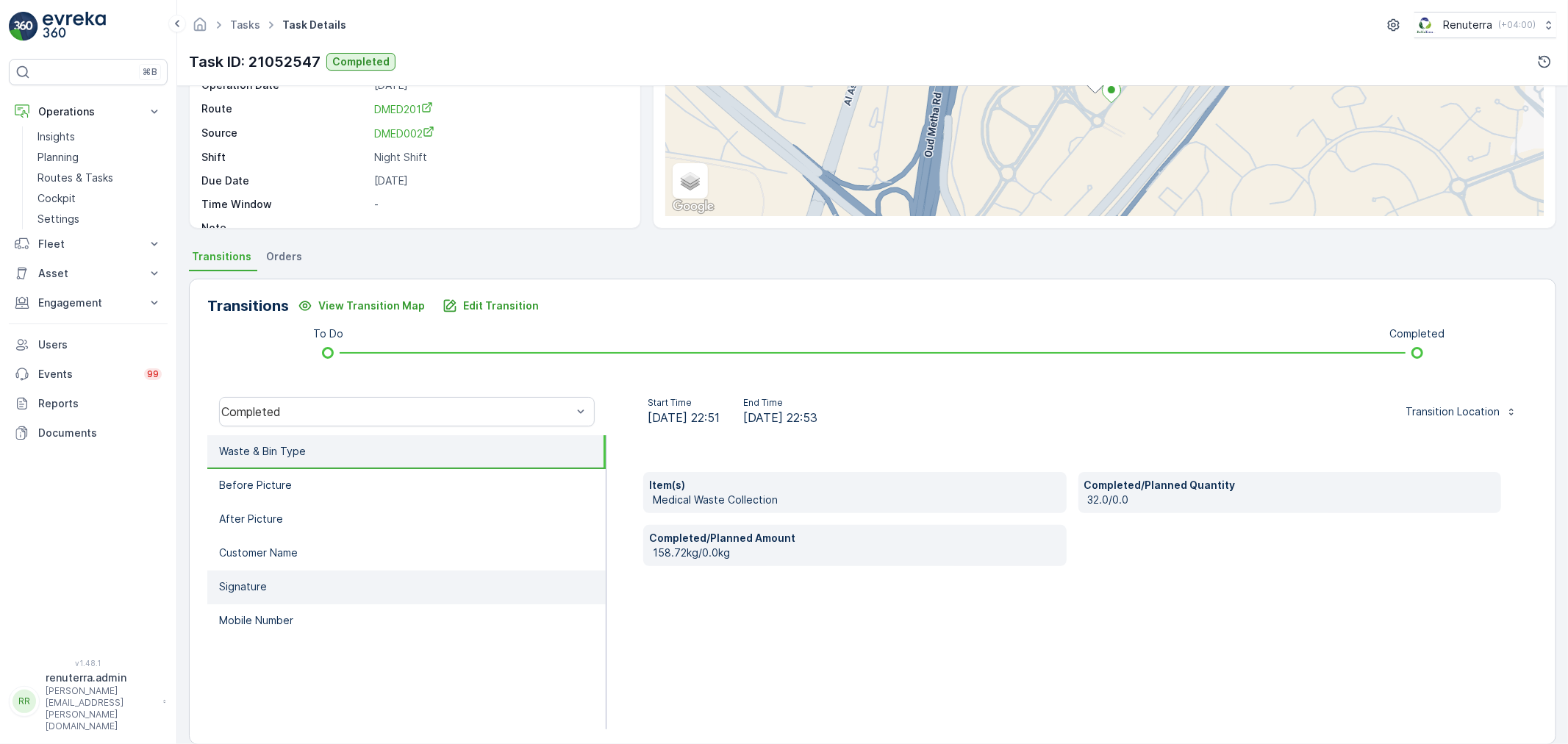
click at [361, 592] on li "Signature" at bounding box center [406, 587] width 399 height 34
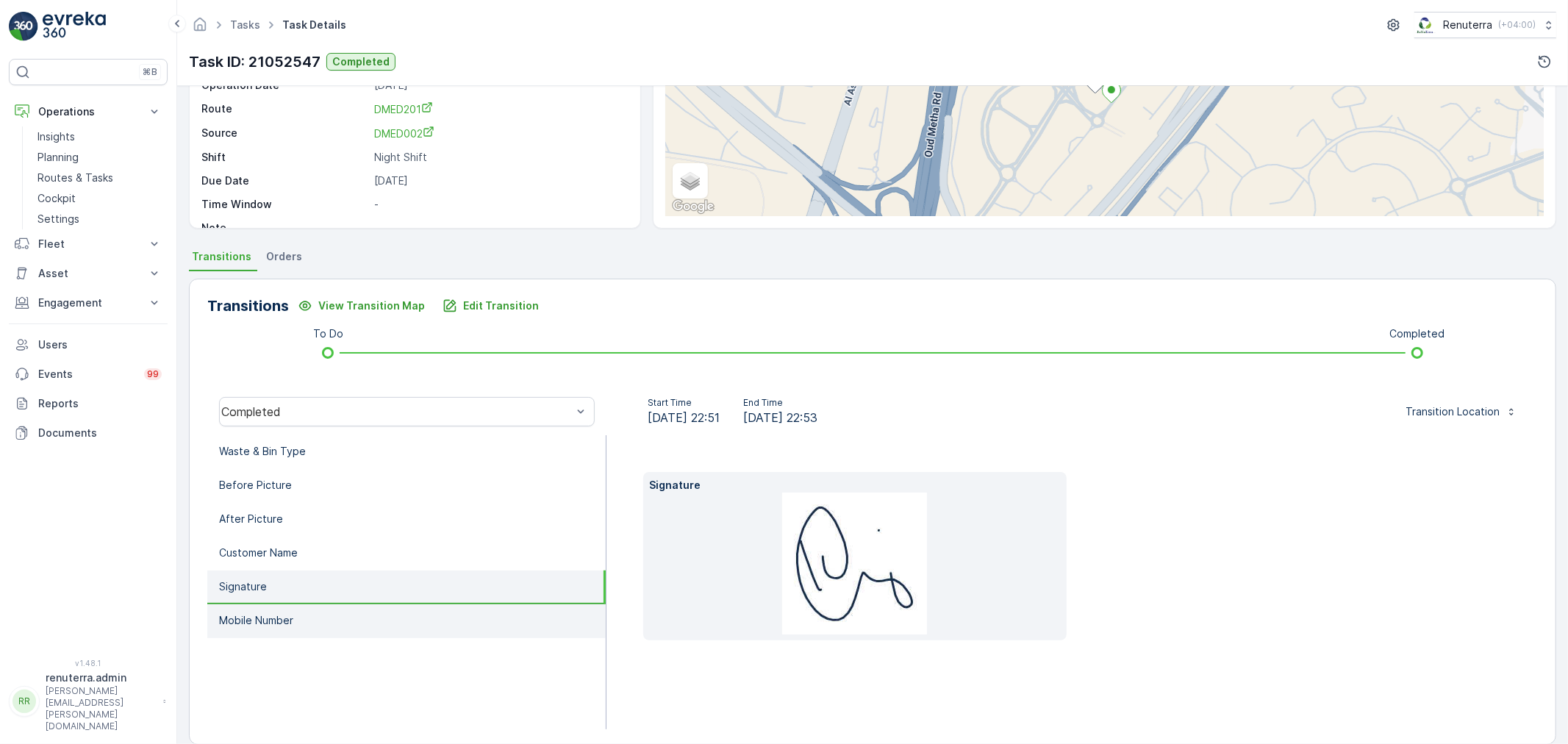
click at [328, 612] on li "Mobile Number" at bounding box center [406, 621] width 399 height 34
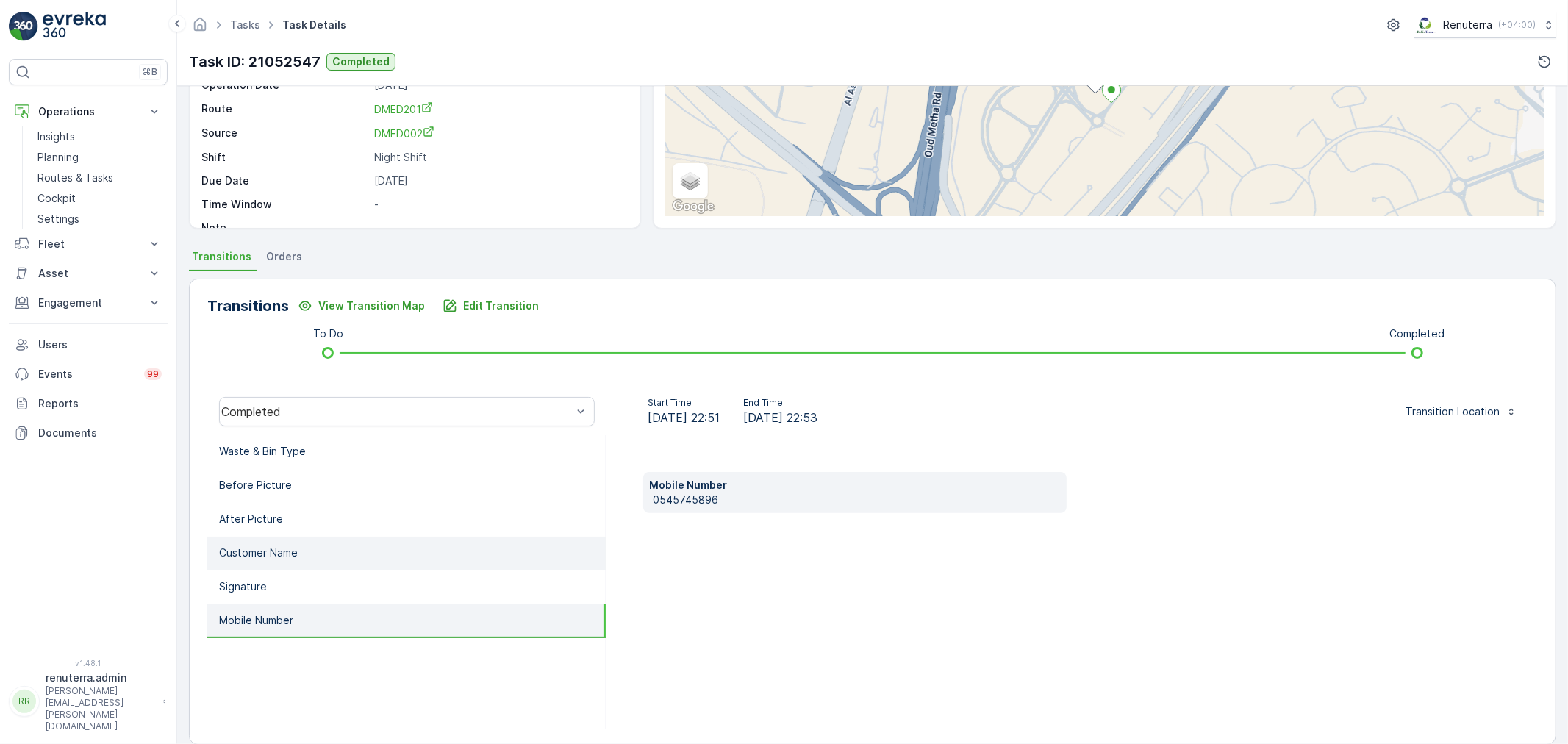
click at [328, 561] on li "Customer Name" at bounding box center [406, 554] width 399 height 34
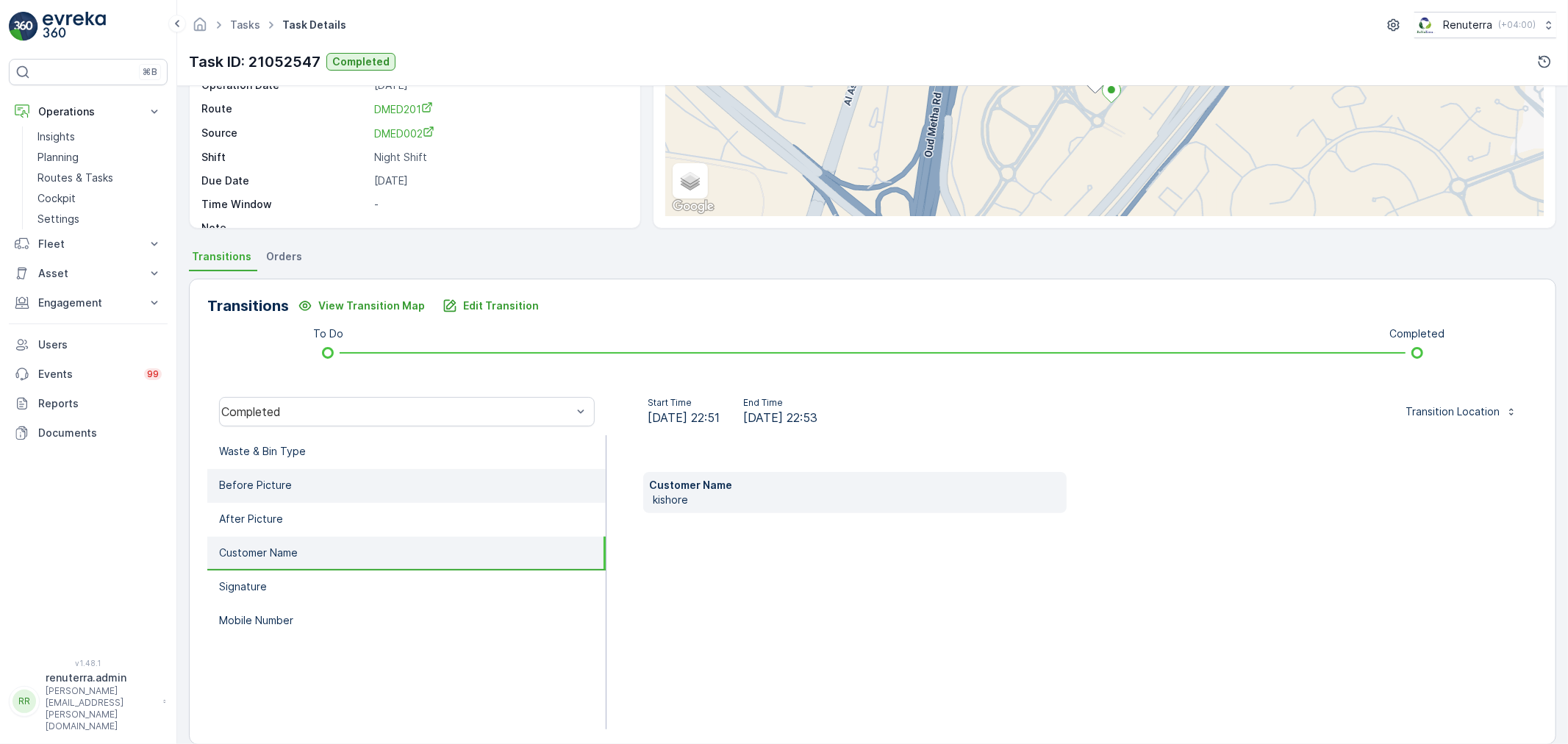
click at [329, 481] on li "Before Picture" at bounding box center [406, 486] width 399 height 34
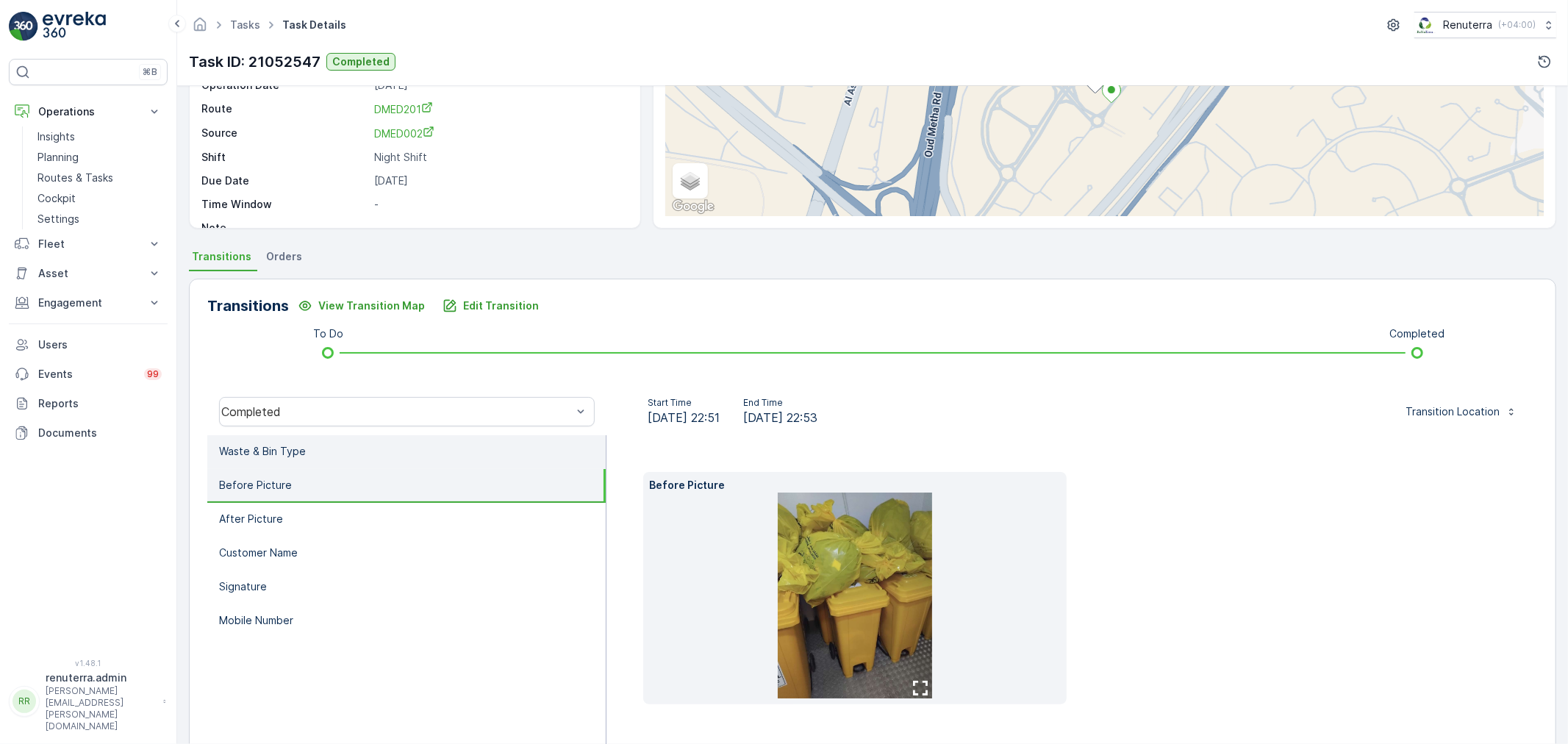
click at [341, 452] on li "Waste & Bin Type" at bounding box center [406, 452] width 399 height 34
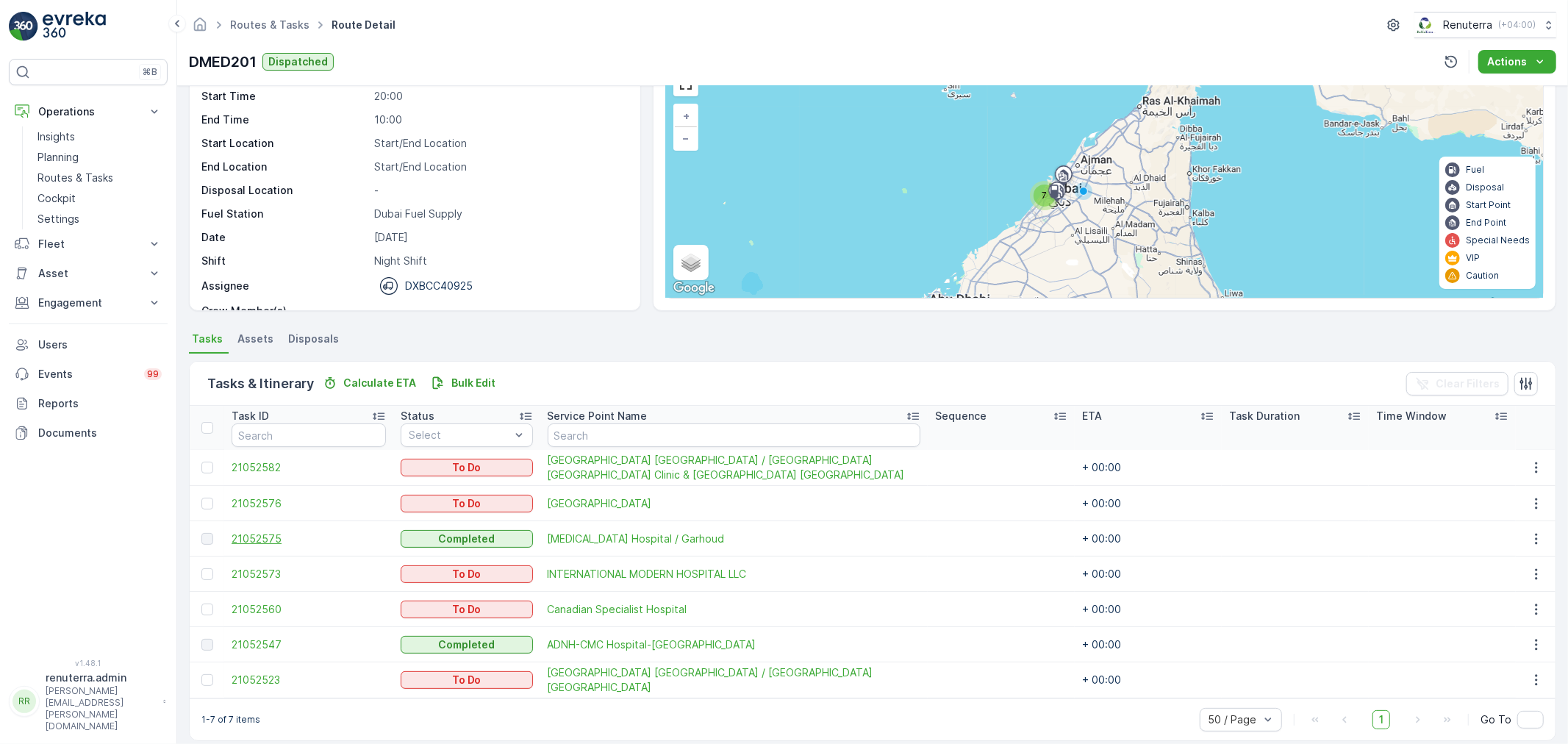
scroll to position [82, 0]
click at [259, 535] on span "21052575" at bounding box center [309, 538] width 155 height 14
